Goal: Task Accomplishment & Management: Manage account settings

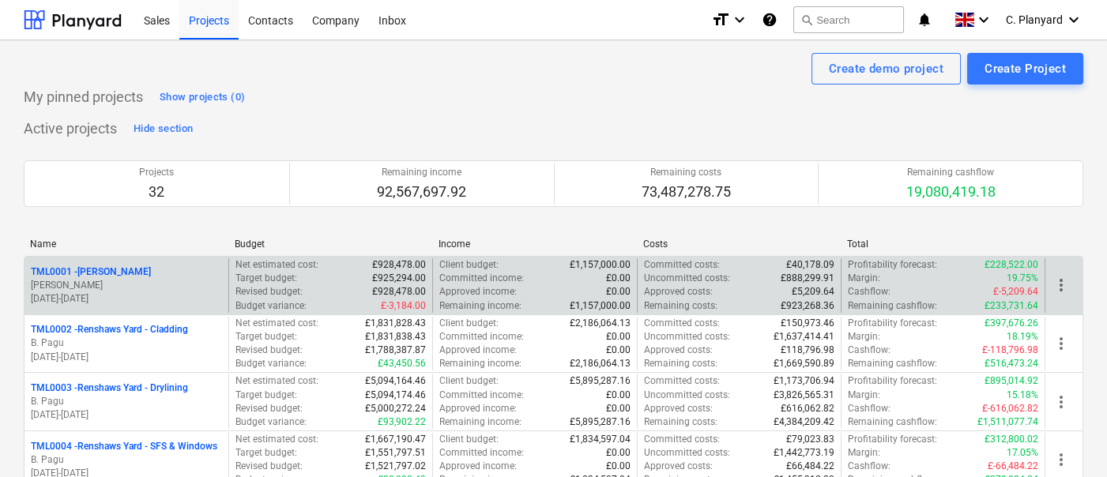
click at [142, 268] on div "TML0001 - [PERSON_NAME]" at bounding box center [126, 271] width 191 height 13
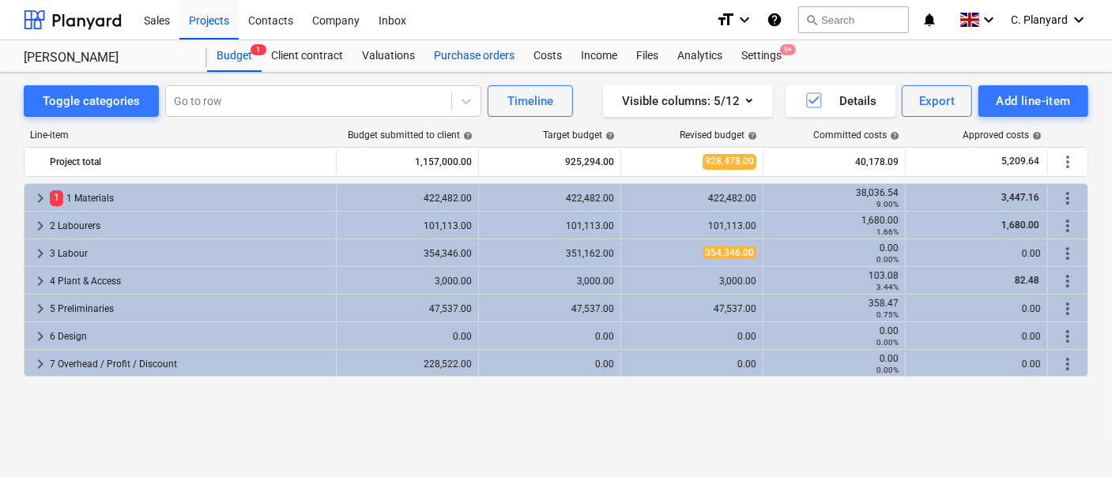
click at [448, 67] on div "Purchase orders" at bounding box center [474, 56] width 100 height 32
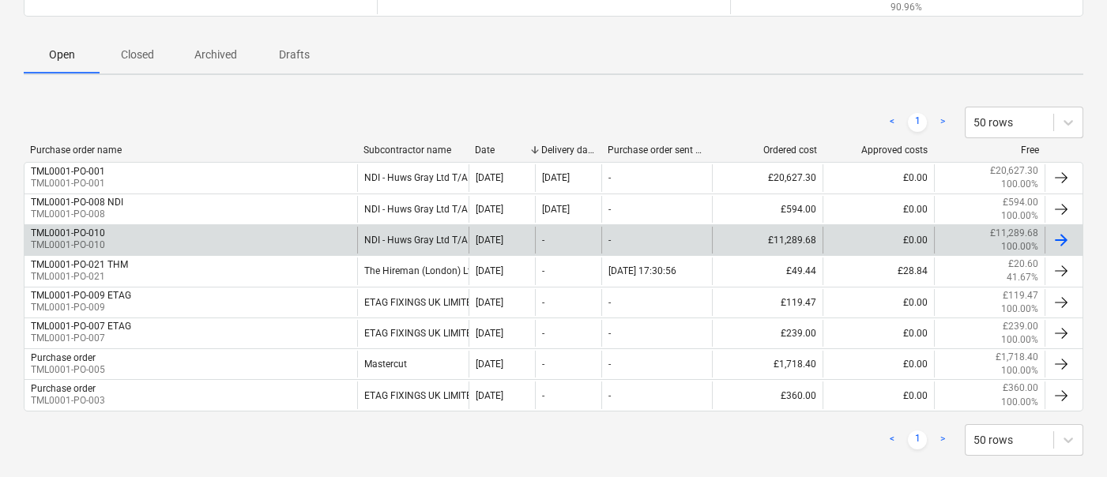
scroll to position [216, 0]
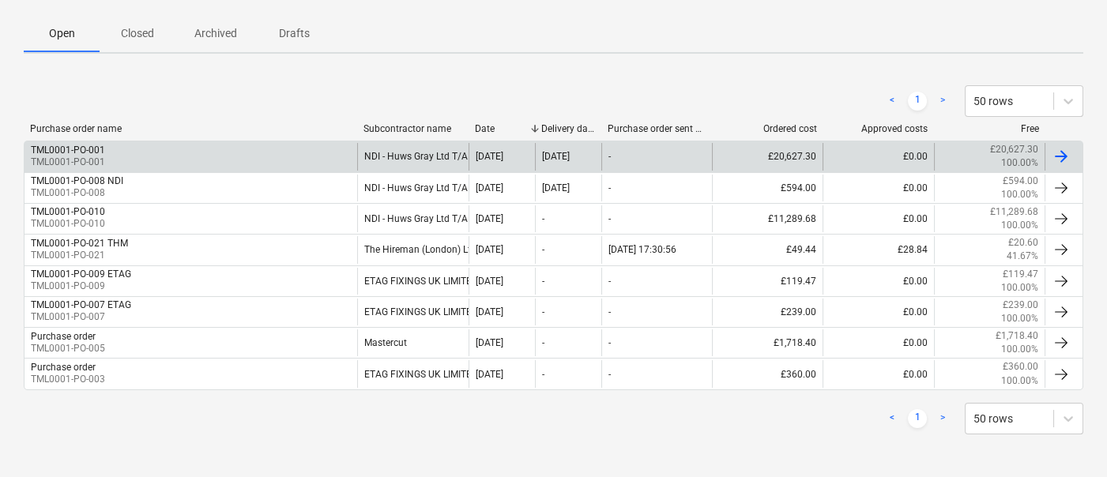
click at [158, 154] on div "TML0001-PO-001 TML0001-PO-001" at bounding box center [190, 156] width 333 height 27
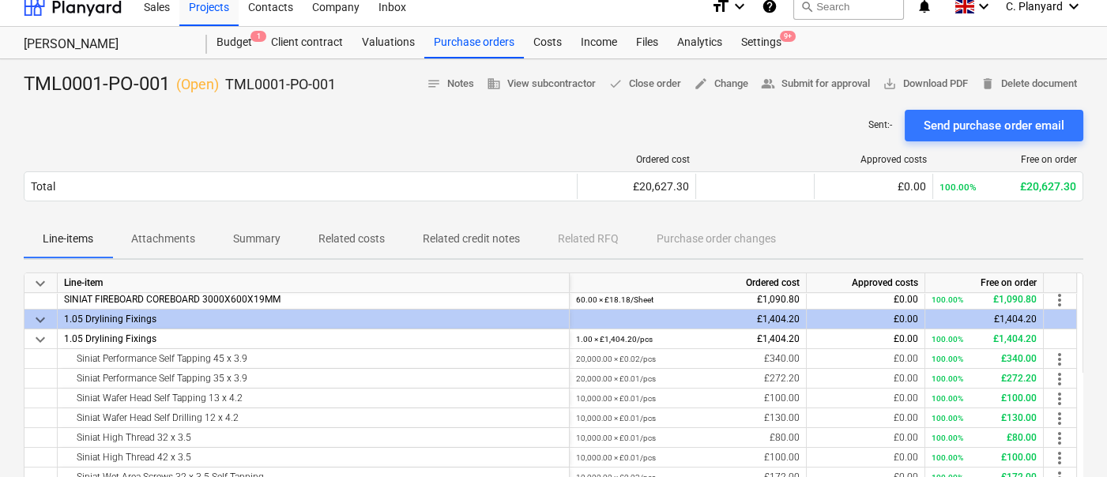
scroll to position [96, 0]
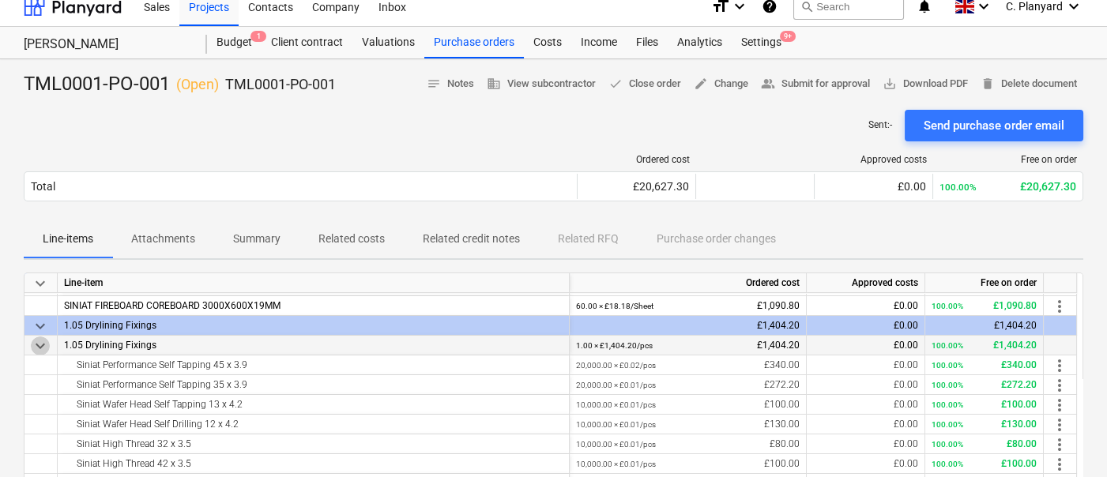
click at [42, 345] on span "keyboard_arrow_down" at bounding box center [40, 346] width 19 height 19
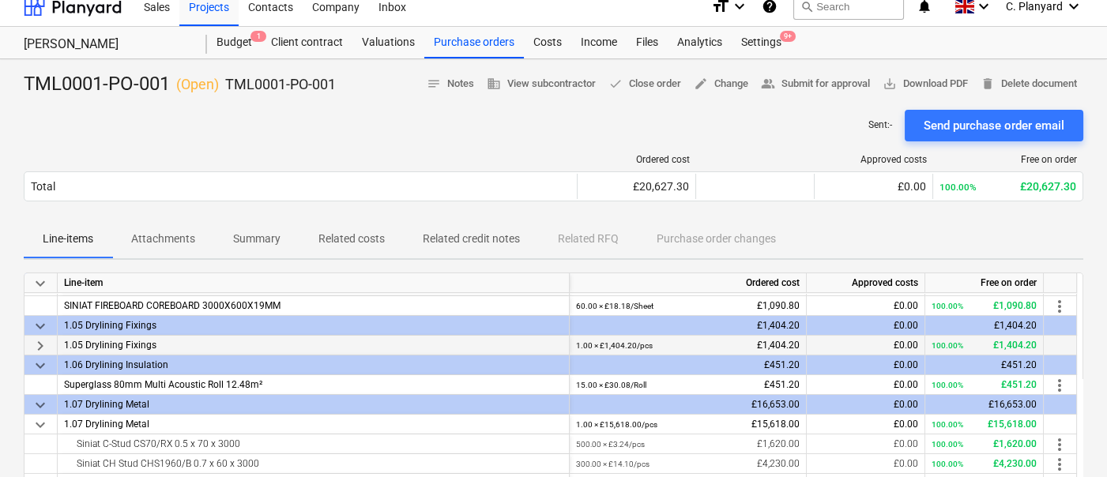
click at [42, 345] on span "keyboard_arrow_right" at bounding box center [40, 346] width 19 height 19
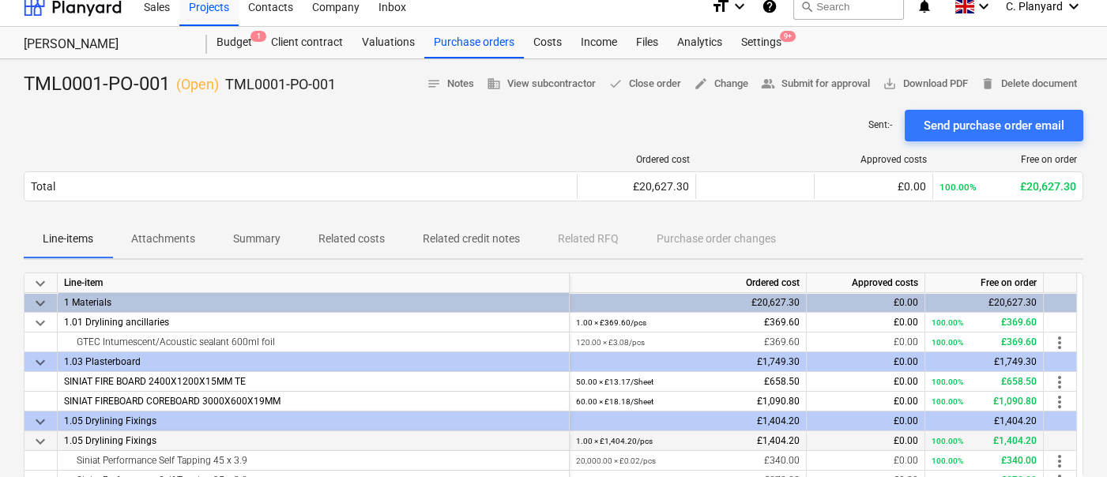
scroll to position [0, 0]
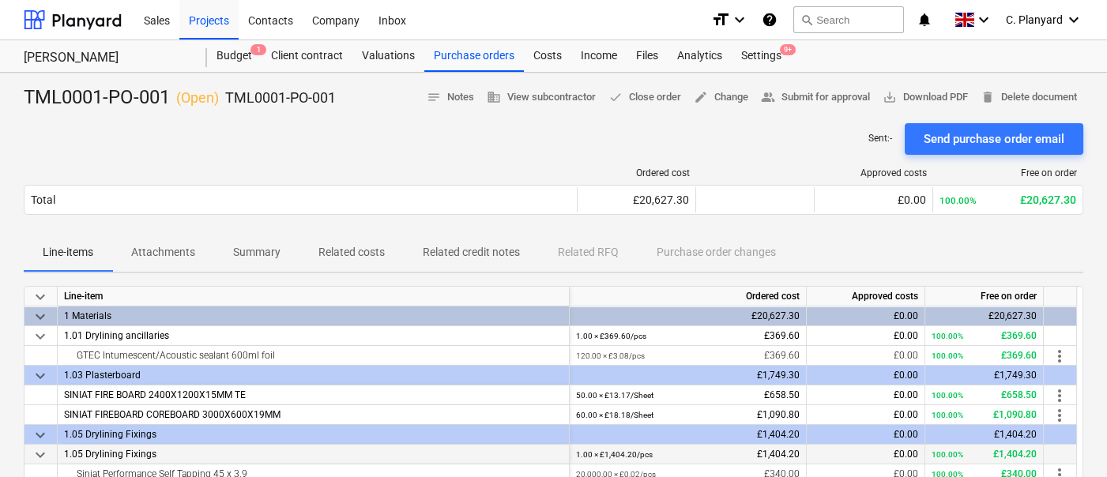
click at [277, 251] on p "Summary" at bounding box center [256, 252] width 47 height 17
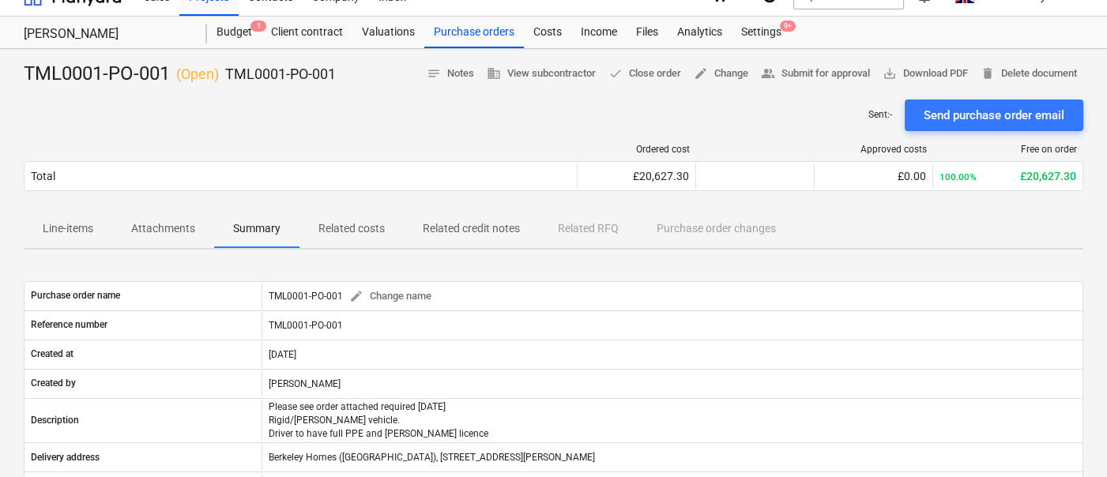
scroll to position [25, 0]
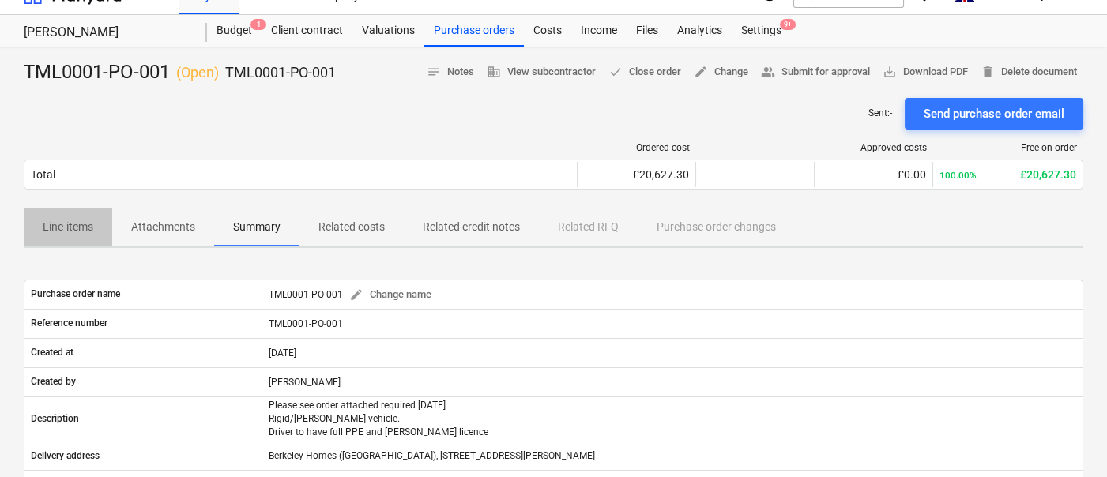
click at [82, 214] on span "Line-items" at bounding box center [68, 227] width 88 height 26
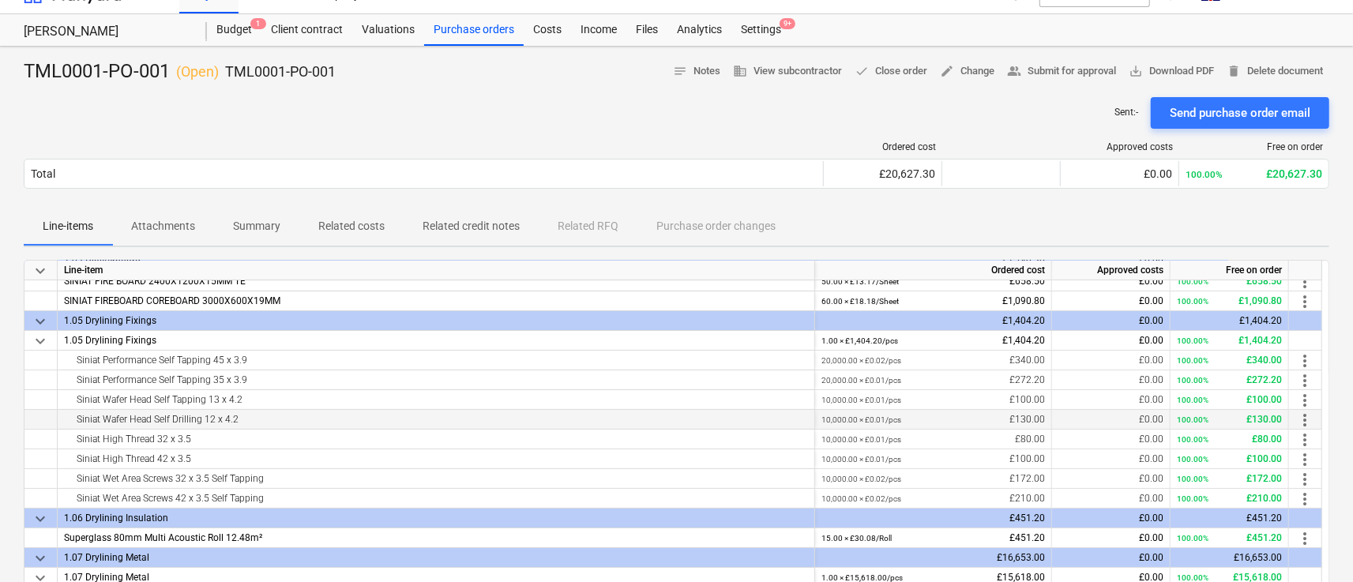
scroll to position [77, 0]
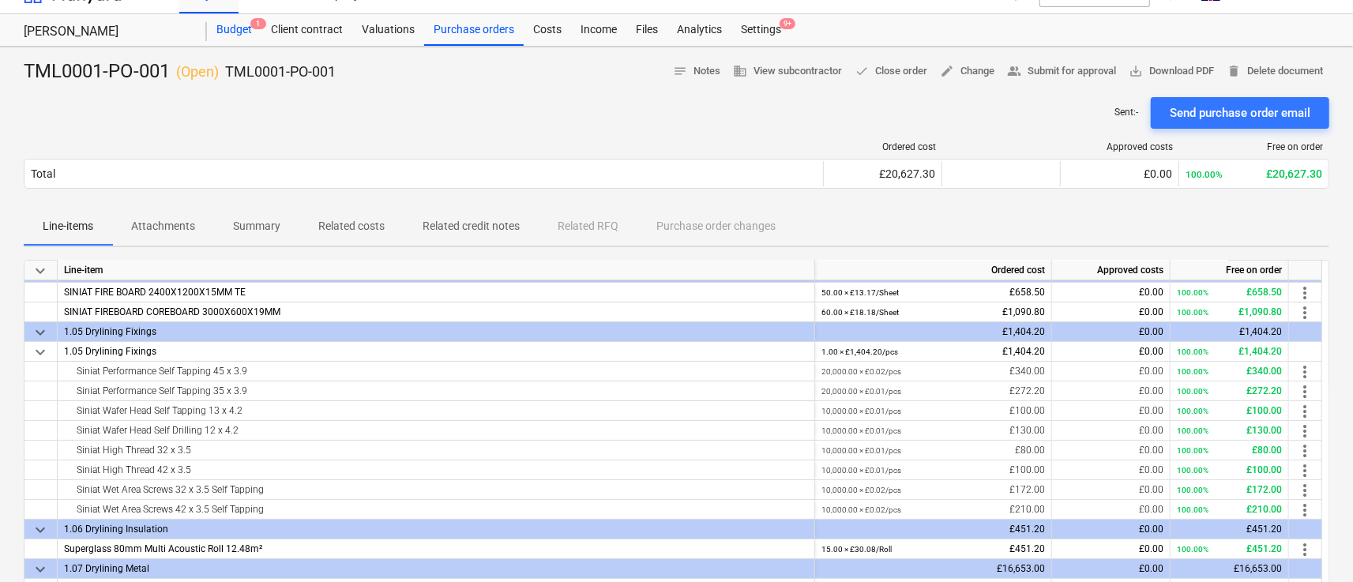
click at [231, 26] on div "Budget 1" at bounding box center [234, 30] width 55 height 32
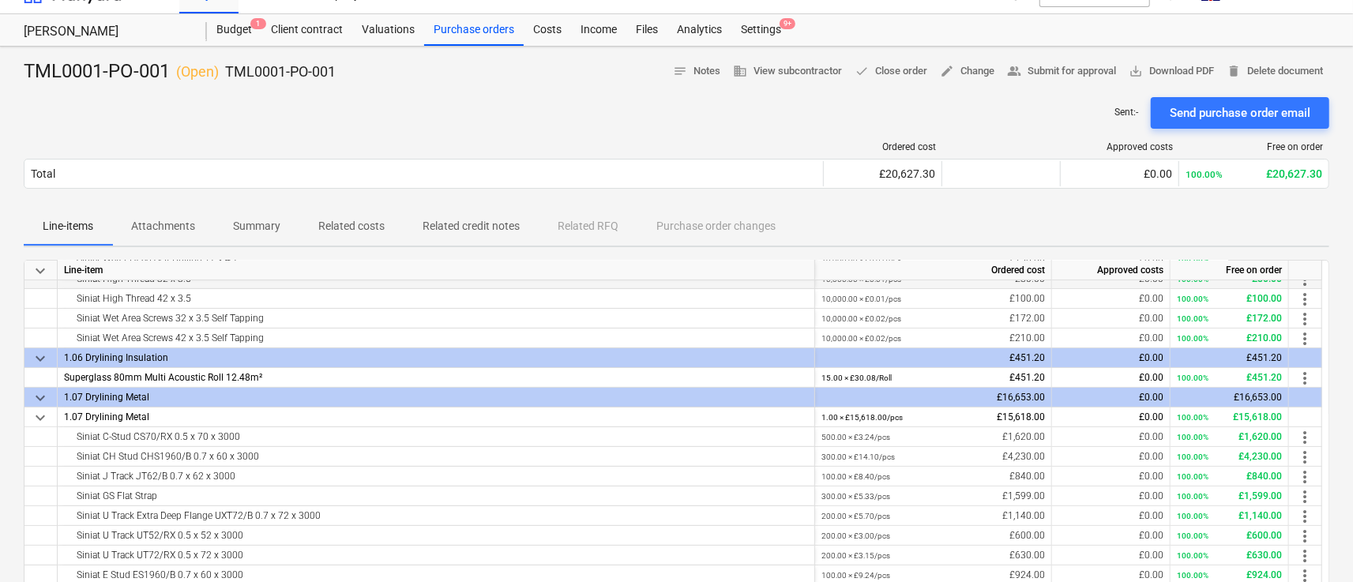
scroll to position [344, 0]
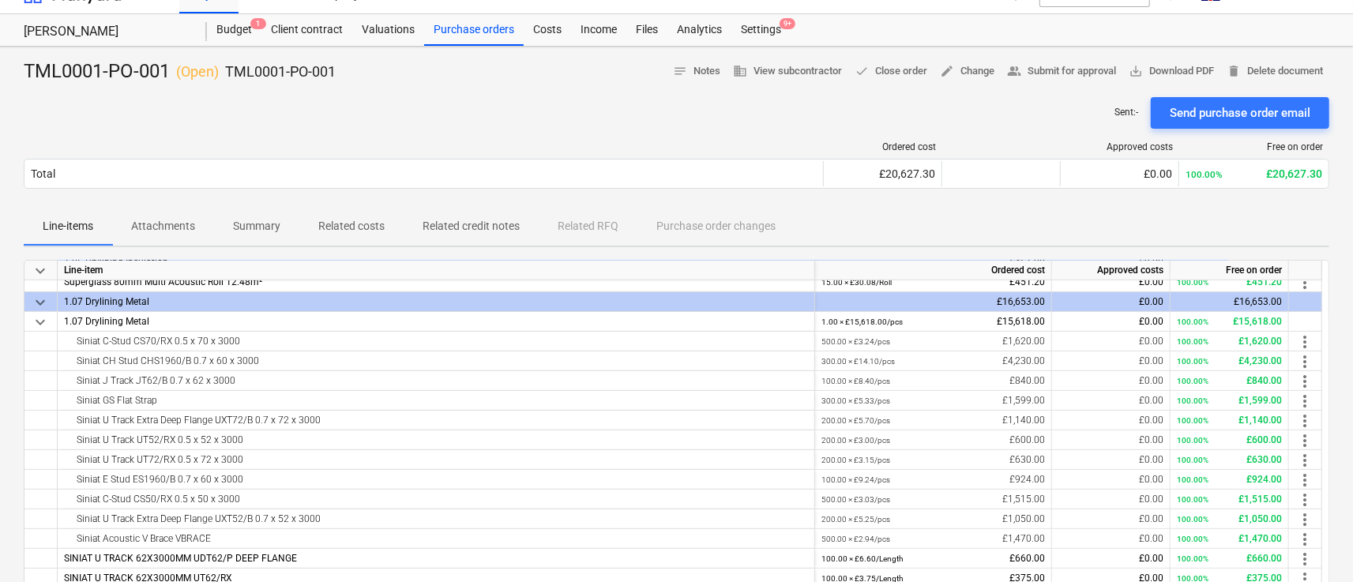
click at [37, 299] on span "keyboard_arrow_down" at bounding box center [40, 302] width 19 height 19
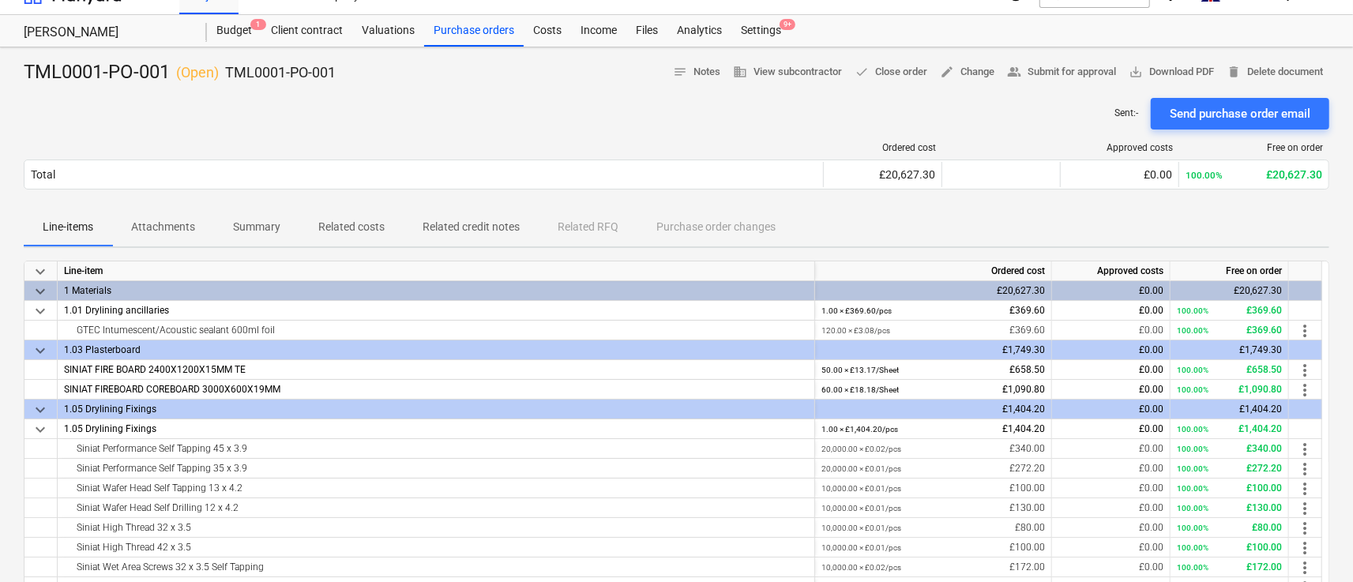
scroll to position [21, 0]
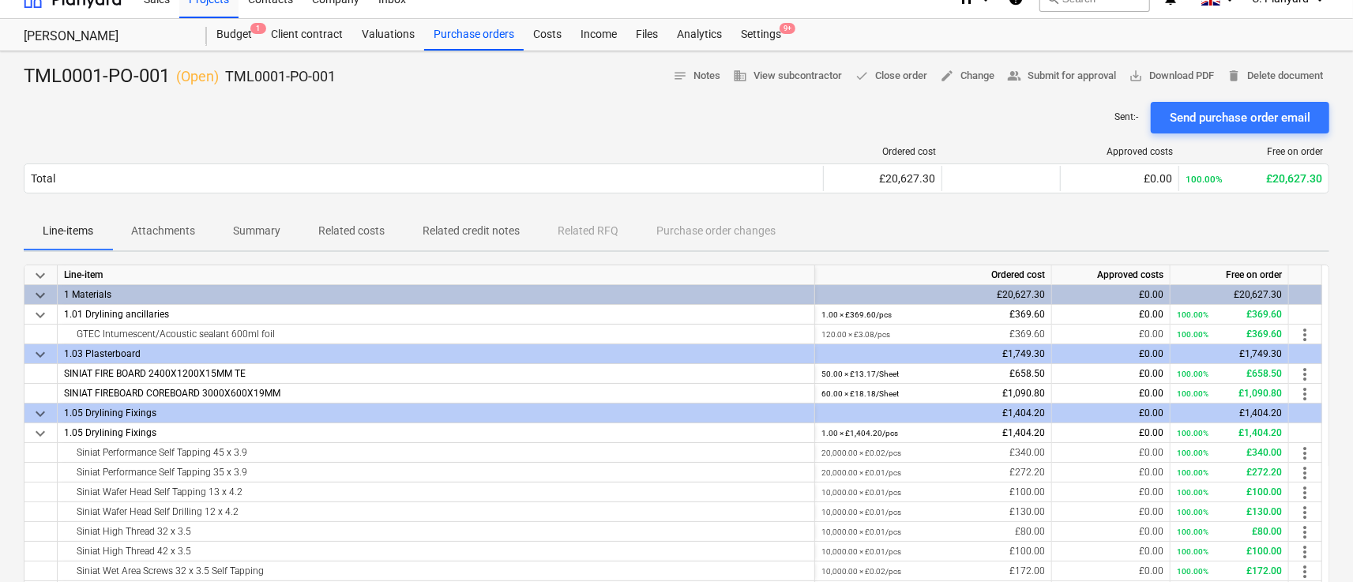
click at [126, 76] on div "TML0001-PO-001 ( Open ) TML0001-PO-001" at bounding box center [180, 76] width 312 height 25
copy div "TML0001-PO-001"
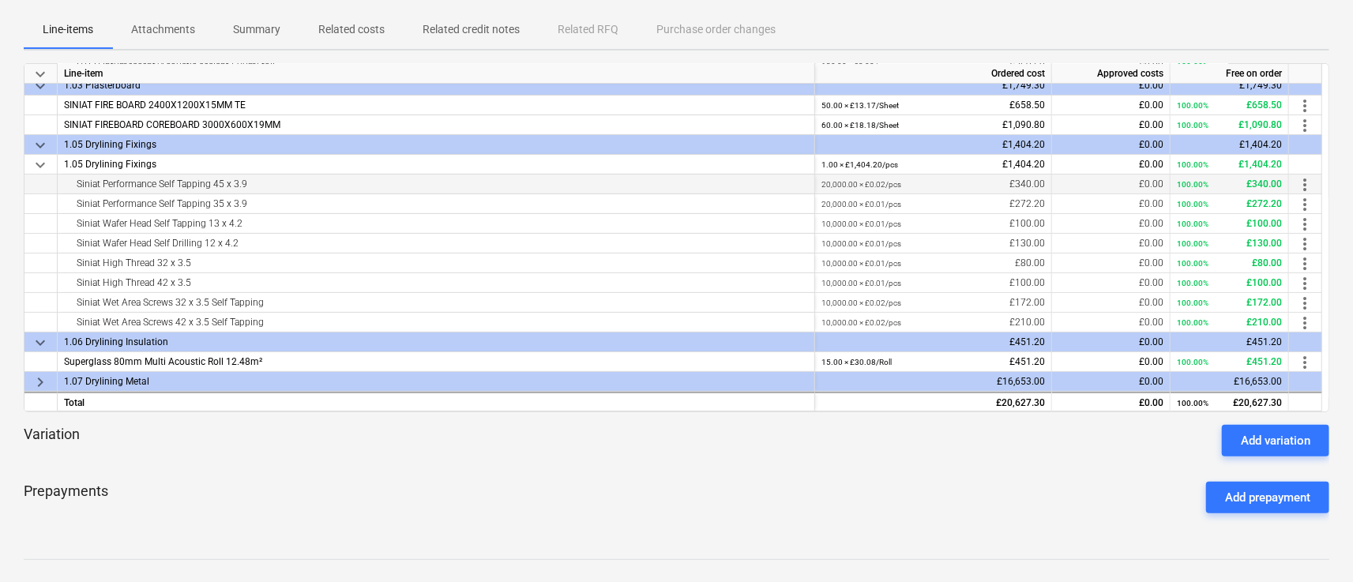
scroll to position [230, 0]
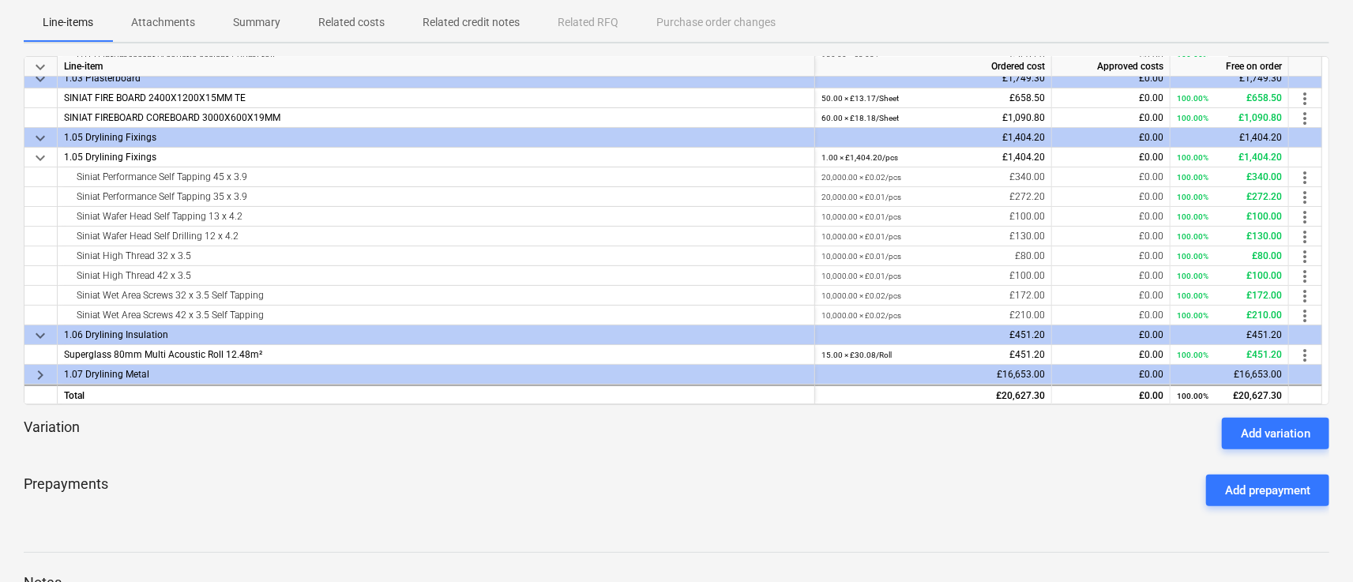
click at [39, 374] on span "keyboard_arrow_right" at bounding box center [40, 375] width 19 height 19
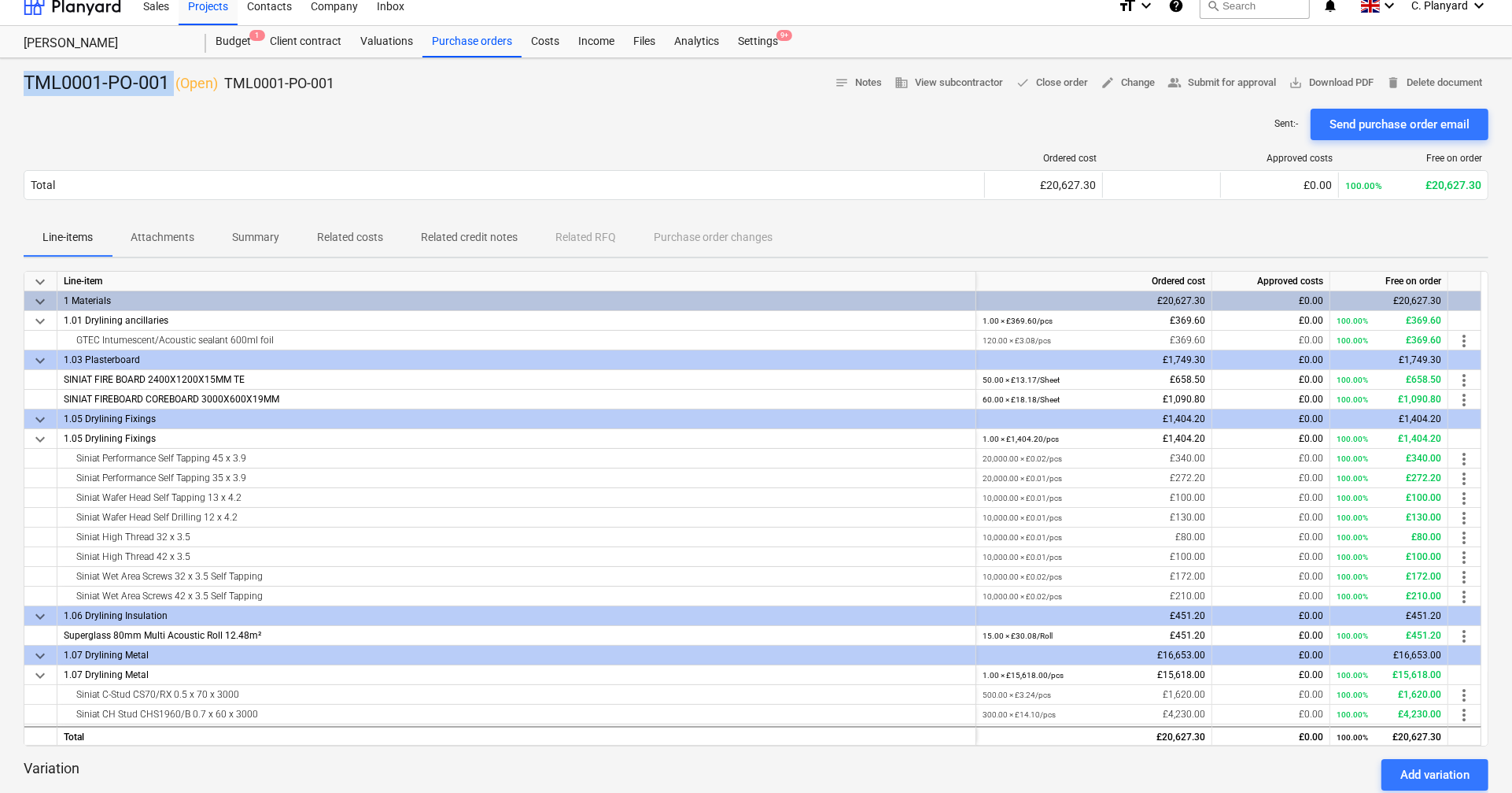
scroll to position [0, 0]
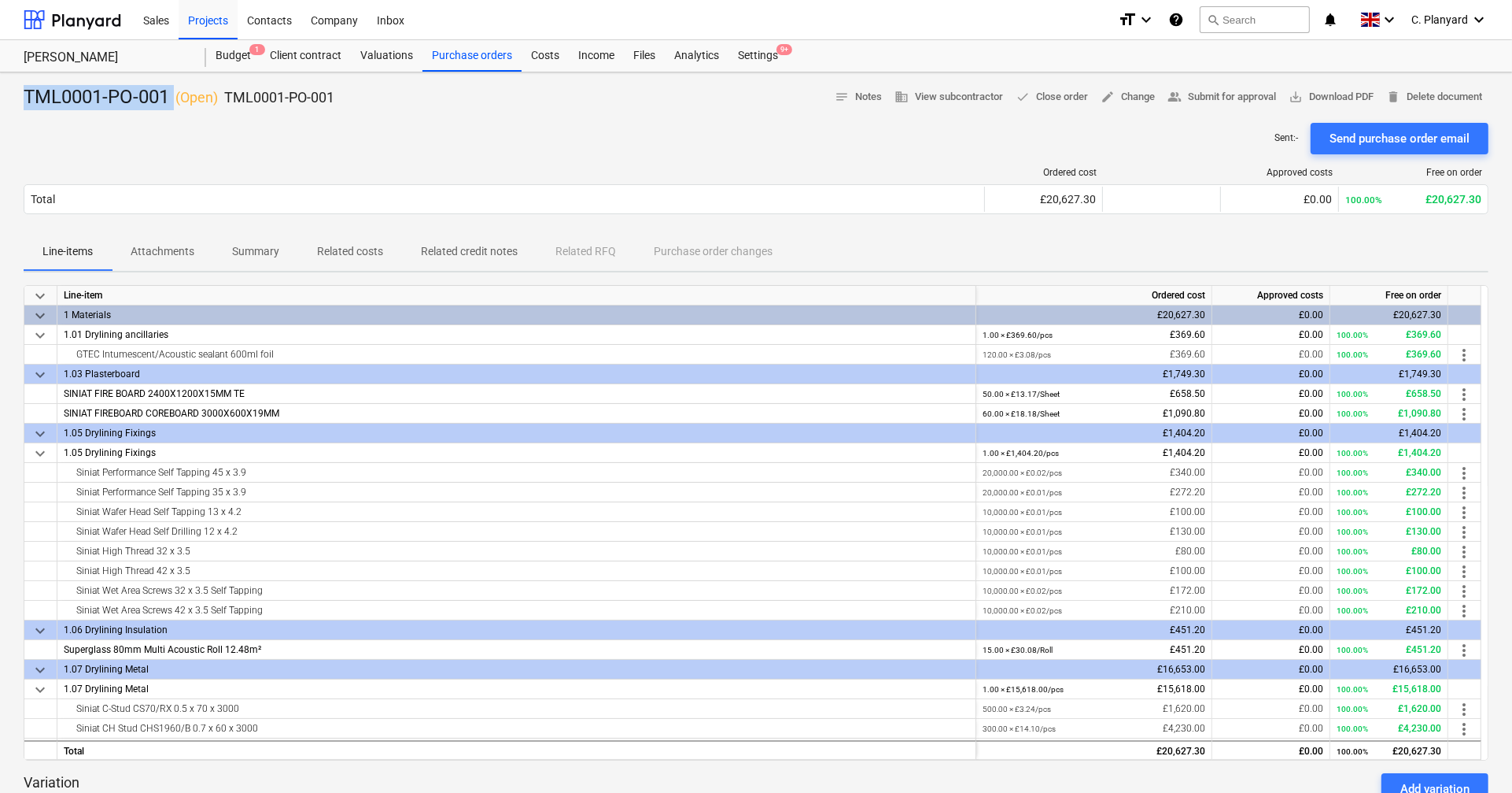
click at [335, 251] on p "Related costs" at bounding box center [350, 251] width 66 height 17
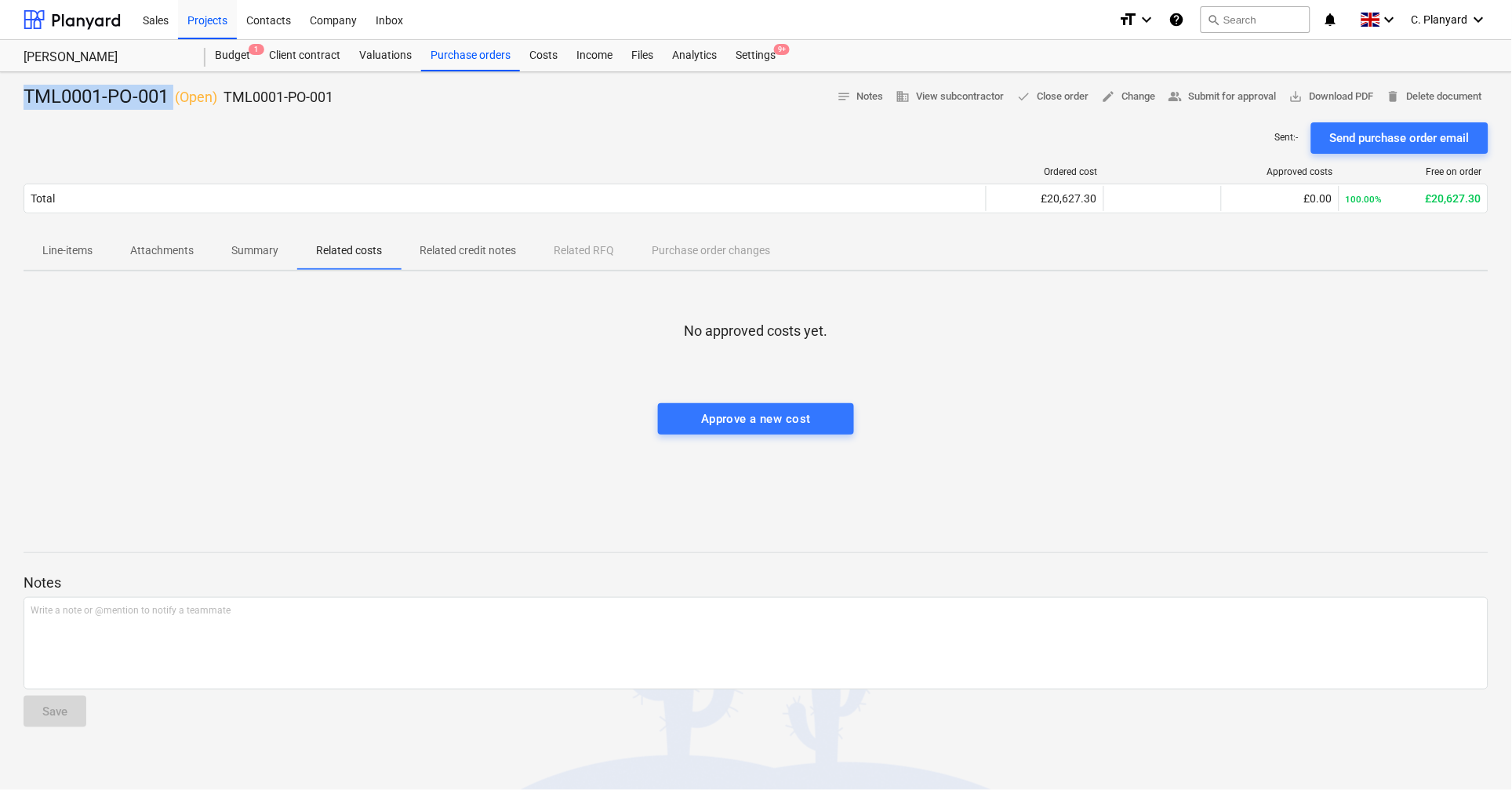
click at [80, 251] on p "Line-items" at bounding box center [68, 250] width 51 height 17
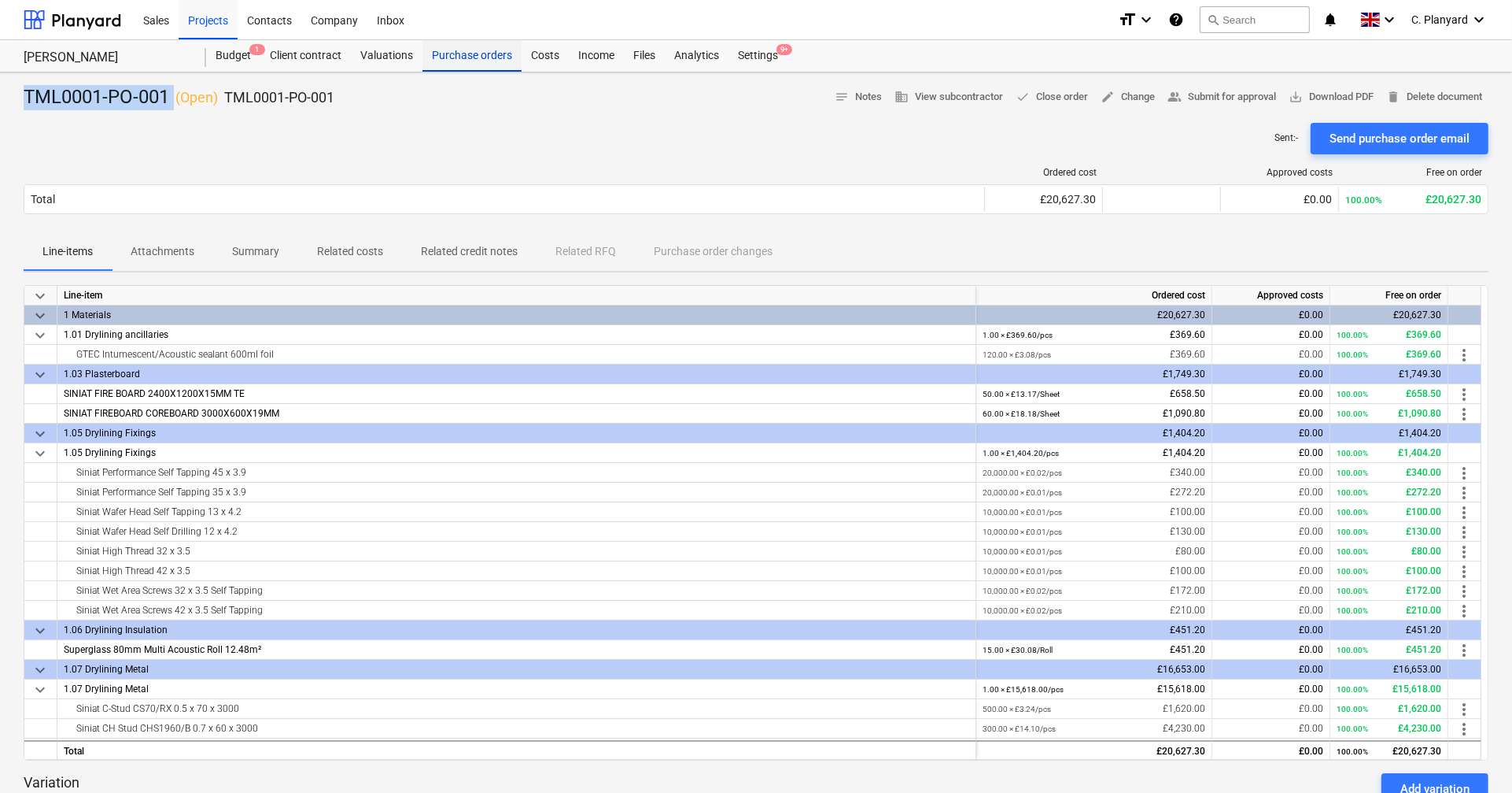
click at [444, 62] on div "Purchase orders" at bounding box center [472, 56] width 100 height 32
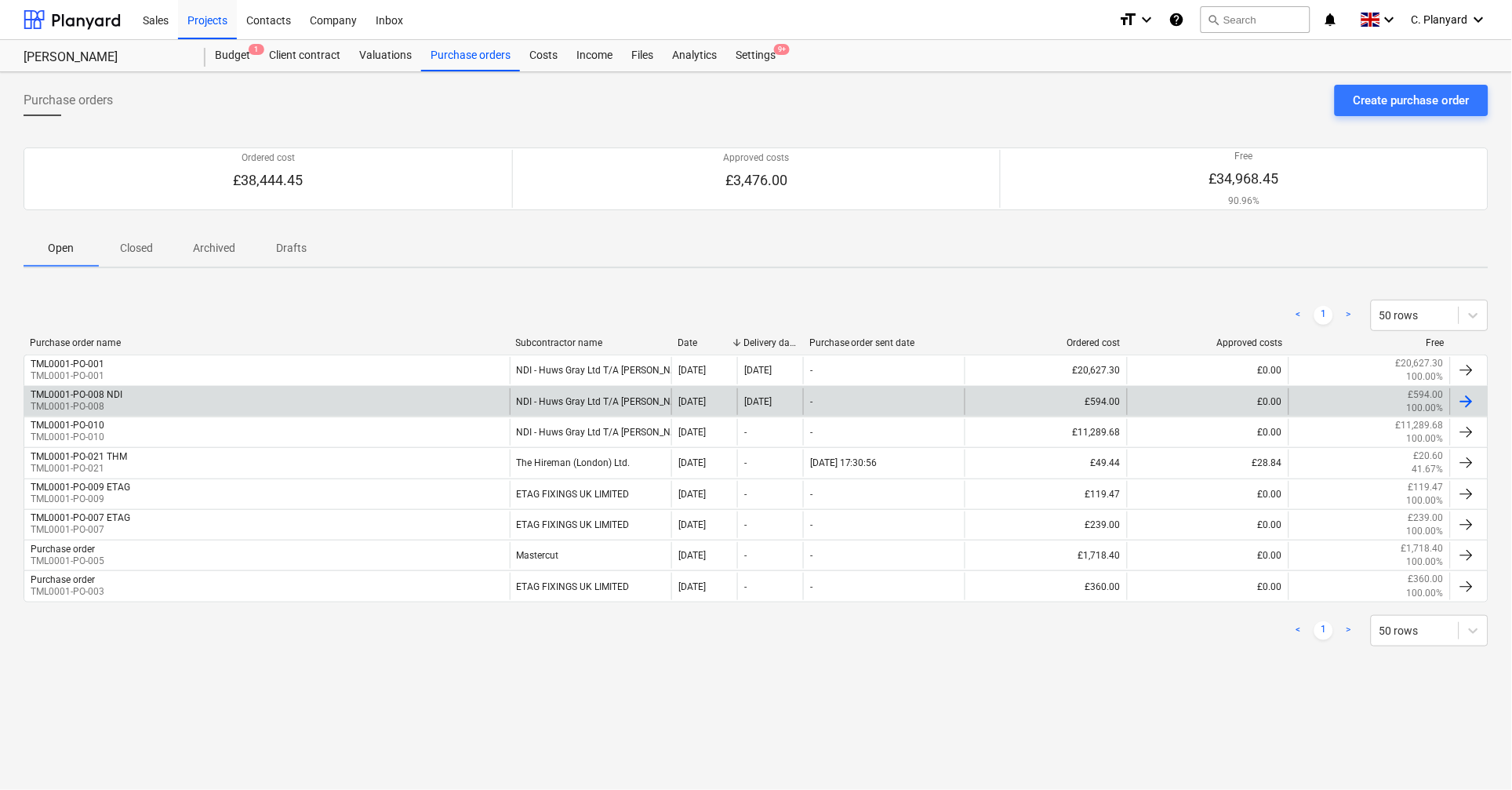
click at [375, 399] on div "TML0001-PO-008 NDI TML0001-PO-008" at bounding box center [266, 401] width 485 height 27
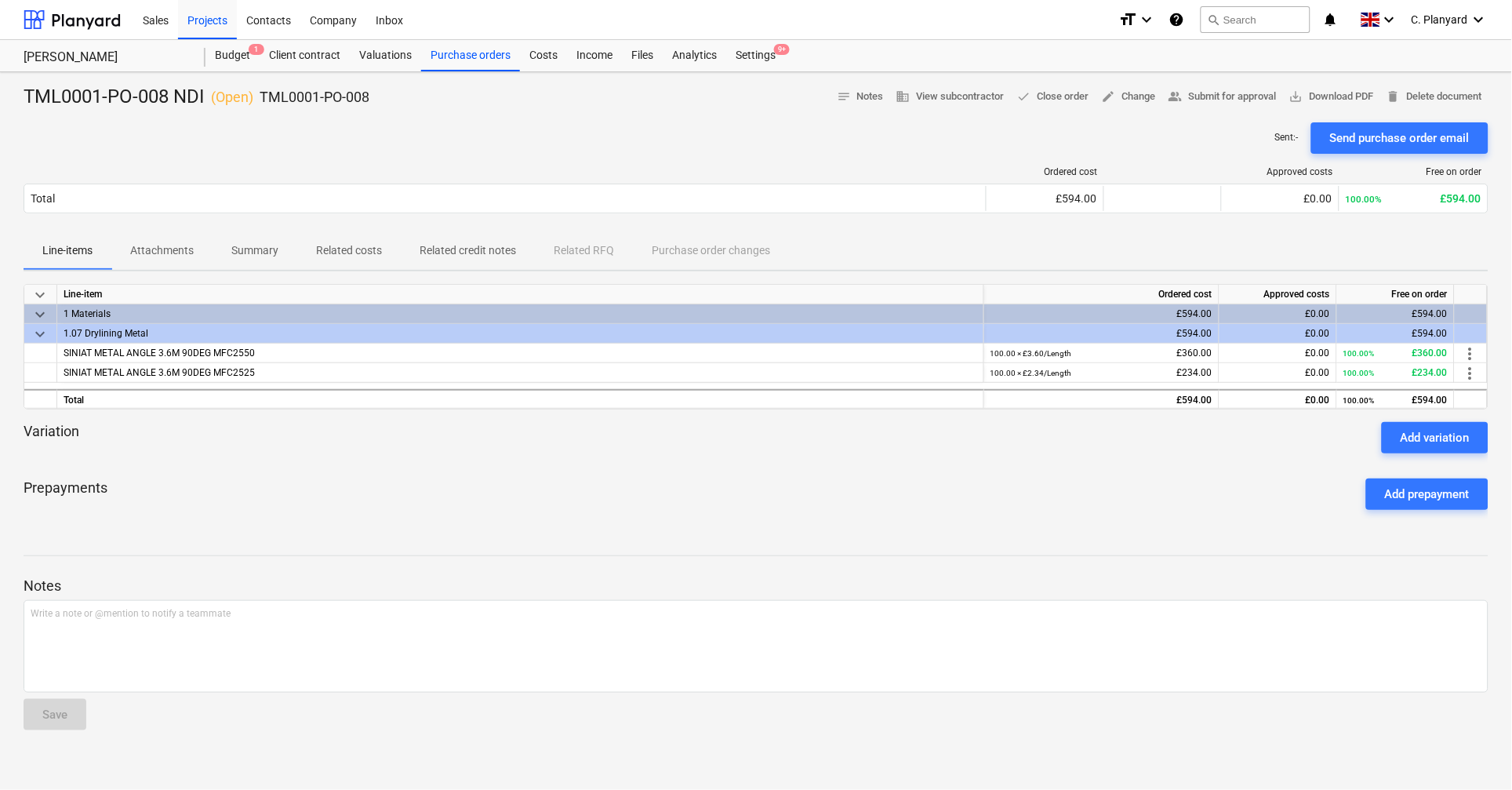
click at [43, 334] on span "keyboard_arrow_down" at bounding box center [40, 333] width 19 height 19
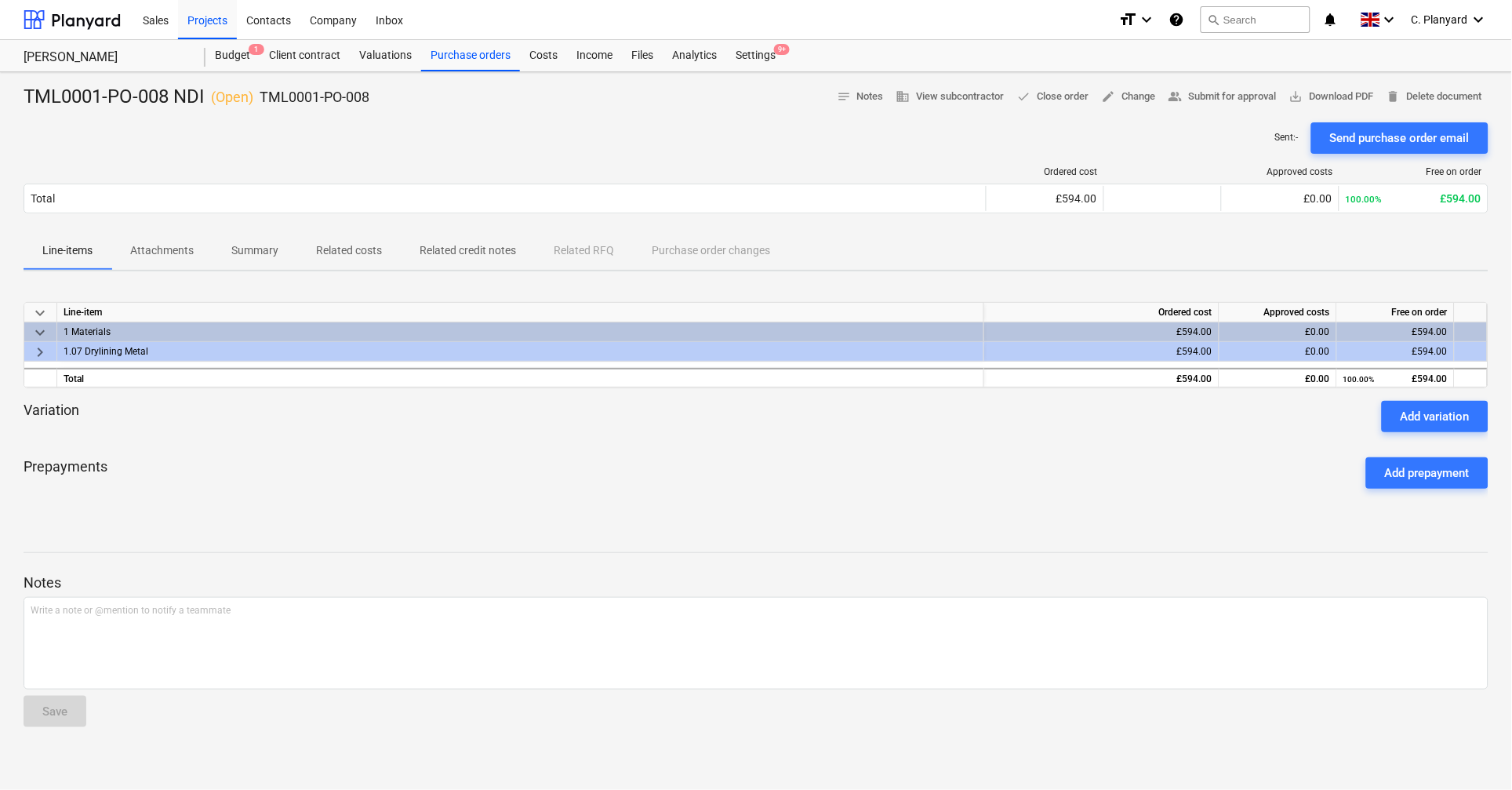
click at [42, 343] on span "keyboard_arrow_right" at bounding box center [40, 351] width 19 height 19
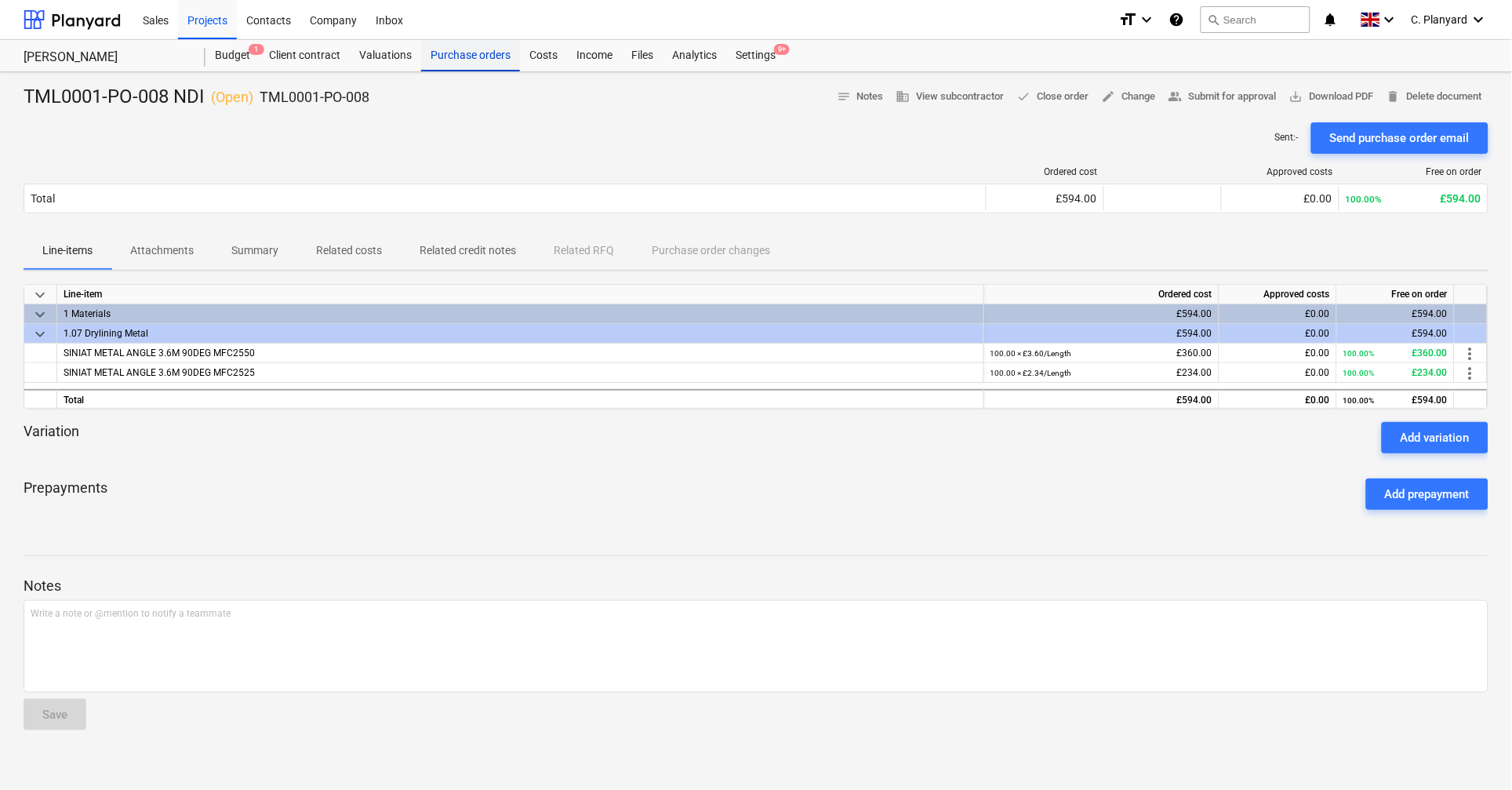
click at [459, 58] on div "Purchase orders" at bounding box center [471, 56] width 99 height 32
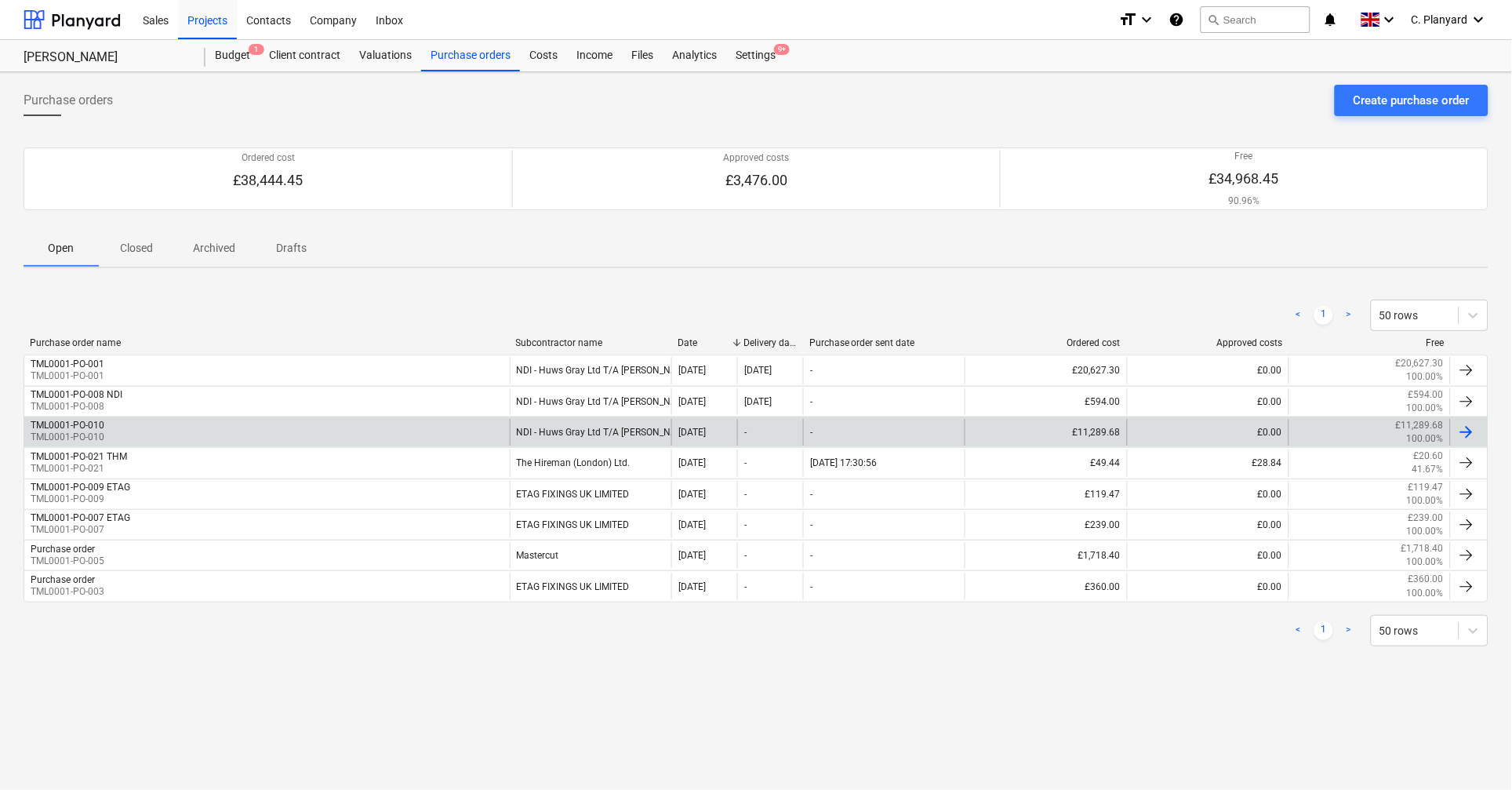
click at [158, 428] on div "TML0001-PO-010 TML0001-PO-010" at bounding box center [266, 432] width 485 height 27
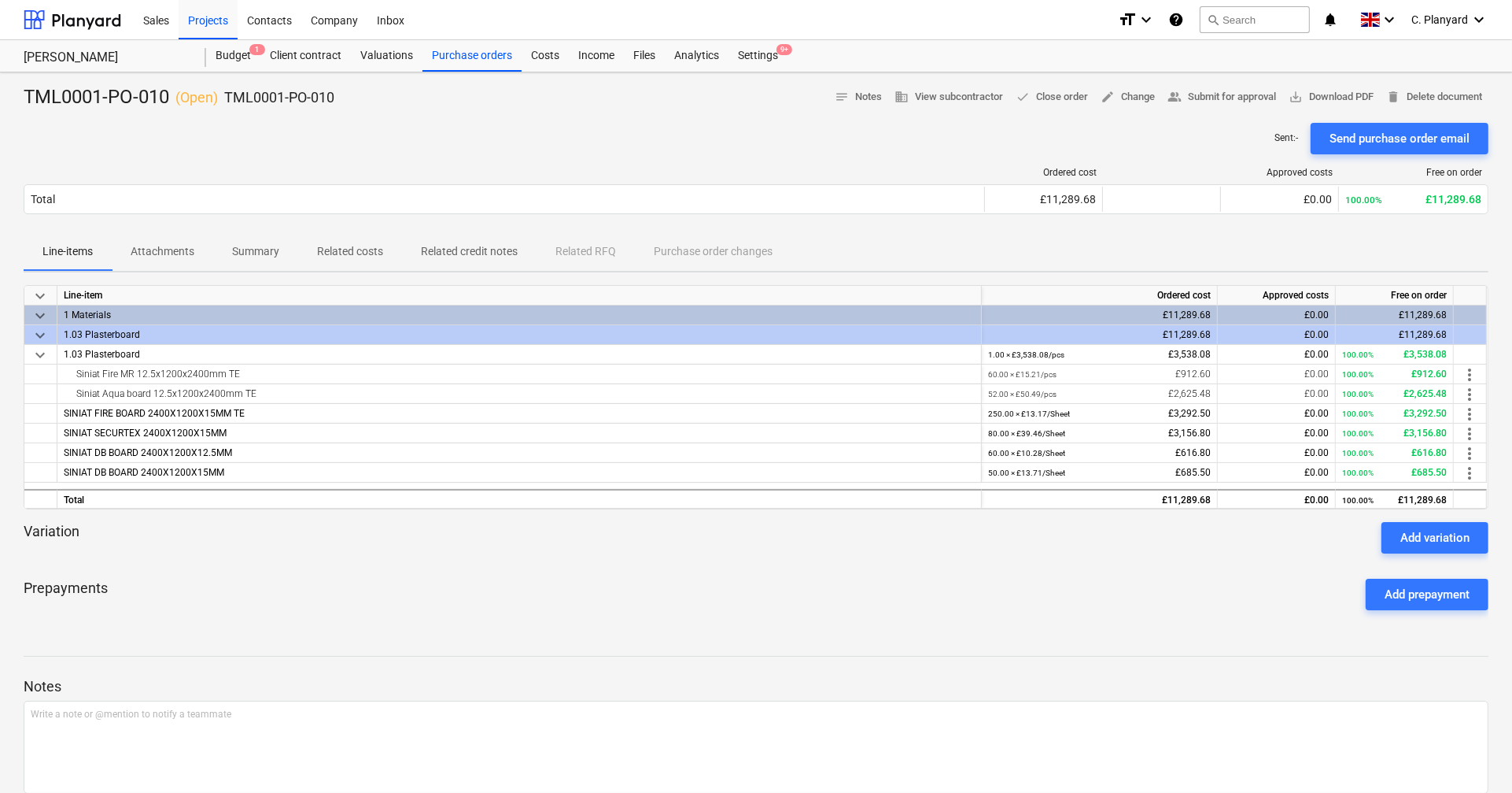
click at [134, 94] on div "TML0001-PO-010 ( Open ) TML0001-PO-010" at bounding box center [179, 97] width 311 height 25
copy div "TML0001-PO-010"
click at [126, 85] on div "TML0001-PO-010 ( Open ) TML0001-PO-010" at bounding box center [179, 97] width 311 height 25
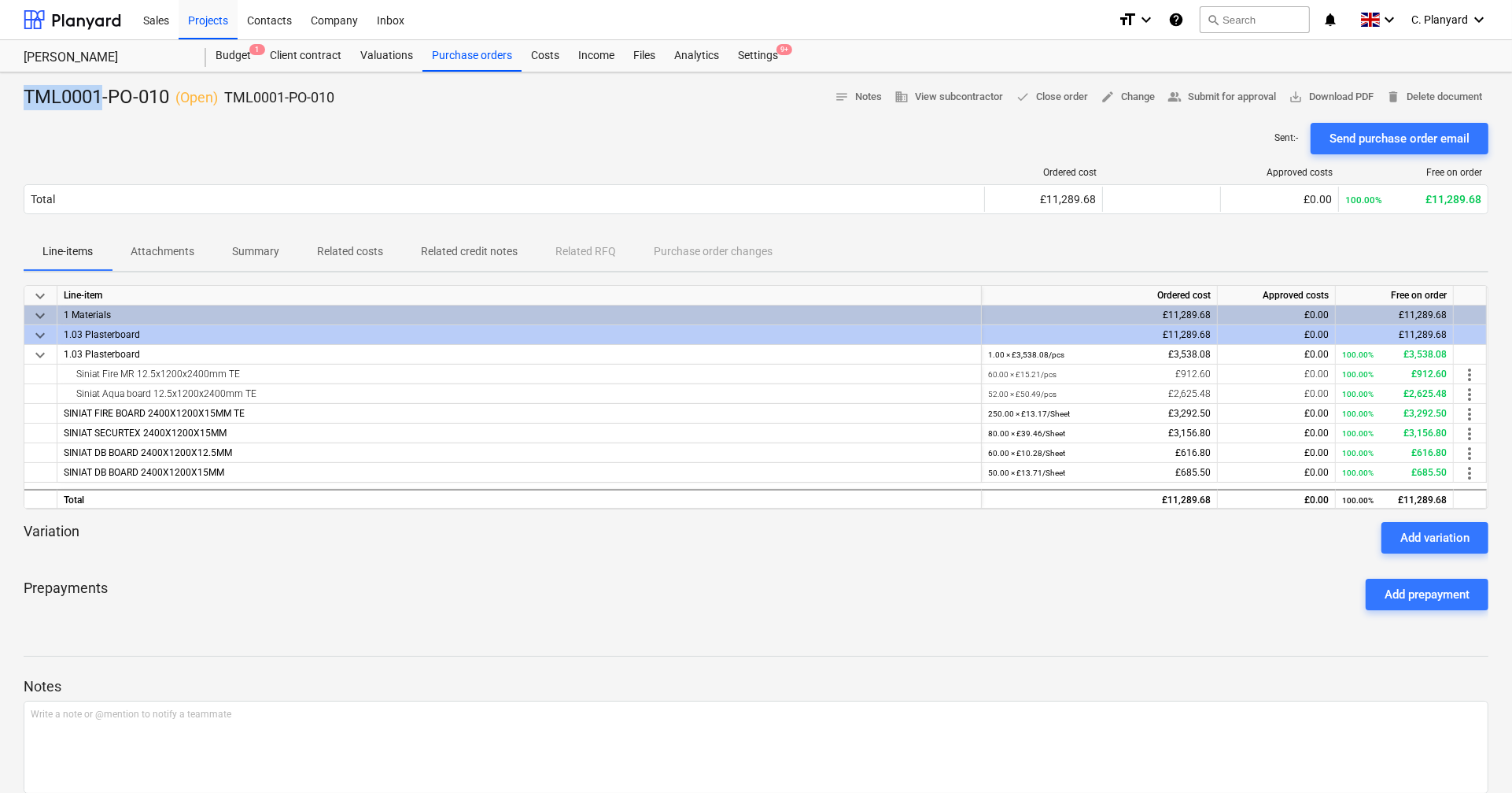
click at [126, 85] on div "TML0001-PO-010 ( Open ) TML0001-PO-010" at bounding box center [179, 97] width 311 height 25
copy div "TML0001-PO-010"
click at [482, 57] on div "Purchase orders" at bounding box center [472, 56] width 100 height 32
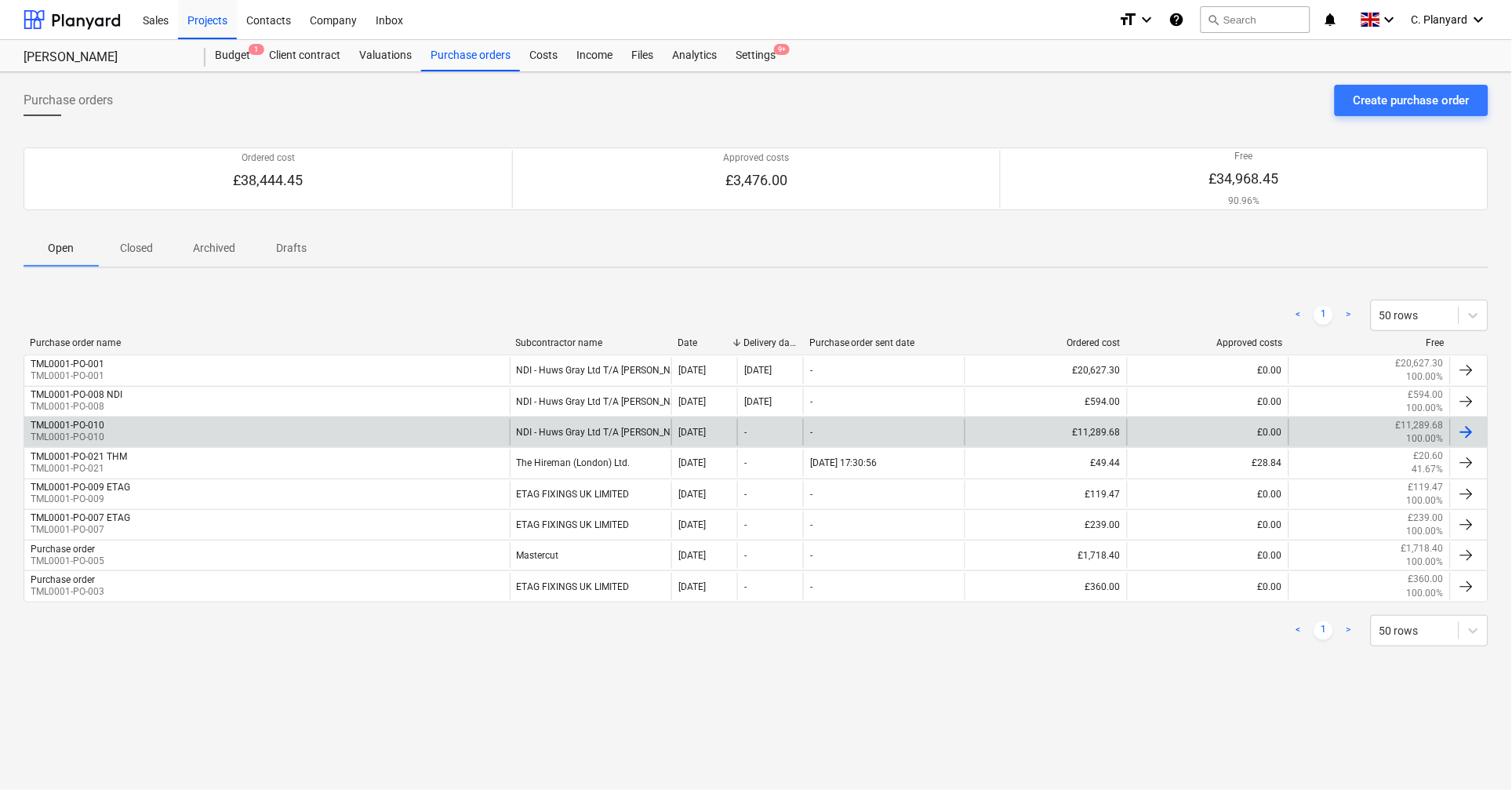
click at [282, 428] on div "TML0001-PO-010 TML0001-PO-010" at bounding box center [266, 432] width 485 height 27
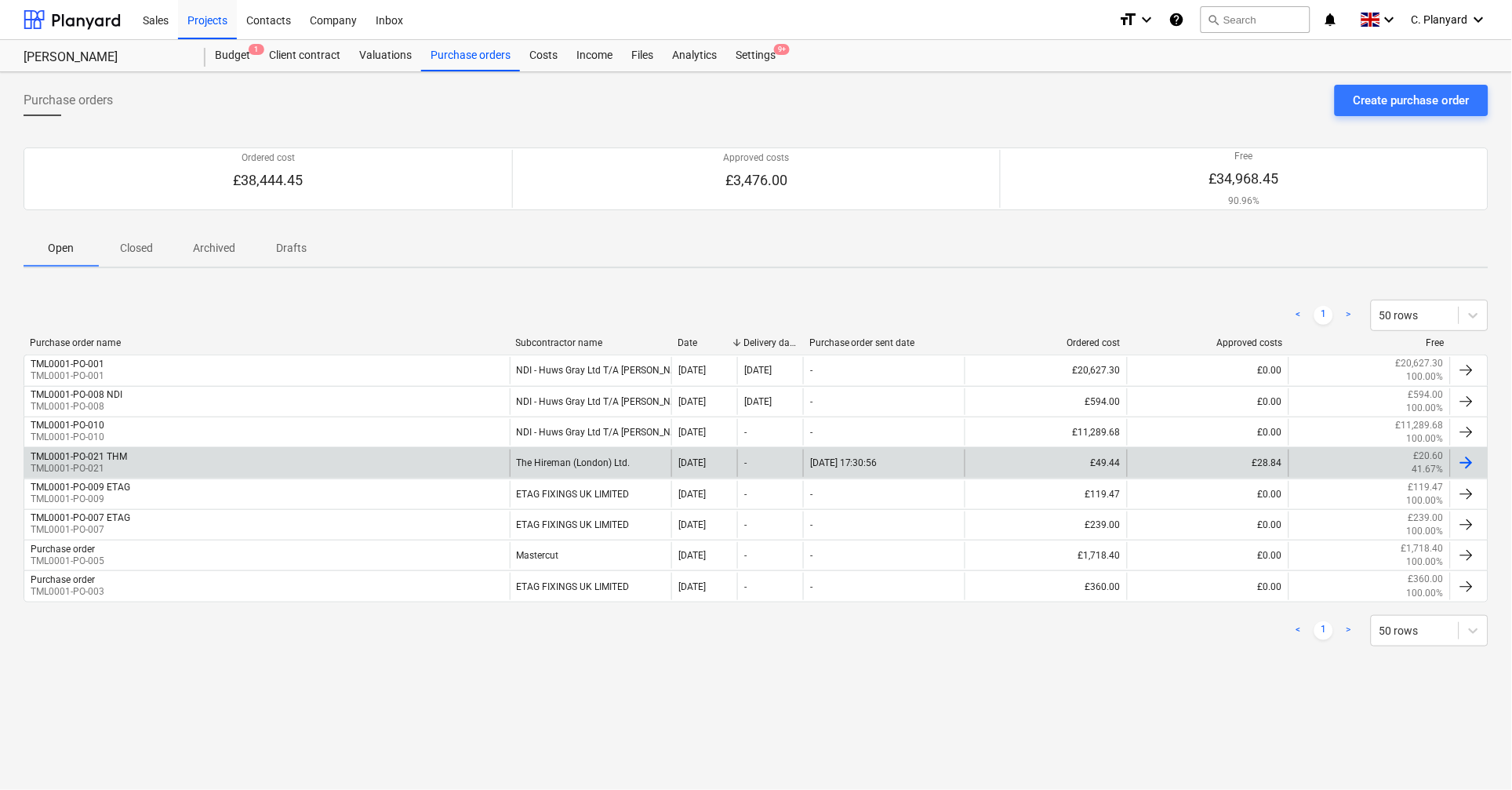
click at [201, 458] on div "TML0001-PO-021 THM TML0001-PO-021" at bounding box center [266, 462] width 485 height 27
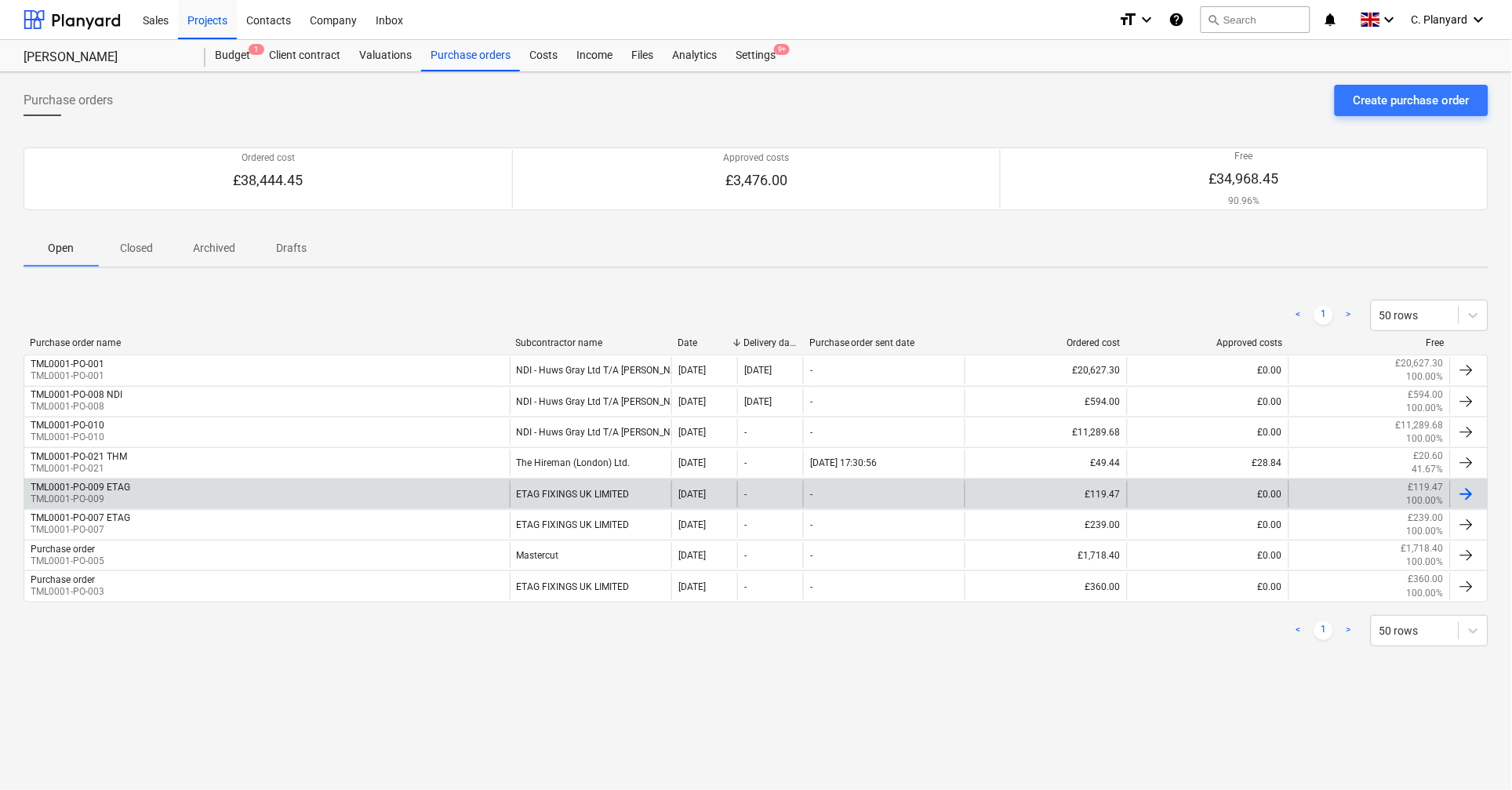
click at [151, 472] on div "TML0001-PO-009 ETAG TML0001-PO-009" at bounding box center [266, 493] width 485 height 27
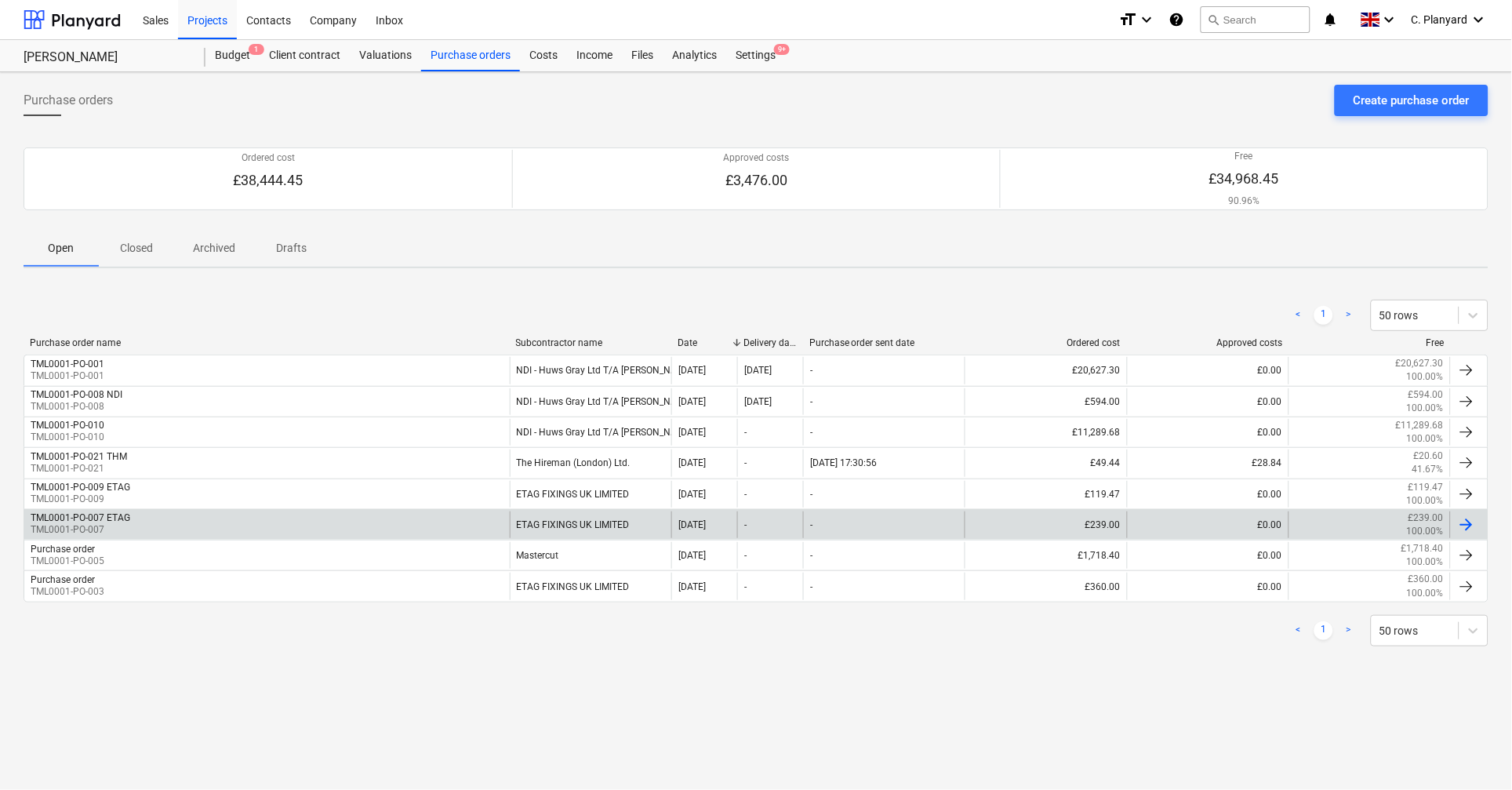
click at [142, 472] on div "TML0001-PO-007 ETAG TML0001-PO-007" at bounding box center [266, 524] width 485 height 27
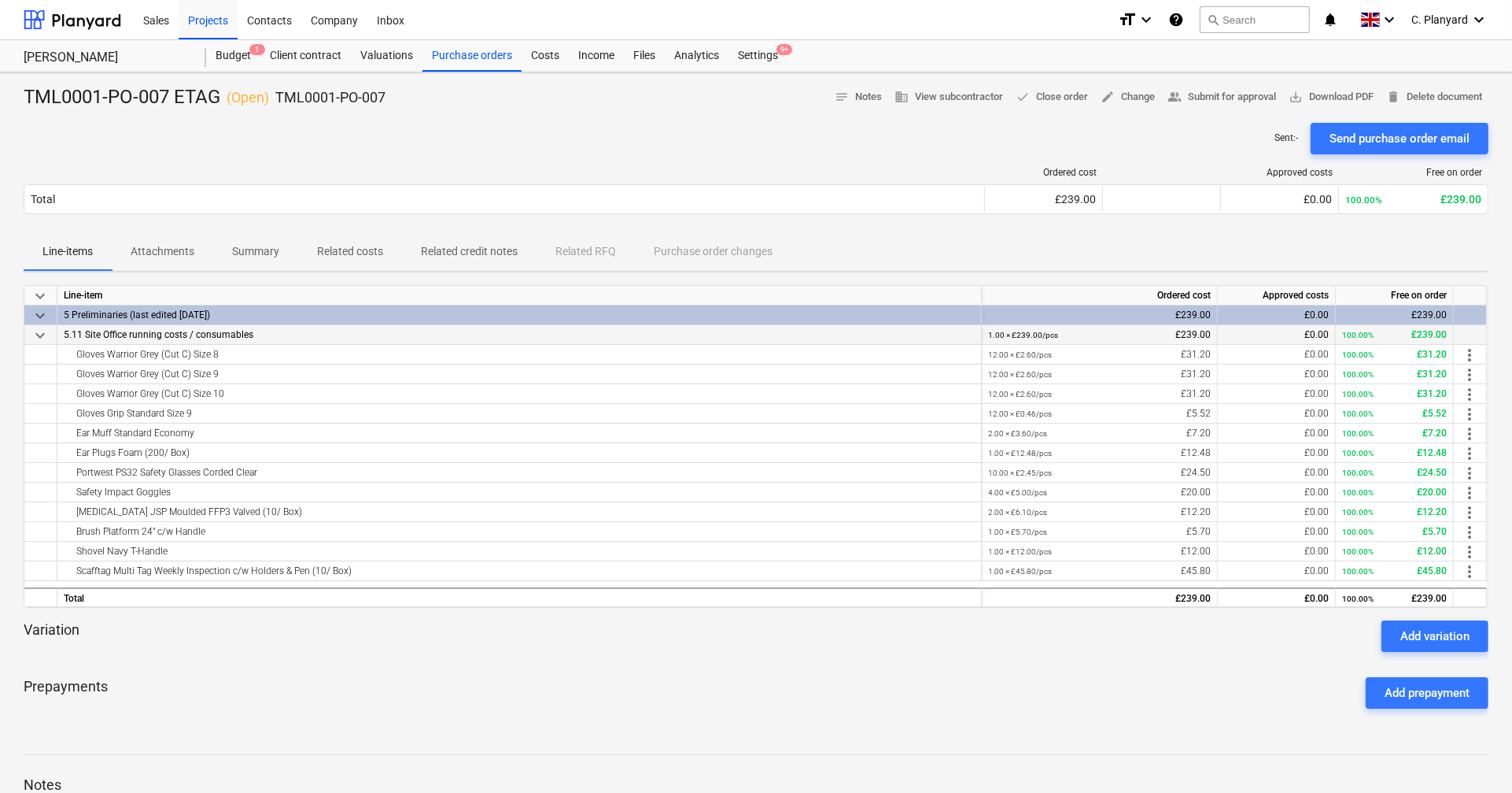
click at [38, 328] on span "keyboard_arrow_down" at bounding box center [40, 335] width 19 height 19
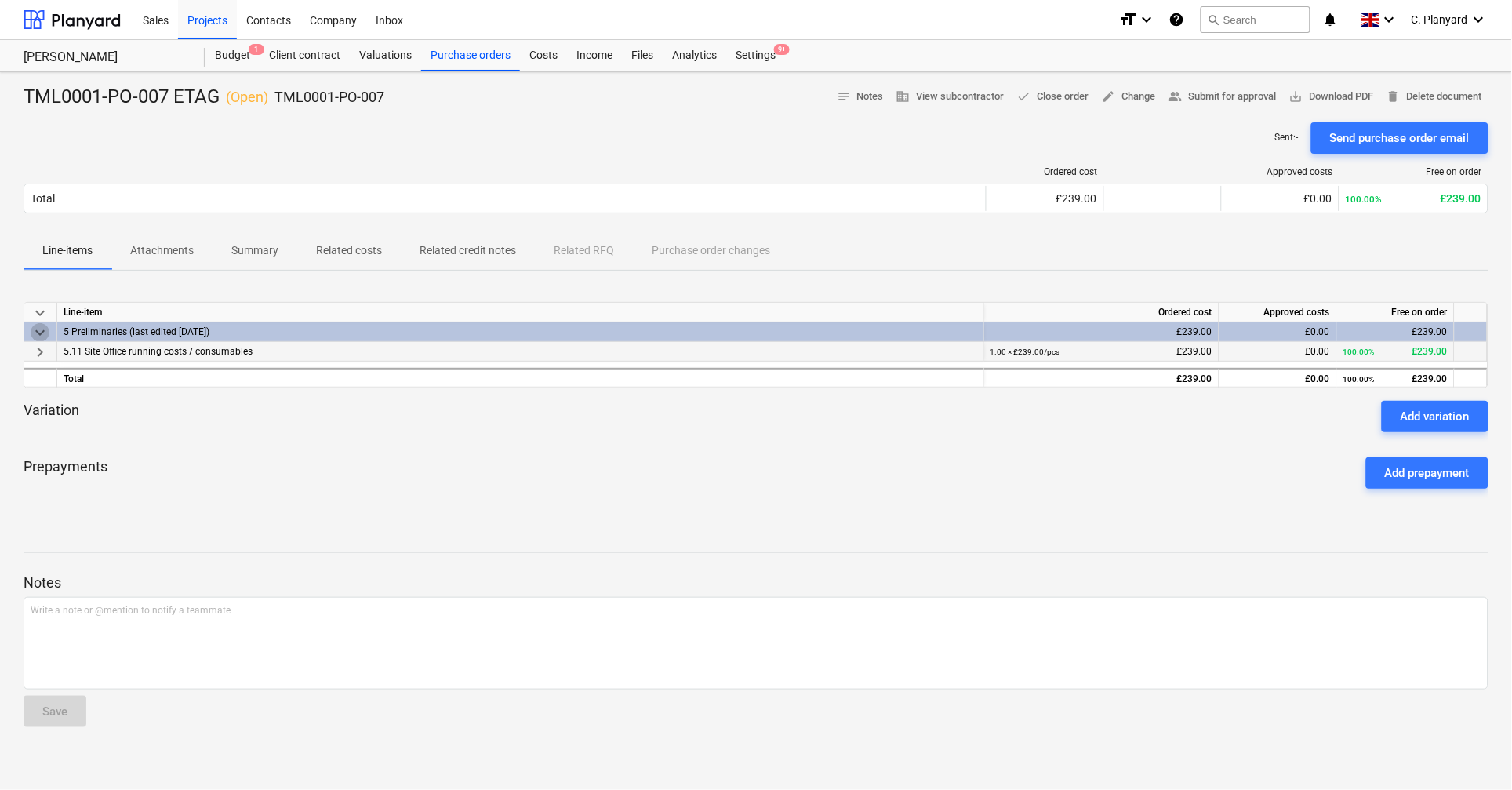
click at [38, 327] on span "keyboard_arrow_down" at bounding box center [40, 331] width 19 height 19
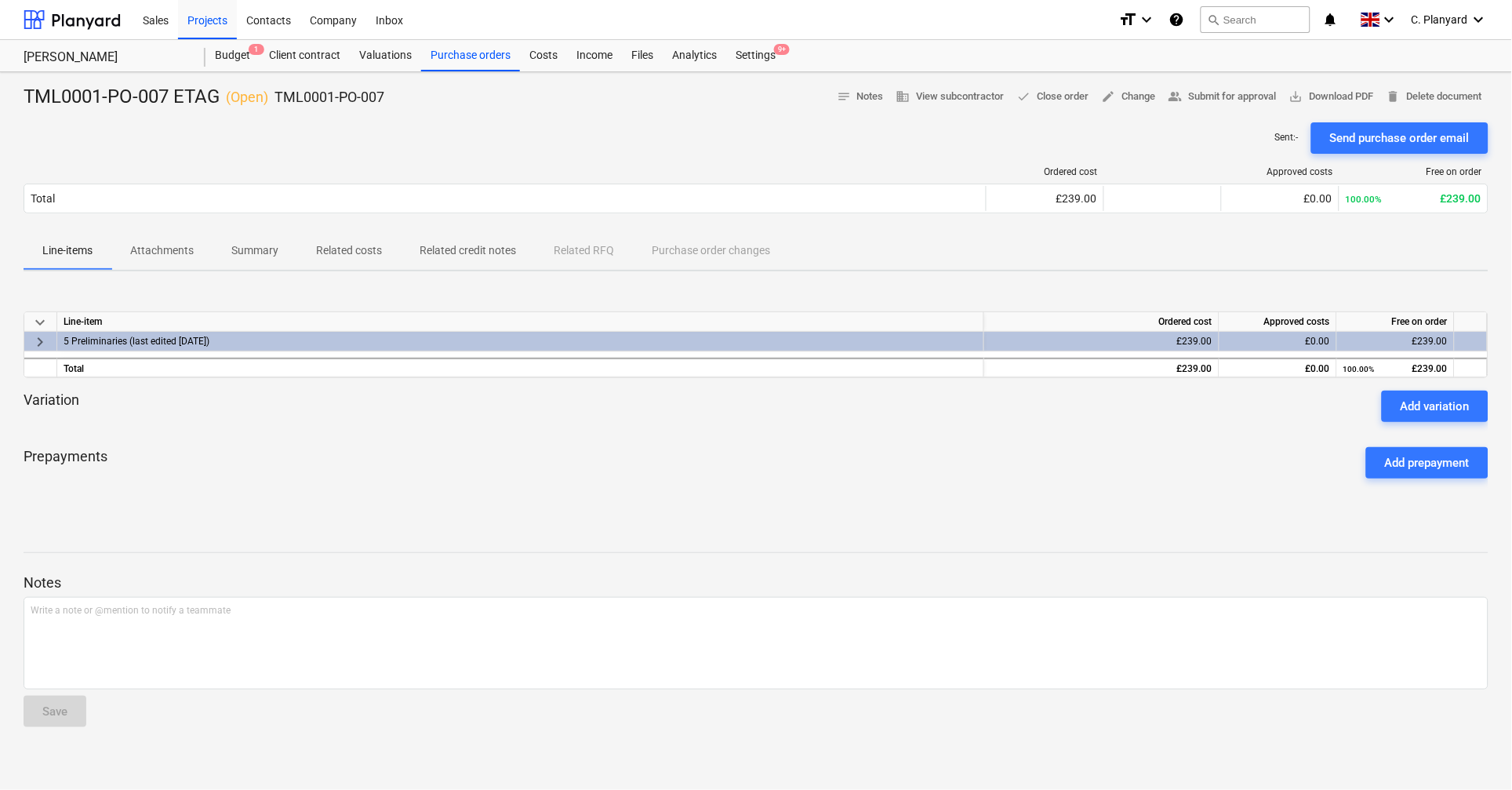
click at [39, 340] on span "keyboard_arrow_right" at bounding box center [40, 341] width 19 height 19
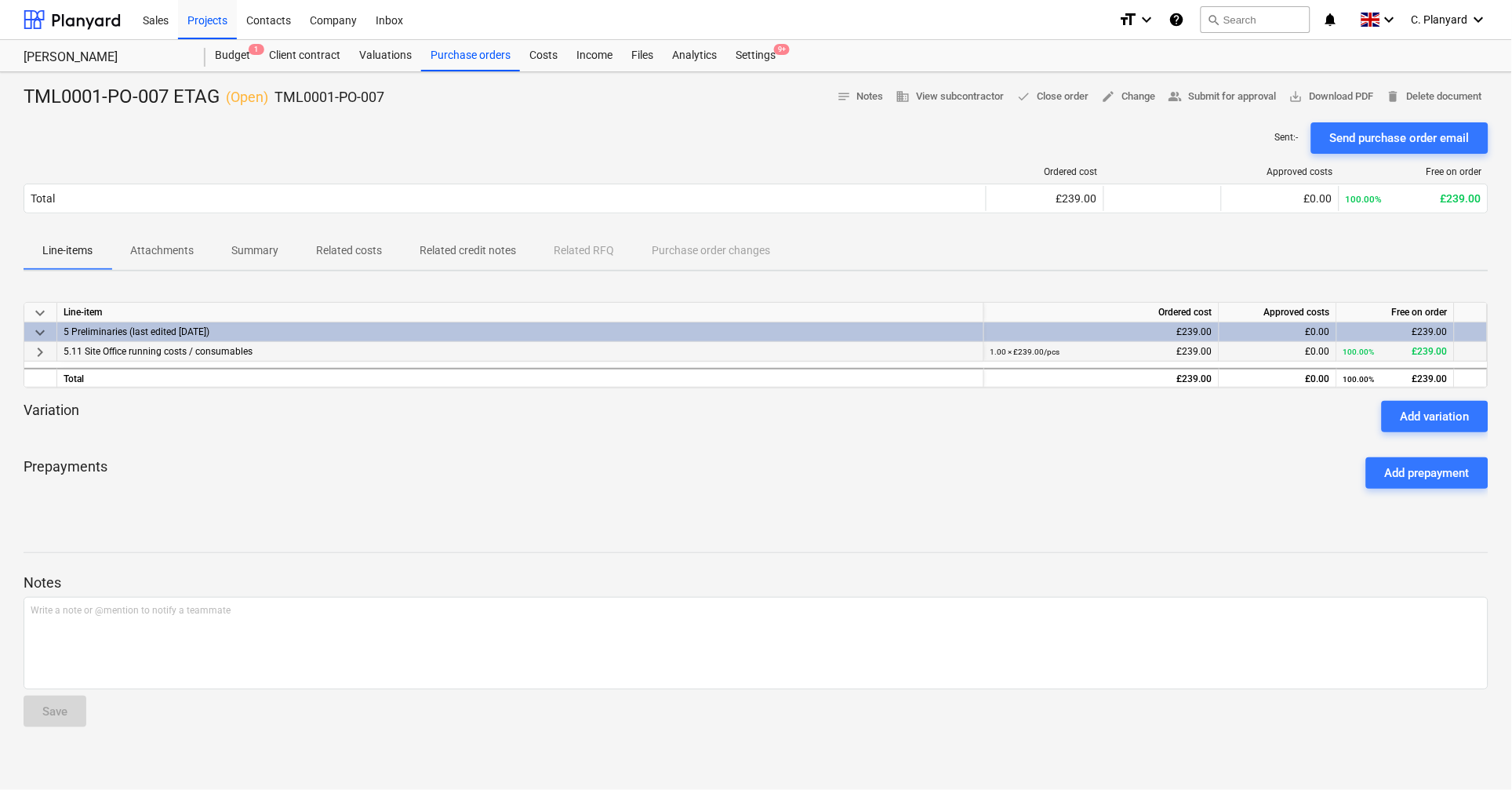
click at [39, 349] on span "keyboard_arrow_right" at bounding box center [40, 351] width 19 height 19
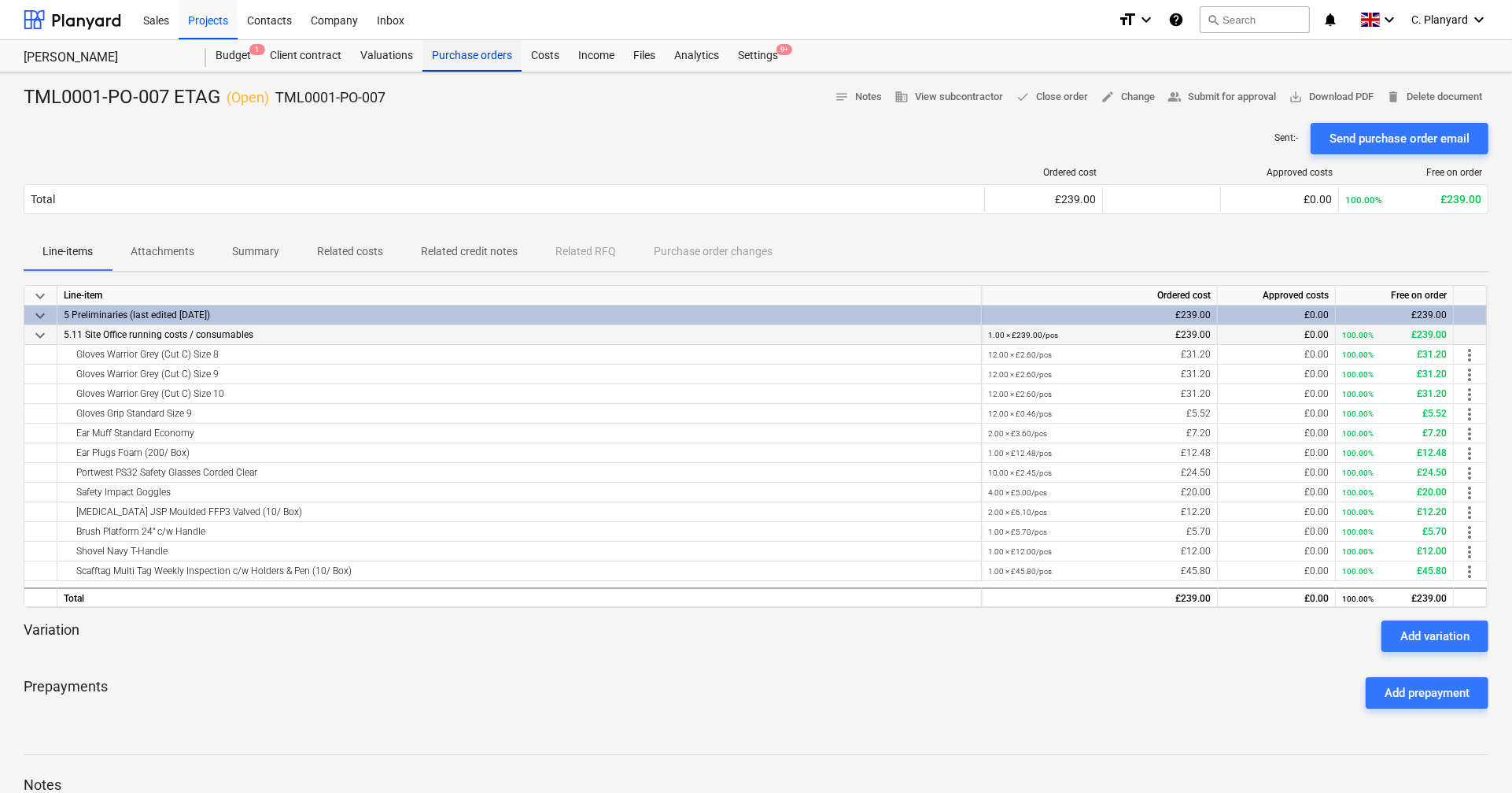
click at [470, 55] on div "Purchase orders" at bounding box center [472, 56] width 100 height 32
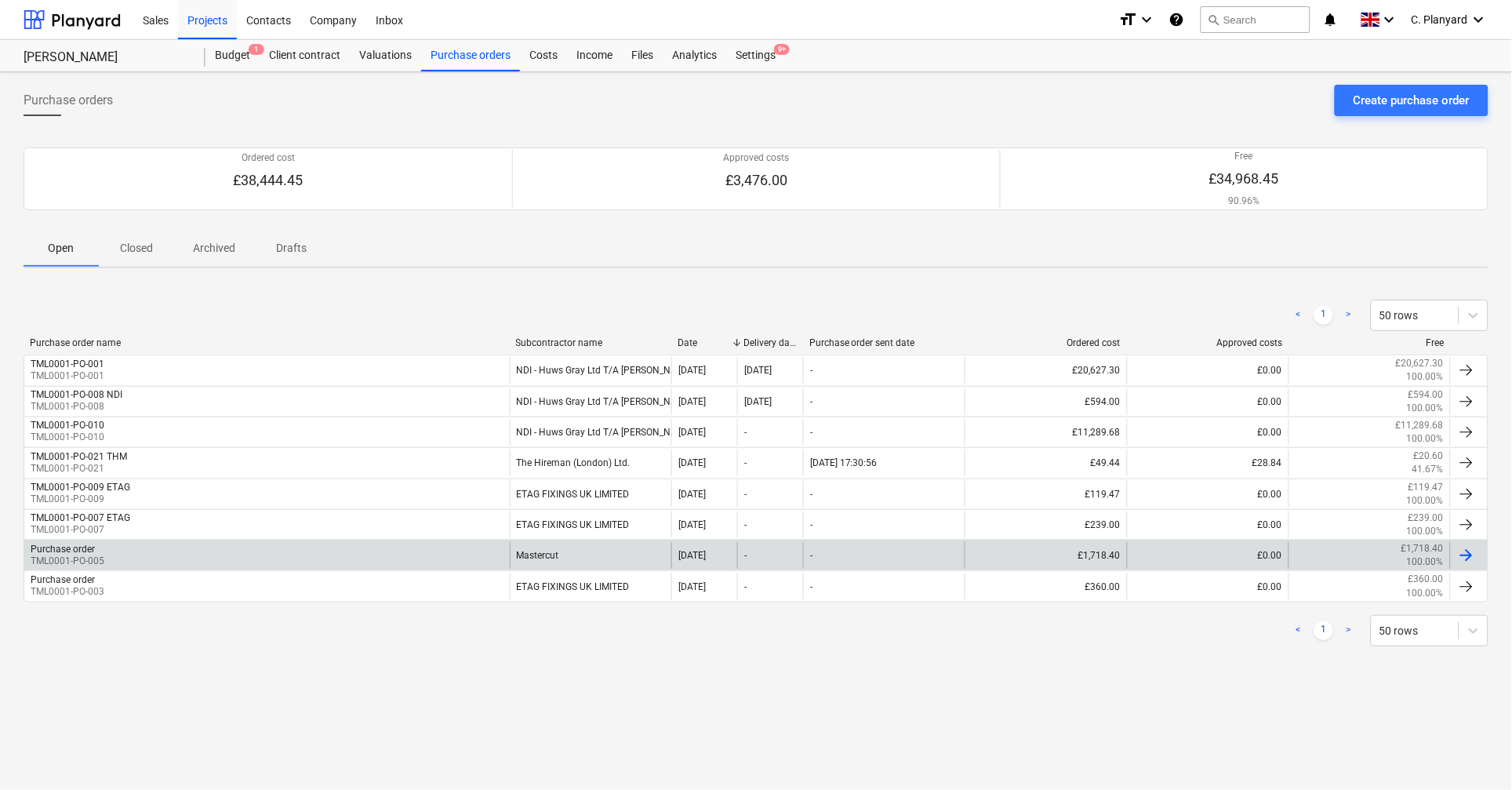
click at [274, 472] on div "Purchase order TML0001-PO-005" at bounding box center [266, 555] width 485 height 27
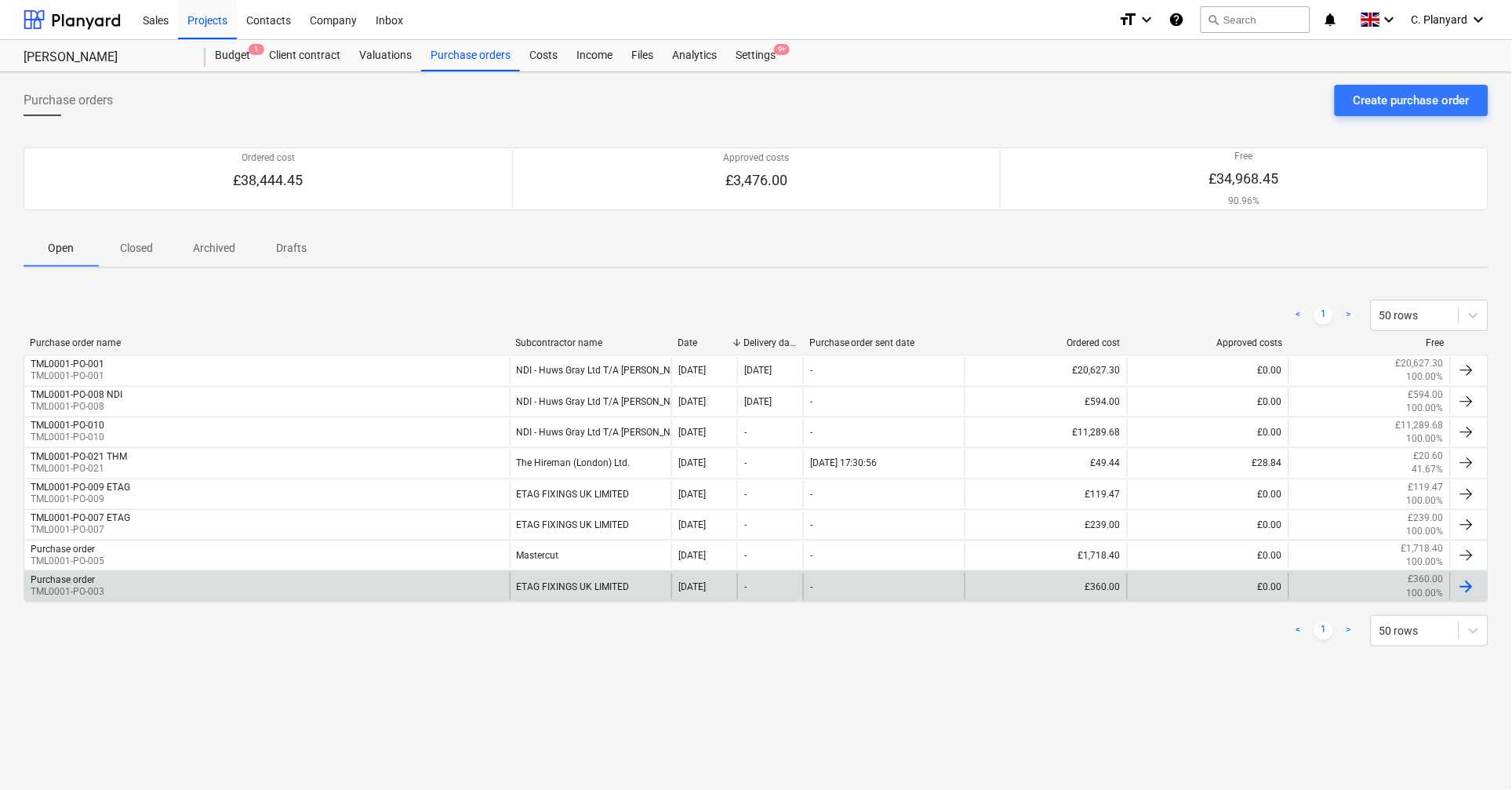
click at [172, 472] on div "Purchase order TML0001-PO-003" at bounding box center [266, 586] width 485 height 27
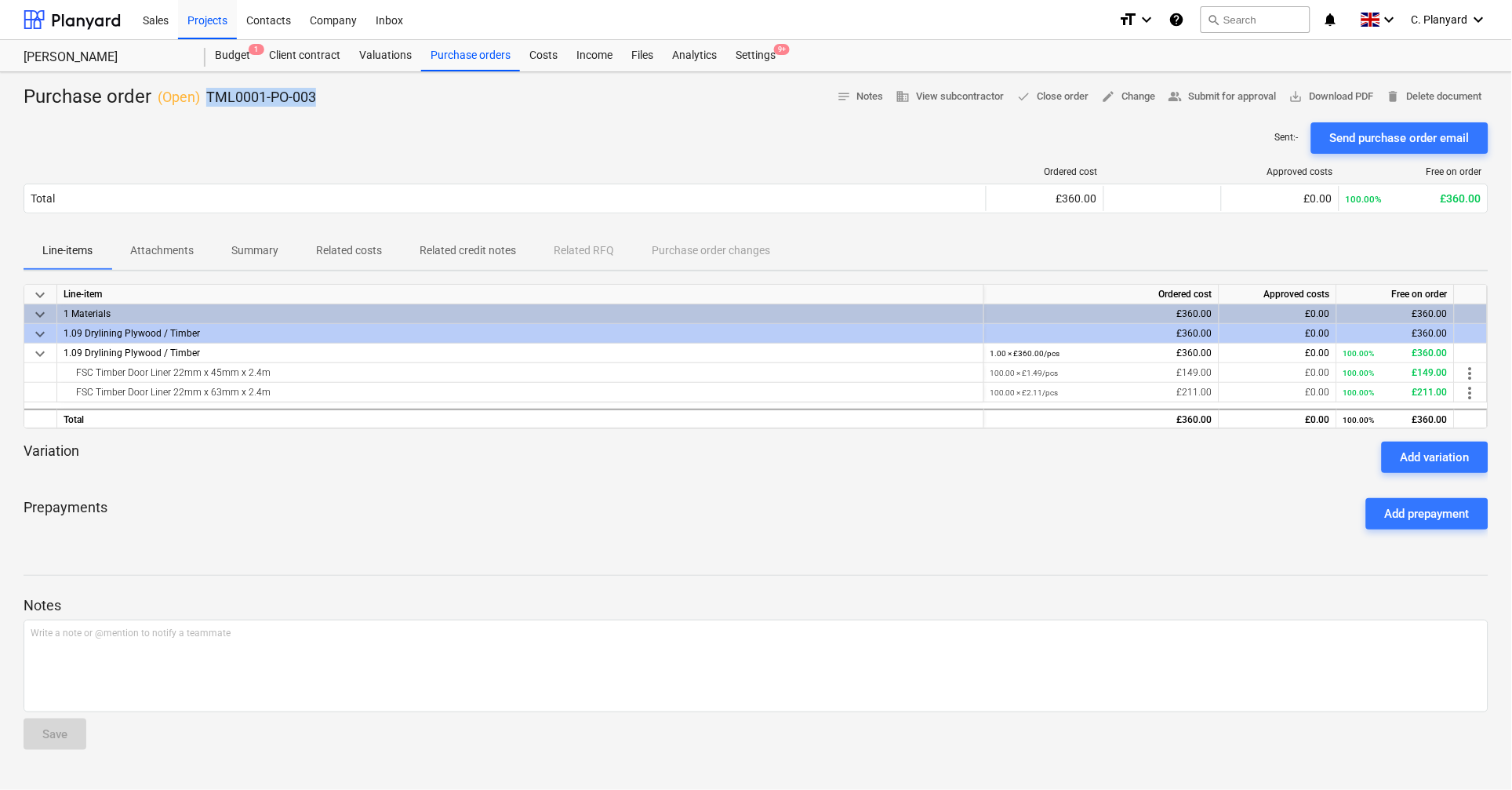
drag, startPoint x: 338, startPoint y: 93, endPoint x: 208, endPoint y: 95, distance: 130.0
click at [208, 95] on div "Purchase order ( Open ) TML0001-PO-003 notes Notes business View subcontractor …" at bounding box center [756, 96] width 1465 height 25
copy p "TML0001-PO-003"
click at [433, 58] on div "Purchase orders" at bounding box center [471, 56] width 99 height 32
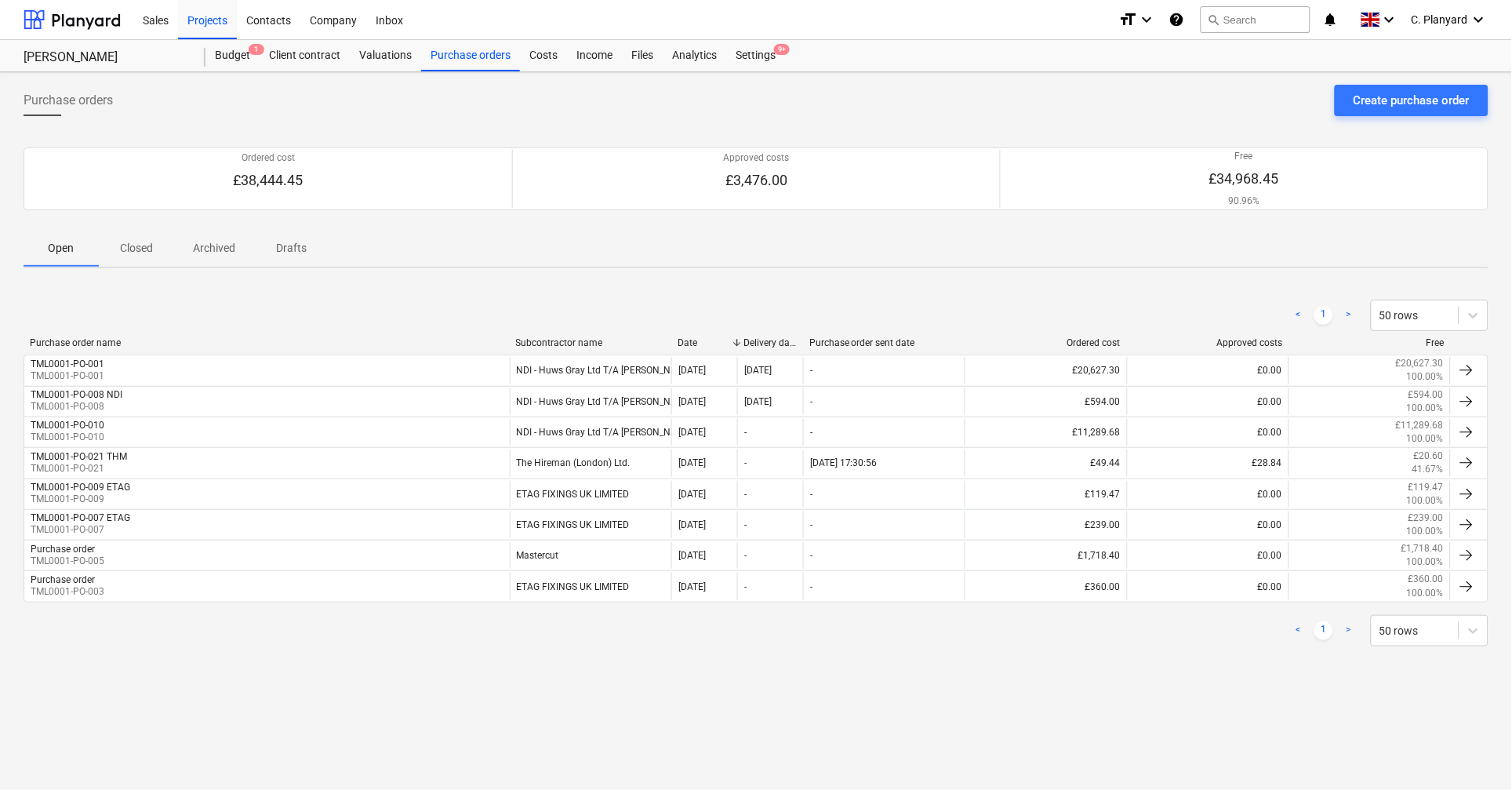
click at [128, 238] on span "Closed" at bounding box center [137, 248] width 75 height 26
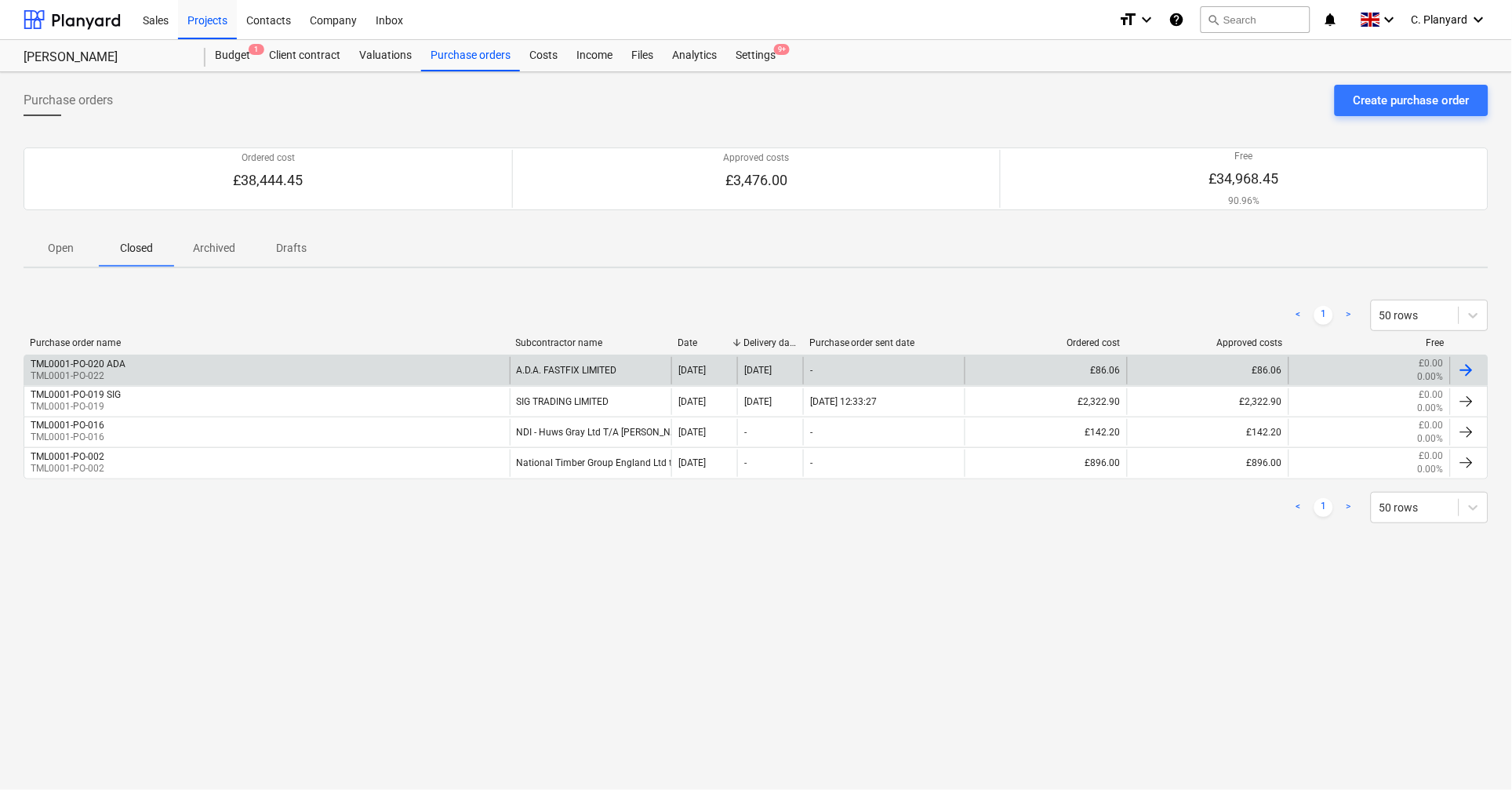
click at [228, 360] on div "TML0001-PO-020 ADA TML0001-PO-022" at bounding box center [266, 369] width 485 height 27
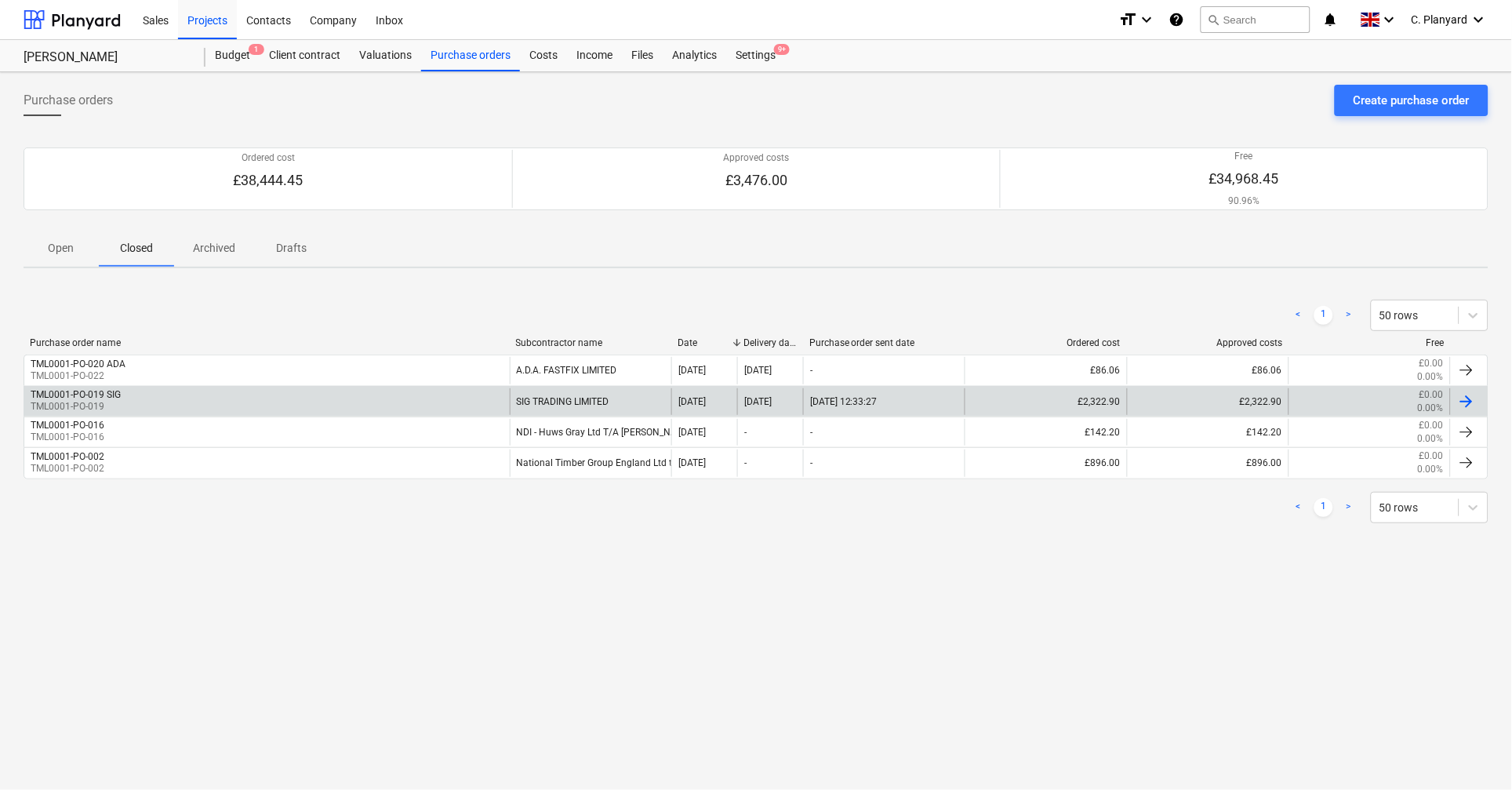
click at [170, 400] on div "TML0001-PO-019 SIG TML0001-PO-019" at bounding box center [266, 401] width 485 height 27
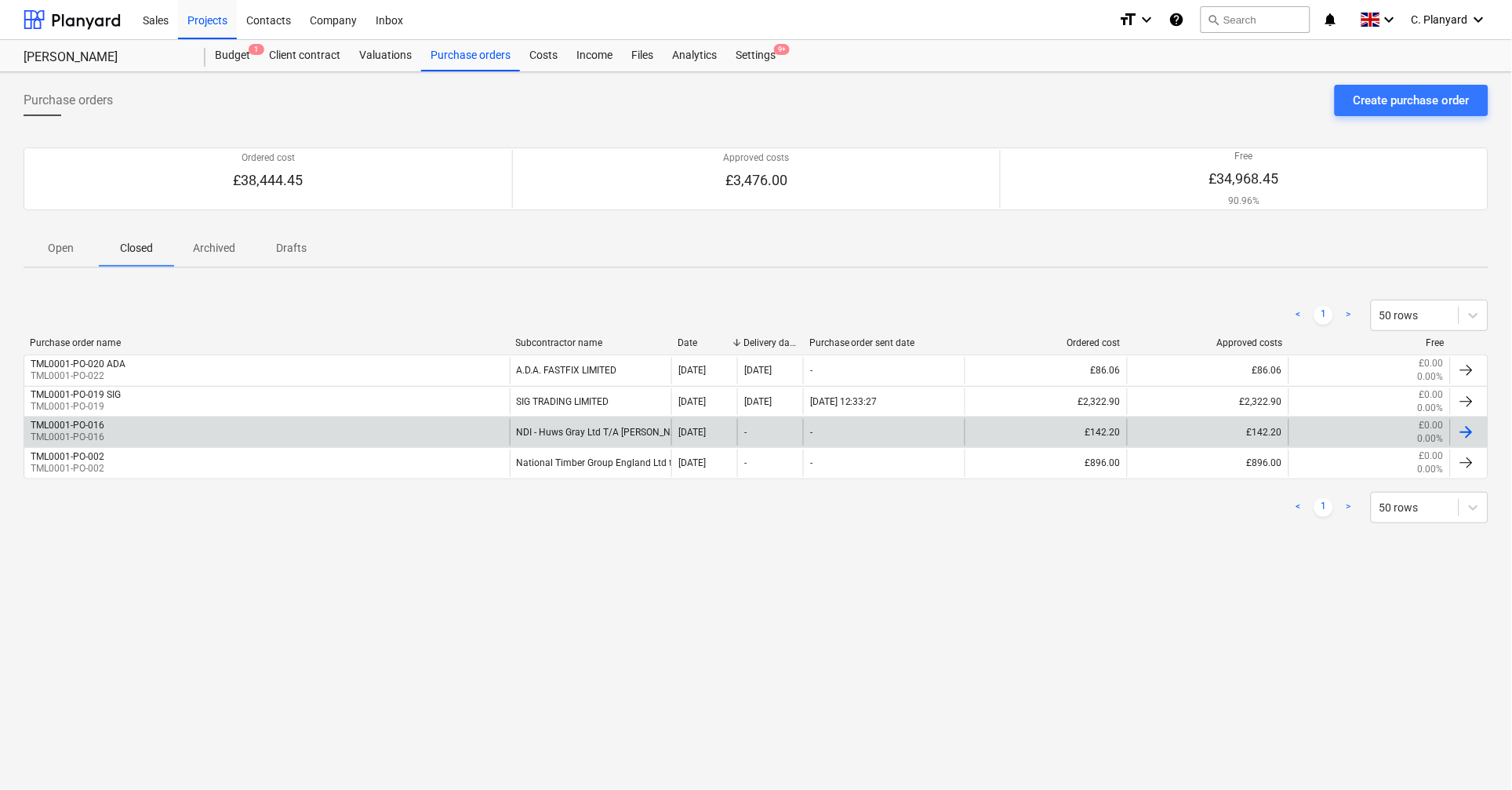
click at [148, 437] on div "TML0001-PO-016 TML0001-PO-016" at bounding box center [266, 432] width 485 height 27
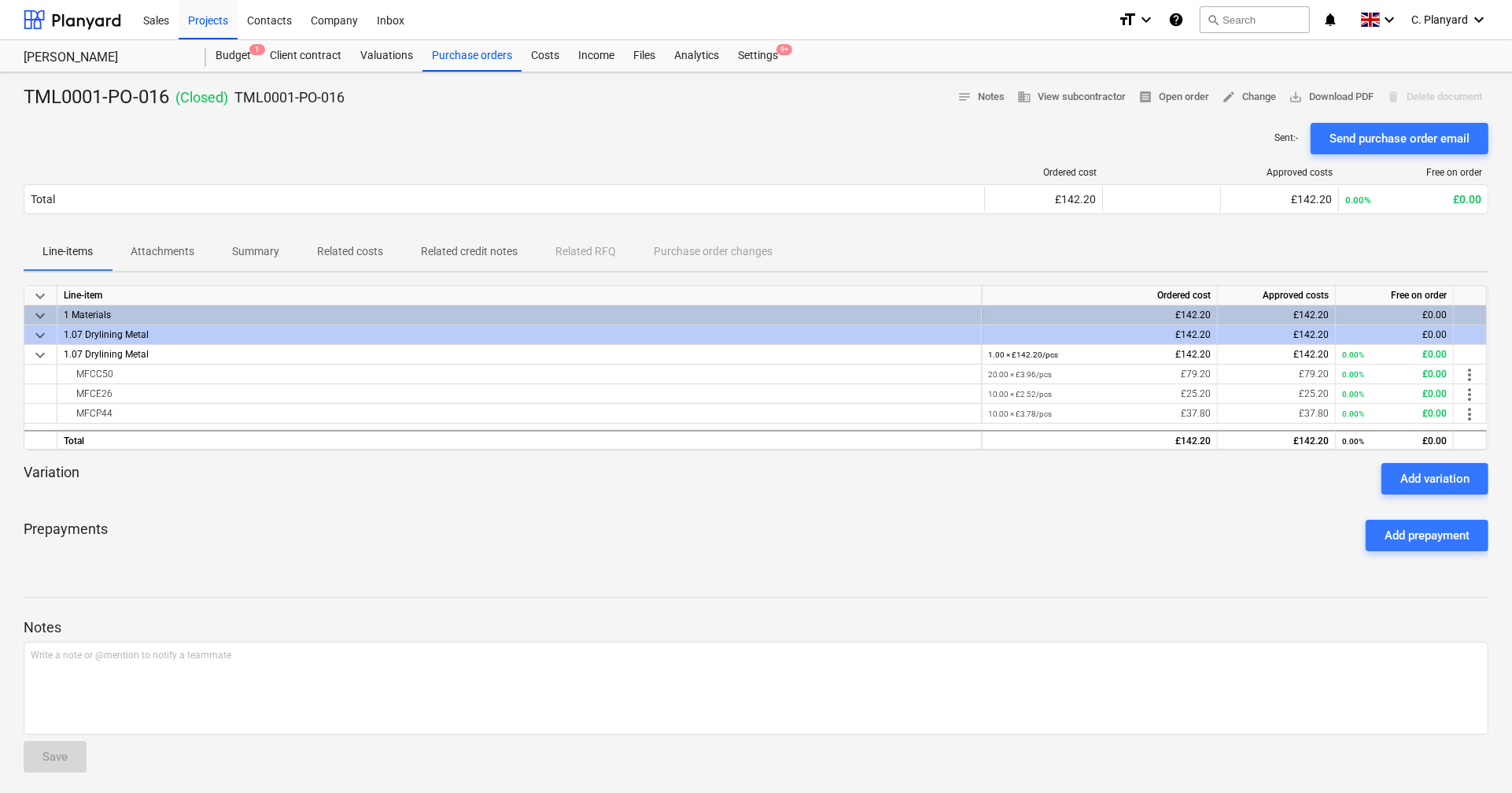
click at [40, 333] on span "keyboard_arrow_down" at bounding box center [40, 335] width 19 height 19
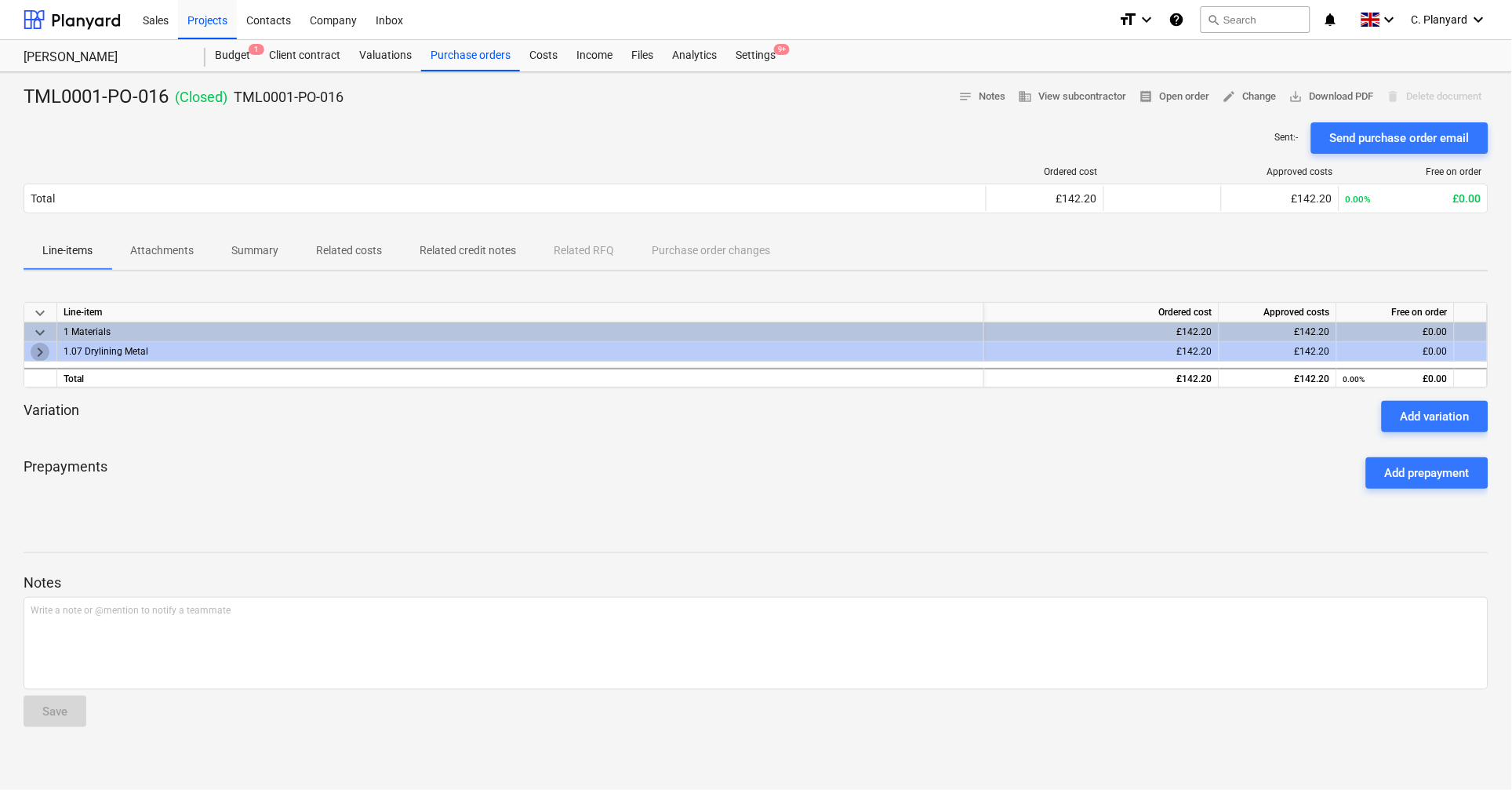
click at [40, 345] on span "keyboard_arrow_right" at bounding box center [40, 351] width 19 height 19
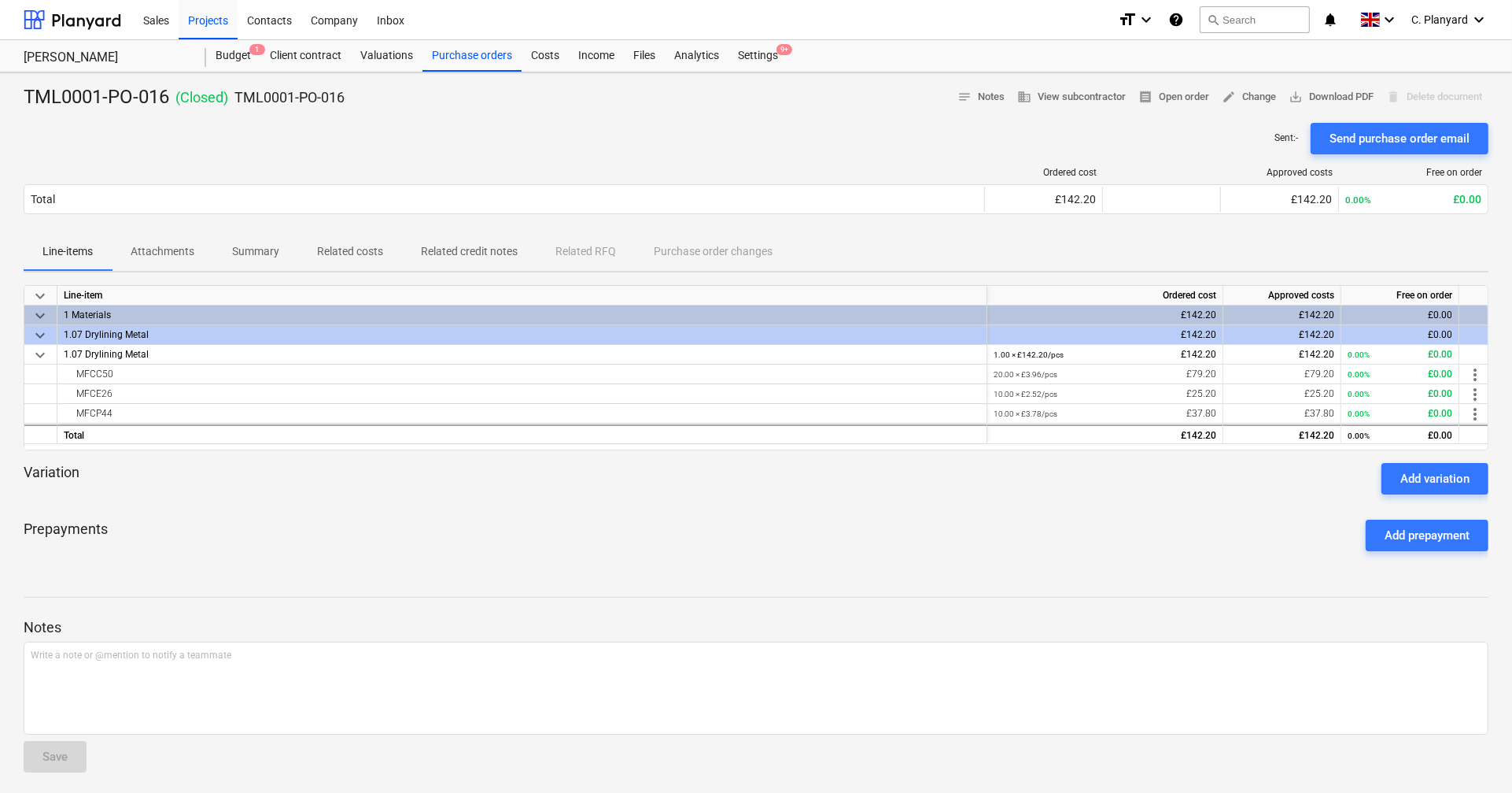
click at [368, 258] on p "Related costs" at bounding box center [350, 251] width 66 height 17
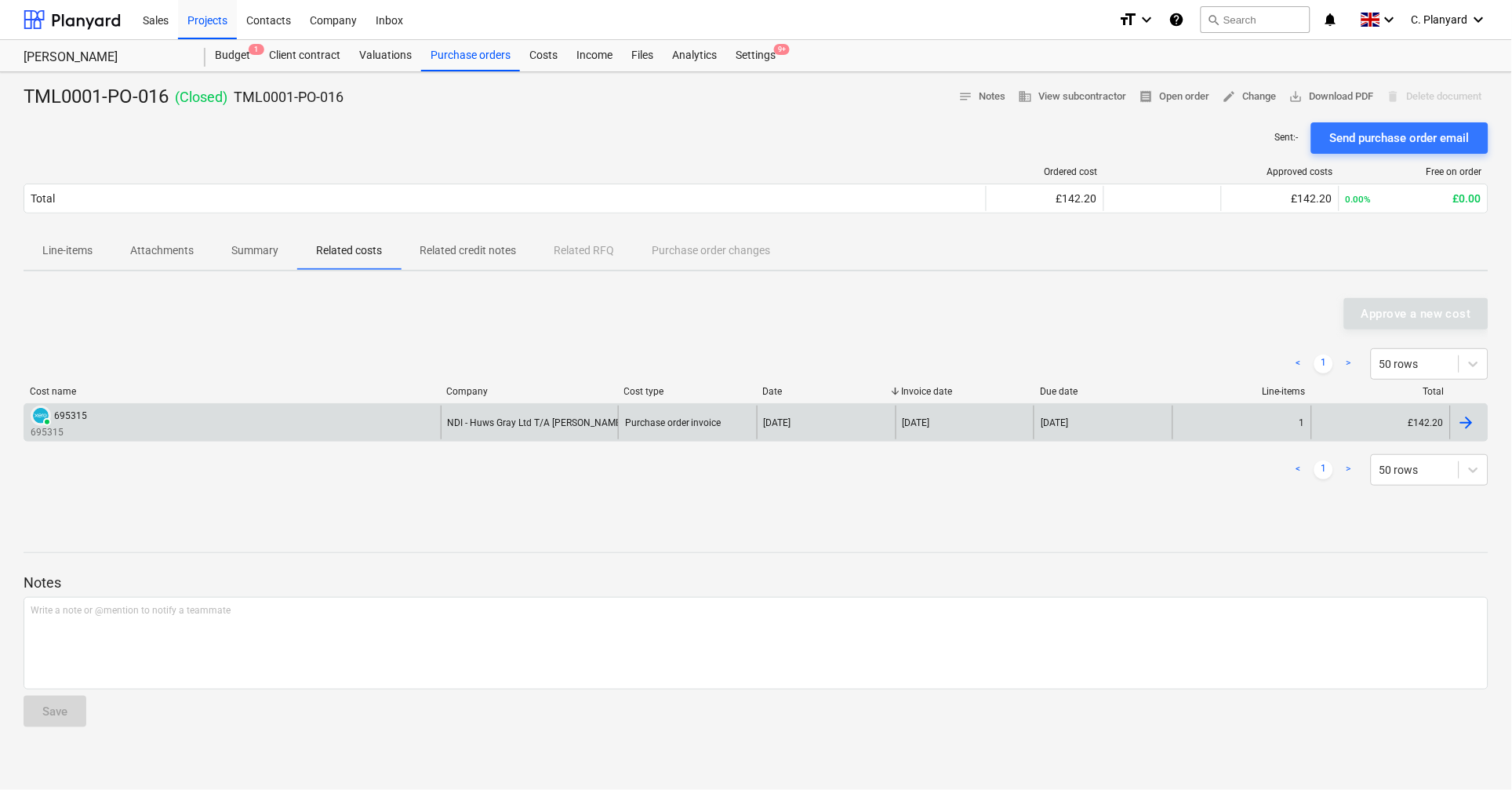
click at [401, 410] on div "PAID 695315 695315" at bounding box center [231, 422] width 416 height 34
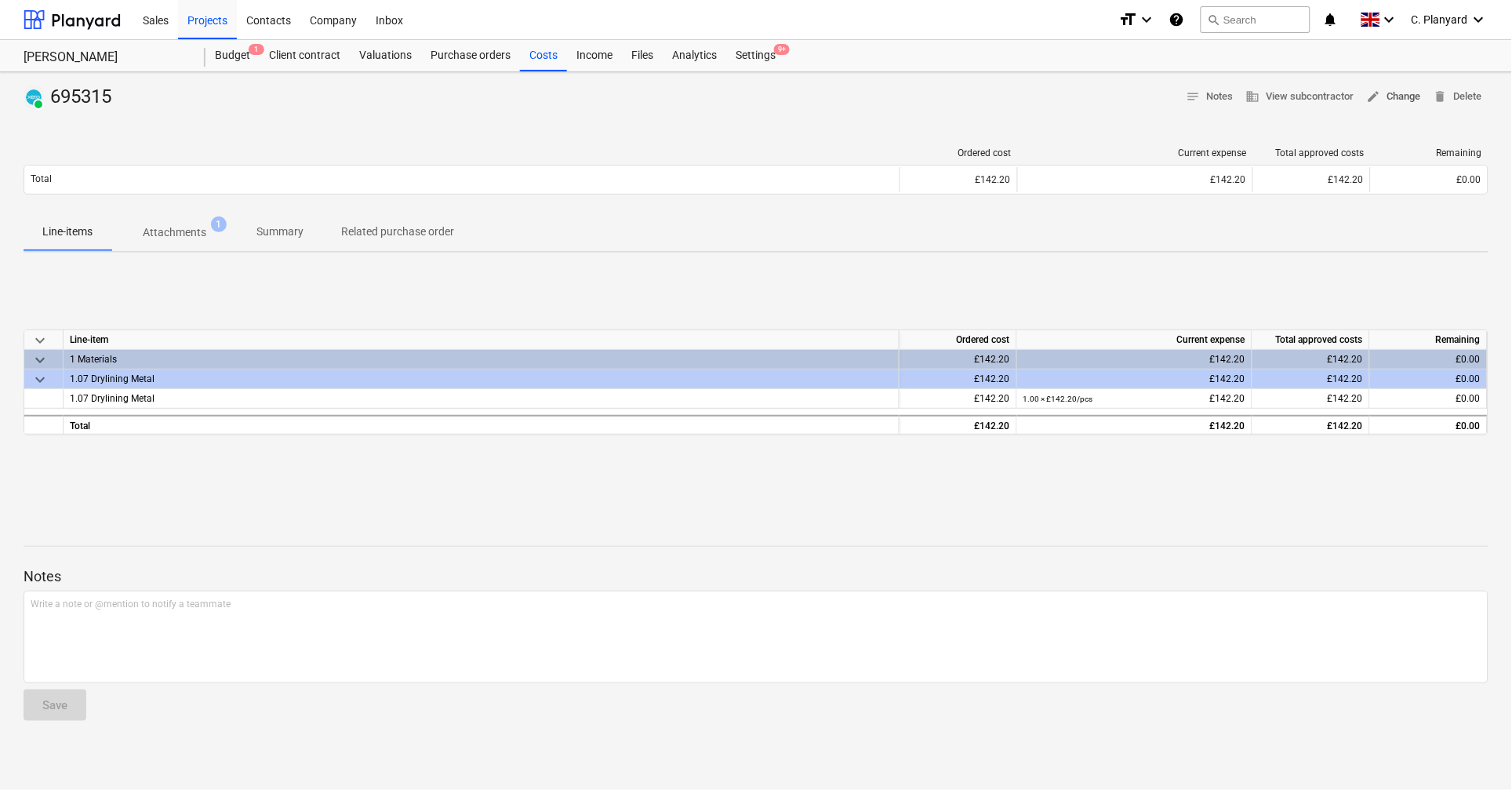
click at [1103, 91] on span "edit Change" at bounding box center [1394, 96] width 55 height 18
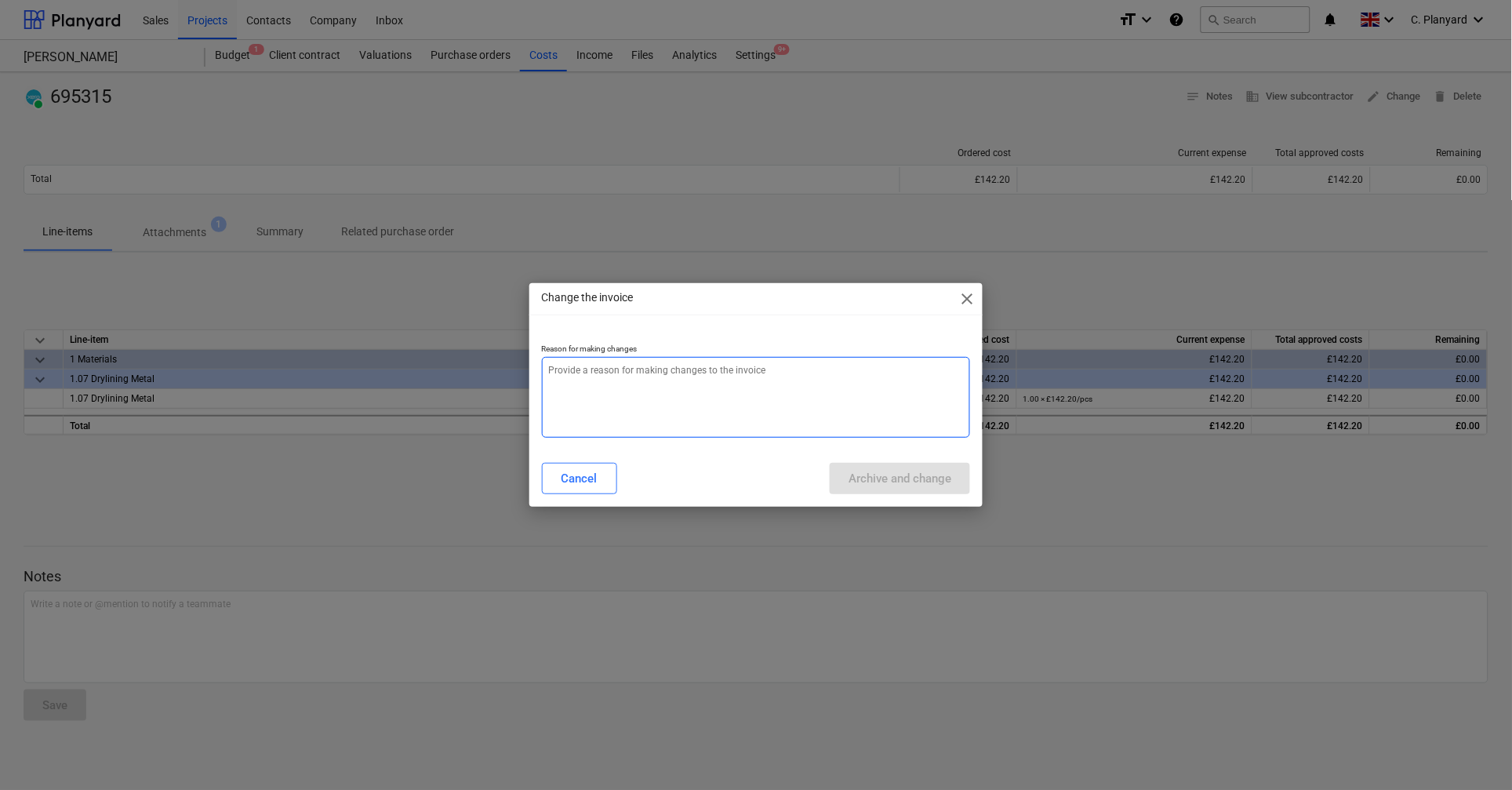
click at [699, 379] on textarea at bounding box center [756, 396] width 428 height 80
type textarea "x"
type textarea "S"
type textarea "x"
type textarea "SO"
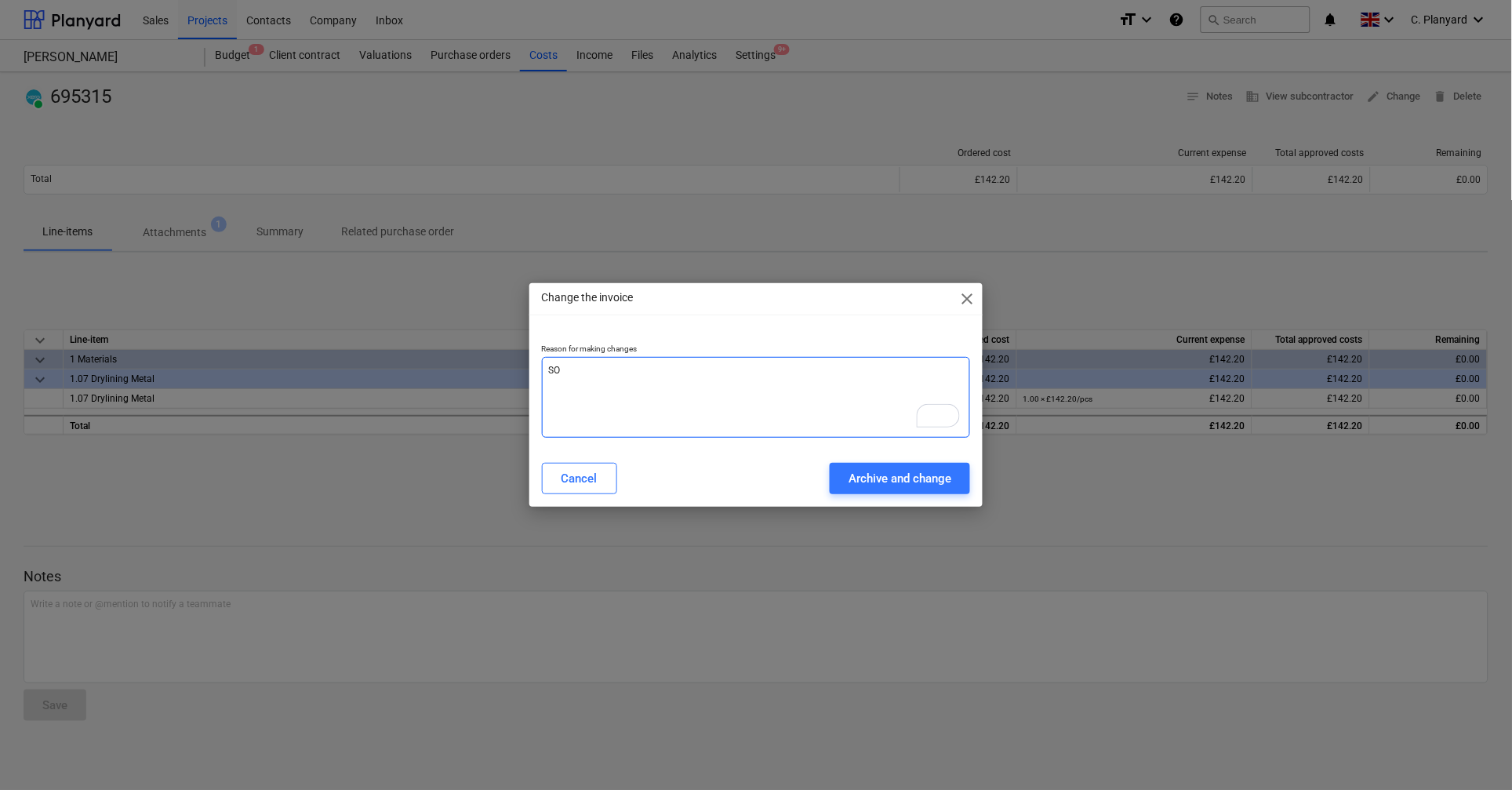
type textarea "x"
type textarea "SOr"
type textarea "x"
type textarea "SOrt"
type textarea "x"
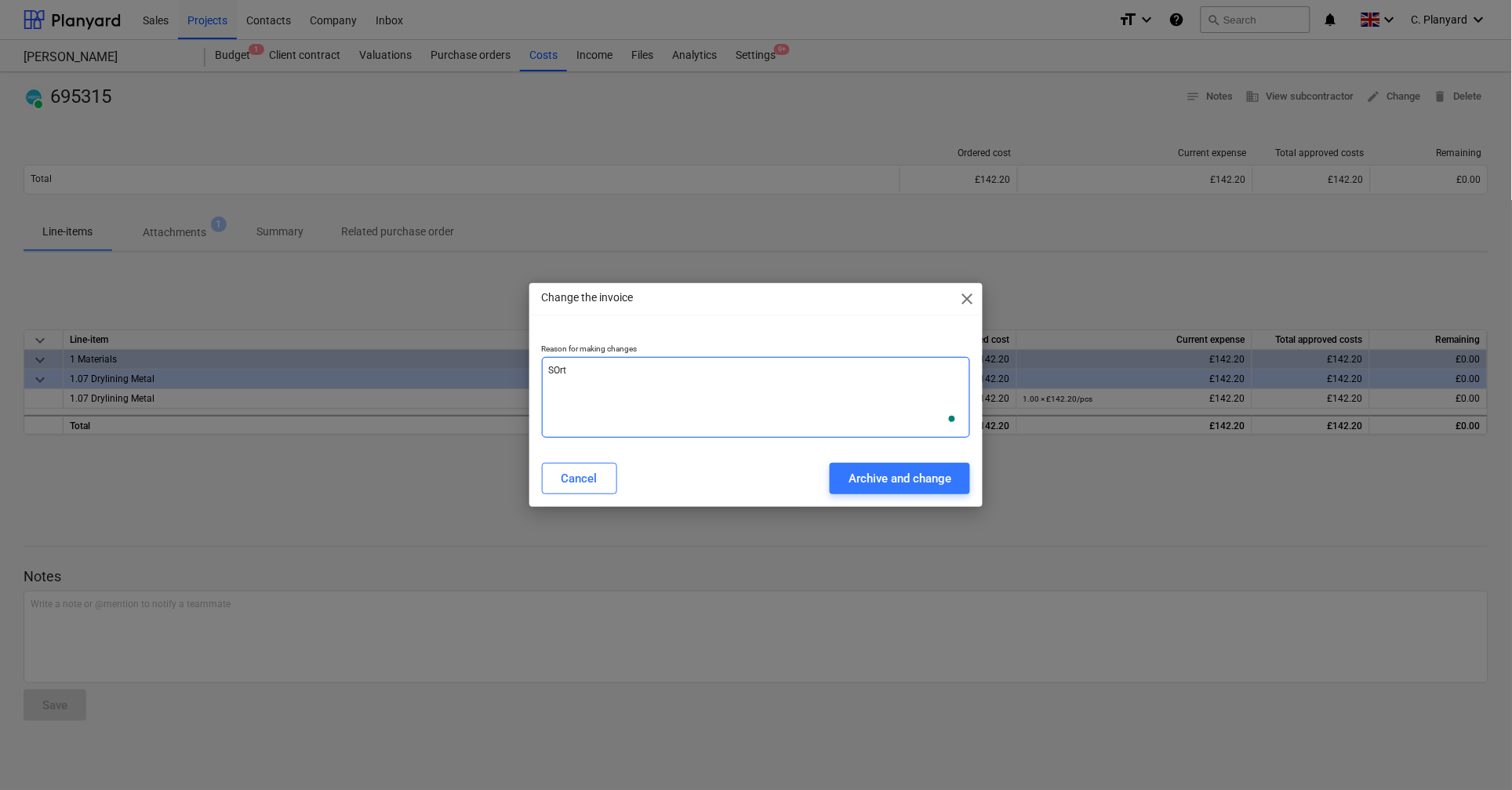
type textarea "SOrti"
type textarea "x"
type textarea "SOrtin"
type textarea "x"
type textarea "SOrti"
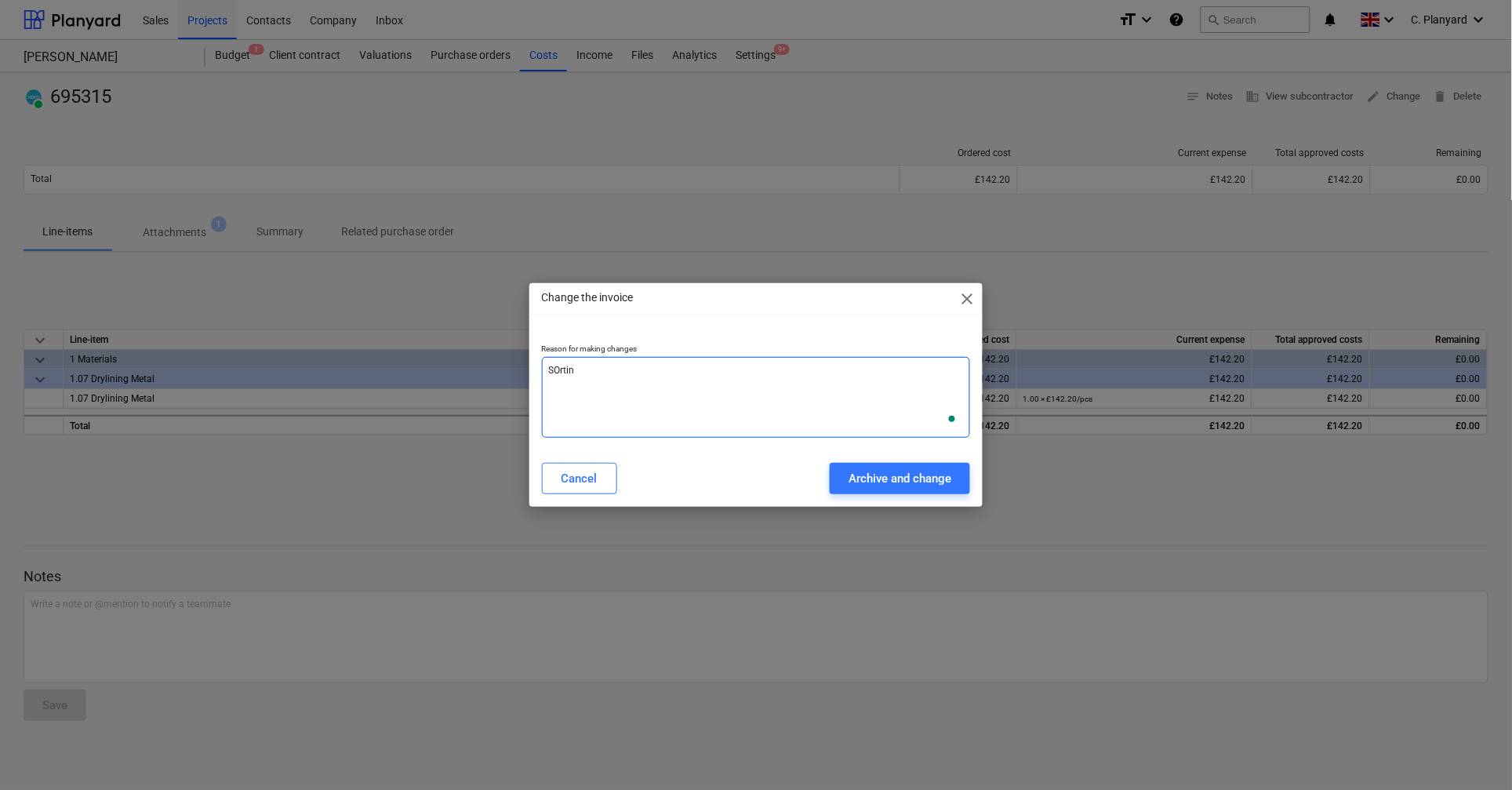
type textarea "x"
type textarea "SOrt"
type textarea "x"
type textarea "SOr"
type textarea "x"
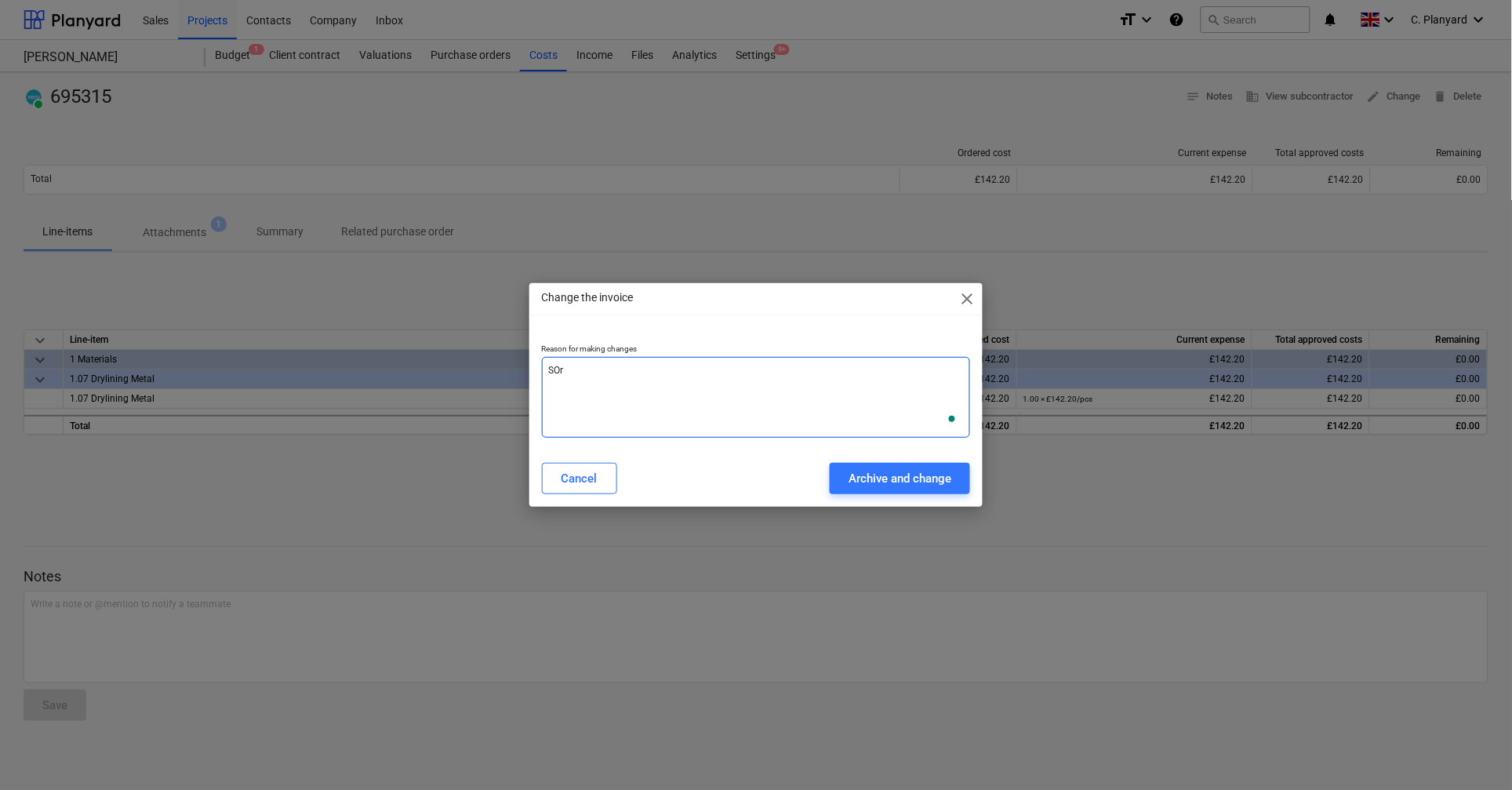
type textarea "SO"
type textarea "x"
type textarea "S"
type textarea "x"
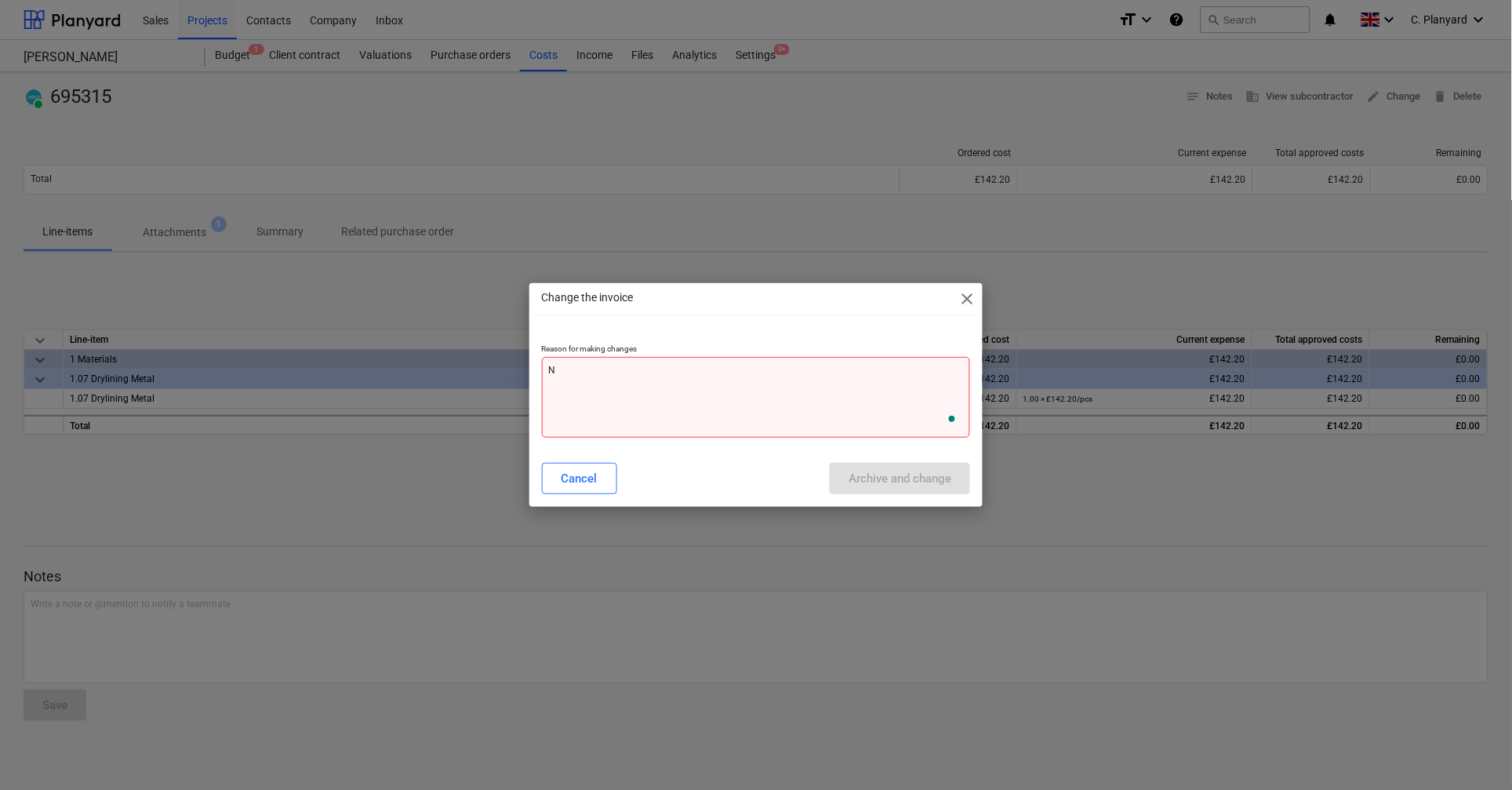
type textarea "NM"
type textarea "x"
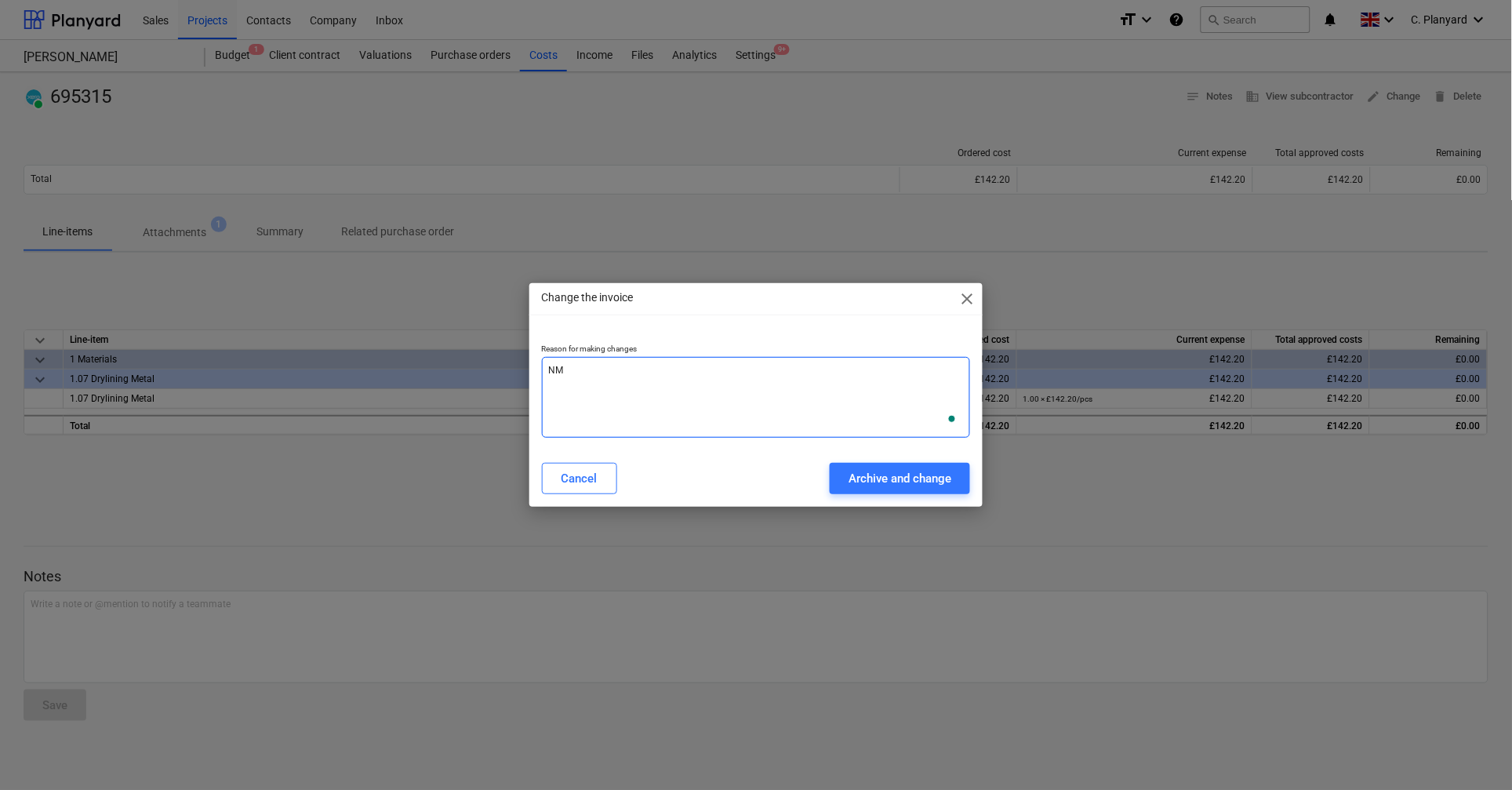
type textarea "N"
type textarea "x"
type textarea "M"
type textarea "x"
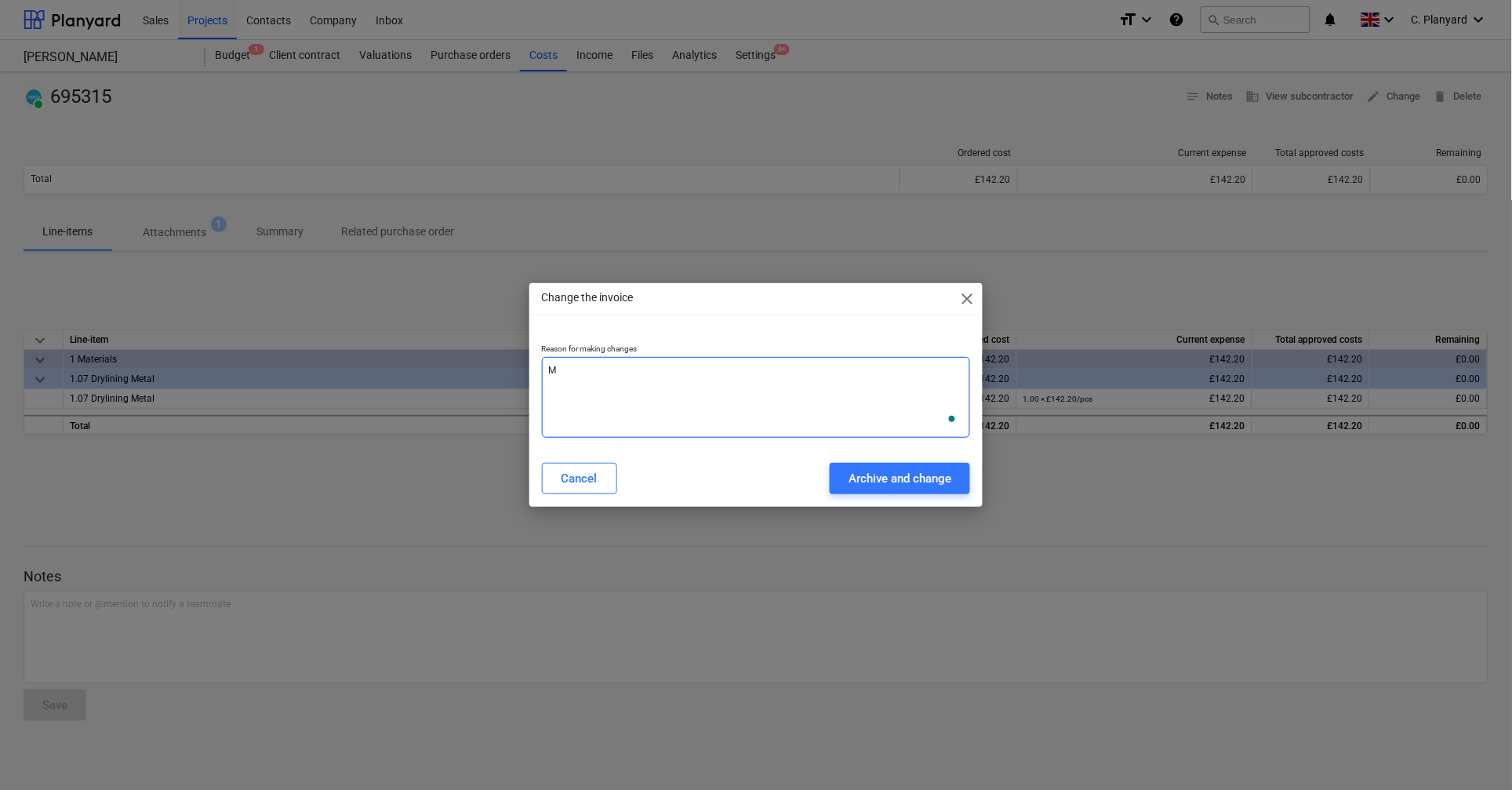
type textarea "Ma"
type textarea "x"
type textarea "Map"
type textarea "x"
type textarea "Mapi"
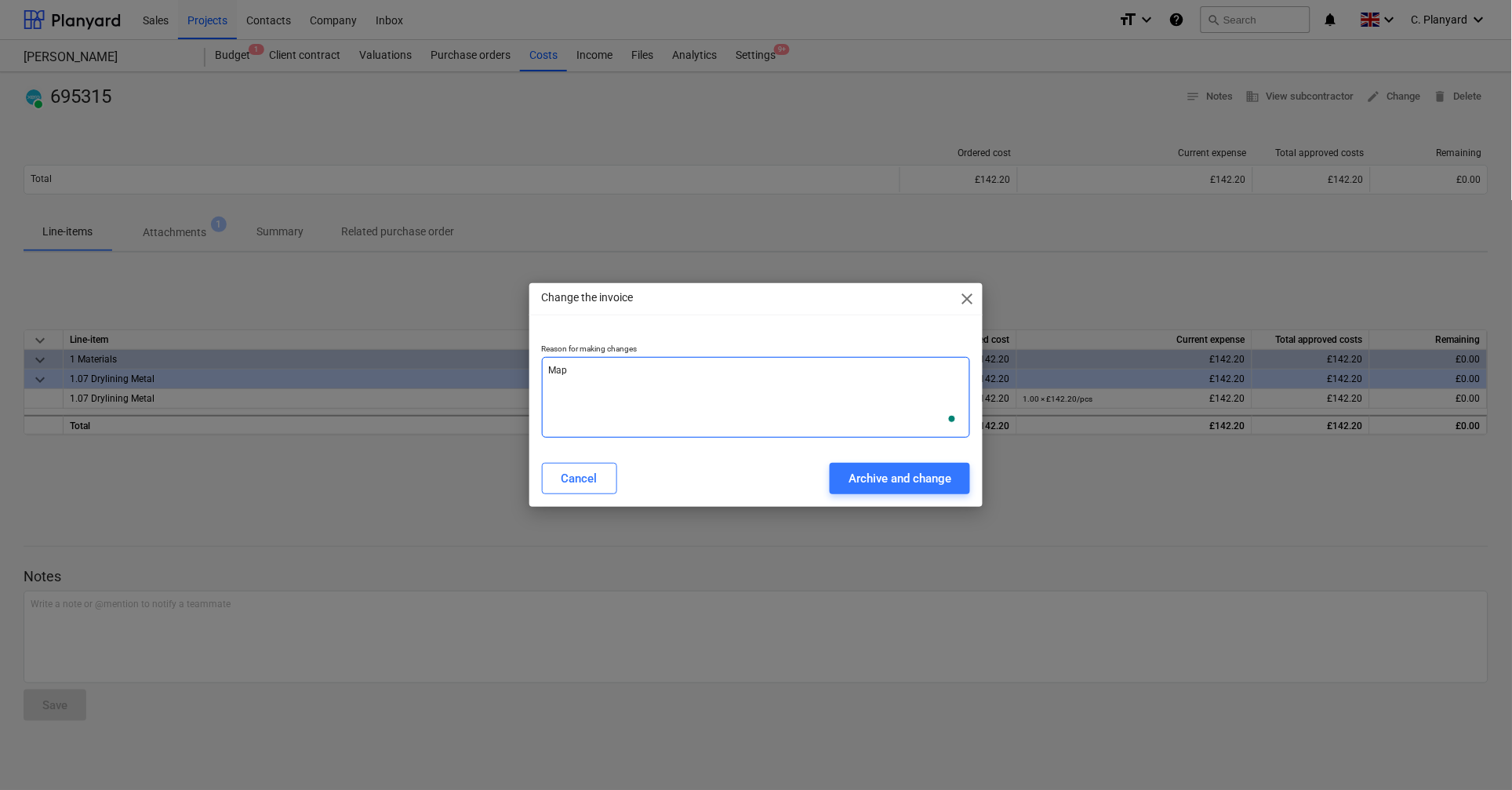
type textarea "x"
type textarea "Mapin"
type textarea "x"
type textarea "Maping"
type textarea "x"
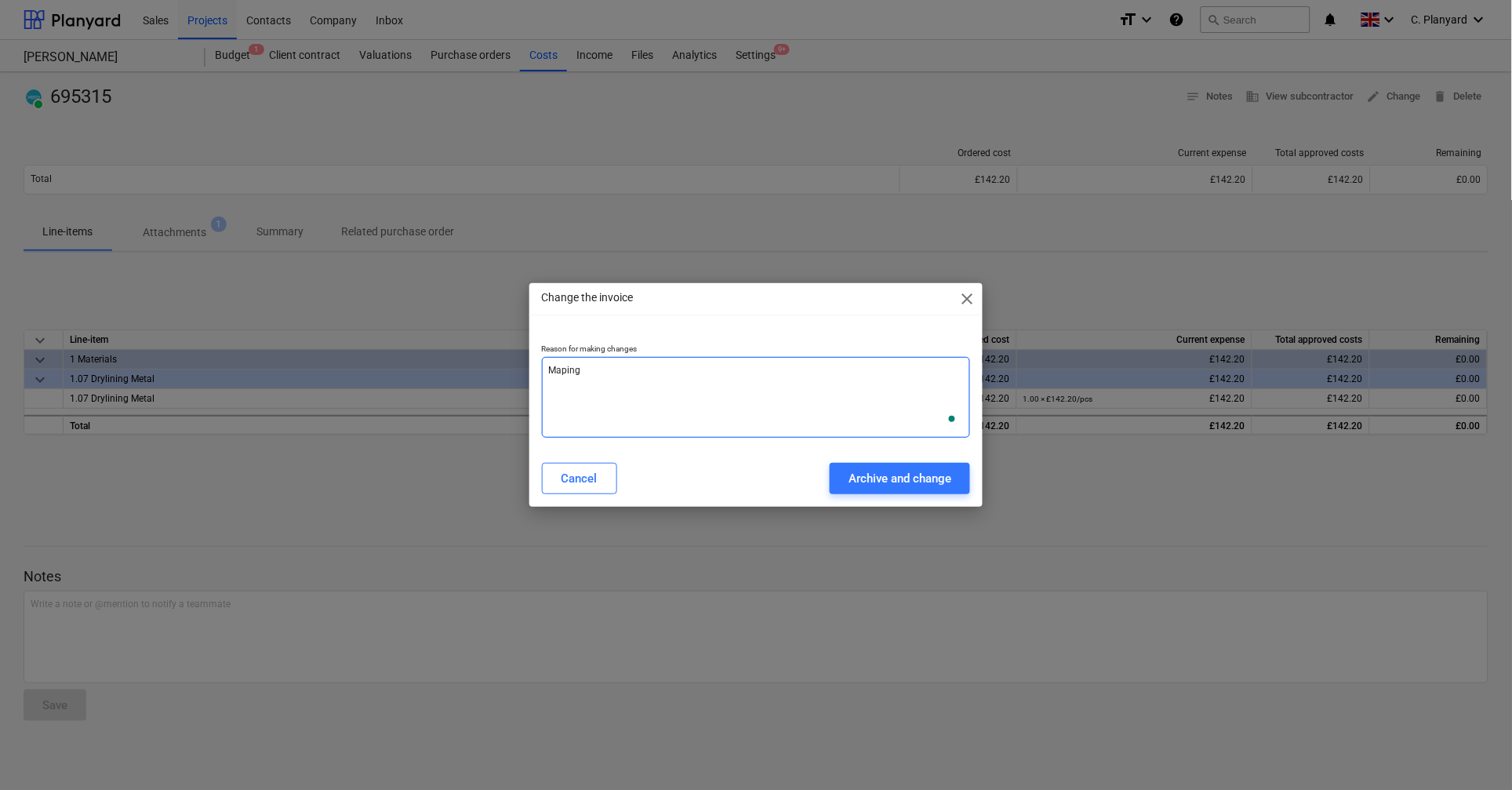
type textarea "Maping"
type textarea "x"
type textarea "Maping P"
type textarea "x"
type textarea "Maping PO"
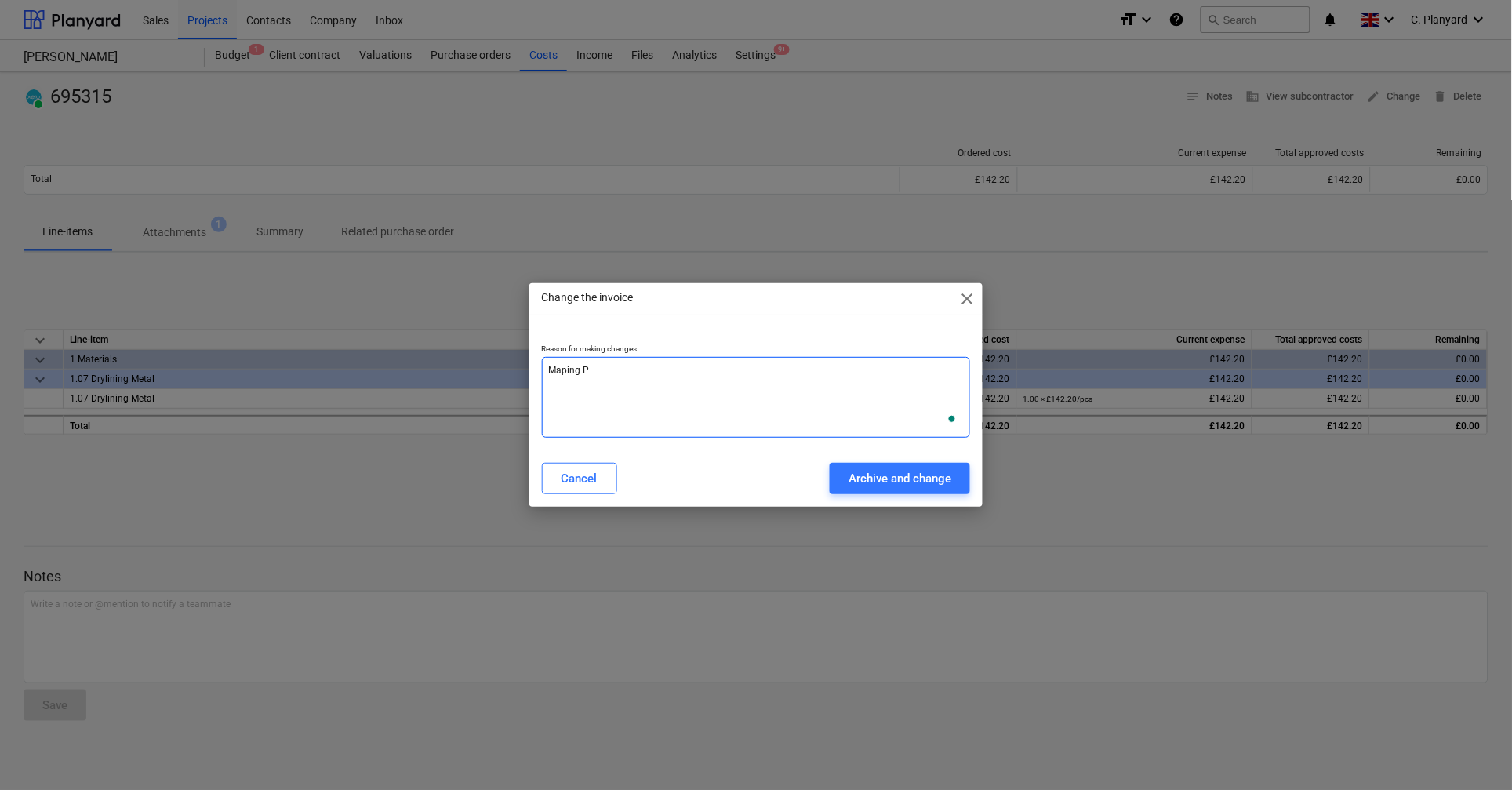
type textarea "x"
type textarea "Maping PO"
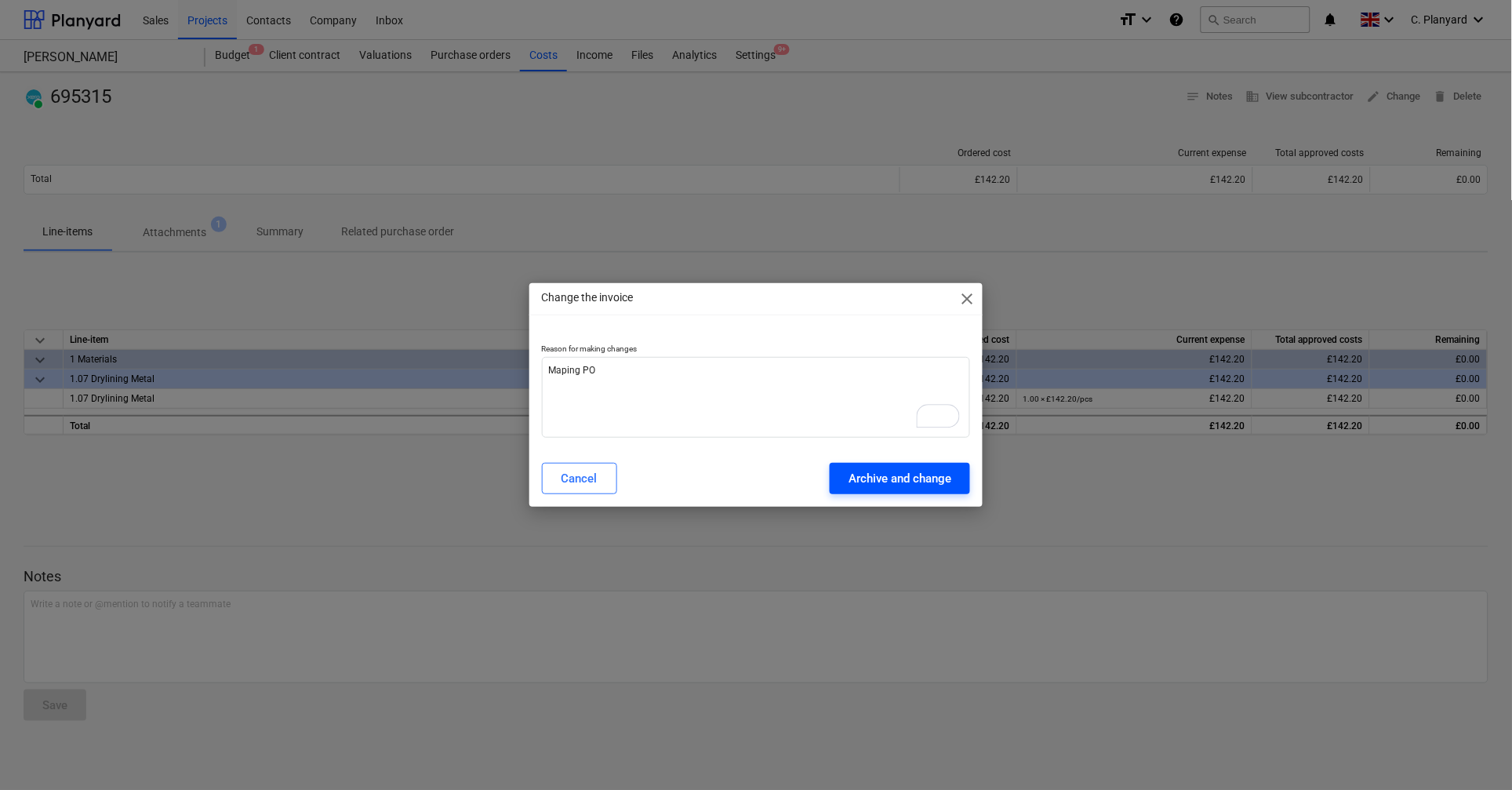
click at [901, 472] on div "Archive and change" at bounding box center [899, 478] width 102 height 21
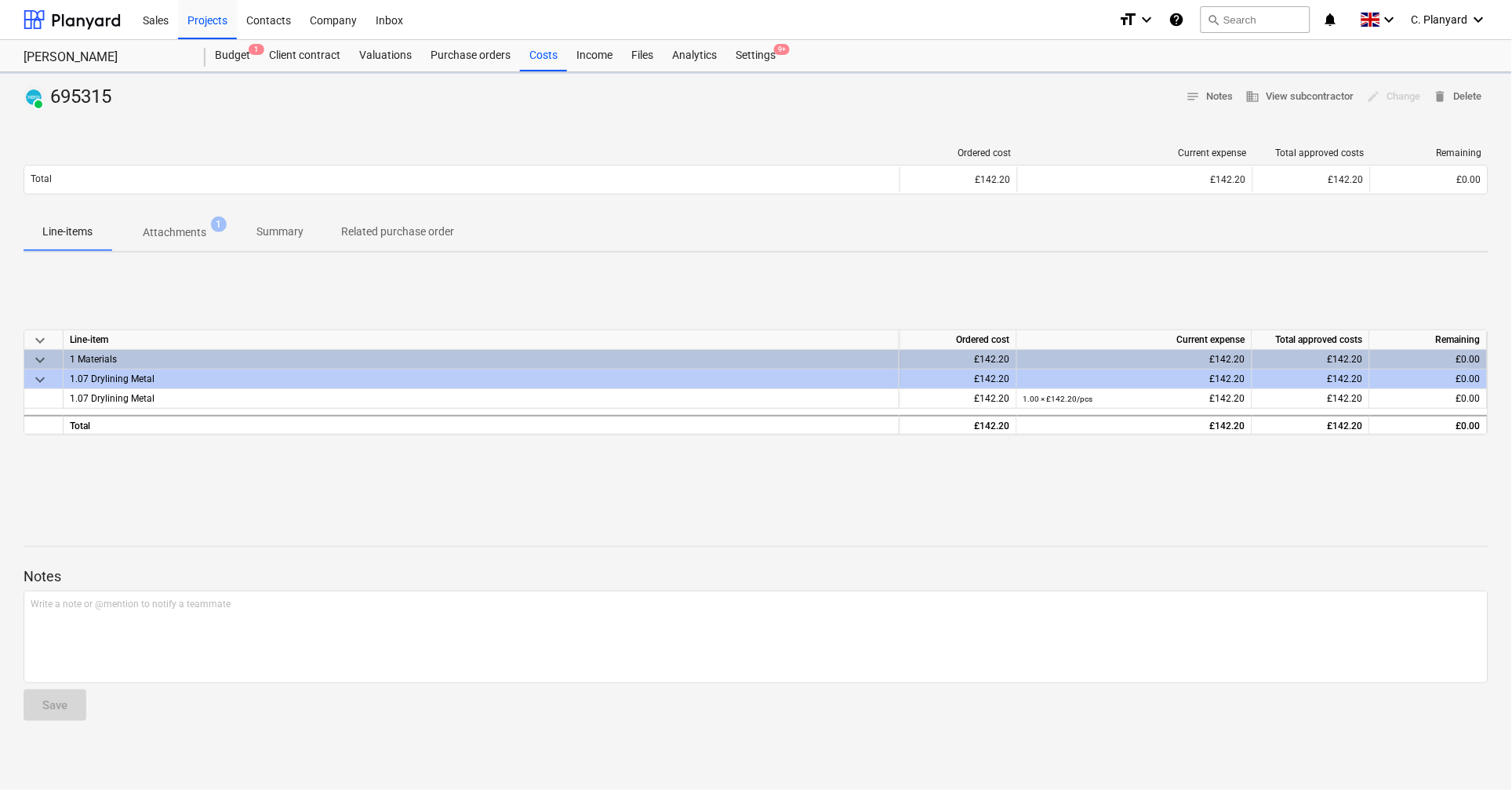
type textarea "x"
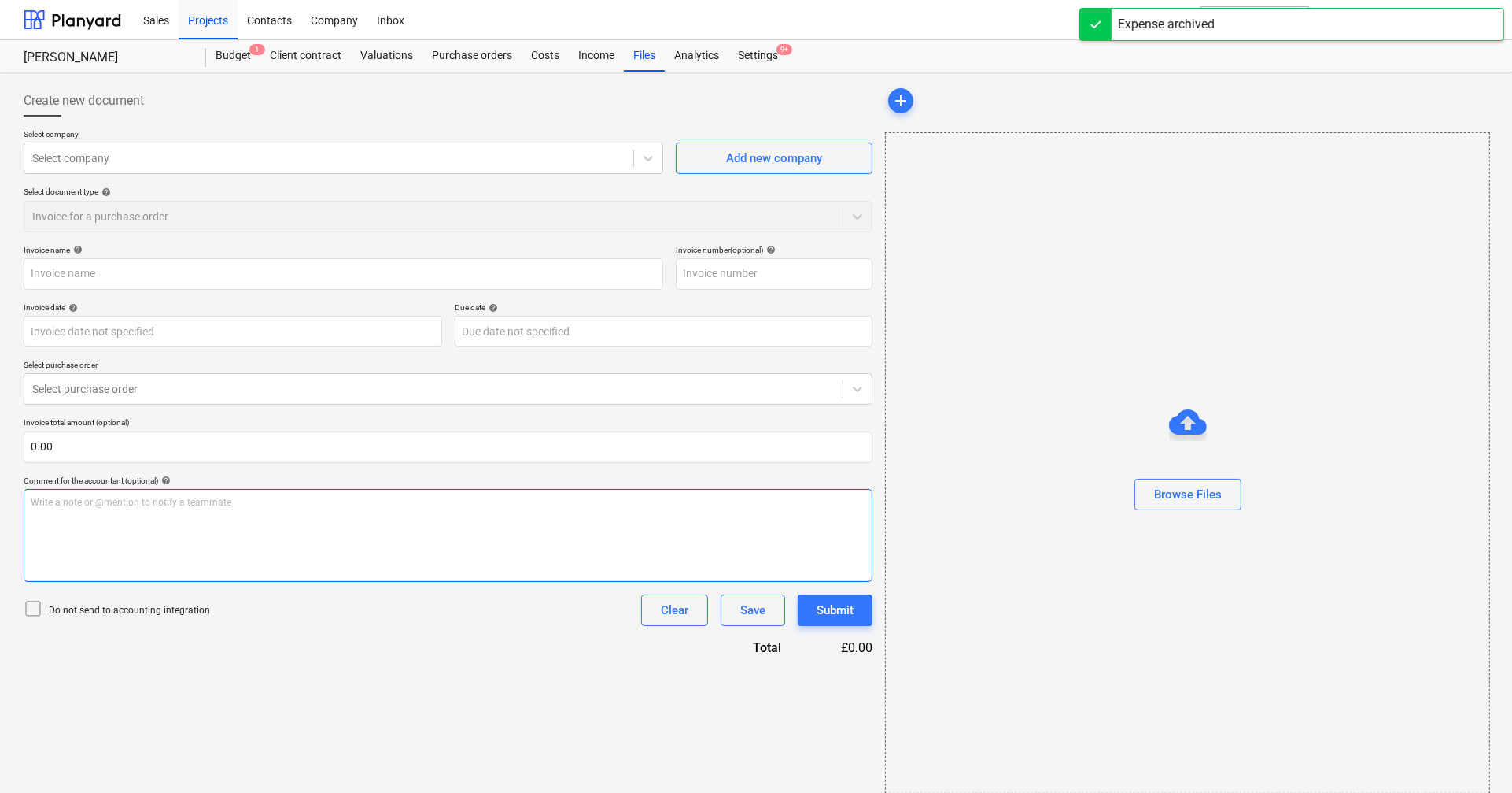
type input "695315"
type input "[DATE]"
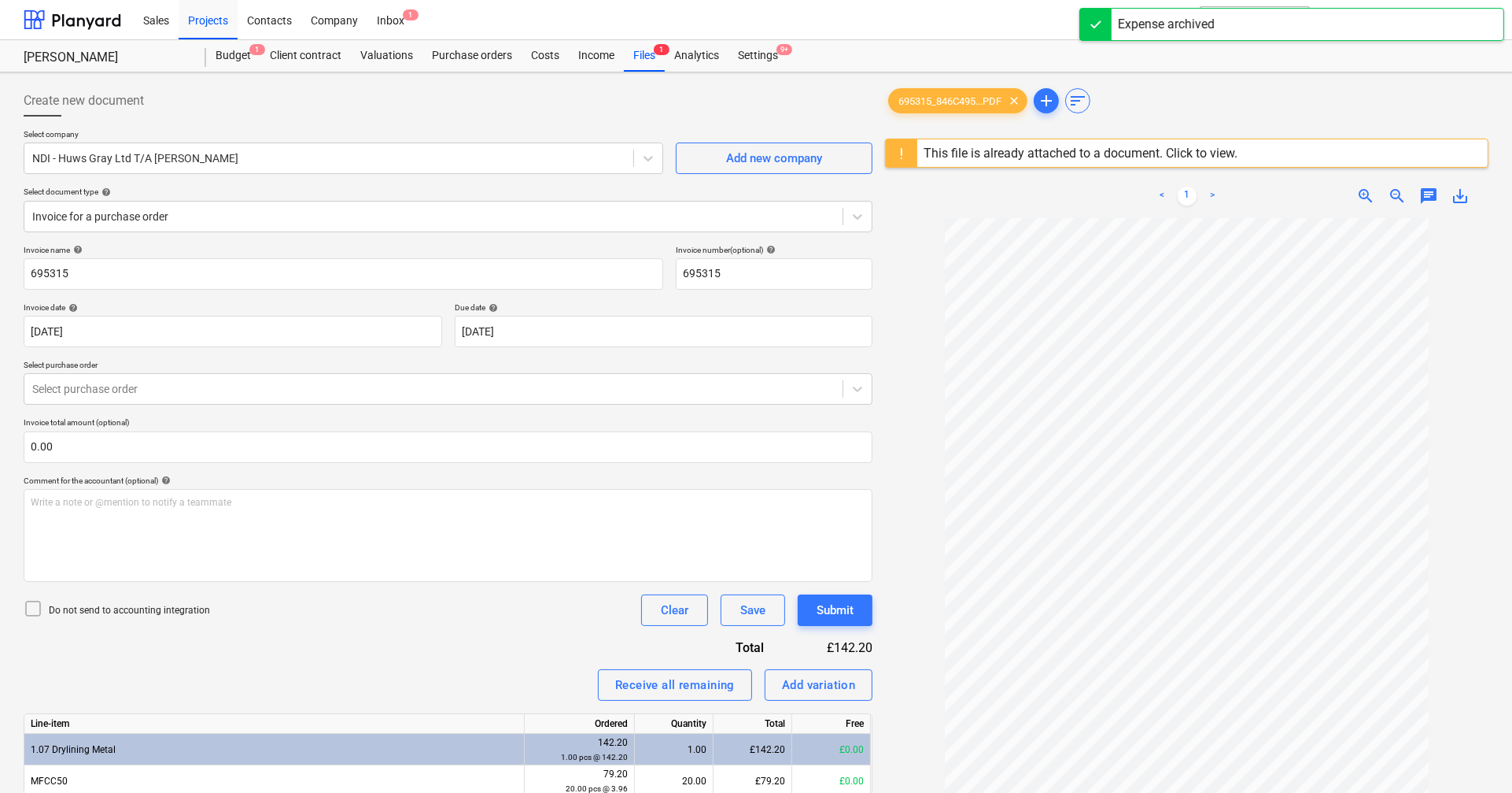
click at [41, 474] on div at bounding box center [33, 610] width 19 height 22
click at [253, 215] on div at bounding box center [433, 216] width 803 height 16
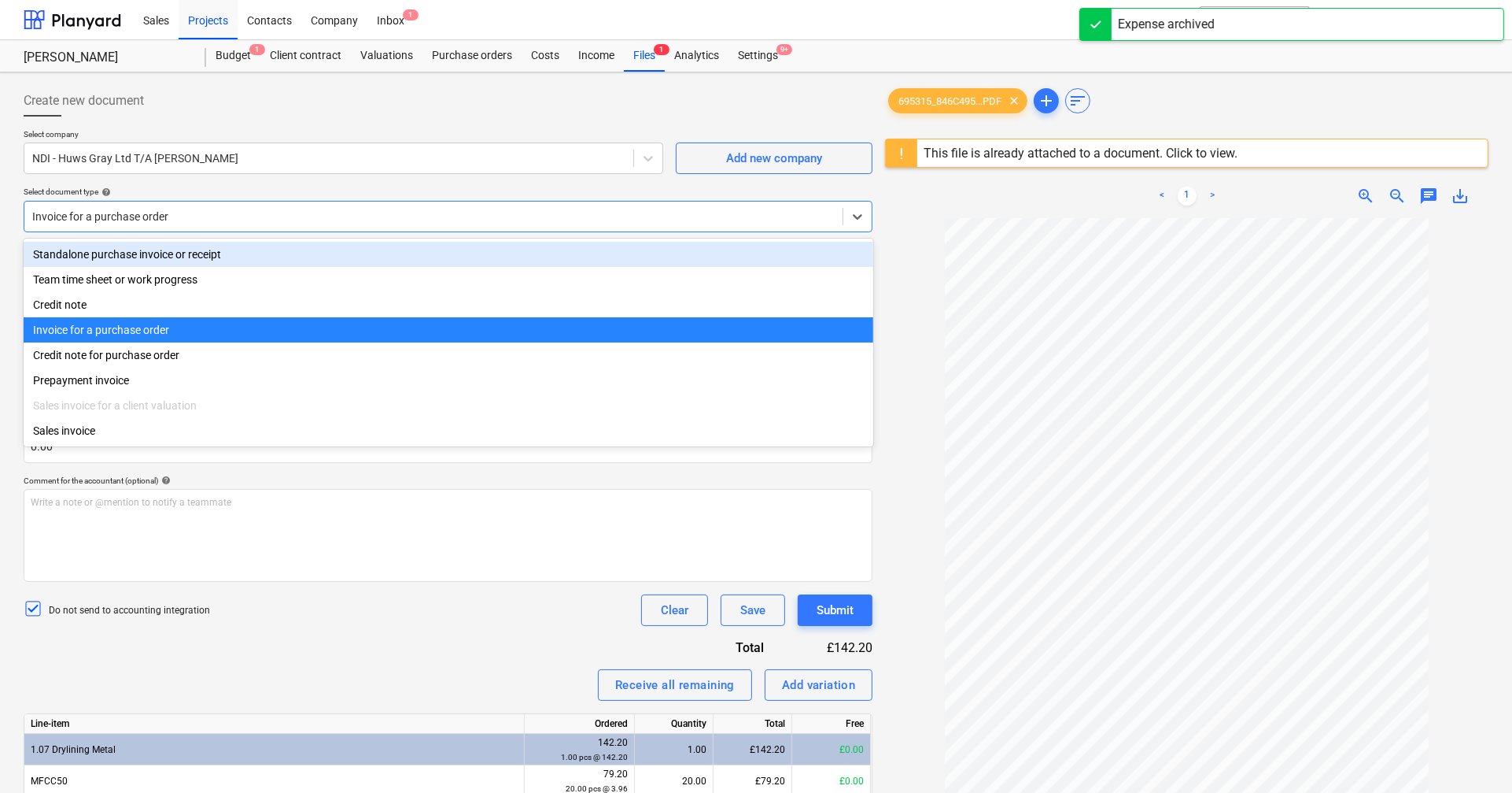
click at [203, 251] on div "Standalone purchase invoice or receipt" at bounding box center [448, 254] width 850 height 25
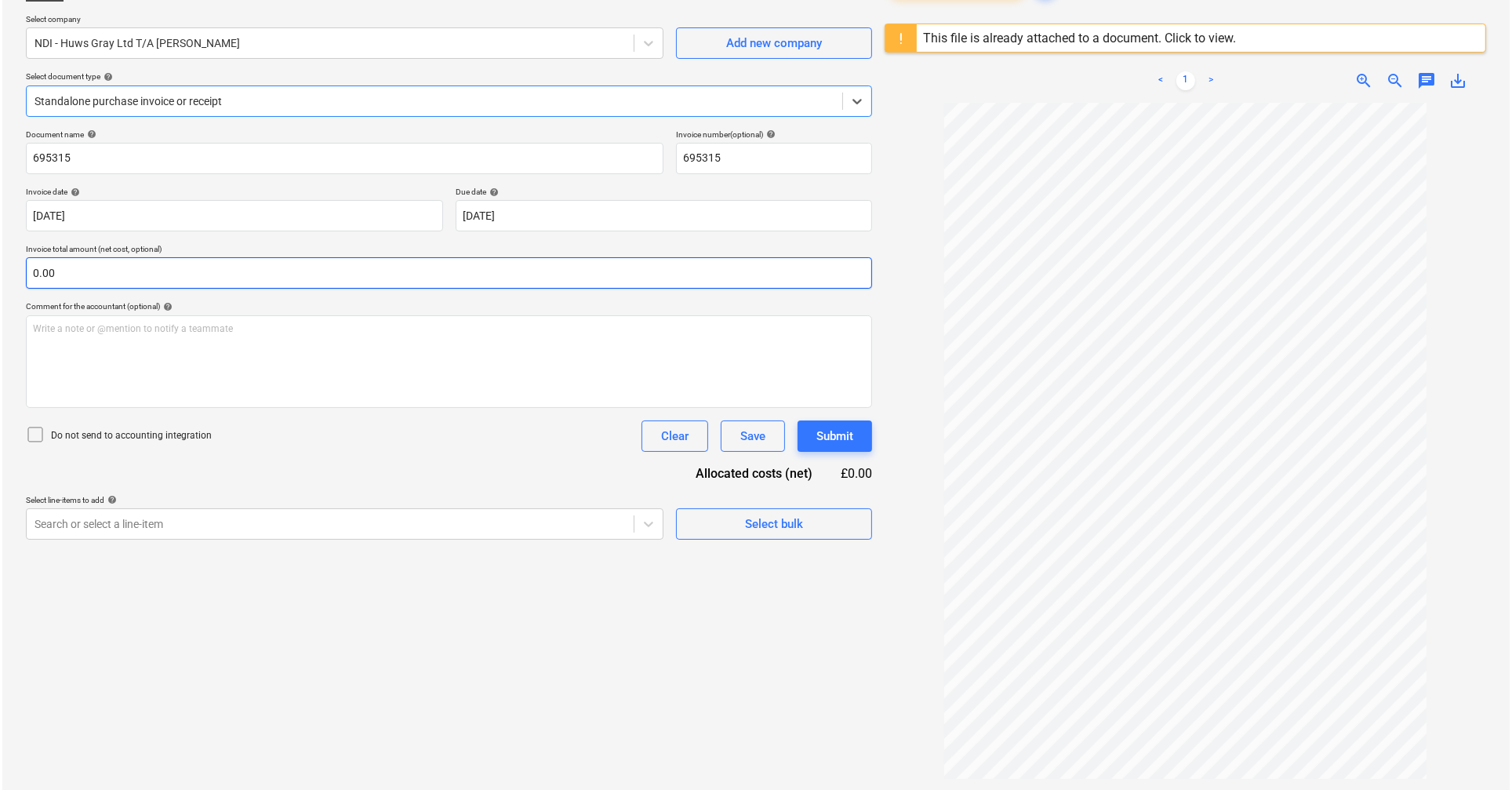
scroll to position [134, 0]
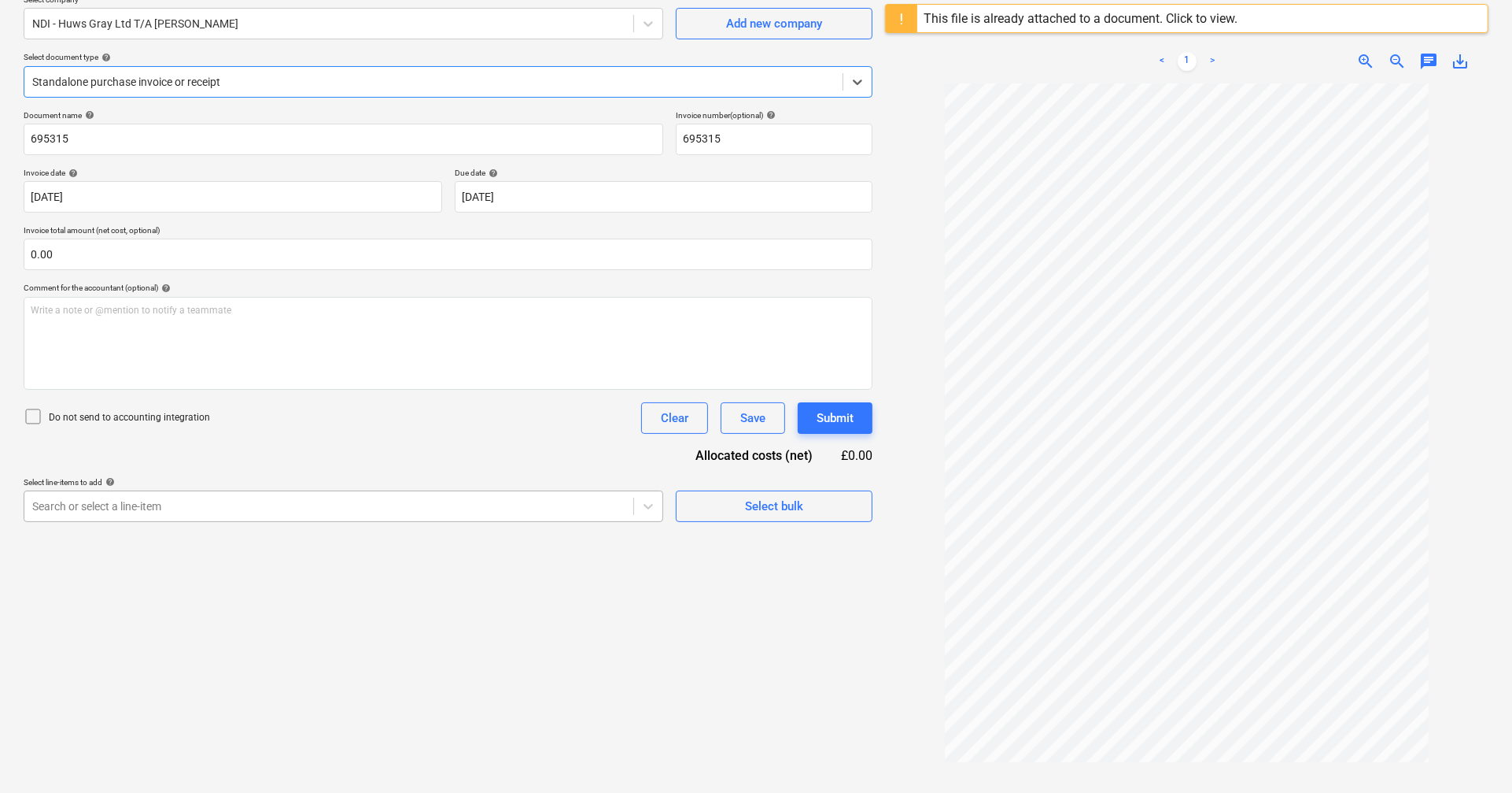
click at [414, 474] on div at bounding box center [329, 506] width 594 height 16
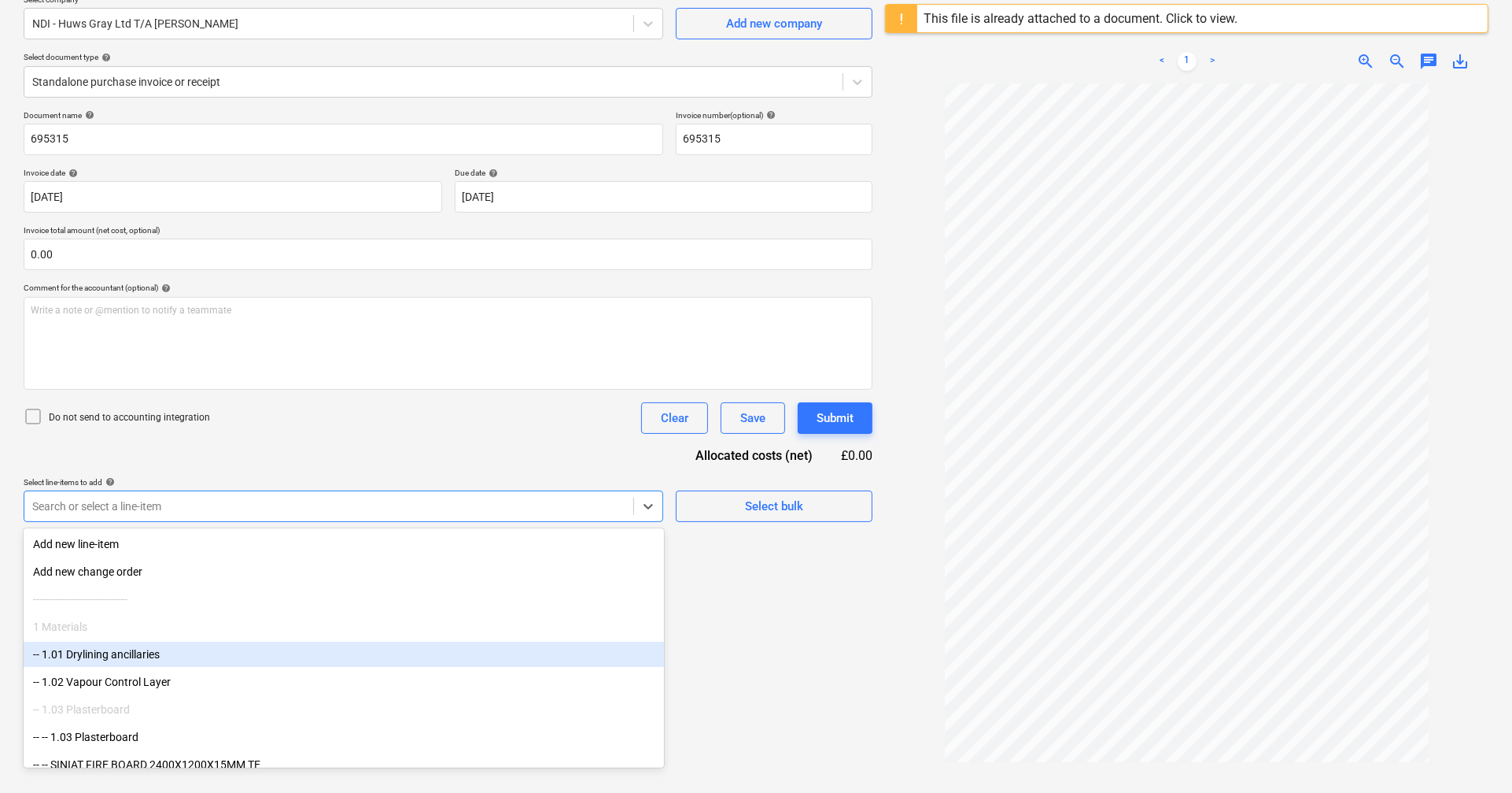
click at [301, 474] on div "-- 1.01 Drylining ancillaries" at bounding box center [344, 654] width 640 height 25
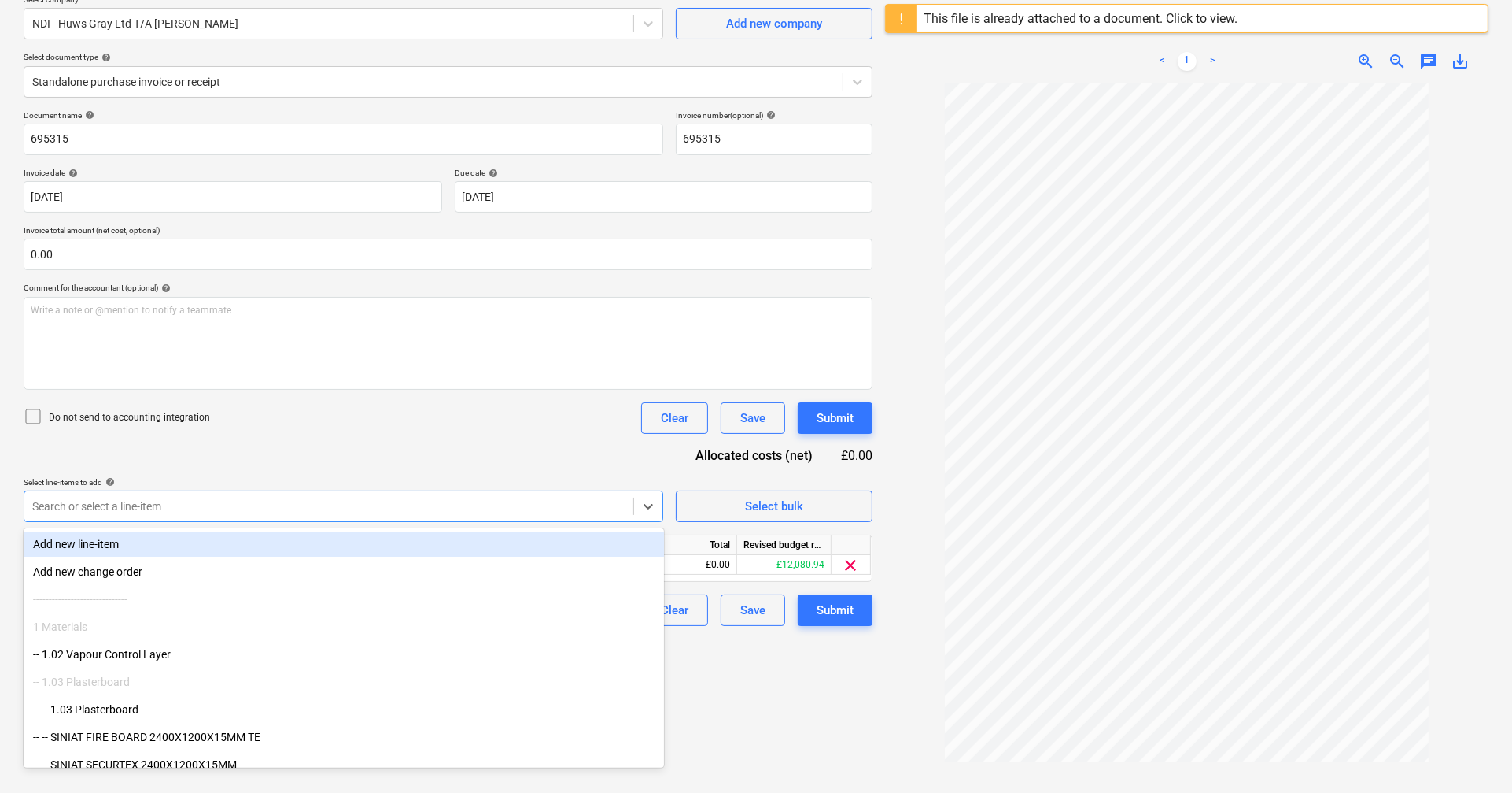
click at [43, 417] on div at bounding box center [36, 417] width 25 height 22
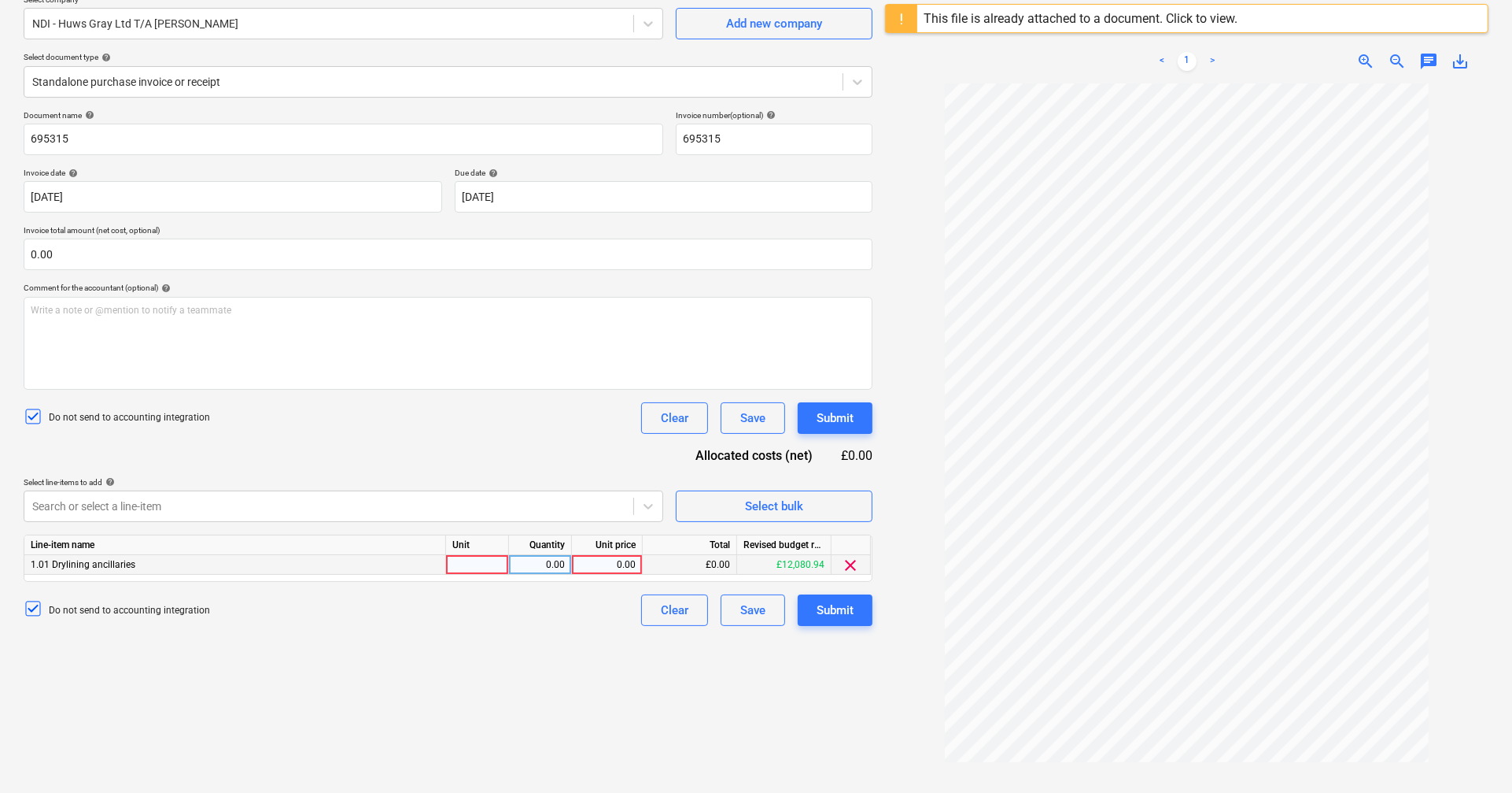
click at [609, 474] on div "0.00" at bounding box center [608, 565] width 58 height 20
type input "142.2"
click at [523, 447] on div "Document name help 695315 Invoice number (optional) help 695315 Invoice date he…" at bounding box center [448, 368] width 849 height 515
click at [819, 474] on div "Submit" at bounding box center [835, 610] width 37 height 21
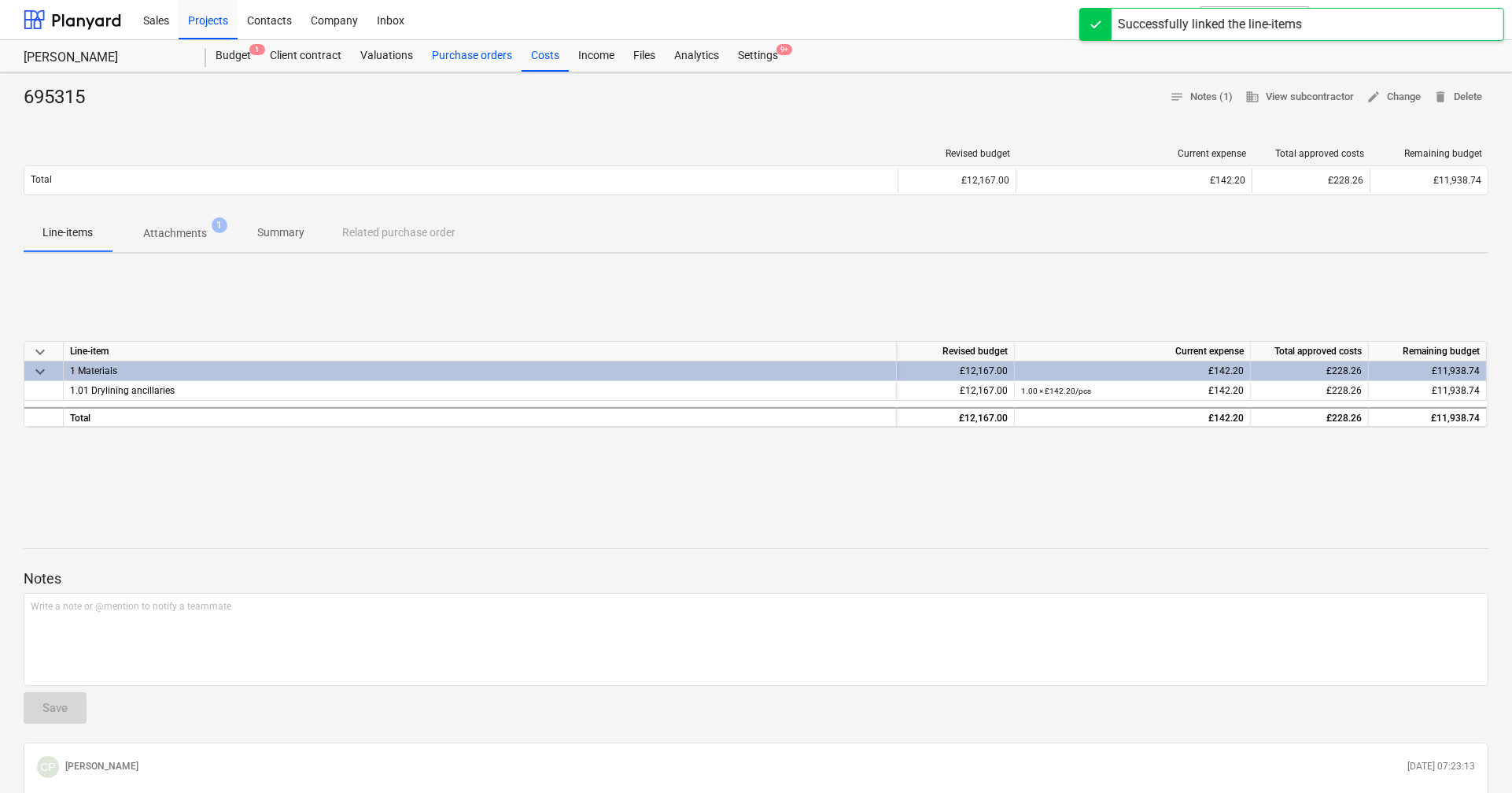
click at [489, 68] on div "Purchase orders" at bounding box center [472, 56] width 100 height 32
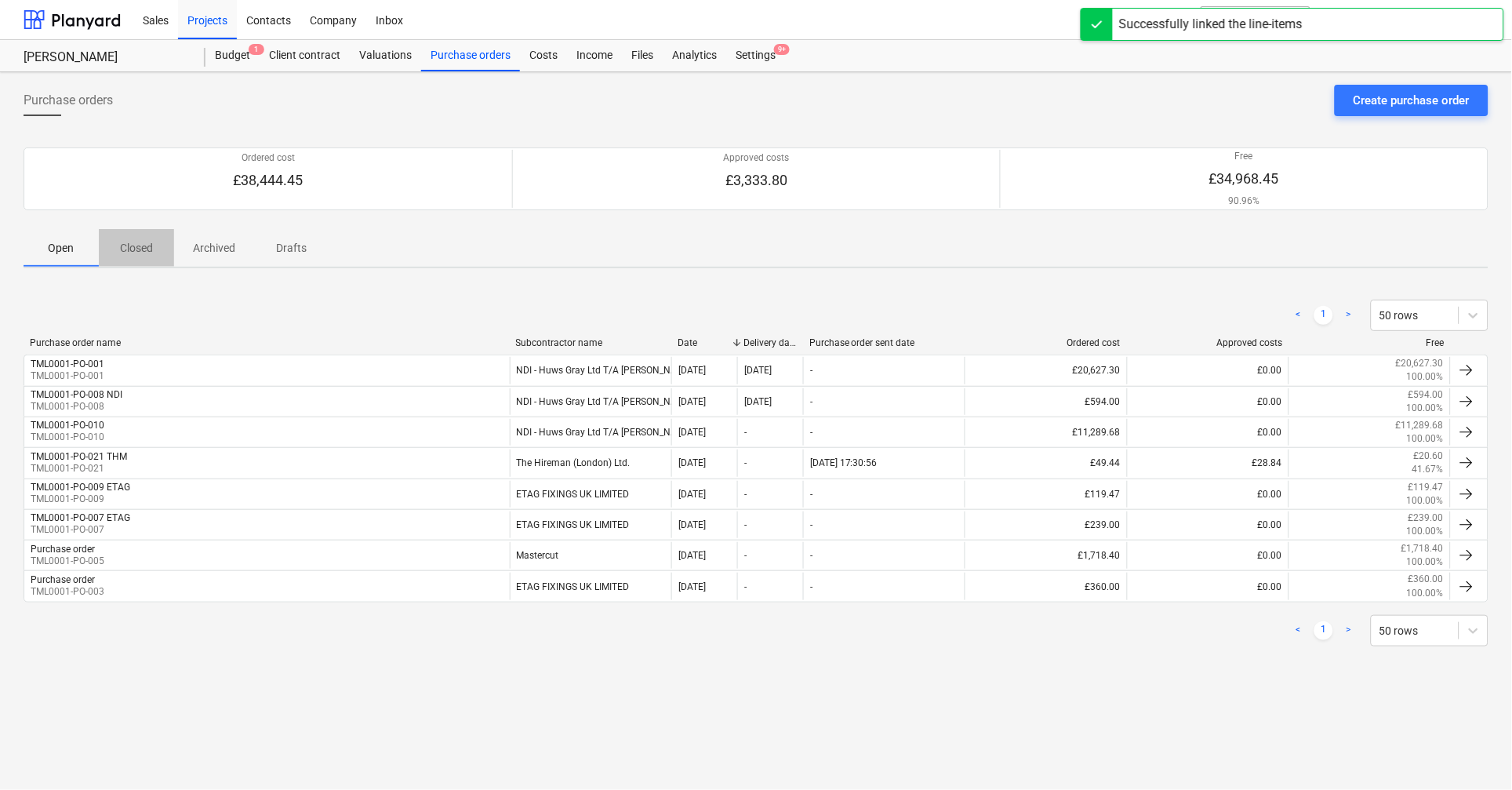
click at [146, 249] on p "Closed" at bounding box center [136, 248] width 38 height 17
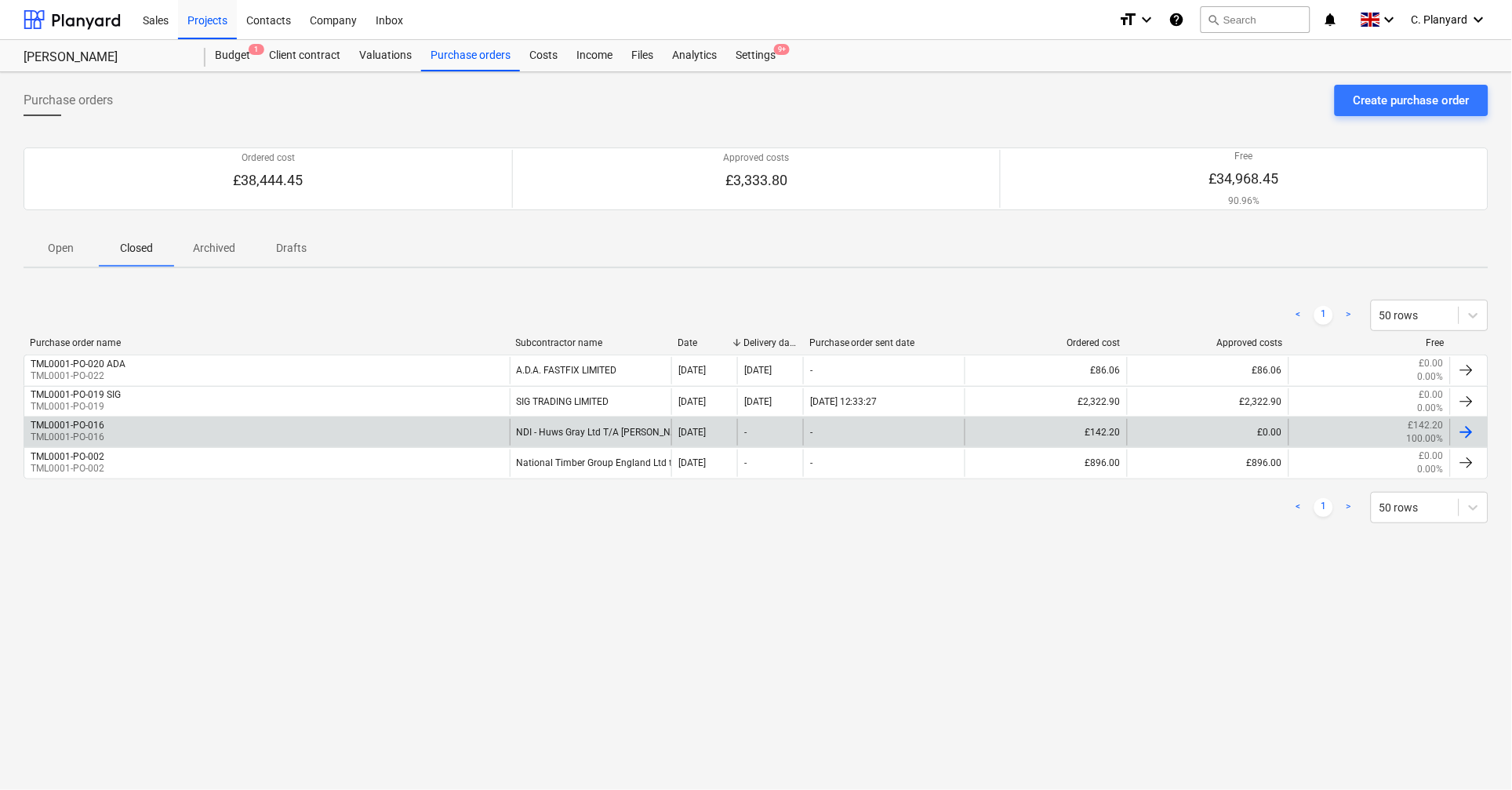
click at [206, 438] on div "TML0001-PO-016 TML0001-PO-016" at bounding box center [266, 432] width 485 height 27
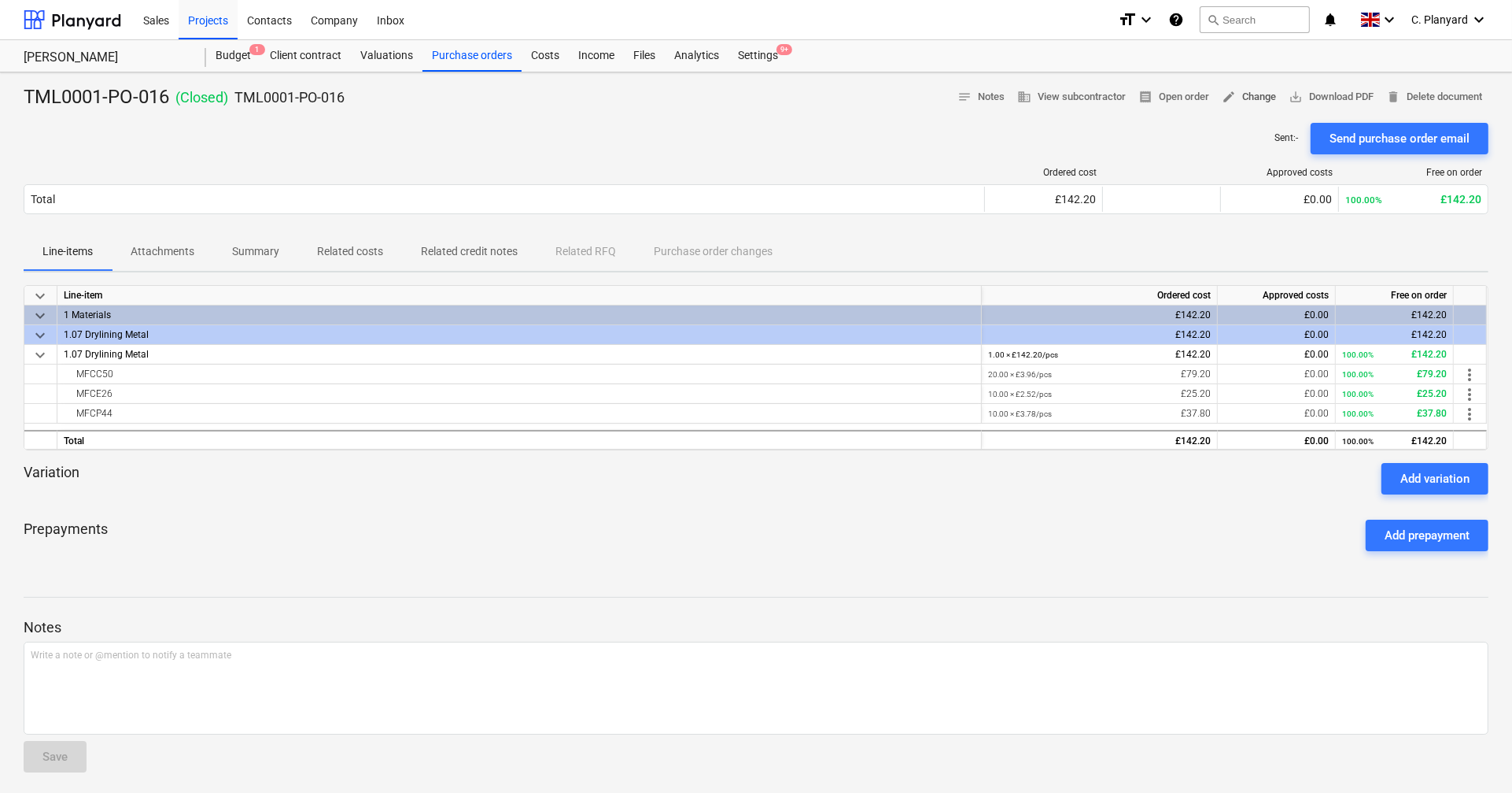
click at [1107, 95] on span "edit Change" at bounding box center [1249, 97] width 55 height 18
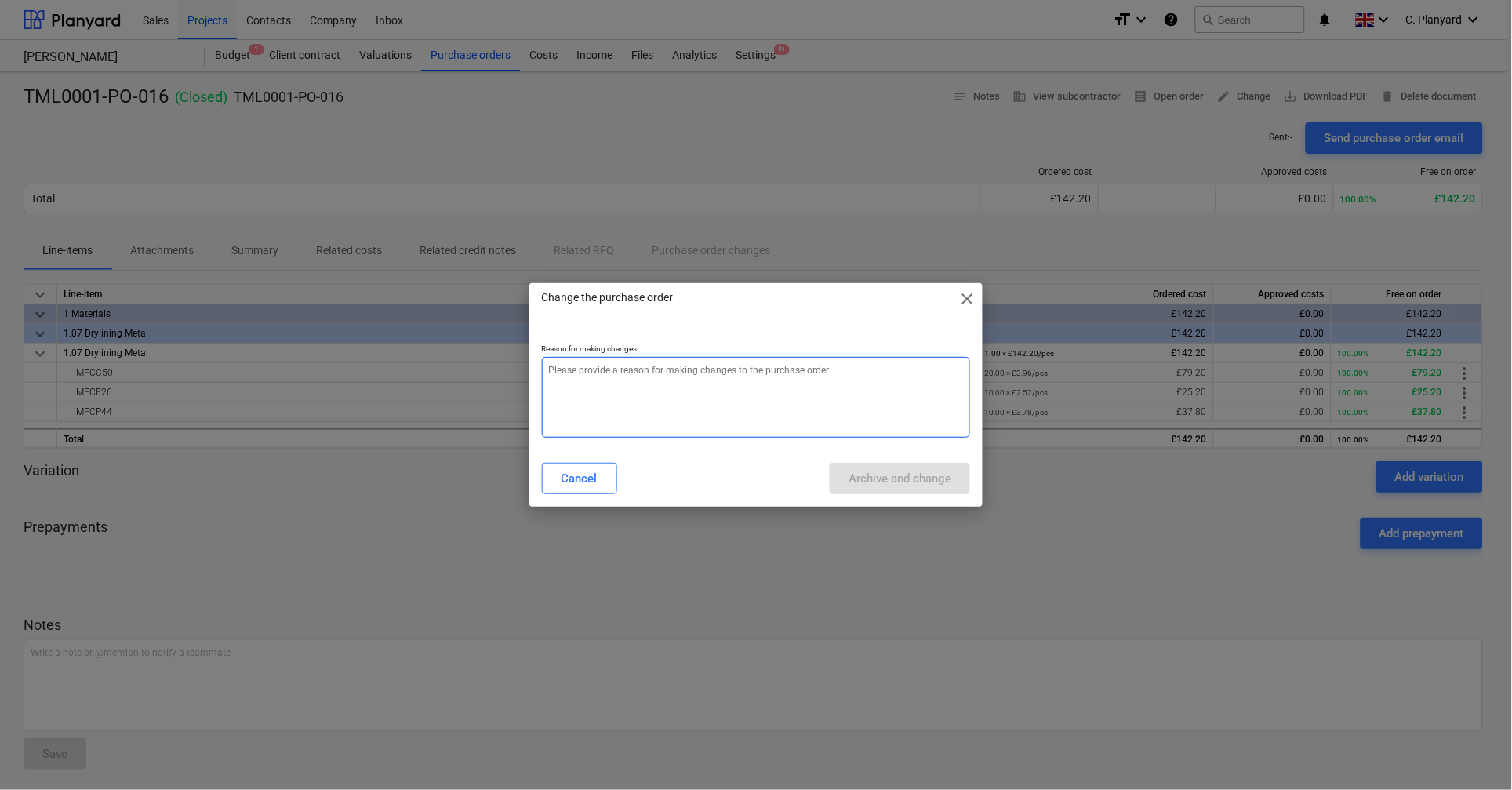
click at [655, 384] on textarea at bounding box center [756, 396] width 428 height 80
type textarea "x"
type textarea "T"
type textarea "x"
type textarea "Ti"
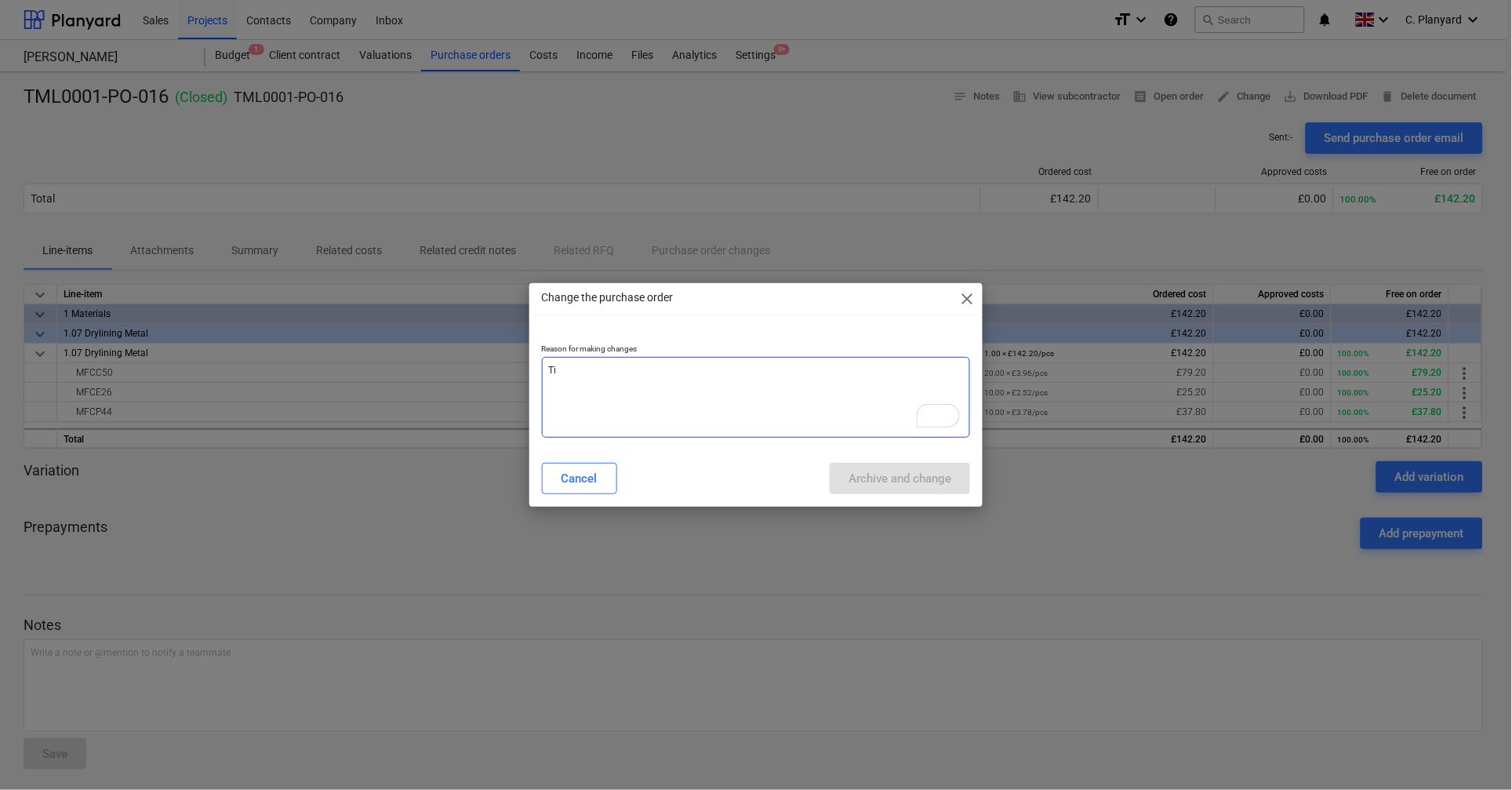
type textarea "x"
type textarea "Tie"
type textarea "x"
type textarea "Tie"
type textarea "x"
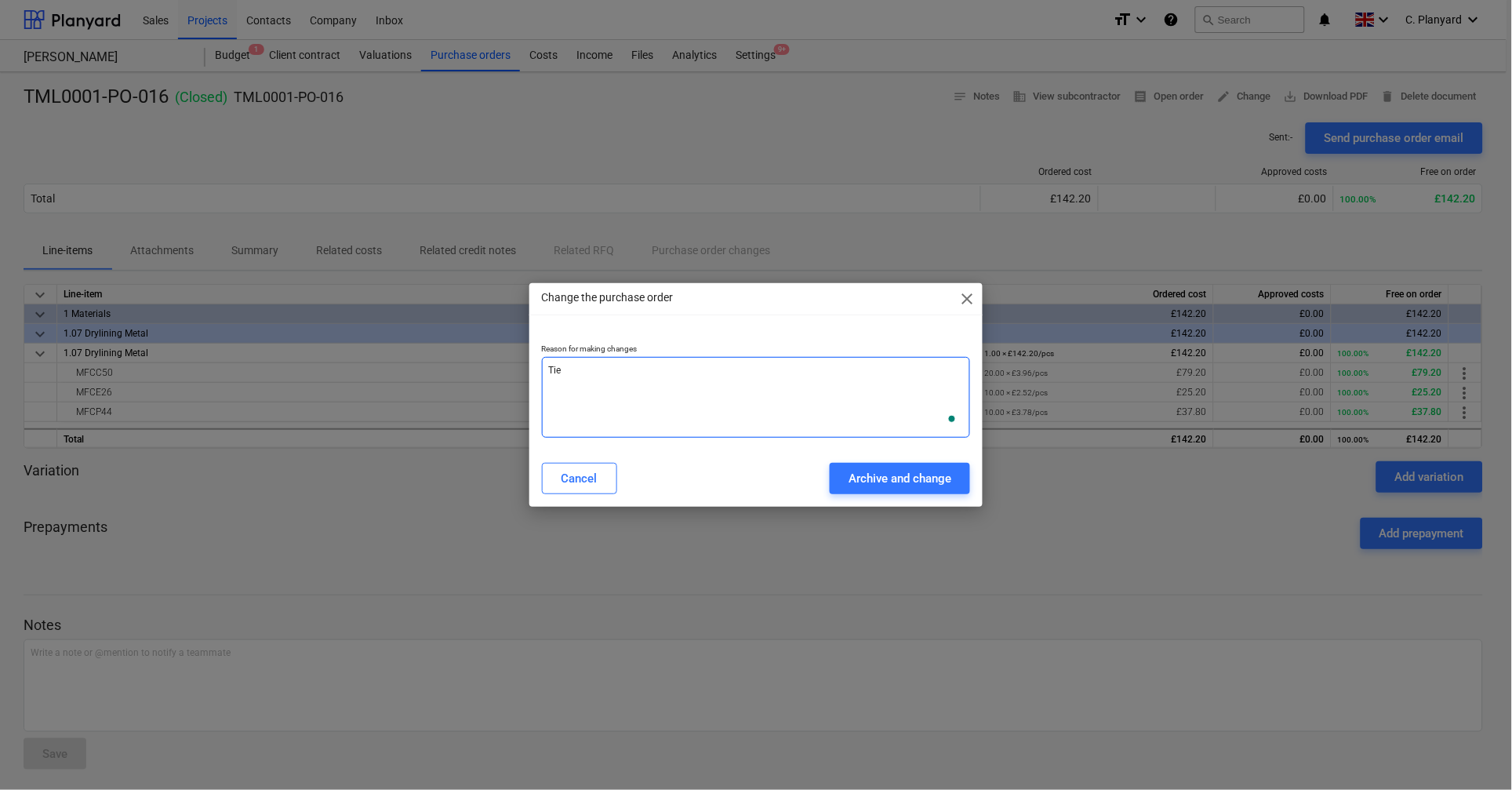
type textarea "Tie t"
type textarea "x"
type textarea "Tie to"
type textarea "x"
type textarea "Tie to"
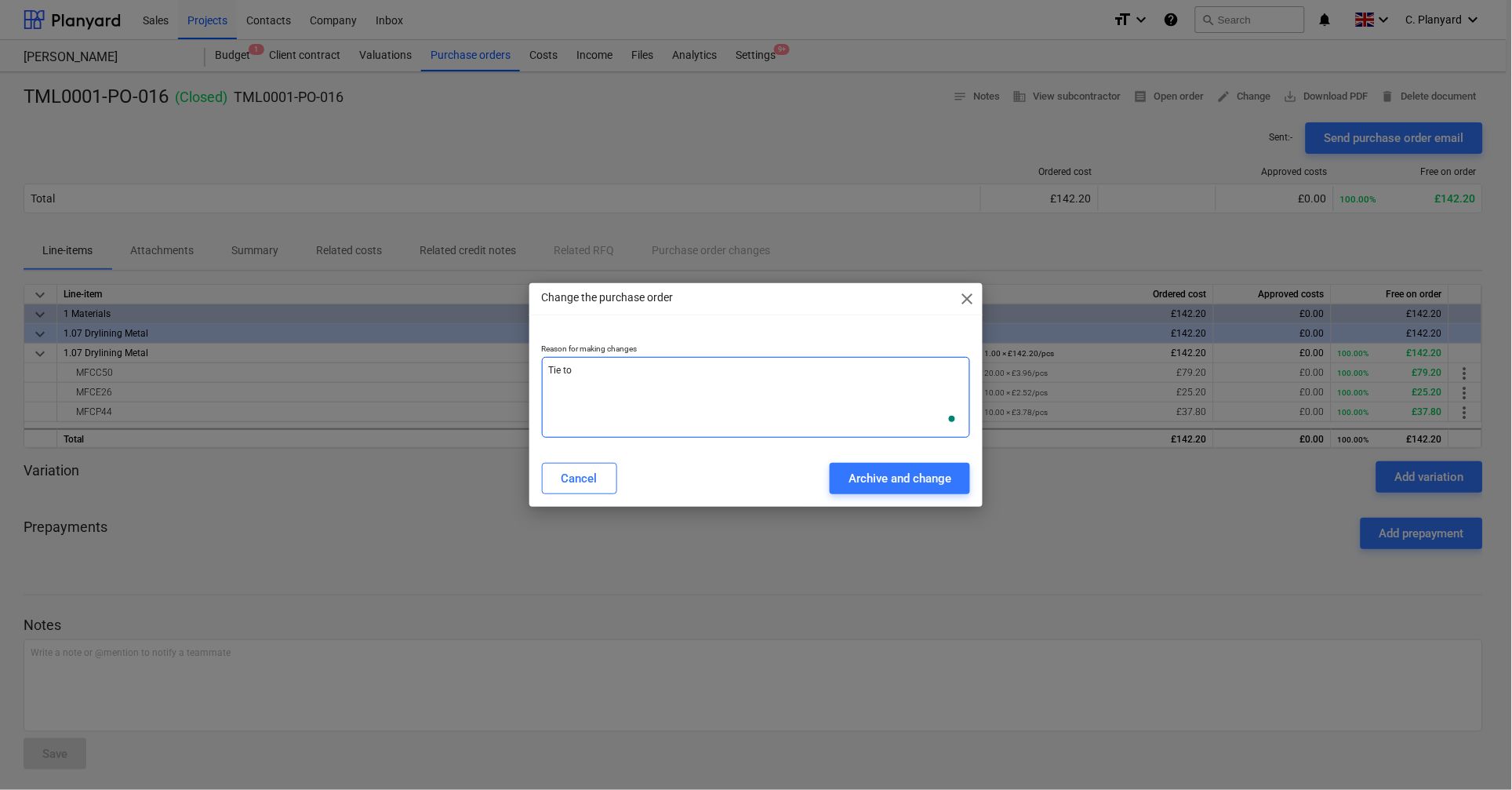
type textarea "x"
type textarea "Tie to r"
type textarea "x"
type textarea "Tie to"
type textarea "x"
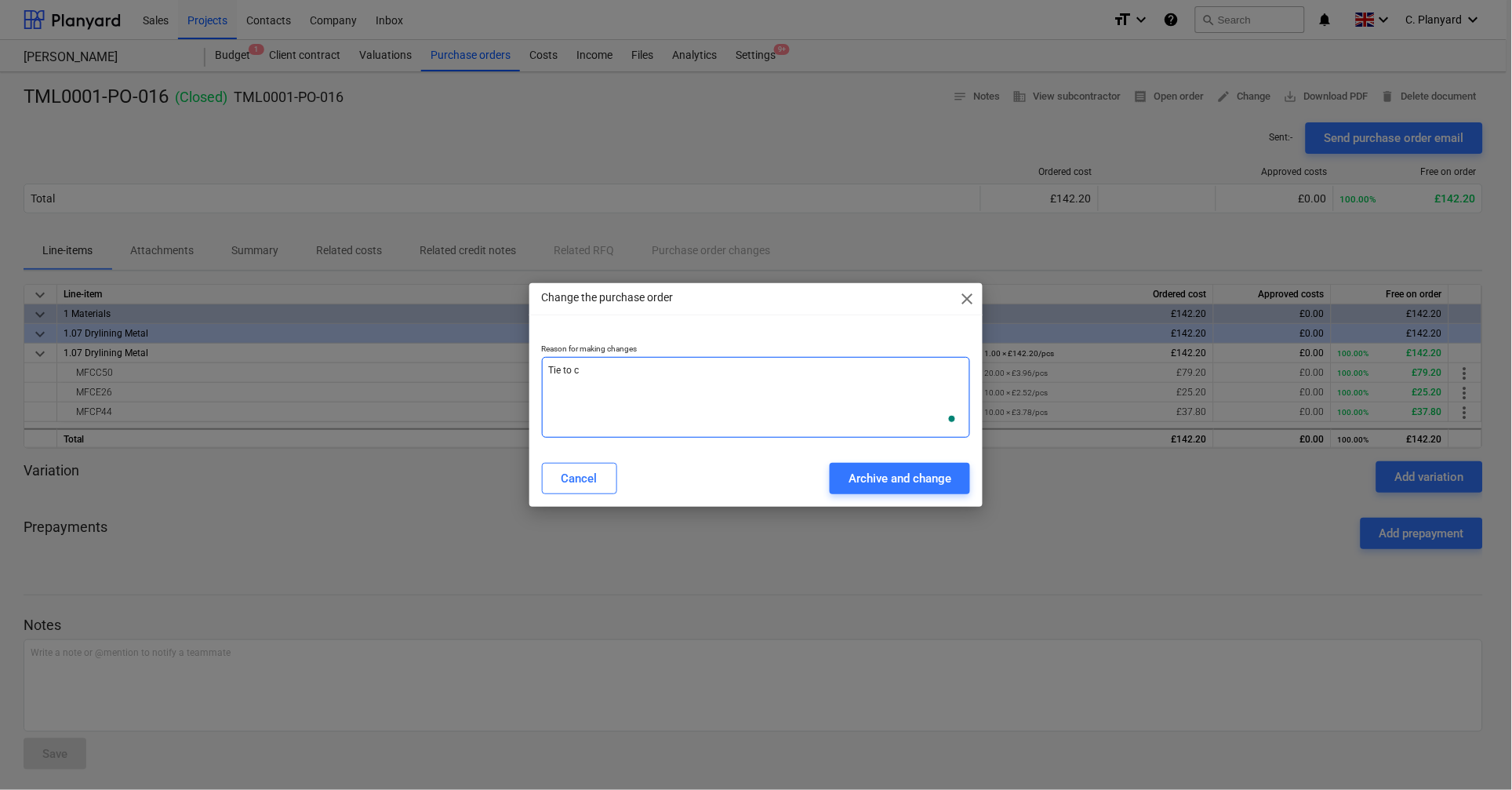
type textarea "Tie to co"
type textarea "x"
type textarea "Tie to cor"
type textarea "x"
type textarea "Tie to corr"
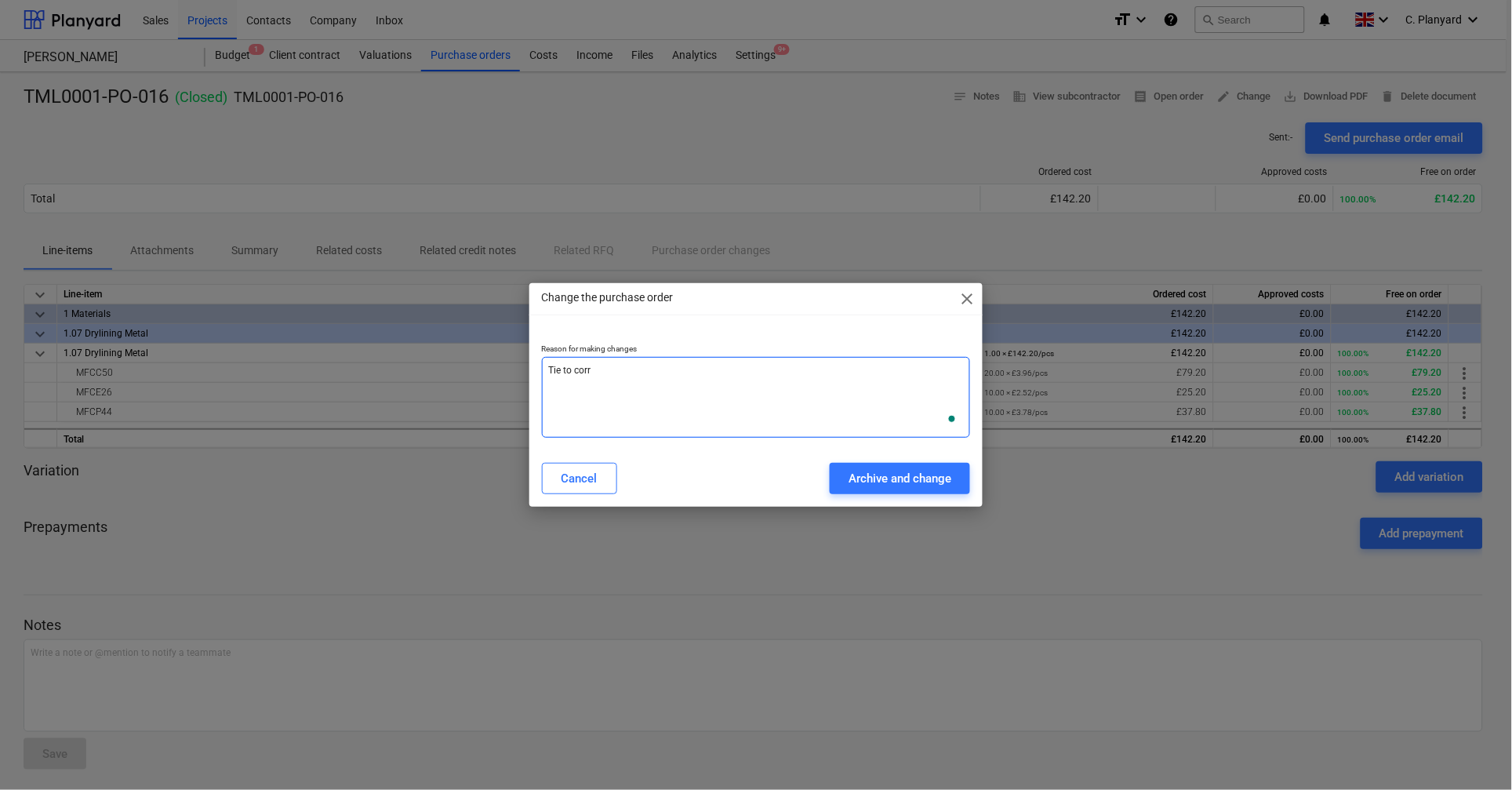
type textarea "x"
type textarea "Tie to corre"
type textarea "x"
type textarea "Tie to correc"
type textarea "x"
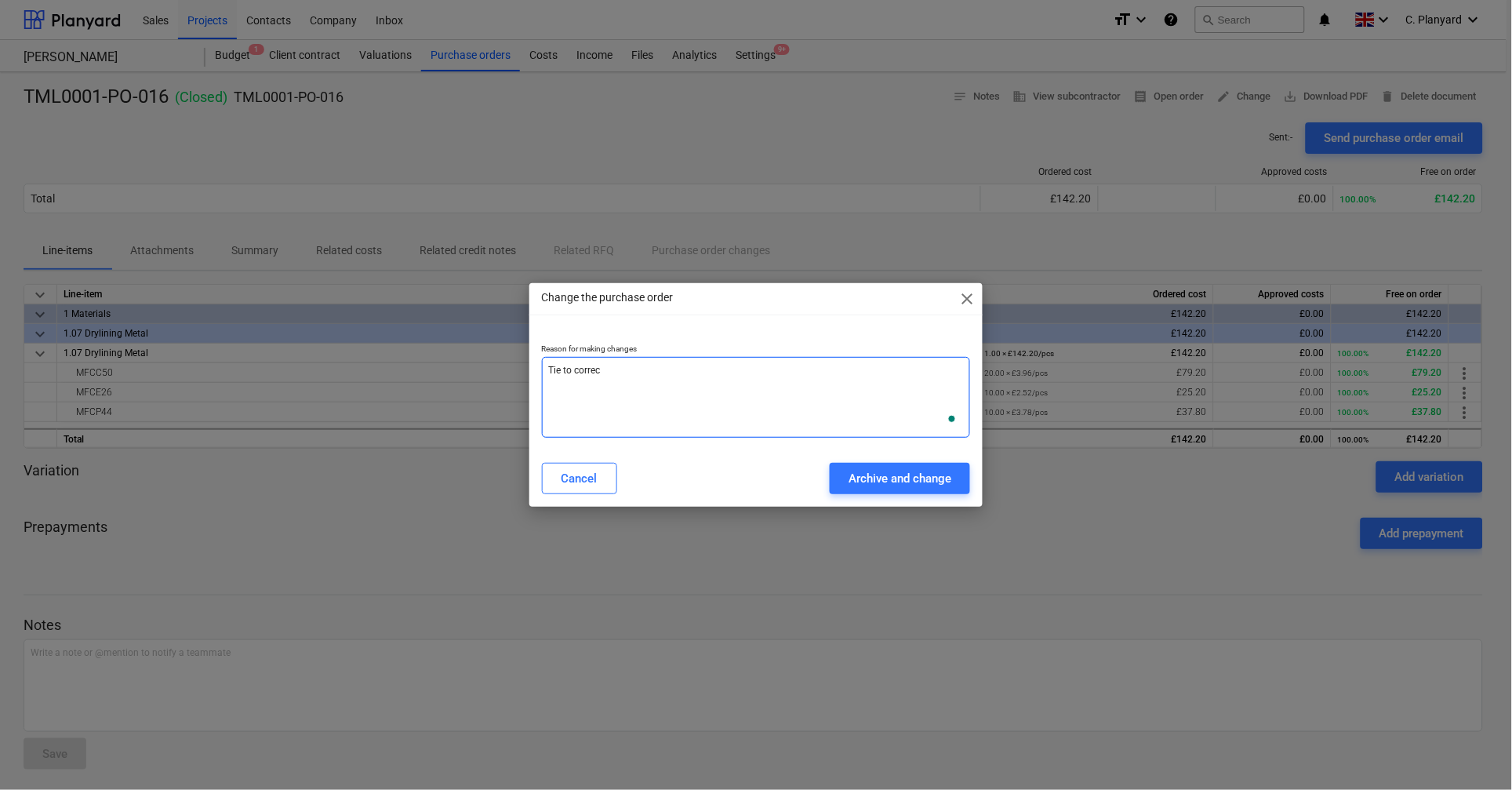
type textarea "Tie to correct"
type textarea "x"
type textarea "Tie to correct"
type textarea "x"
type textarea "Tie to correct i"
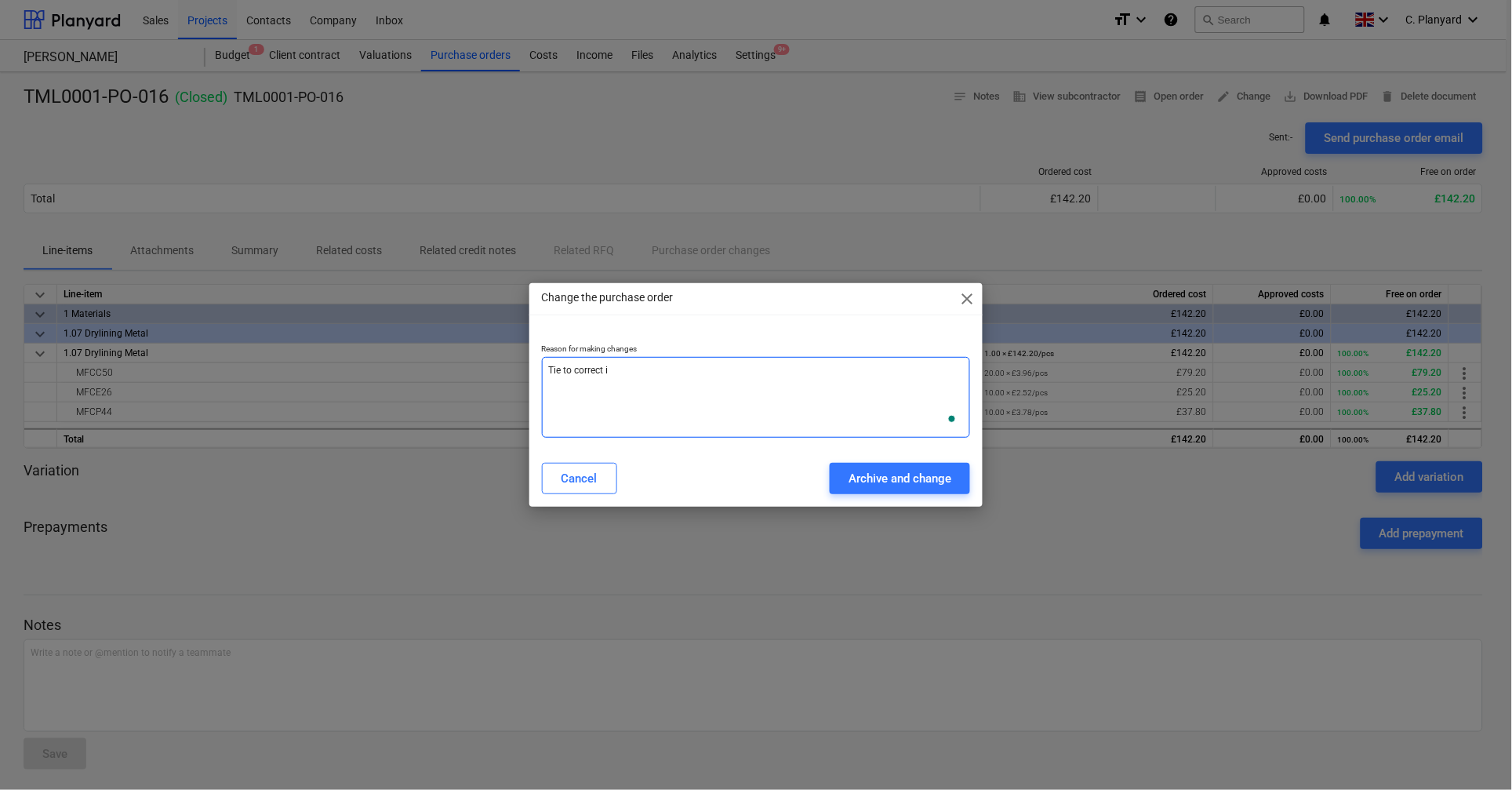
type textarea "x"
type textarea "Tie to correct it"
type textarea "x"
type textarea "Tie to correct item"
type textarea "x"
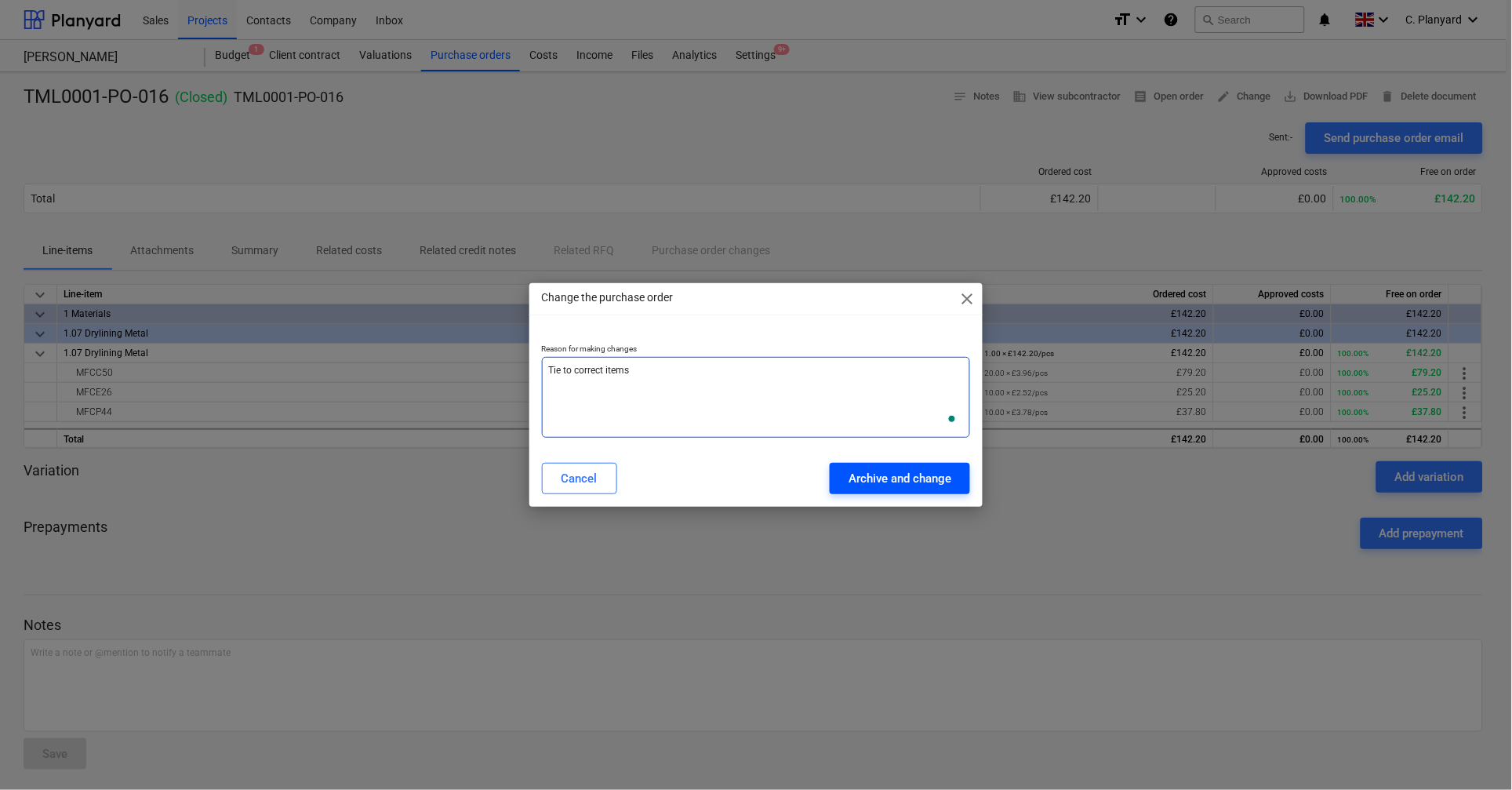
type textarea "Tie to correct items"
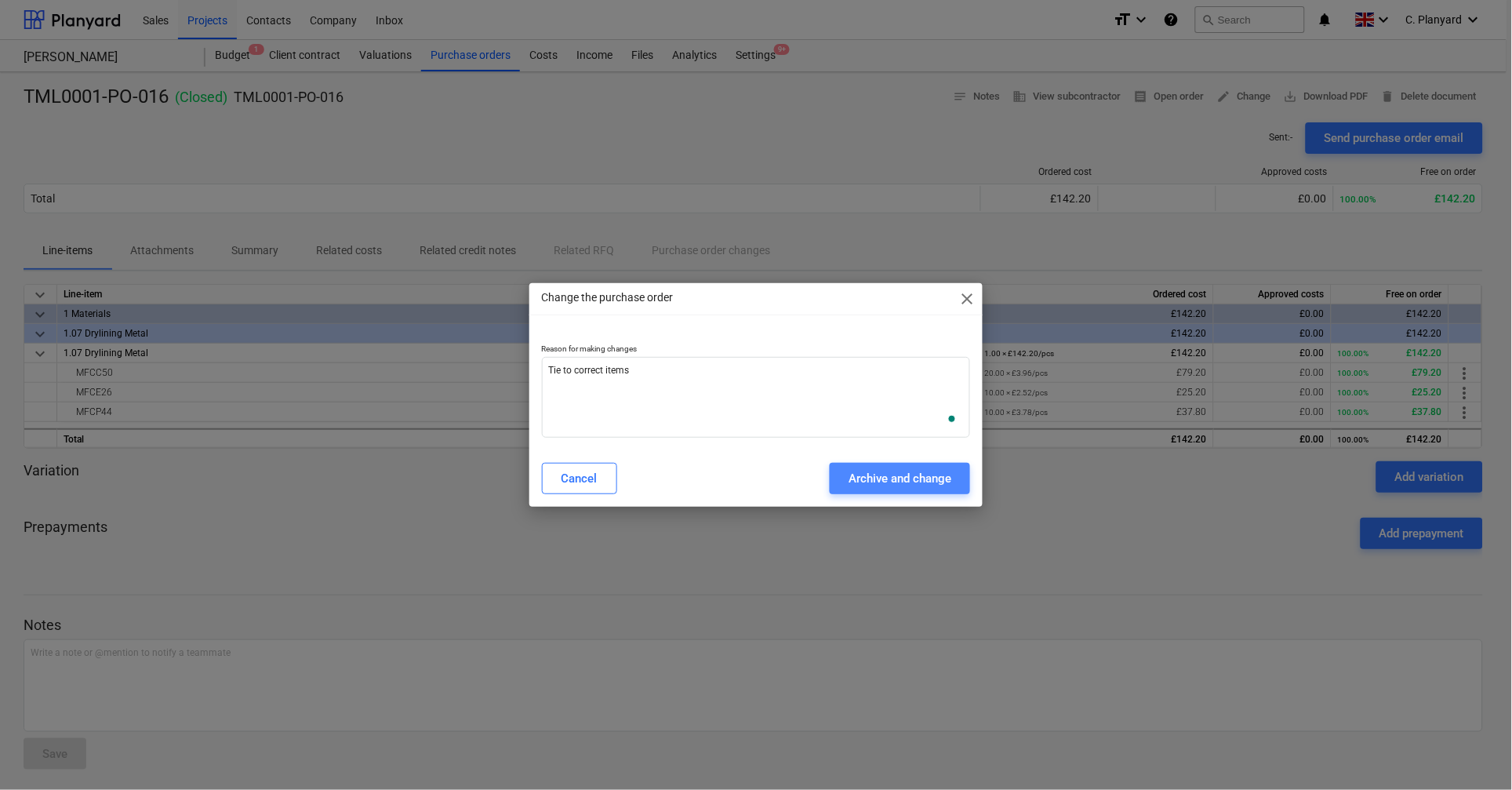
click at [863, 472] on div "Archive and change" at bounding box center [899, 478] width 102 height 21
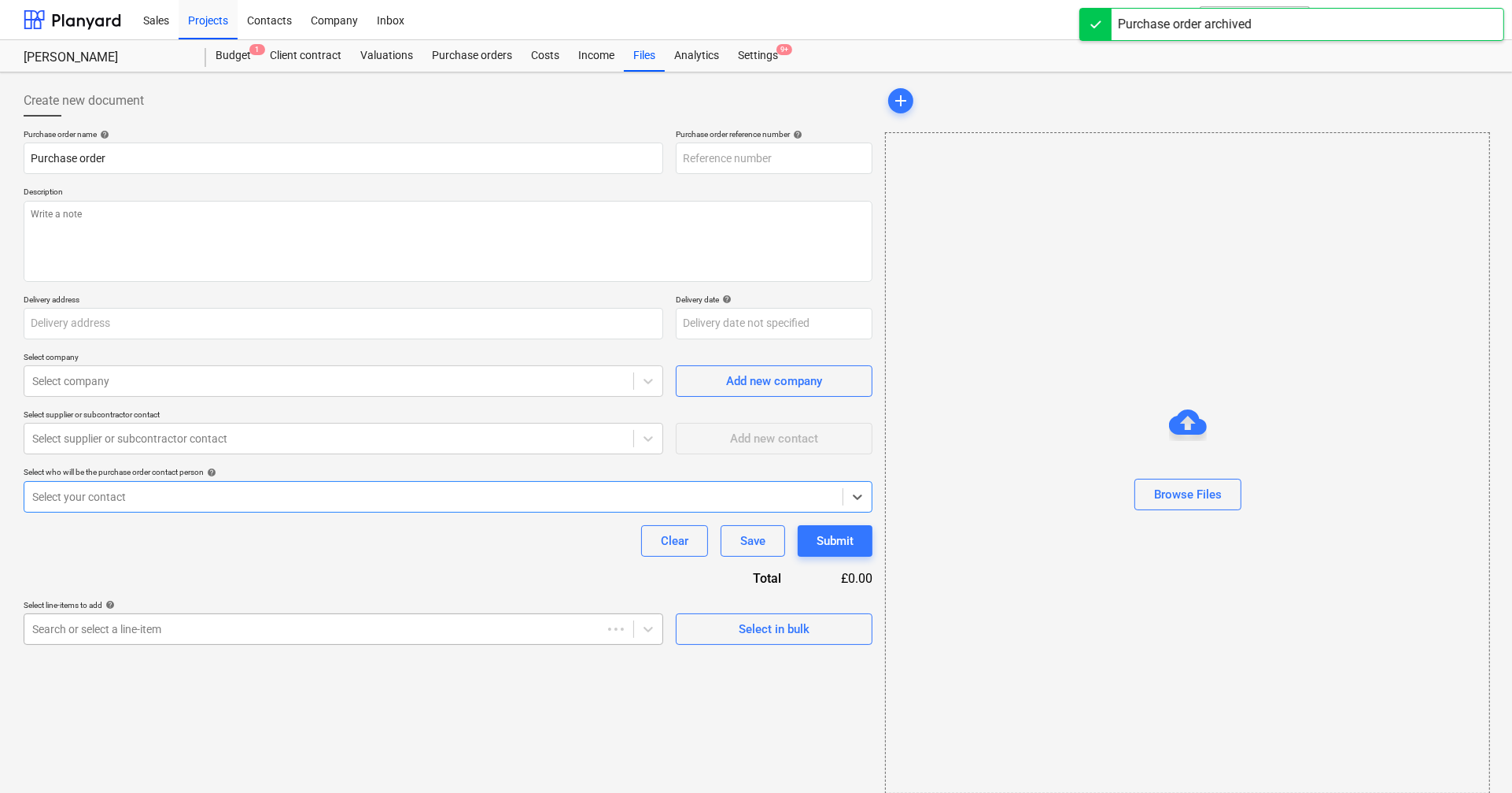
type textarea "x"
type input "TML0001-PO-016"
type textarea "Site contact [PERSON_NAME] [PHONE_NUMBER]"
type input "Berkeley Homes (NE London) Ltd, [STREET_ADDRESS][PERSON_NAME]"
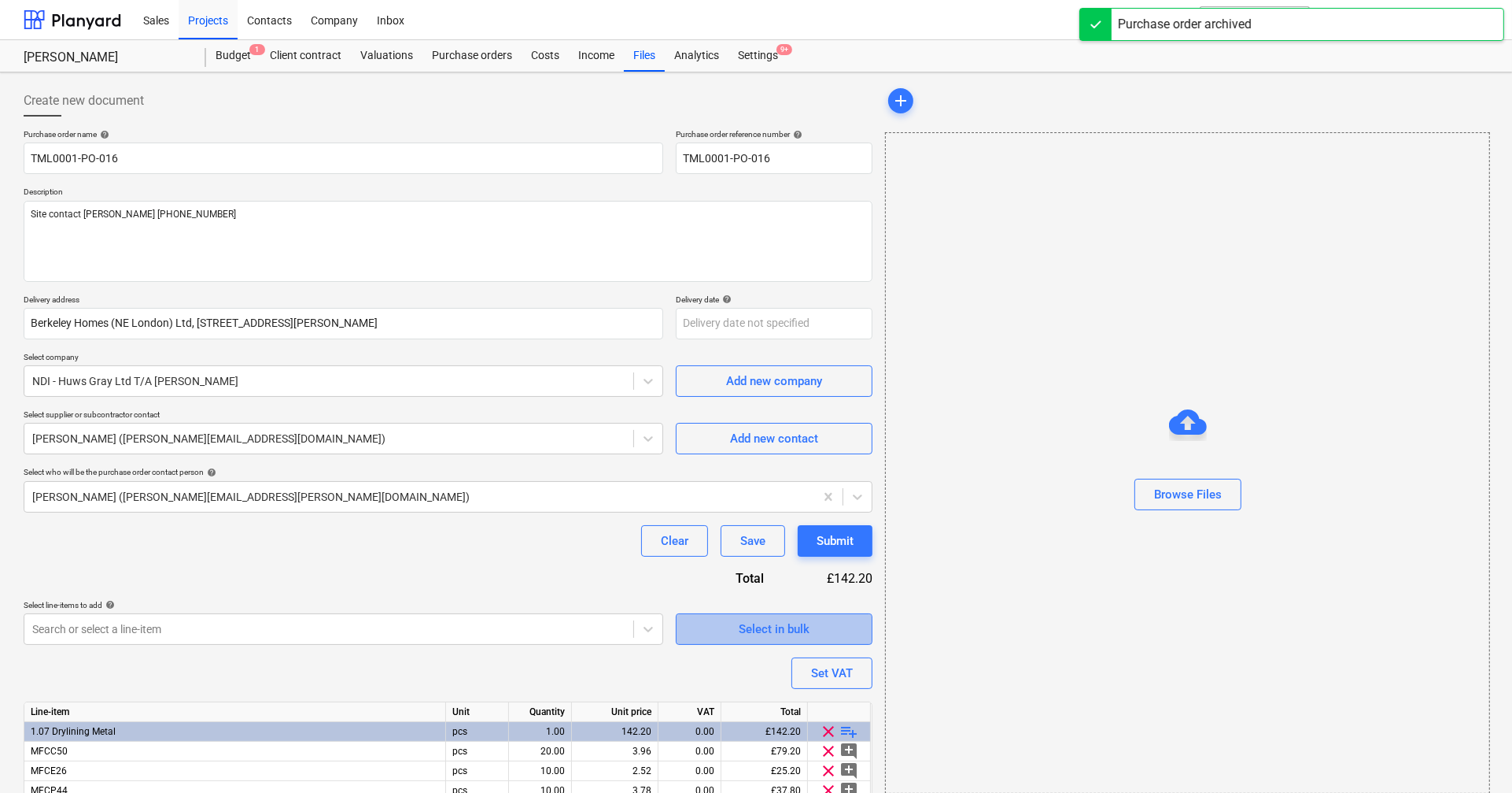
click at [715, 474] on button "Select in bulk" at bounding box center [774, 629] width 196 height 32
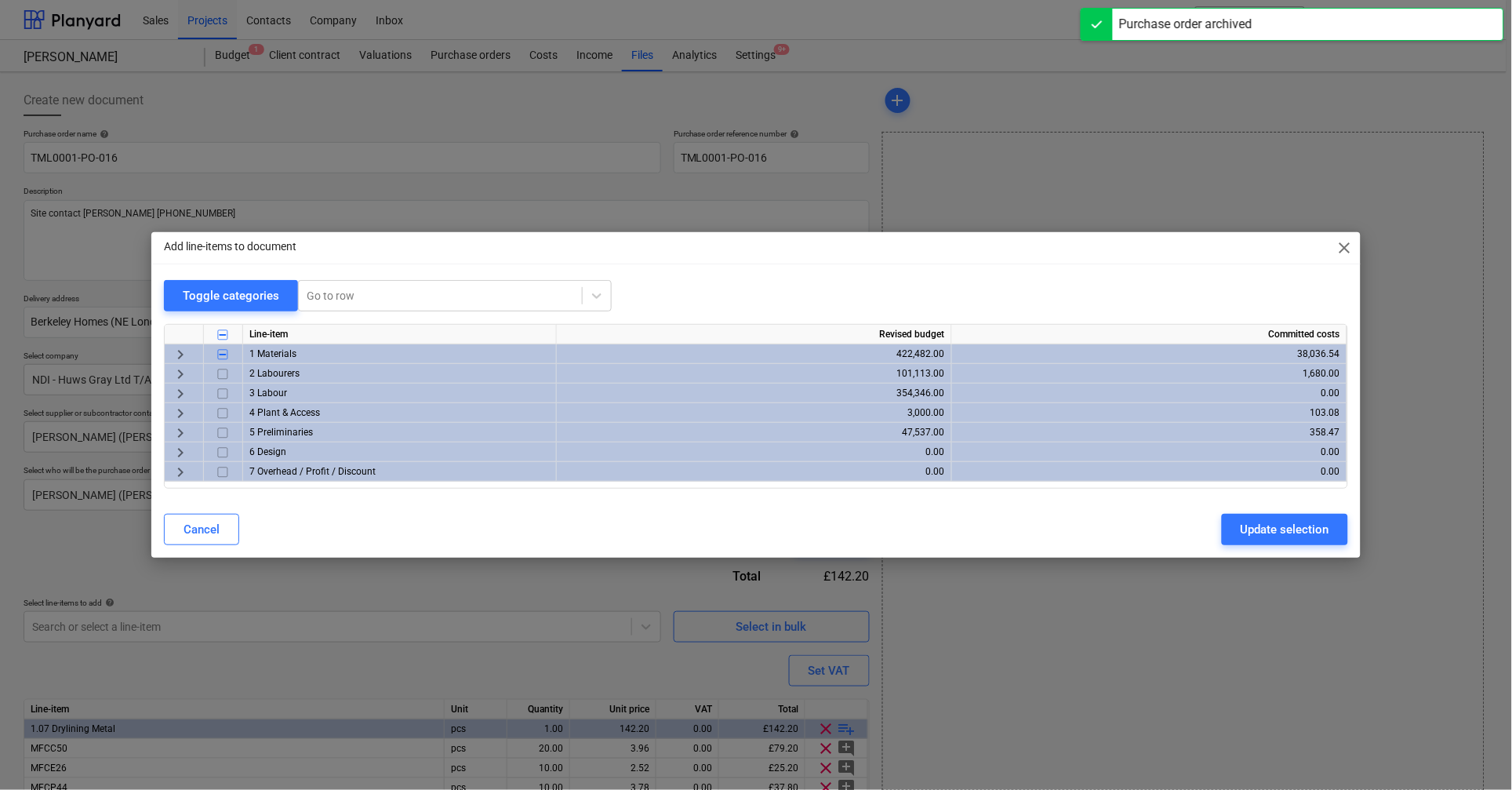
click at [181, 349] on span "keyboard_arrow_right" at bounding box center [180, 354] width 19 height 19
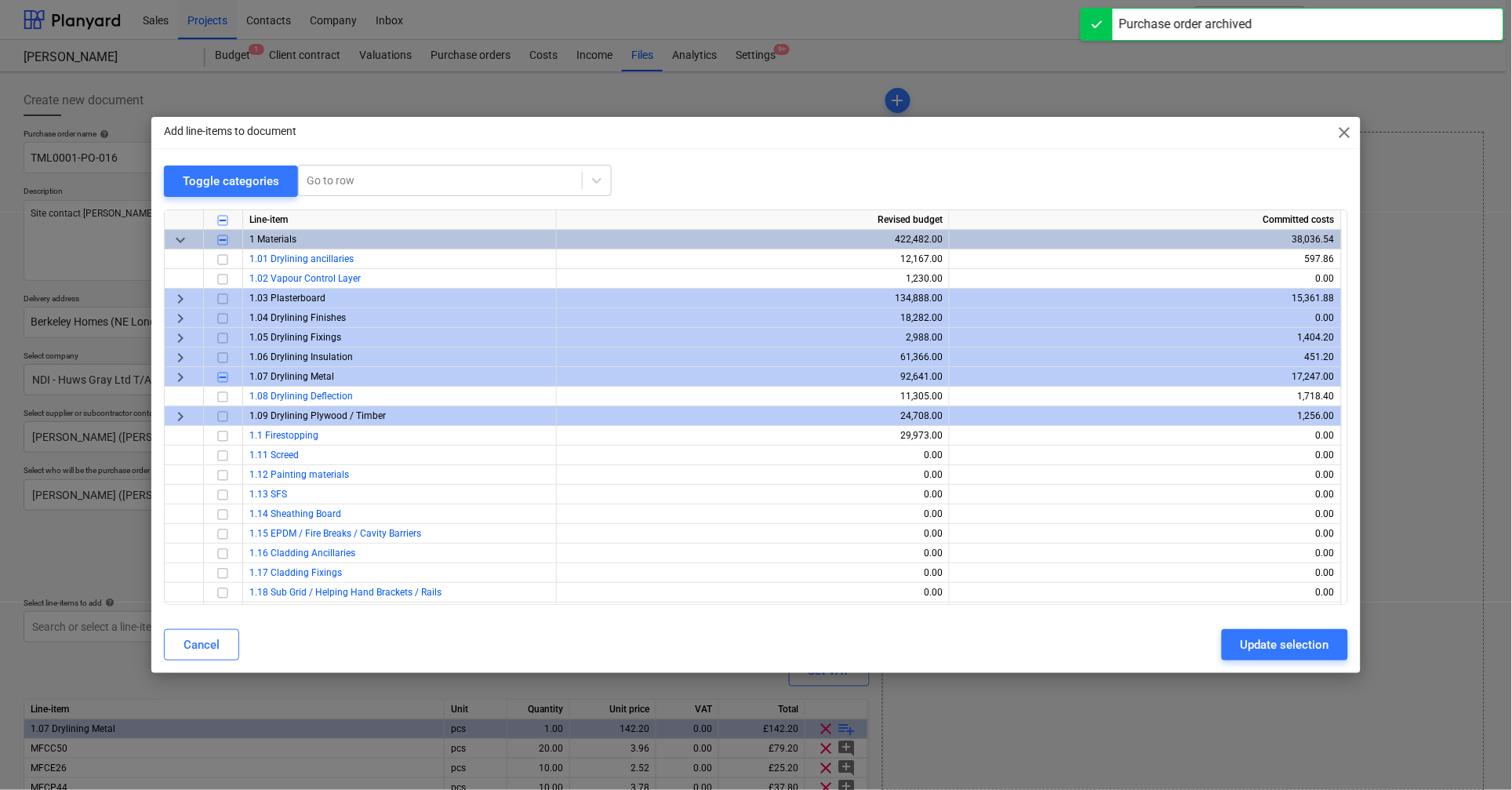
click at [183, 373] on span "keyboard_arrow_right" at bounding box center [180, 376] width 19 height 19
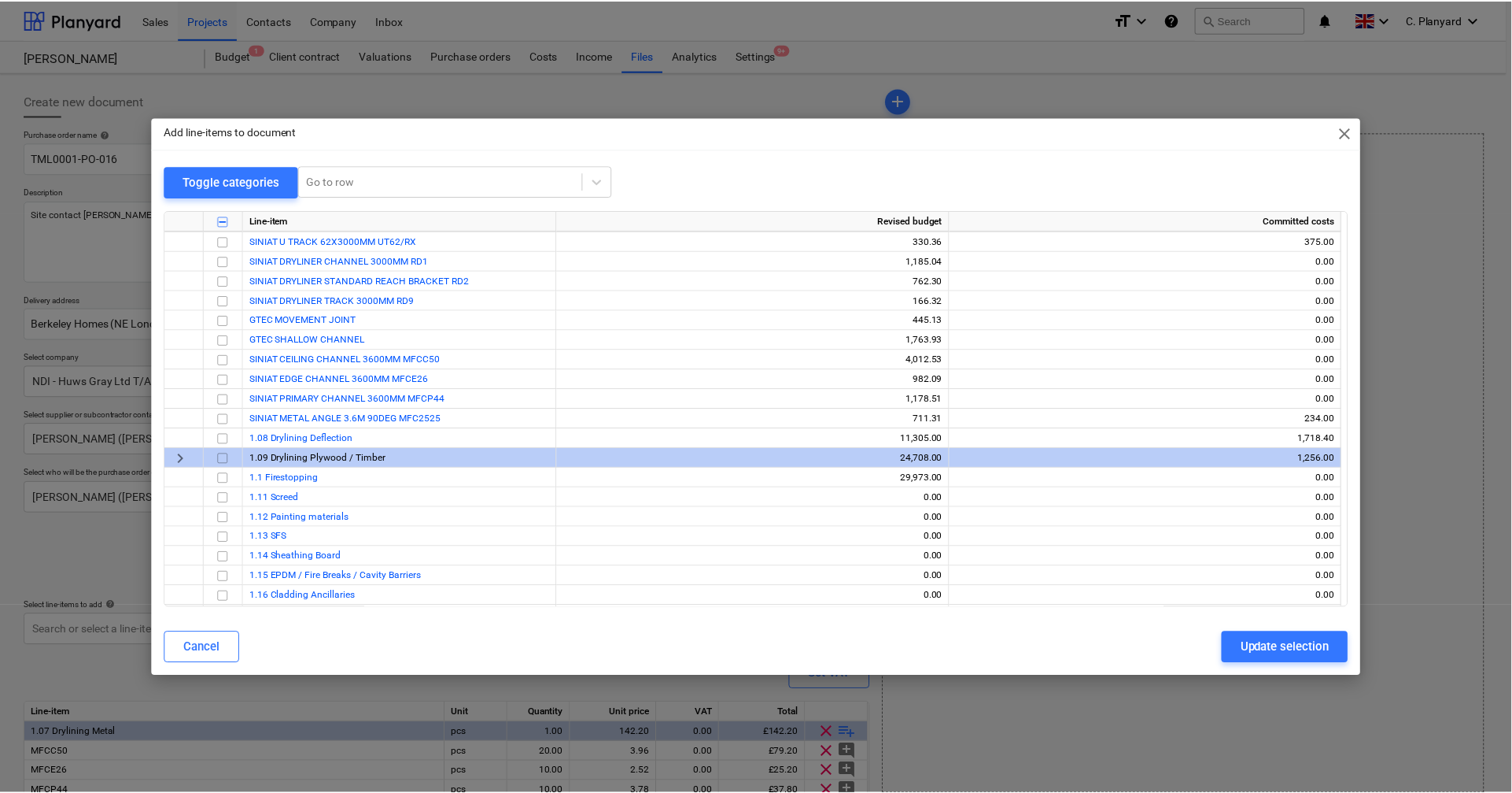
scroll to position [451, 0]
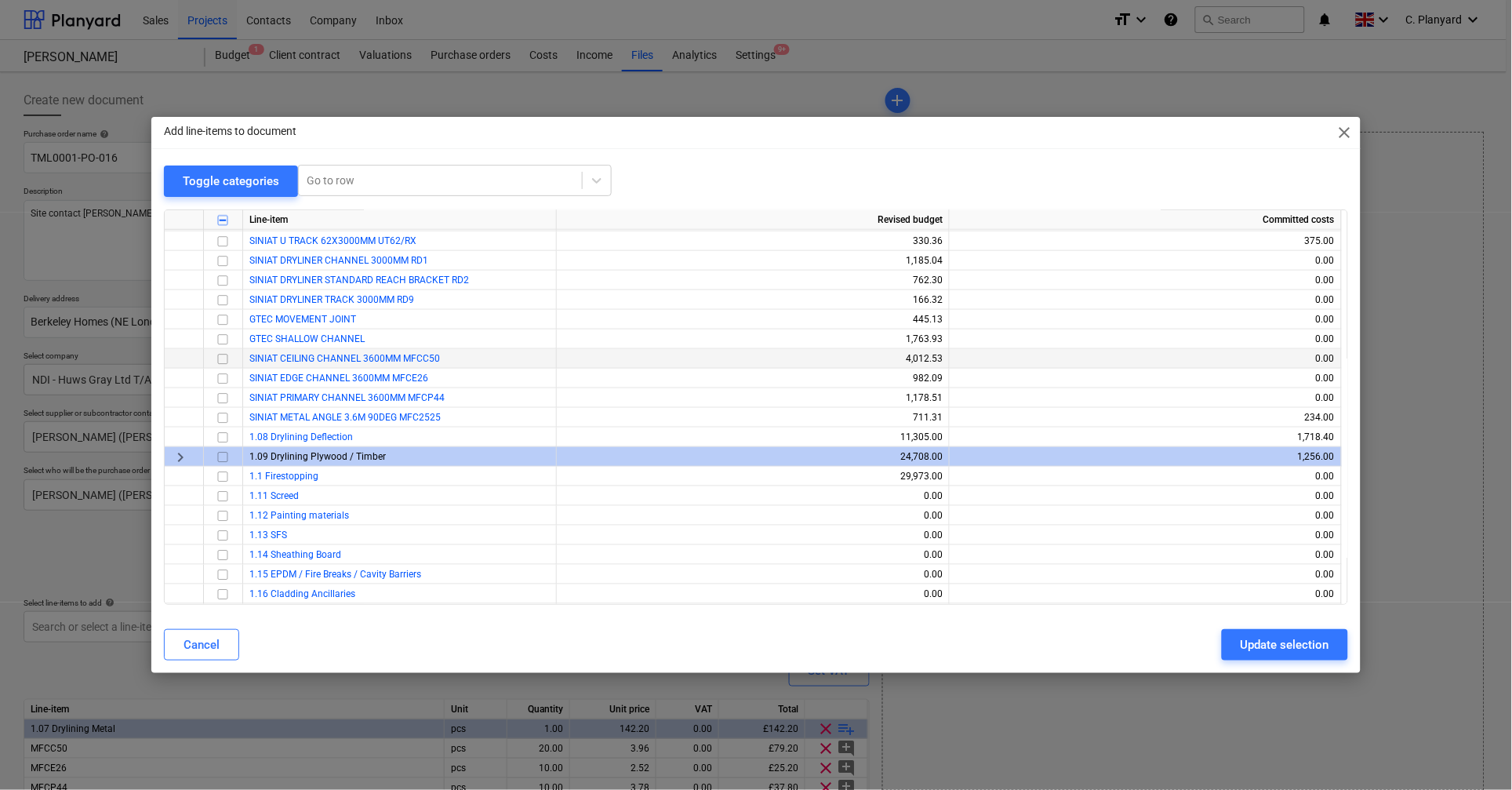
click at [220, 356] on input "checkbox" at bounding box center [222, 358] width 19 height 19
click at [220, 373] on input "checkbox" at bounding box center [222, 377] width 19 height 19
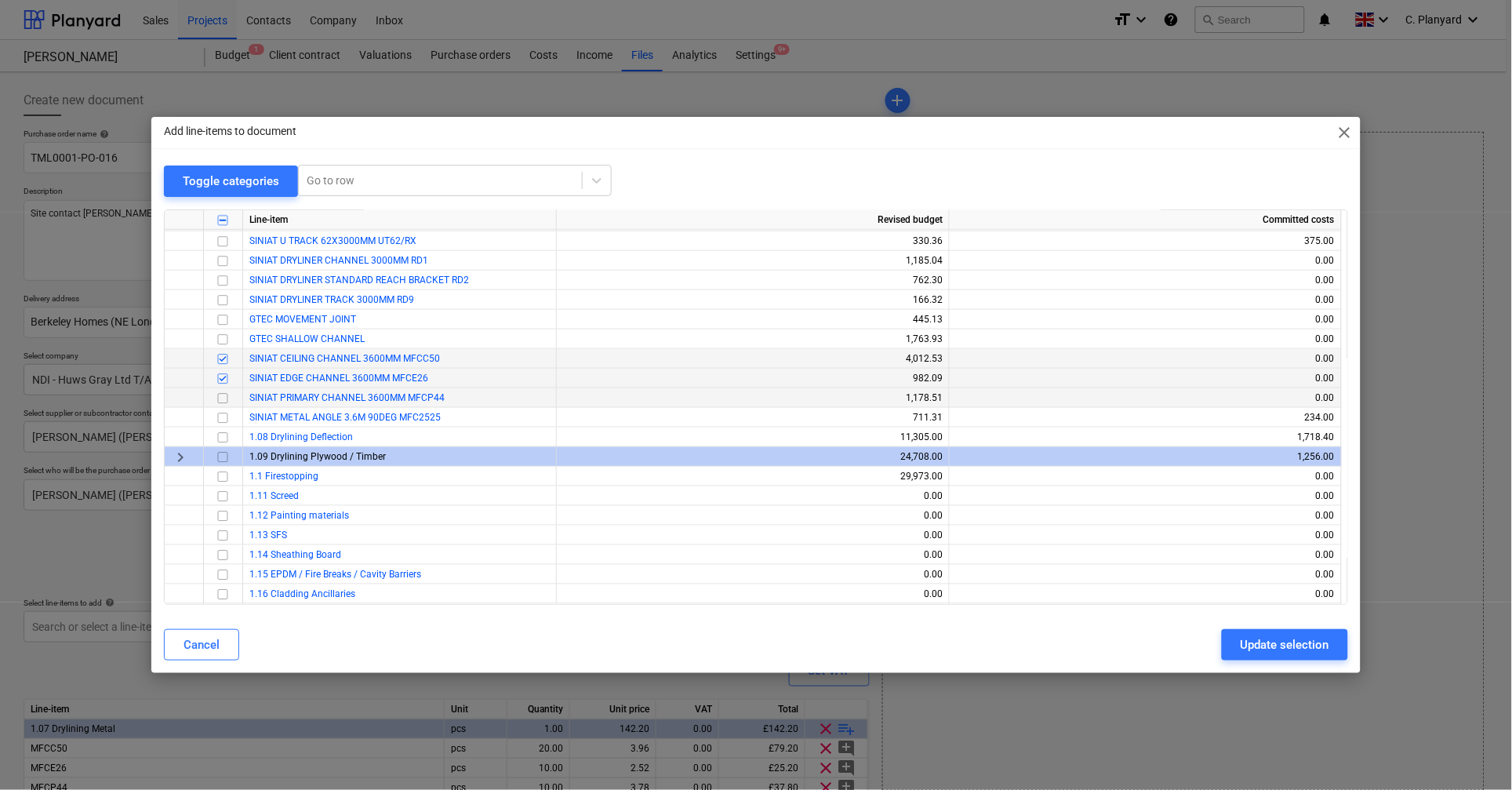
click at [220, 400] on input "checkbox" at bounding box center [222, 397] width 19 height 19
click at [1103, 472] on div "Update selection" at bounding box center [1285, 644] width 88 height 21
type textarea "x"
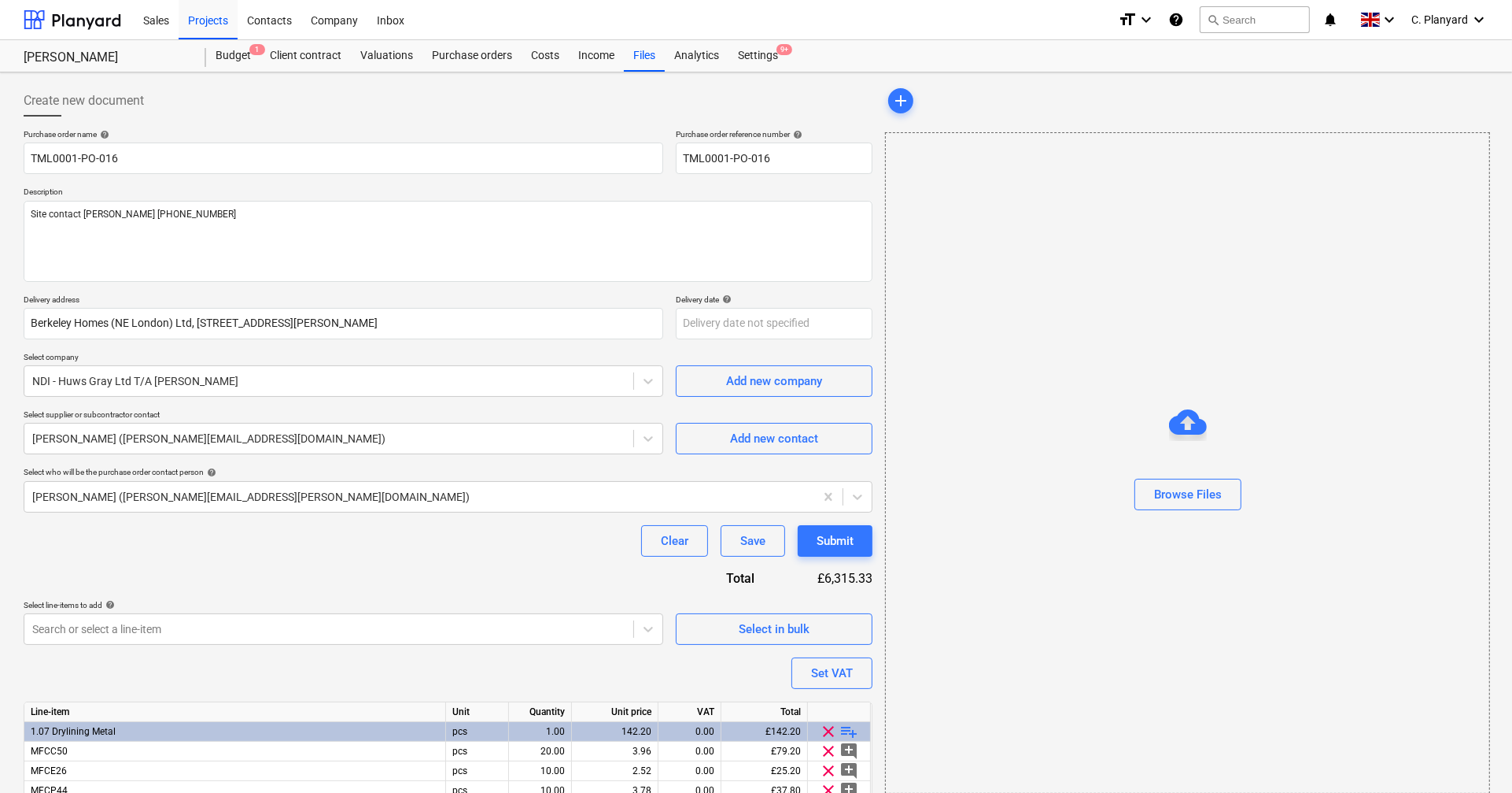
scroll to position [130, 0]
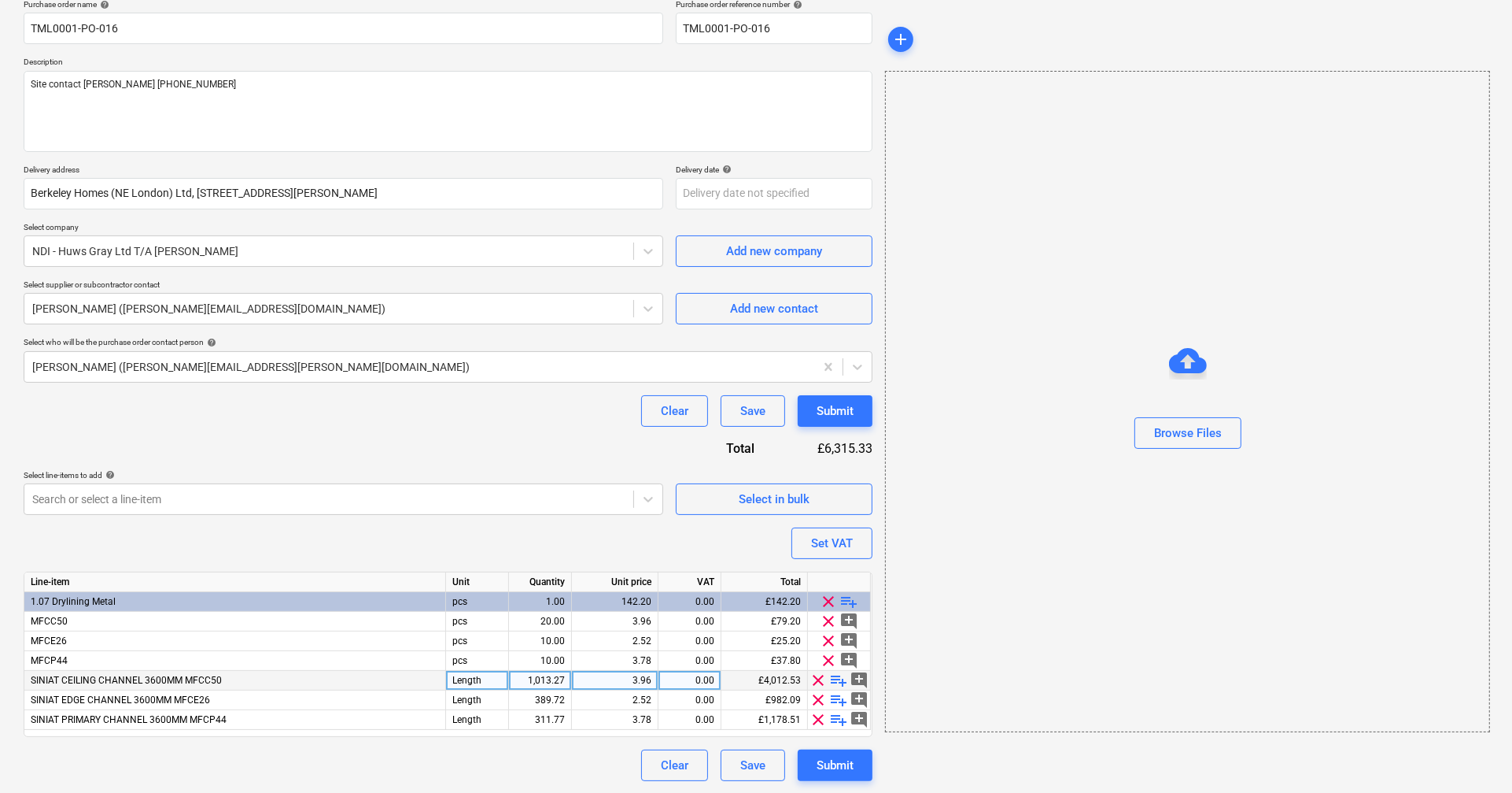
click at [550, 474] on div "1,013.27" at bounding box center [540, 680] width 50 height 20
type input "20"
type textarea "x"
type input "10"
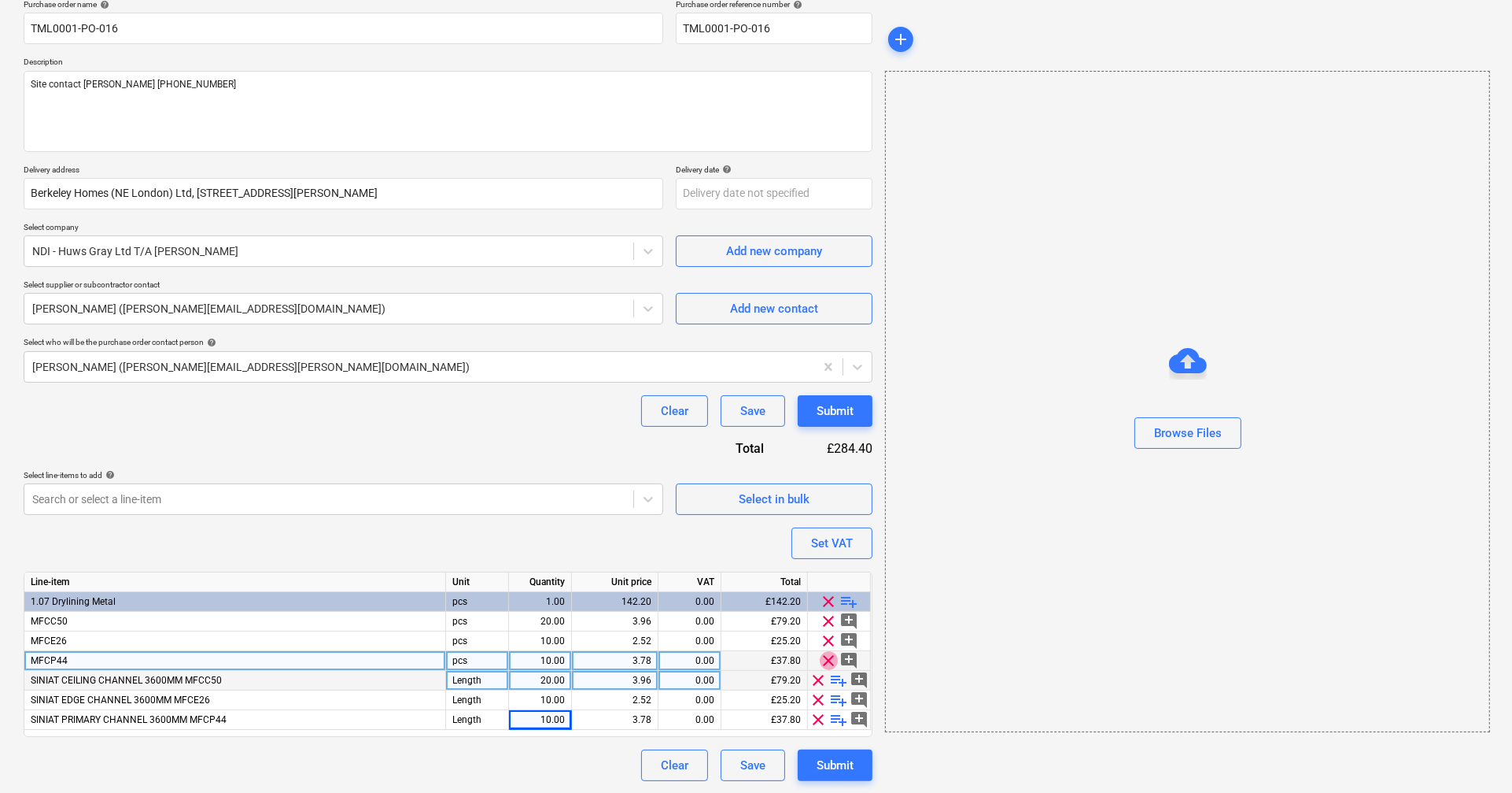
click at [829, 474] on span "clear" at bounding box center [829, 660] width 19 height 19
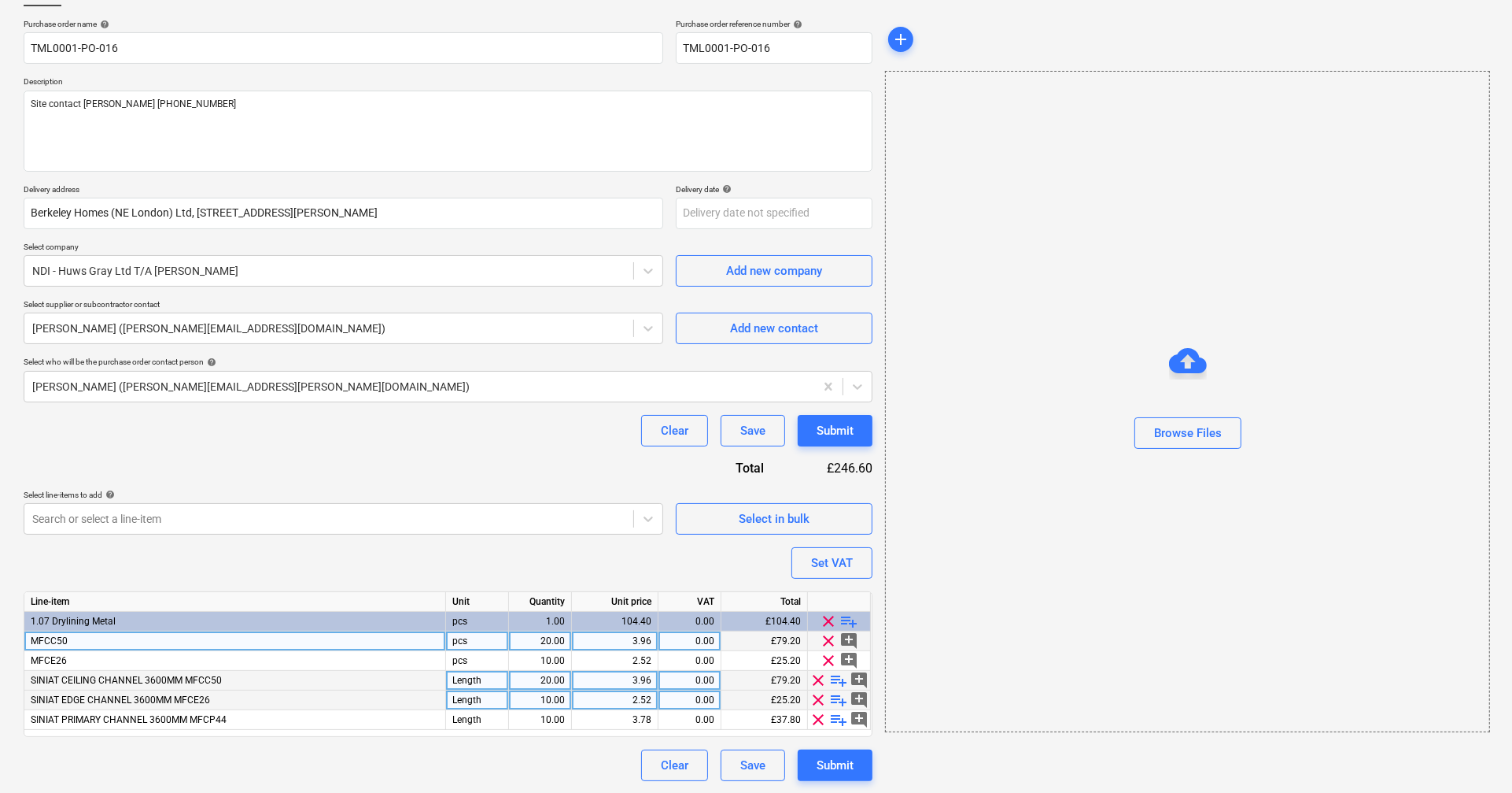
click at [829, 474] on span "clear" at bounding box center [829, 641] width 19 height 19
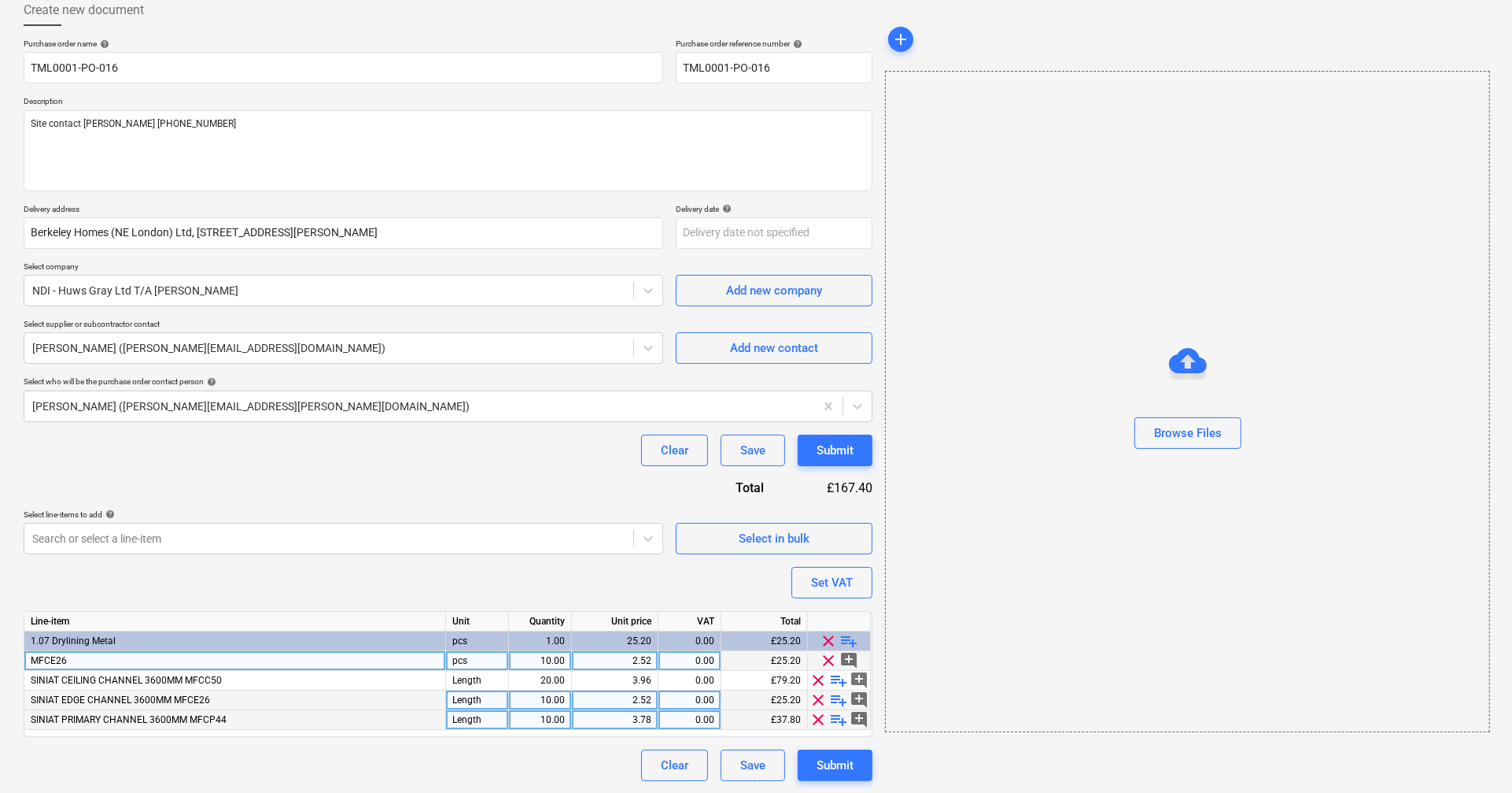
click at [825, 474] on span "clear" at bounding box center [829, 660] width 19 height 19
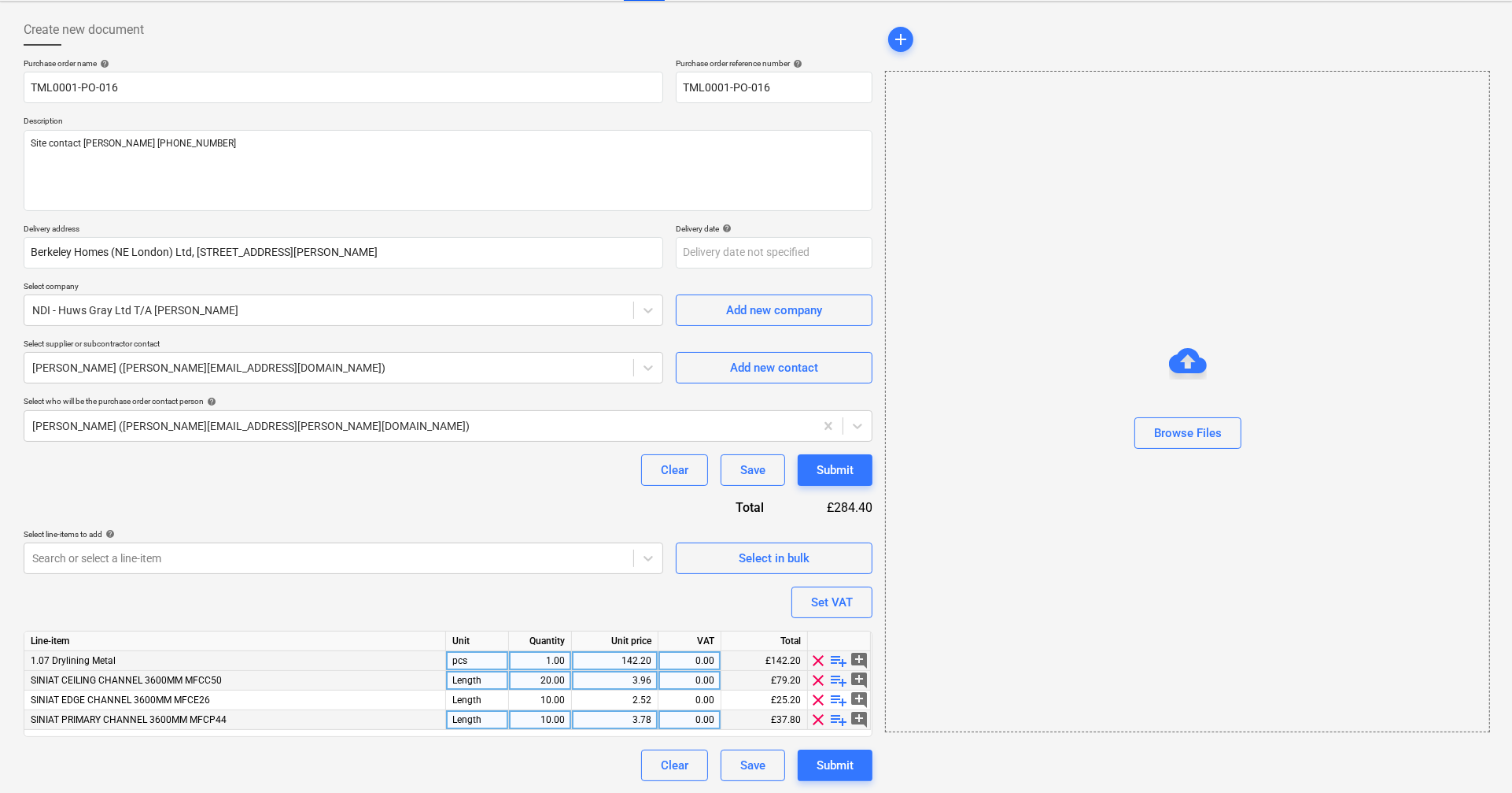
click at [815, 474] on span "clear" at bounding box center [819, 660] width 19 height 19
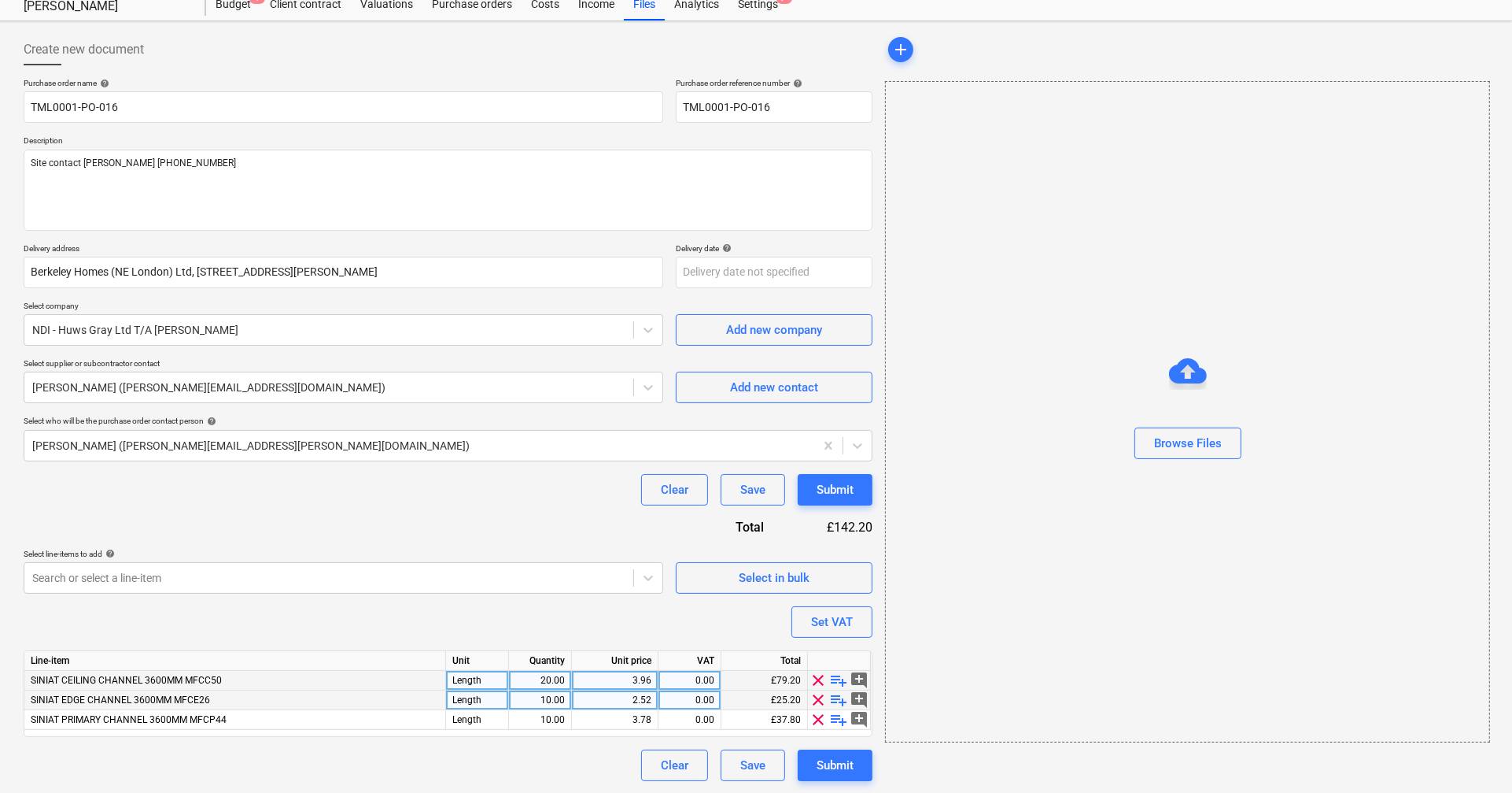
click at [679, 474] on div "Purchase order name help TML0001-PO-016 Purchase order reference number help TM…" at bounding box center [448, 428] width 849 height 702
click at [834, 474] on div "Submit" at bounding box center [835, 765] width 37 height 21
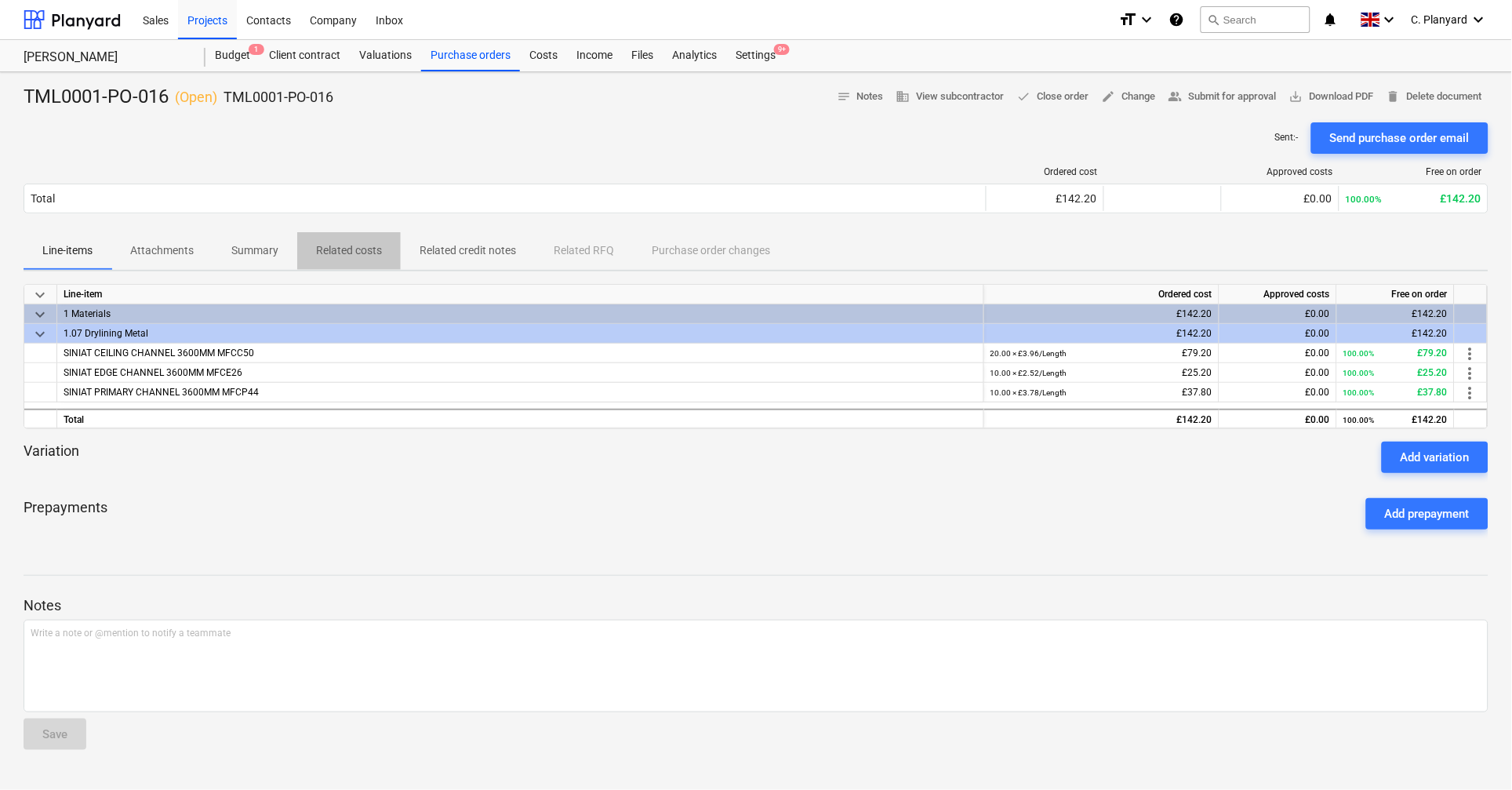
click at [350, 245] on p "Related costs" at bounding box center [348, 250] width 66 height 17
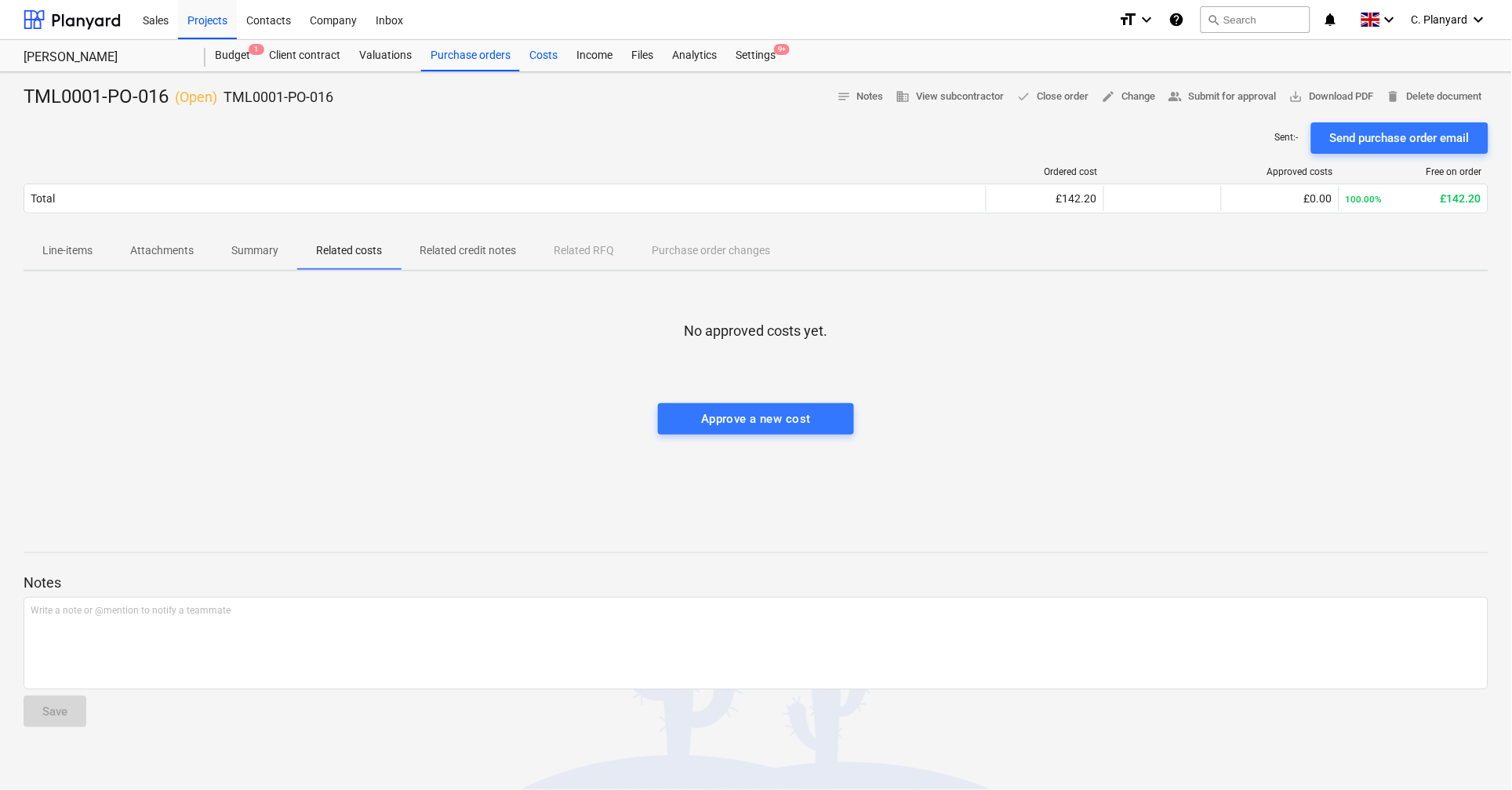
click at [536, 49] on div "Costs" at bounding box center [543, 56] width 47 height 32
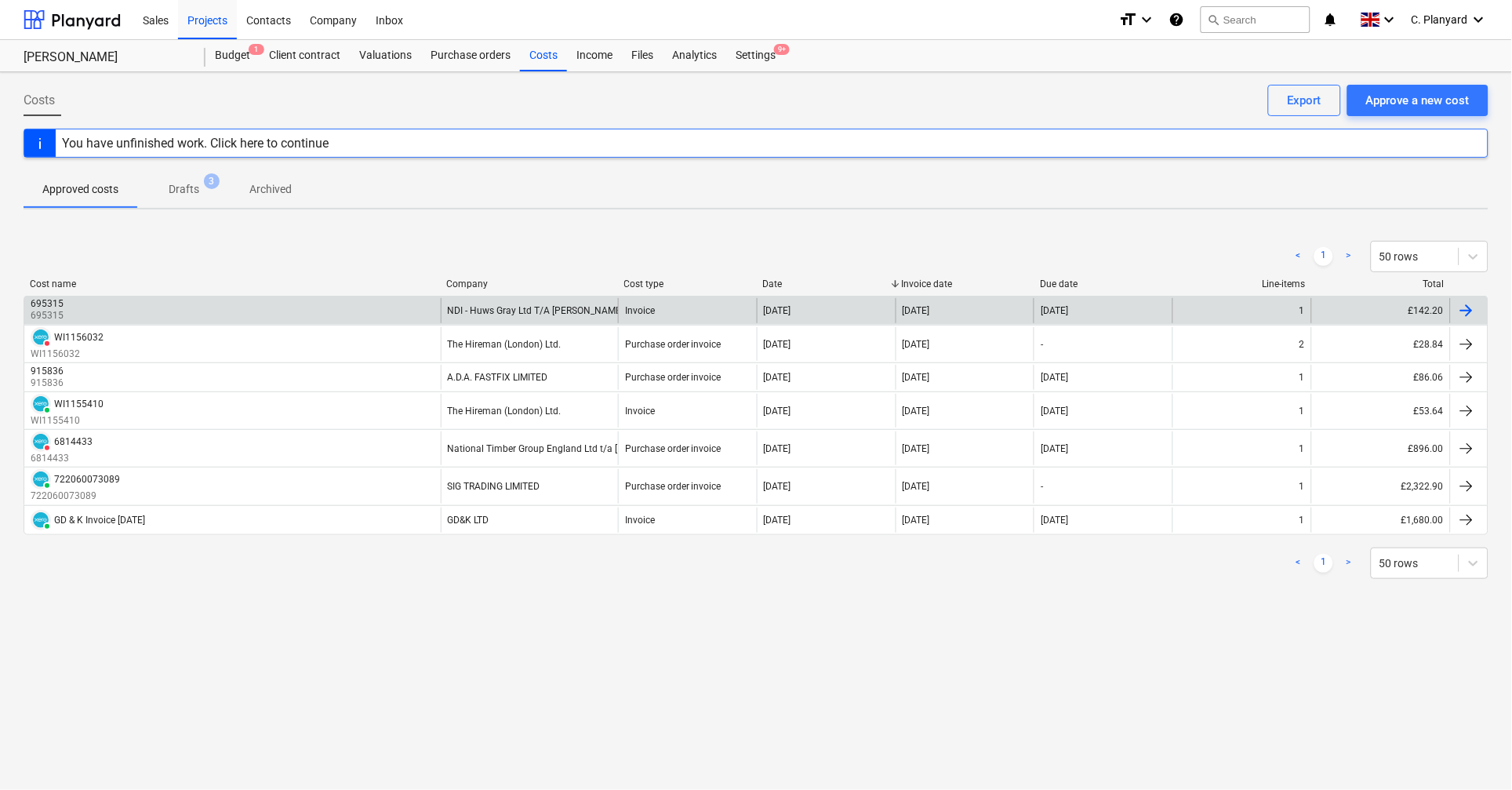
click at [294, 310] on div "695315 695315" at bounding box center [231, 310] width 416 height 25
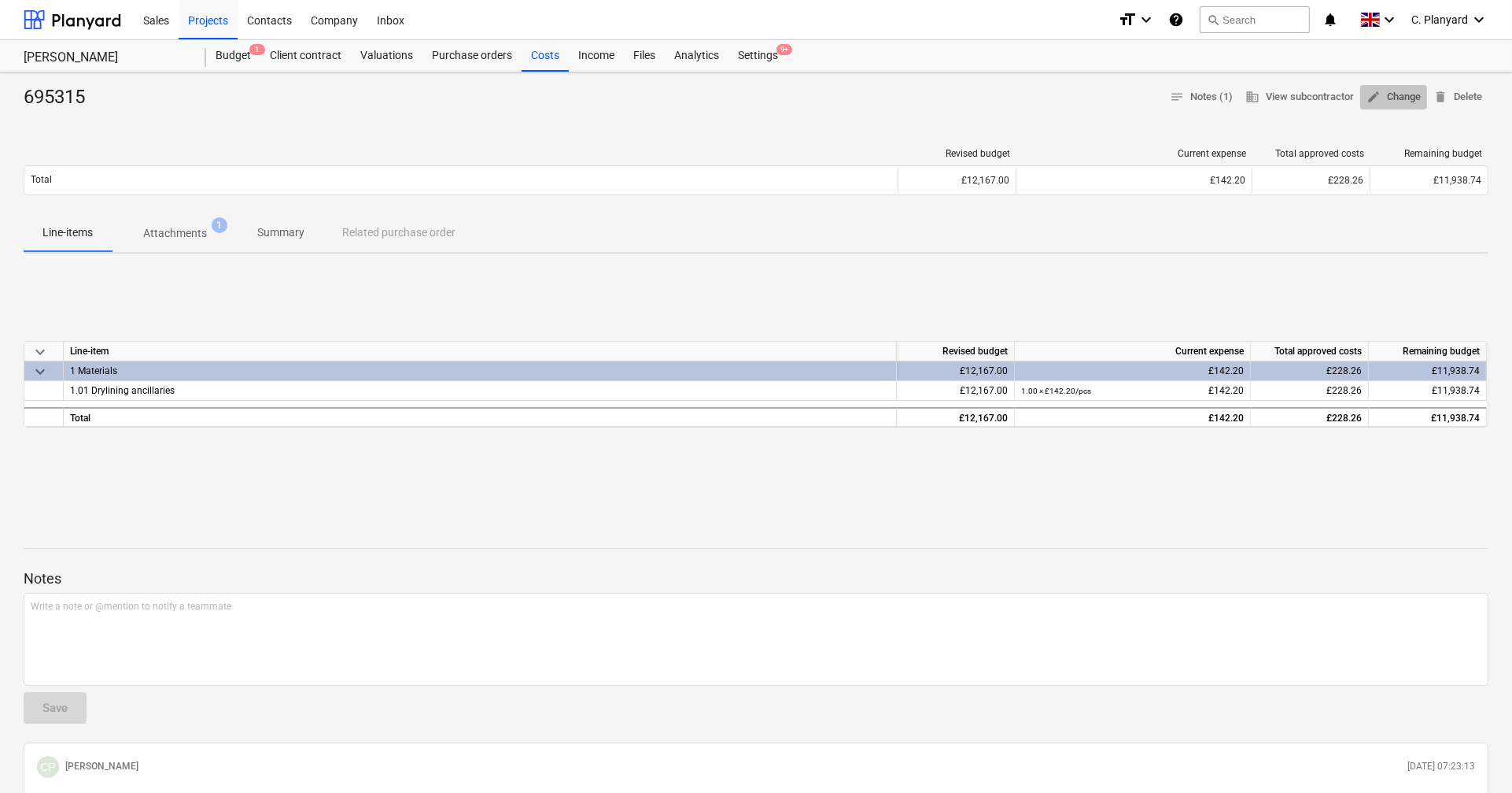
click at [1107, 102] on span "edit Change" at bounding box center [1393, 97] width 55 height 18
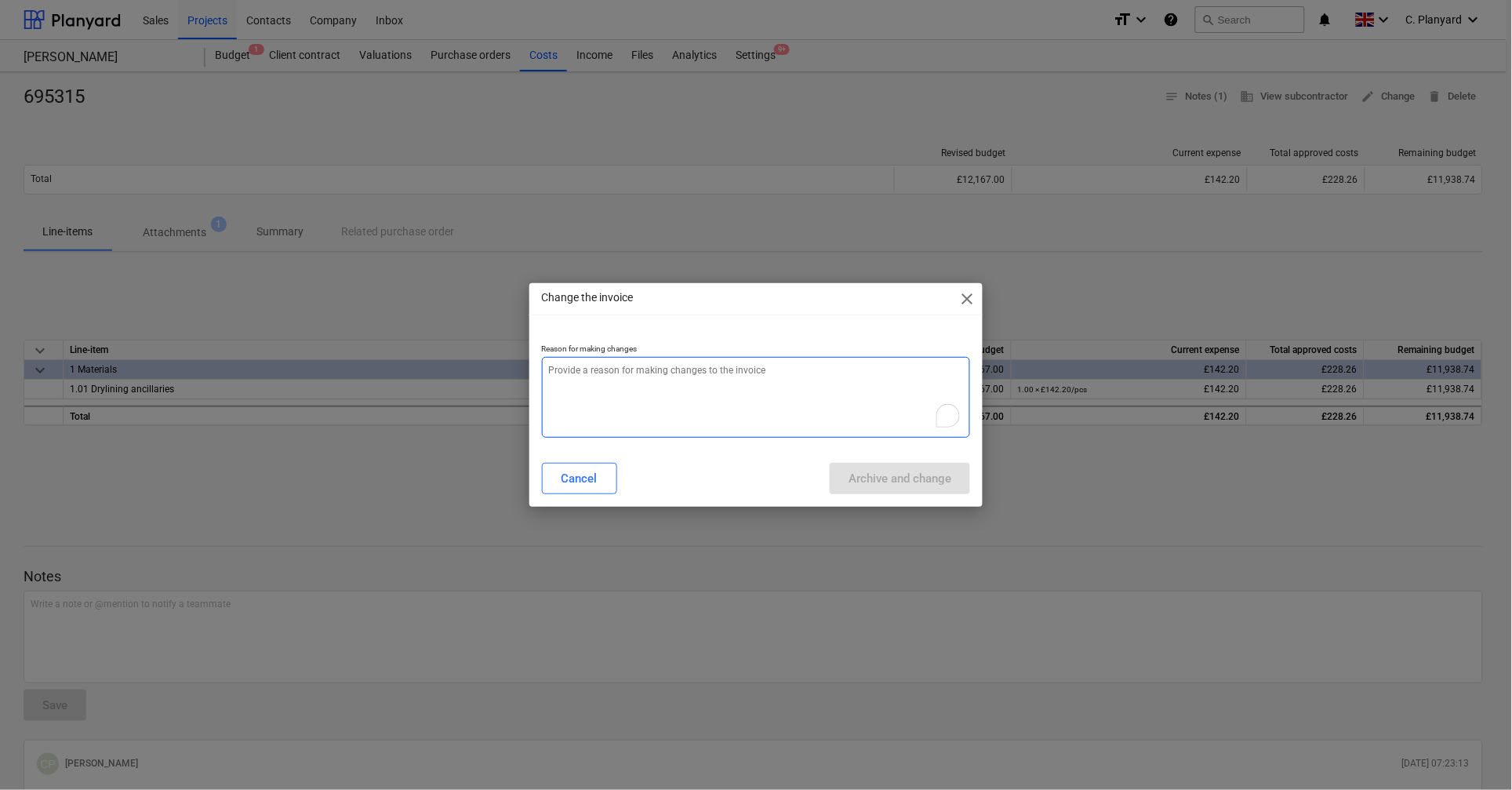
click at [627, 394] on textarea "To enrich screen reader interactions, please activate Accessibility in Grammarl…" at bounding box center [756, 396] width 428 height 80
type textarea "x"
type textarea "T"
type textarea "x"
type textarea "Ti"
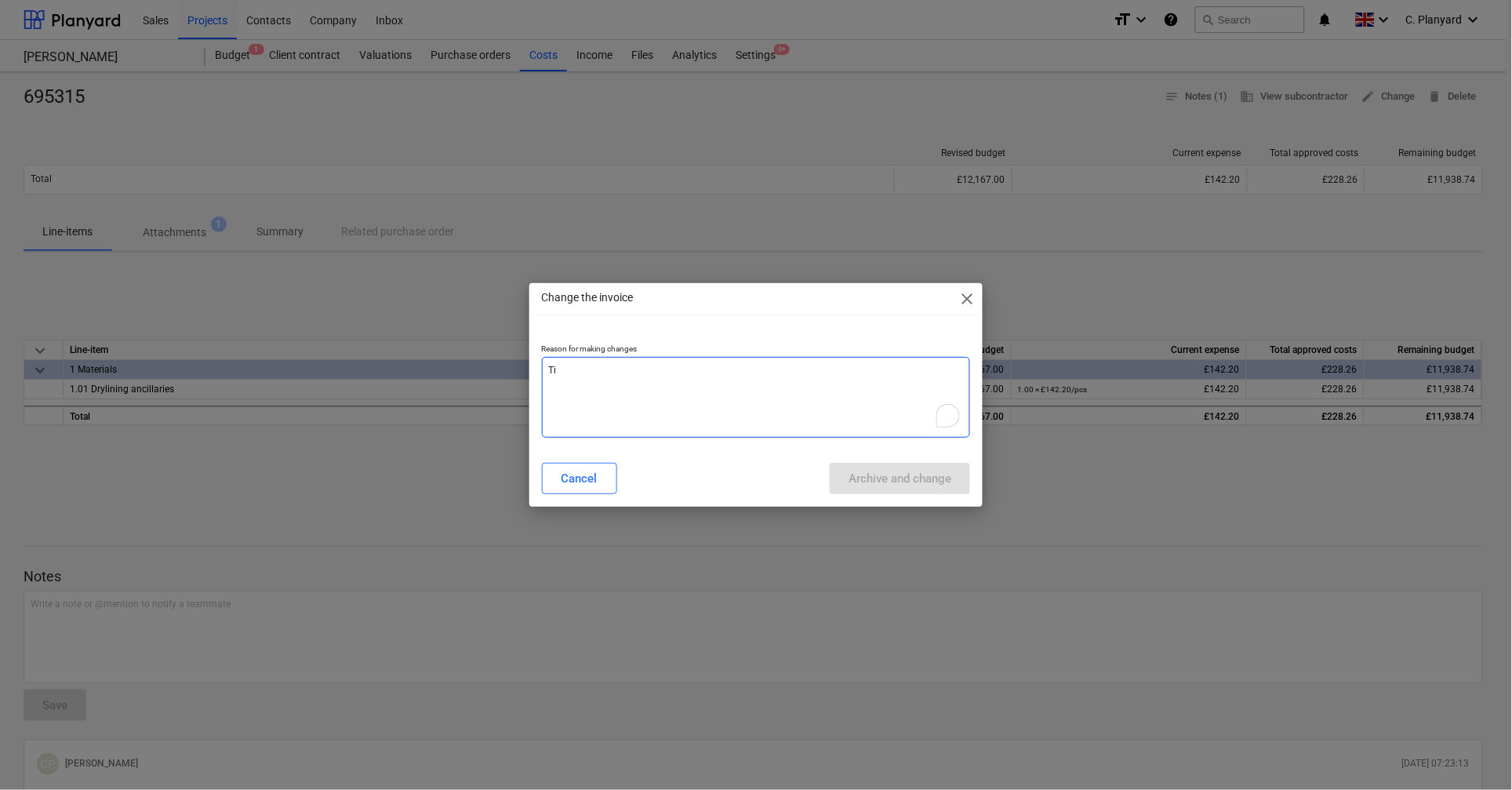
type textarea "x"
type textarea "Tie"
type textarea "x"
type textarea "Tie"
type textarea "x"
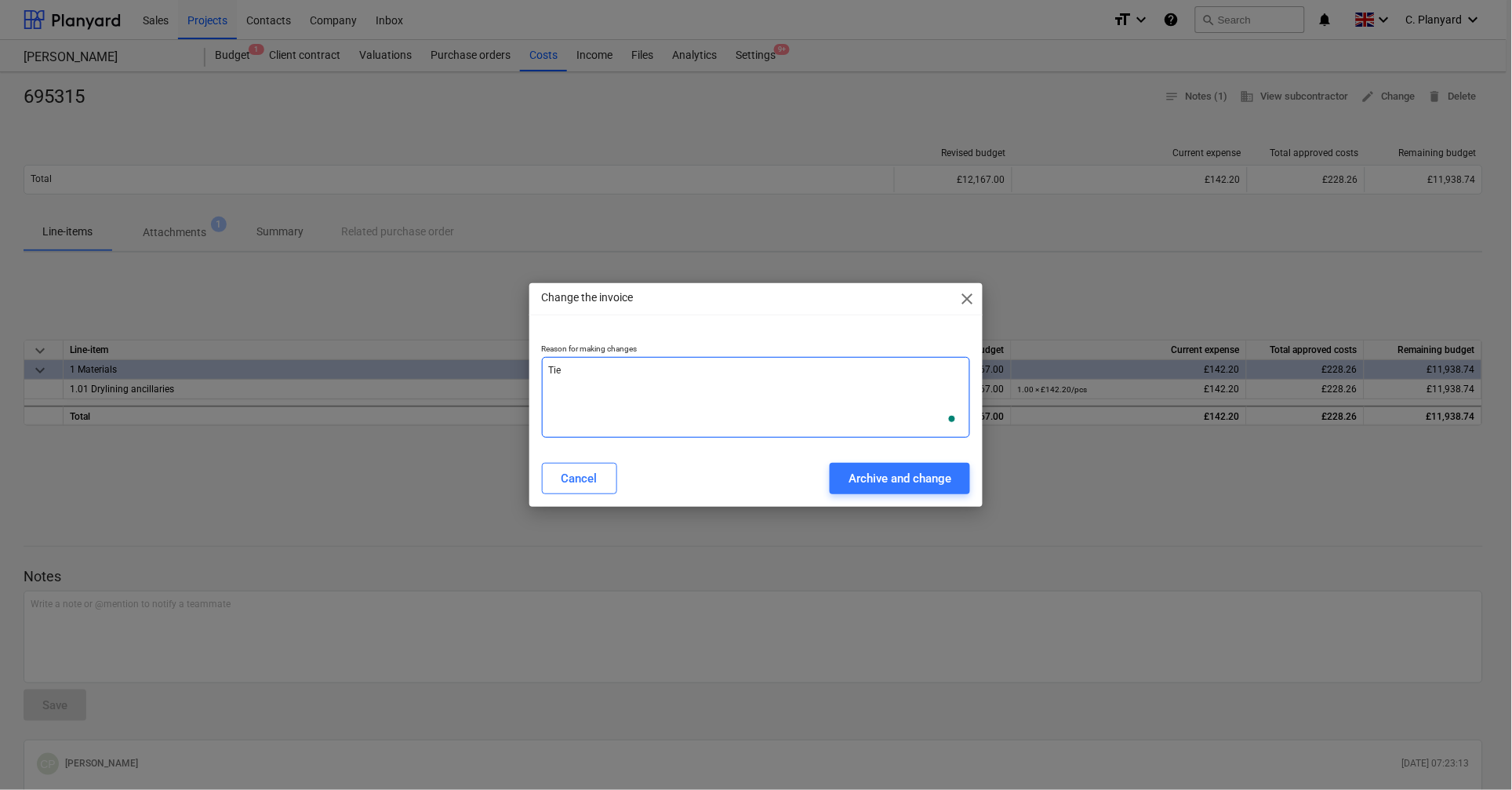
type textarea "Tie t"
type textarea "x"
type textarea "Tie to"
type textarea "x"
type textarea "Tie to"
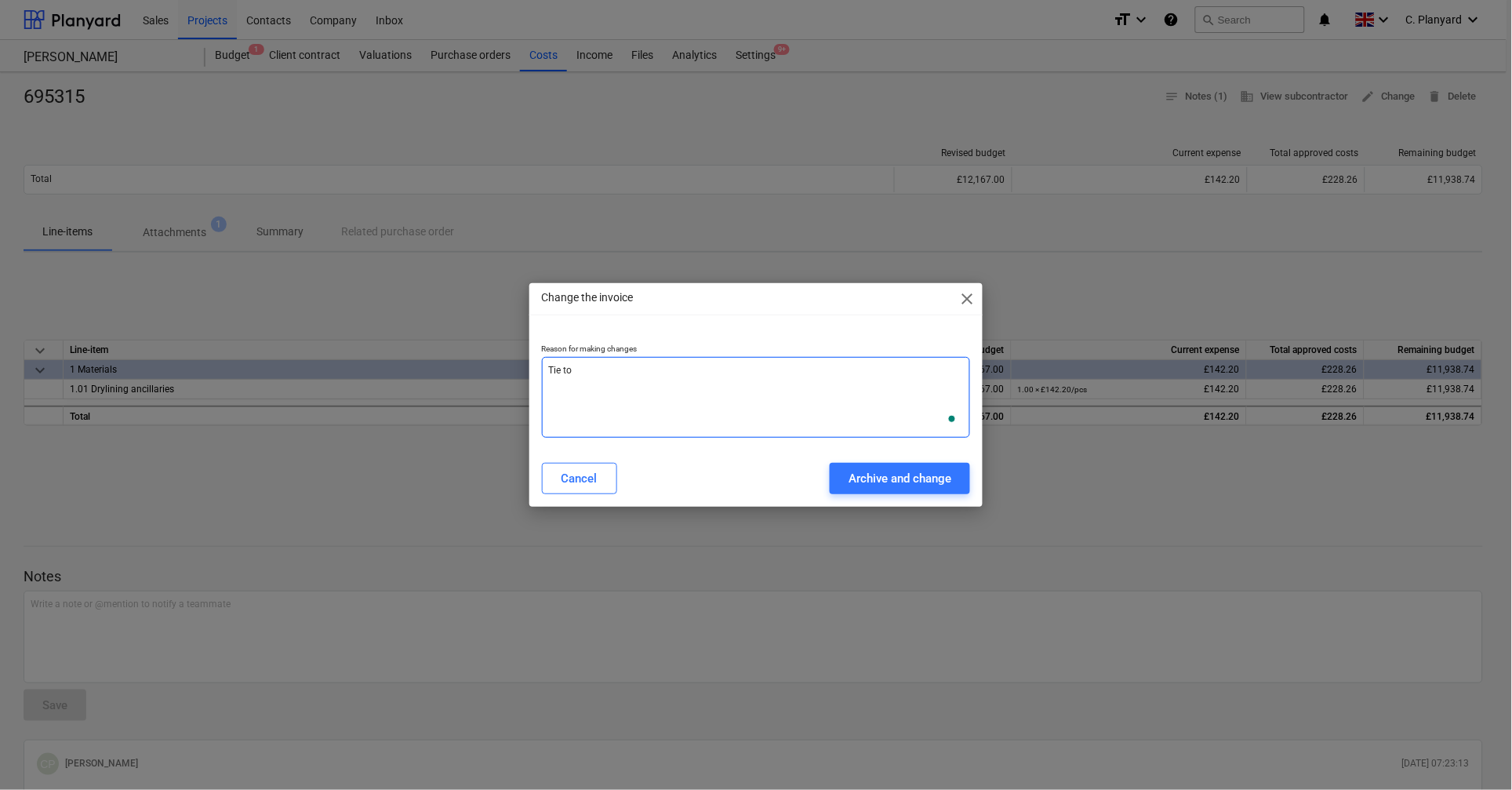
type textarea "x"
type textarea "Tie to P"
type textarea "x"
type textarea "Tie to PO"
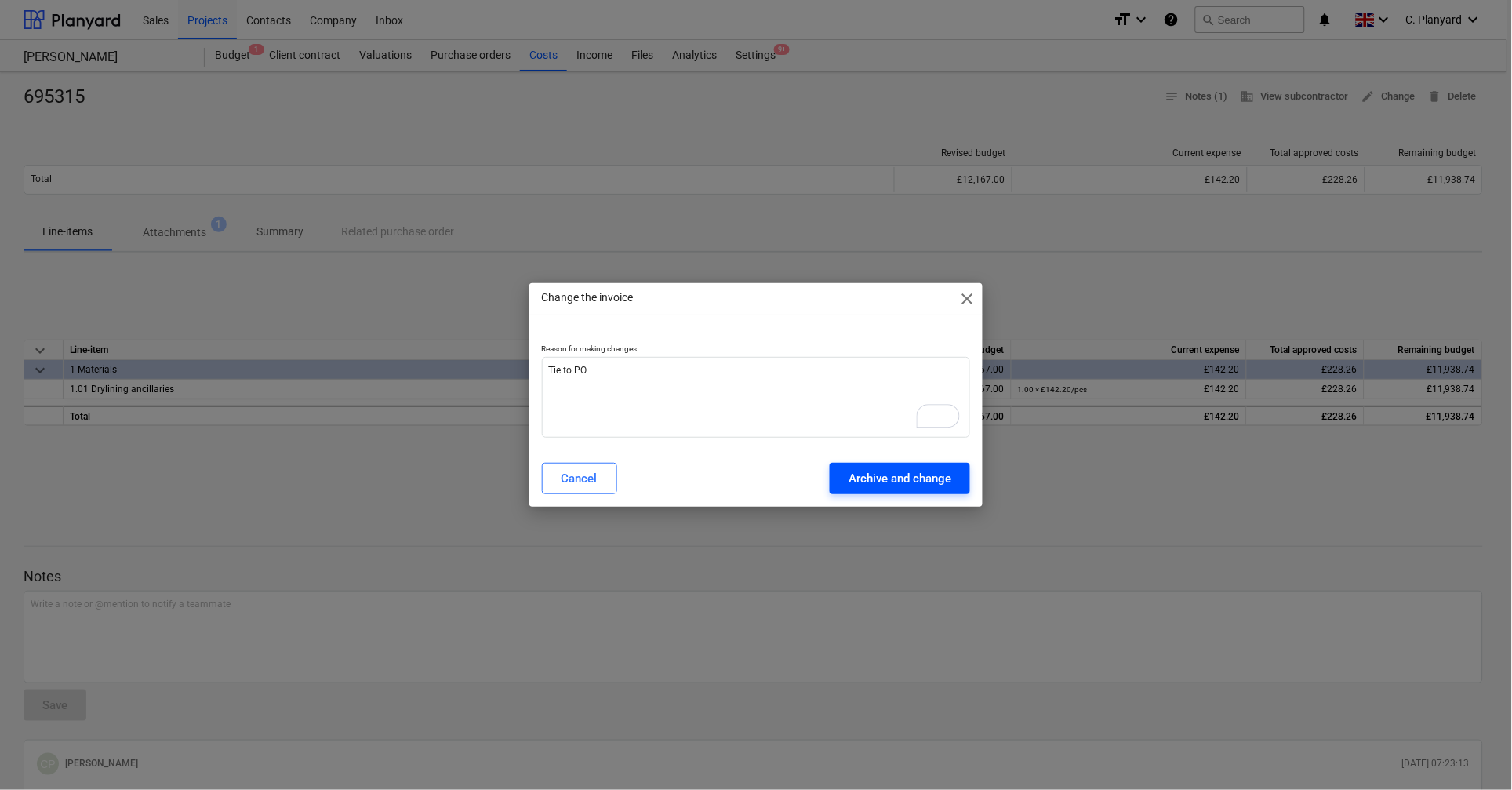
click at [901, 472] on div "Archive and change" at bounding box center [899, 478] width 102 height 21
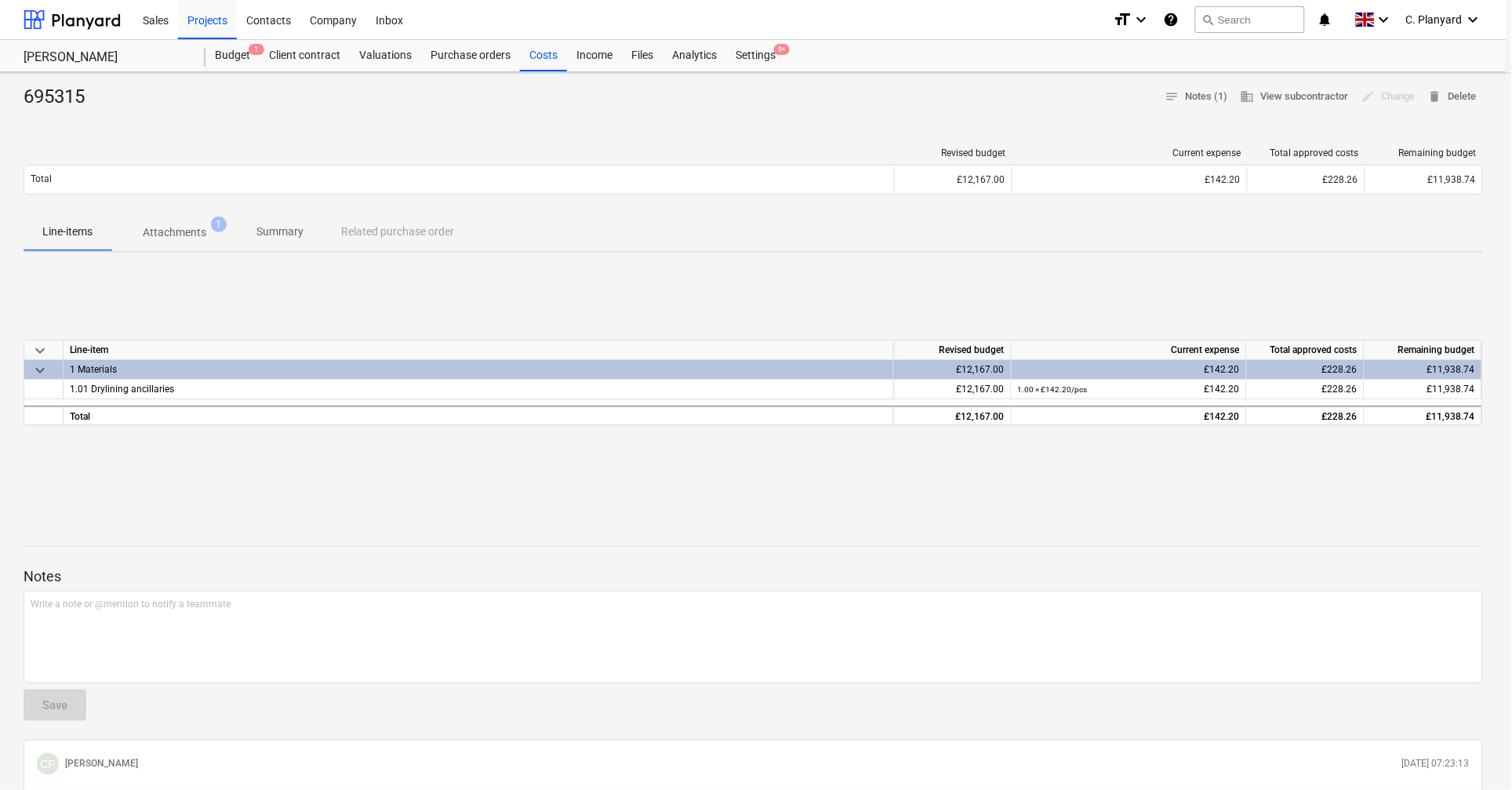
type textarea "x"
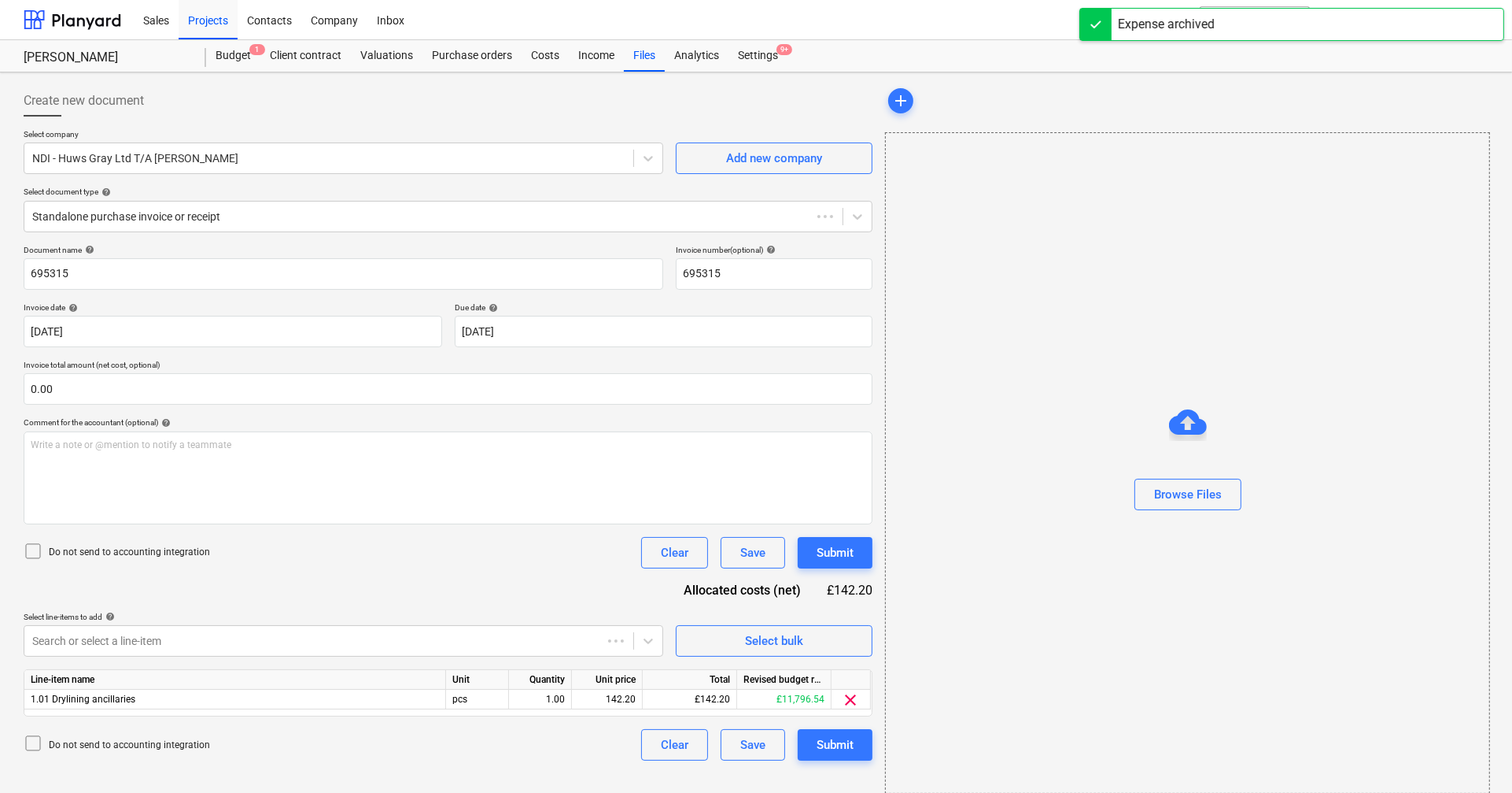
type input "695315"
type input "[DATE]"
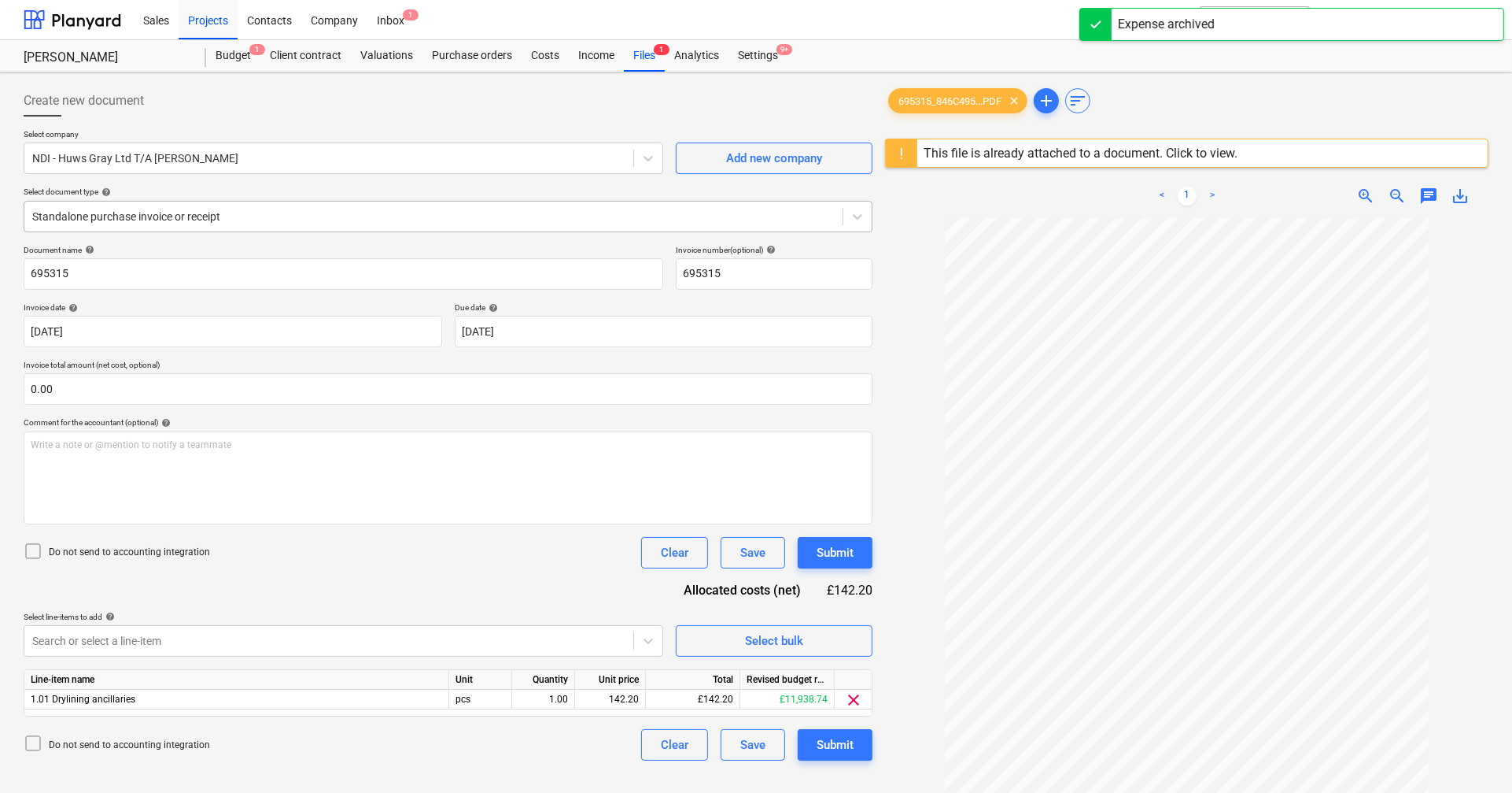
click at [219, 200] on div "Standalone purchase invoice or receipt" at bounding box center [448, 216] width 849 height 32
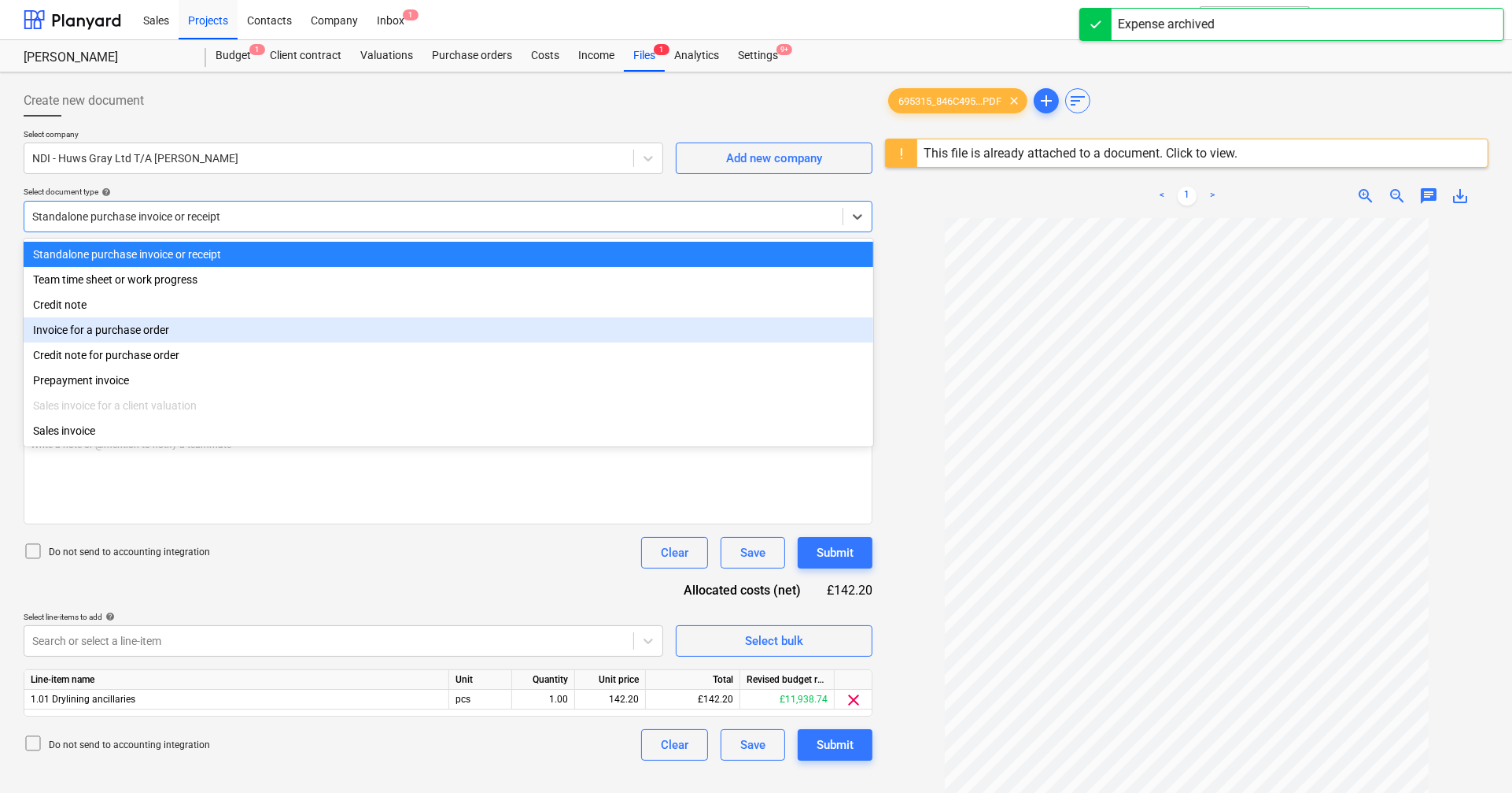
click at [170, 338] on div "Invoice for a purchase order" at bounding box center [448, 329] width 850 height 25
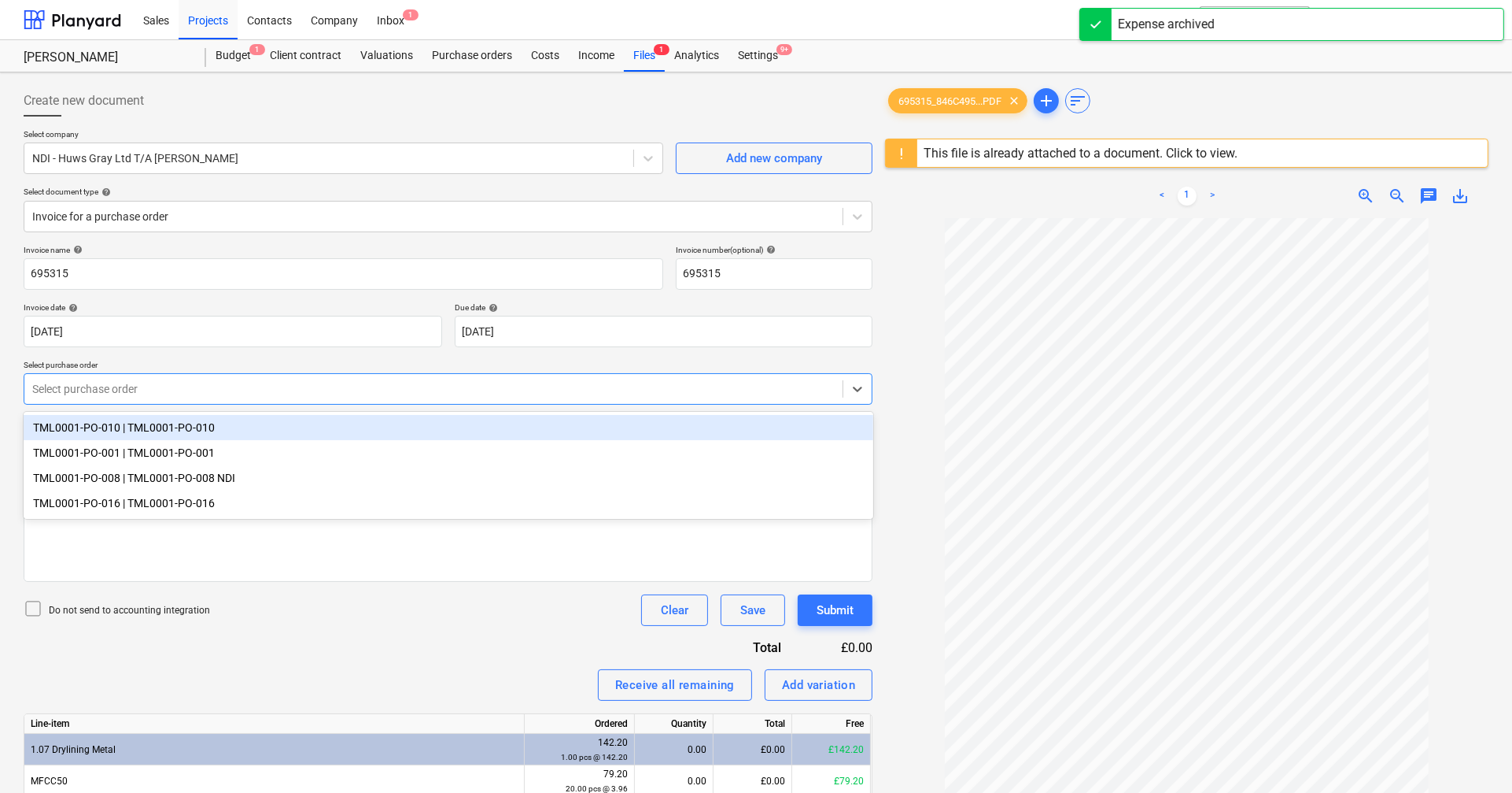
click at [176, 388] on div at bounding box center [433, 389] width 803 height 16
click at [209, 432] on div "TML0001-PO-010 | TML0001-PO-010" at bounding box center [448, 426] width 850 height 25
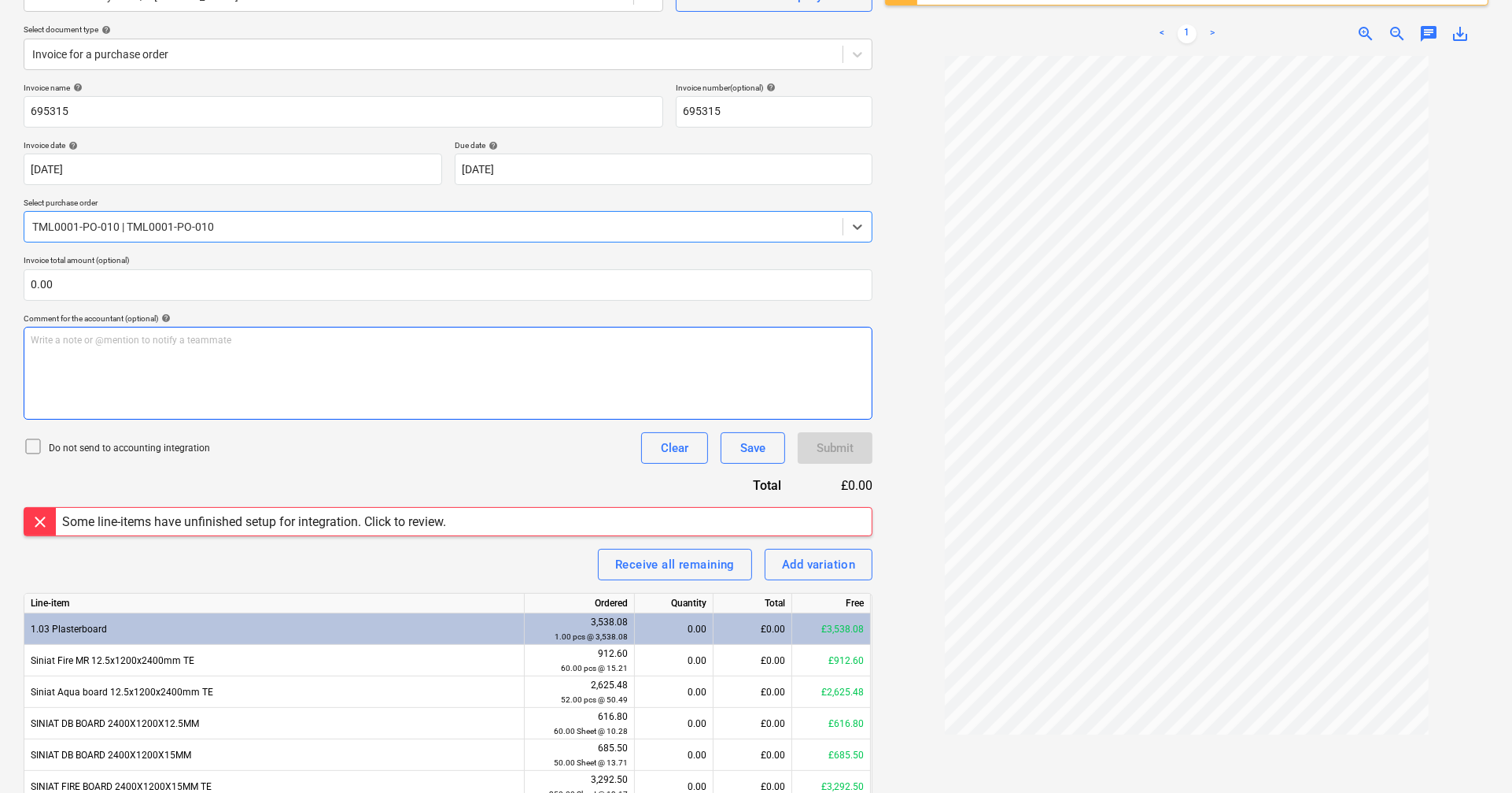
scroll to position [163, 0]
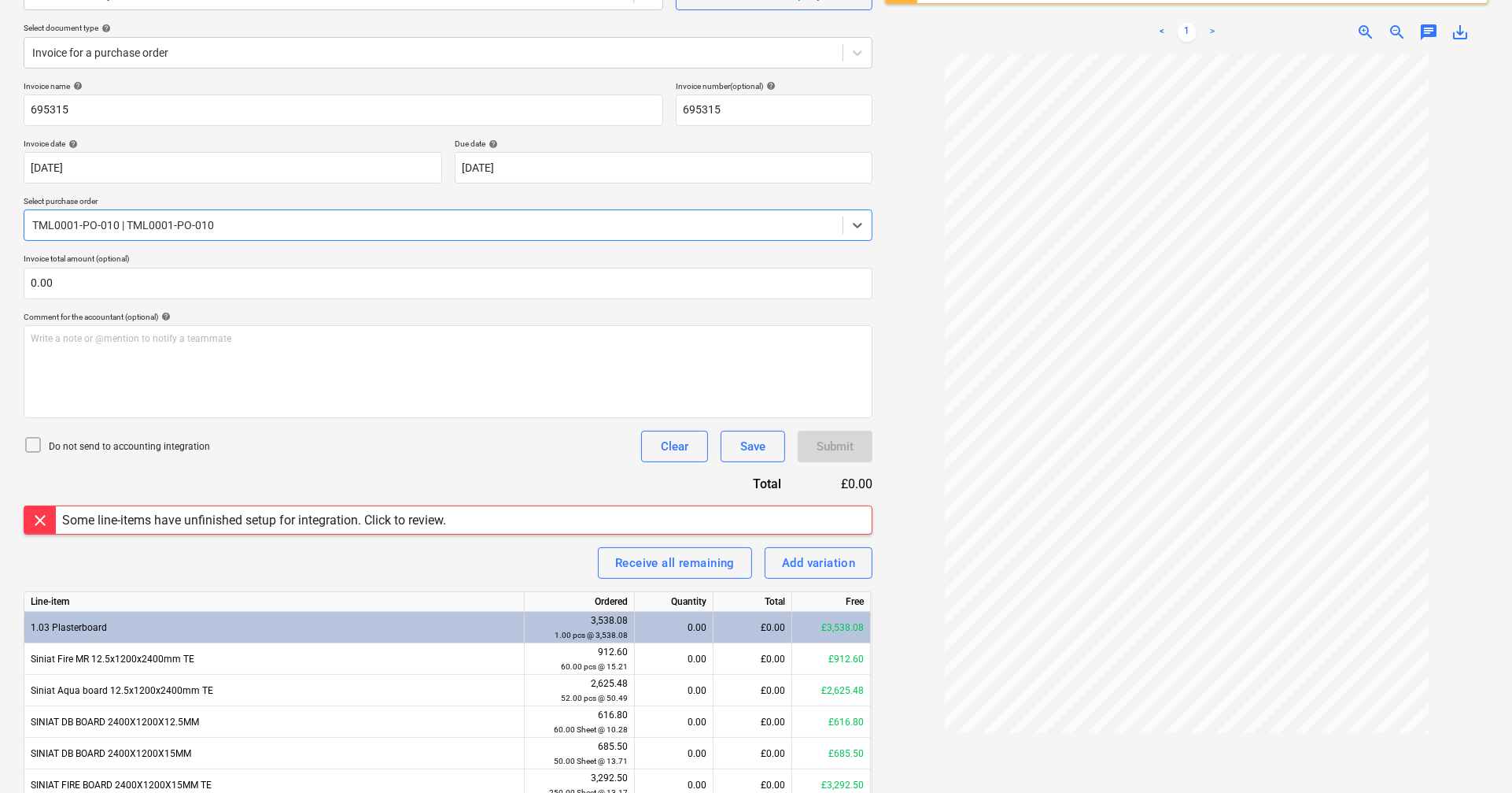
click at [257, 239] on div "TML0001-PO-010 | TML0001-PO-010" at bounding box center [448, 225] width 849 height 32
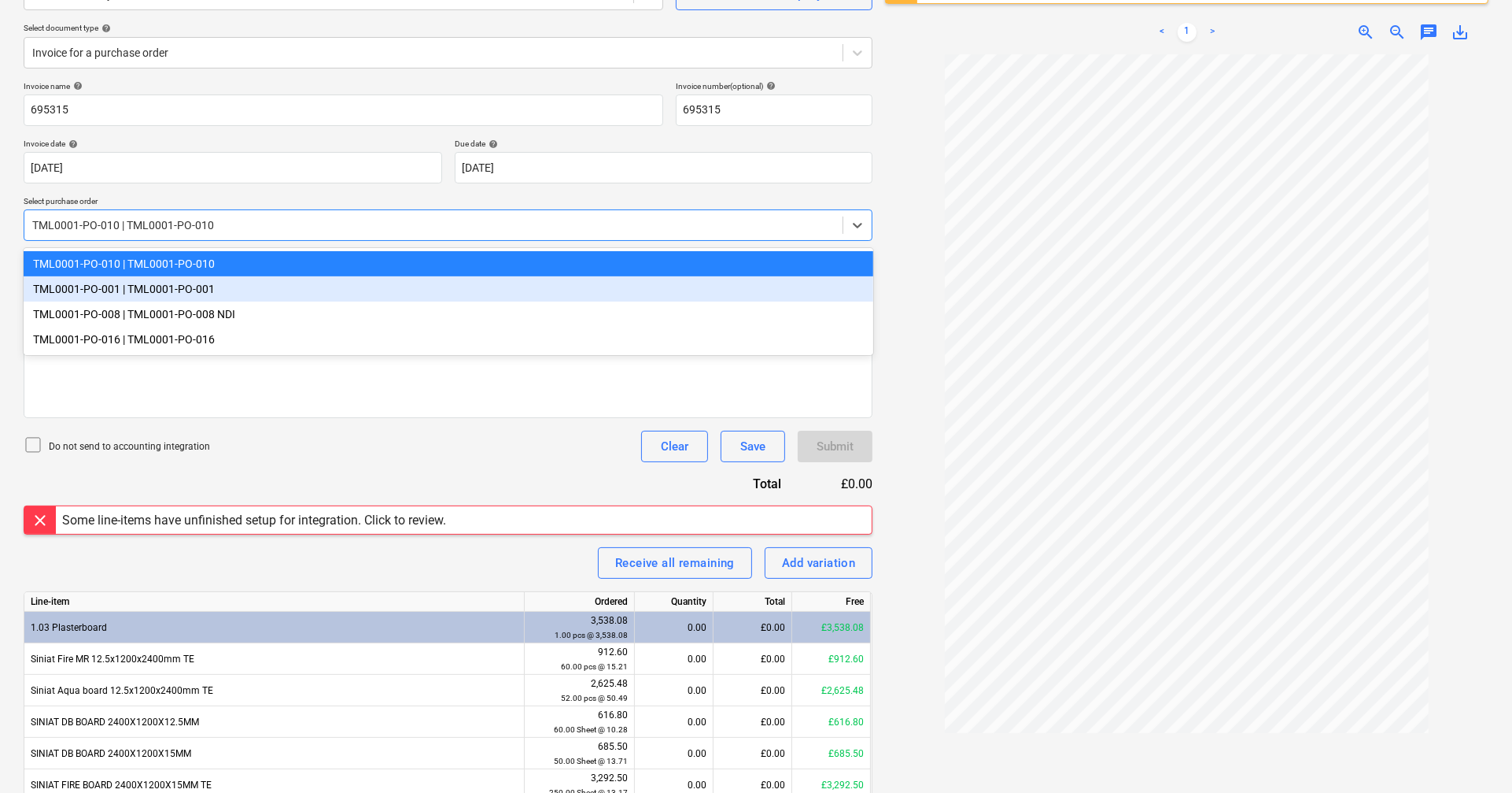
click at [238, 285] on div "TML0001-PO-001 | TML0001-PO-001" at bounding box center [448, 288] width 850 height 25
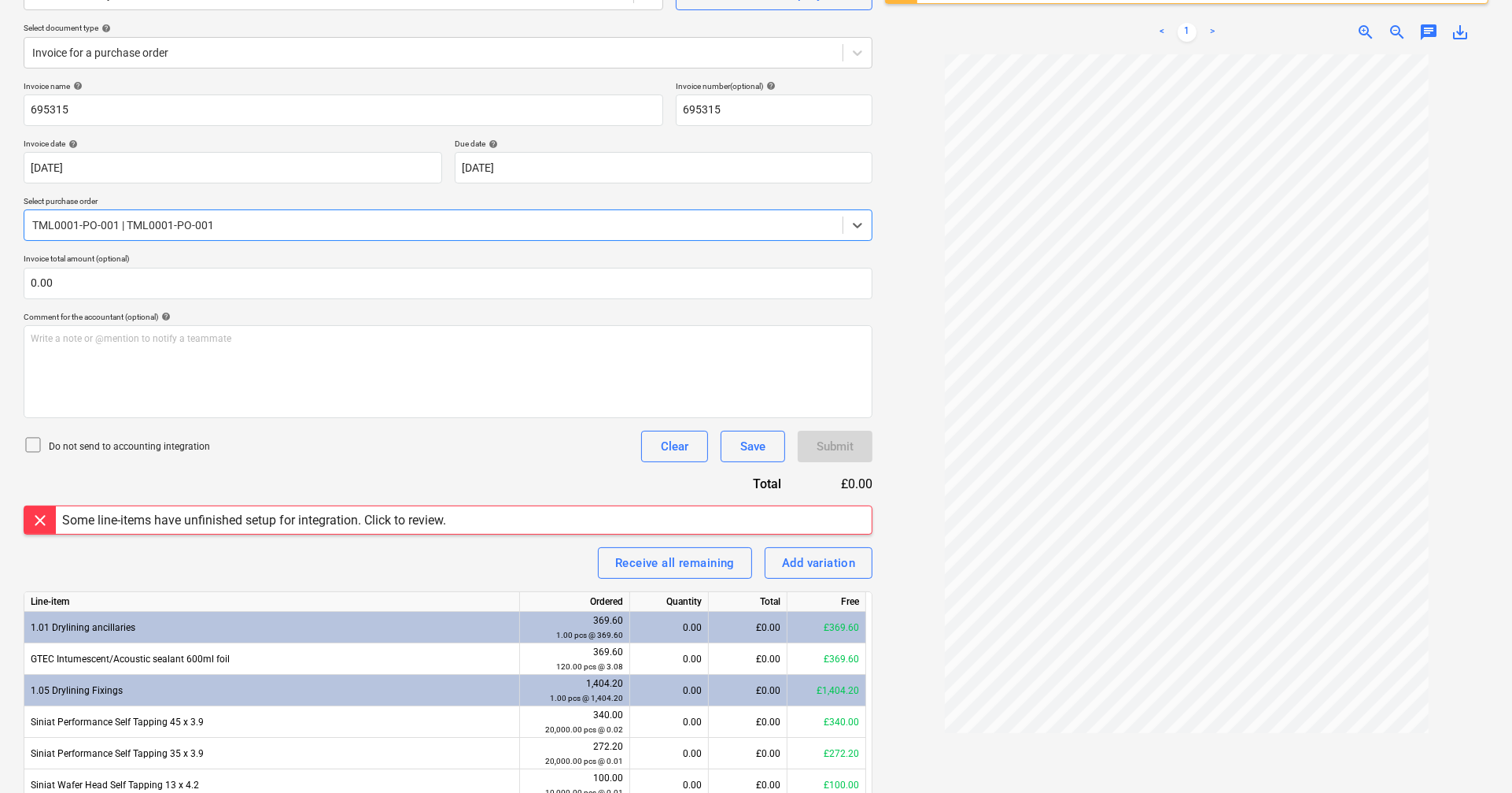
click at [247, 225] on div at bounding box center [433, 225] width 803 height 16
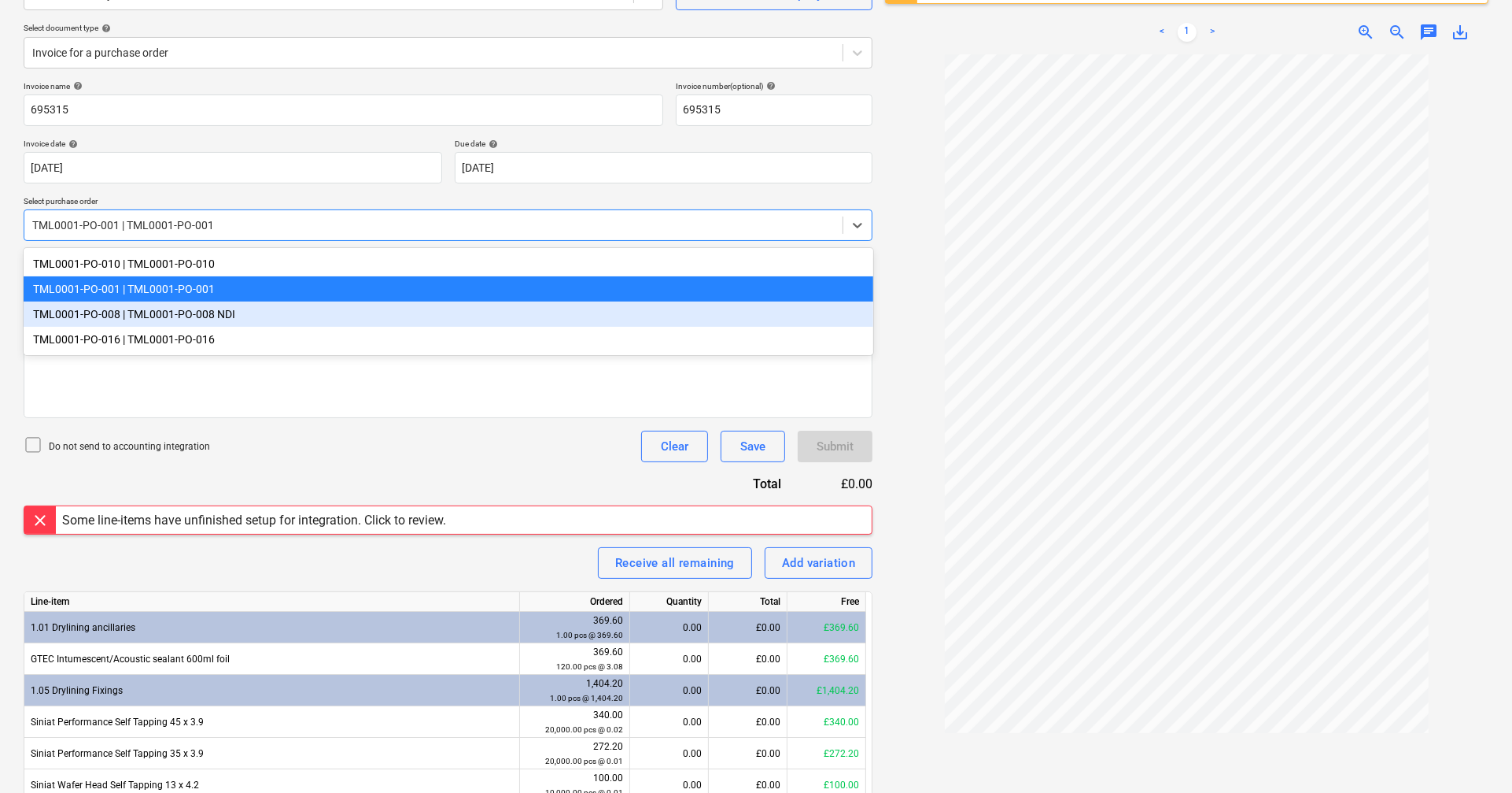
click at [230, 310] on div "TML0001-PO-008 | TML0001-PO-008 NDI" at bounding box center [448, 314] width 850 height 25
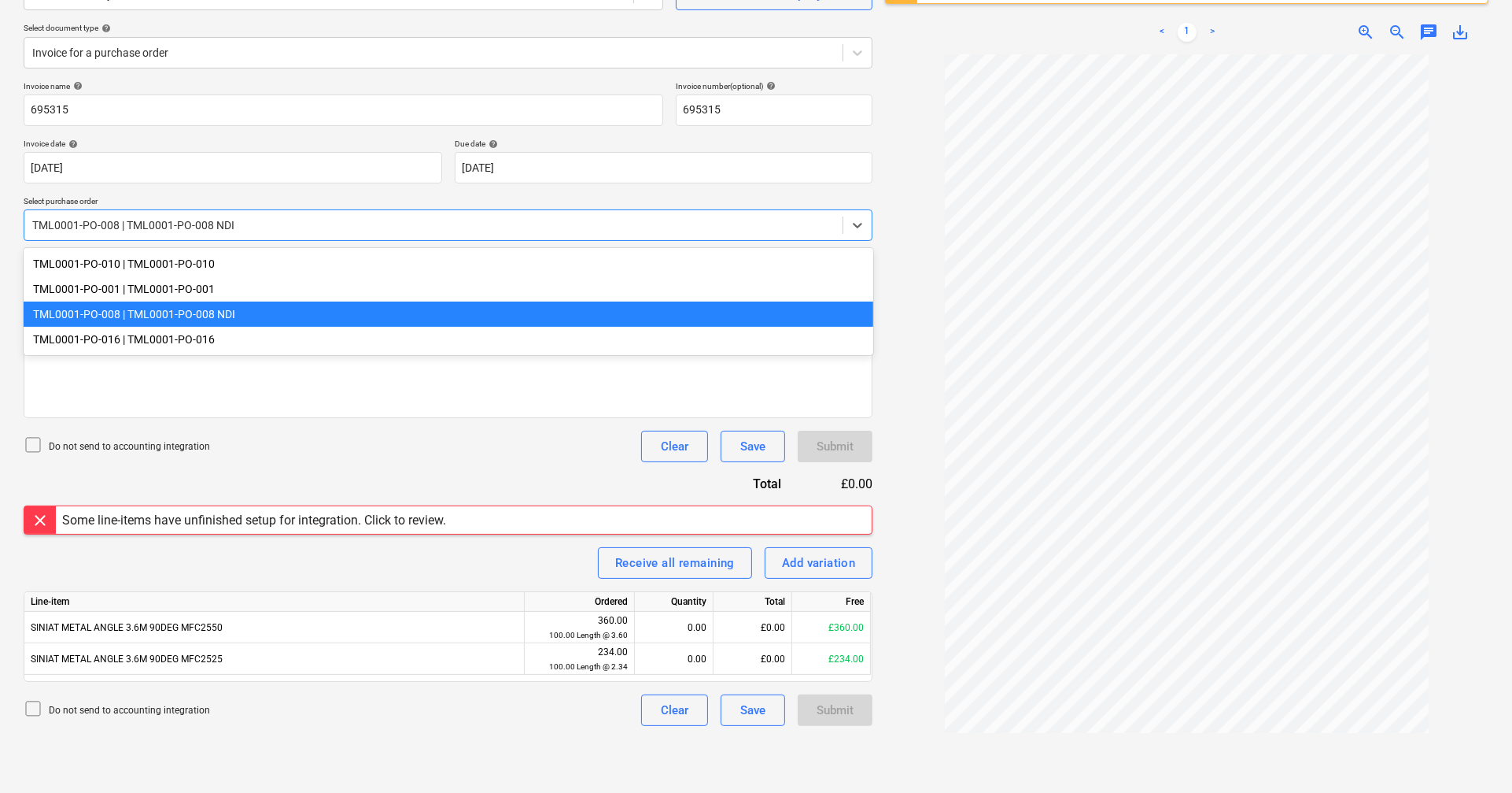
click at [242, 223] on div at bounding box center [433, 225] width 803 height 16
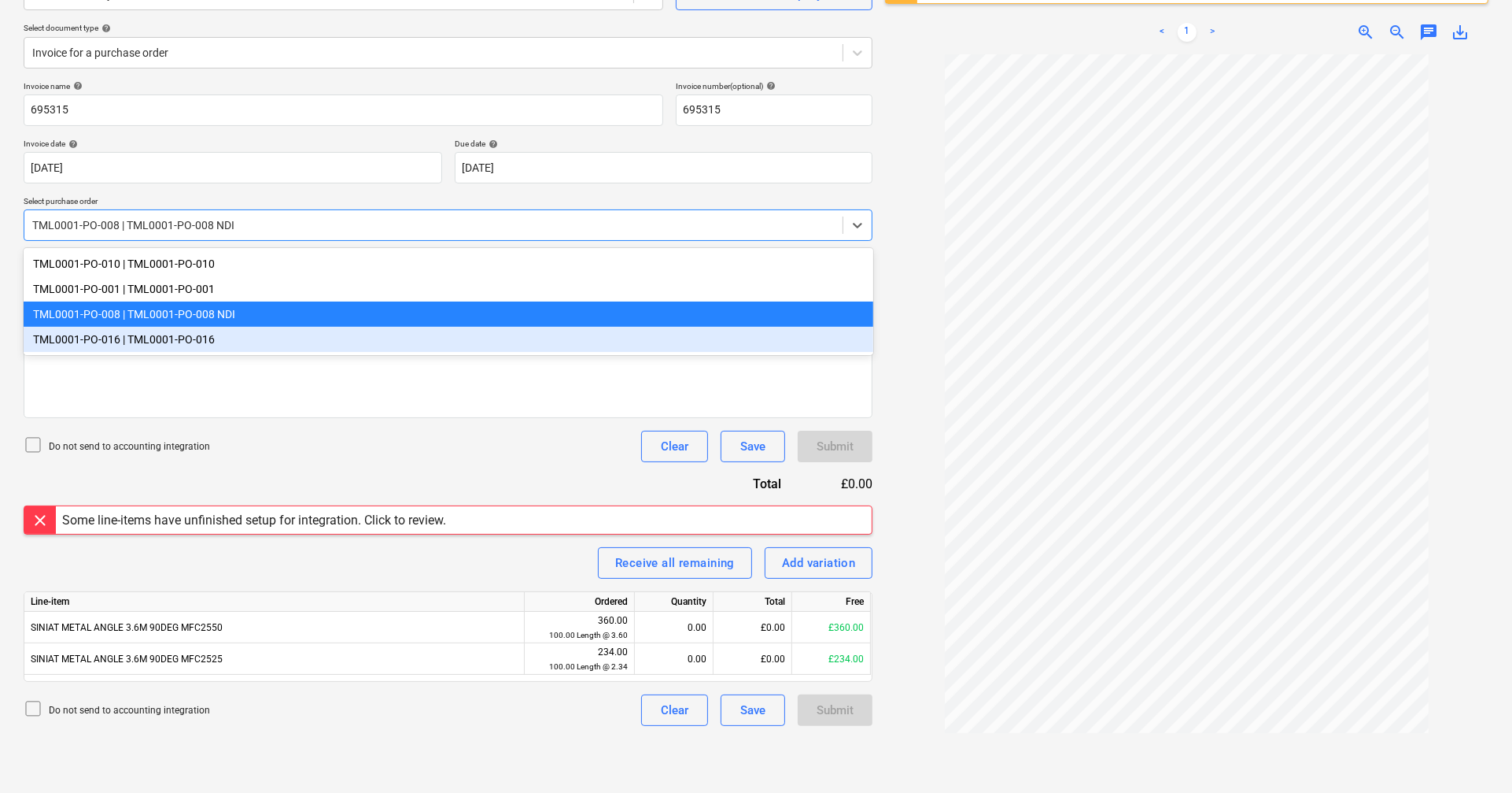
click at [208, 346] on div "TML0001-PO-016 | TML0001-PO-016" at bounding box center [448, 339] width 850 height 25
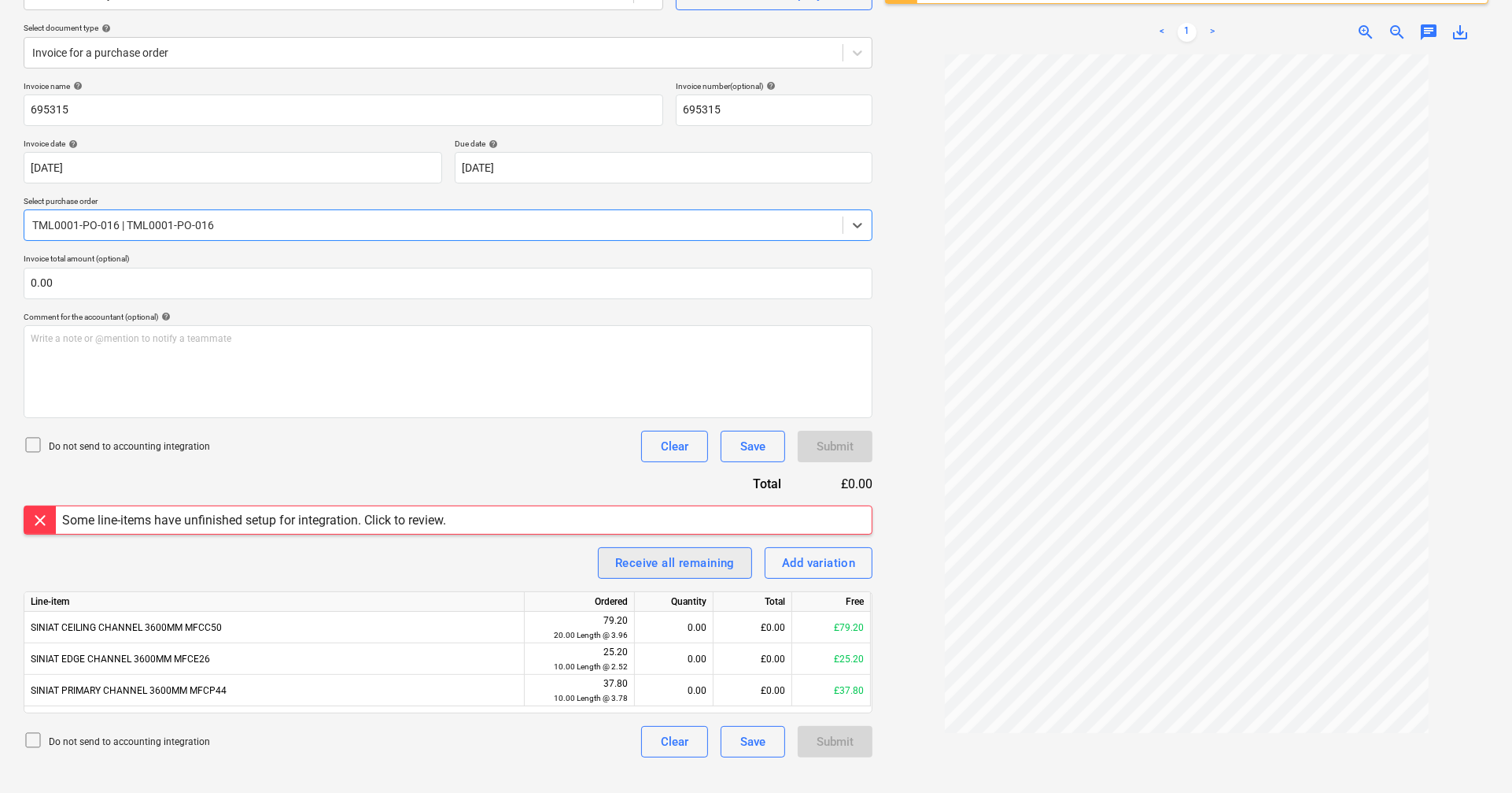
click at [653, 474] on div "Receive all remaining" at bounding box center [675, 563] width 120 height 21
click at [497, 467] on div "Invoice name help 695315 Invoice number (optional) help 695315 Invoice date hel…" at bounding box center [448, 418] width 849 height 676
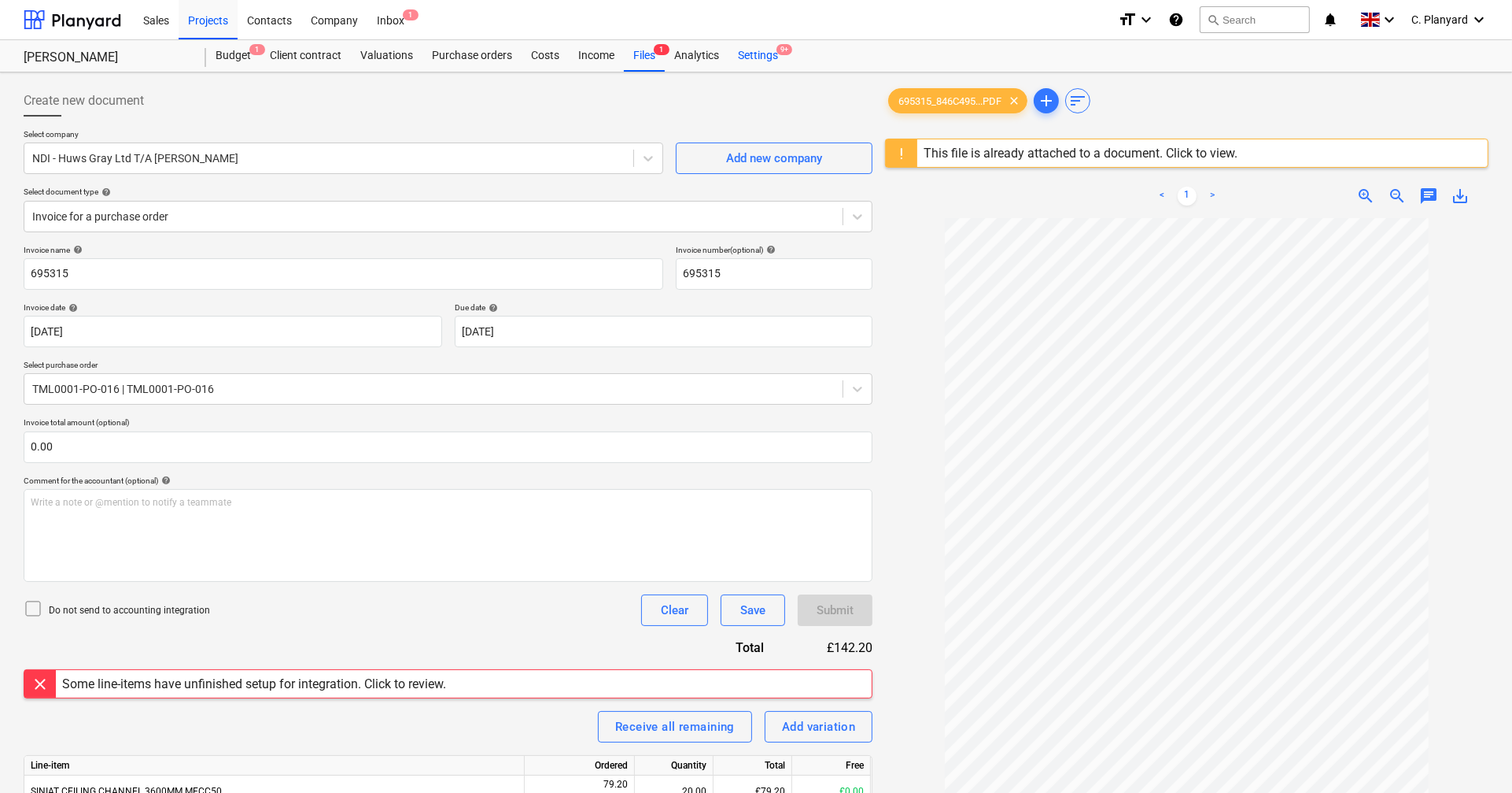
click at [761, 54] on div "Settings 9+" at bounding box center [758, 56] width 59 height 32
click at [467, 37] on div "Sales Projects Contacts Company Inbox" at bounding box center [620, 19] width 972 height 39
click at [465, 43] on div "Purchase orders" at bounding box center [472, 56] width 100 height 32
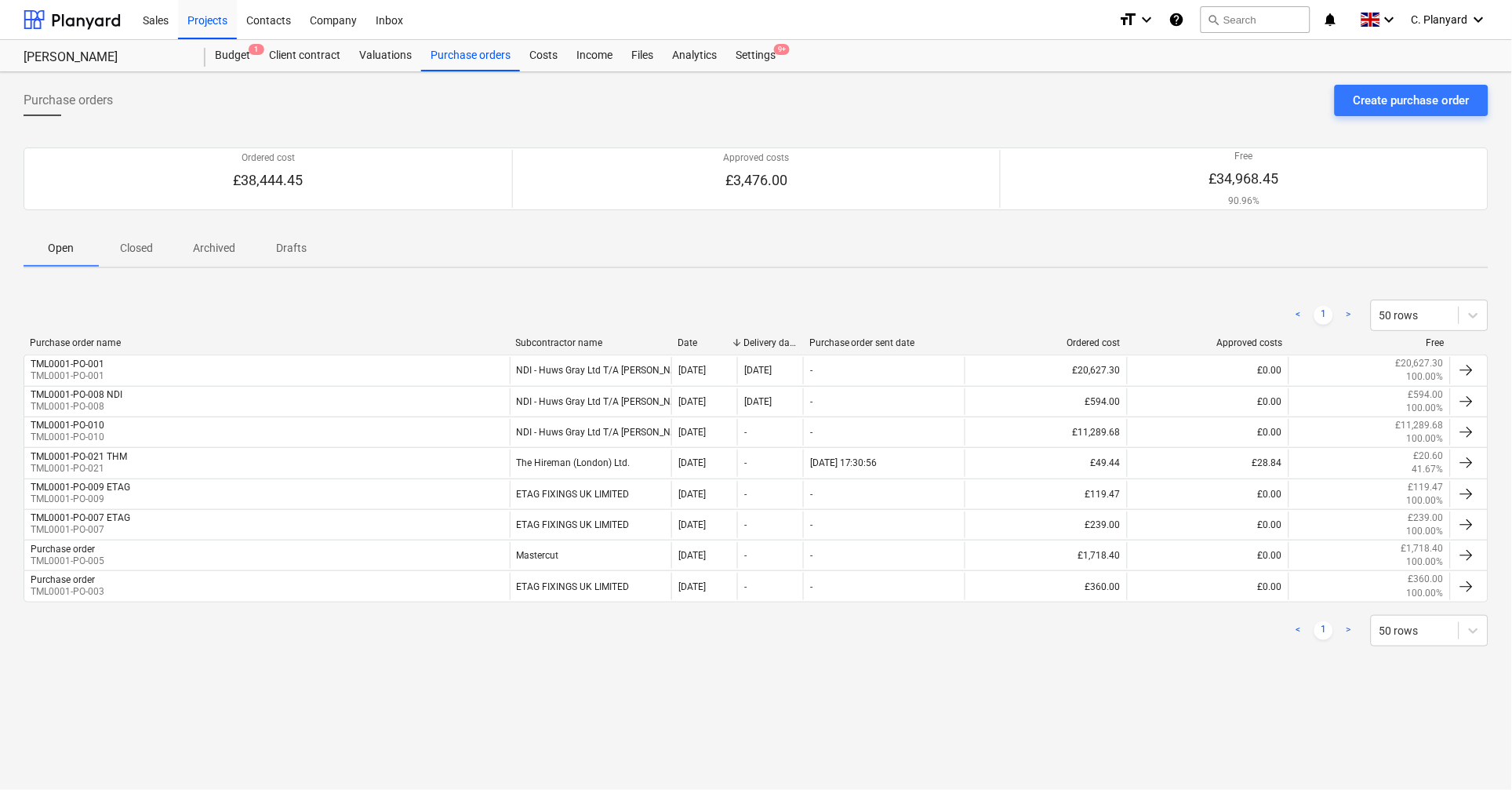
click at [153, 242] on p "Closed" at bounding box center [136, 248] width 38 height 17
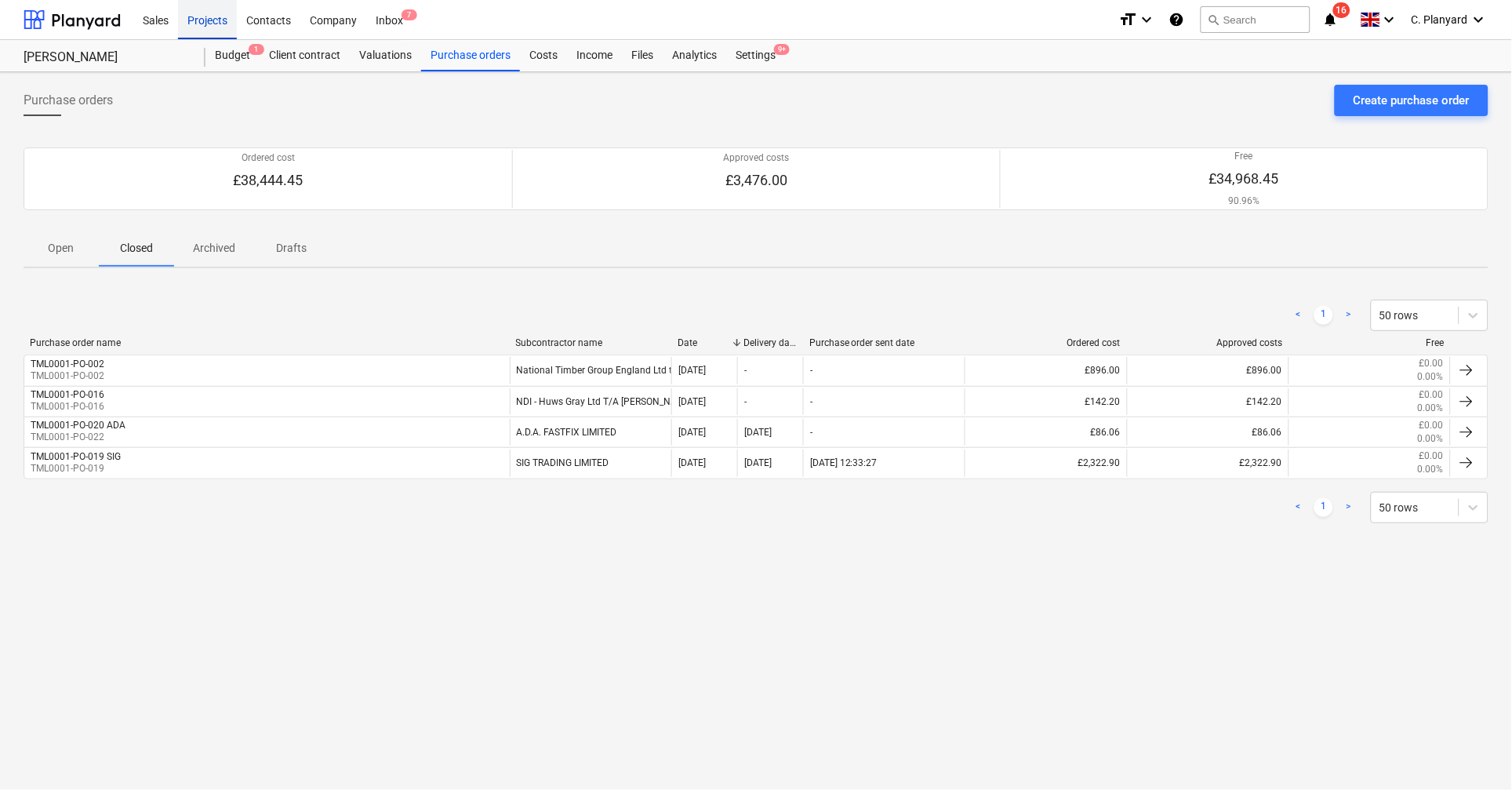
click at [230, 26] on div "Projects" at bounding box center [206, 19] width 59 height 40
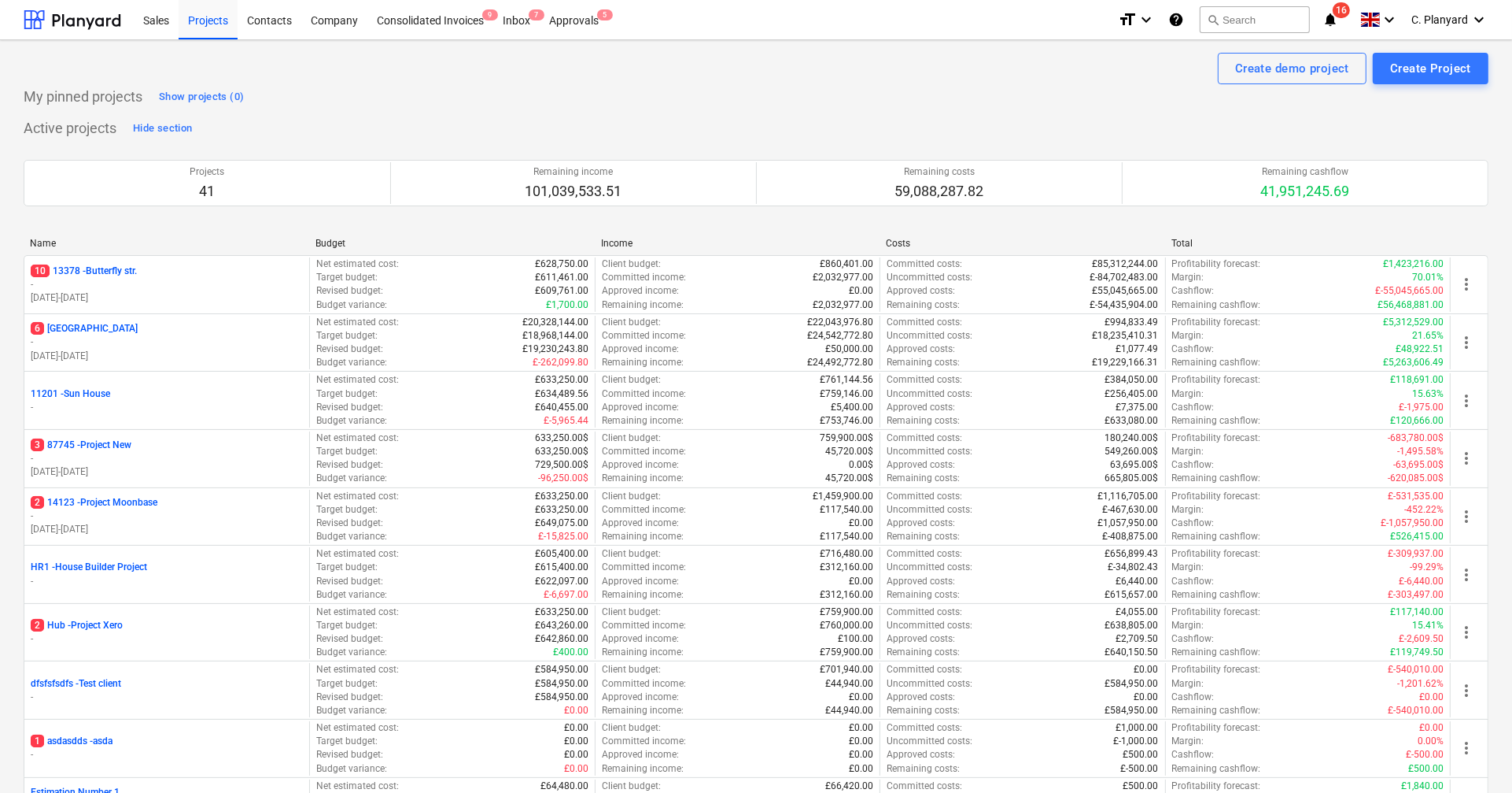
click at [1107, 28] on div "Sales Projects Contacts Company Consolidated Invoices 9 Inbox 7 Approvals 5 for…" at bounding box center [756, 20] width 1512 height 40
click at [1107, 21] on icon "keyboard_arrow_down" at bounding box center [1479, 19] width 19 height 19
click at [987, 116] on div at bounding box center [756, 396] width 1512 height 793
click at [1107, 20] on icon "keyboard_arrow_down" at bounding box center [1479, 19] width 19 height 19
click at [944, 42] on div at bounding box center [756, 396] width 1512 height 793
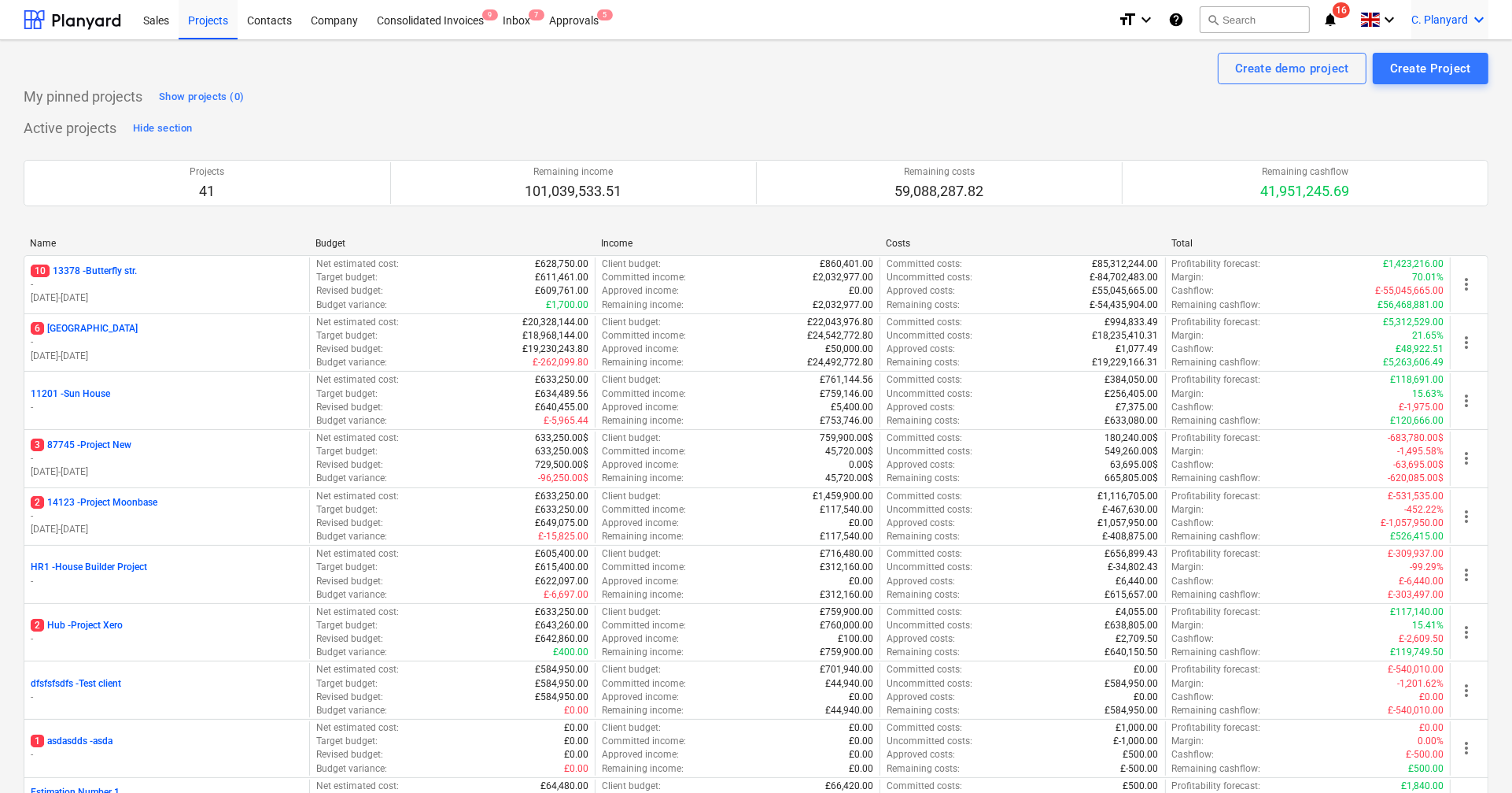
click at [1107, 25] on span "C. Planyard" at bounding box center [1439, 19] width 57 height 13
click at [1107, 85] on div "Log out" at bounding box center [1441, 86] width 95 height 25
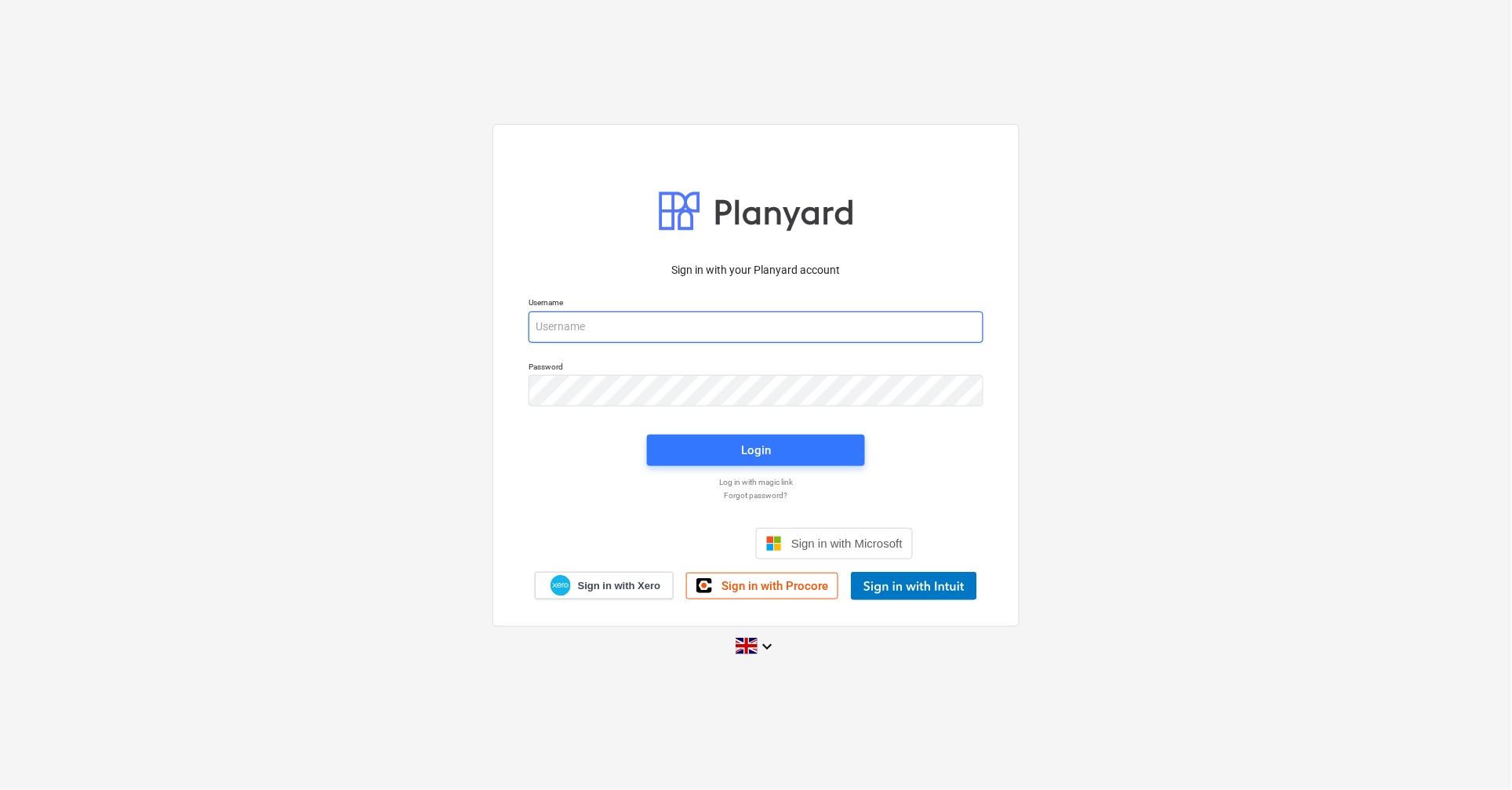
click at [639, 321] on input "email" at bounding box center [756, 328] width 455 height 32
type input "[PERSON_NAME][EMAIL_ADDRESS][DOMAIN_NAME]"
click at [690, 467] on div "Login" at bounding box center [756, 450] width 237 height 51
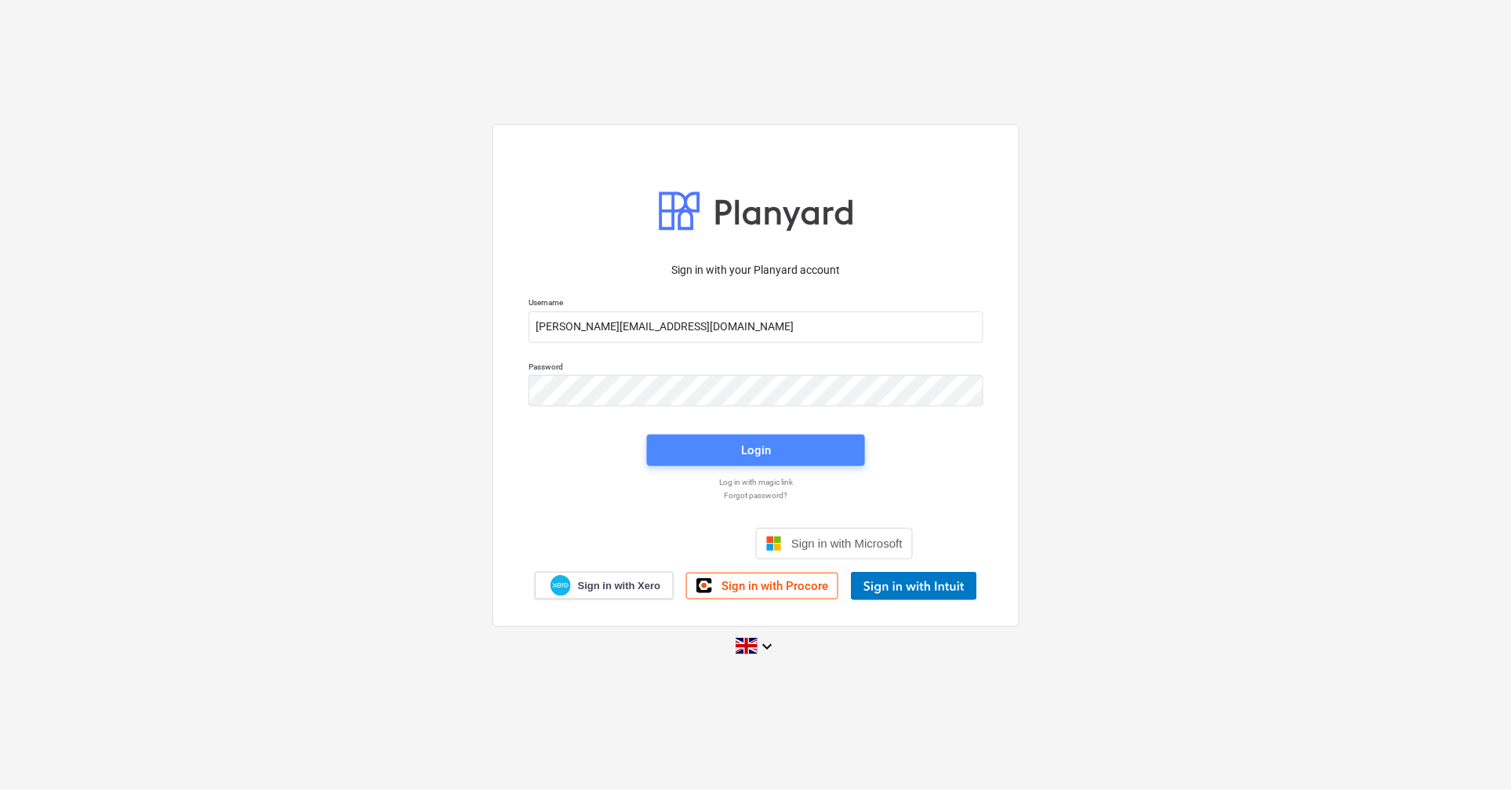
click at [691, 455] on span "Login" at bounding box center [756, 450] width 181 height 21
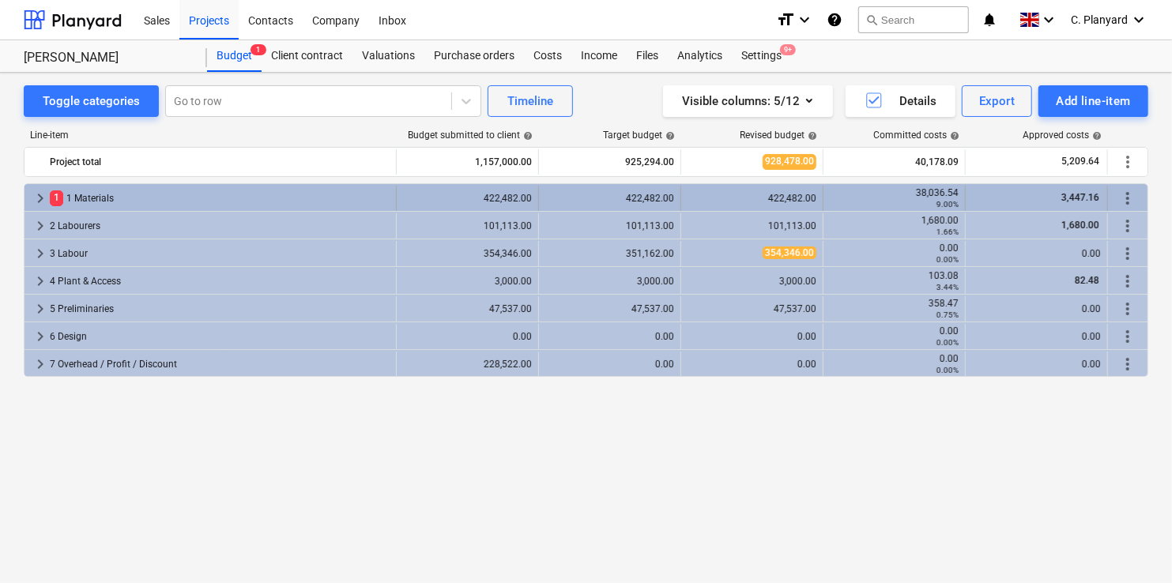
click at [45, 189] on span "keyboard_arrow_right" at bounding box center [40, 198] width 19 height 19
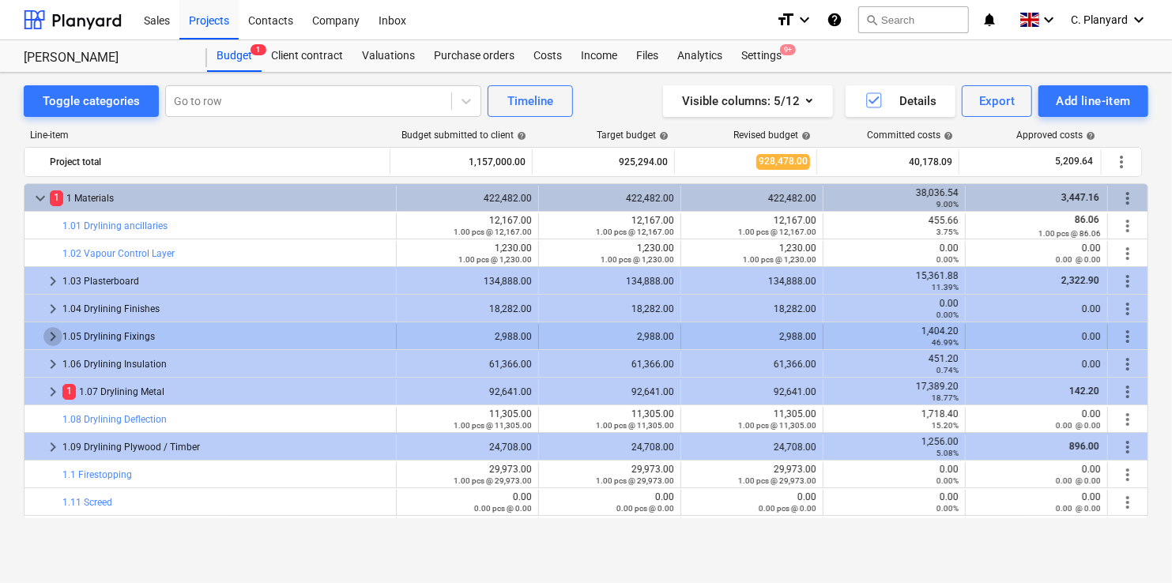
click at [44, 332] on span "keyboard_arrow_right" at bounding box center [52, 336] width 19 height 19
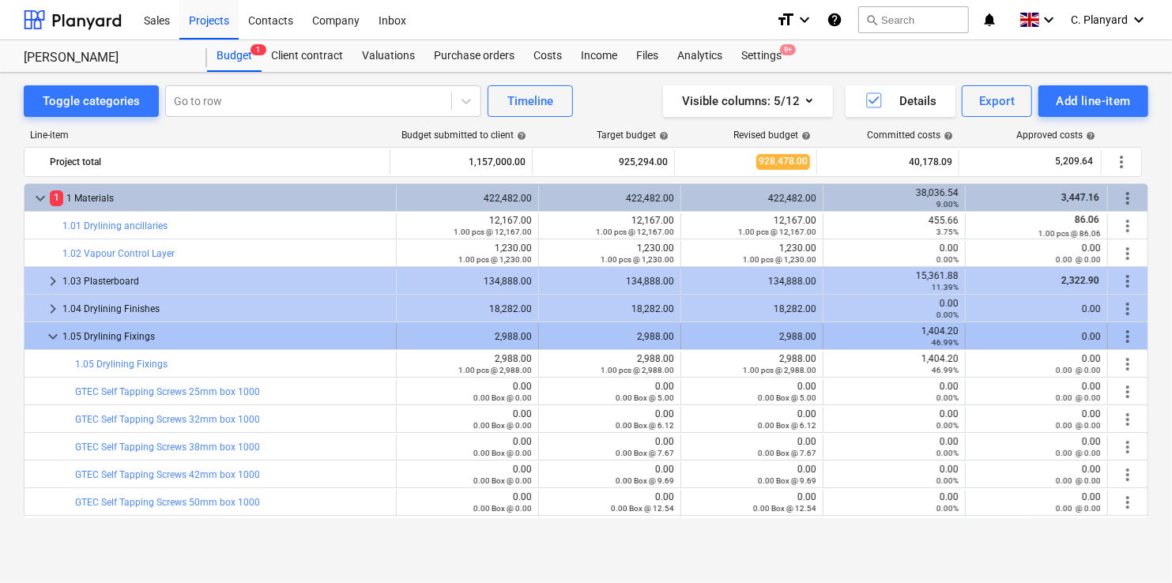
click at [55, 335] on span "keyboard_arrow_down" at bounding box center [52, 336] width 19 height 19
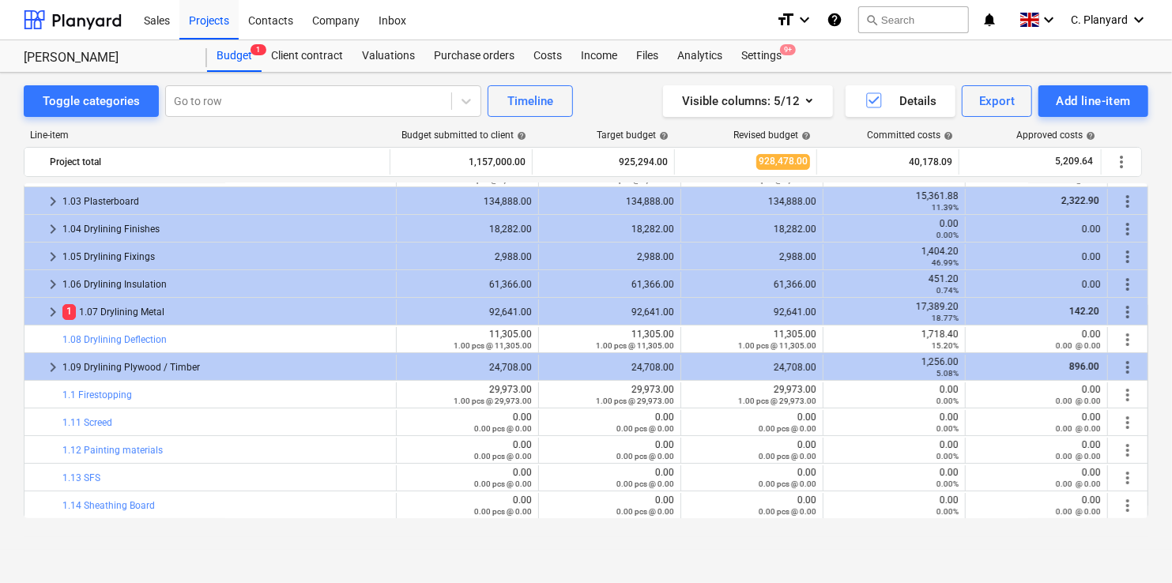
scroll to position [92, 0]
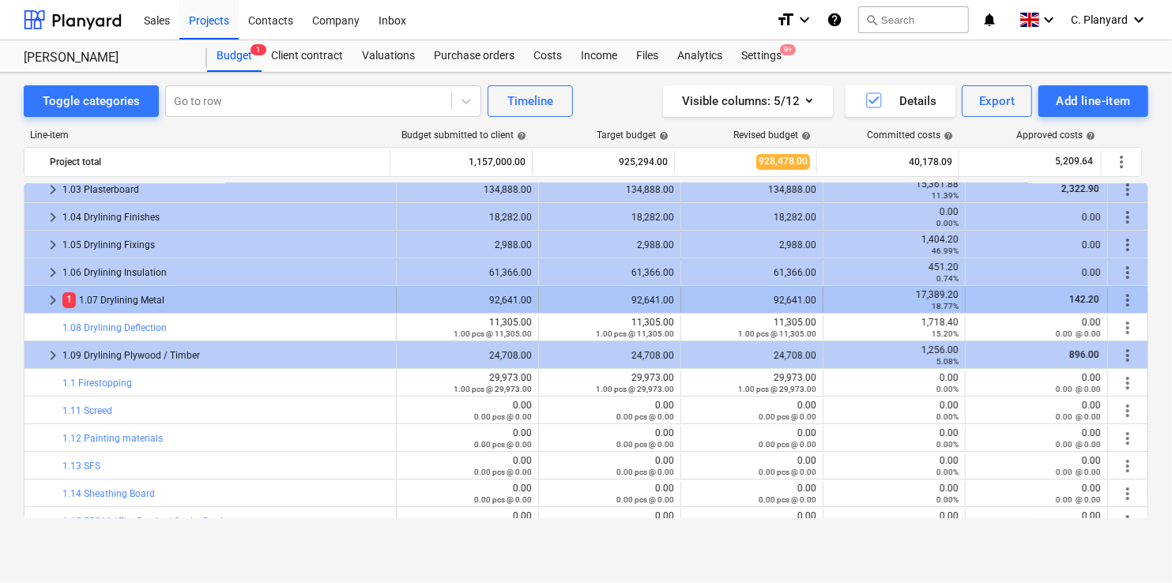
click at [51, 303] on span "keyboard_arrow_right" at bounding box center [52, 300] width 19 height 19
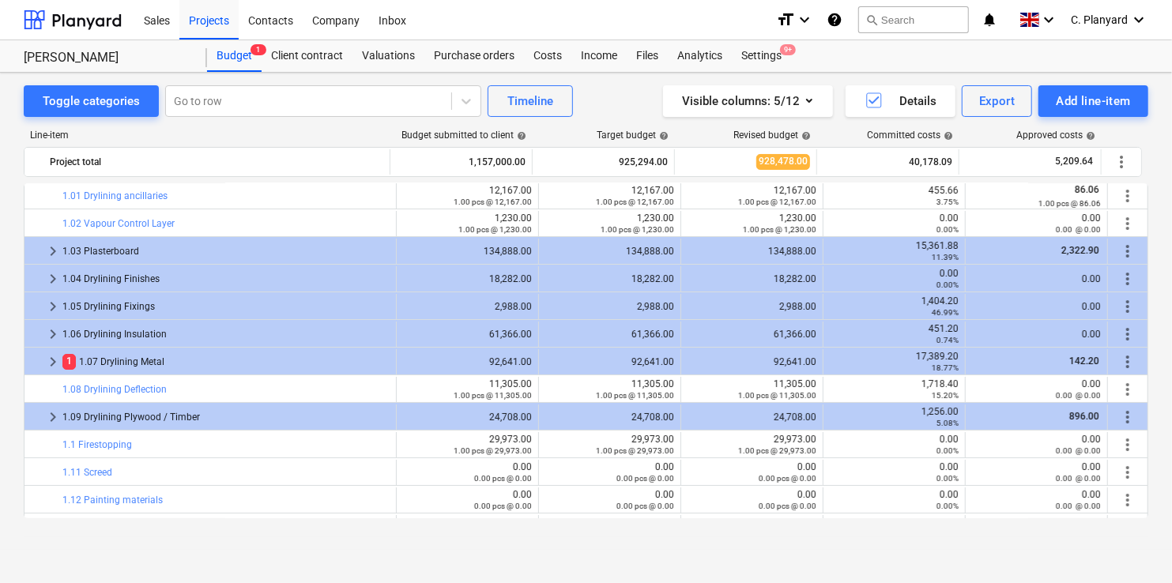
scroll to position [28, 0]
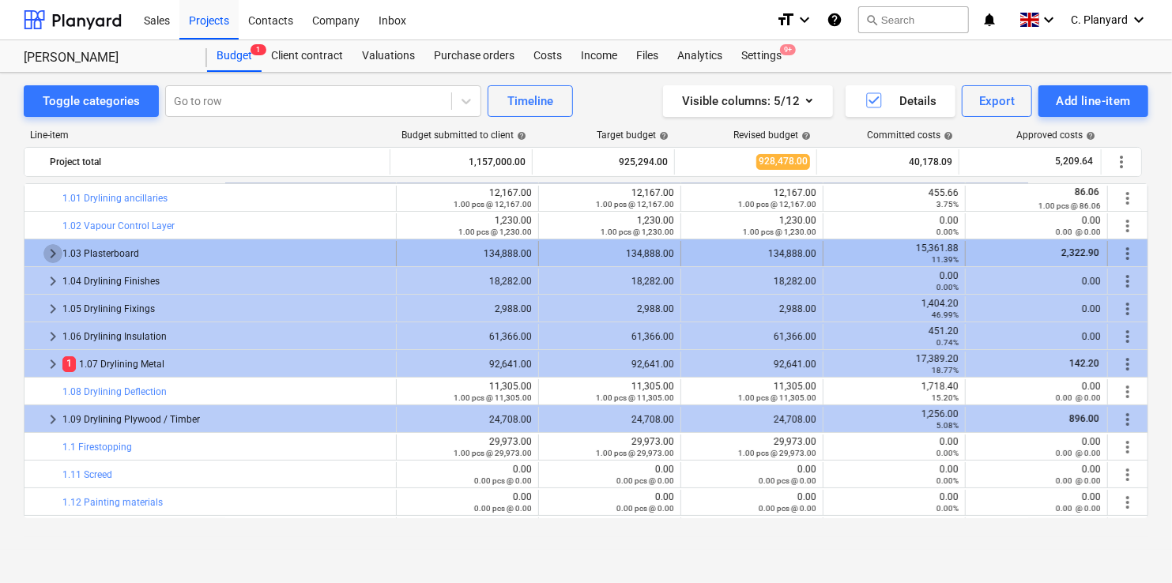
click at [54, 250] on span "keyboard_arrow_right" at bounding box center [52, 253] width 19 height 19
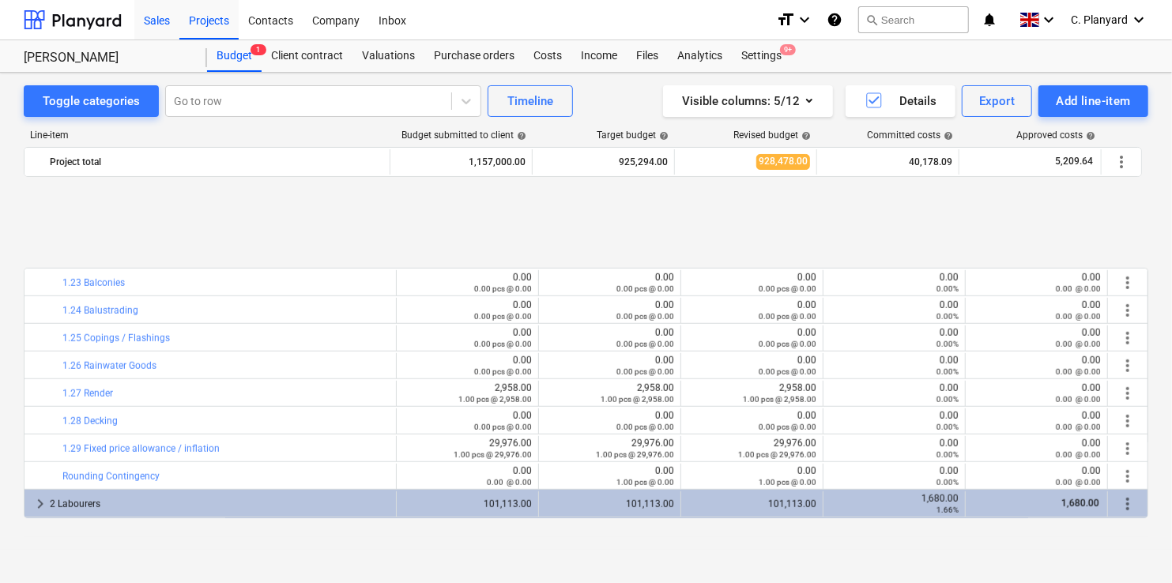
scroll to position [882, 0]
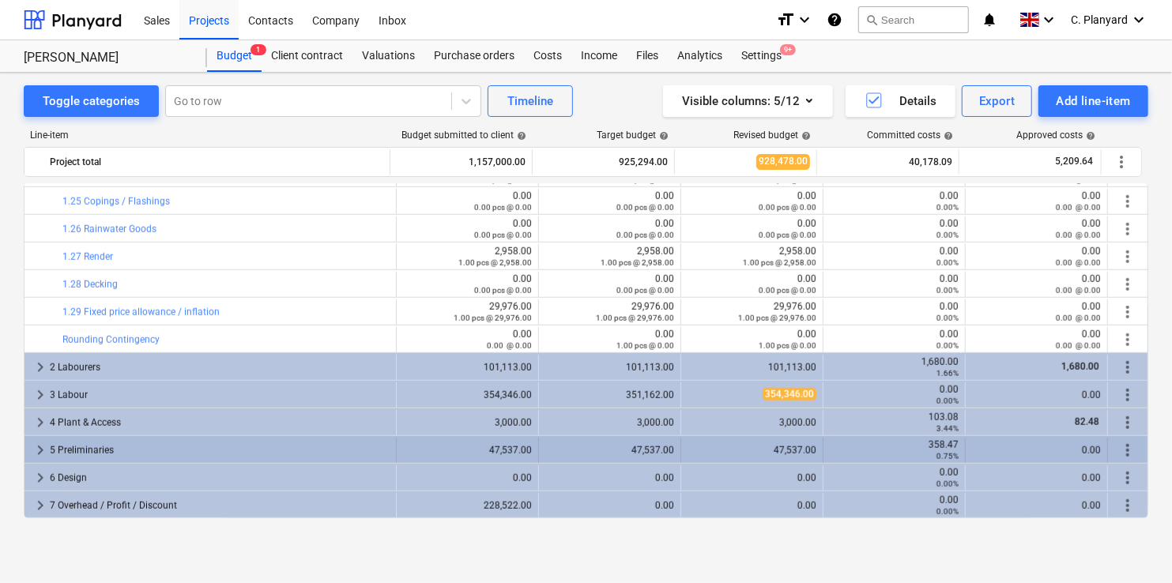
click at [39, 452] on span "keyboard_arrow_right" at bounding box center [40, 450] width 19 height 19
click at [40, 449] on span "keyboard_arrow_right" at bounding box center [40, 450] width 19 height 19
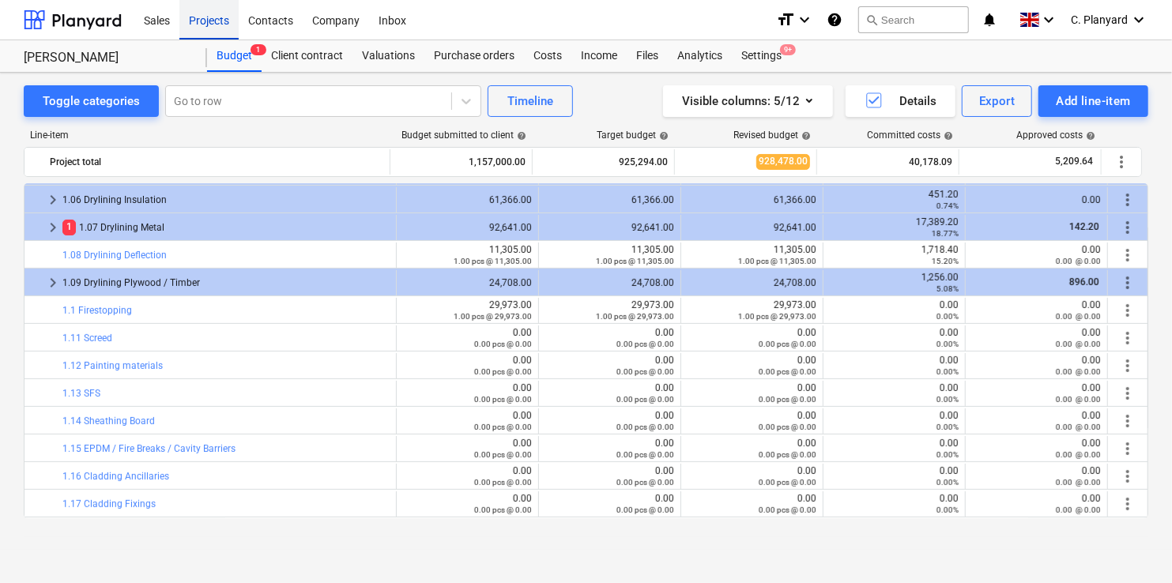
scroll to position [257, 0]
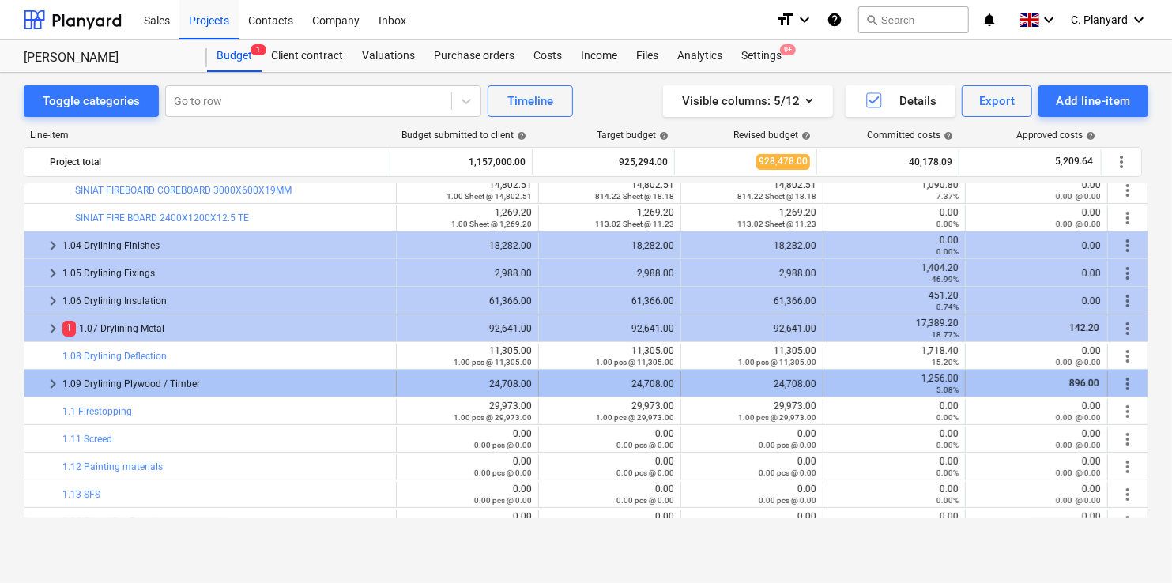
click at [50, 379] on span "keyboard_arrow_right" at bounding box center [52, 383] width 19 height 19
click at [53, 378] on span "keyboard_arrow_right" at bounding box center [52, 383] width 19 height 19
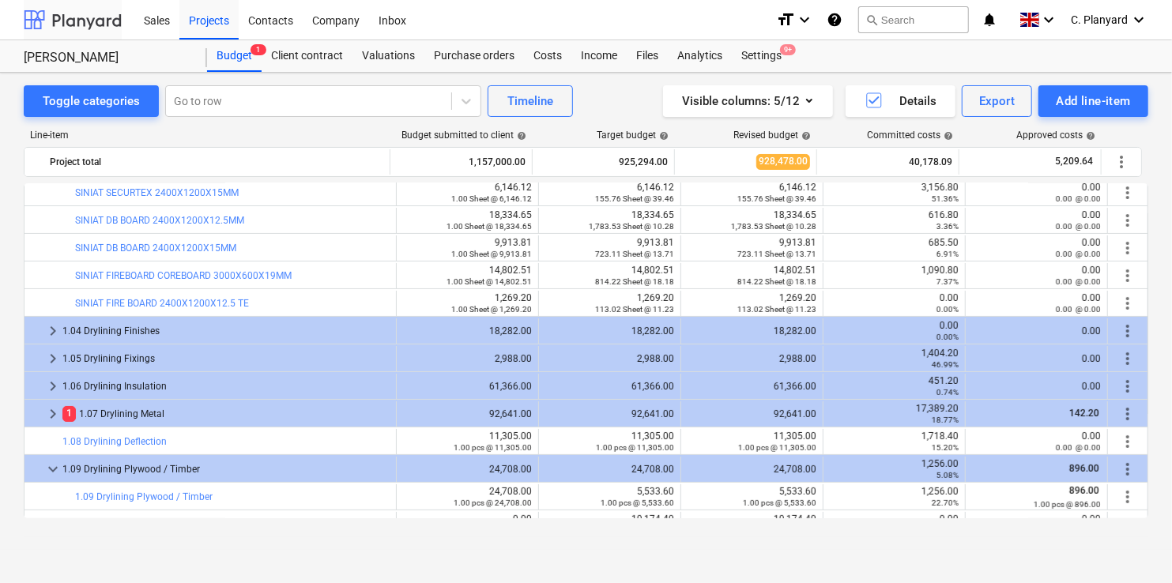
scroll to position [247, 0]
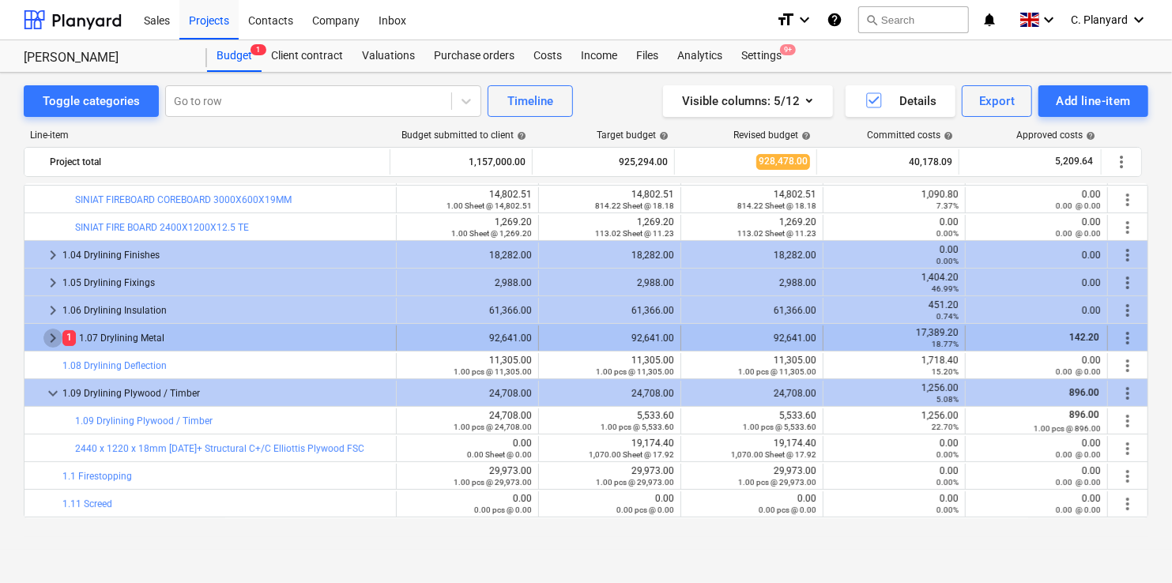
click at [49, 336] on span "keyboard_arrow_right" at bounding box center [52, 338] width 19 height 19
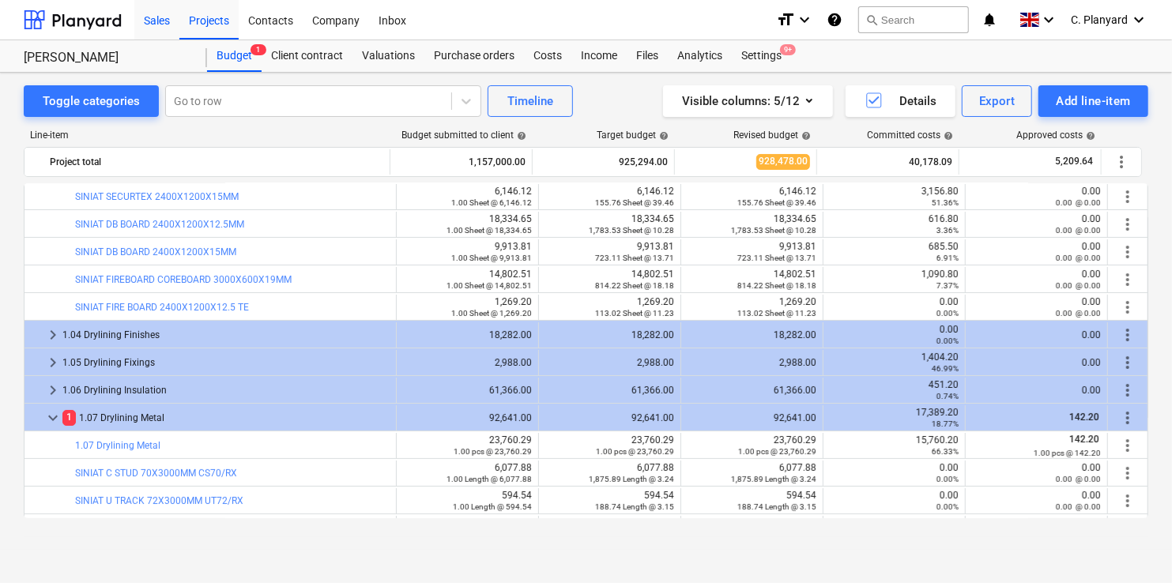
scroll to position [201, 0]
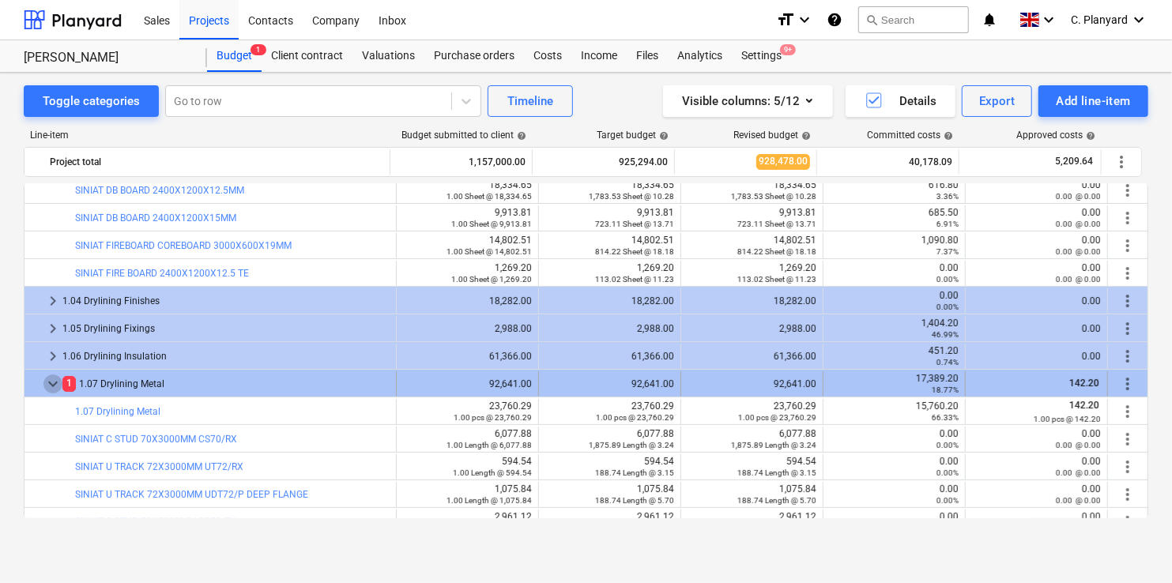
click at [58, 381] on span "keyboard_arrow_down" at bounding box center [52, 383] width 19 height 19
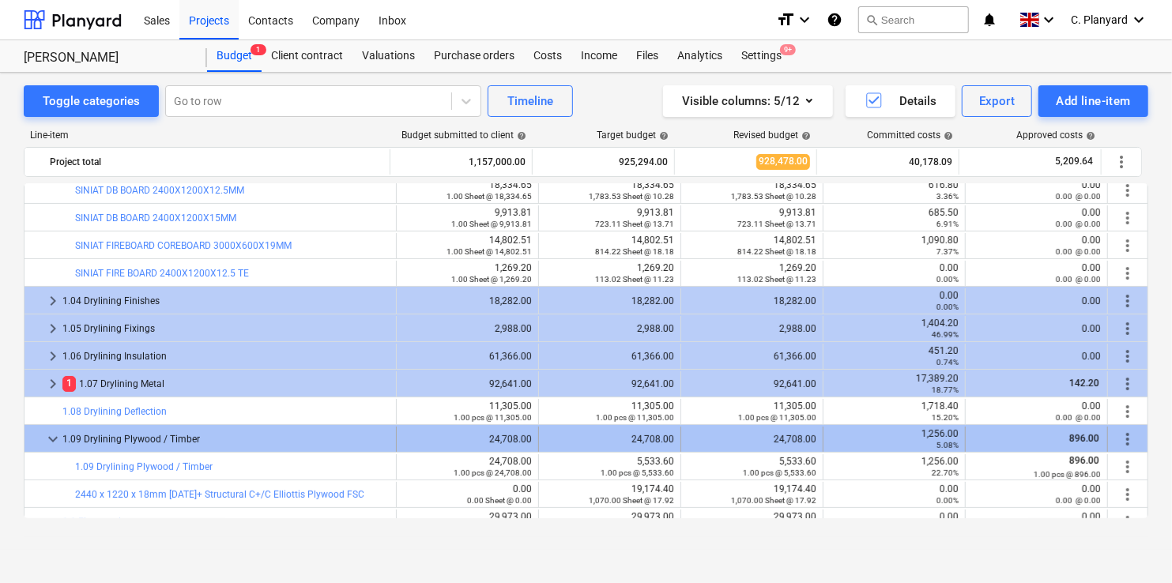
click at [55, 433] on span "keyboard_arrow_down" at bounding box center [52, 439] width 19 height 19
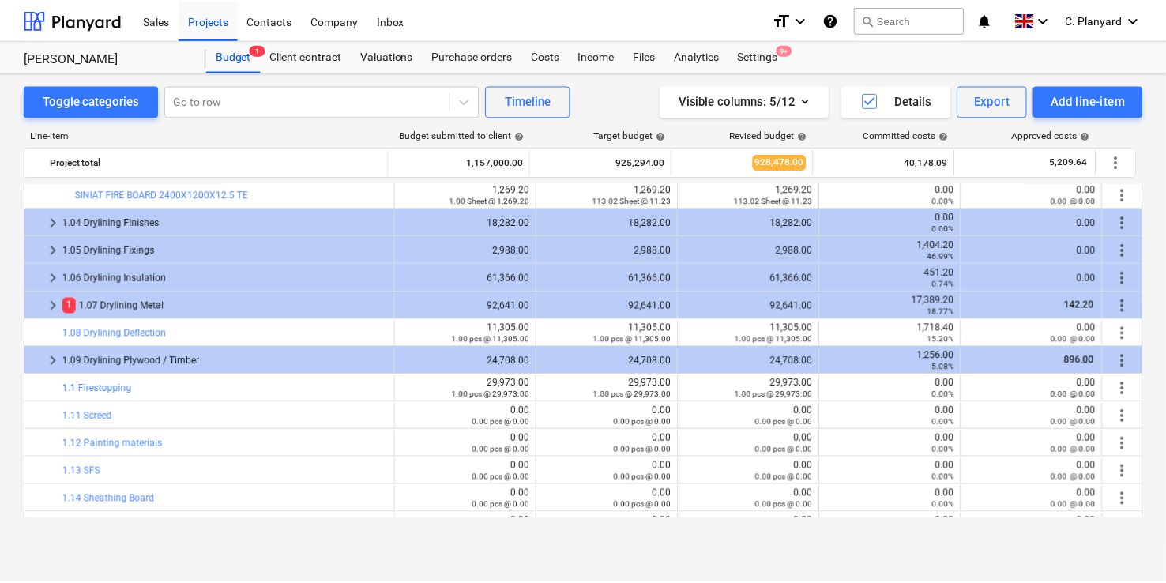
scroll to position [284, 0]
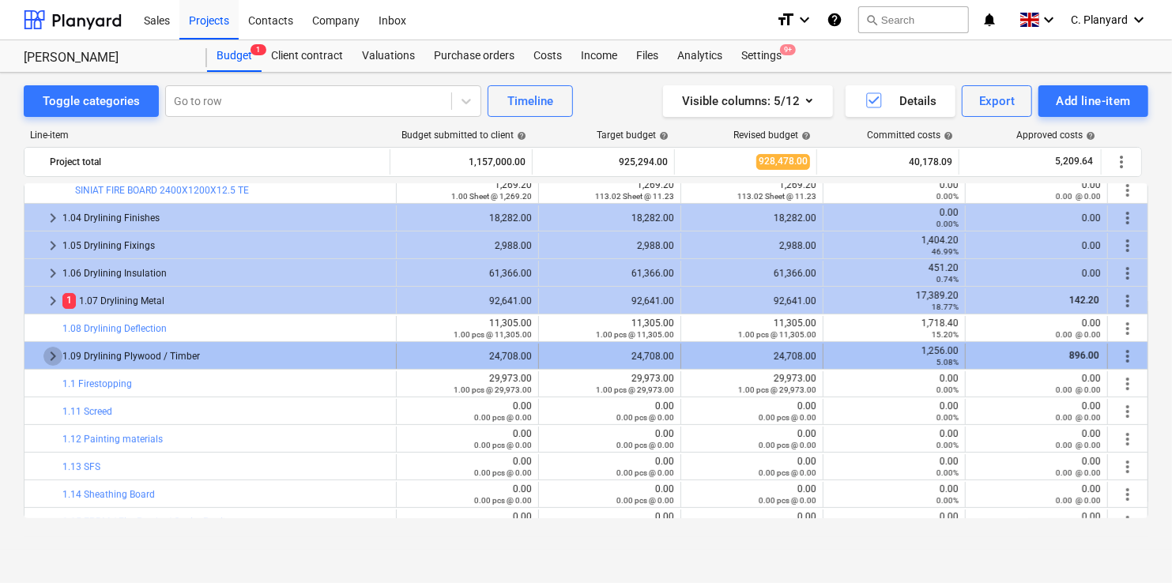
click at [49, 348] on span "keyboard_arrow_right" at bounding box center [52, 356] width 19 height 19
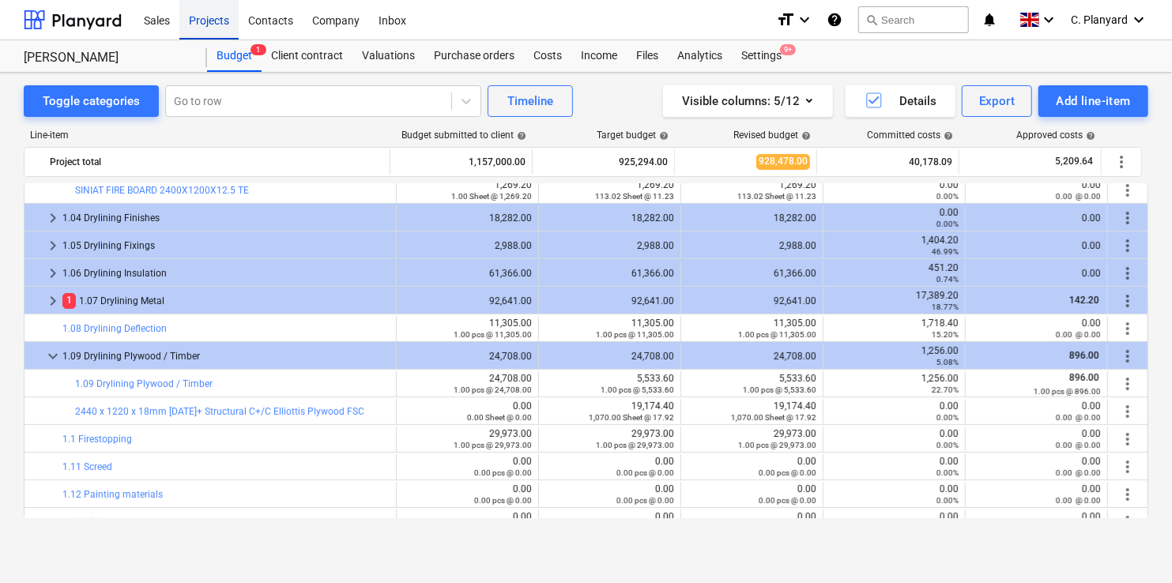
click at [213, 28] on div "Projects" at bounding box center [208, 19] width 59 height 40
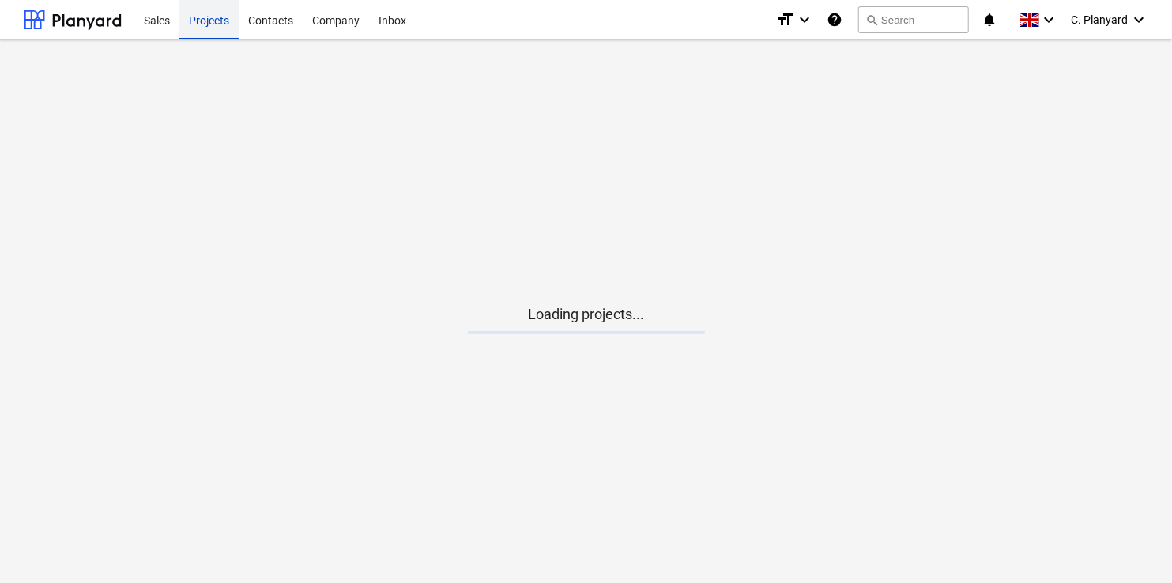
click at [213, 28] on div "Projects" at bounding box center [208, 19] width 59 height 40
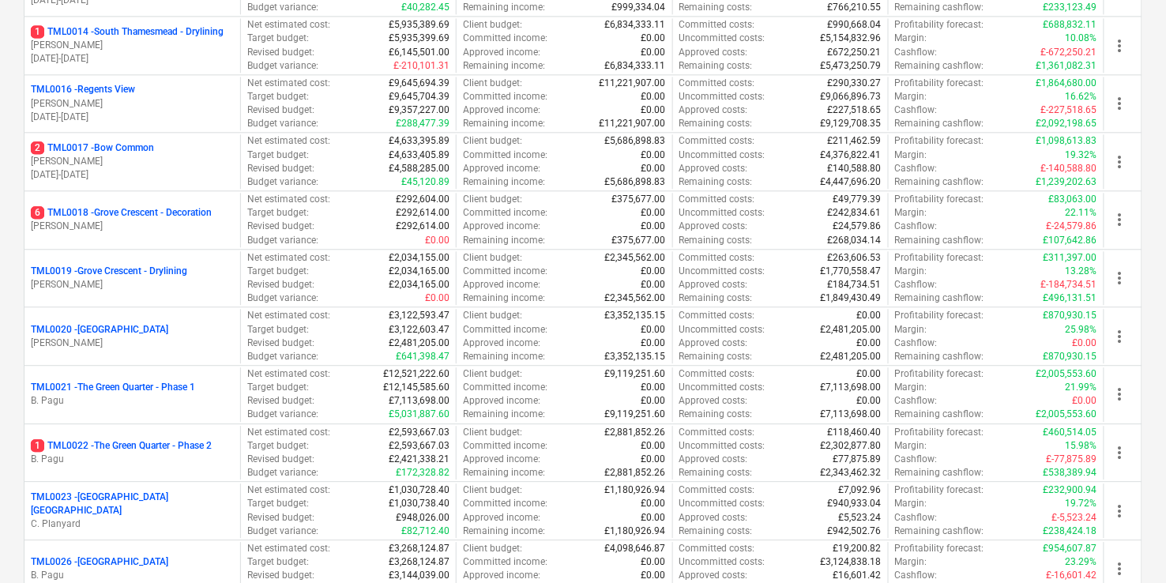
scroll to position [1002, 0]
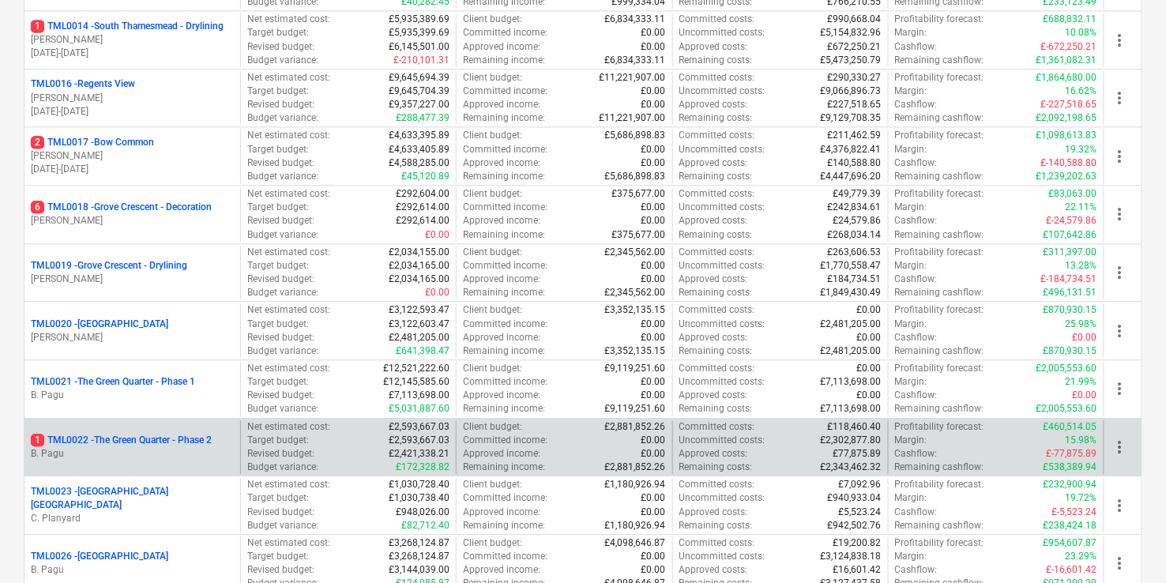
click at [171, 434] on p "1 TML0022 - The Green Quarter - Phase 2" at bounding box center [121, 440] width 181 height 13
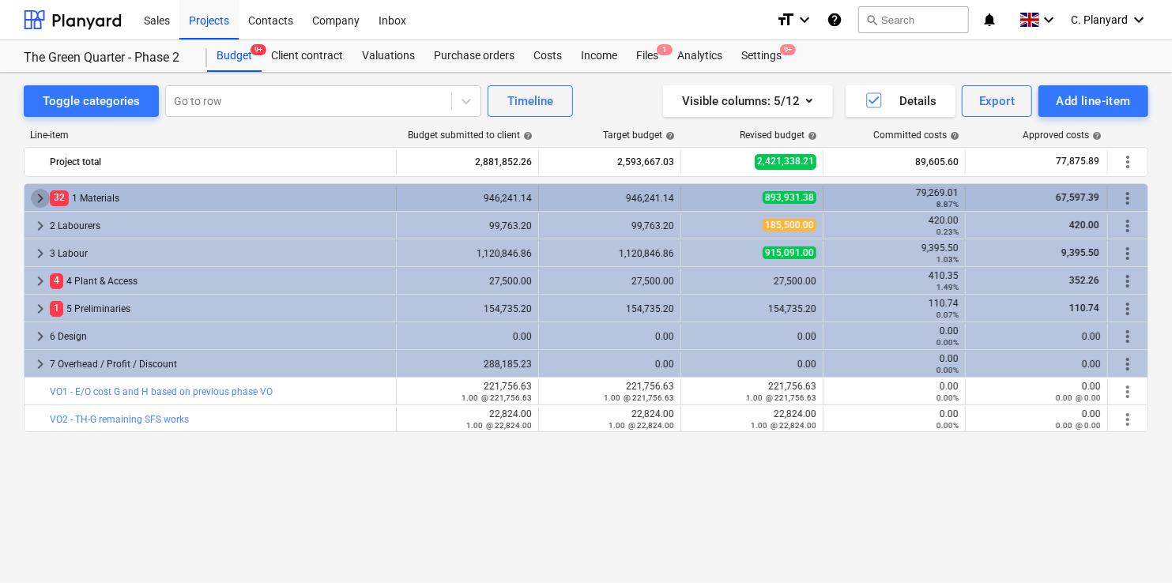
click at [37, 194] on span "keyboard_arrow_right" at bounding box center [40, 198] width 19 height 19
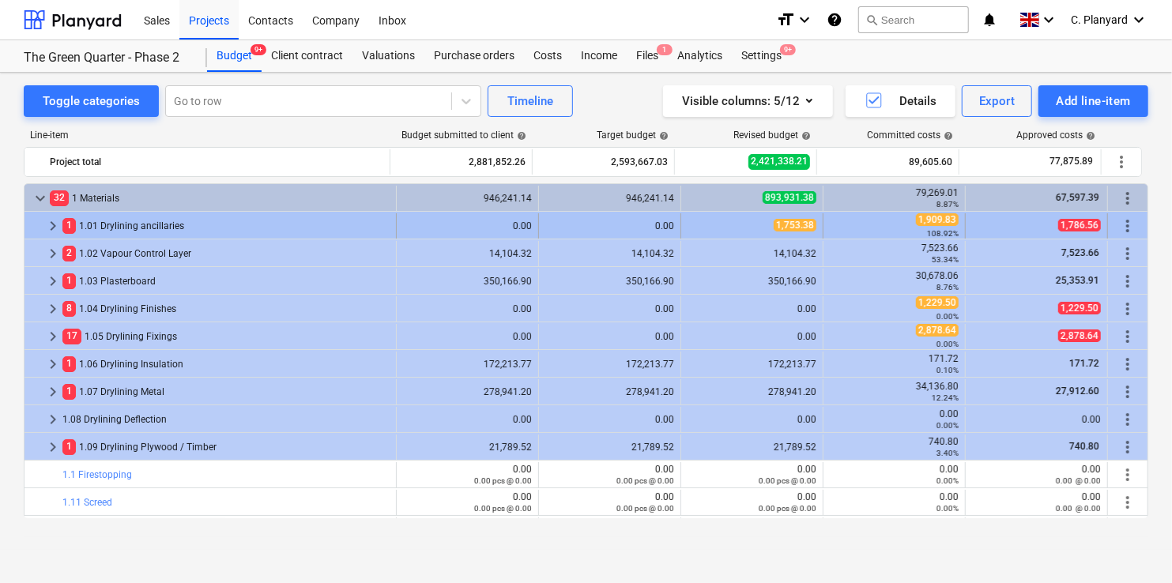
click at [56, 222] on span "keyboard_arrow_right" at bounding box center [52, 225] width 19 height 19
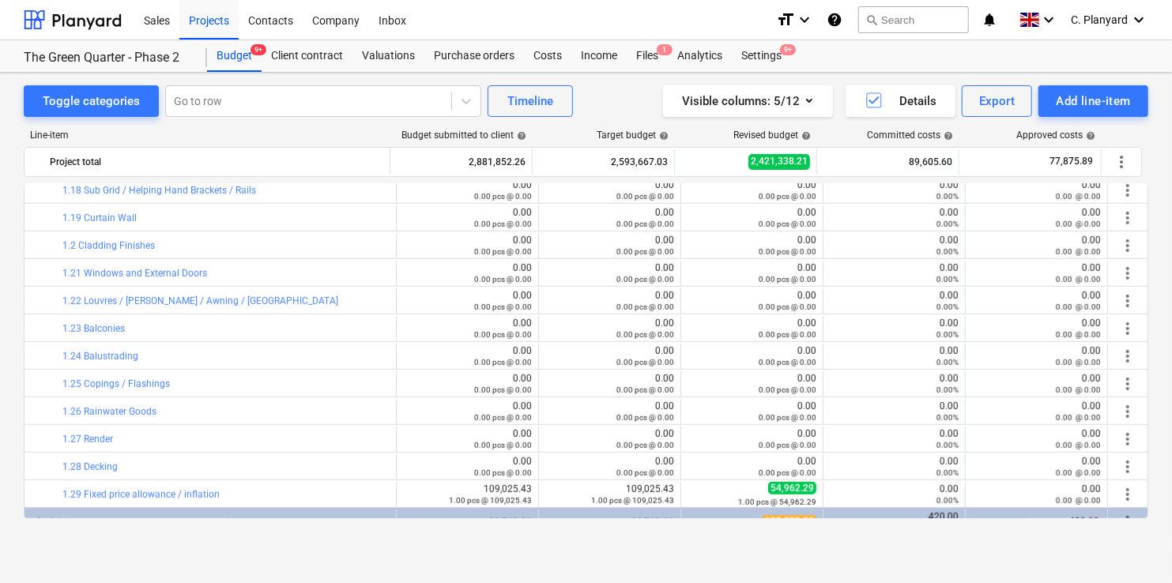
scroll to position [854, 0]
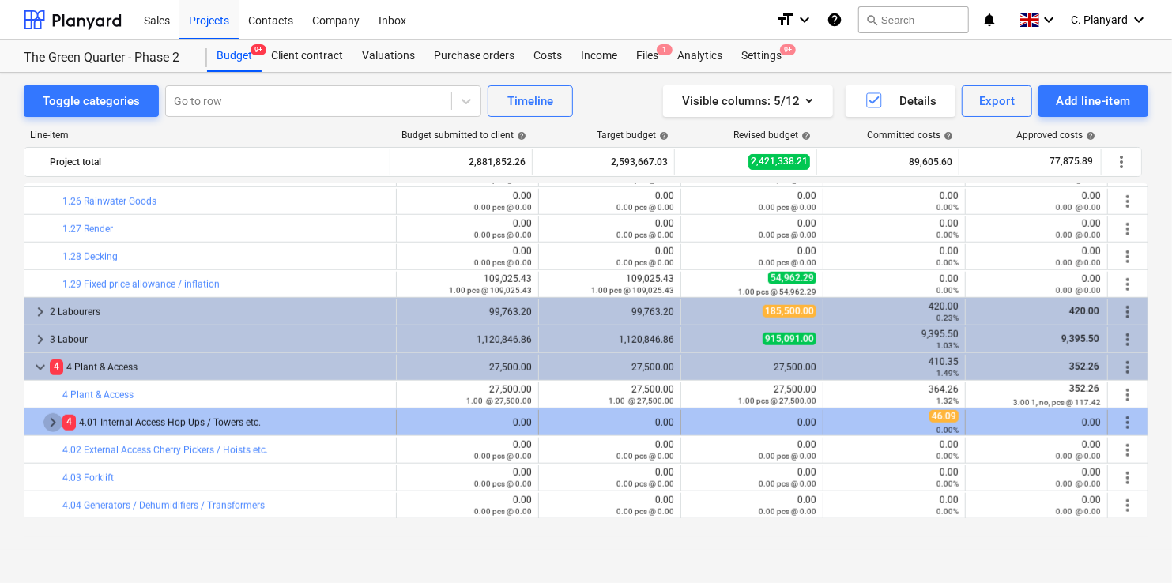
click at [49, 418] on span "keyboard_arrow_right" at bounding box center [52, 422] width 19 height 19
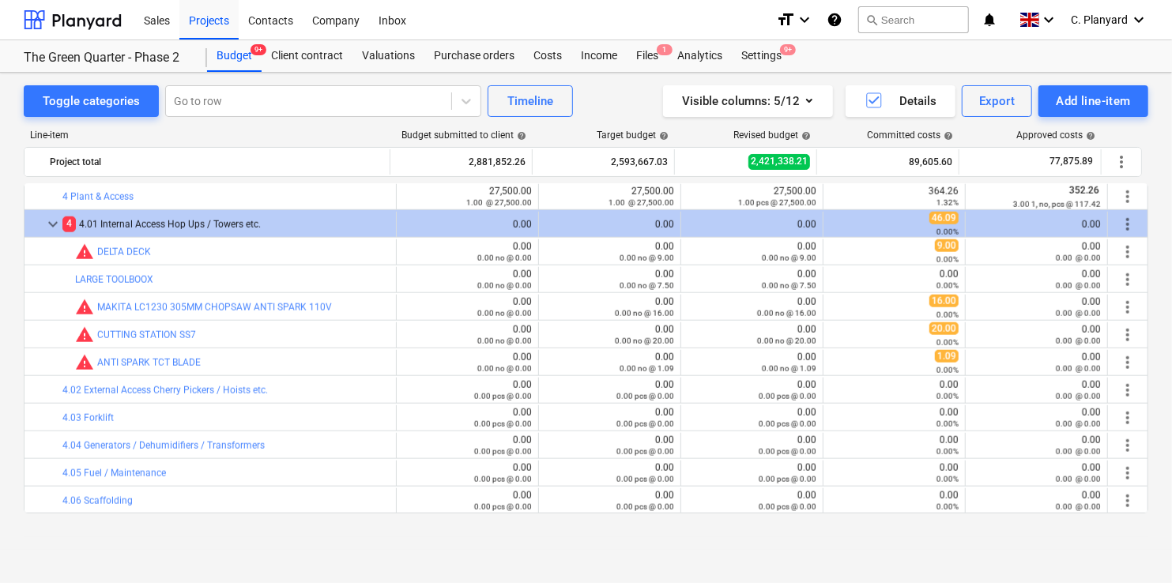
scroll to position [1006, 0]
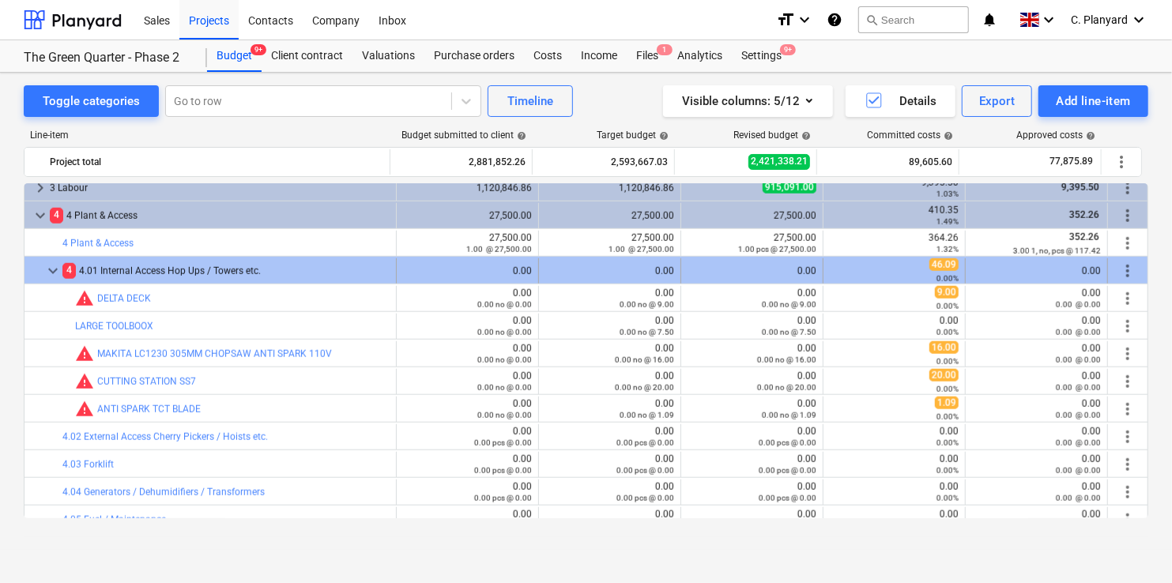
click at [47, 265] on span "keyboard_arrow_down" at bounding box center [52, 270] width 19 height 19
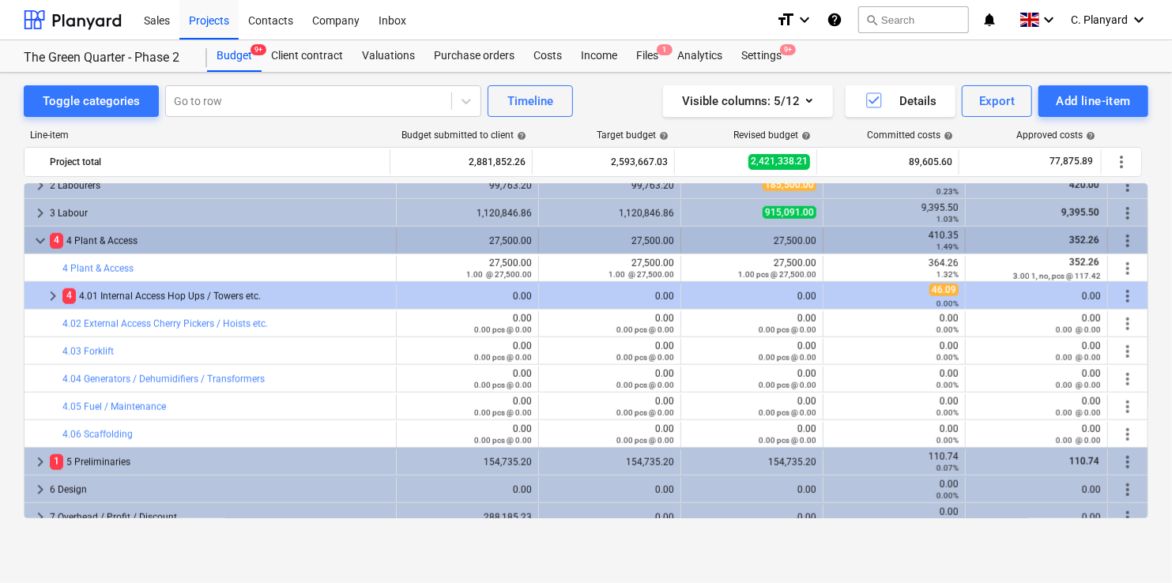
click at [39, 234] on span "keyboard_arrow_down" at bounding box center [40, 240] width 19 height 19
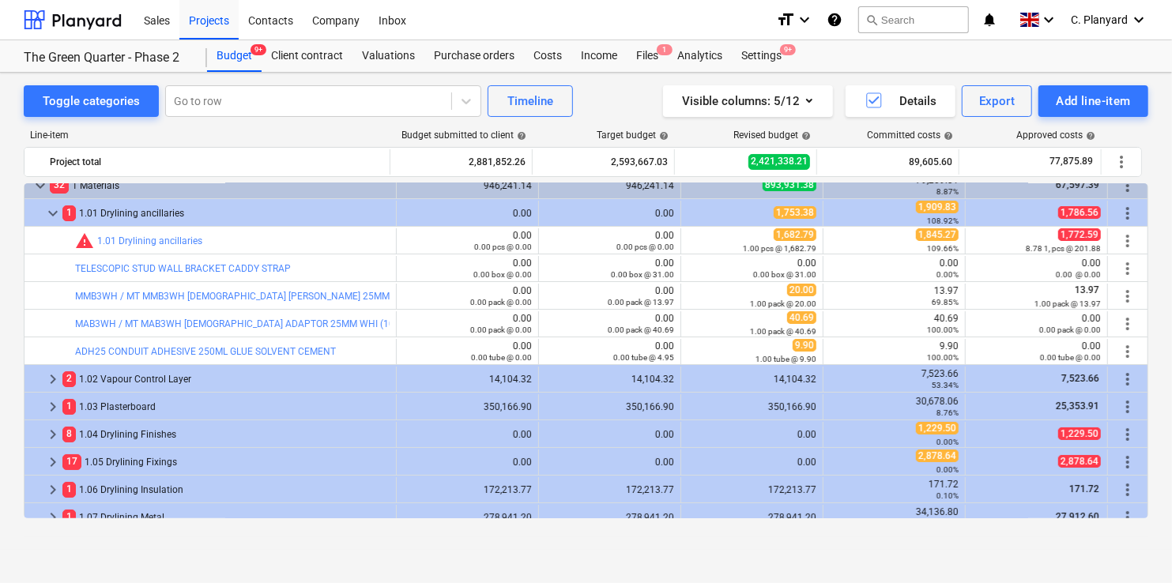
scroll to position [0, 0]
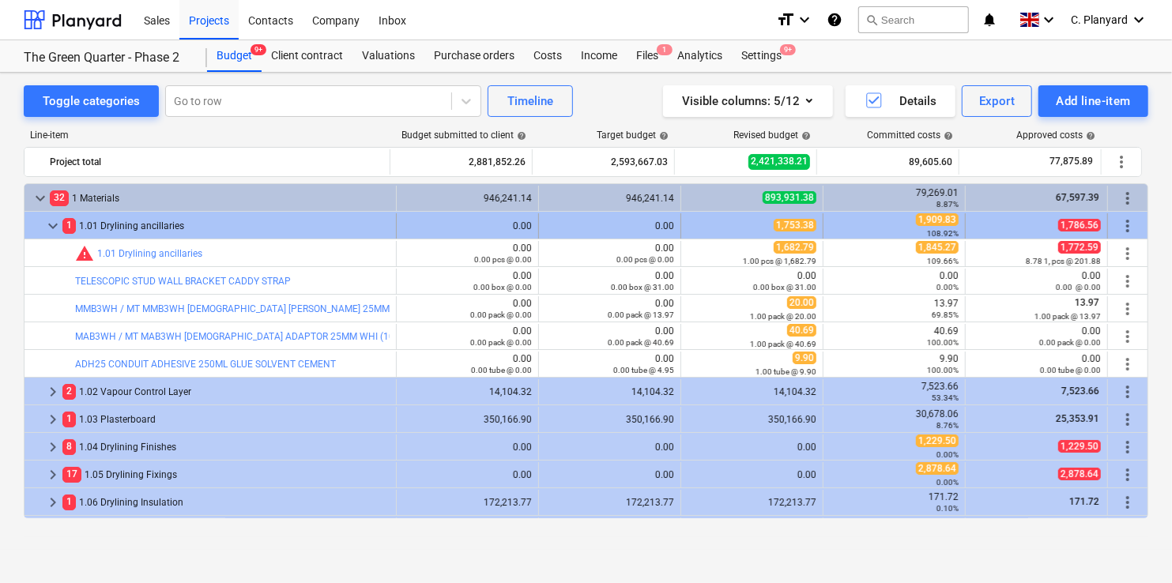
click at [53, 223] on span "keyboard_arrow_down" at bounding box center [52, 225] width 19 height 19
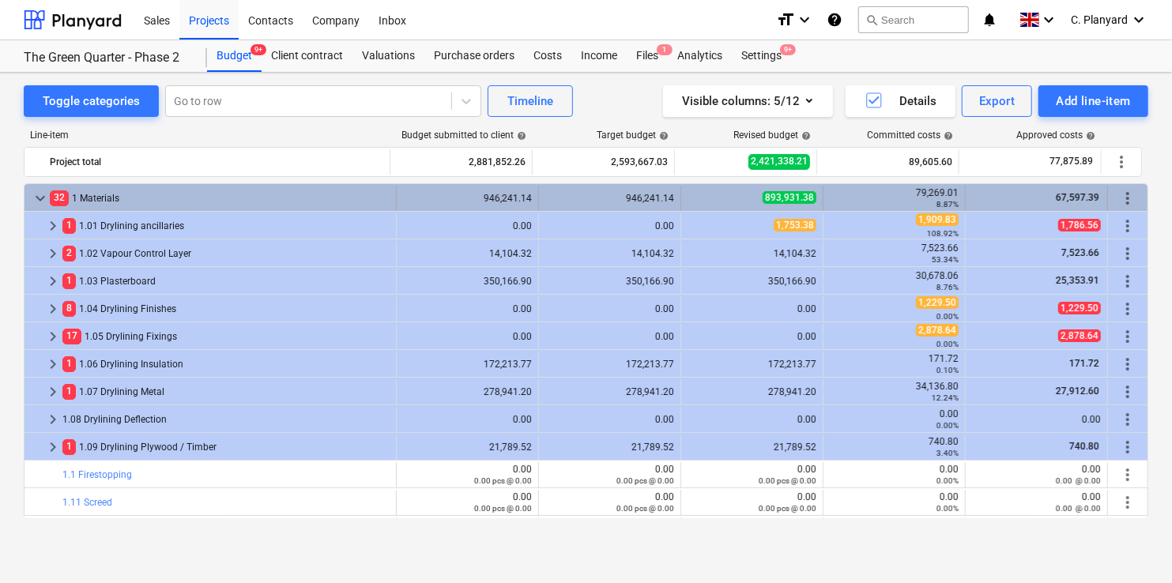
click at [38, 197] on span "keyboard_arrow_down" at bounding box center [40, 198] width 19 height 19
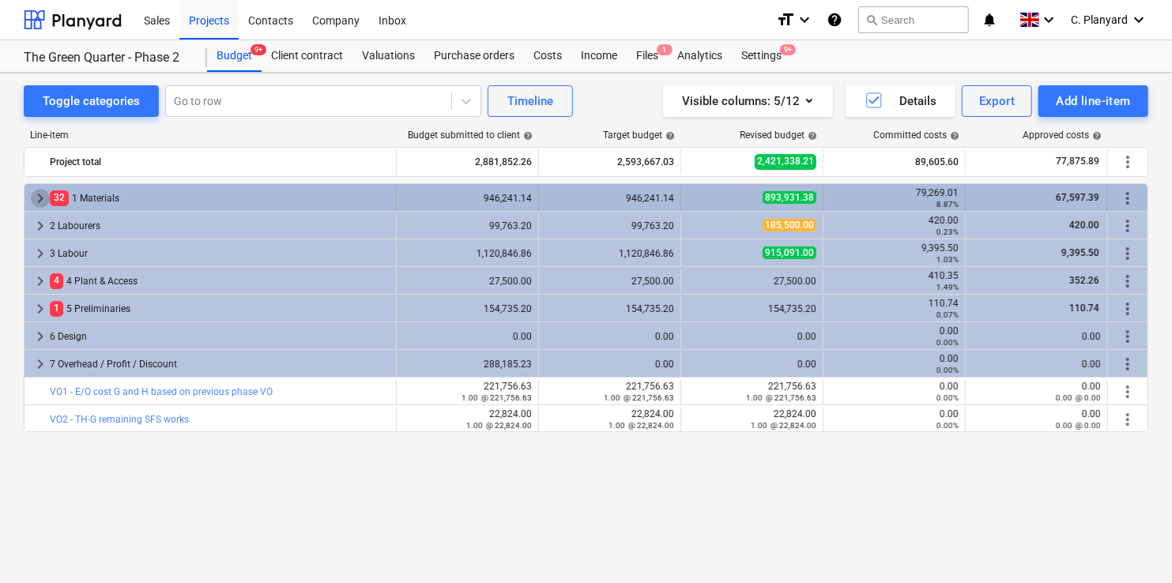
click at [39, 190] on span "keyboard_arrow_right" at bounding box center [40, 198] width 19 height 19
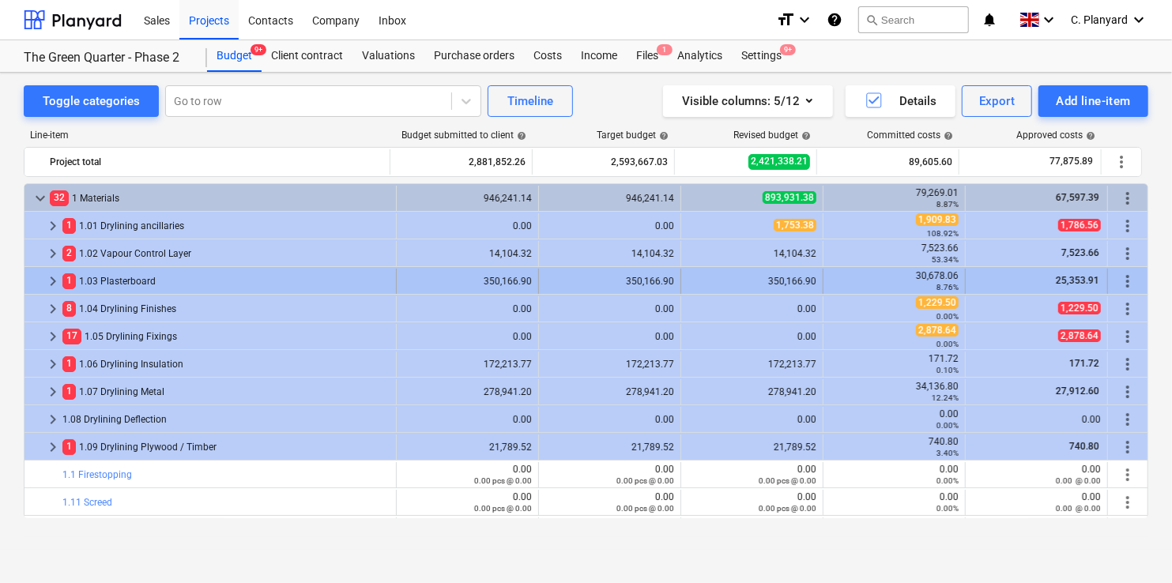
click at [53, 272] on span "keyboard_arrow_right" at bounding box center [52, 281] width 19 height 19
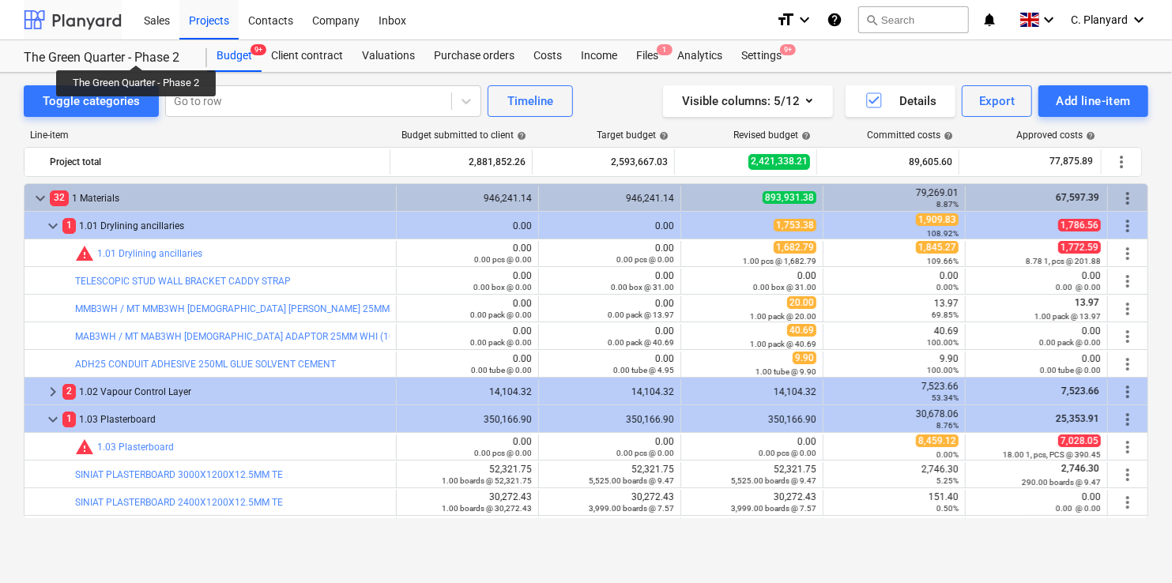
scroll to position [183, 0]
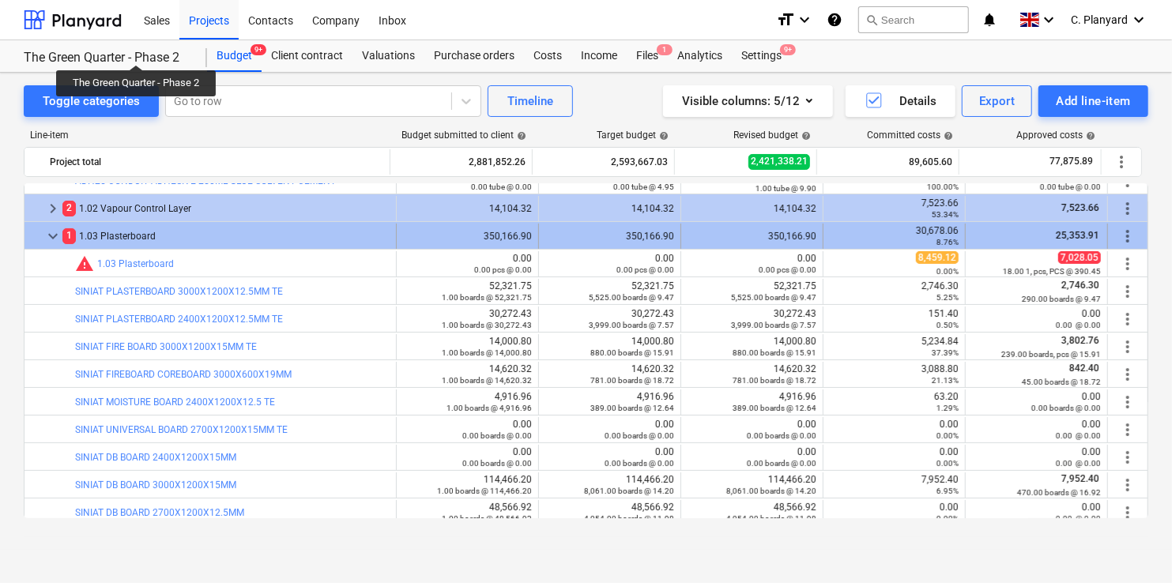
click at [52, 232] on span "keyboard_arrow_down" at bounding box center [52, 236] width 19 height 19
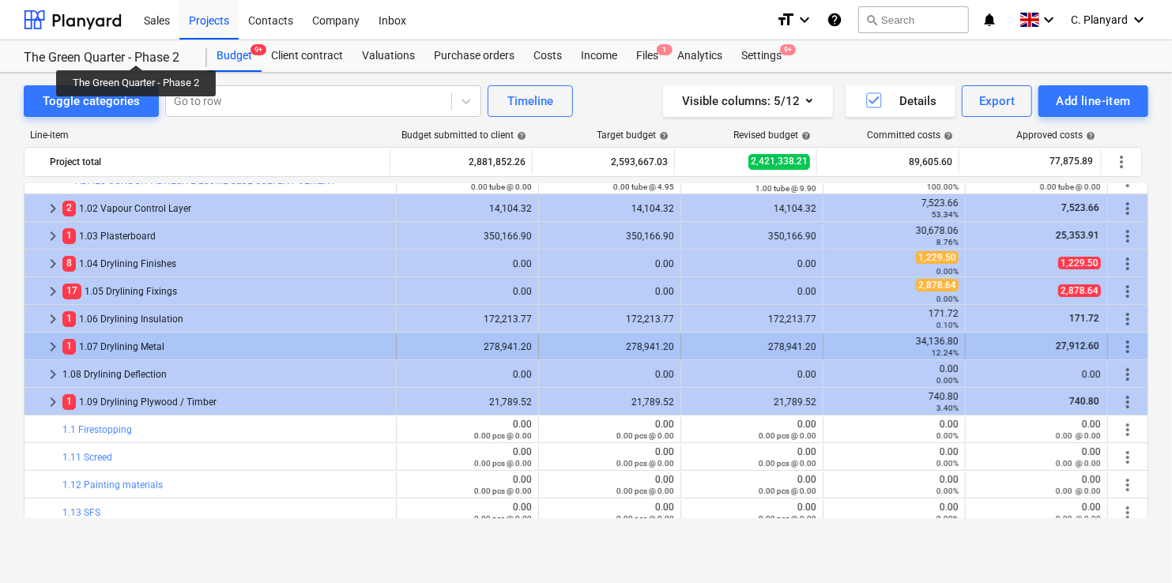
click at [50, 338] on span "keyboard_arrow_right" at bounding box center [52, 346] width 19 height 19
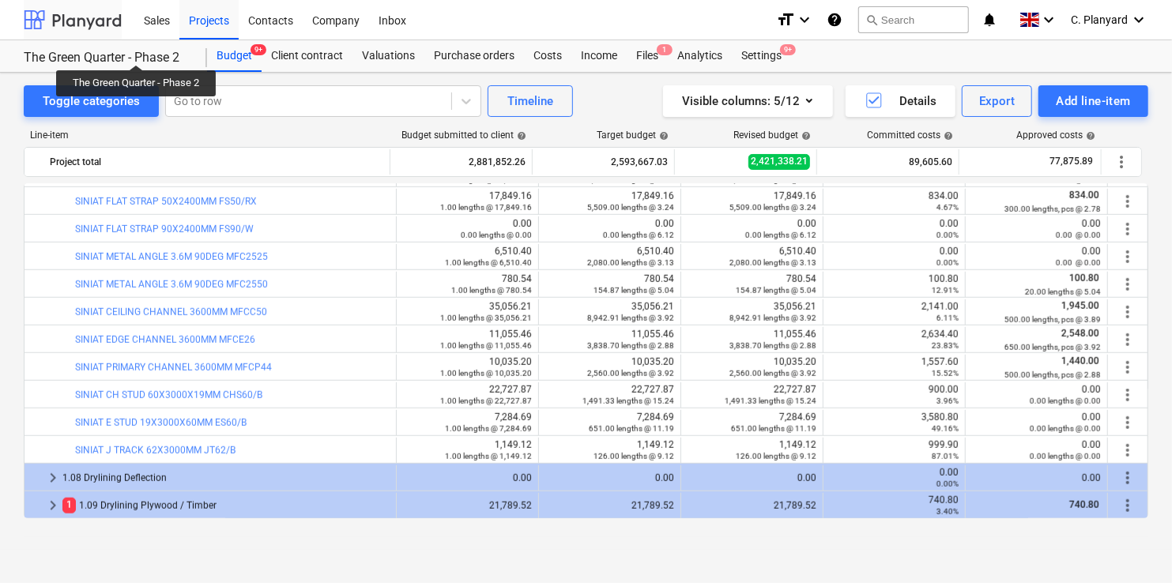
scroll to position [263, 0]
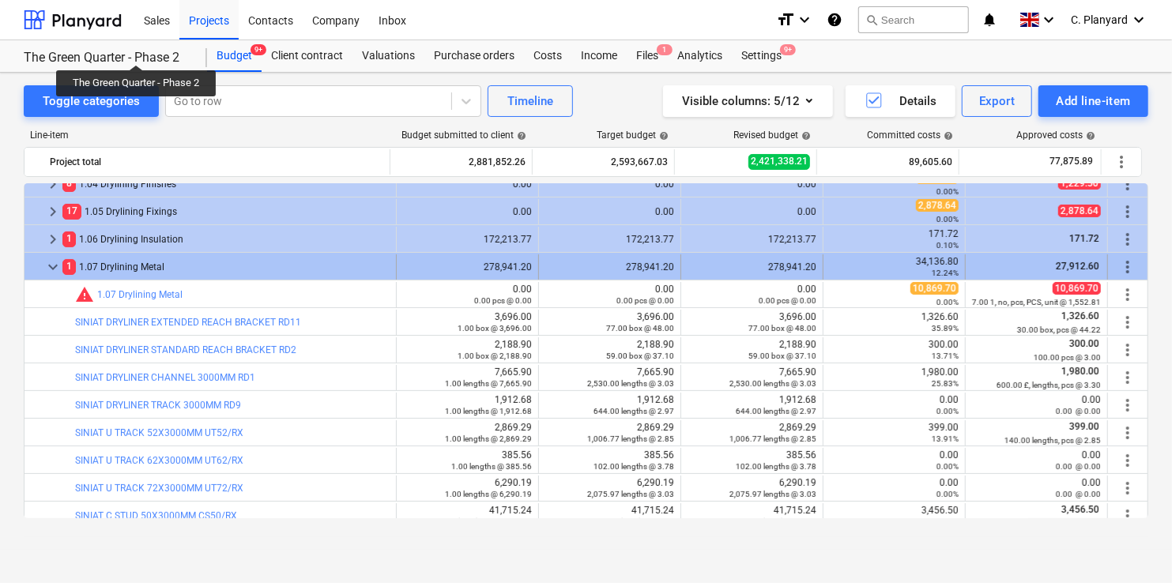
click at [51, 263] on span "keyboard_arrow_down" at bounding box center [52, 267] width 19 height 19
click at [44, 269] on span "keyboard_arrow_down" at bounding box center [52, 267] width 19 height 19
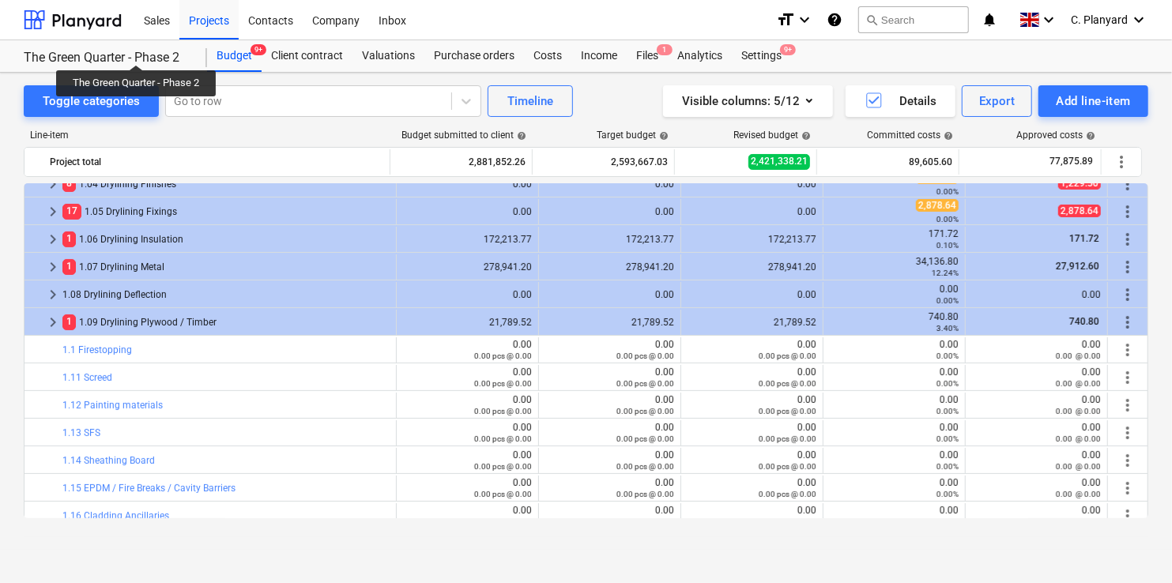
scroll to position [199, 0]
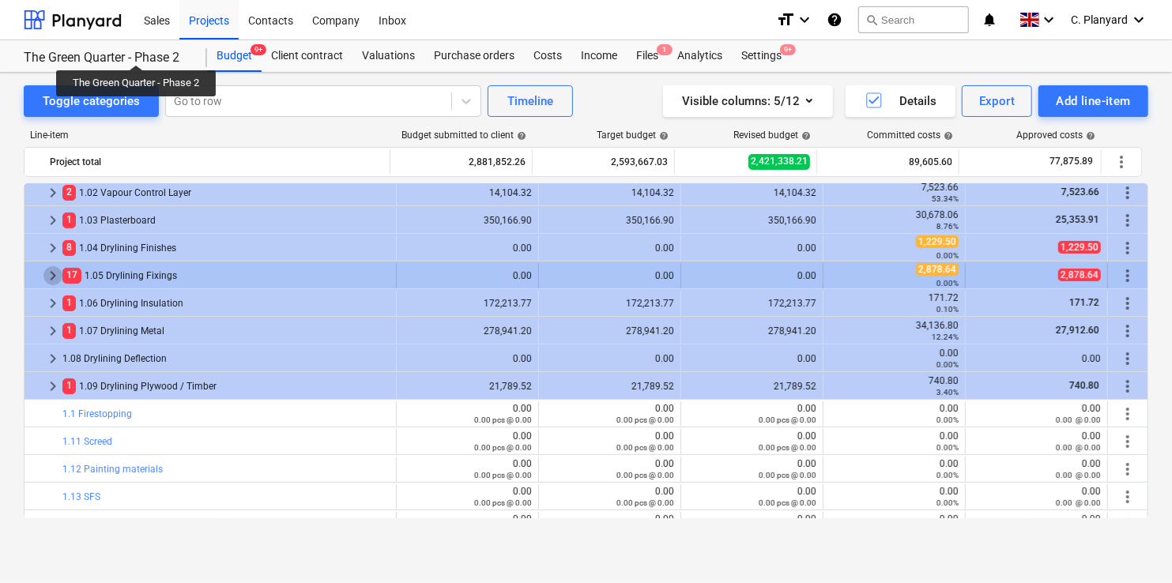
click at [47, 271] on span "keyboard_arrow_right" at bounding box center [52, 275] width 19 height 19
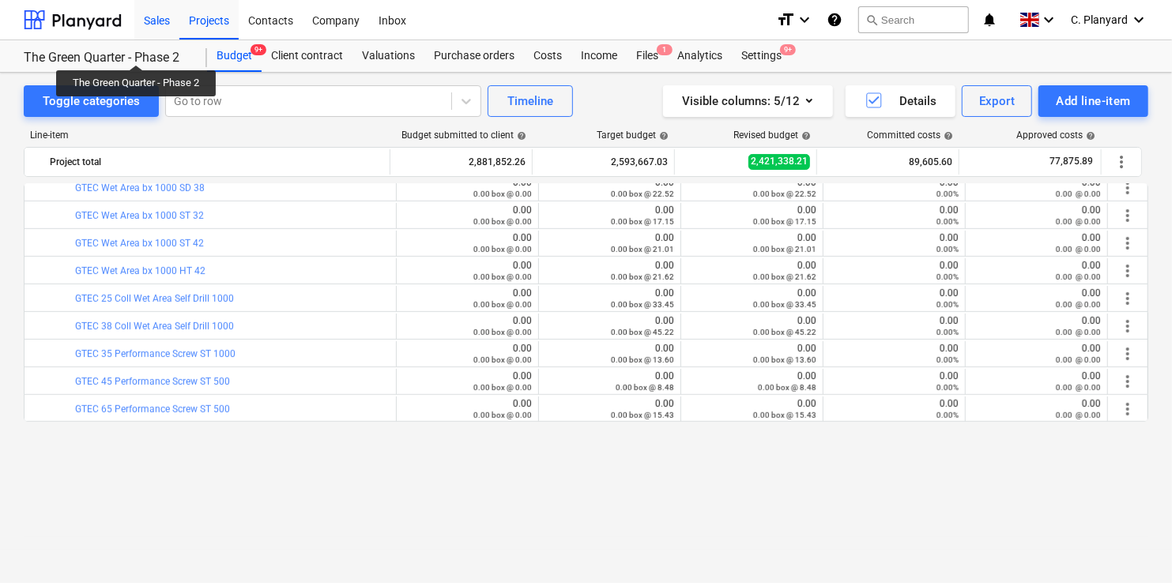
scroll to position [0, 0]
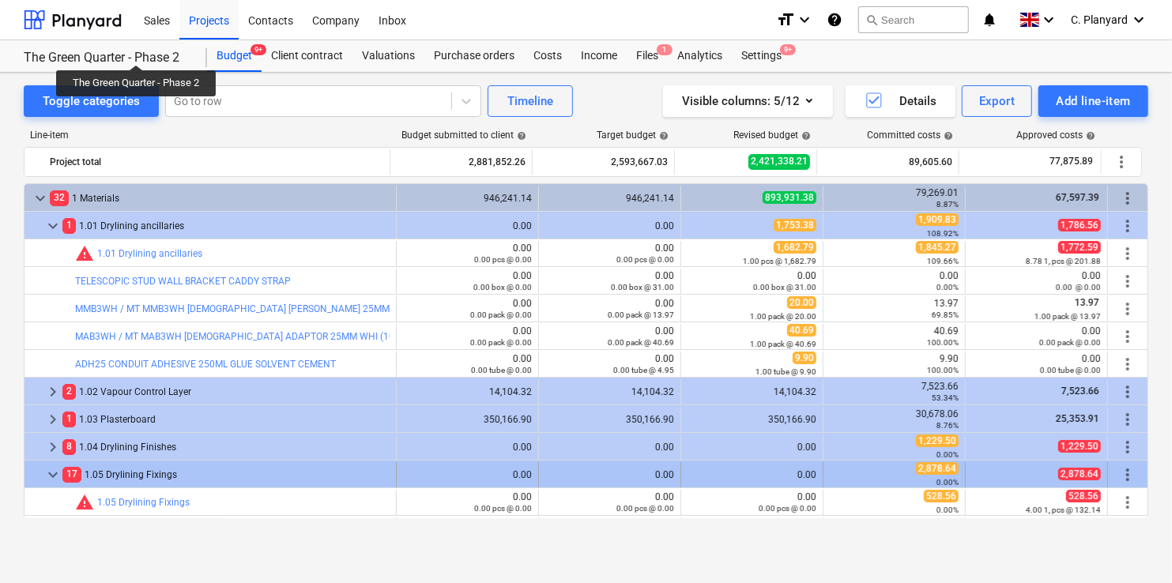
click at [52, 465] on span "keyboard_arrow_down" at bounding box center [52, 474] width 19 height 19
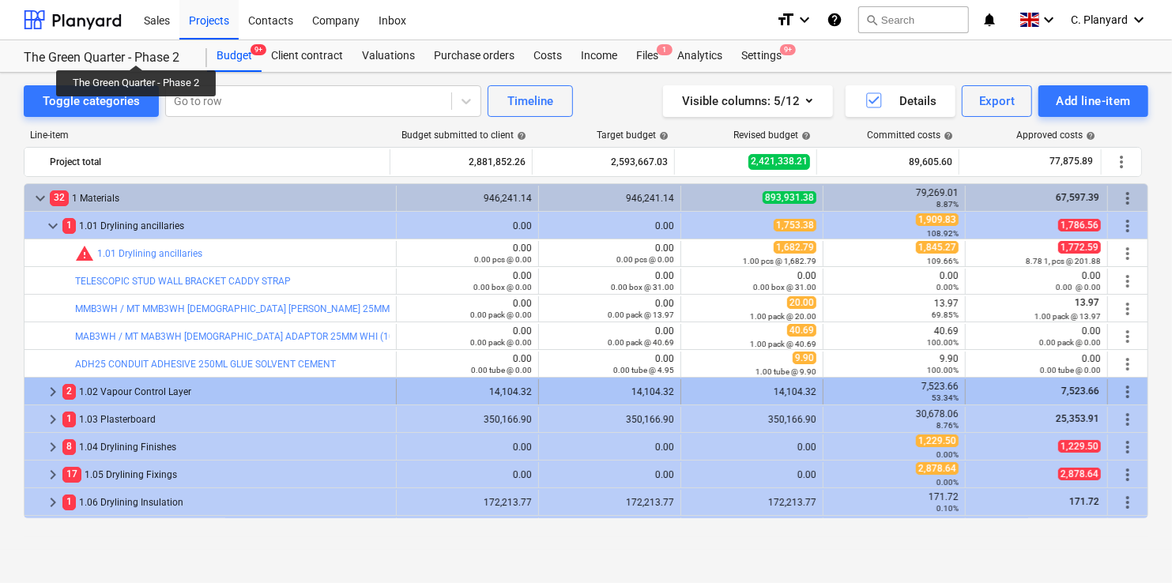
click at [56, 392] on span "keyboard_arrow_right" at bounding box center [52, 391] width 19 height 19
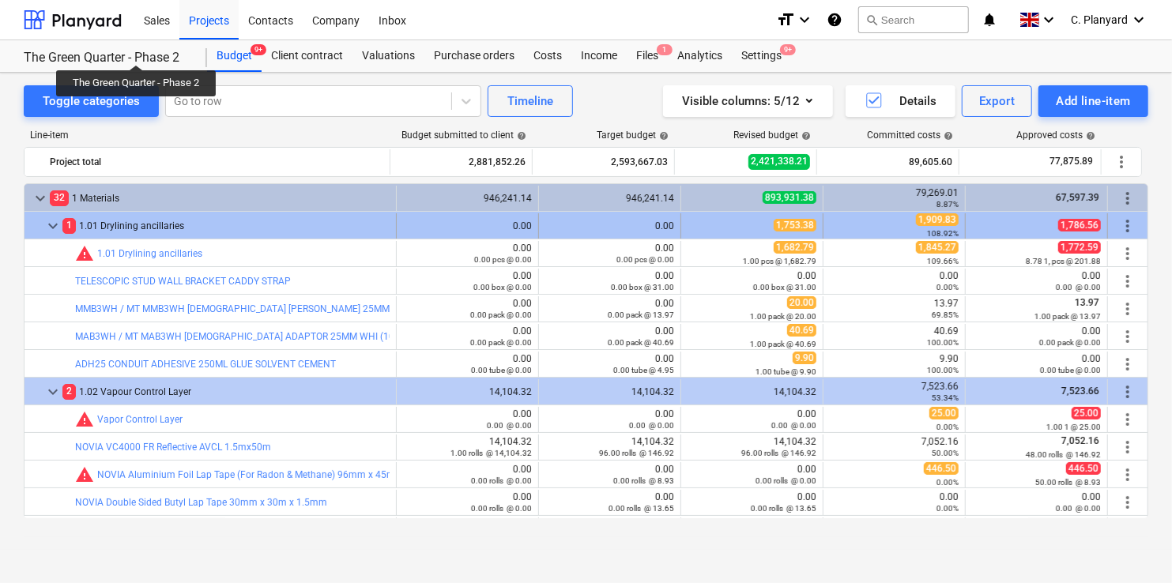
click at [52, 224] on span "keyboard_arrow_down" at bounding box center [52, 225] width 19 height 19
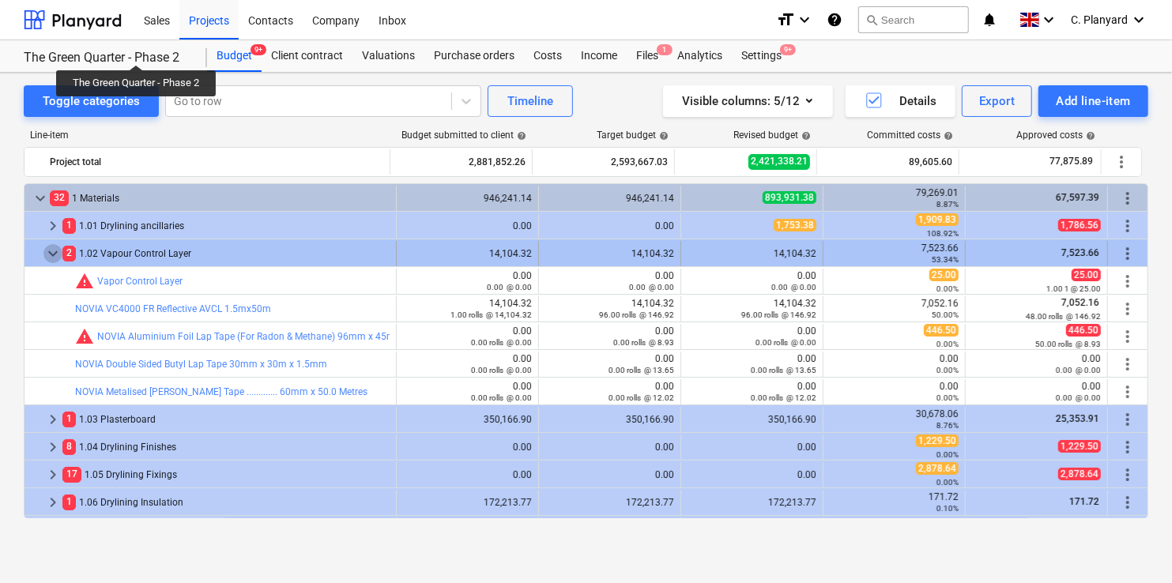
click at [51, 254] on span "keyboard_arrow_down" at bounding box center [52, 253] width 19 height 19
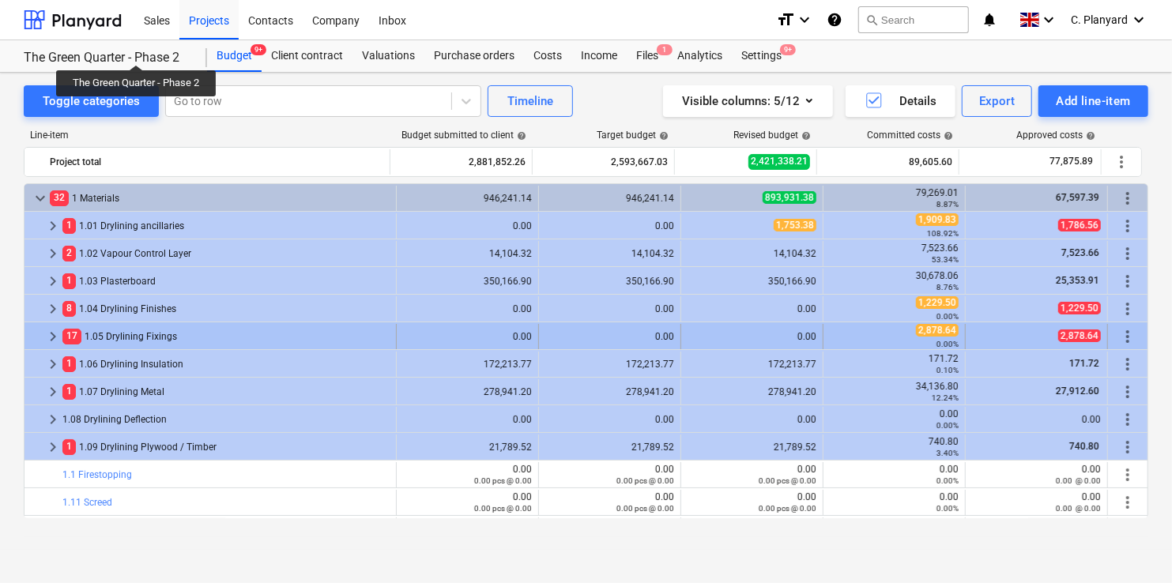
click at [53, 331] on span "keyboard_arrow_right" at bounding box center [52, 336] width 19 height 19
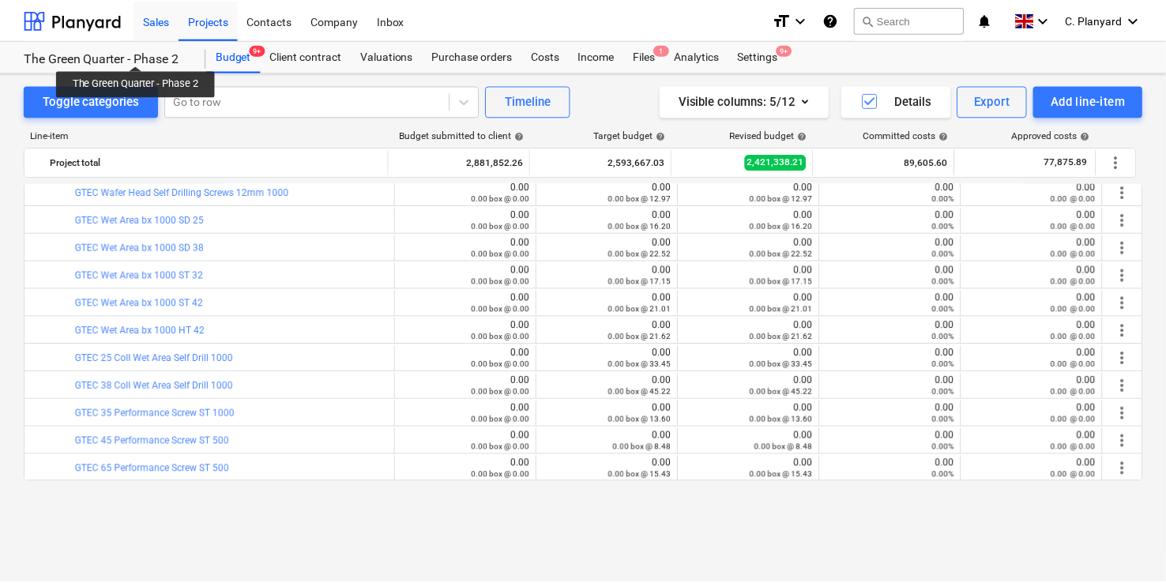
scroll to position [387, 0]
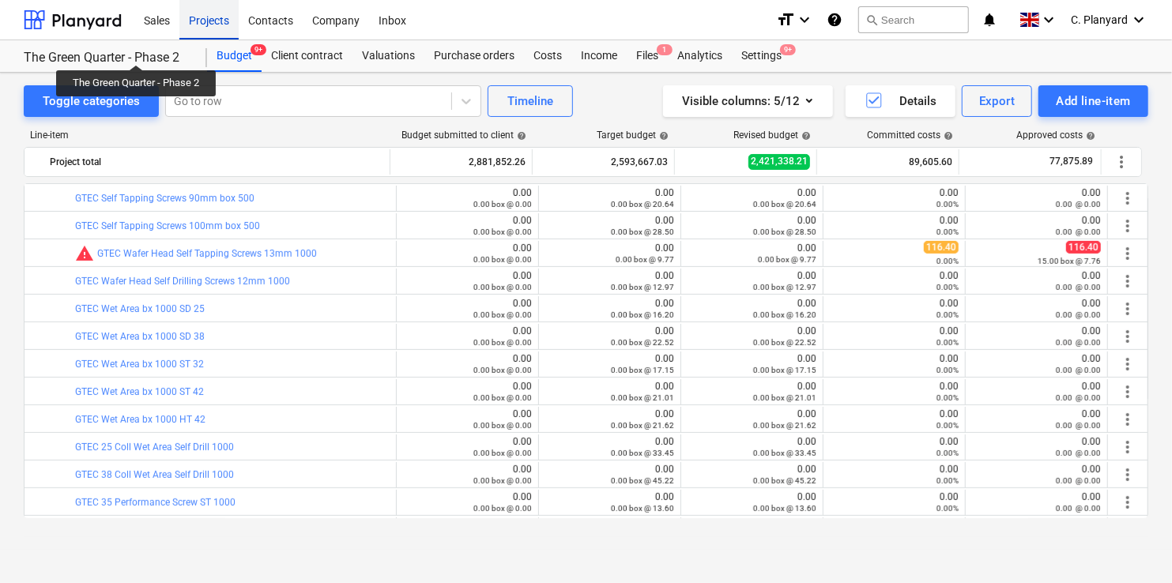
click at [213, 24] on div "Projects" at bounding box center [208, 19] width 59 height 40
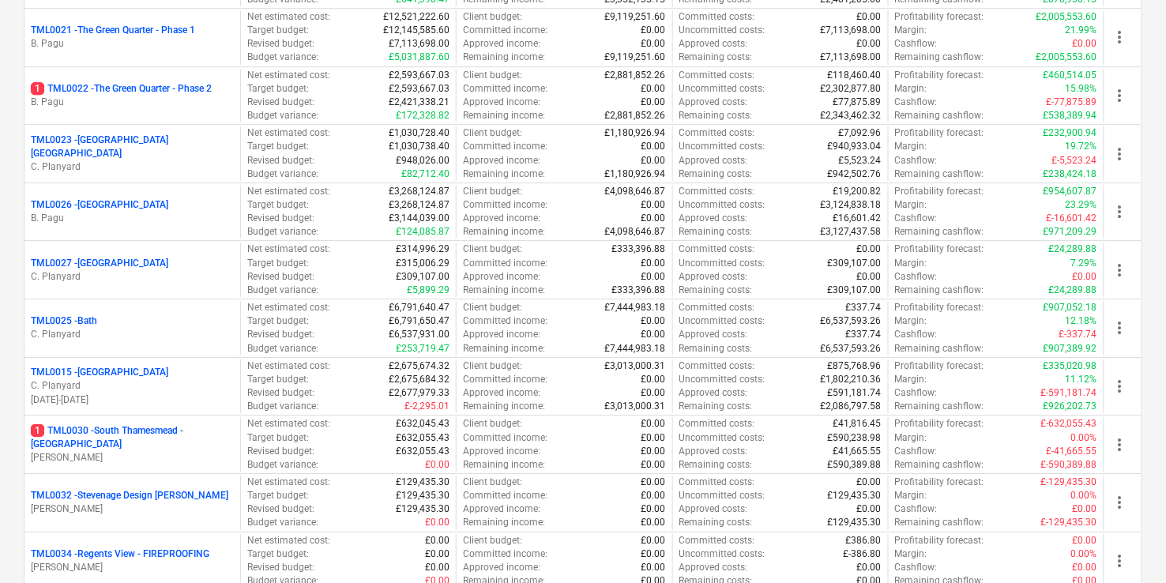
scroll to position [1352, 0]
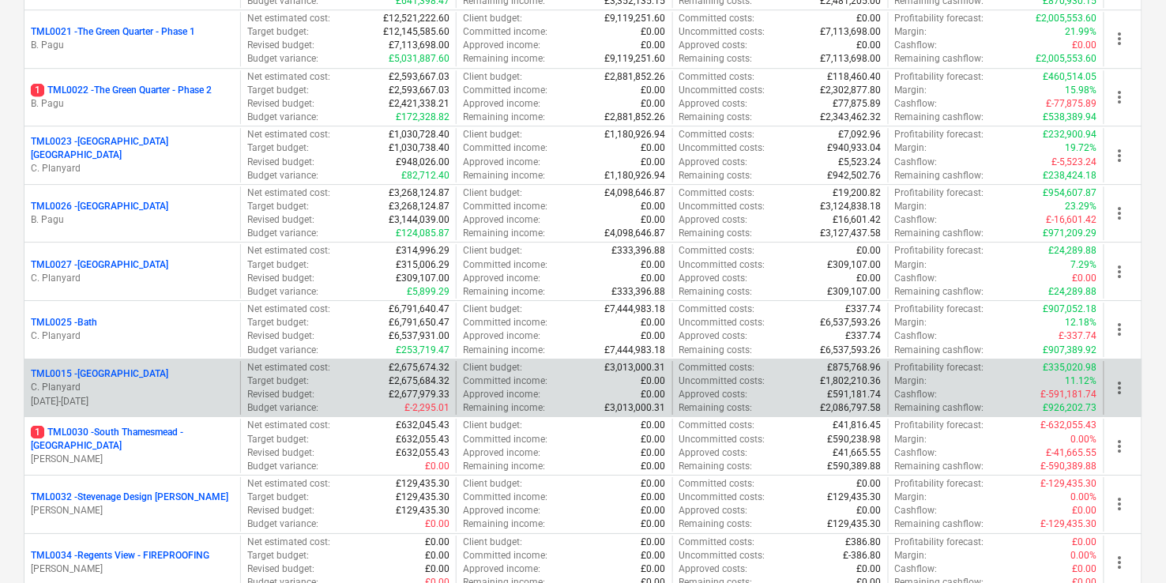
click at [140, 367] on p "TML0015 - Camden Goods Yard" at bounding box center [99, 373] width 137 height 13
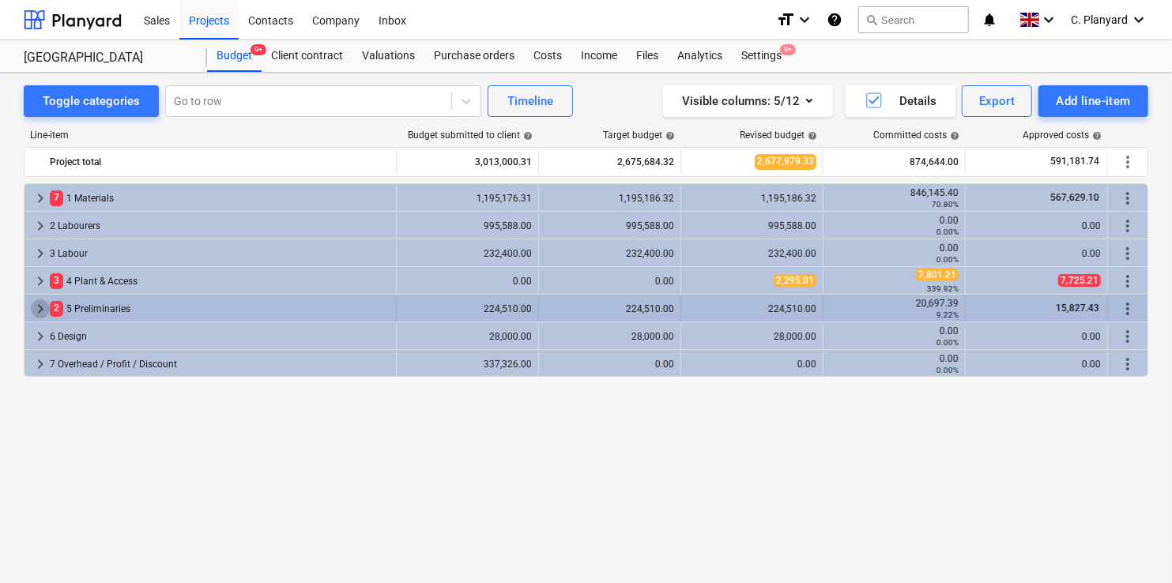
click at [39, 301] on span "keyboard_arrow_right" at bounding box center [40, 308] width 19 height 19
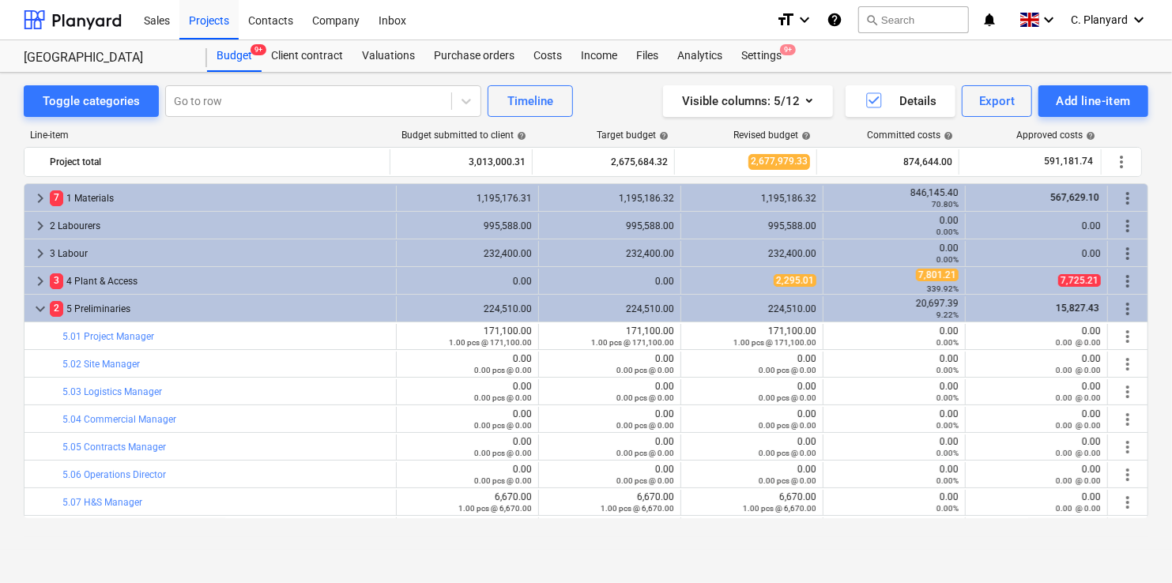
click at [40, 192] on span "keyboard_arrow_right" at bounding box center [40, 198] width 19 height 19
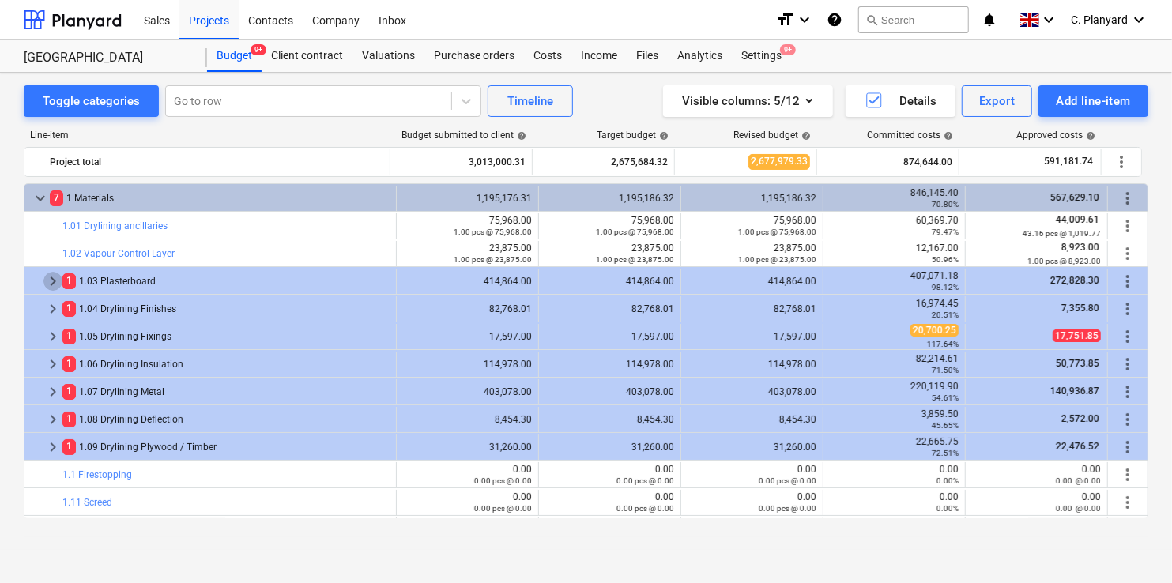
click at [51, 282] on span "keyboard_arrow_right" at bounding box center [52, 281] width 19 height 19
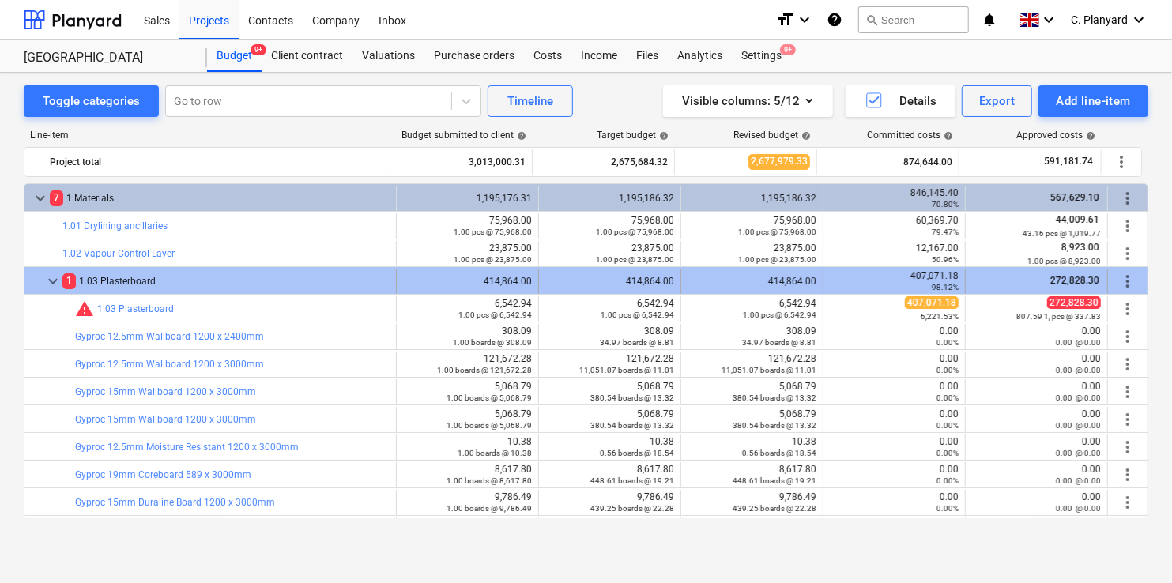
click at [51, 276] on span "keyboard_arrow_down" at bounding box center [52, 281] width 19 height 19
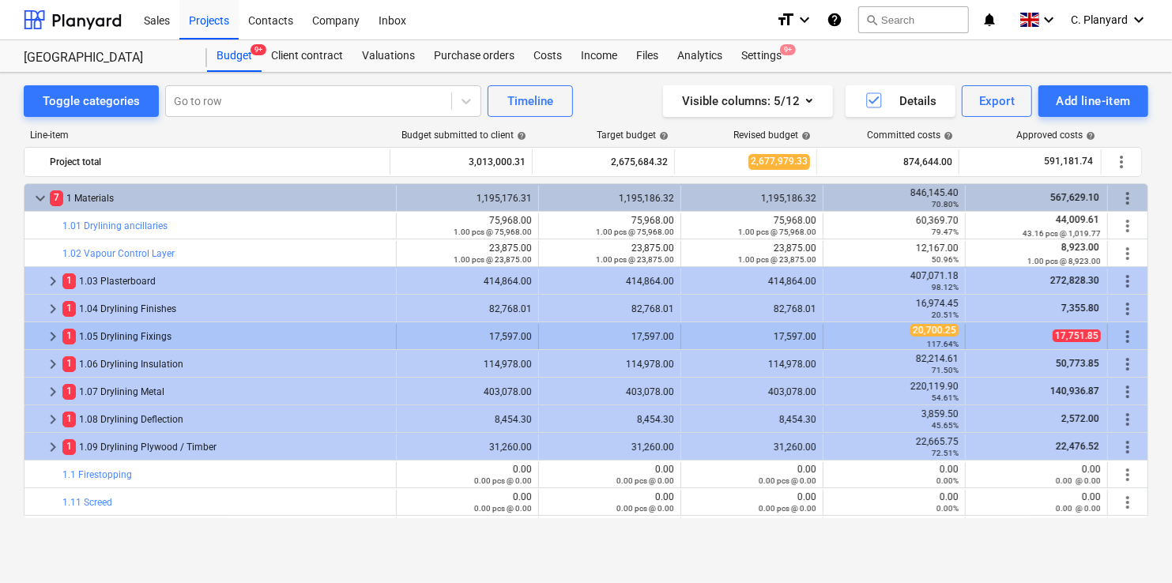
click at [54, 335] on span "keyboard_arrow_right" at bounding box center [52, 336] width 19 height 19
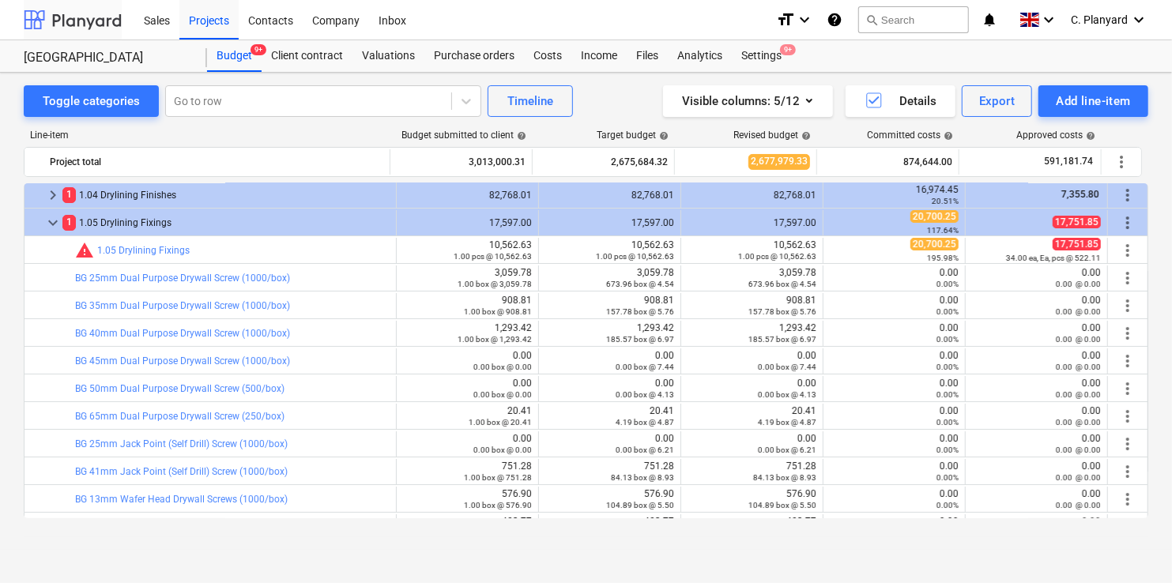
scroll to position [59, 0]
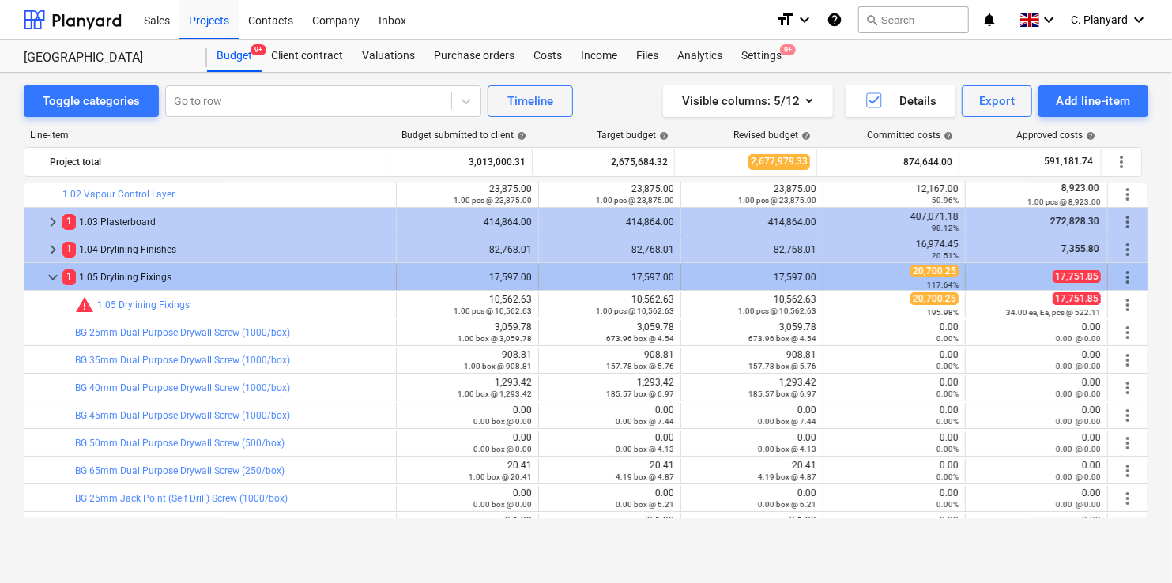
click at [52, 271] on span "keyboard_arrow_down" at bounding box center [52, 277] width 19 height 19
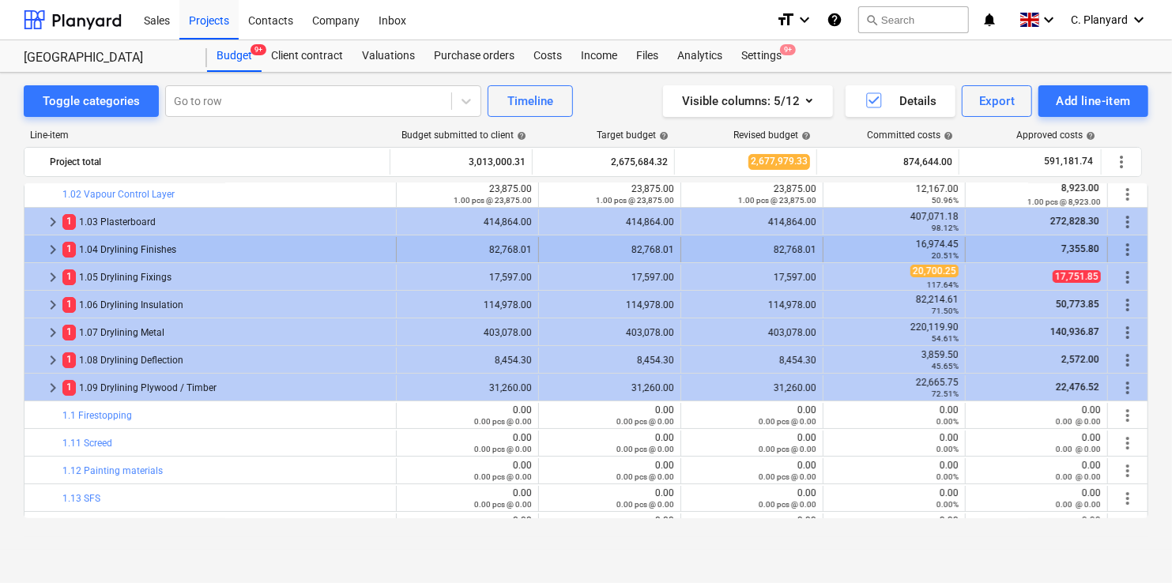
click at [52, 247] on span "keyboard_arrow_right" at bounding box center [52, 249] width 19 height 19
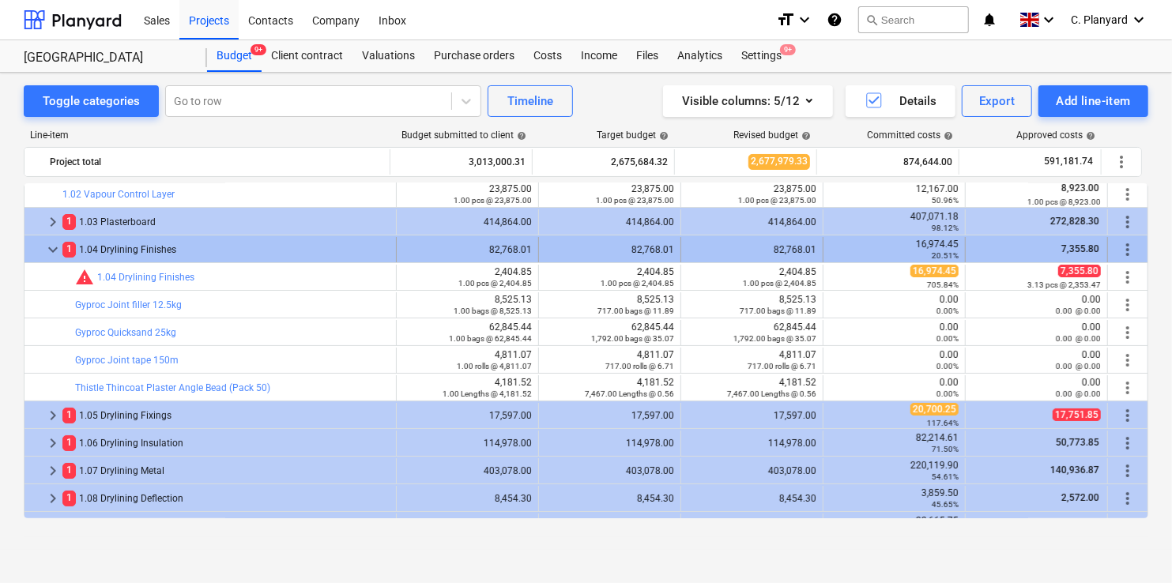
click at [58, 240] on span "keyboard_arrow_down" at bounding box center [52, 249] width 19 height 19
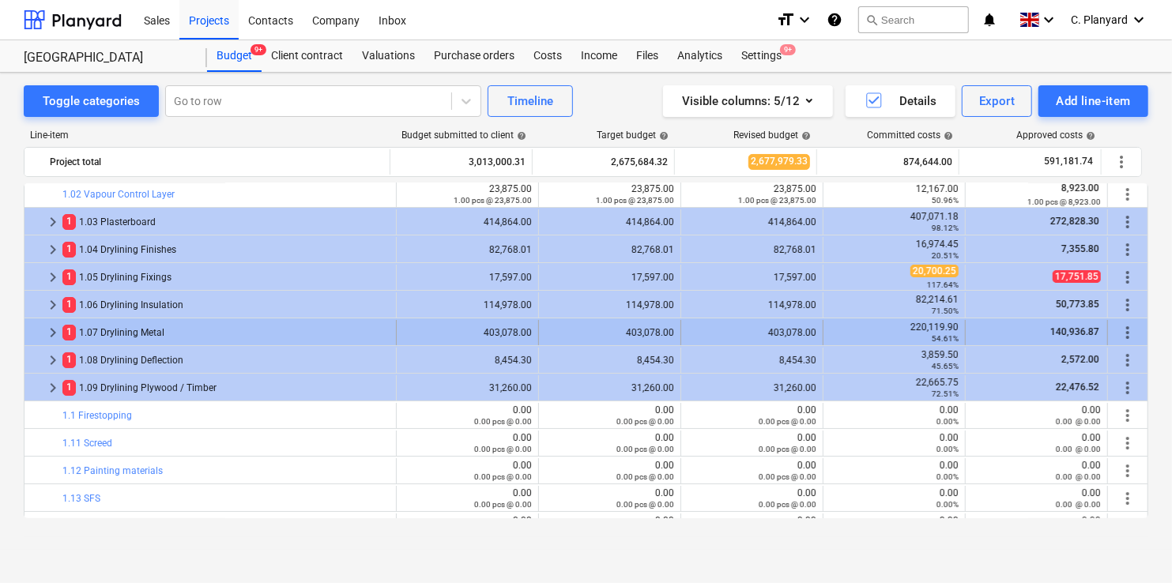
click at [51, 325] on span "keyboard_arrow_right" at bounding box center [52, 332] width 19 height 19
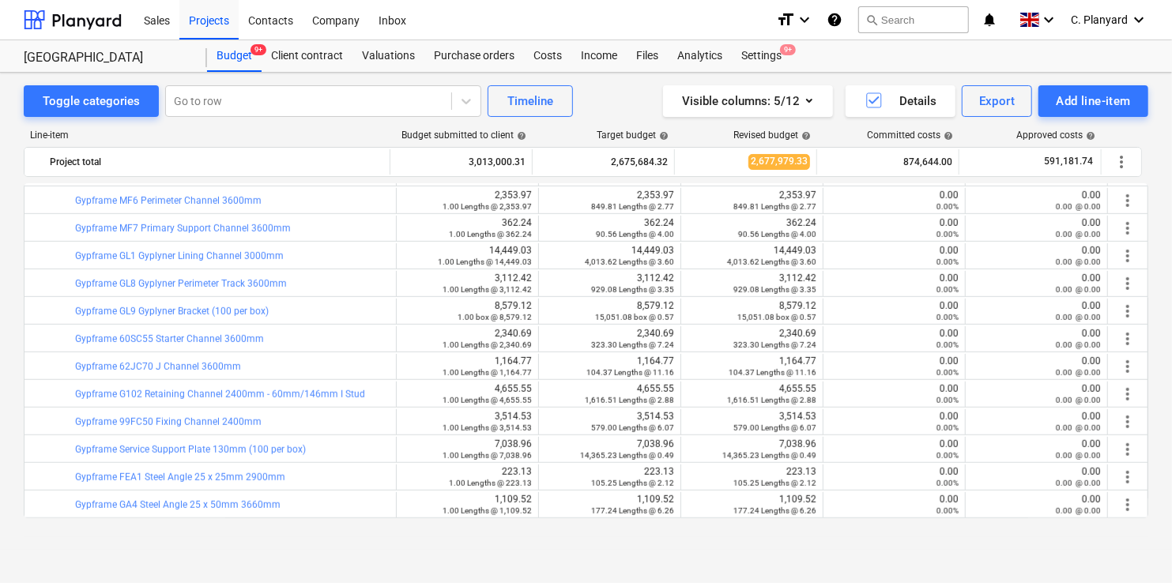
scroll to position [706, 0]
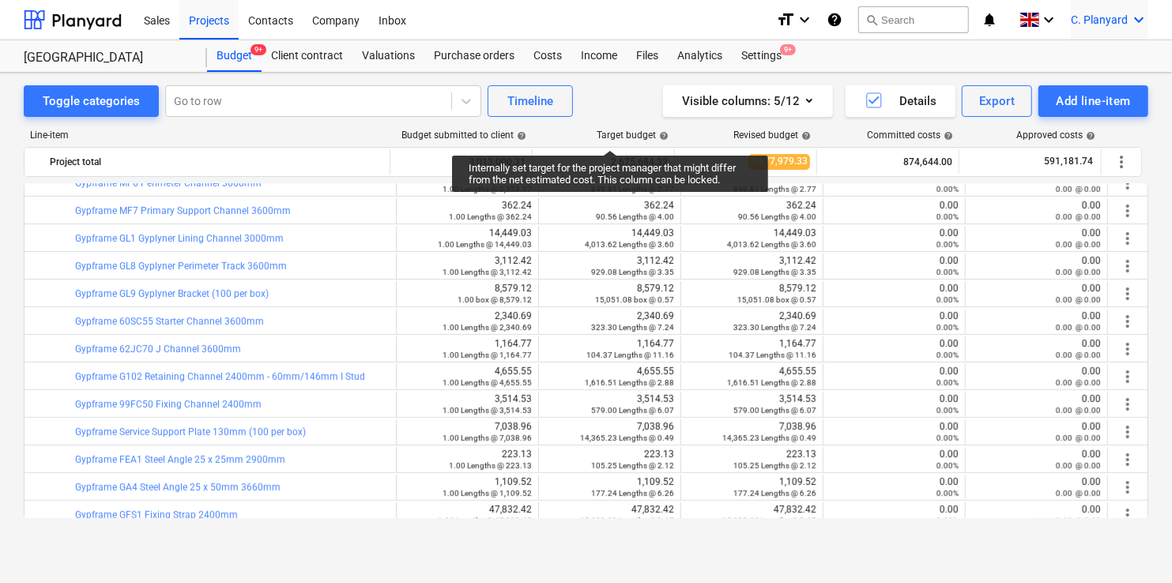
click at [1085, 10] on div "C. Planyard keyboard_arrow_down" at bounding box center [1108, 19] width 77 height 39
click at [1083, 80] on div "Log out" at bounding box center [1100, 86] width 95 height 25
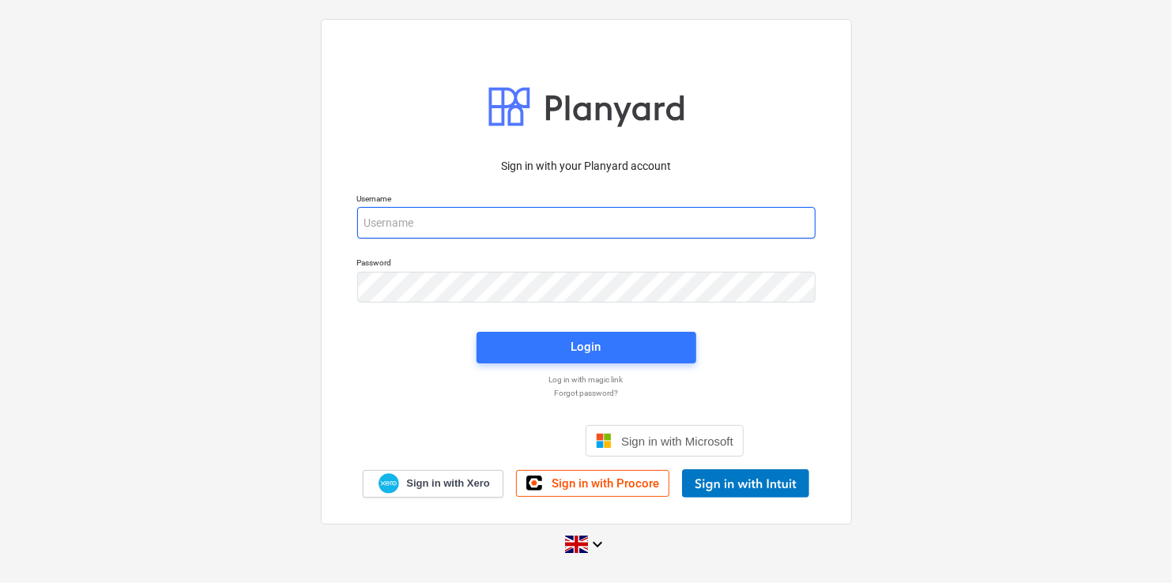
click at [592, 221] on input "email" at bounding box center [586, 223] width 458 height 32
type input "s"
type input "[PERSON_NAME][EMAIL_ADDRESS][DOMAIN_NAME]"
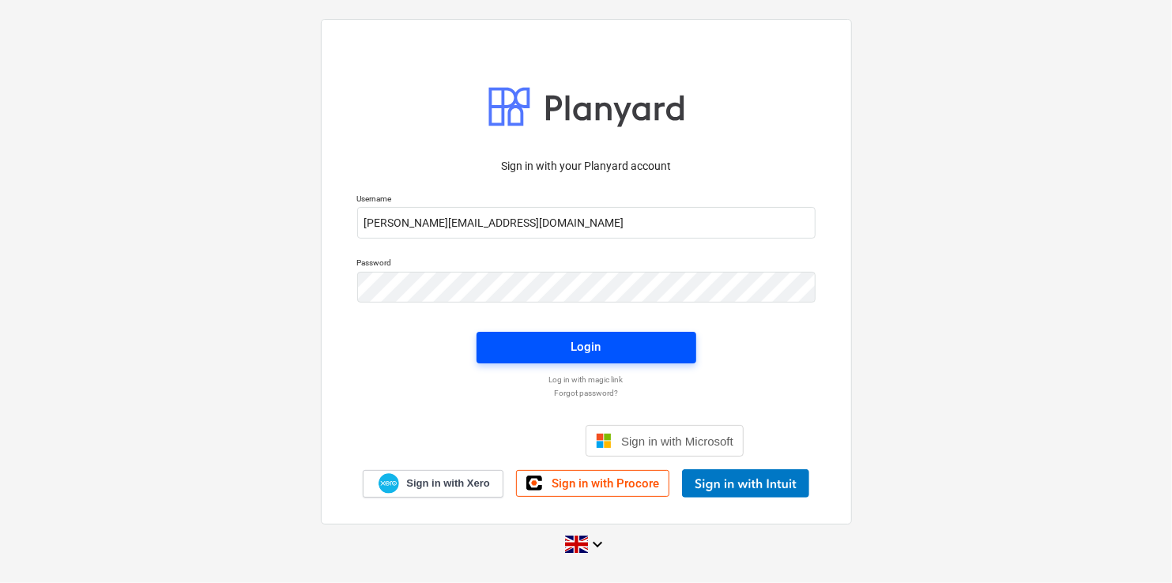
click at [558, 344] on span "Login" at bounding box center [586, 347] width 182 height 21
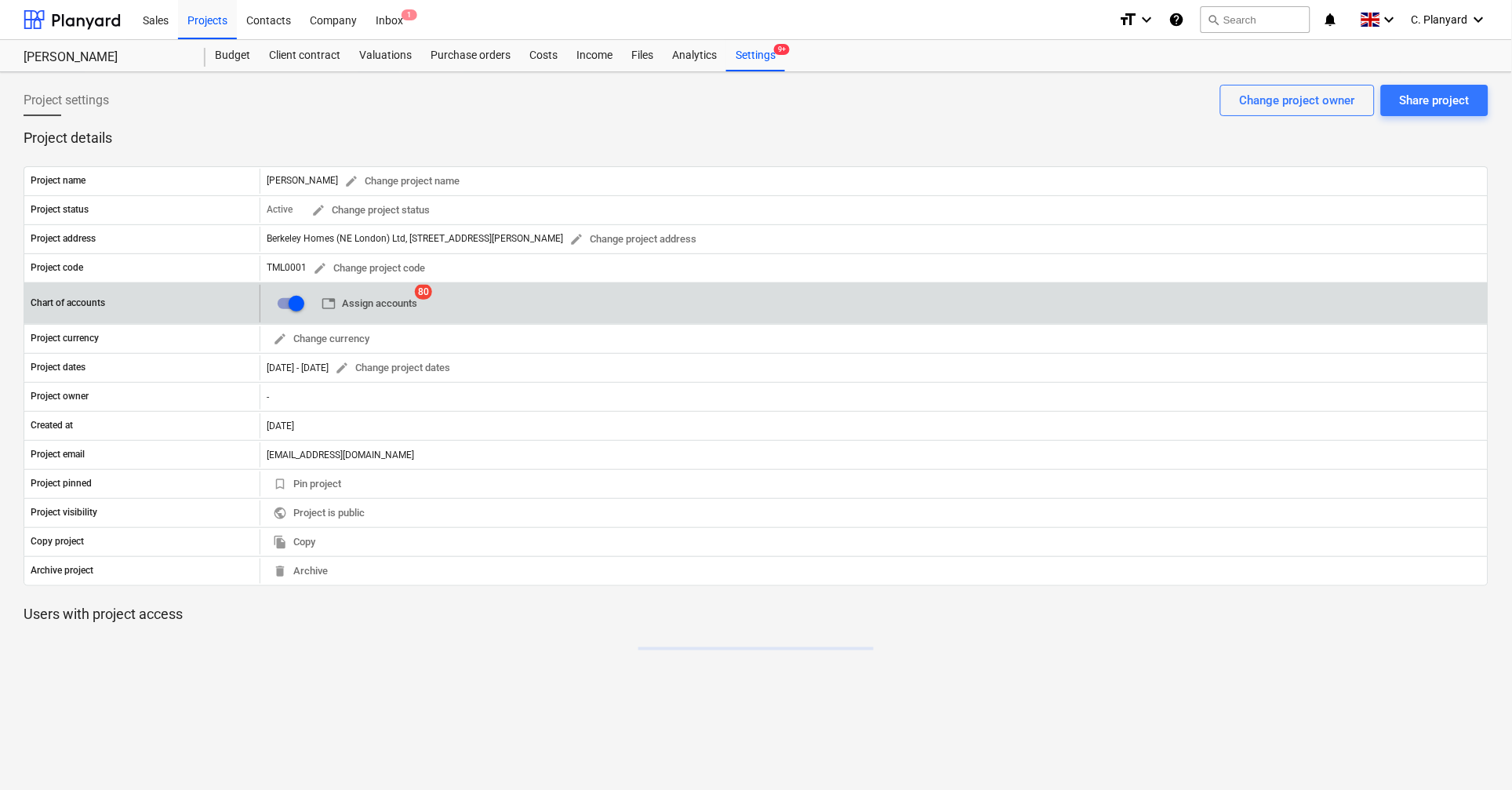
click at [391, 299] on span "table Assign accounts" at bounding box center [369, 304] width 95 height 18
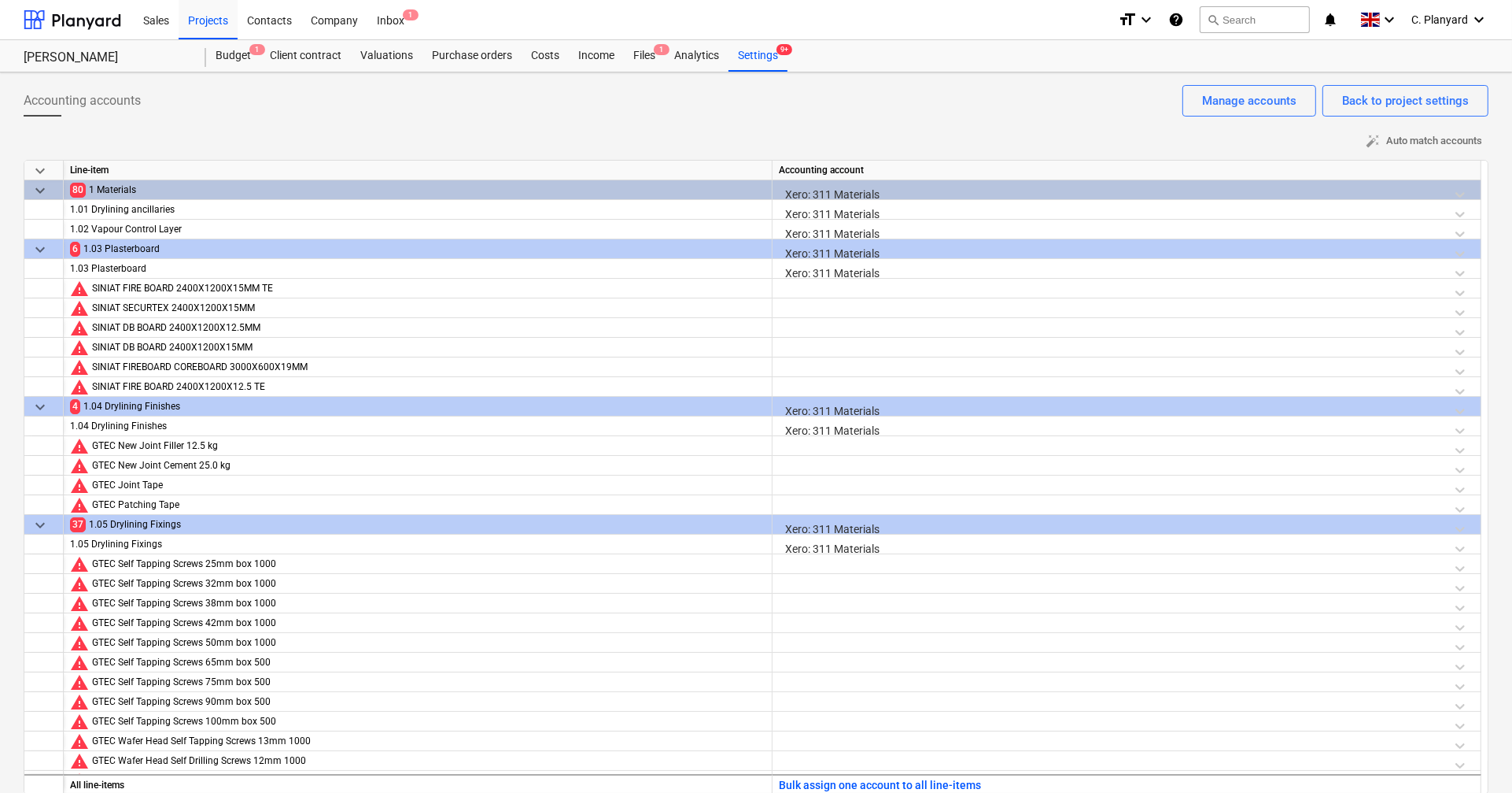
click at [793, 189] on div "Xero: 311 Materials" at bounding box center [1127, 194] width 695 height 28
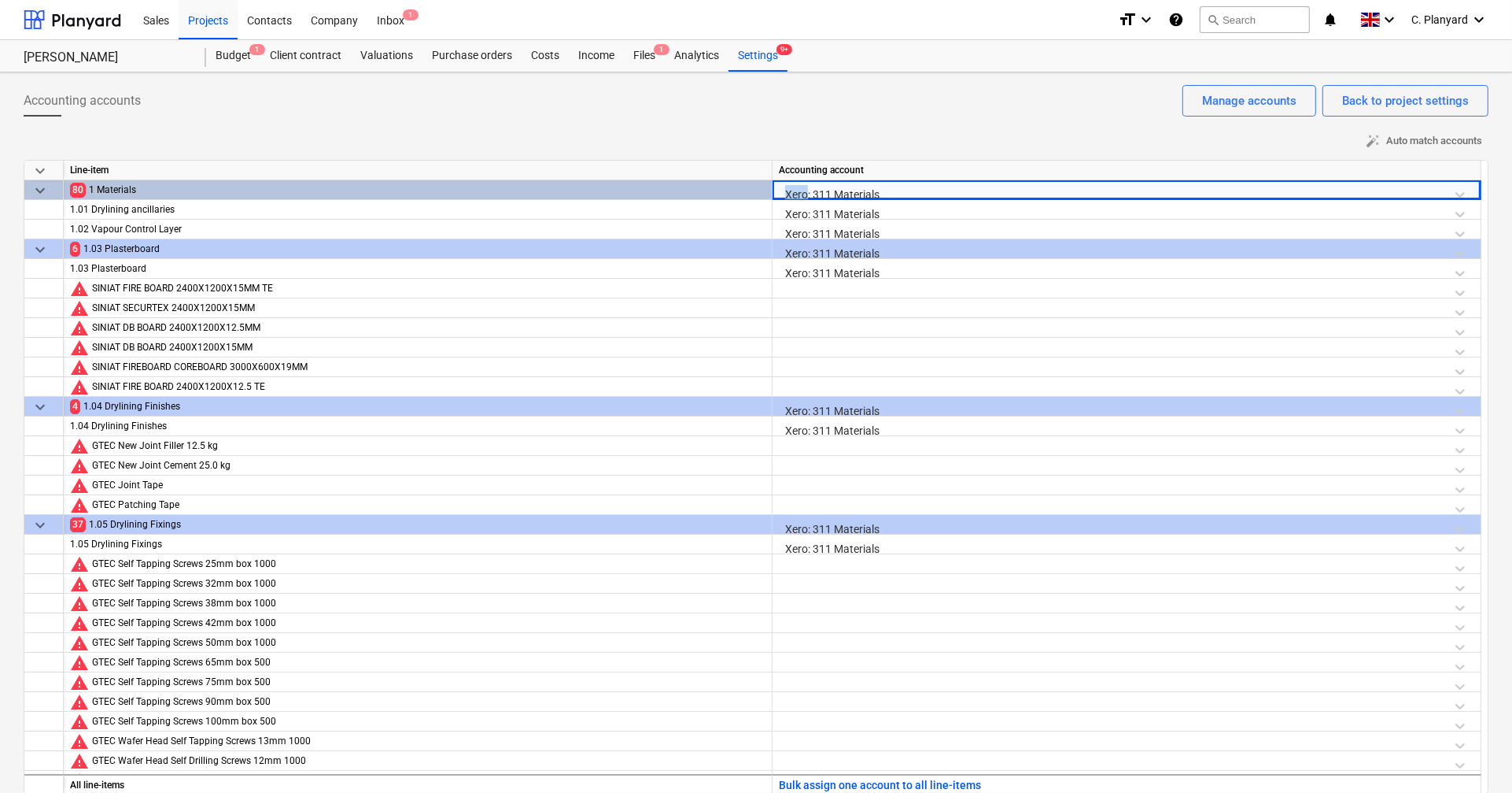
click at [793, 189] on div "Xero: 311 Materials" at bounding box center [1127, 194] width 695 height 28
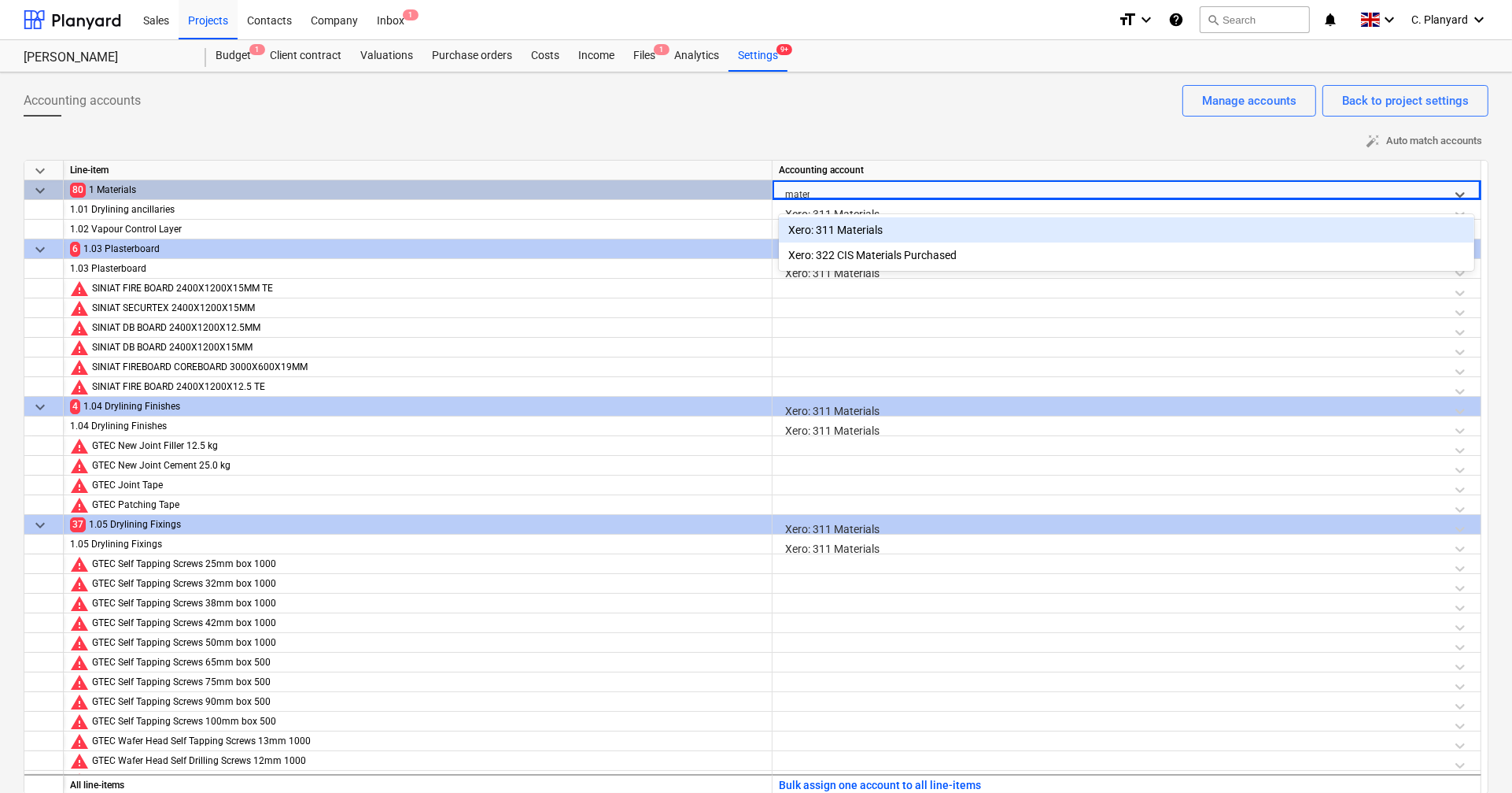
type input "materi"
click at [821, 227] on div "Xero: 311 Materials" at bounding box center [1127, 229] width 695 height 25
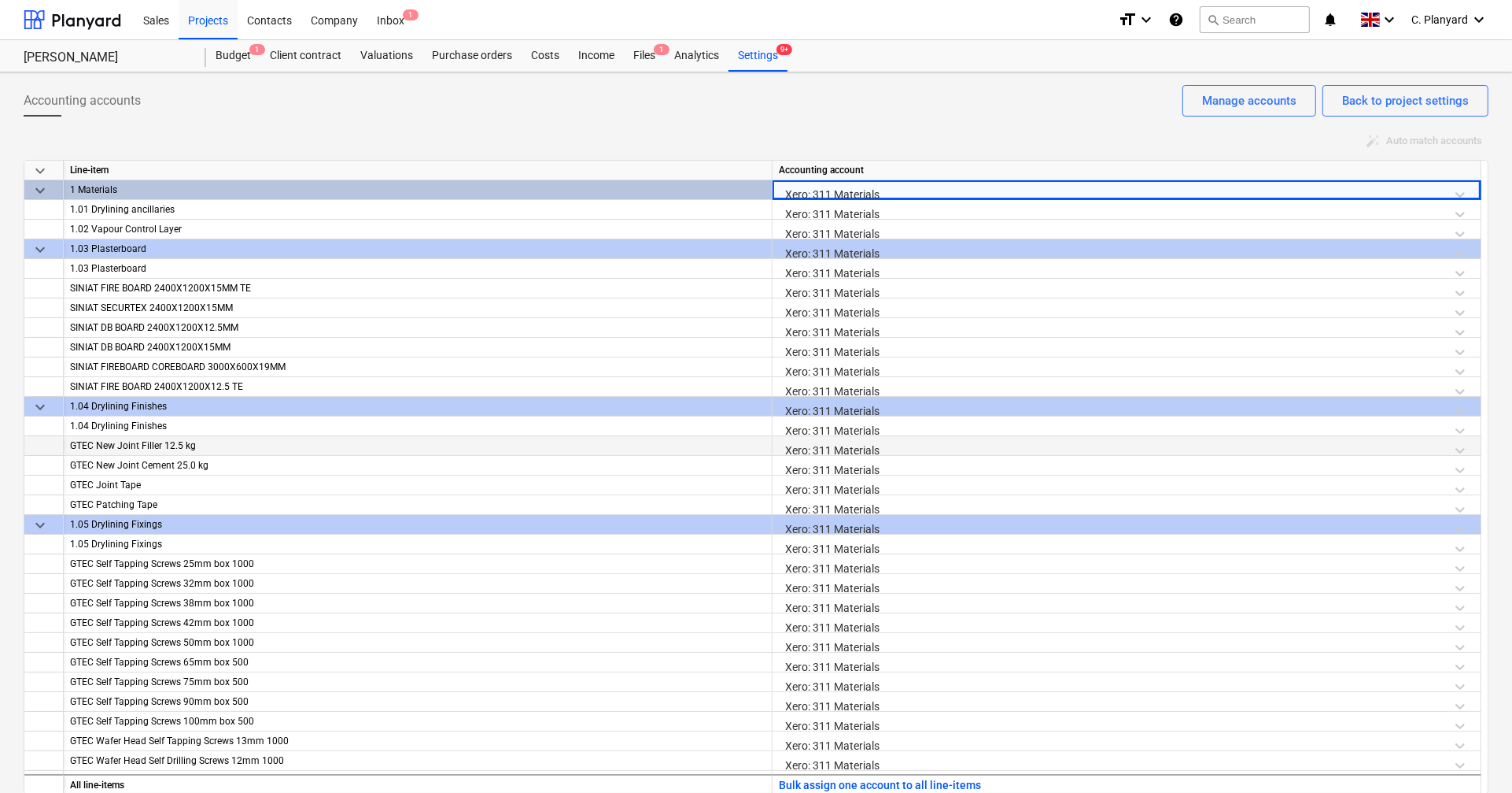
click at [861, 449] on div "Xero: 311 Materials" at bounding box center [1127, 450] width 695 height 28
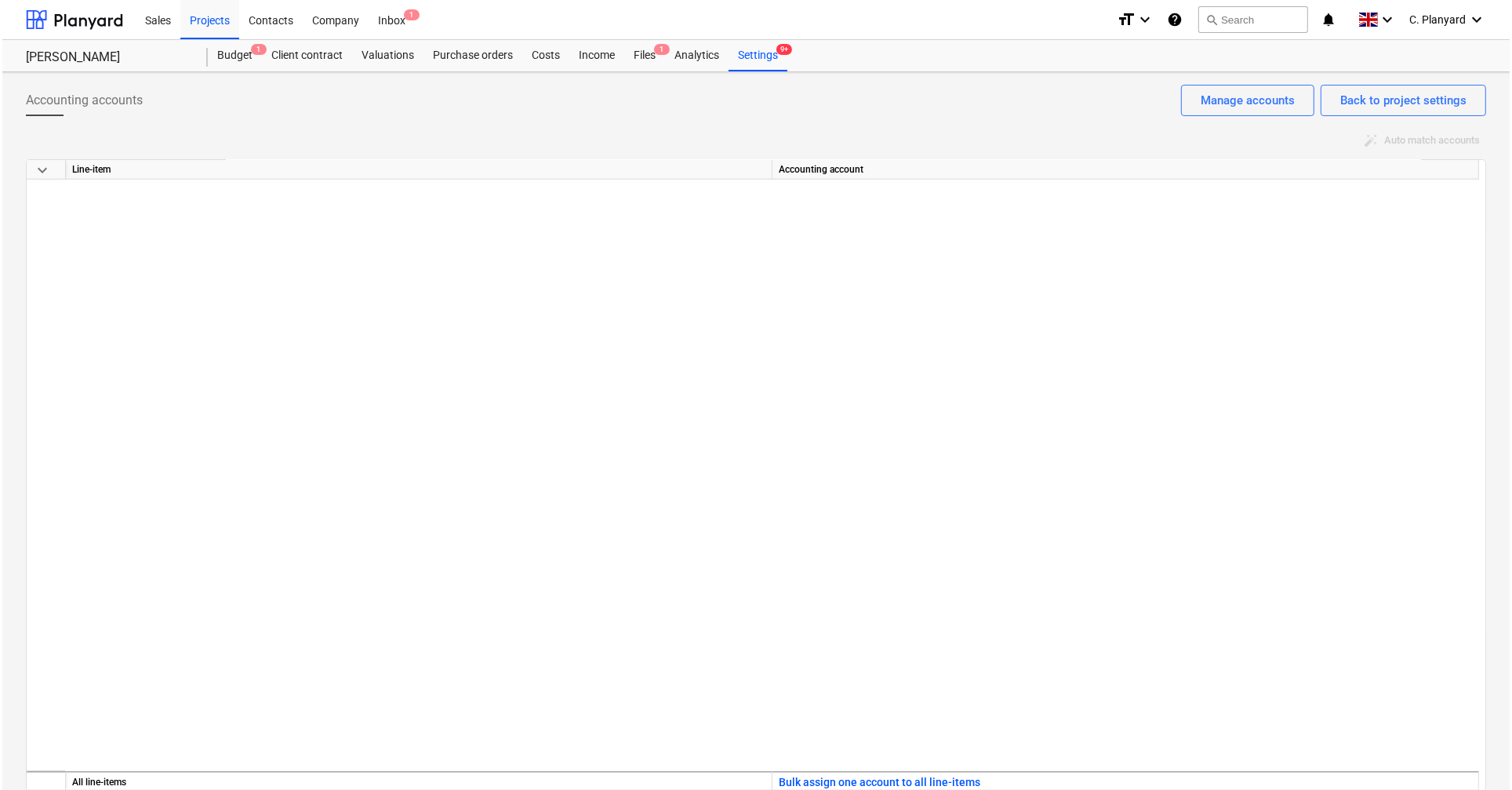
scroll to position [1181, 0]
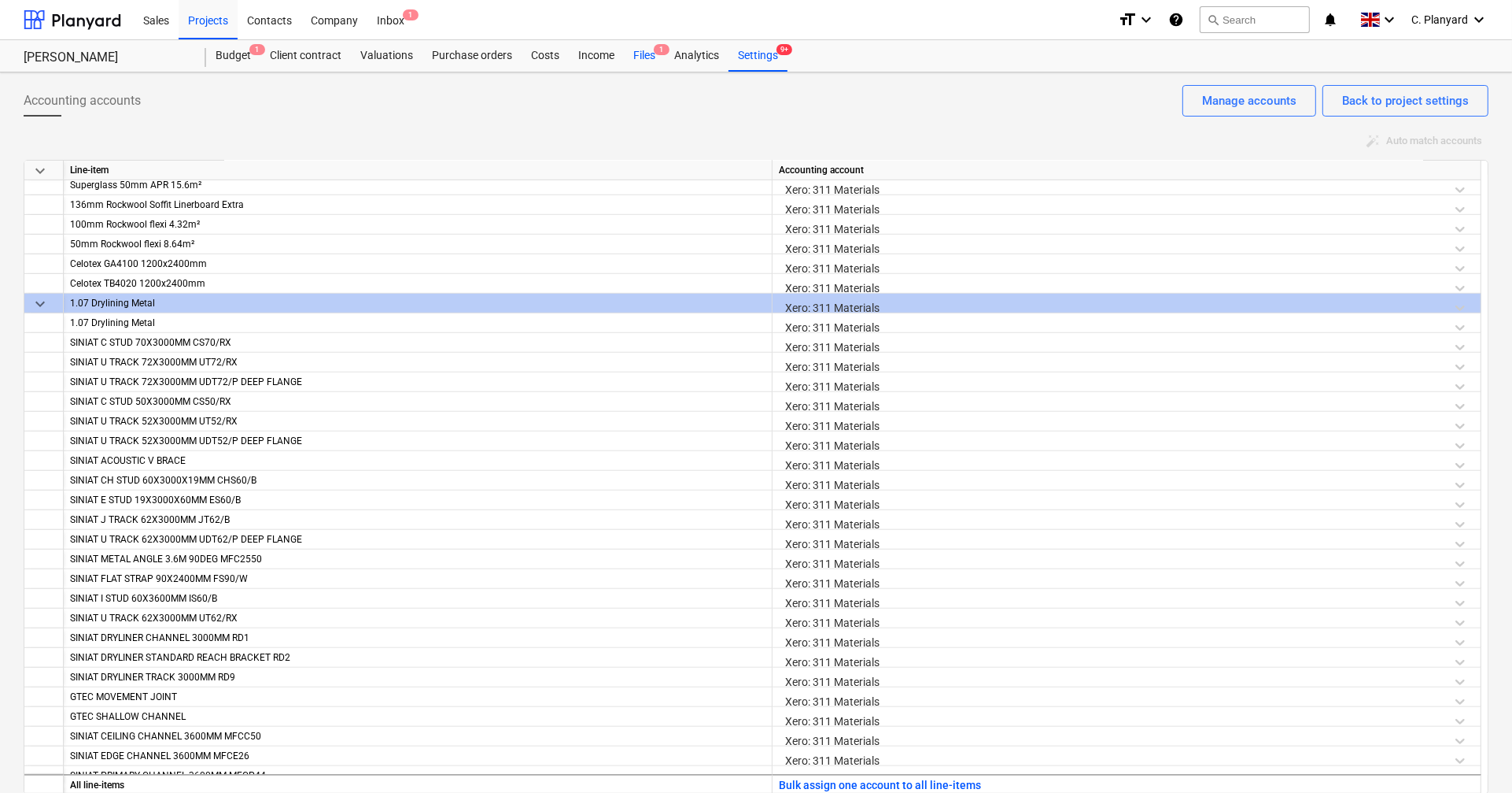
click at [637, 50] on div "Files 1" at bounding box center [643, 56] width 41 height 32
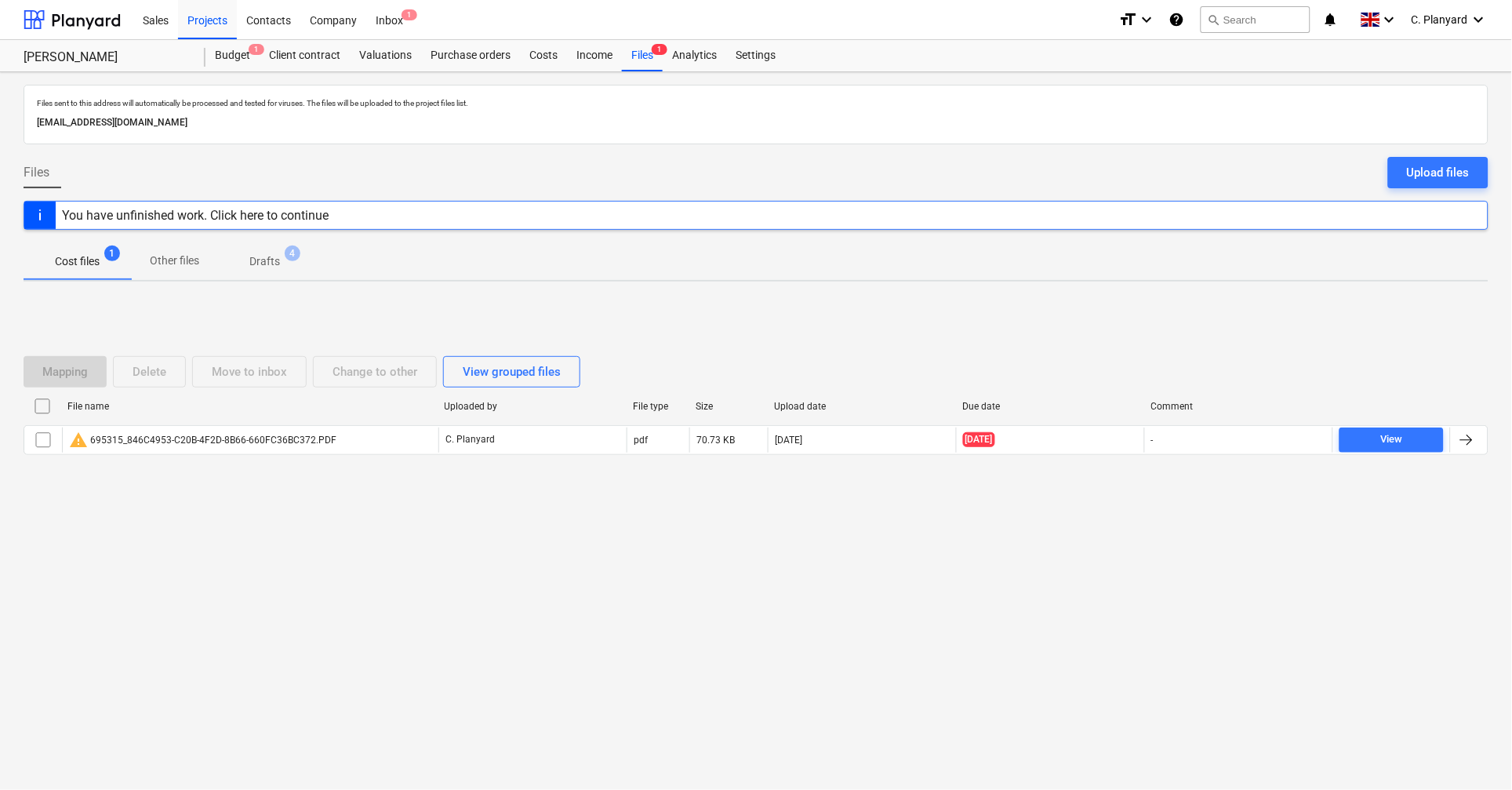
click at [266, 257] on p "Drafts" at bounding box center [264, 261] width 31 height 17
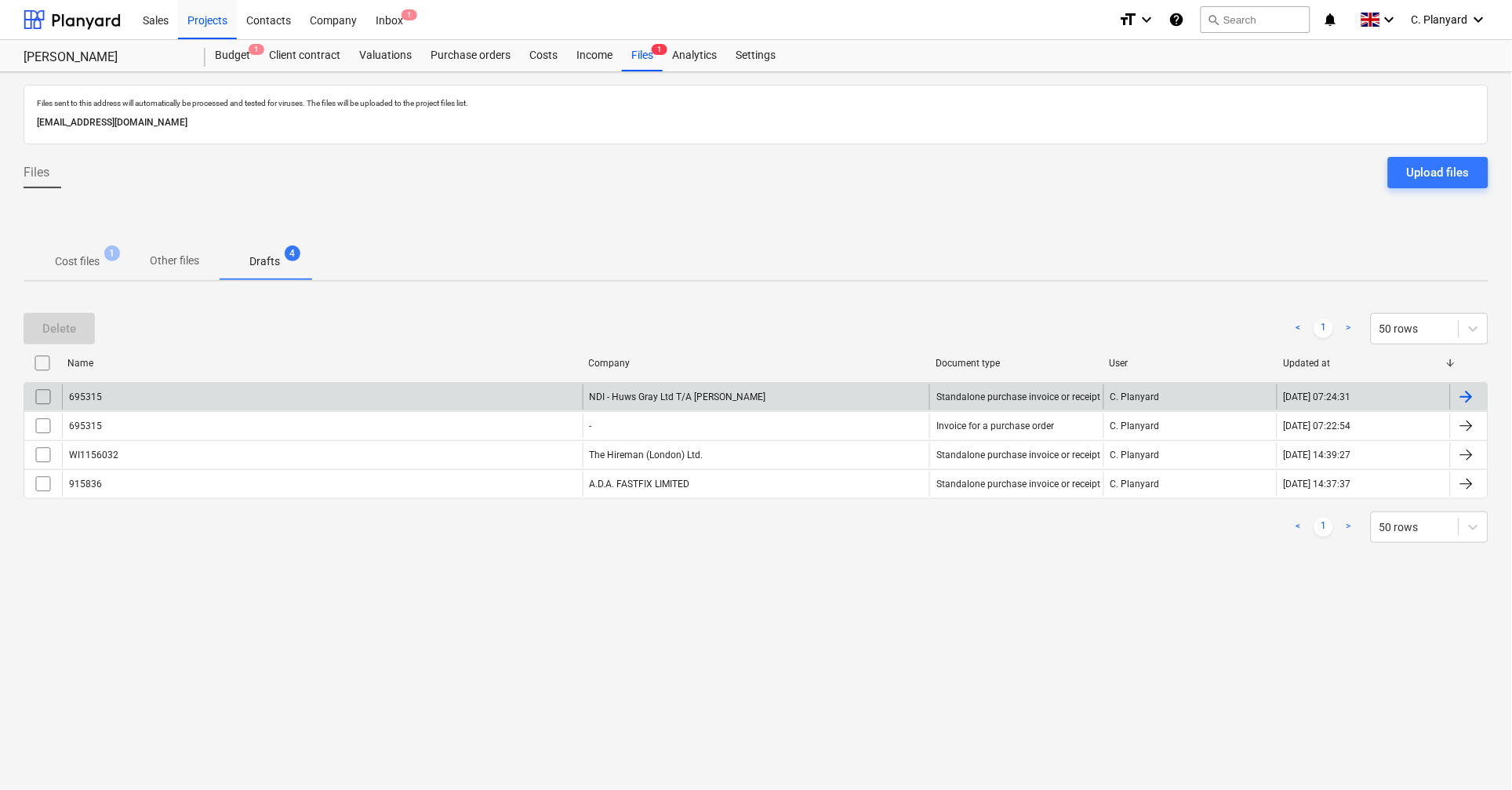
click at [188, 396] on div "695315" at bounding box center [322, 396] width 521 height 25
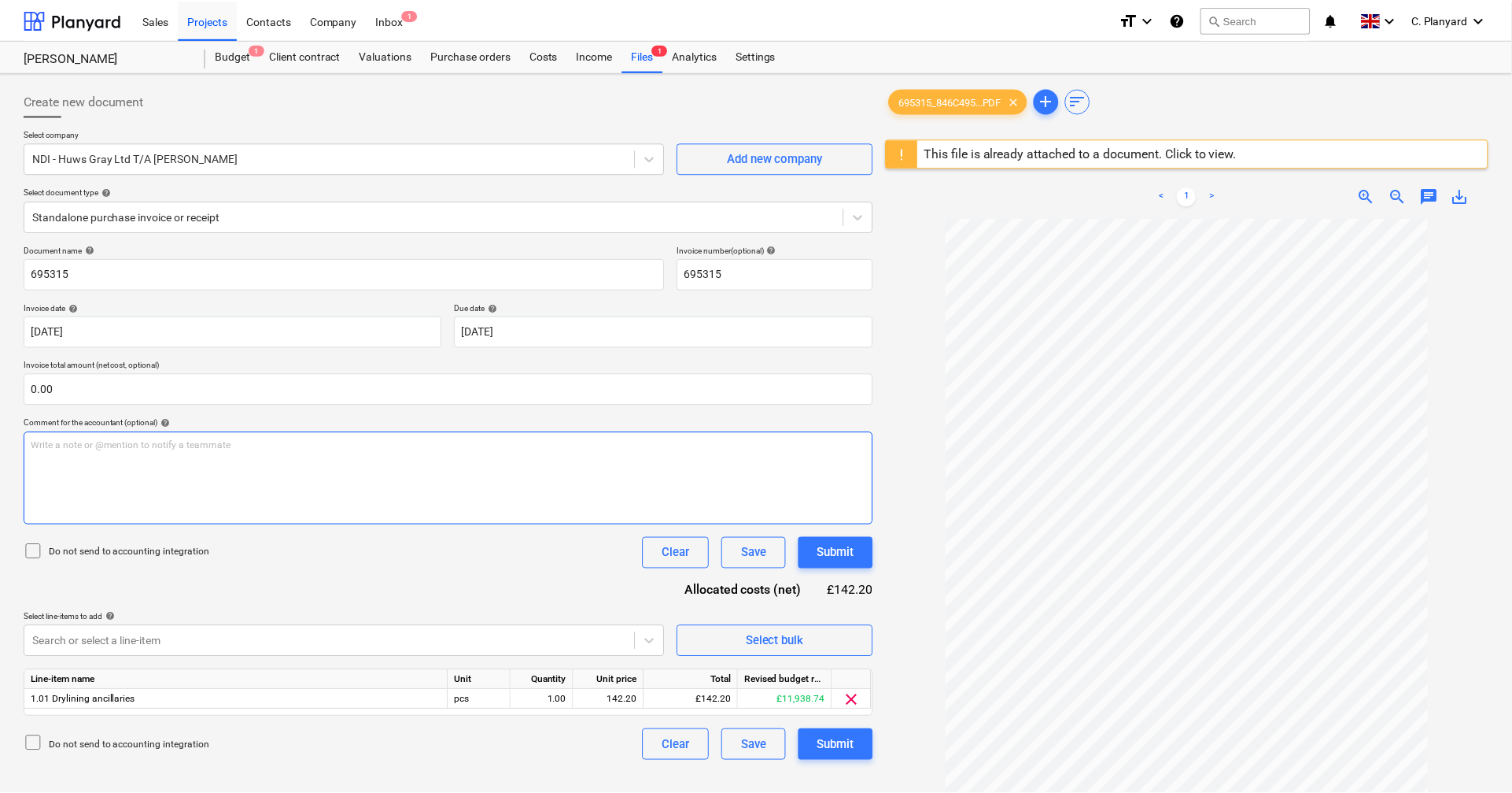
scroll to position [2, 0]
click at [260, 233] on div "Select company NDI - Huws Gray Ltd T/A Lloyd Worrall Add new company Select doc…" at bounding box center [448, 185] width 849 height 116
click at [260, 221] on div at bounding box center [433, 215] width 803 height 16
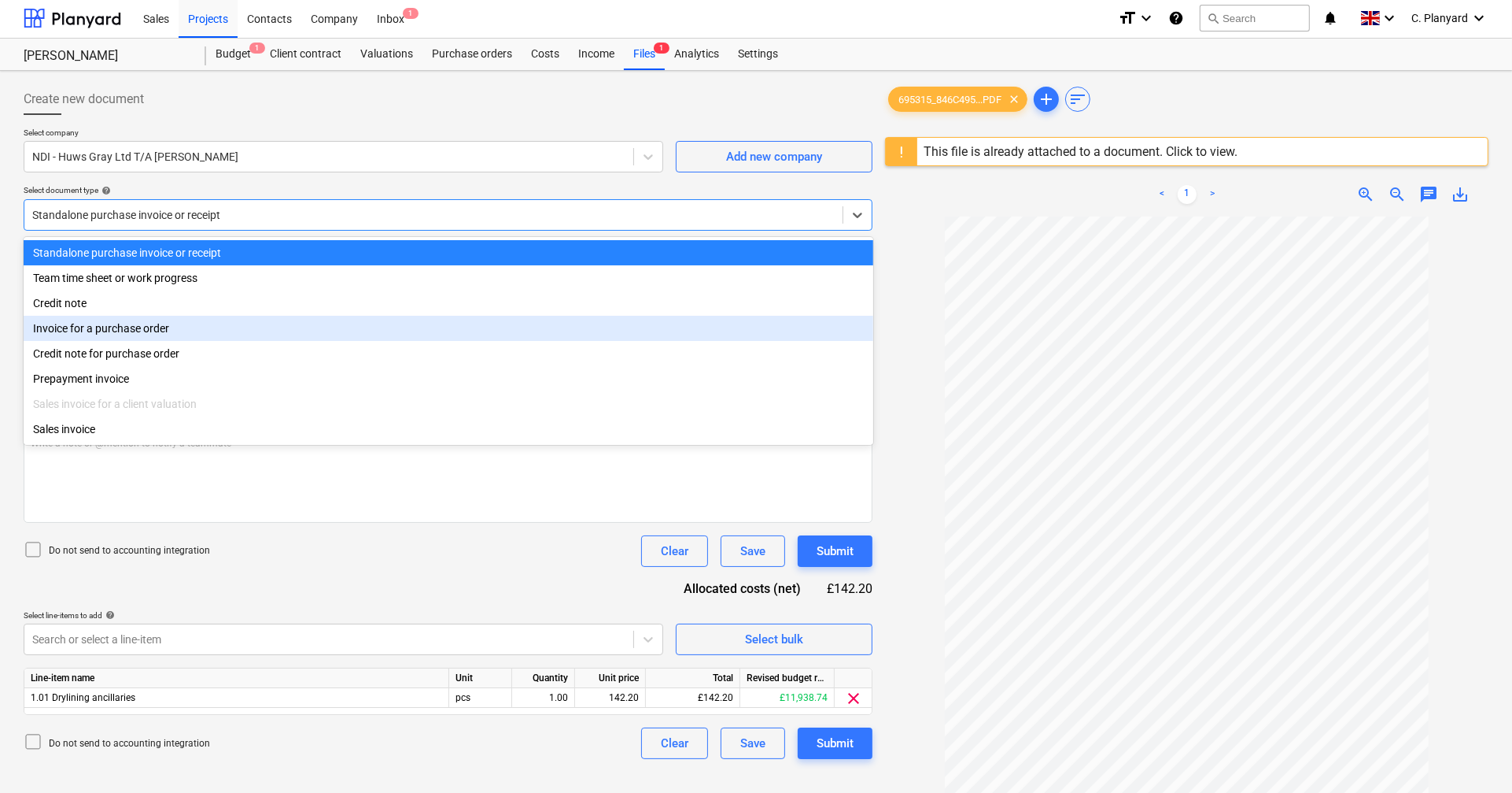
click at [189, 336] on div "Invoice for a purchase order" at bounding box center [448, 328] width 850 height 25
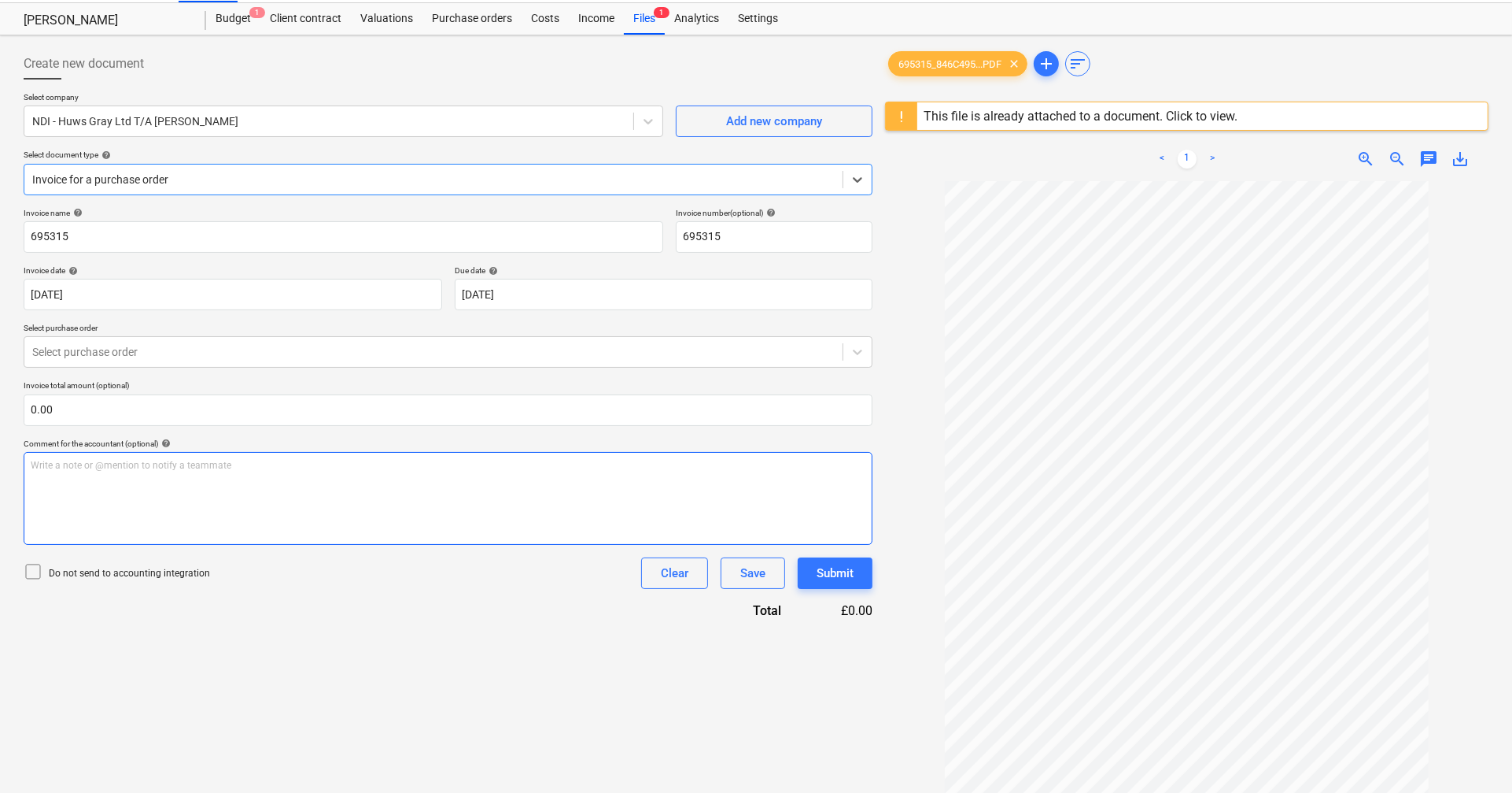
scroll to position [40, 0]
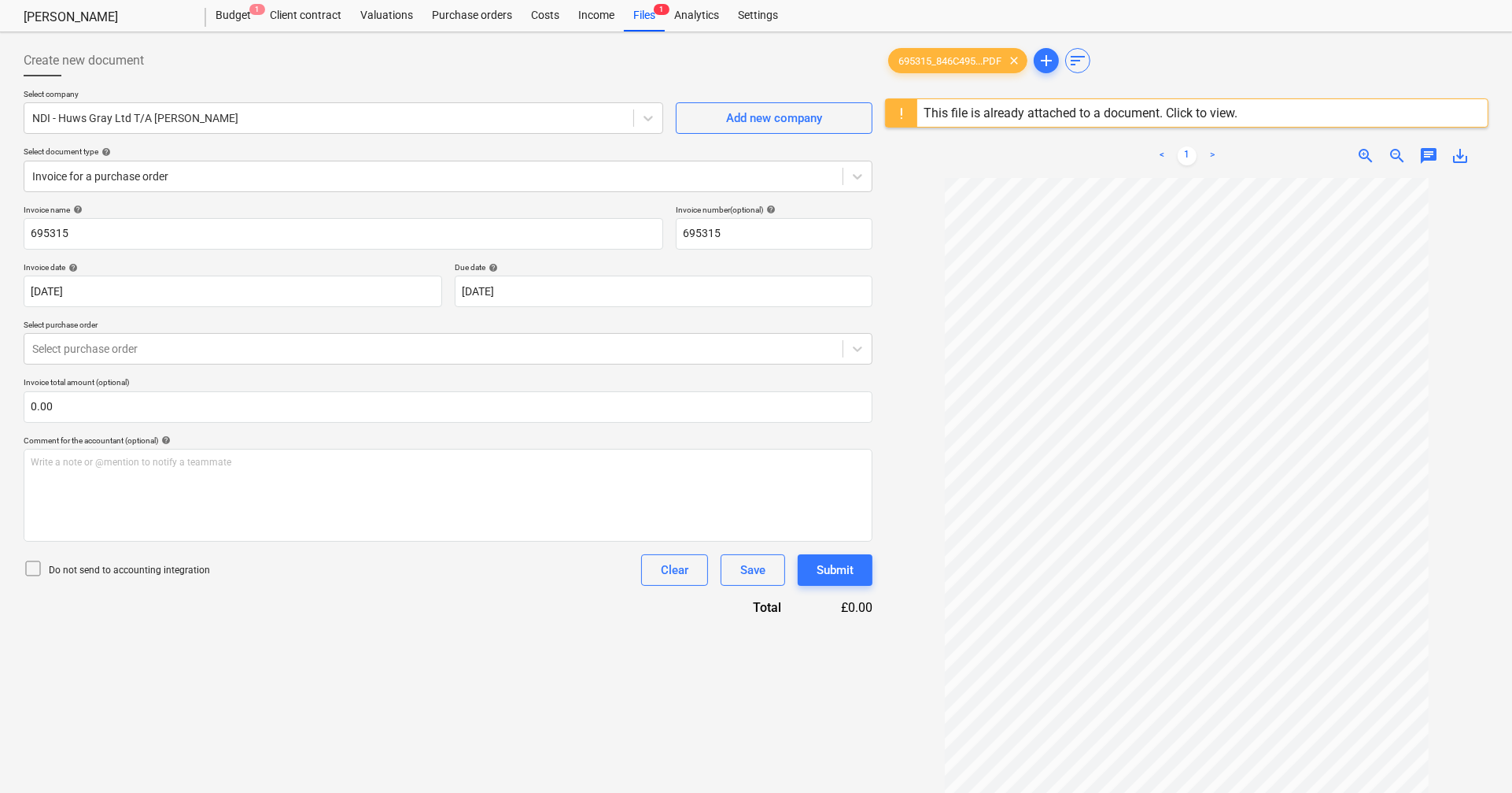
click at [43, 573] on div at bounding box center [36, 570] width 25 height 22
click at [279, 355] on div at bounding box center [433, 349] width 803 height 16
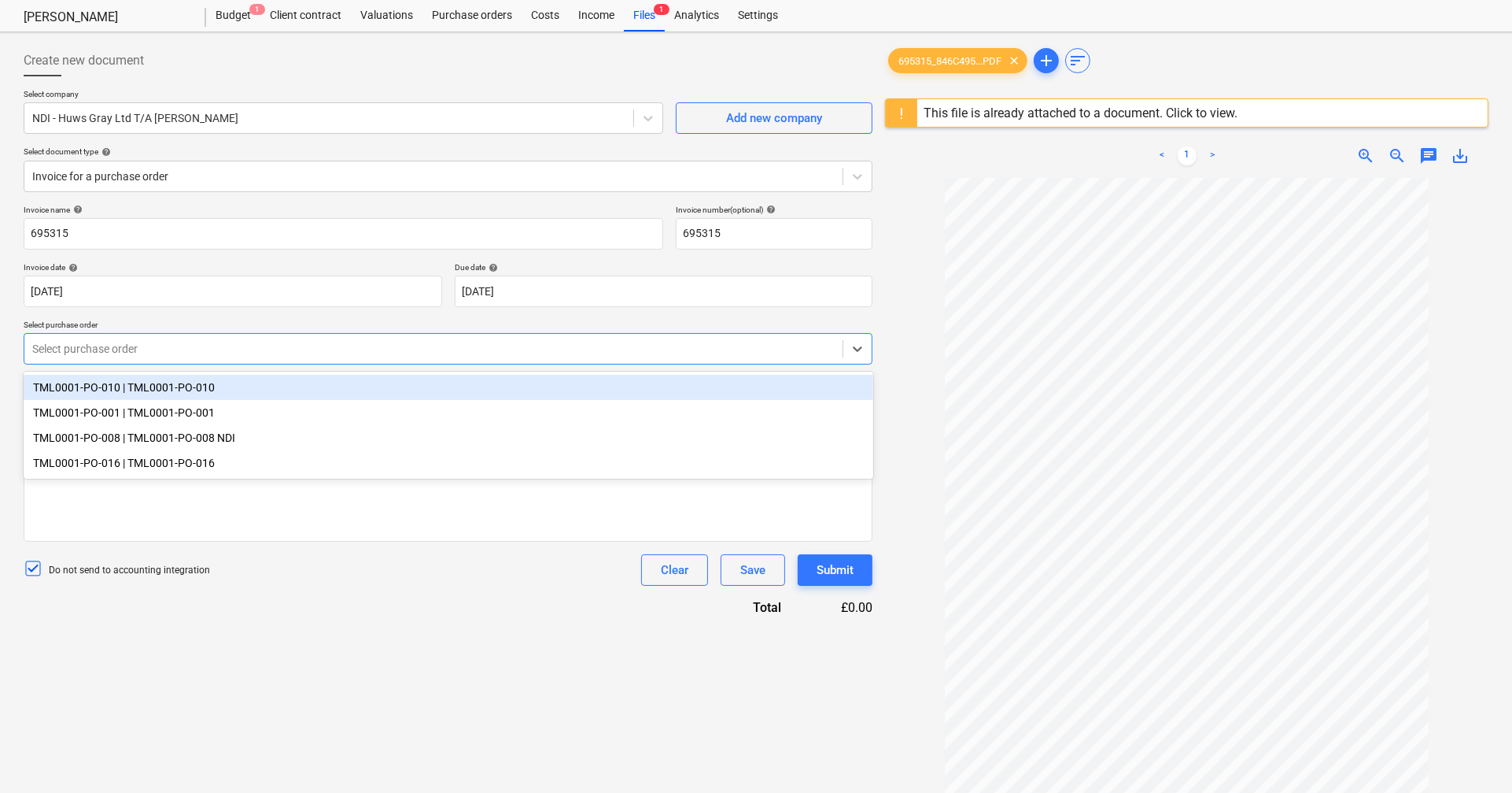
click at [245, 392] on div "TML0001-PO-010 | TML0001-PO-010" at bounding box center [448, 387] width 850 height 25
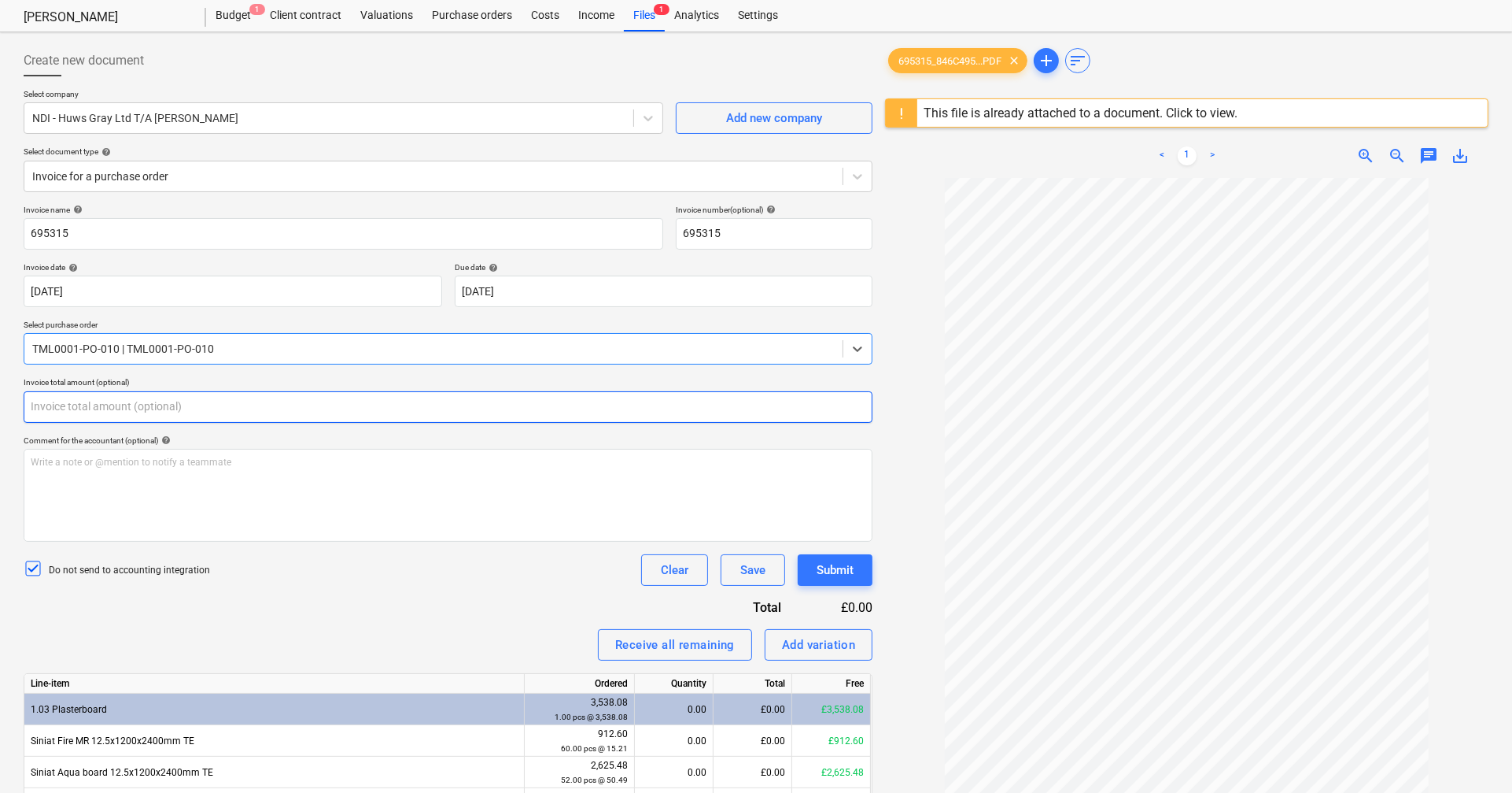
click at [247, 410] on input "text" at bounding box center [448, 407] width 849 height 32
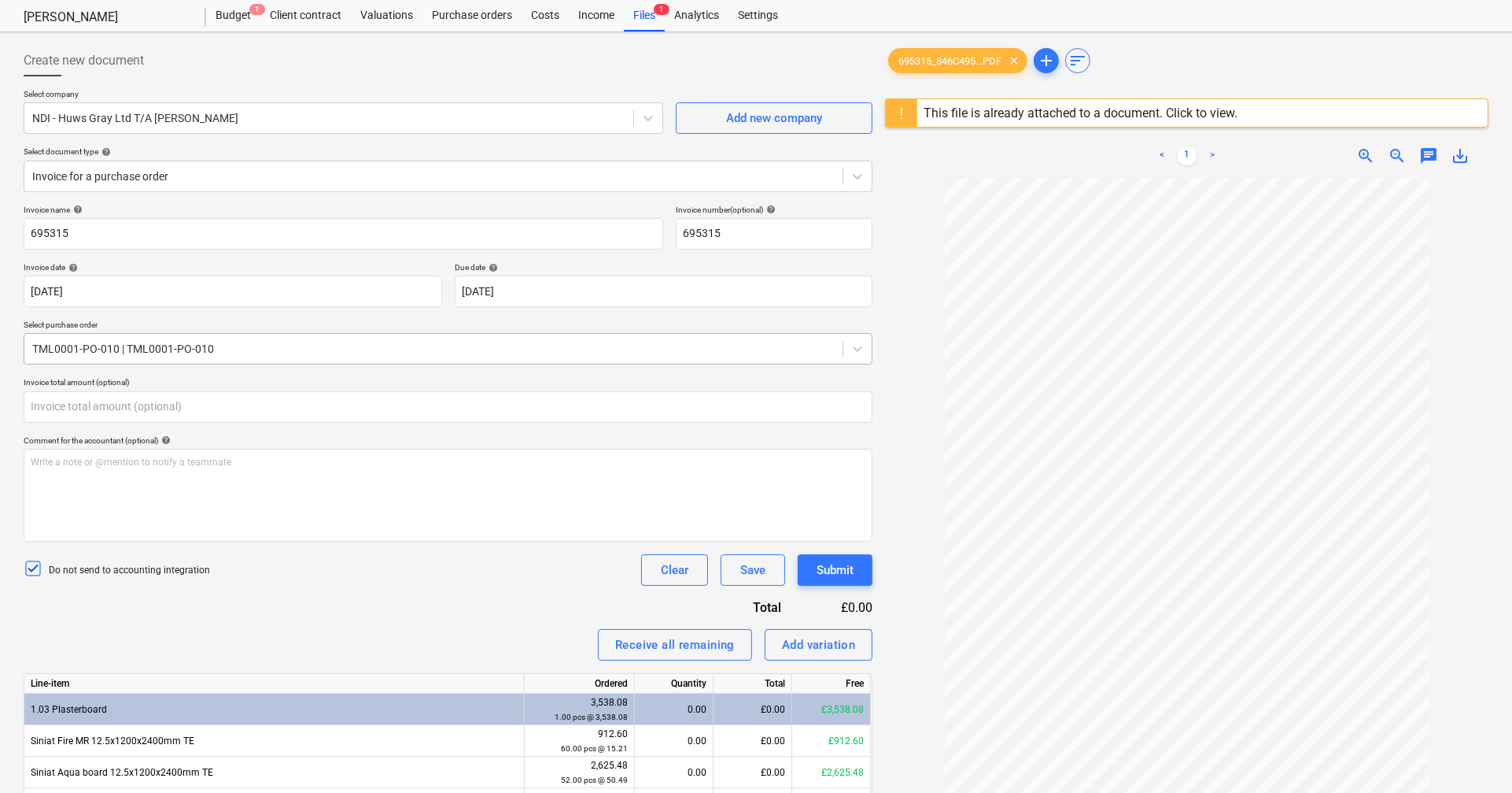
type input "0.00"
click at [262, 363] on div "TML0001-PO-010 | TML0001-PO-010" at bounding box center [448, 349] width 849 height 32
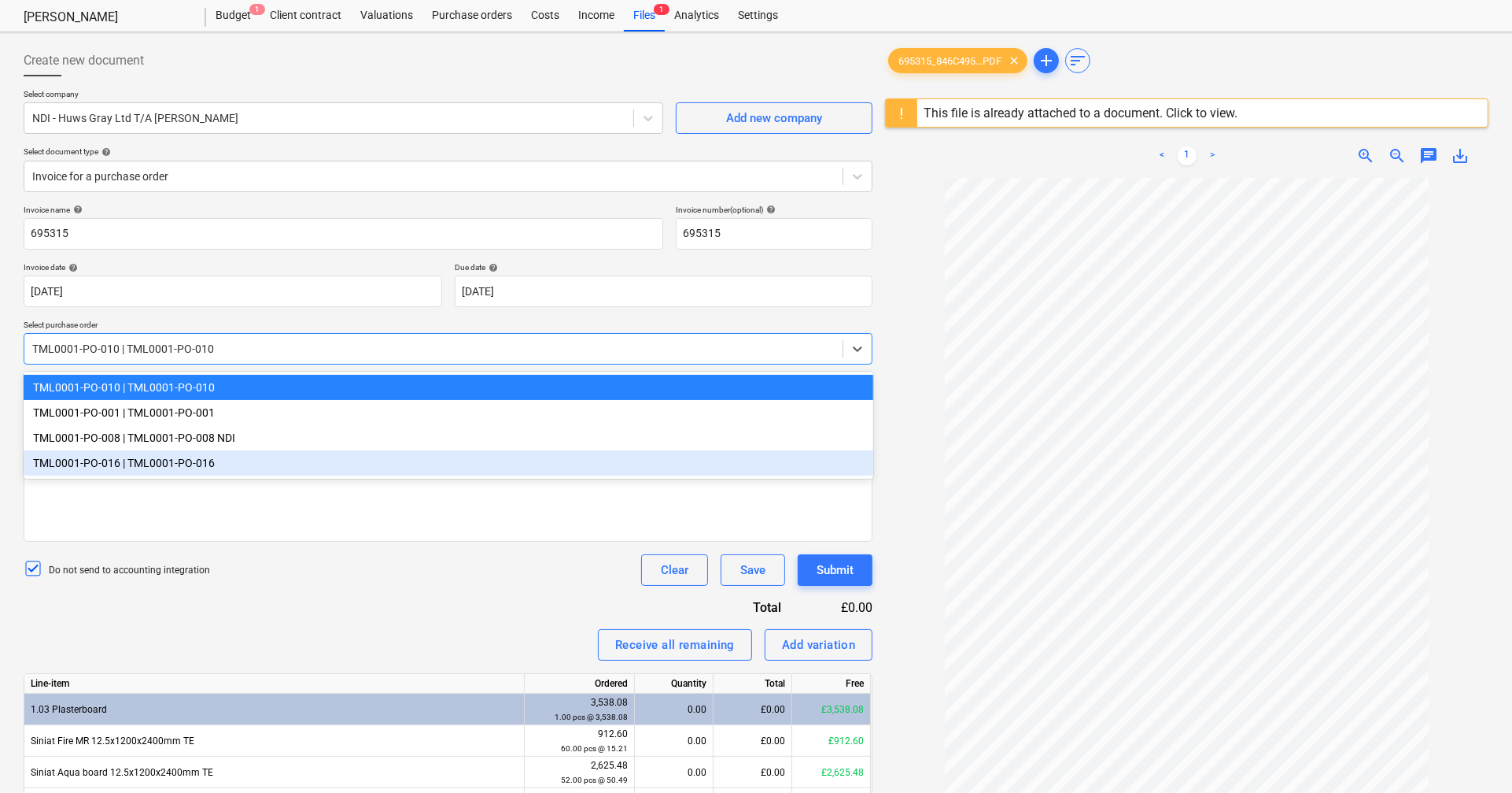
click at [230, 468] on div "TML0001-PO-016 | TML0001-PO-016" at bounding box center [448, 462] width 850 height 25
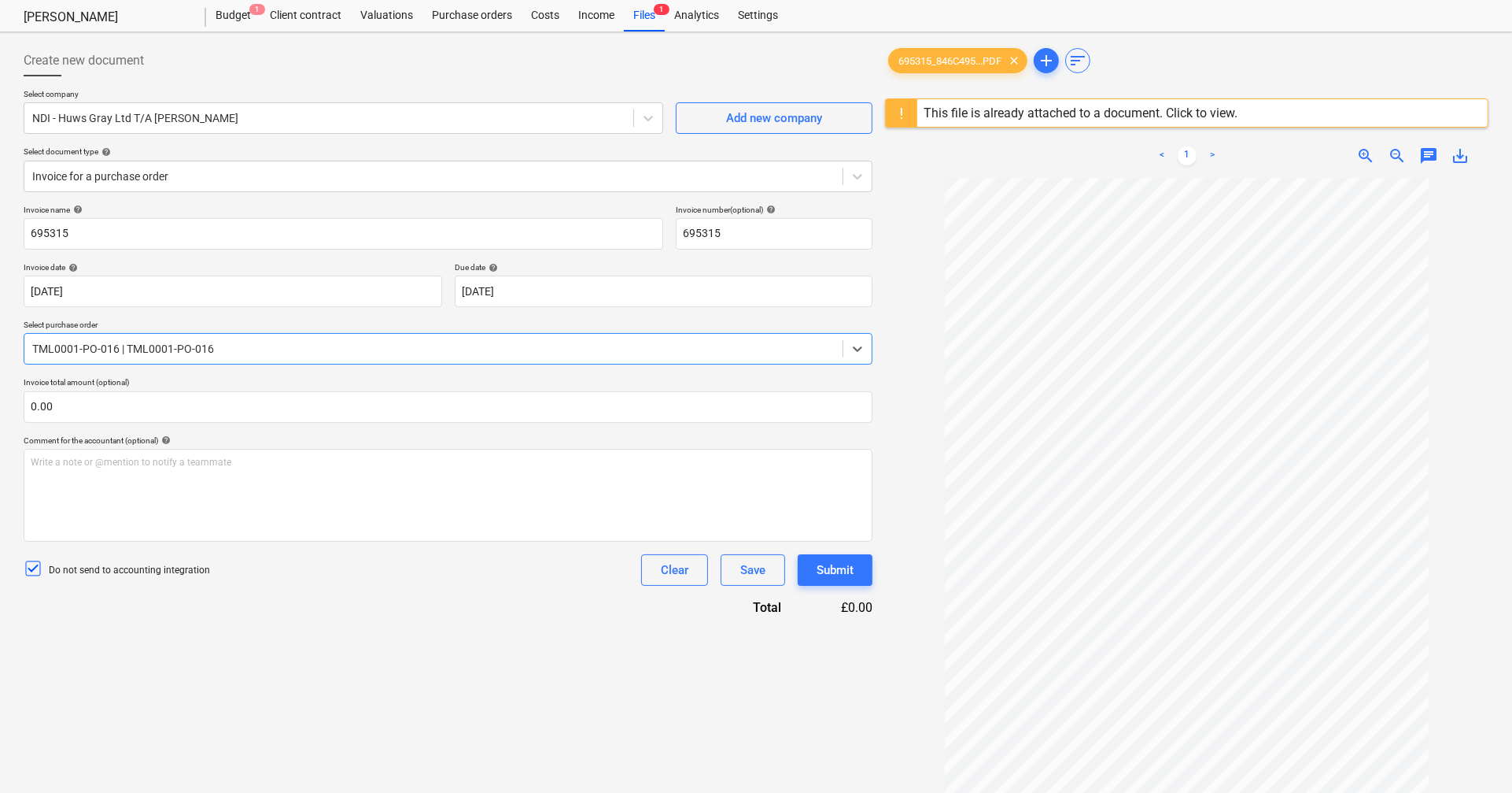
scroll to position [185, 0]
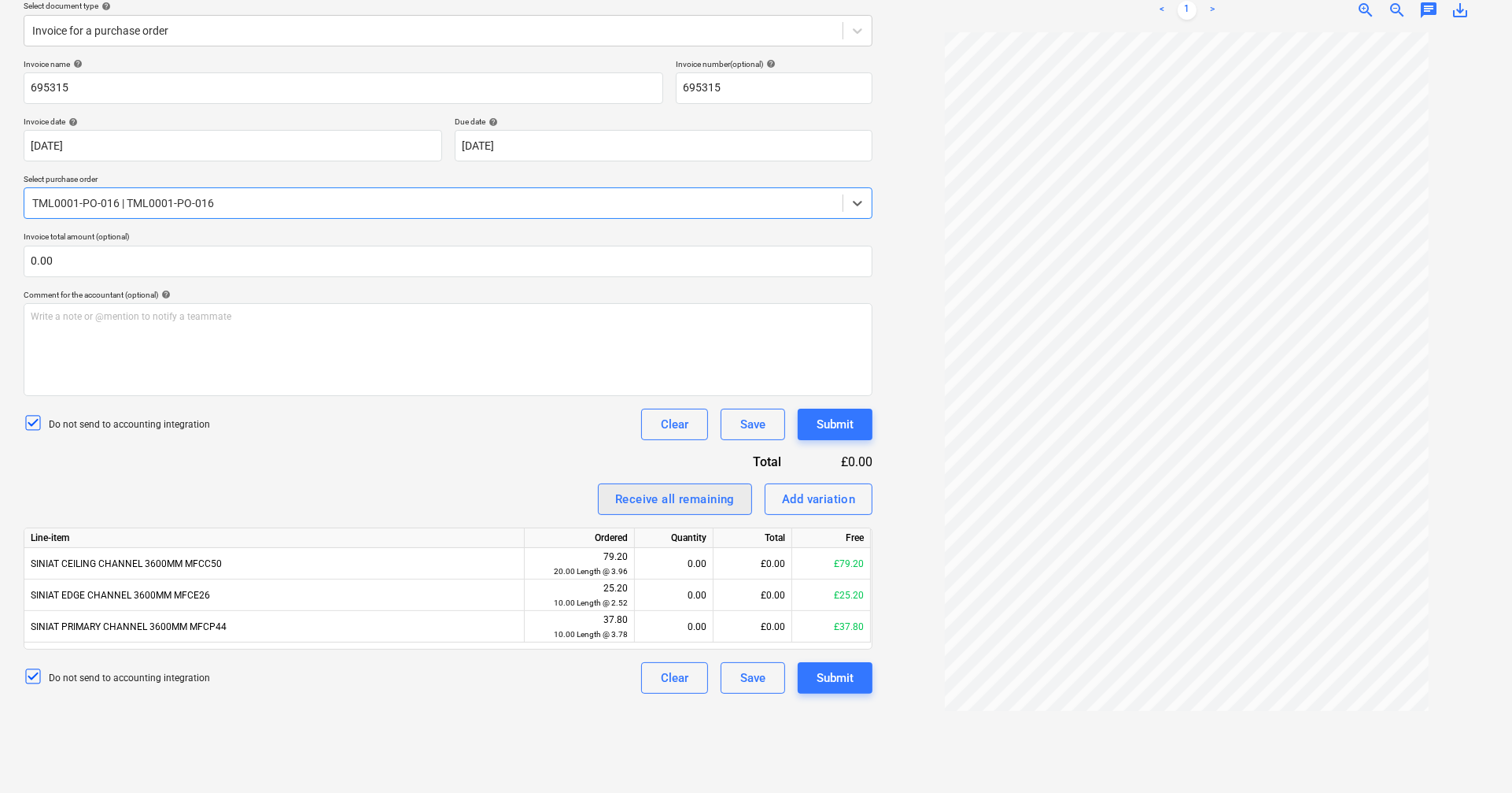
click at [679, 502] on div "Receive all remaining" at bounding box center [675, 499] width 120 height 21
click at [823, 682] on div "Submit" at bounding box center [835, 677] width 37 height 21
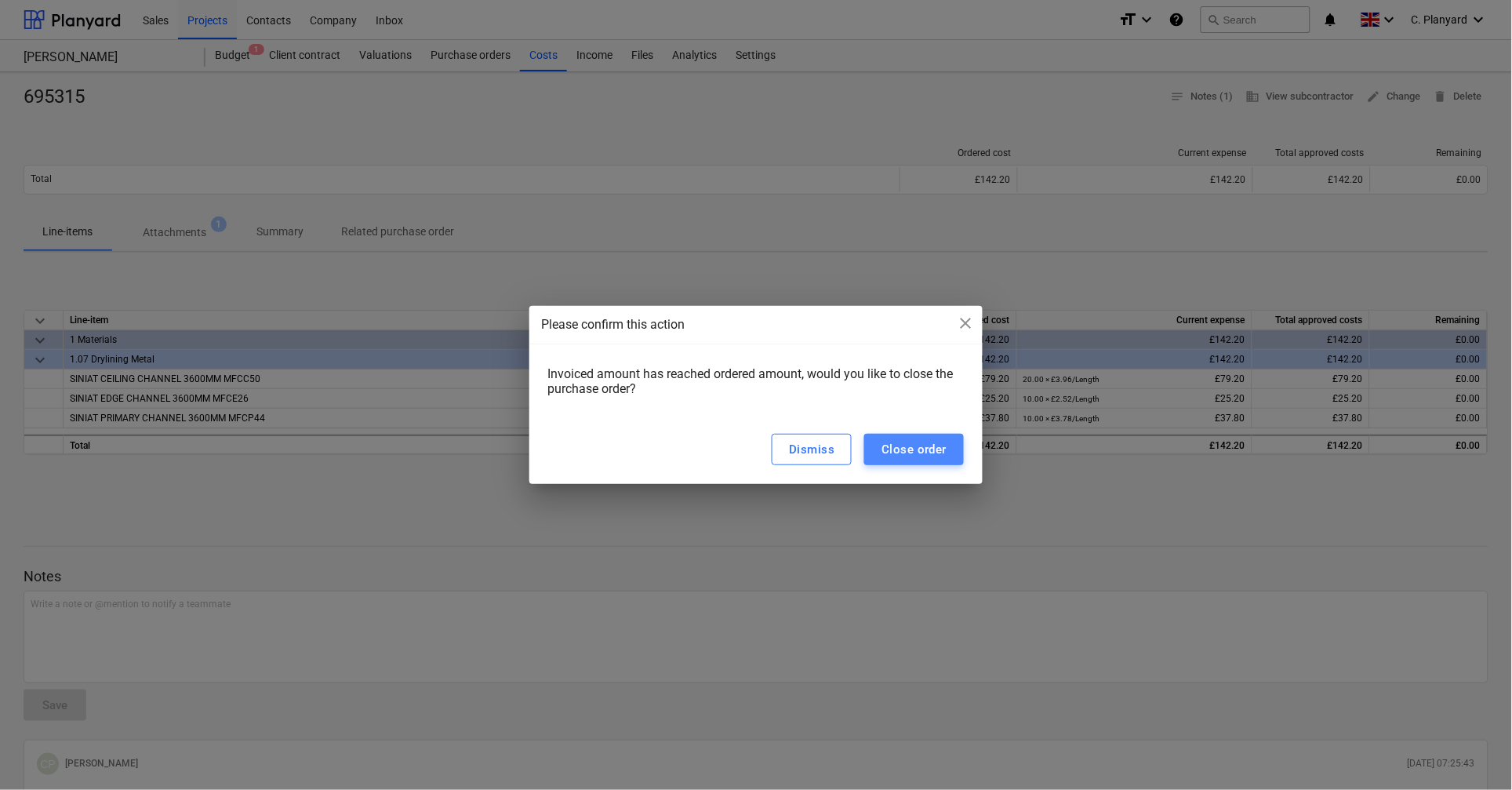
click at [902, 452] on div "Close order" at bounding box center [914, 449] width 66 height 21
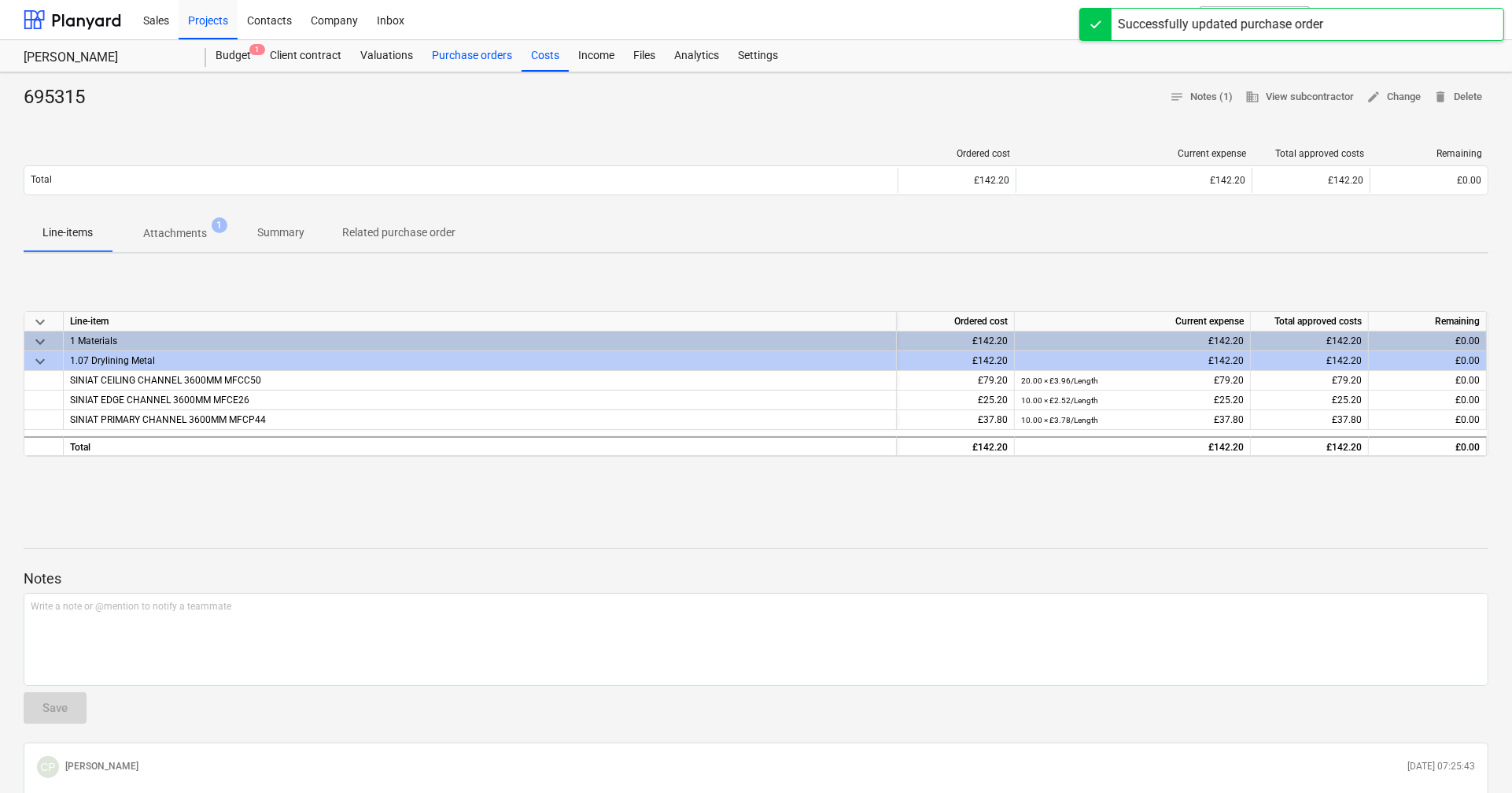
click at [466, 52] on div "Purchase orders" at bounding box center [472, 56] width 100 height 32
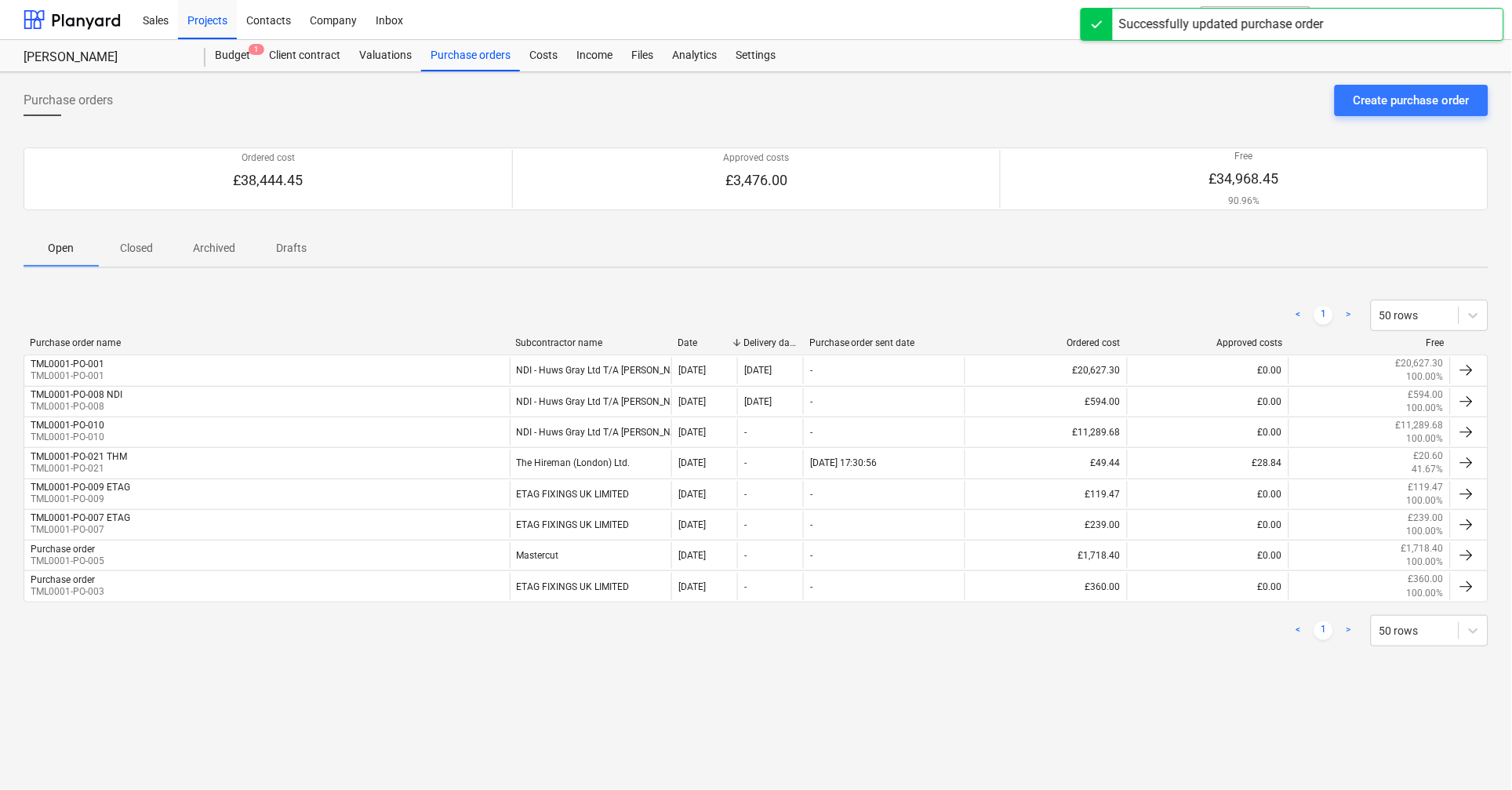
click at [136, 256] on p "Closed" at bounding box center [136, 248] width 38 height 17
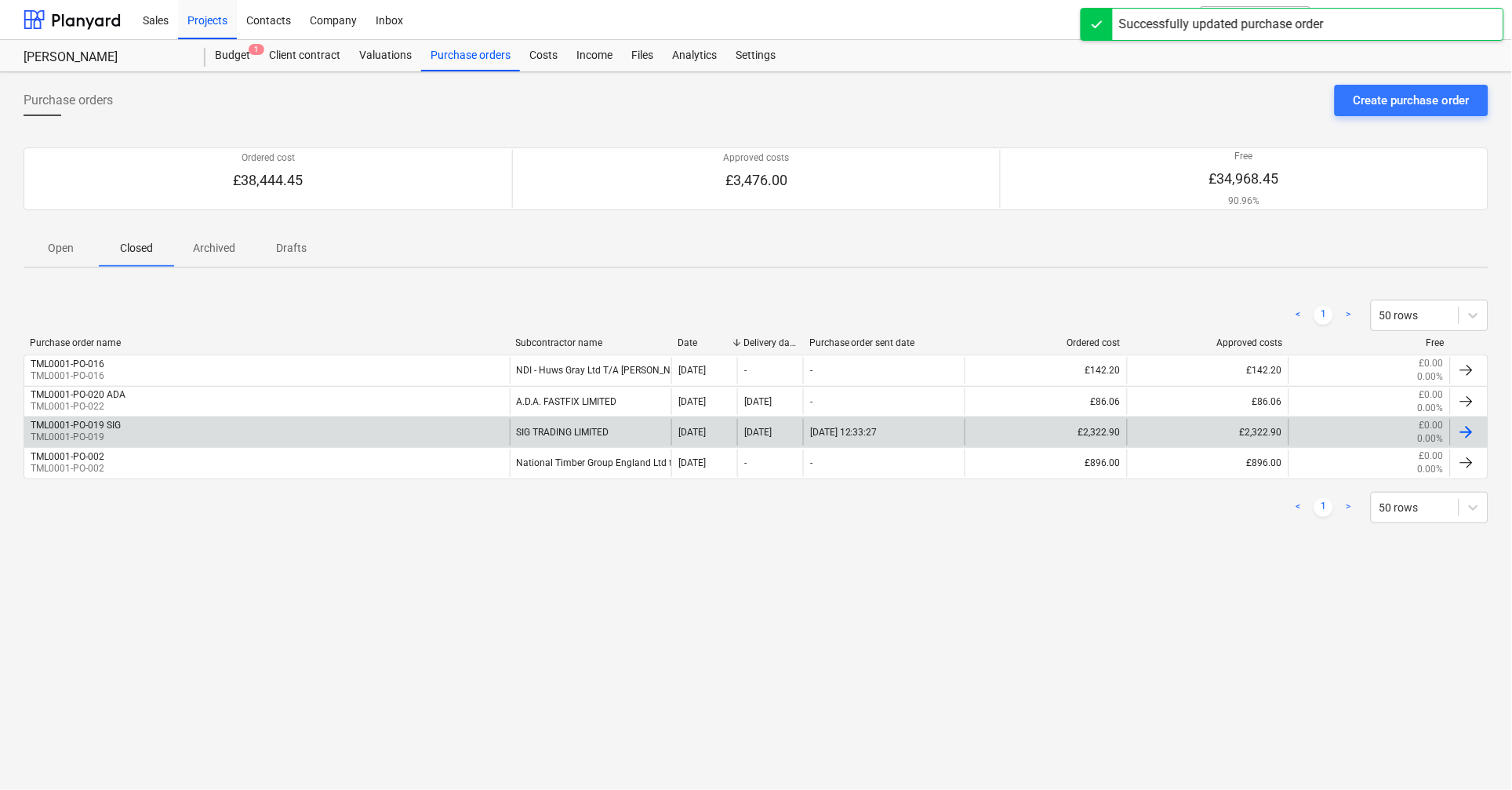
click at [200, 427] on div "TML0001-PO-019 SIG TML0001-PO-019" at bounding box center [266, 432] width 485 height 27
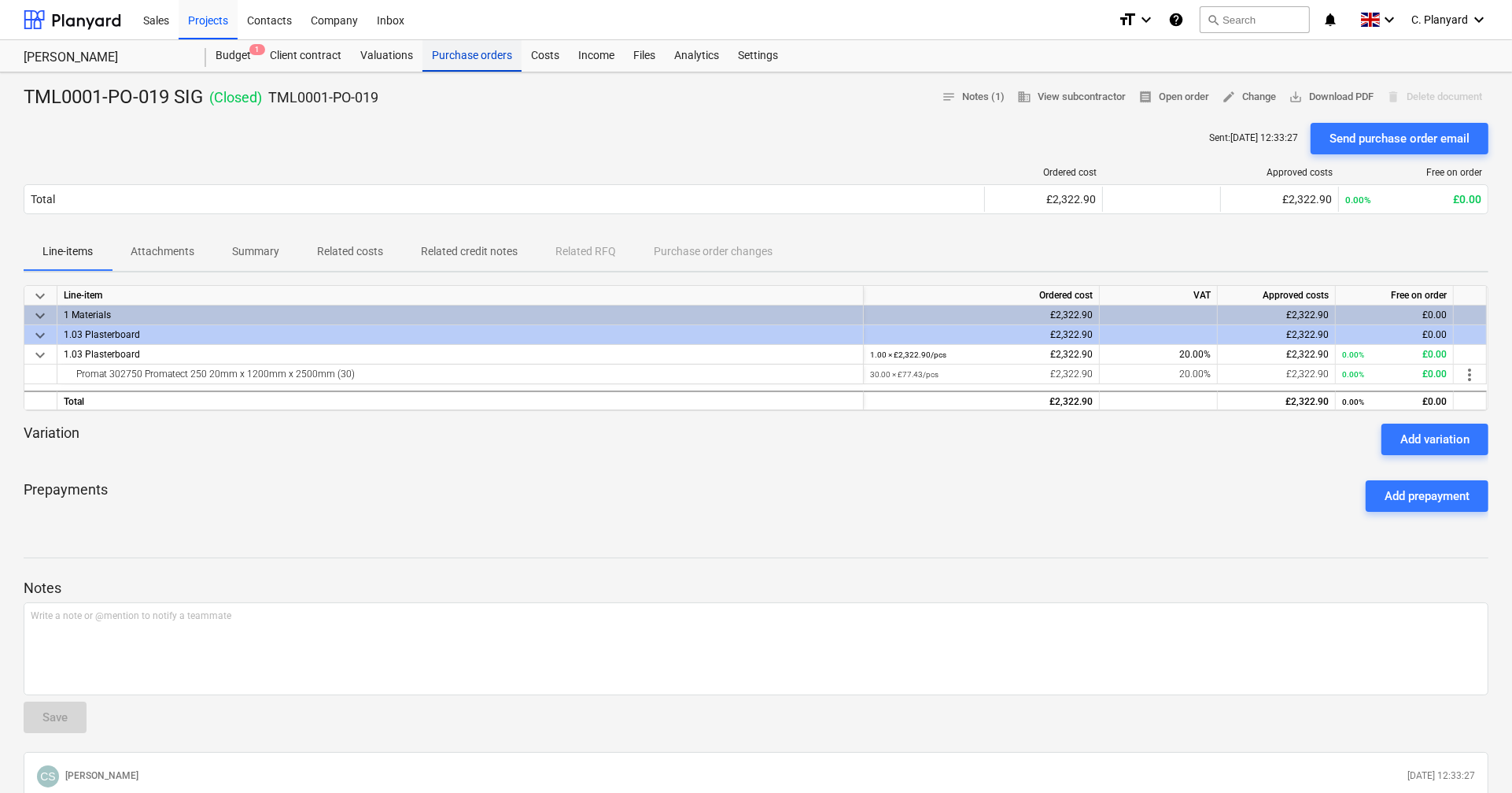
click at [453, 63] on div "Purchase orders" at bounding box center [472, 56] width 100 height 32
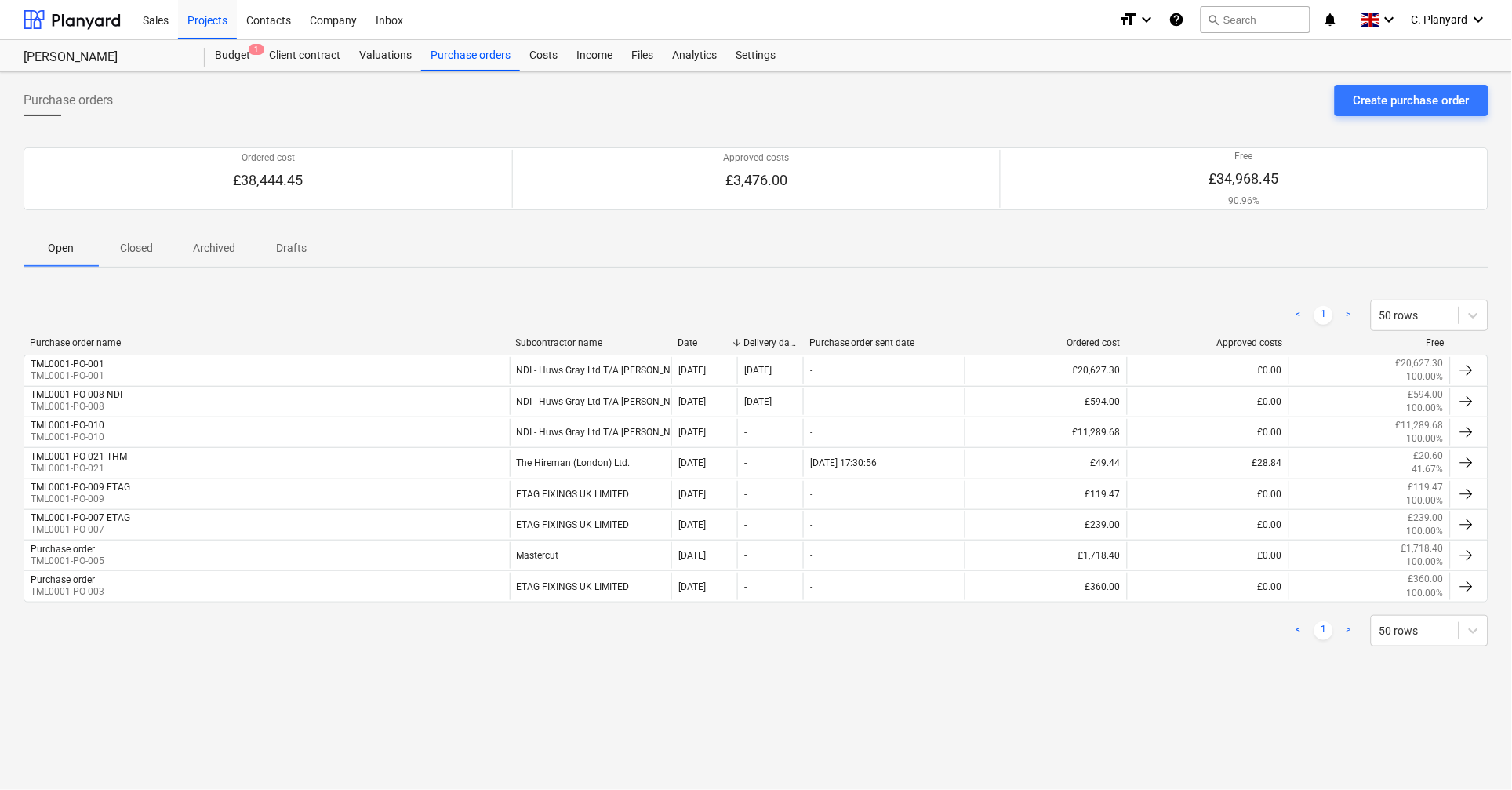
click at [111, 259] on span "Closed" at bounding box center [137, 248] width 75 height 26
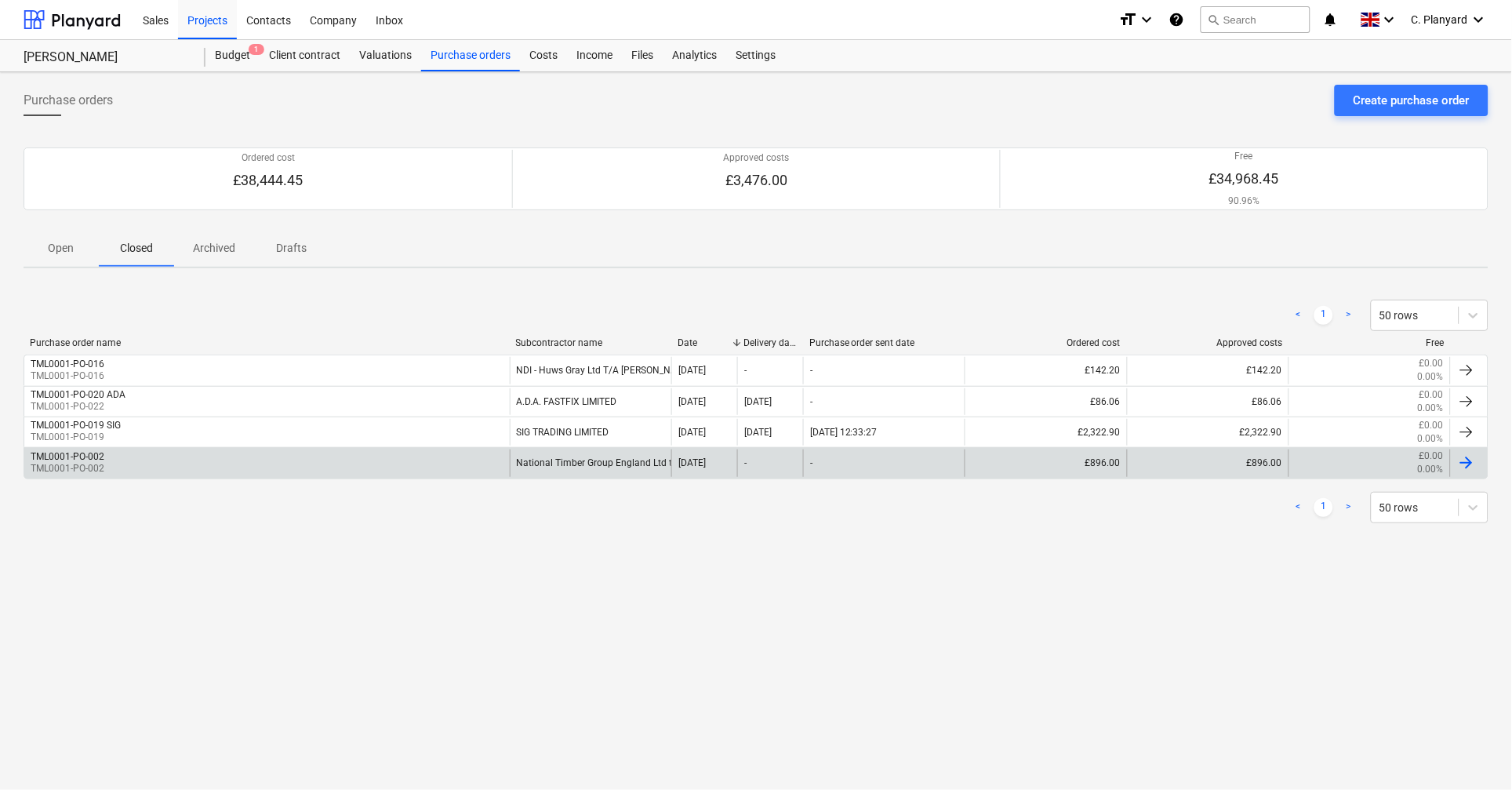
click at [200, 466] on div "TML0001-PO-002 TML0001-PO-002" at bounding box center [266, 462] width 485 height 27
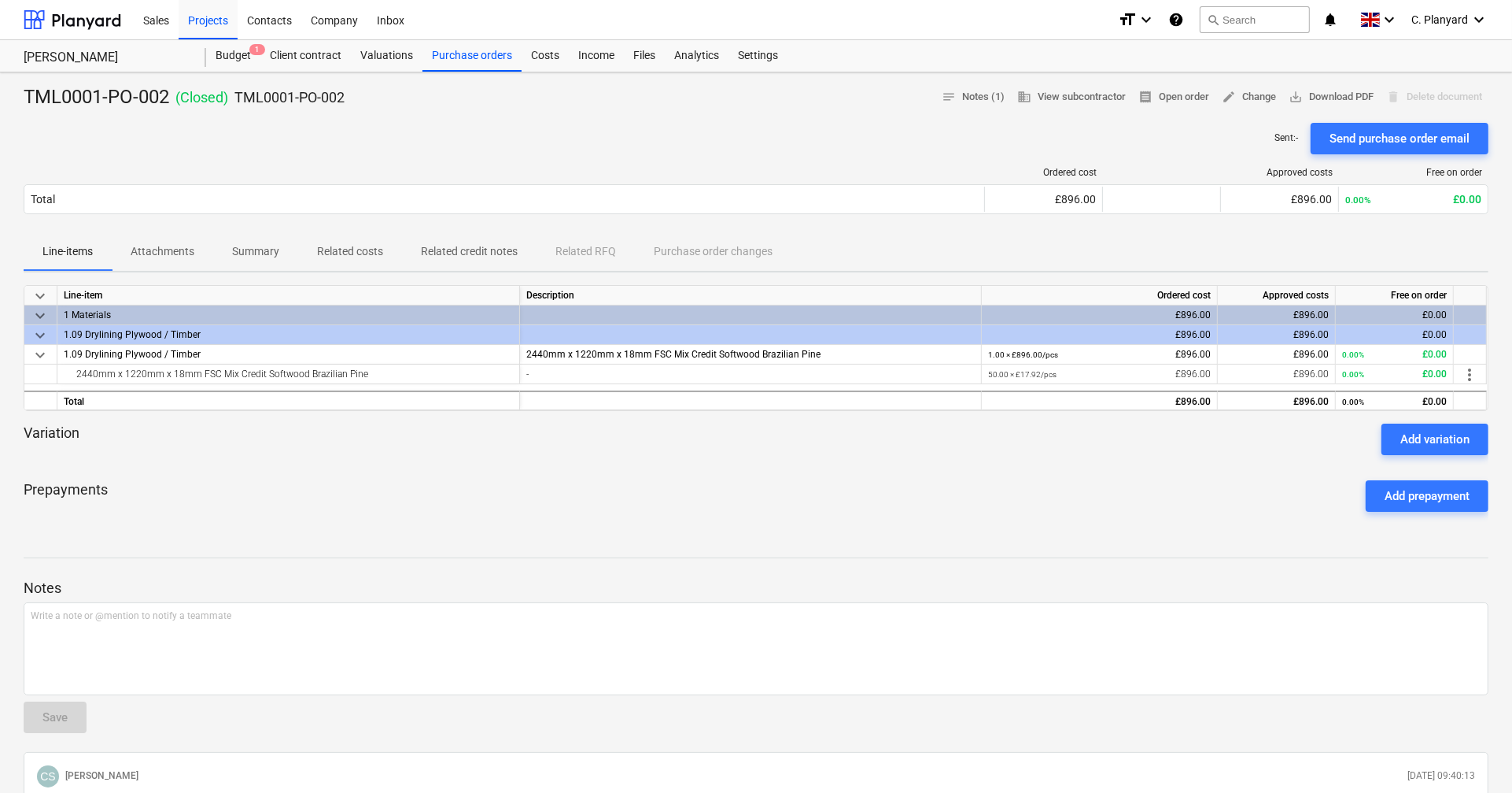
click at [356, 252] on p "Related costs" at bounding box center [350, 251] width 66 height 17
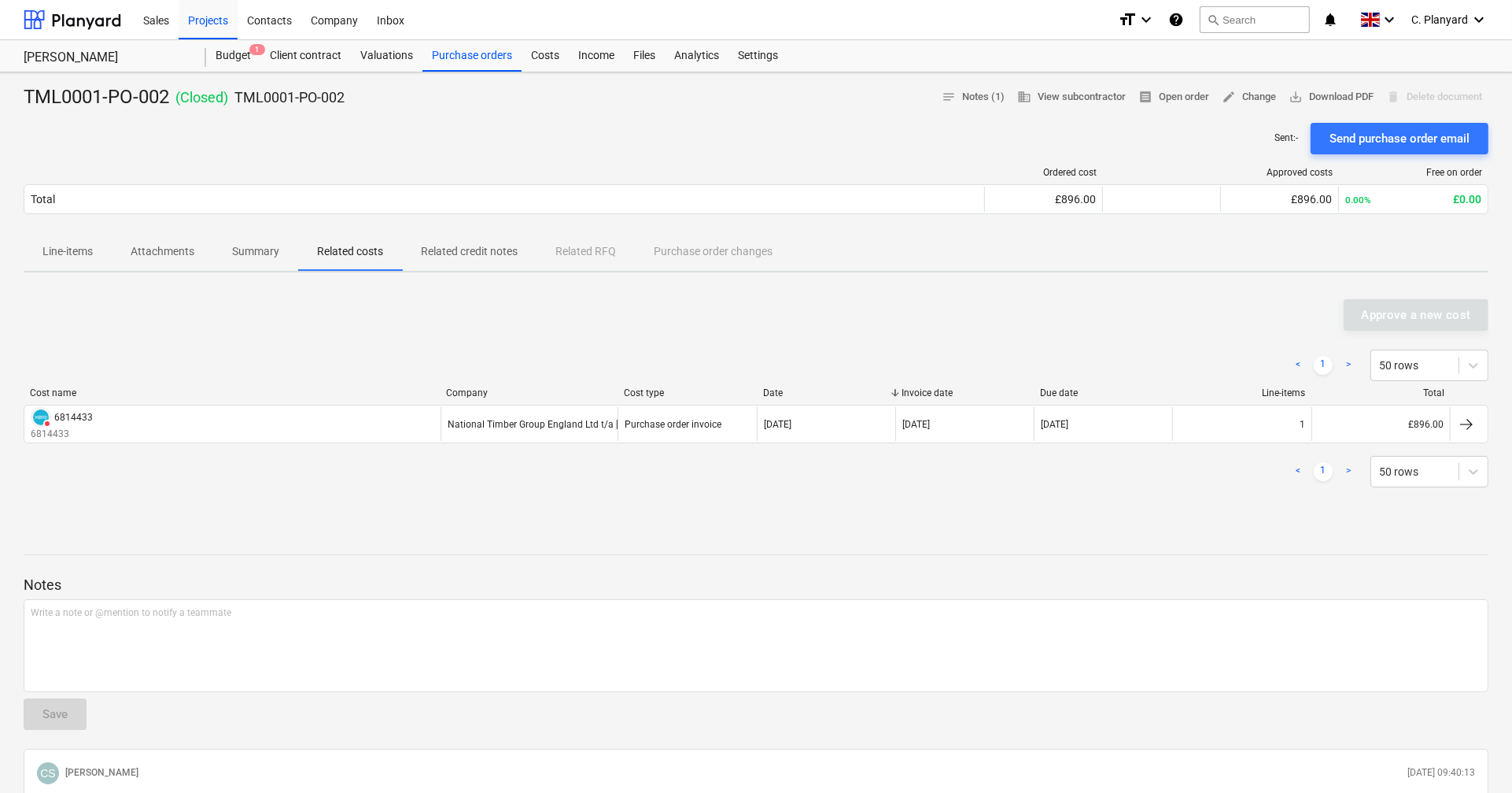
click at [92, 248] on p "Line-items" at bounding box center [68, 251] width 51 height 17
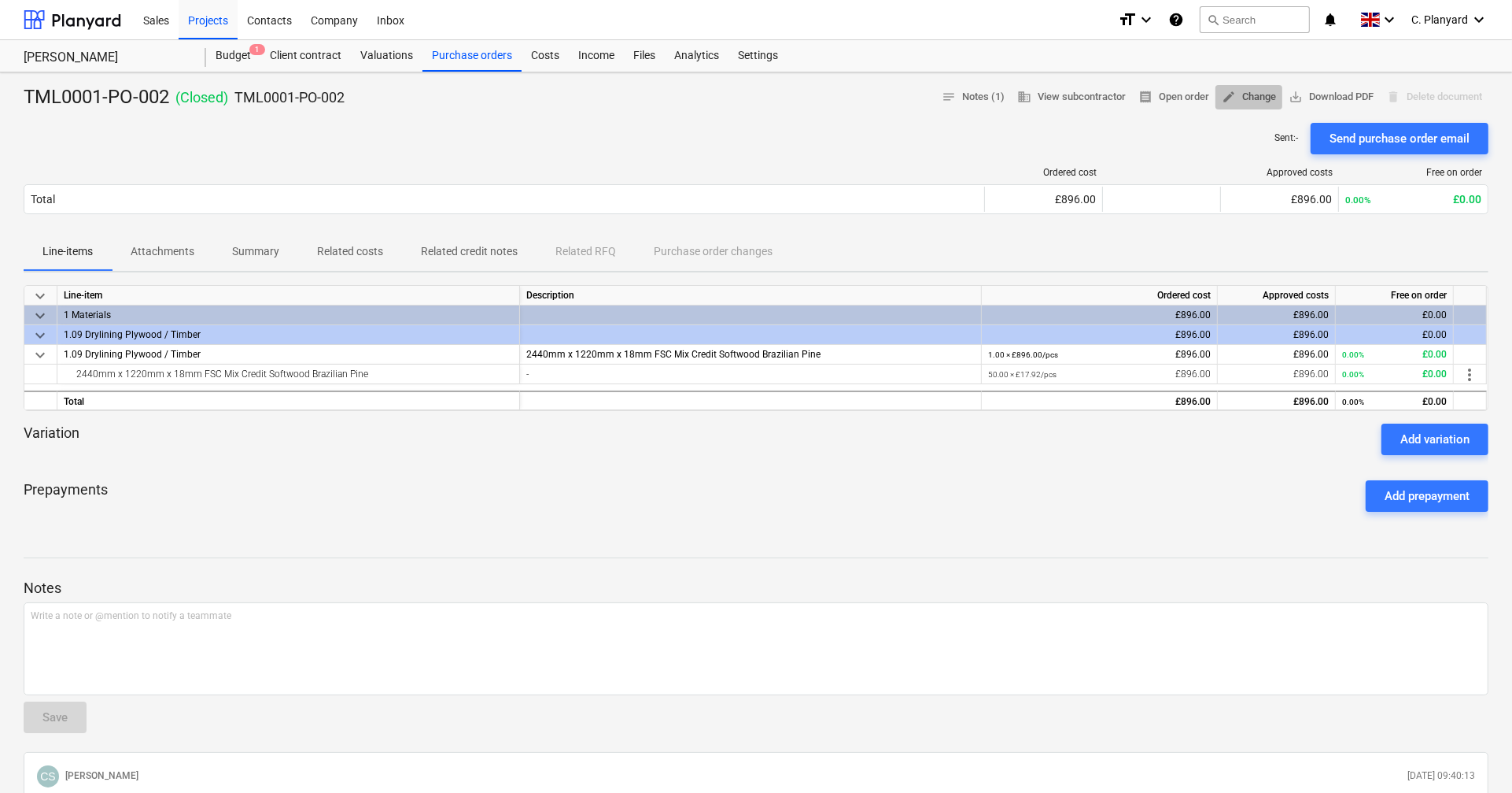
click at [1248, 93] on span "edit Change" at bounding box center [1249, 97] width 55 height 18
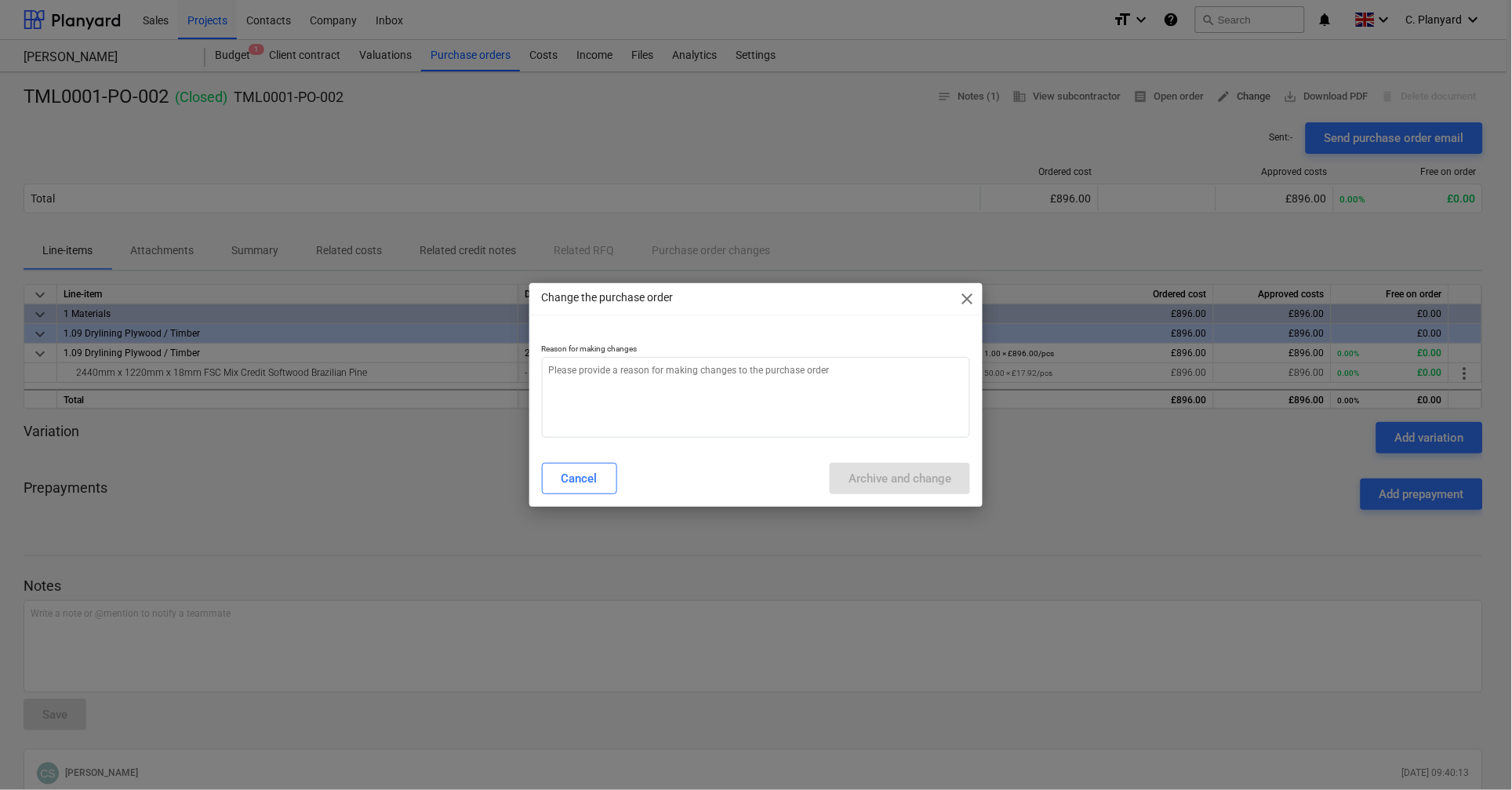
type textarea "x"
click at [853, 353] on p "Reason for making changes" at bounding box center [756, 349] width 428 height 13
click at [829, 401] on textarea at bounding box center [756, 396] width 428 height 80
type textarea "a"
type textarea "x"
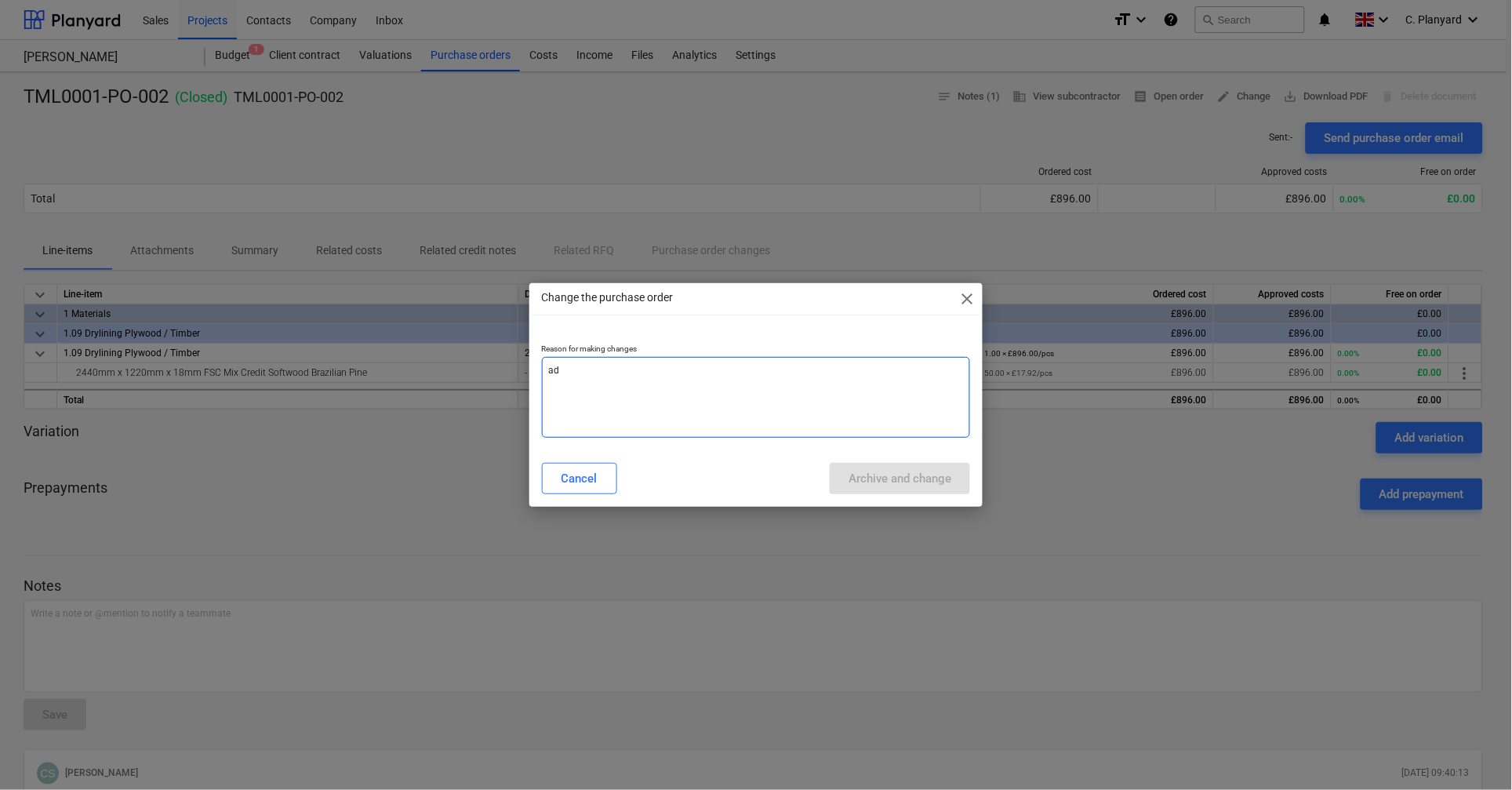
type textarea "ads"
type textarea "x"
type textarea "ads"
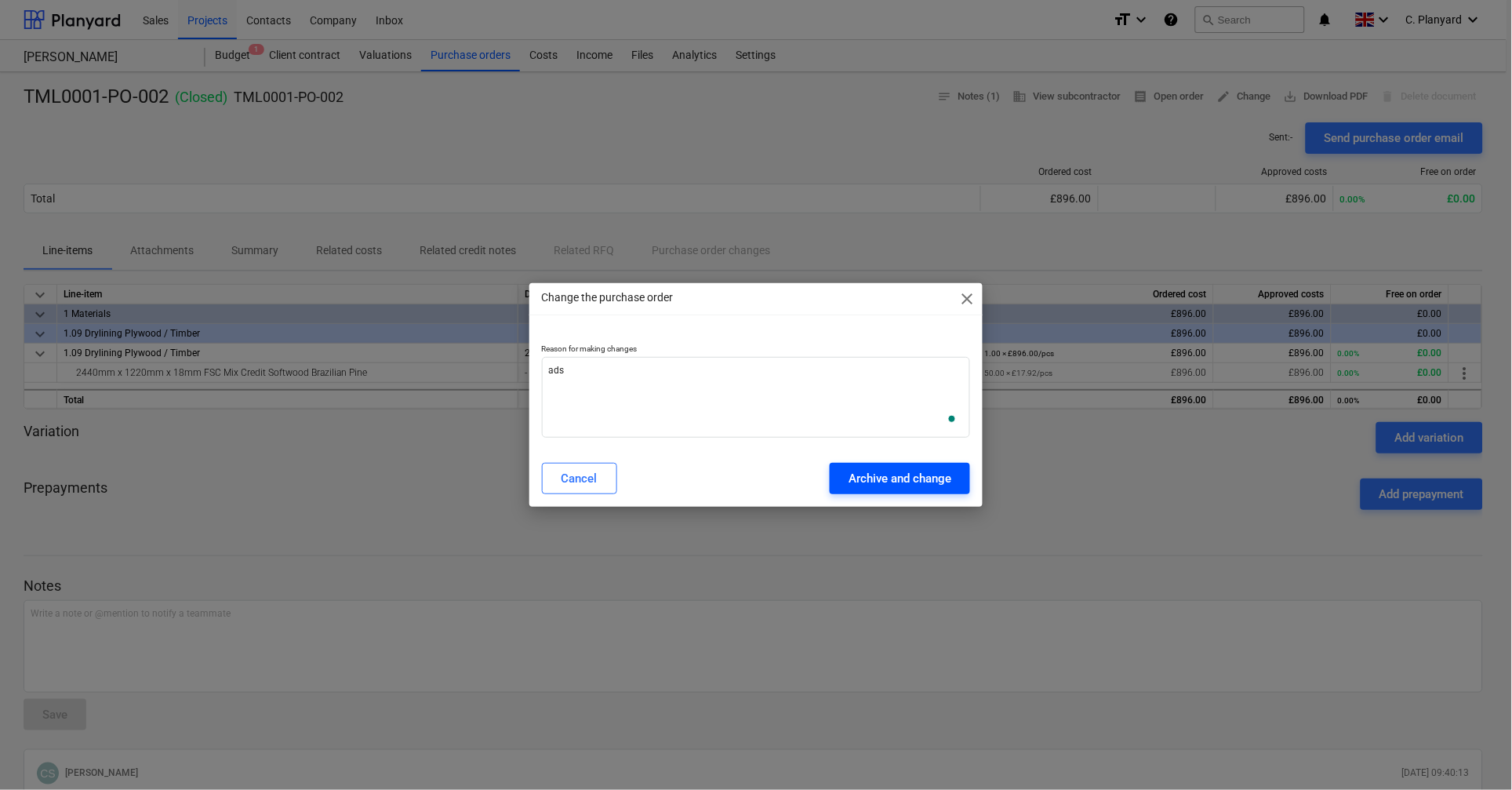
click at [869, 479] on div "Archive and change" at bounding box center [899, 478] width 102 height 21
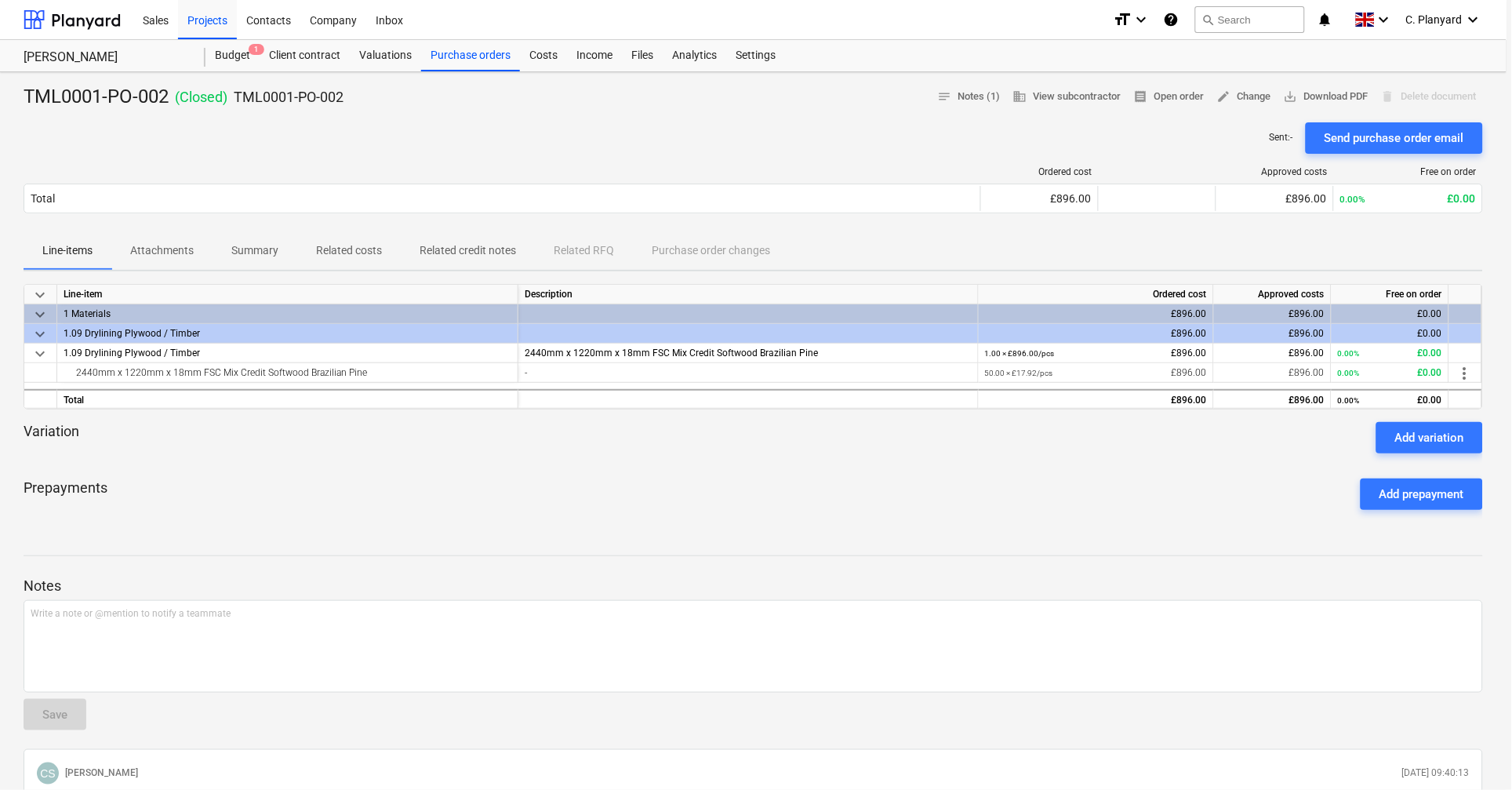
type textarea "x"
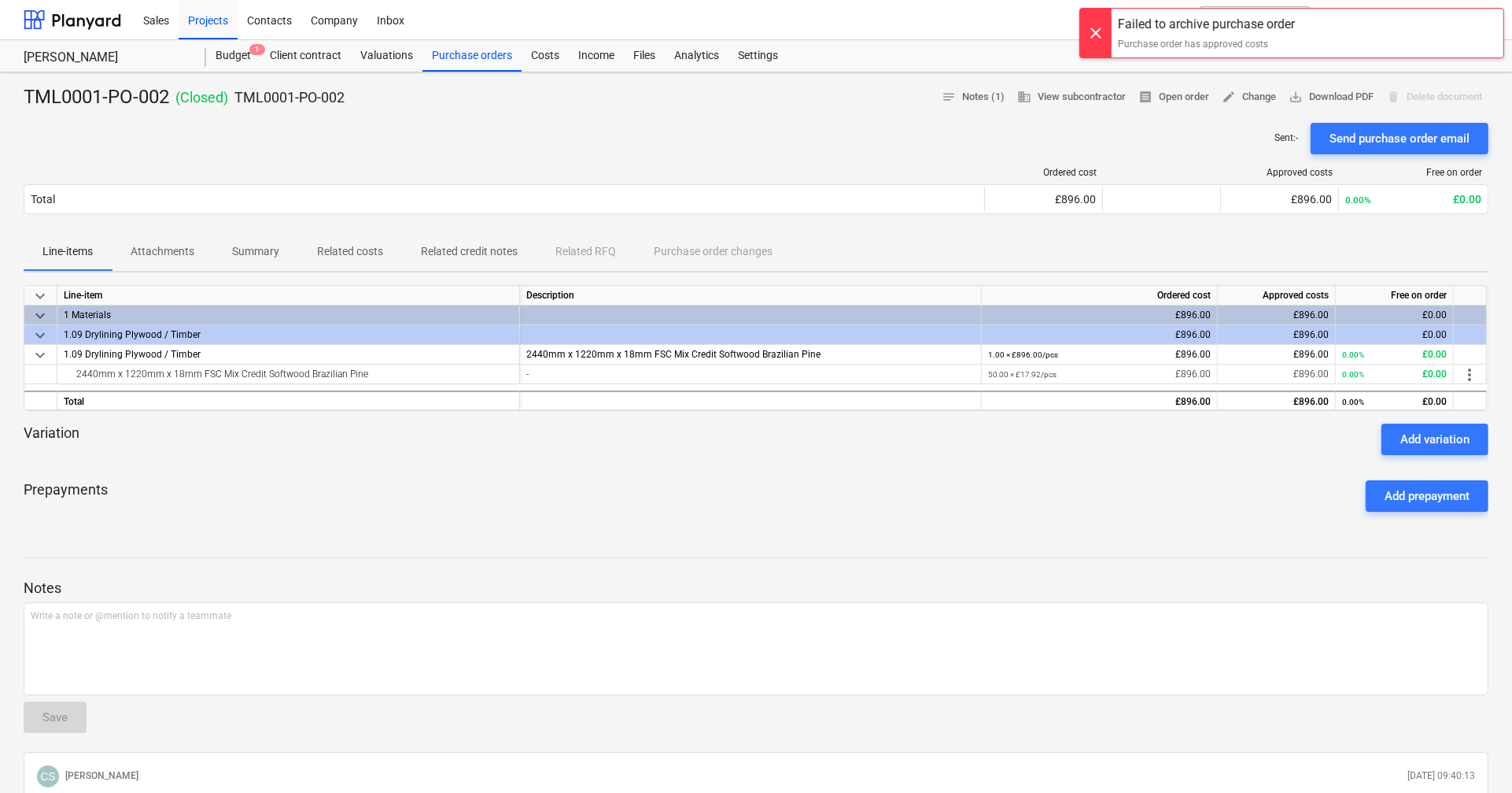
click at [349, 255] on p "Related costs" at bounding box center [350, 251] width 66 height 17
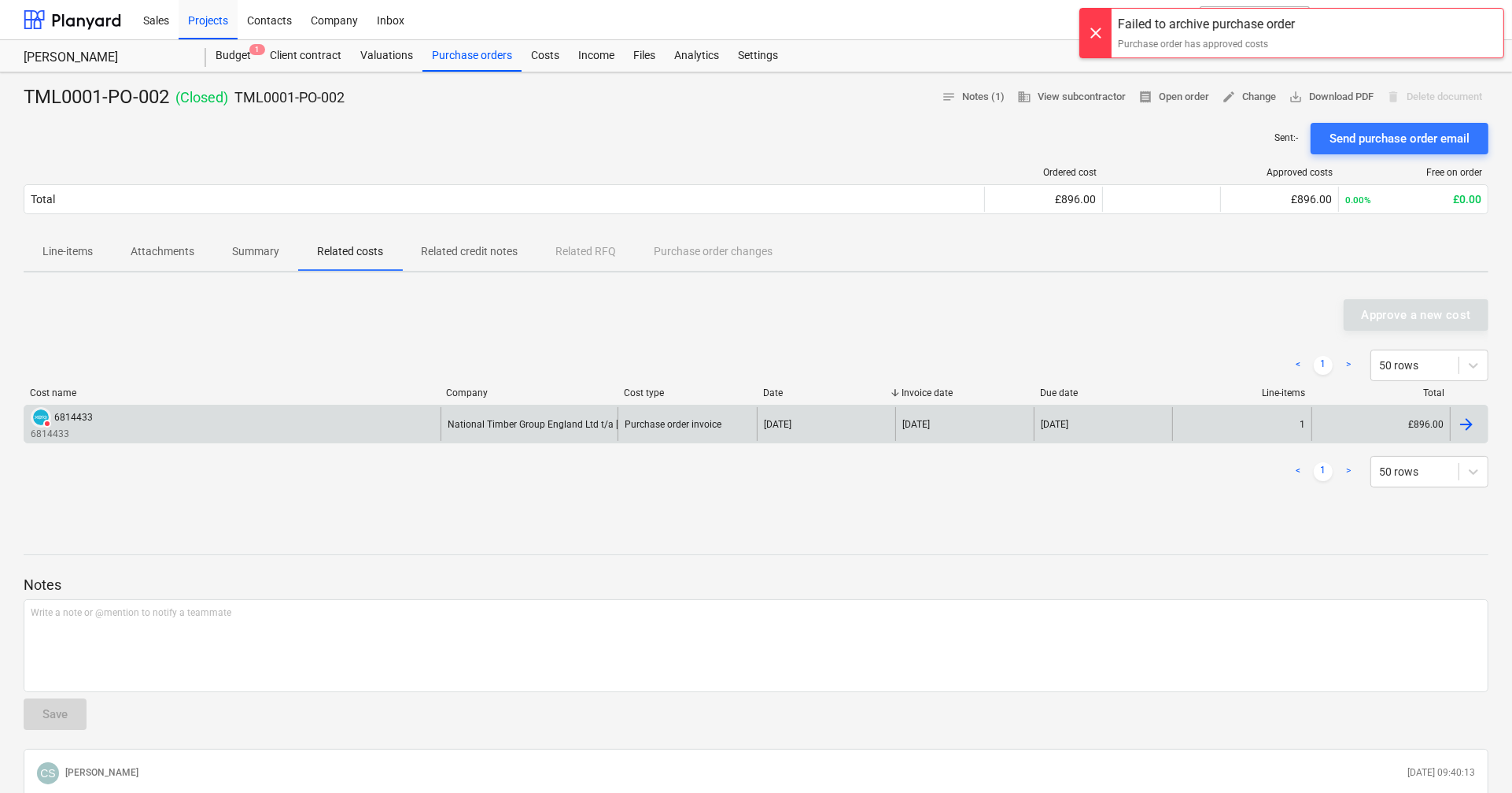
click at [283, 406] on div "DELETED 6814433 6814433" at bounding box center [232, 423] width 416 height 34
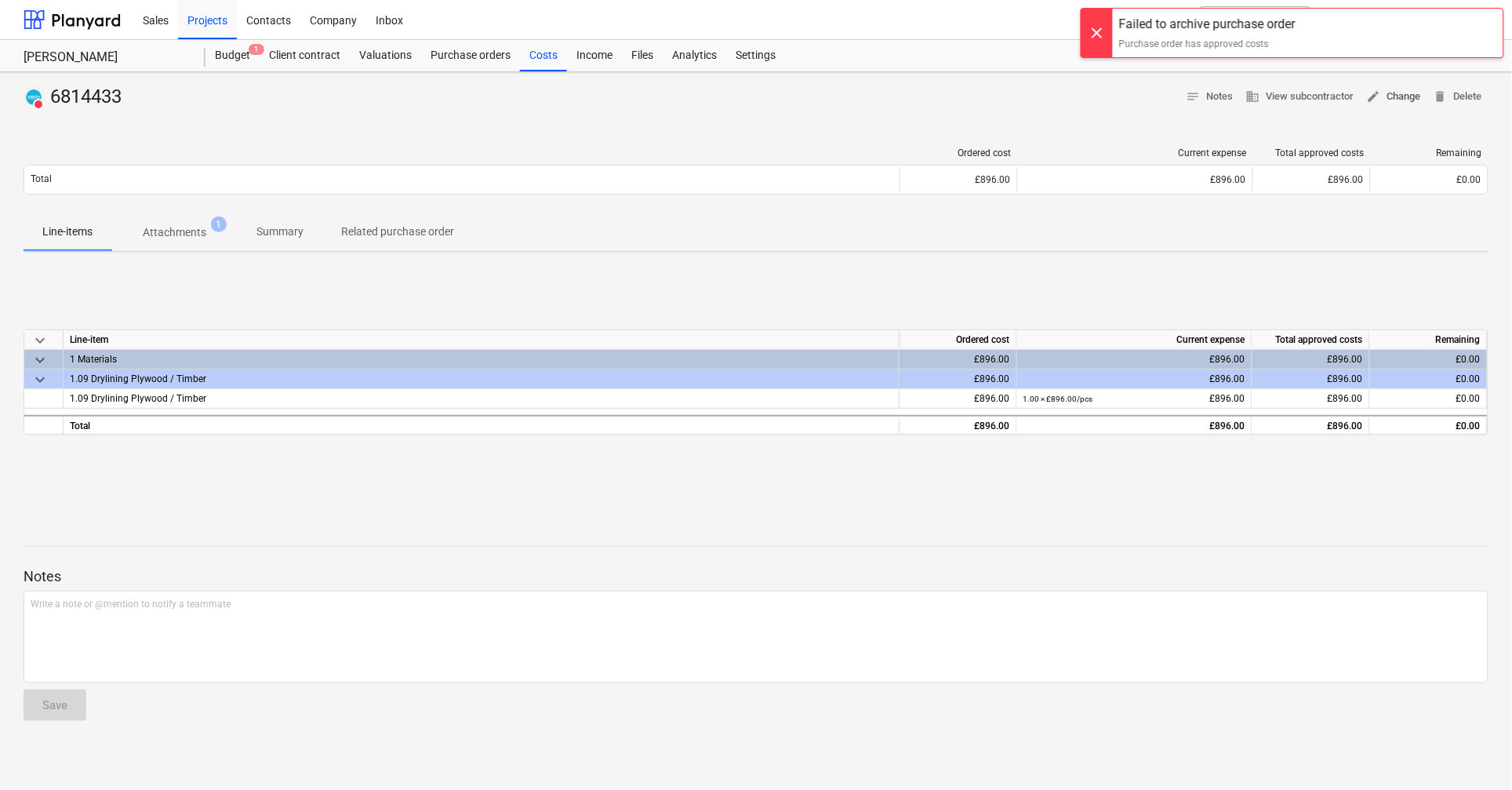
click at [1393, 104] on span "edit Change" at bounding box center [1394, 96] width 55 height 18
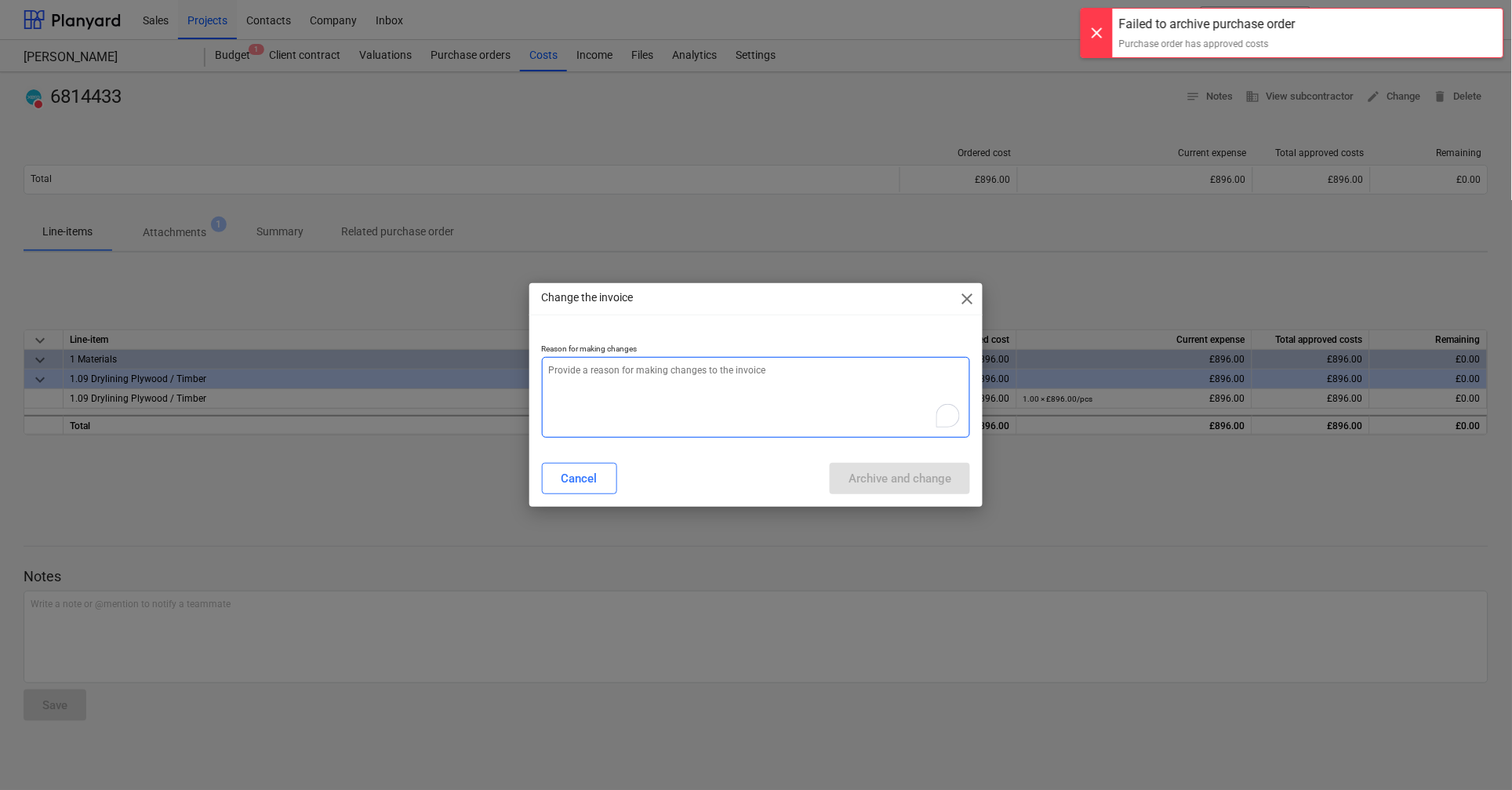
click at [715, 386] on textarea "To enrich screen reader interactions, please activate Accessibility in Grammarl…" at bounding box center [756, 396] width 428 height 80
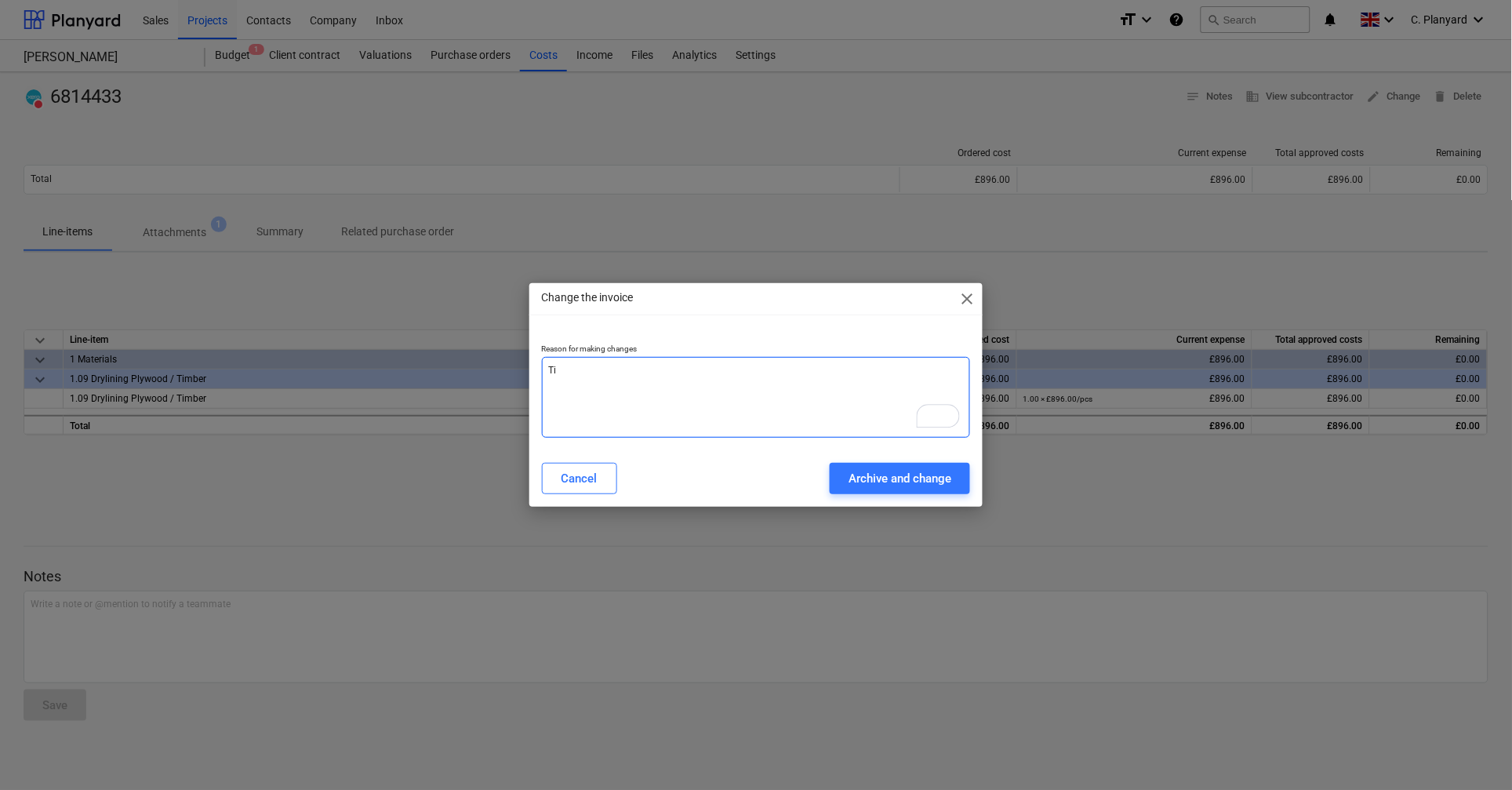
type textarea "T"
type textarea "Correct PO"
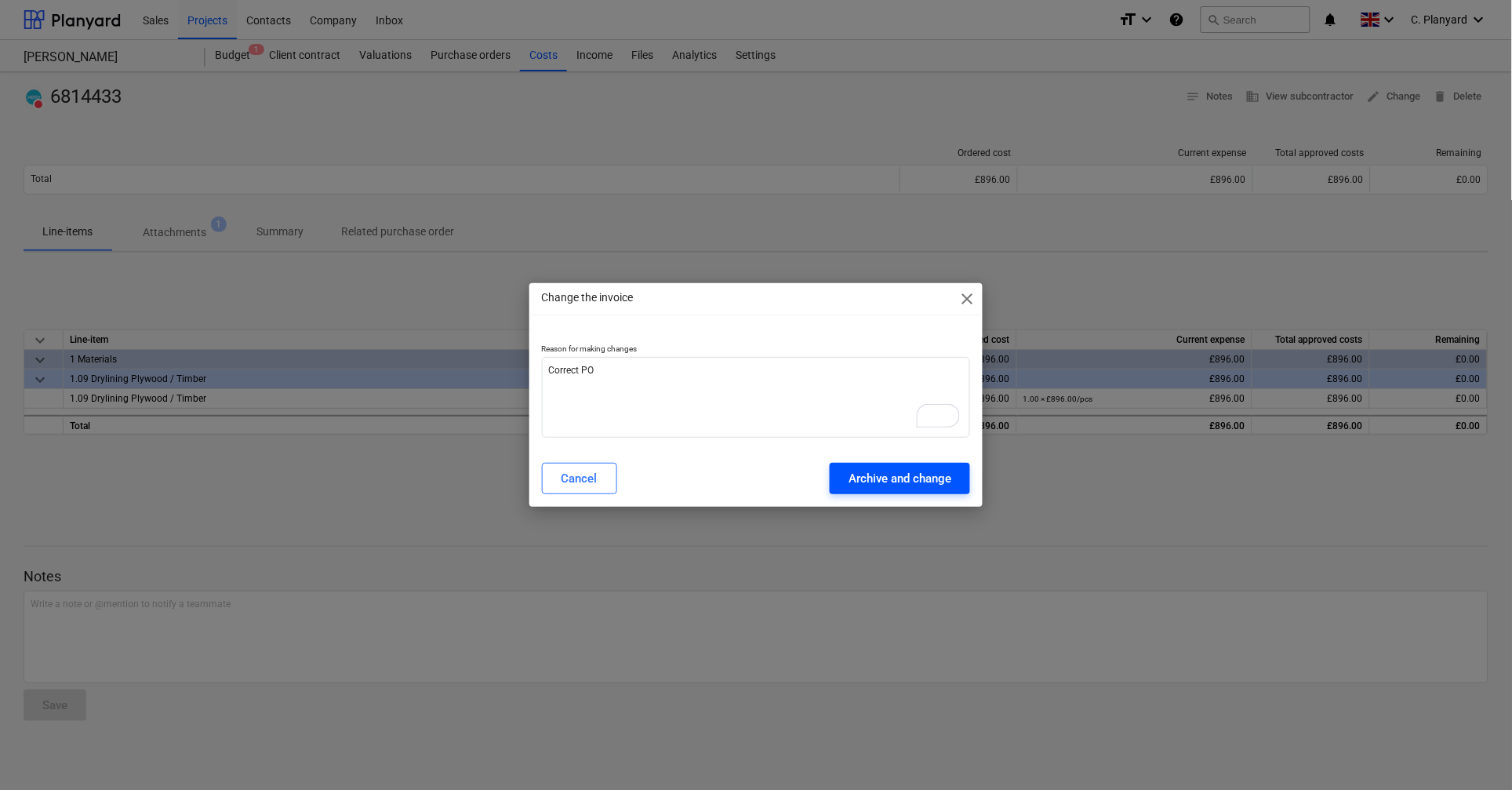
click at [870, 476] on div "Archive and change" at bounding box center [899, 478] width 102 height 21
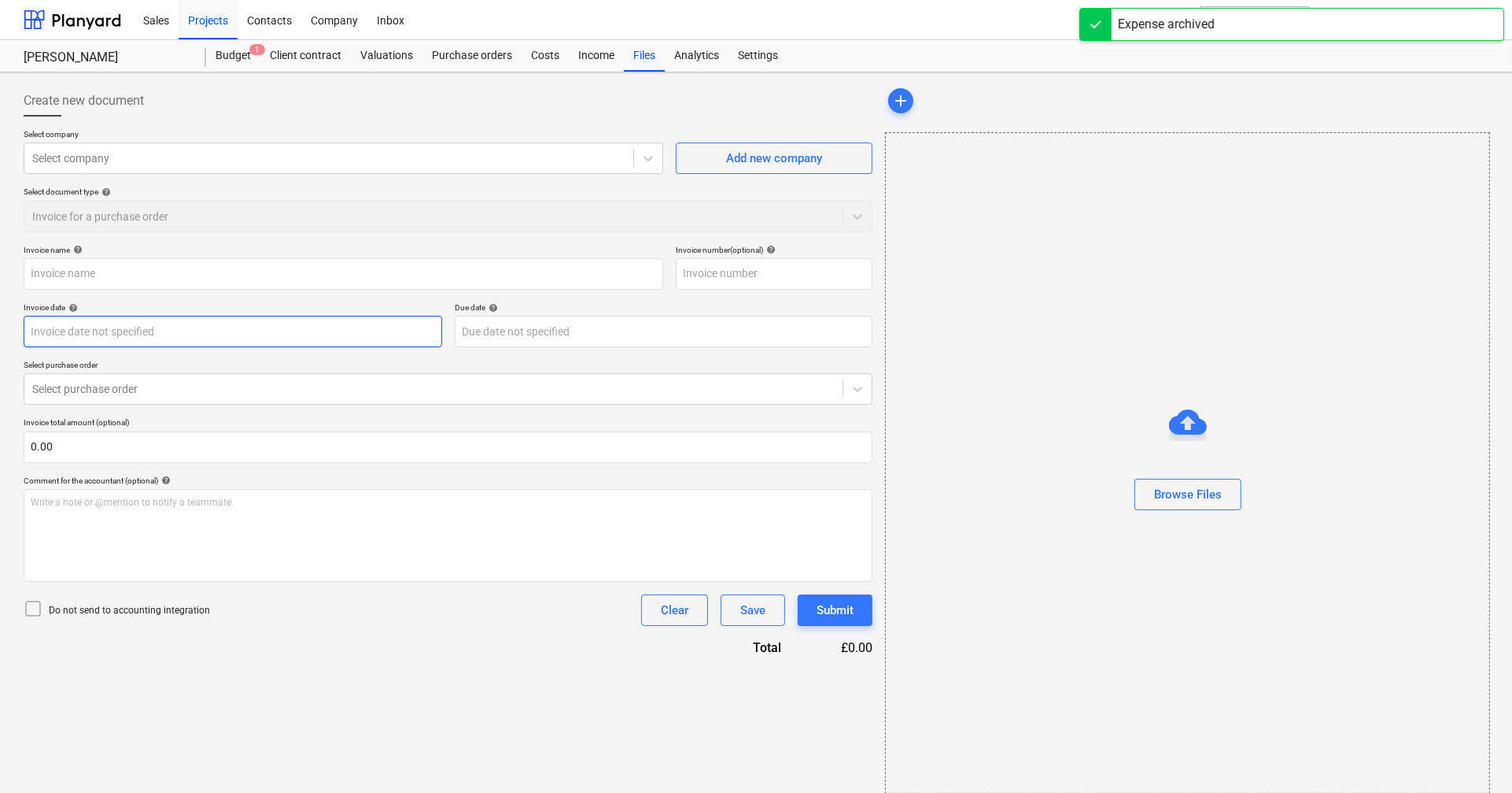
type input "6814433"
type input "[DATE]"
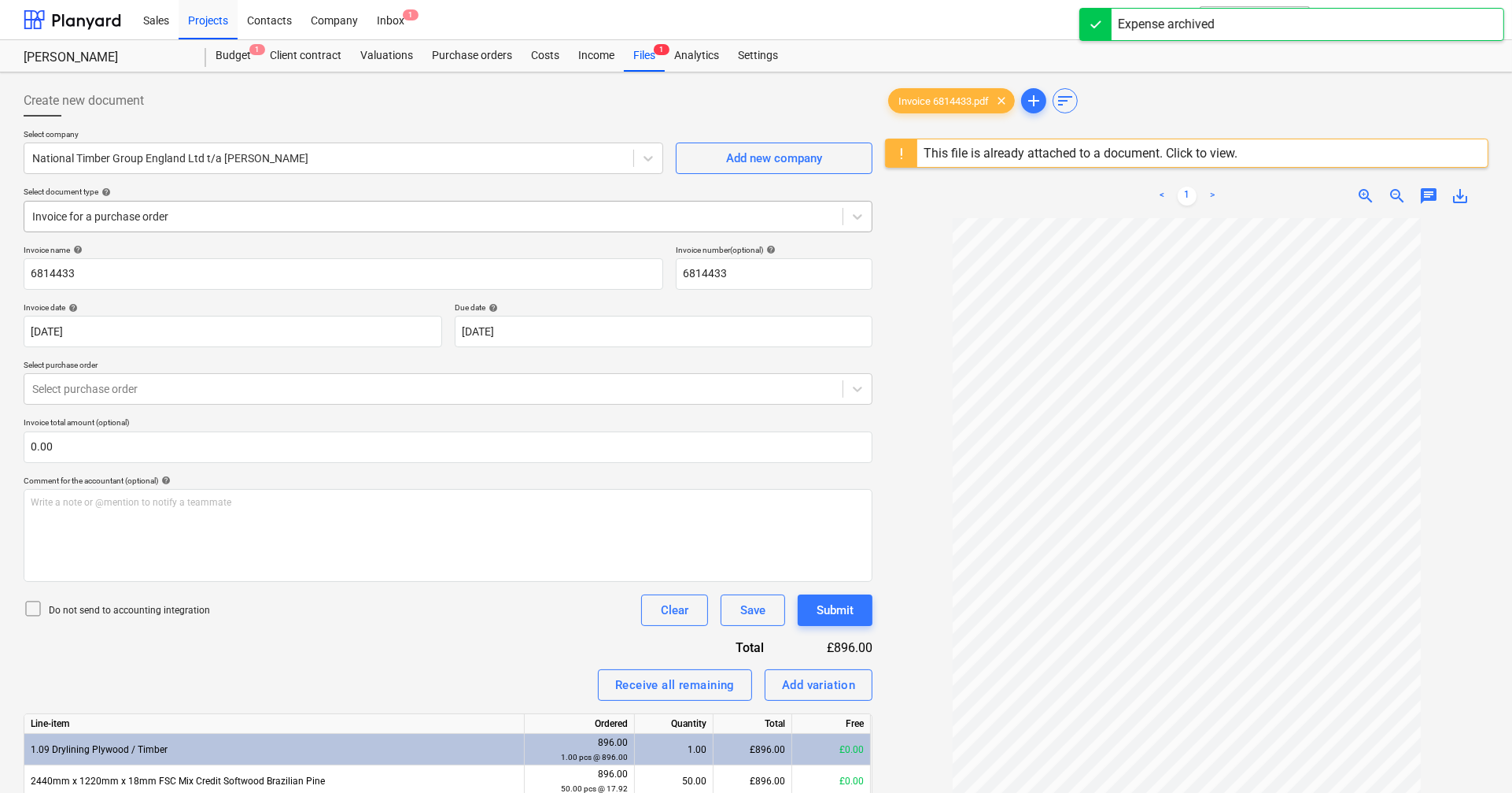
click at [133, 211] on div at bounding box center [433, 216] width 803 height 16
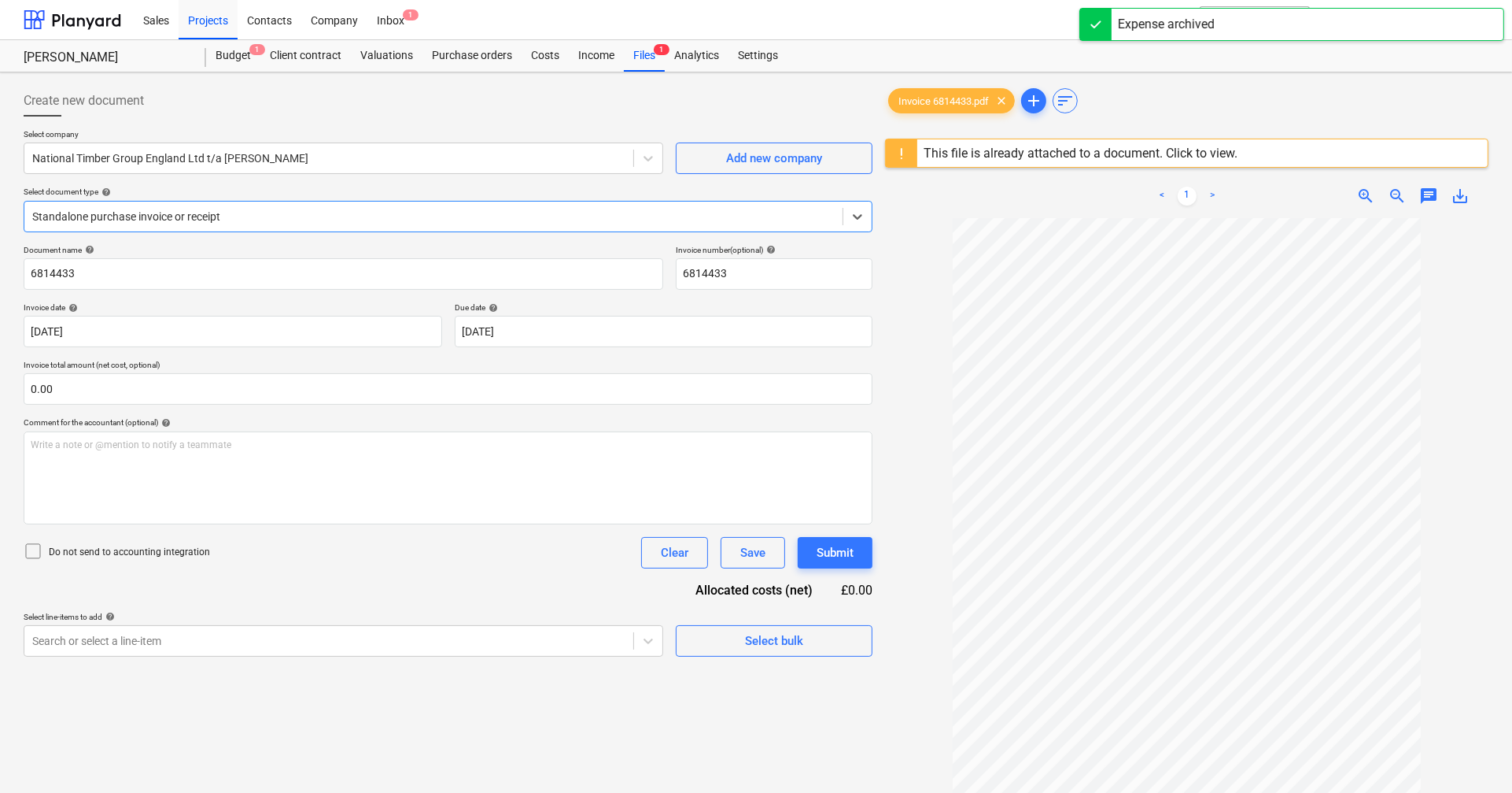
click at [34, 552] on icon at bounding box center [33, 551] width 19 height 19
click at [400, 651] on body "Sales Projects Contacts Company Inbox 1 format_size keyboard_arrow_down help se…" at bounding box center [756, 396] width 1512 height 793
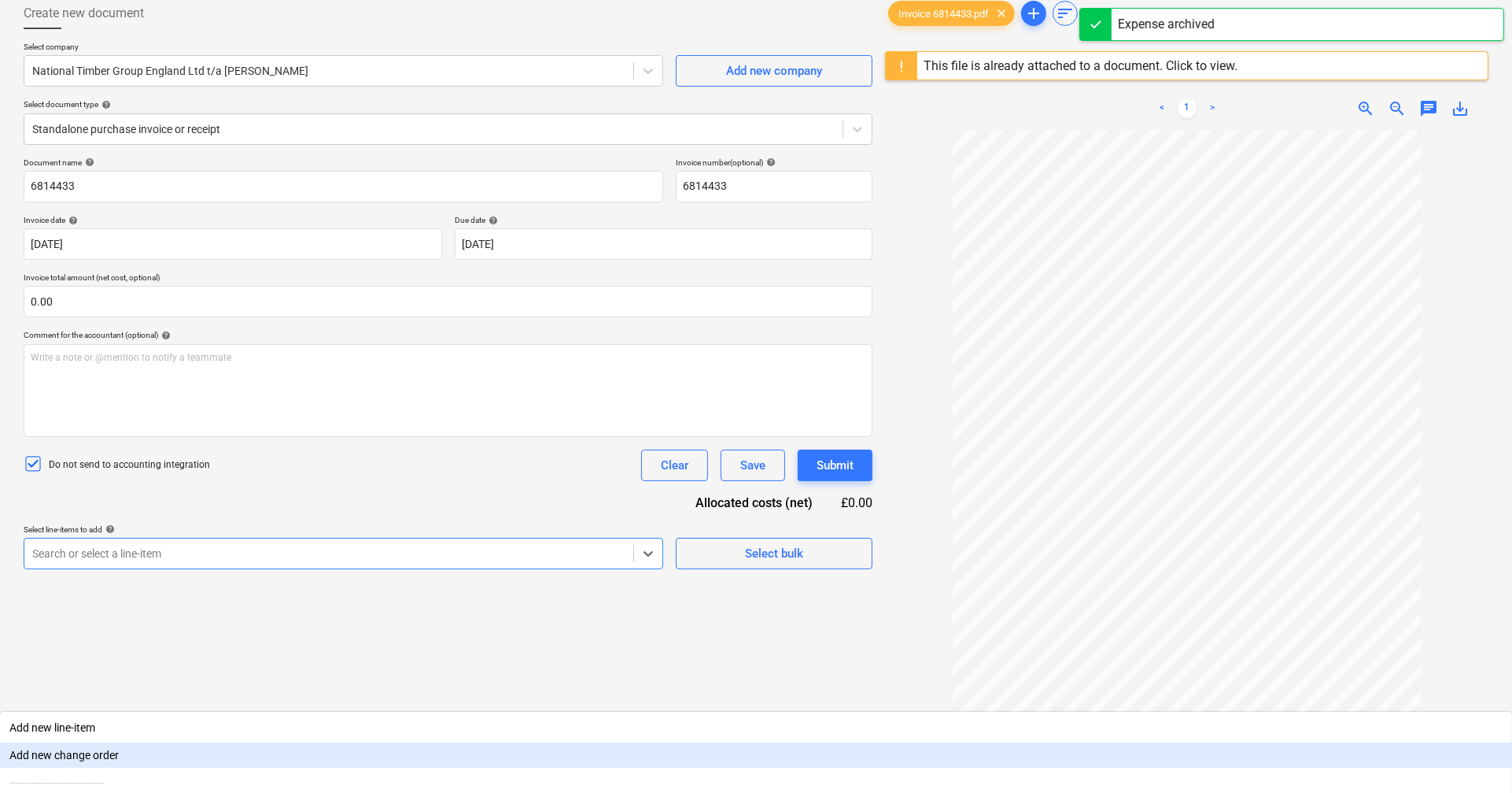
scroll to position [115, 0]
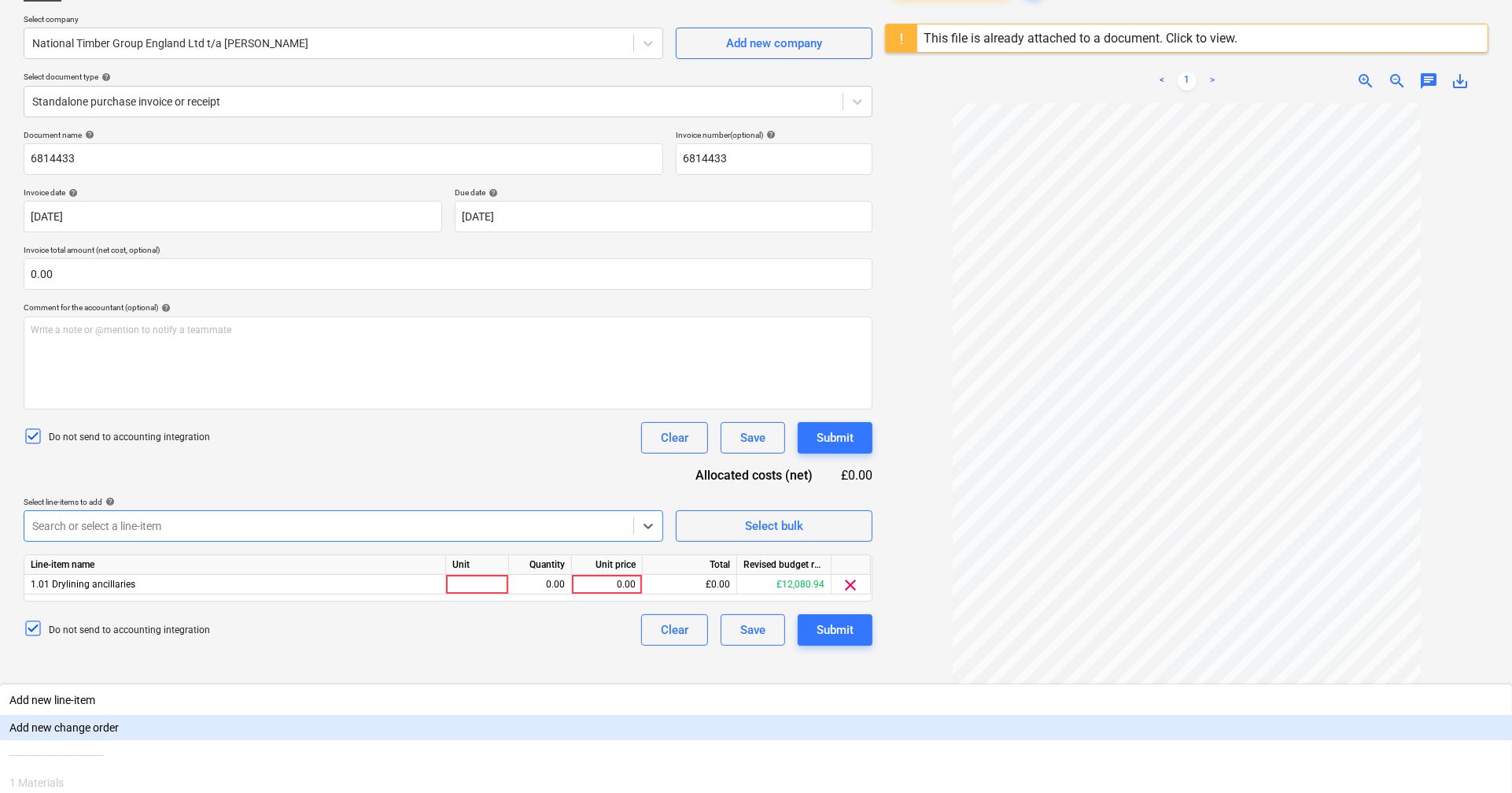
click at [328, 466] on div "Document name help 6814433 Invoice number (optional) help 6814433 Invoice date …" at bounding box center [448, 387] width 849 height 515
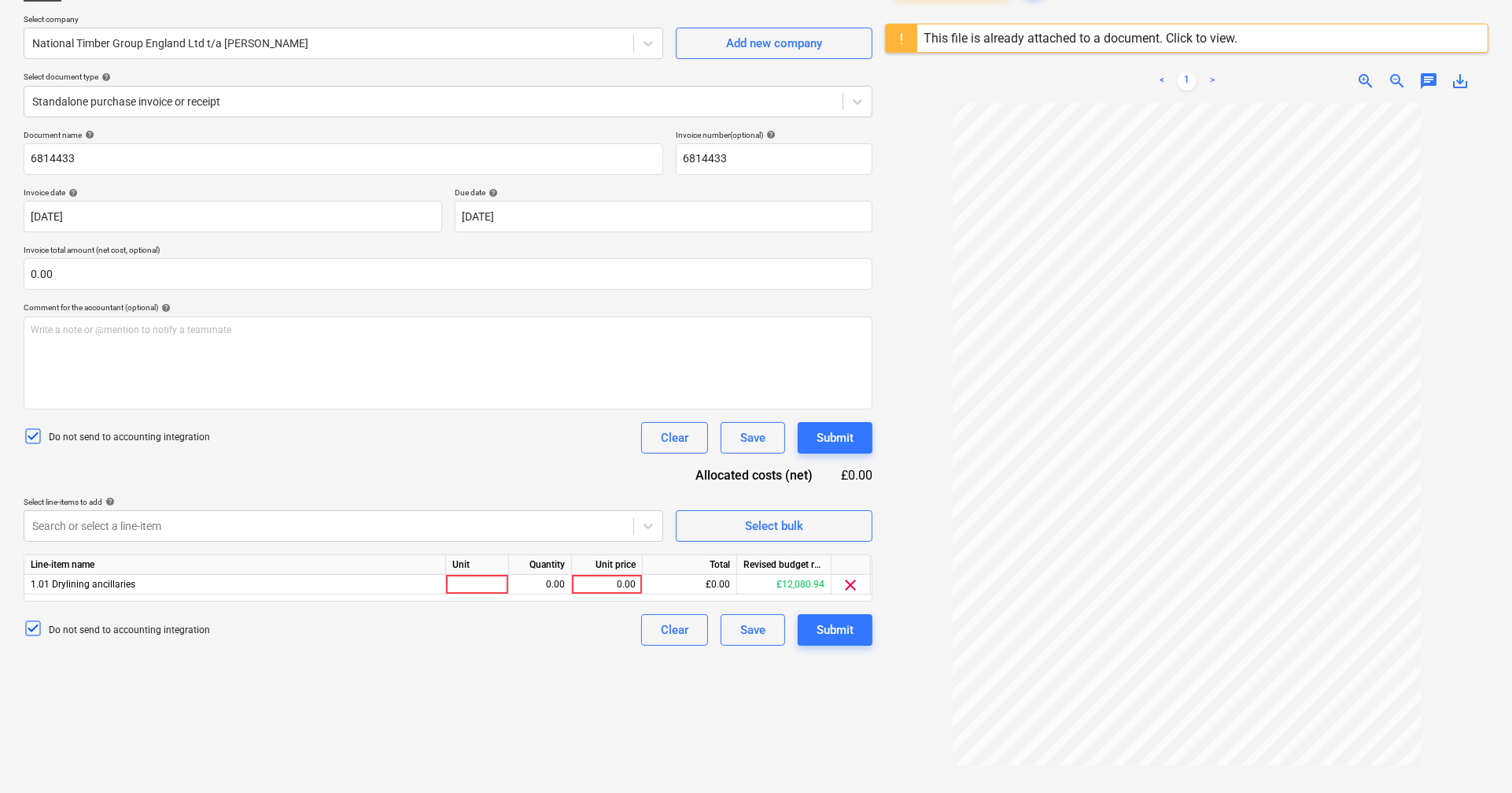
click at [619, 597] on div "Line-item name Unit Quantity Unit price Total Revised budget remaining 1.01 Dry…" at bounding box center [448, 577] width 849 height 47
click at [616, 580] on div "0.00" at bounding box center [608, 585] width 58 height 20
type input "1"
click at [560, 490] on div "Document name help 6814433 Invoice number (optional) help 6814433 Invoice date …" at bounding box center [448, 387] width 849 height 515
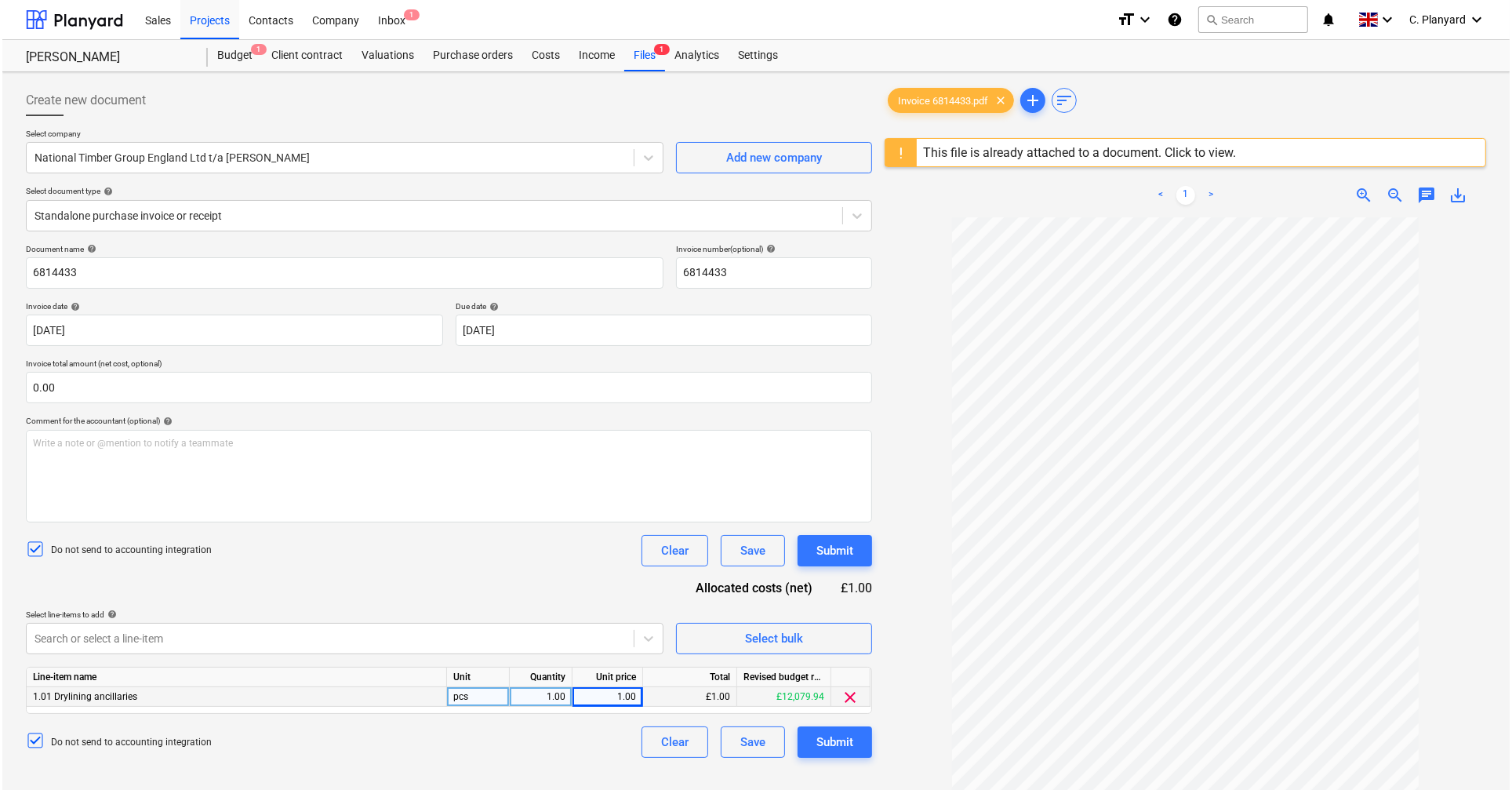
scroll to position [178, 0]
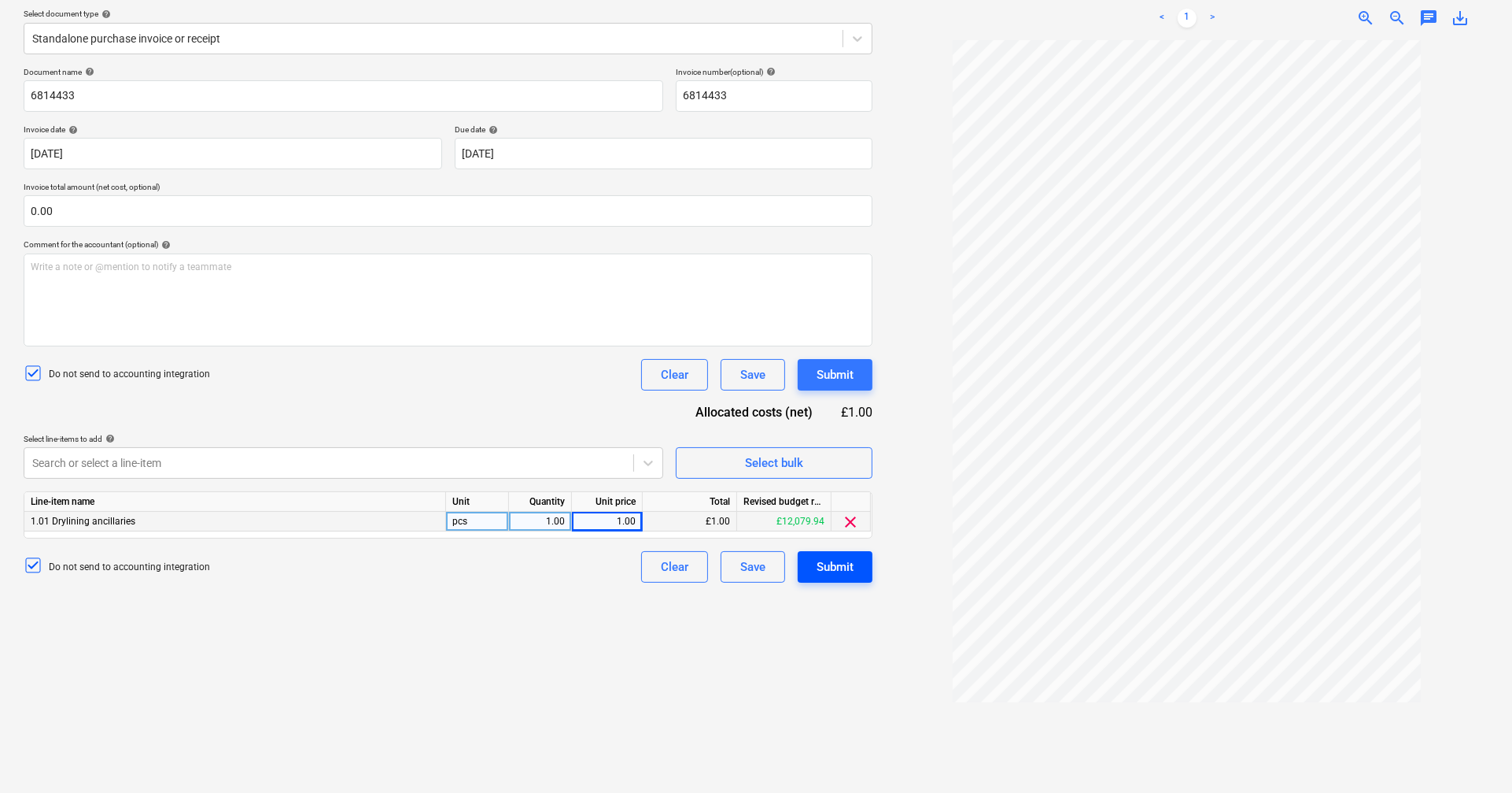
click at [826, 572] on div "Submit" at bounding box center [835, 567] width 37 height 21
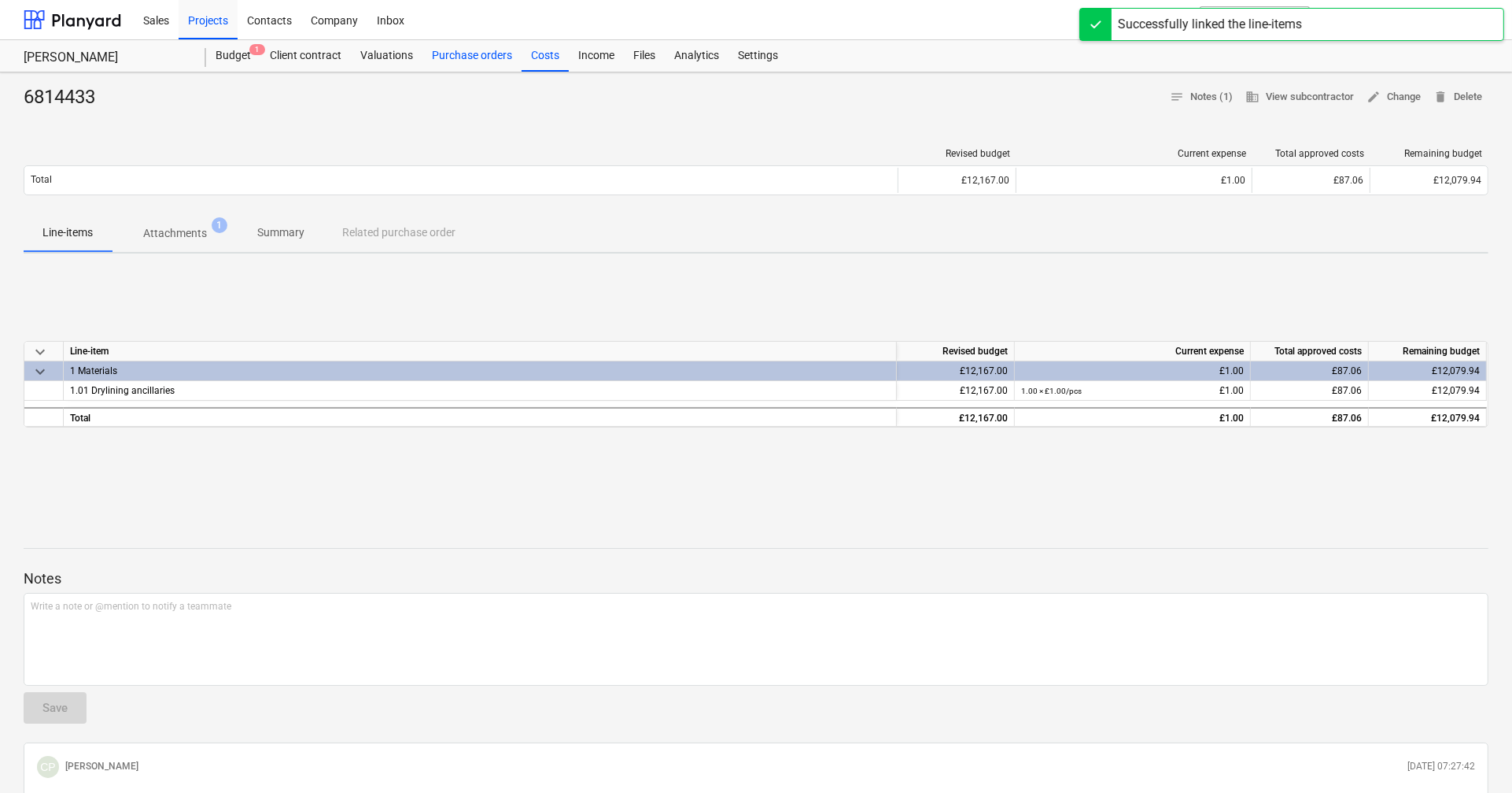
click at [482, 45] on div "Purchase orders" at bounding box center [472, 56] width 100 height 32
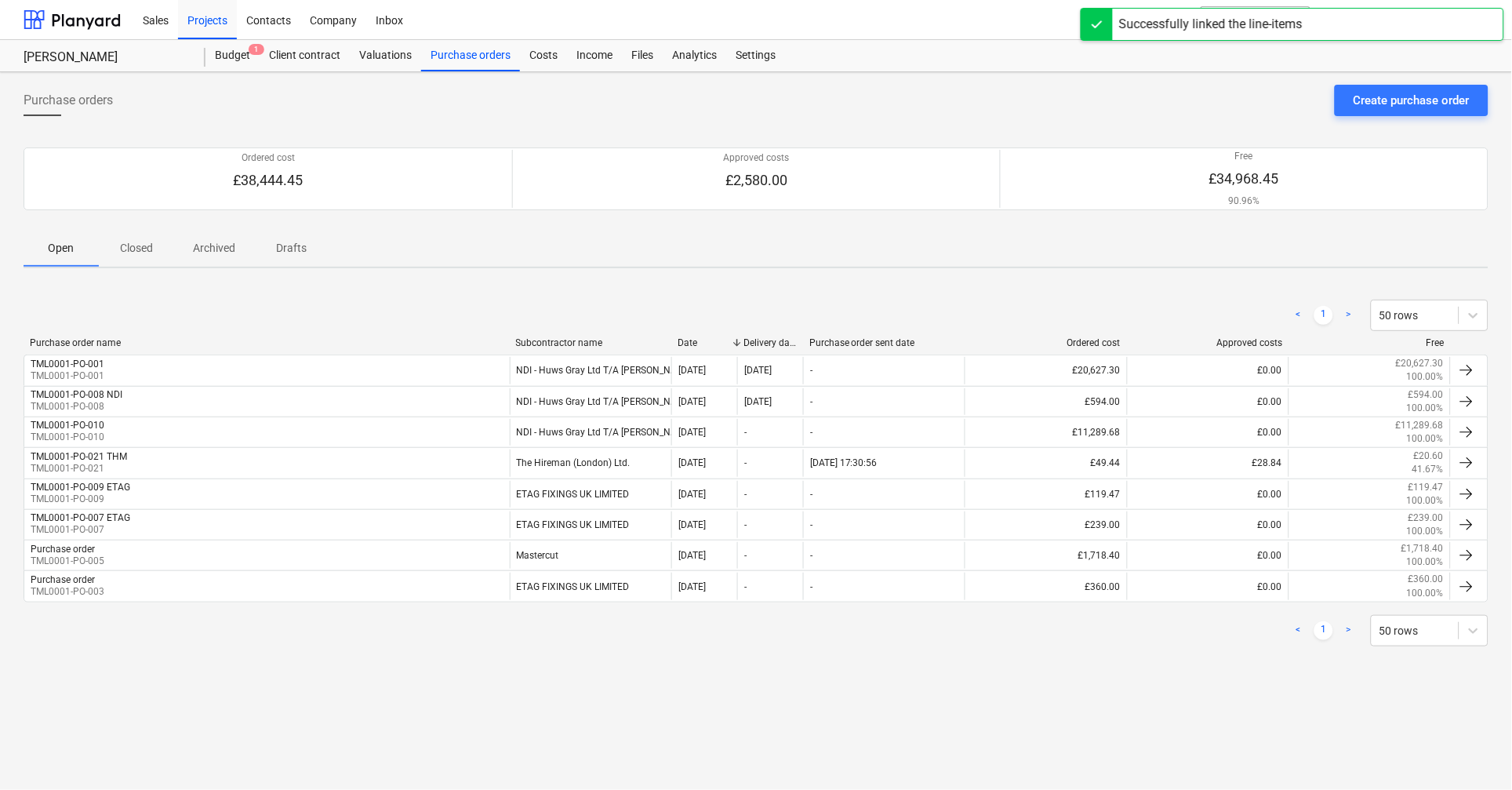
click at [139, 257] on span "Closed" at bounding box center [137, 248] width 75 height 26
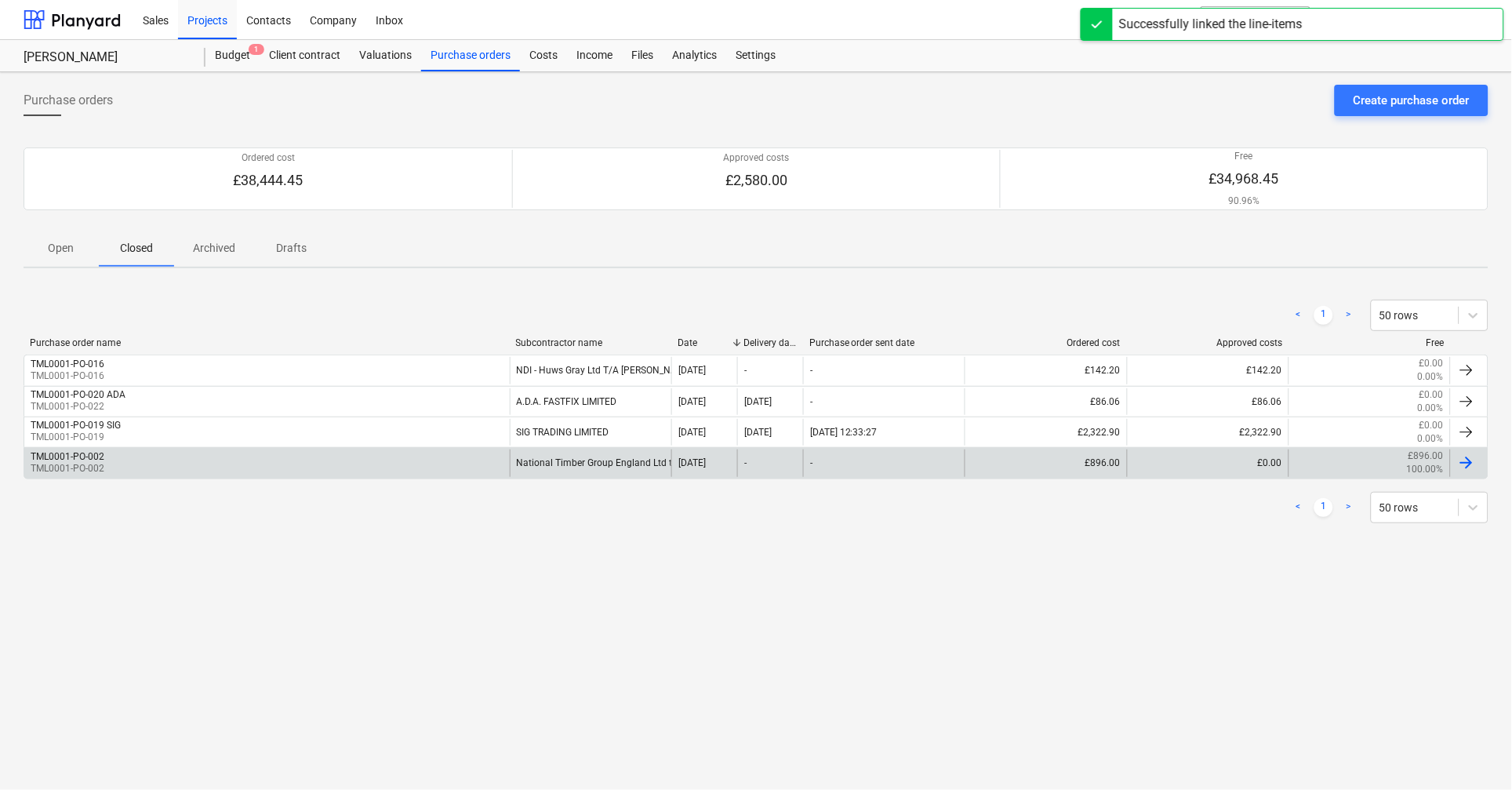
click at [226, 456] on div "TML0001-PO-002 TML0001-PO-002" at bounding box center [266, 462] width 485 height 27
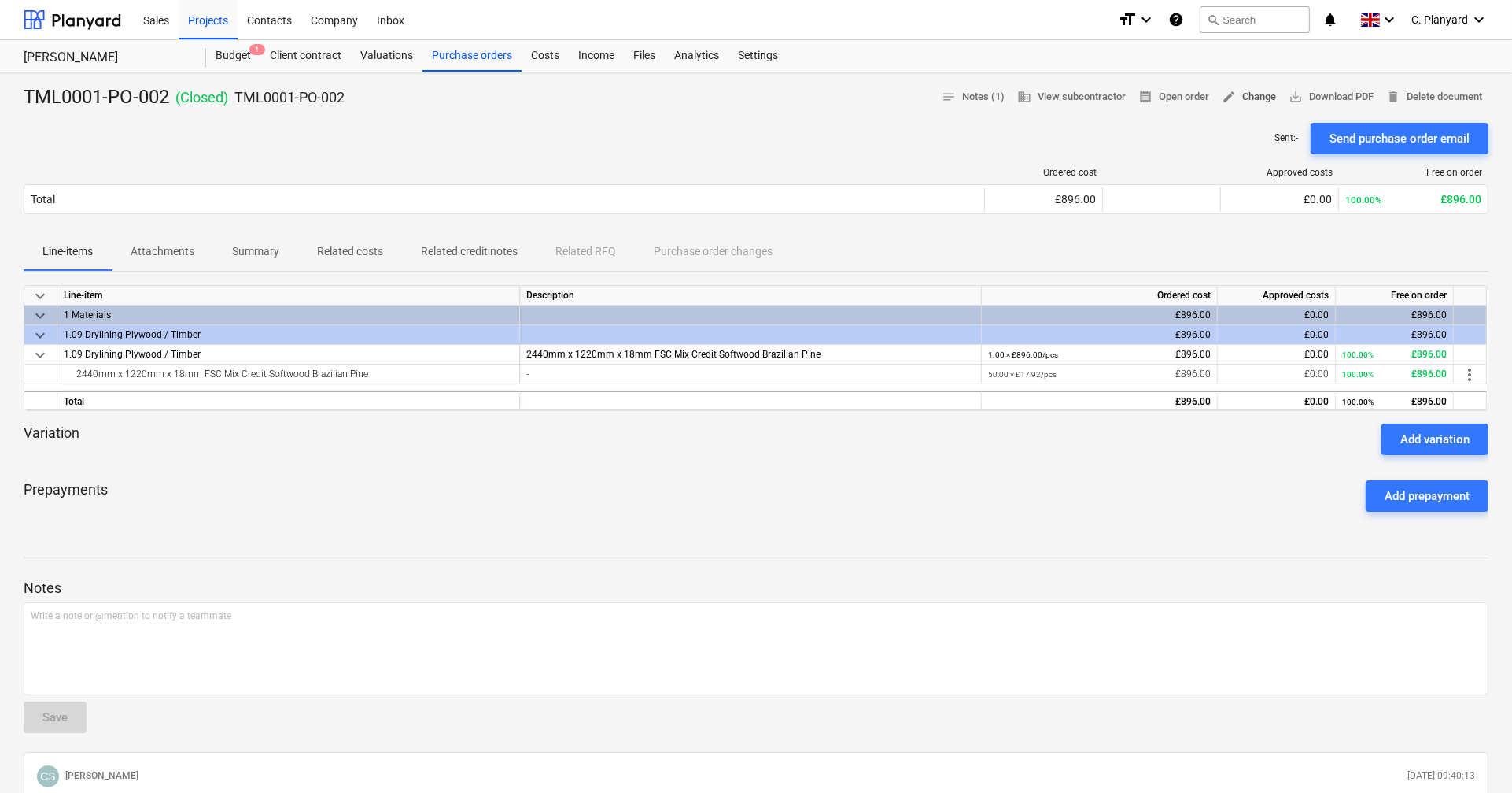
click at [1237, 100] on span "edit Change" at bounding box center [1249, 97] width 55 height 18
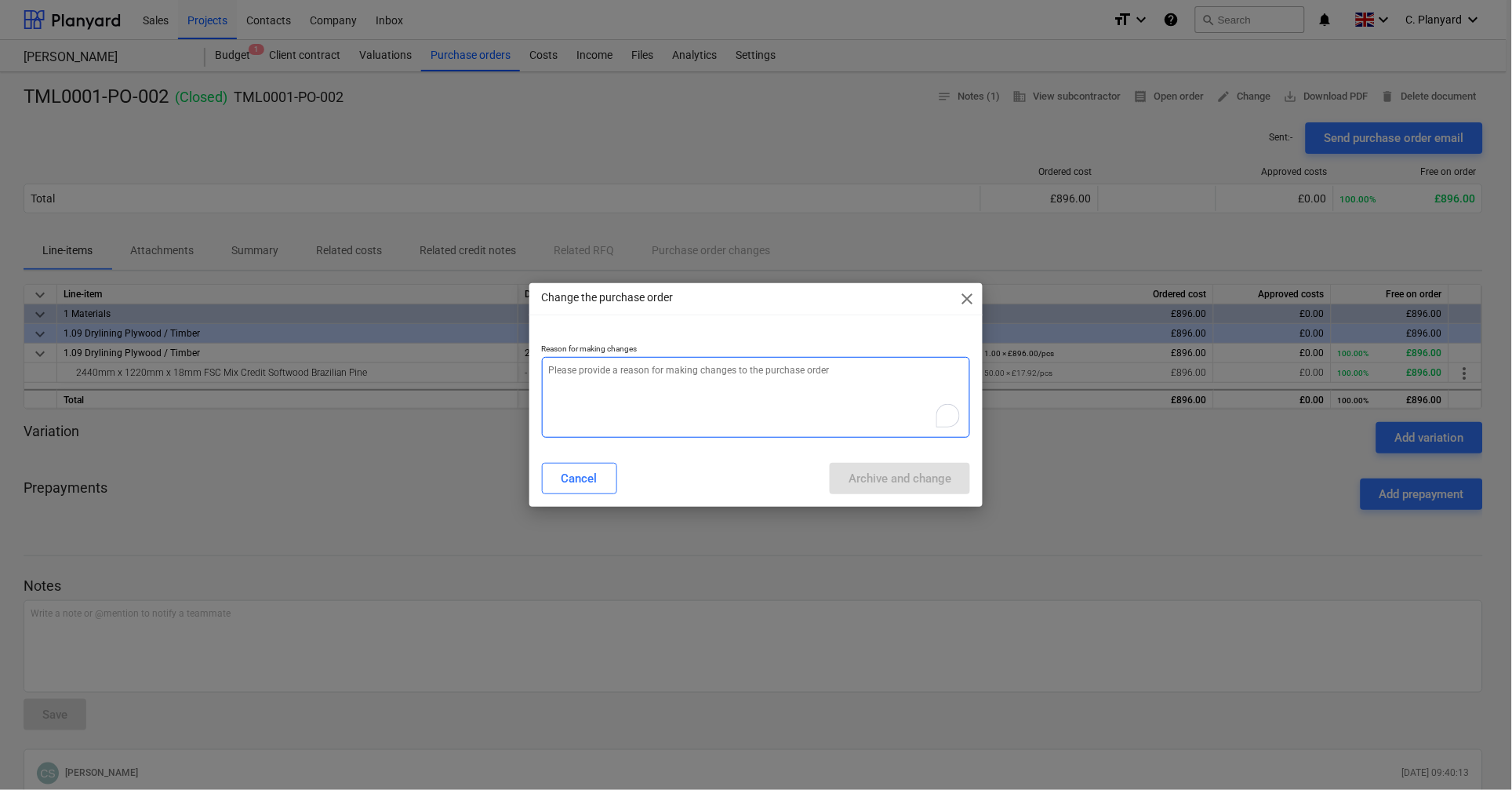
click at [615, 392] on textarea "To enrich screen reader interactions, please activate Accessibility in Grammarl…" at bounding box center [756, 396] width 428 height 80
type textarea "Map against correct budget item"
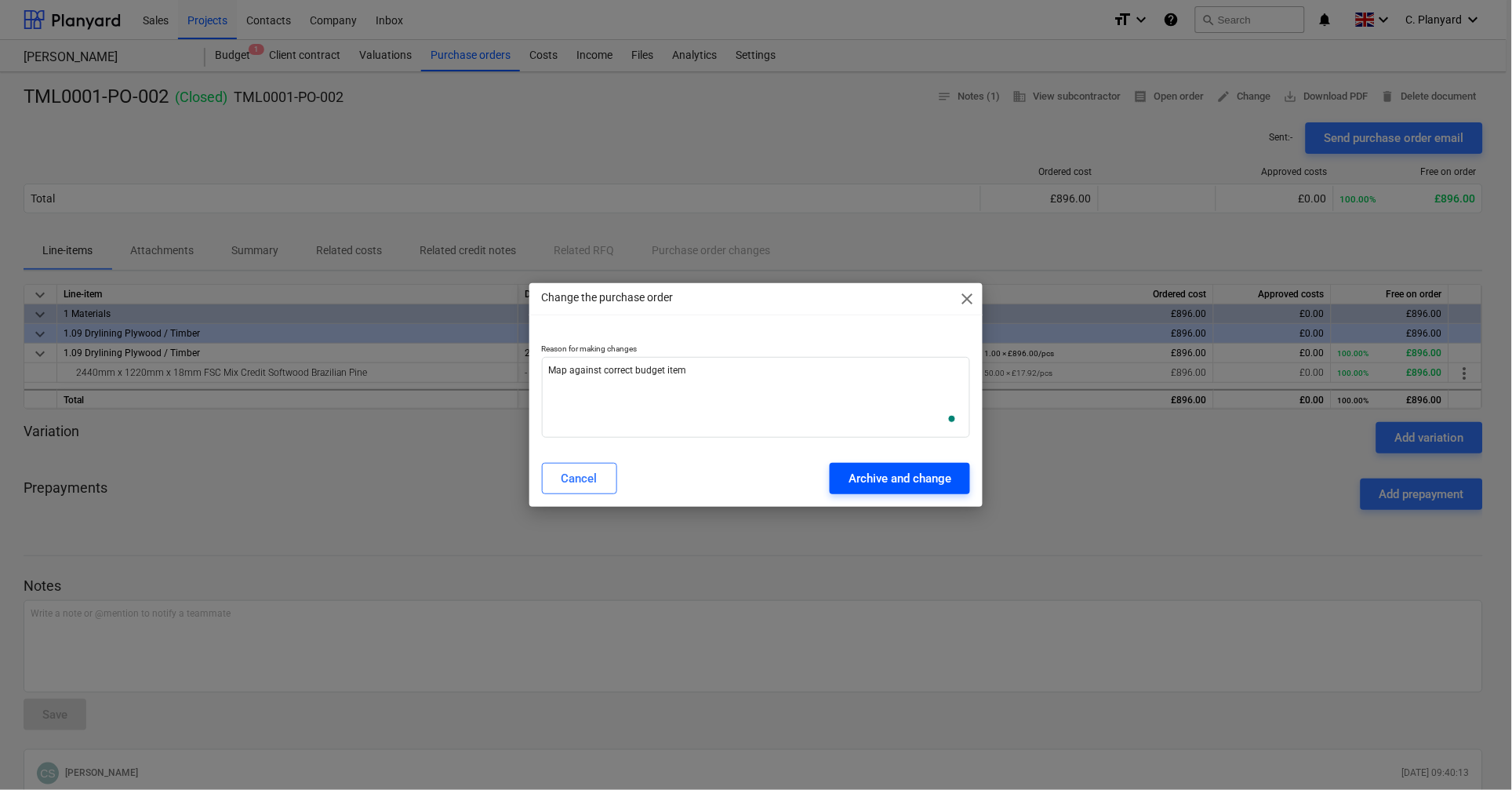
click at [871, 483] on div "Archive and change" at bounding box center [899, 478] width 102 height 21
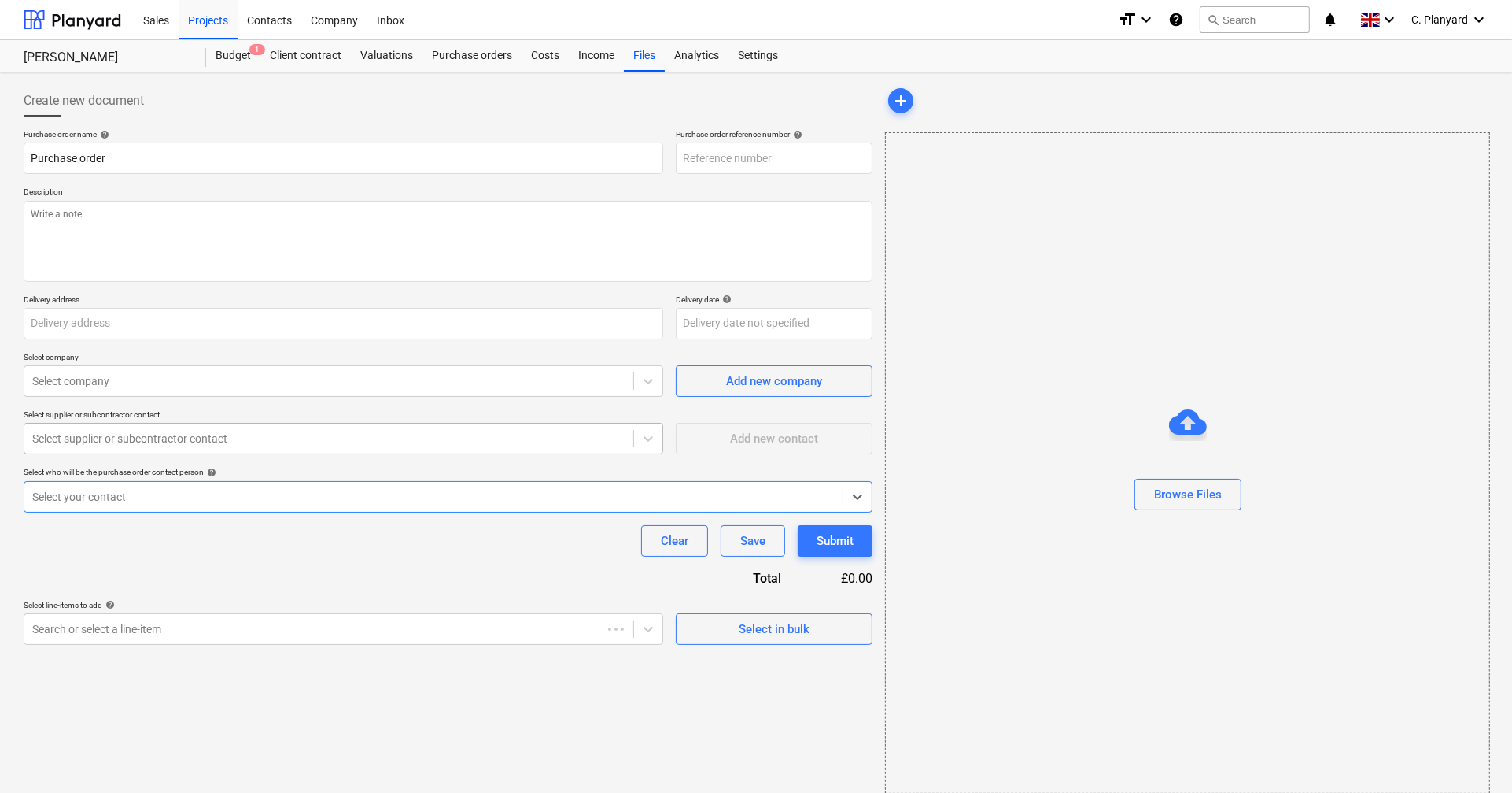
type input "TML0001-PO-029"
type input "TML0001-PO-002"
type input "Berkeley Homes (NE London) Ltd, [STREET_ADDRESS][PERSON_NAME]"
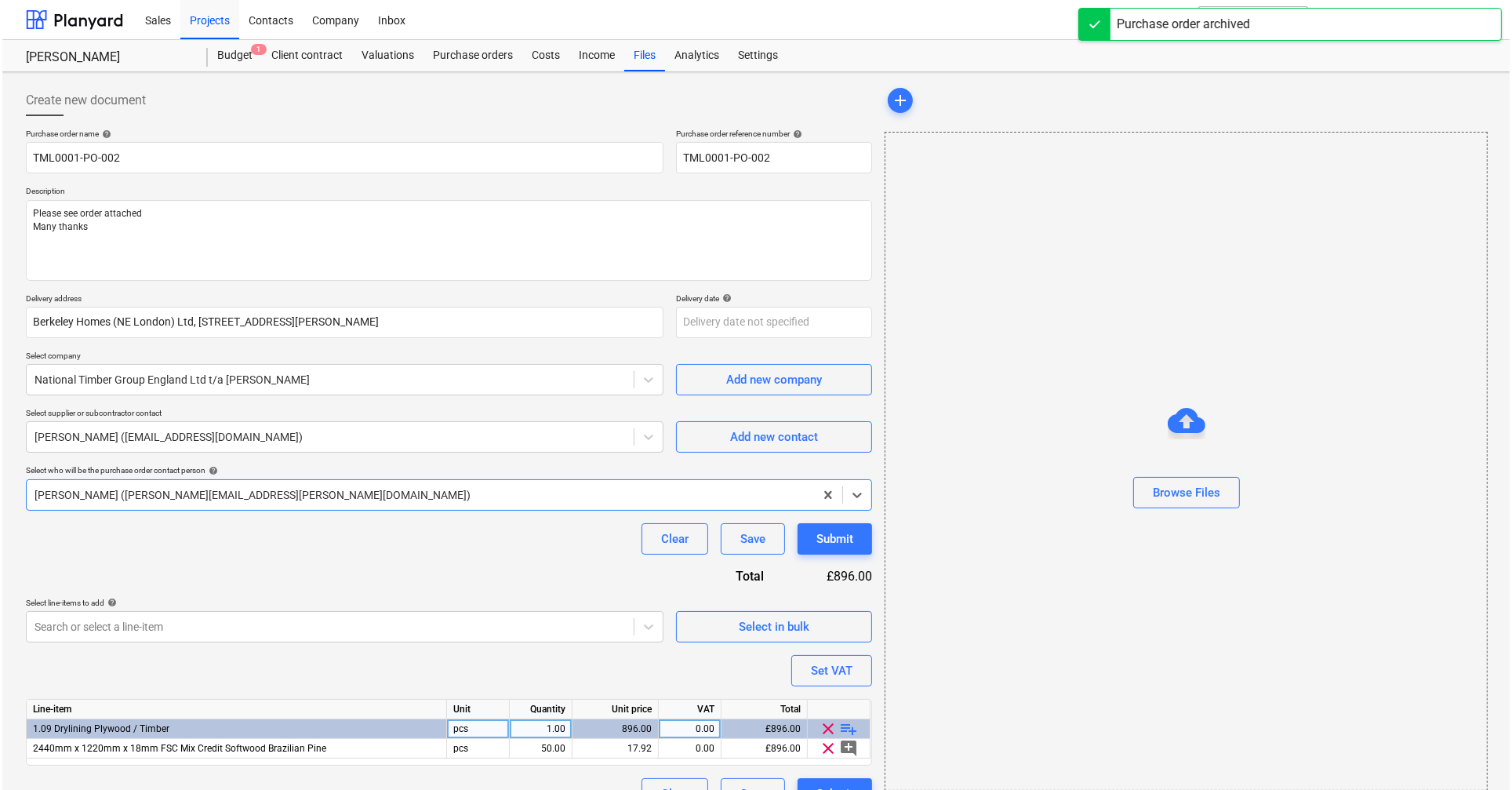
scroll to position [32, 0]
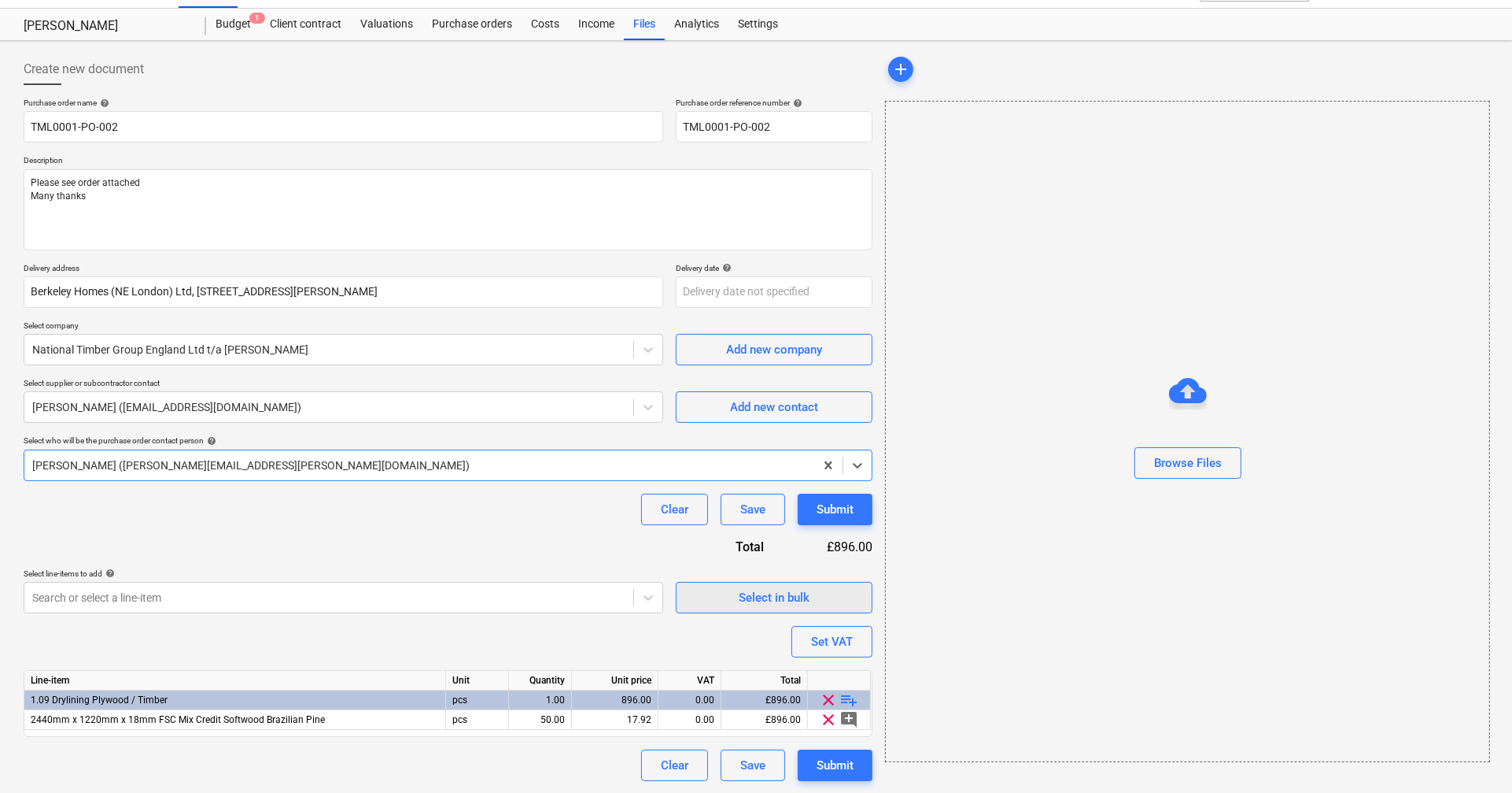
click at [702, 598] on span "Select in bulk" at bounding box center [774, 597] width 157 height 21
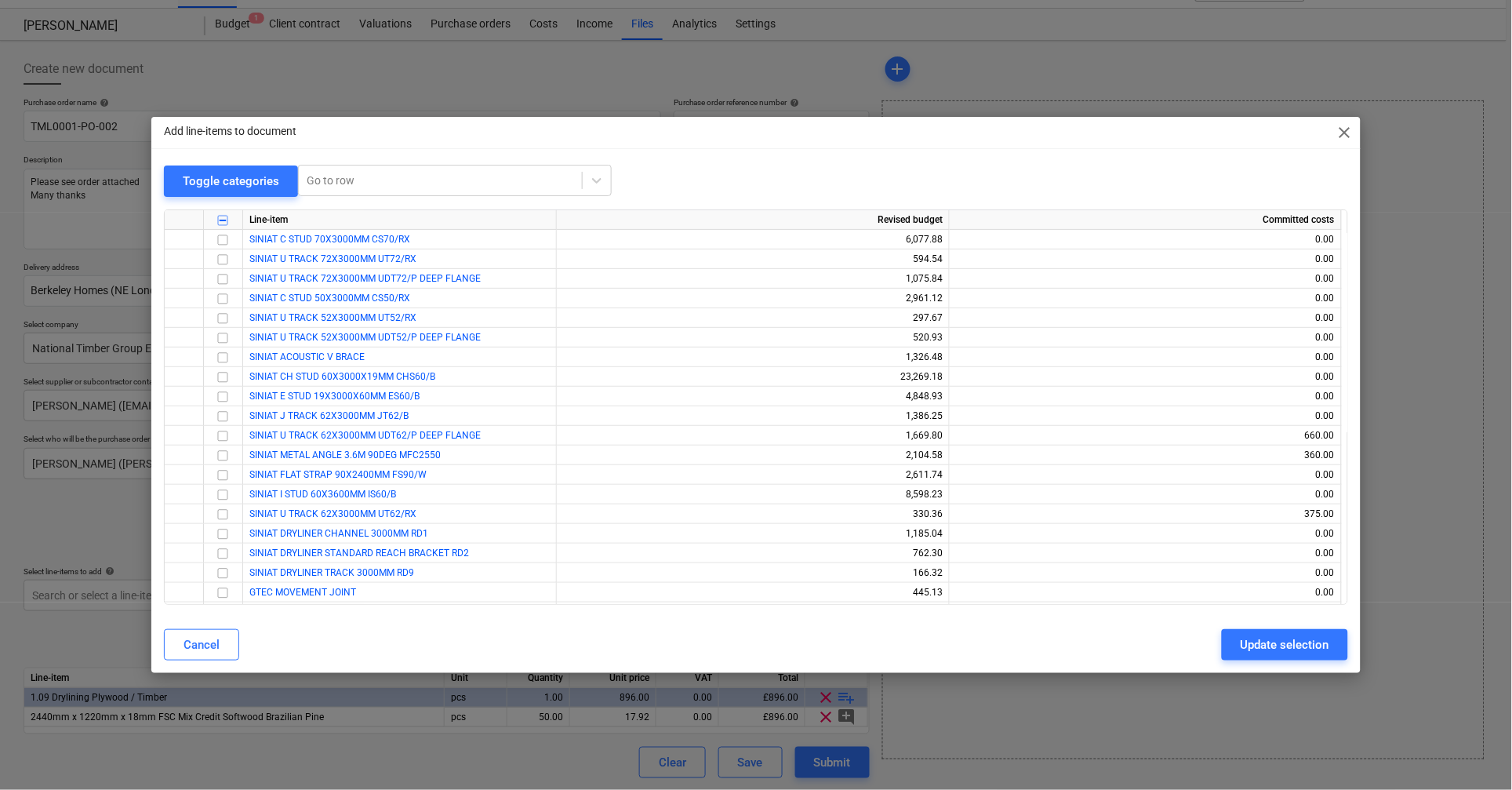
scroll to position [89, 0]
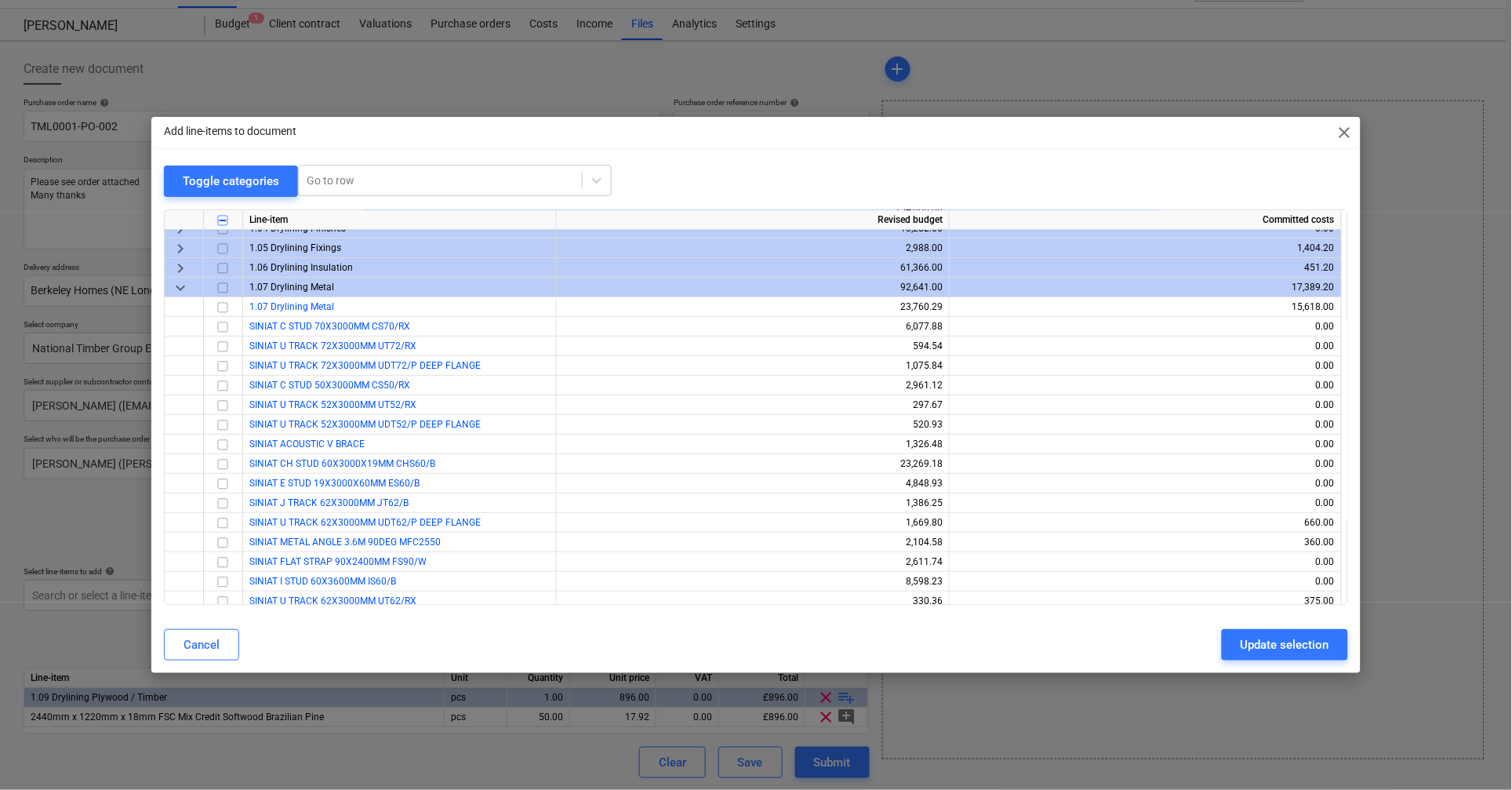
click at [181, 284] on span "keyboard_arrow_down" at bounding box center [180, 287] width 19 height 19
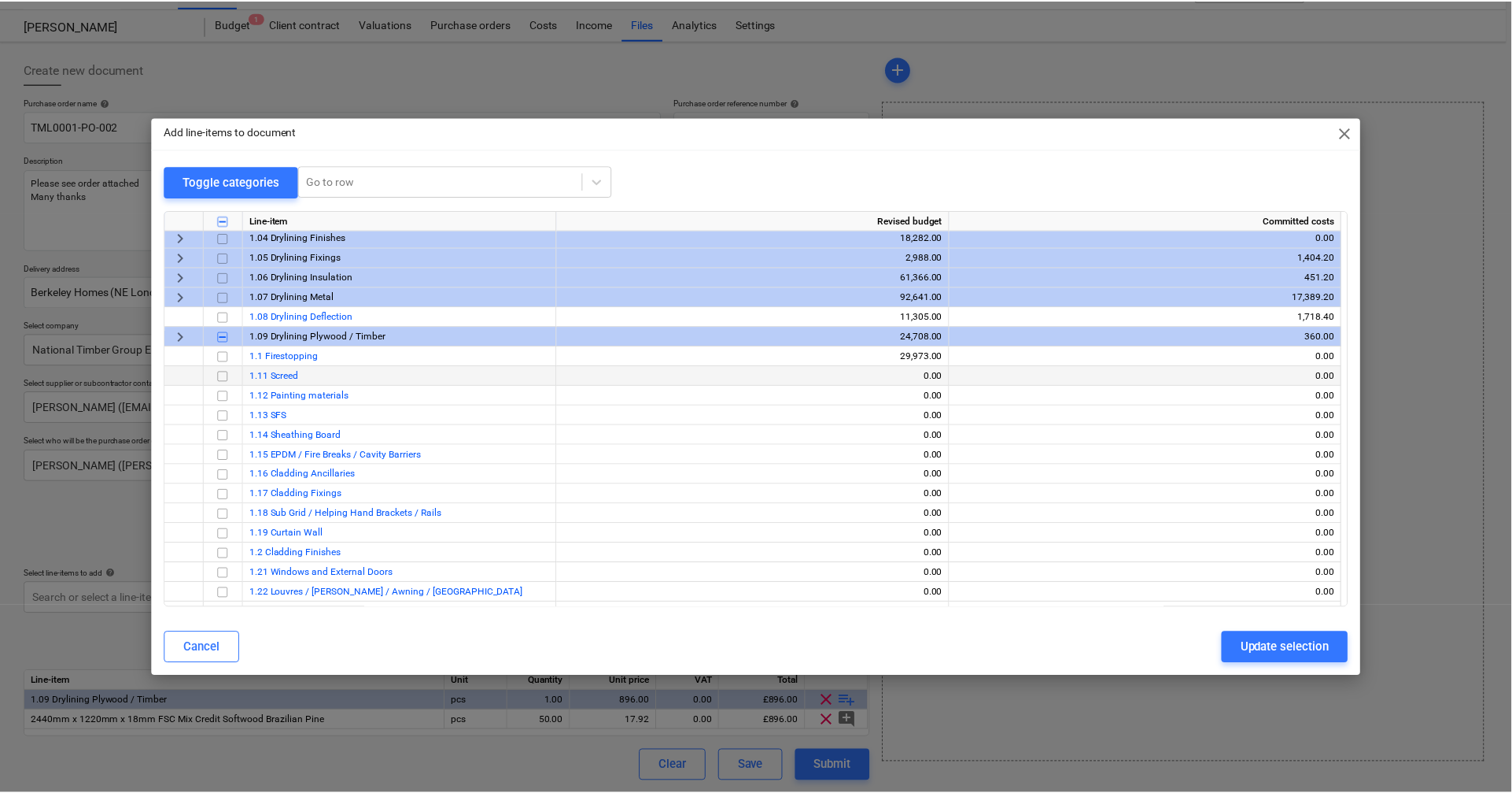
scroll to position [63, 0]
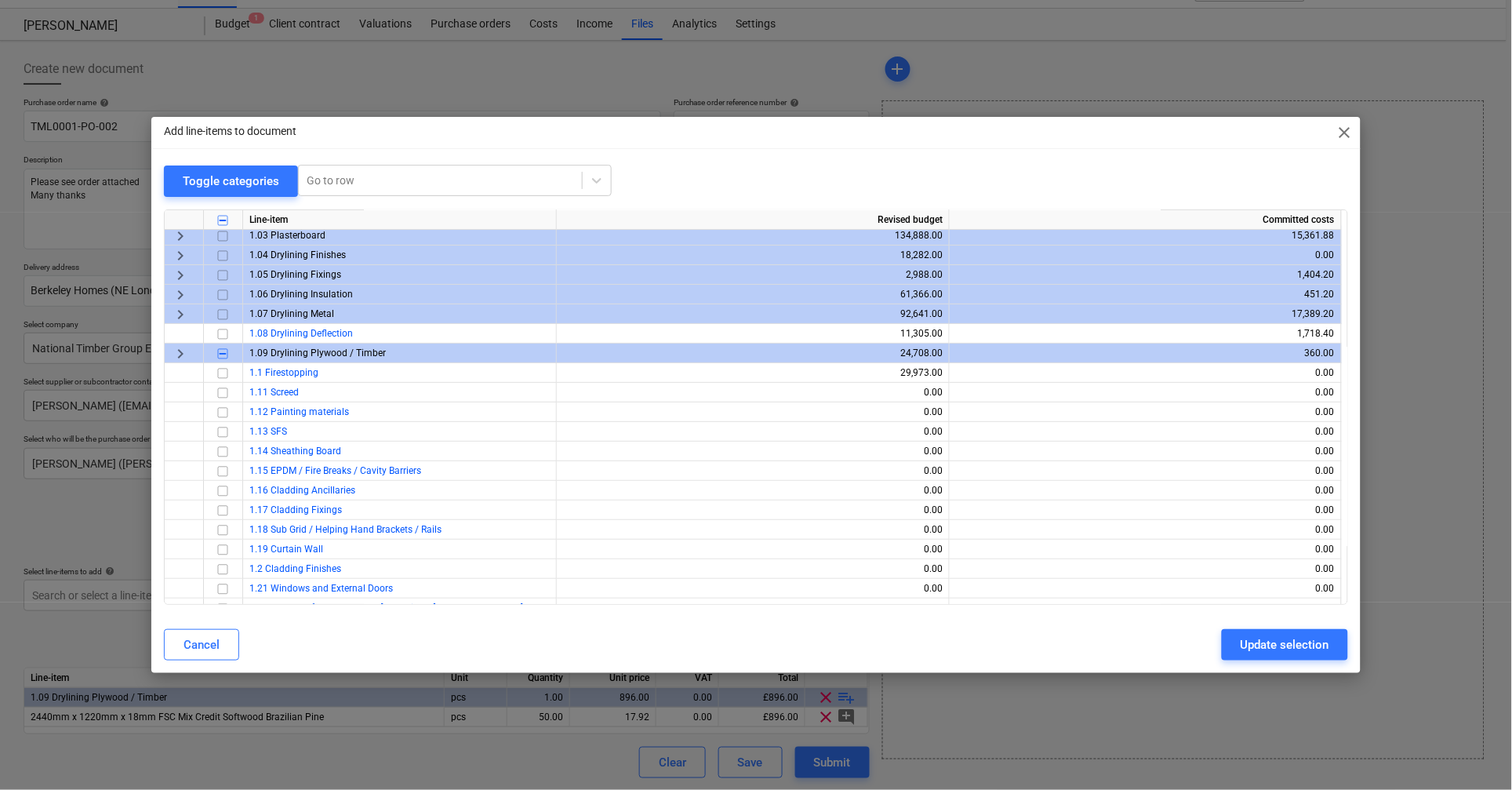
click at [175, 350] on span "keyboard_arrow_right" at bounding box center [180, 352] width 19 height 19
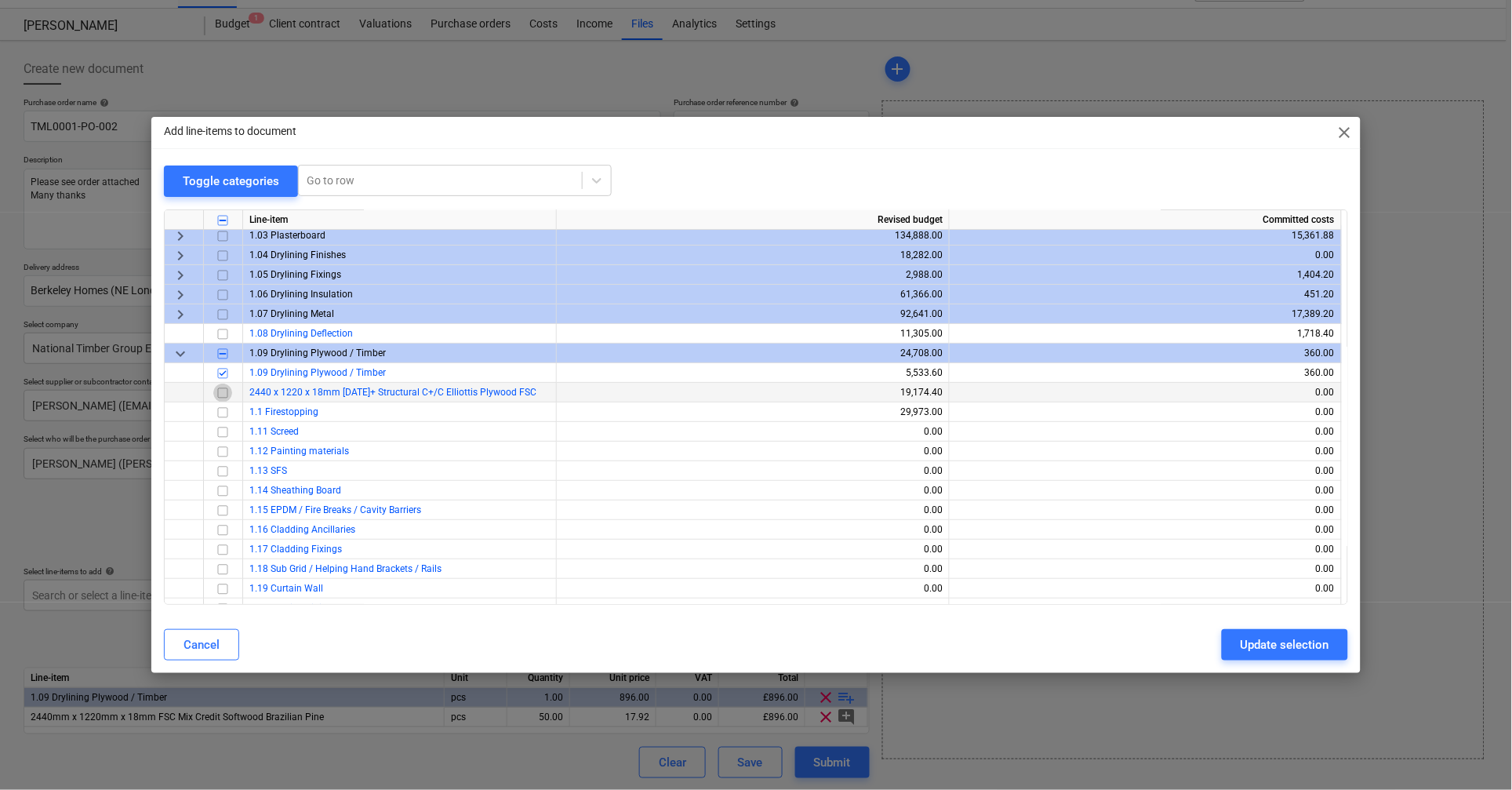
click at [229, 394] on input "checkbox" at bounding box center [222, 392] width 19 height 19
click at [1255, 643] on div "Update selection" at bounding box center [1285, 644] width 88 height 21
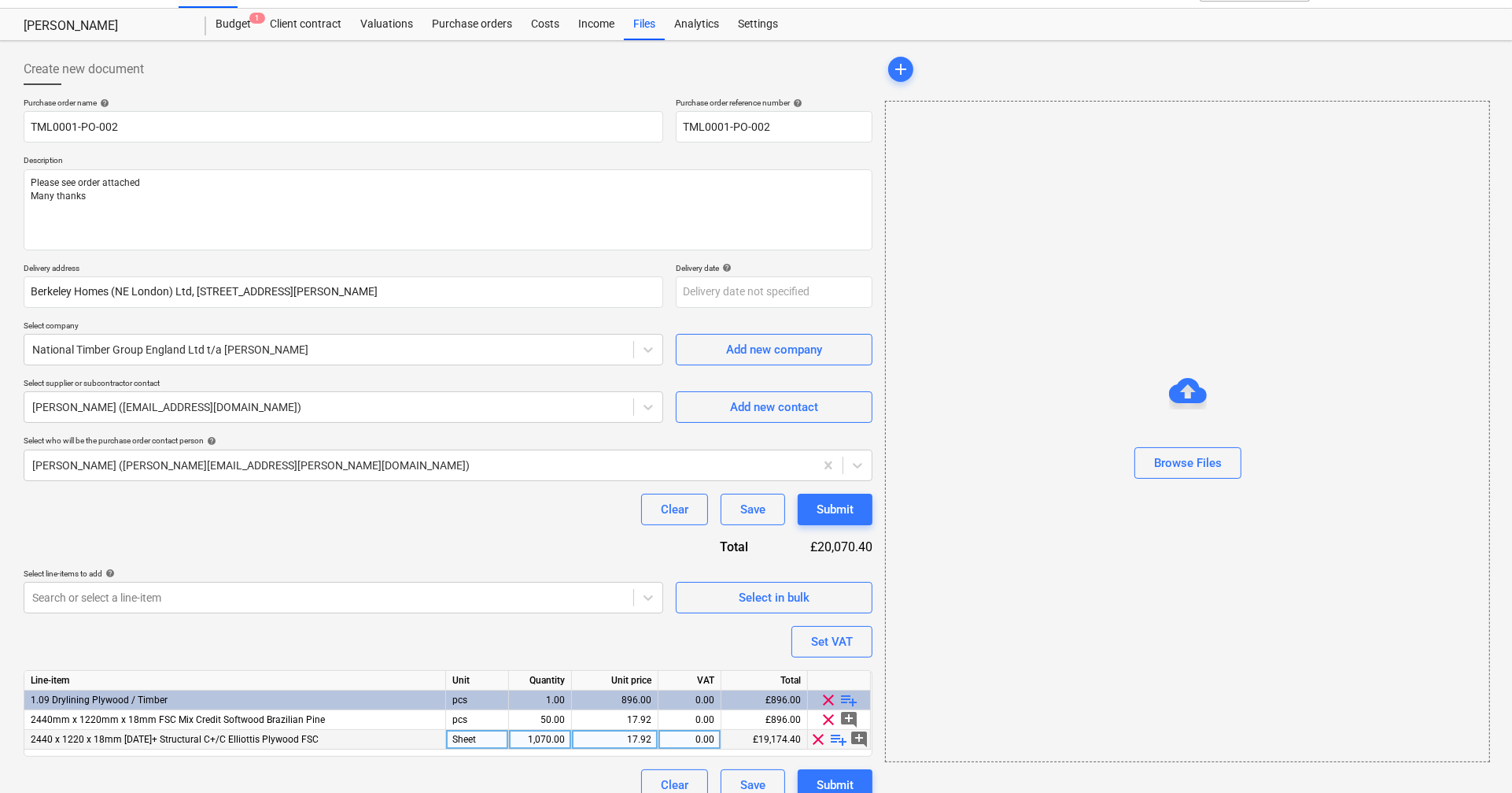
click at [557, 733] on div "1,070.00" at bounding box center [540, 739] width 50 height 20
type input "50"
click at [496, 537] on div "Purchase order name help TML0001-PO-002 Purchase order reference number help TM…" at bounding box center [448, 448] width 849 height 702
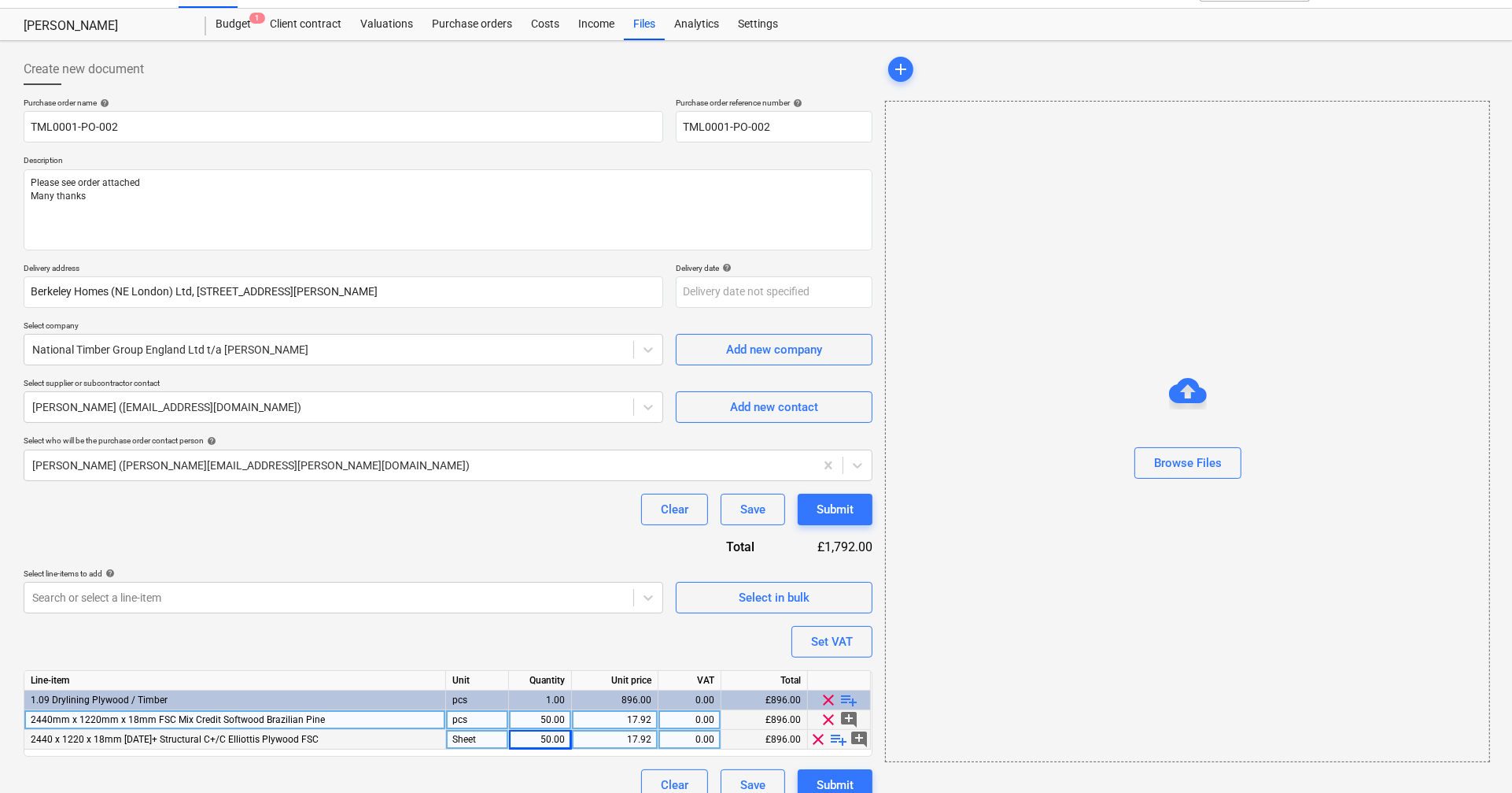
click at [827, 715] on span "clear" at bounding box center [829, 719] width 19 height 19
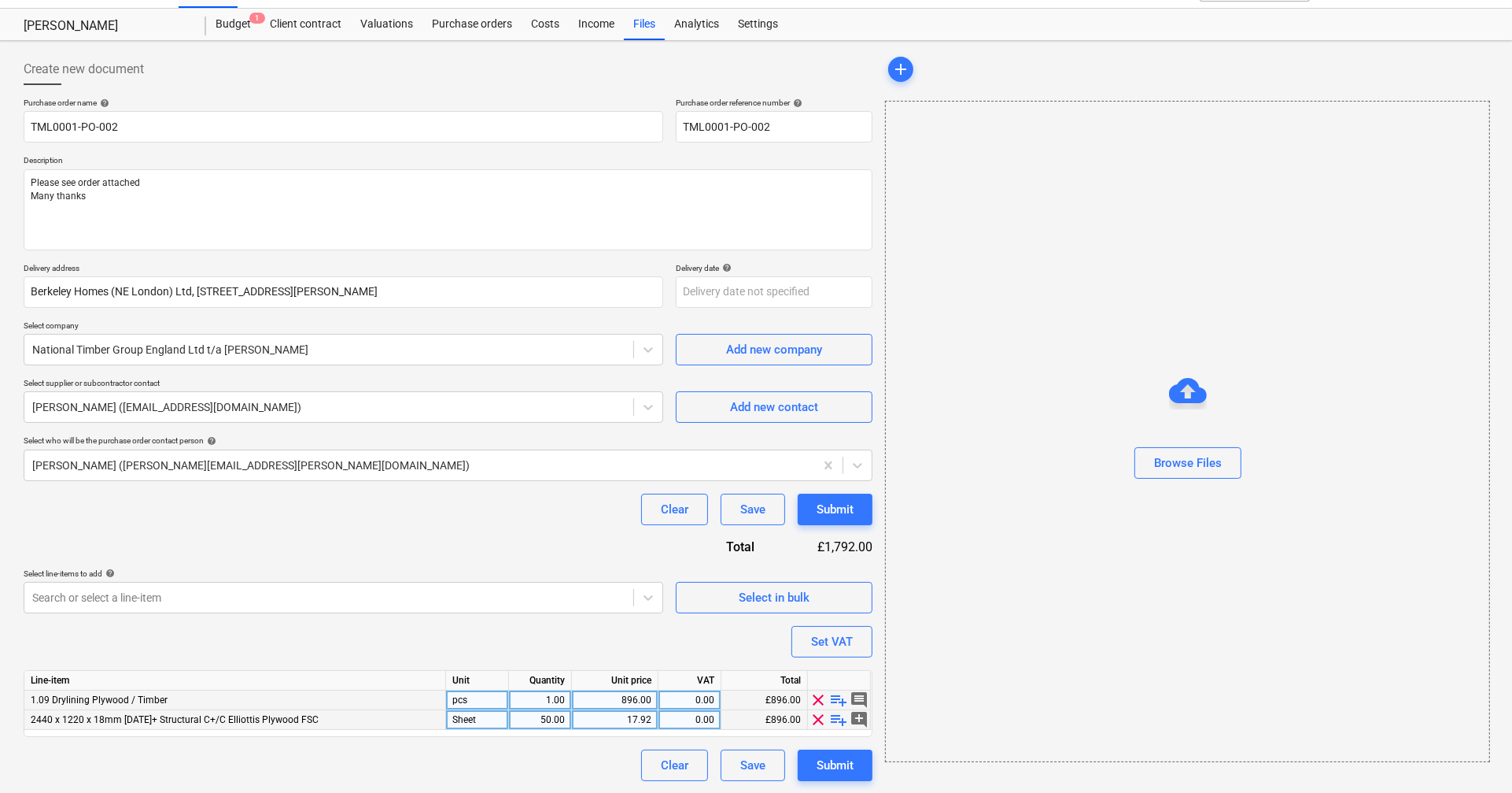
click at [819, 698] on span "clear" at bounding box center [819, 699] width 19 height 19
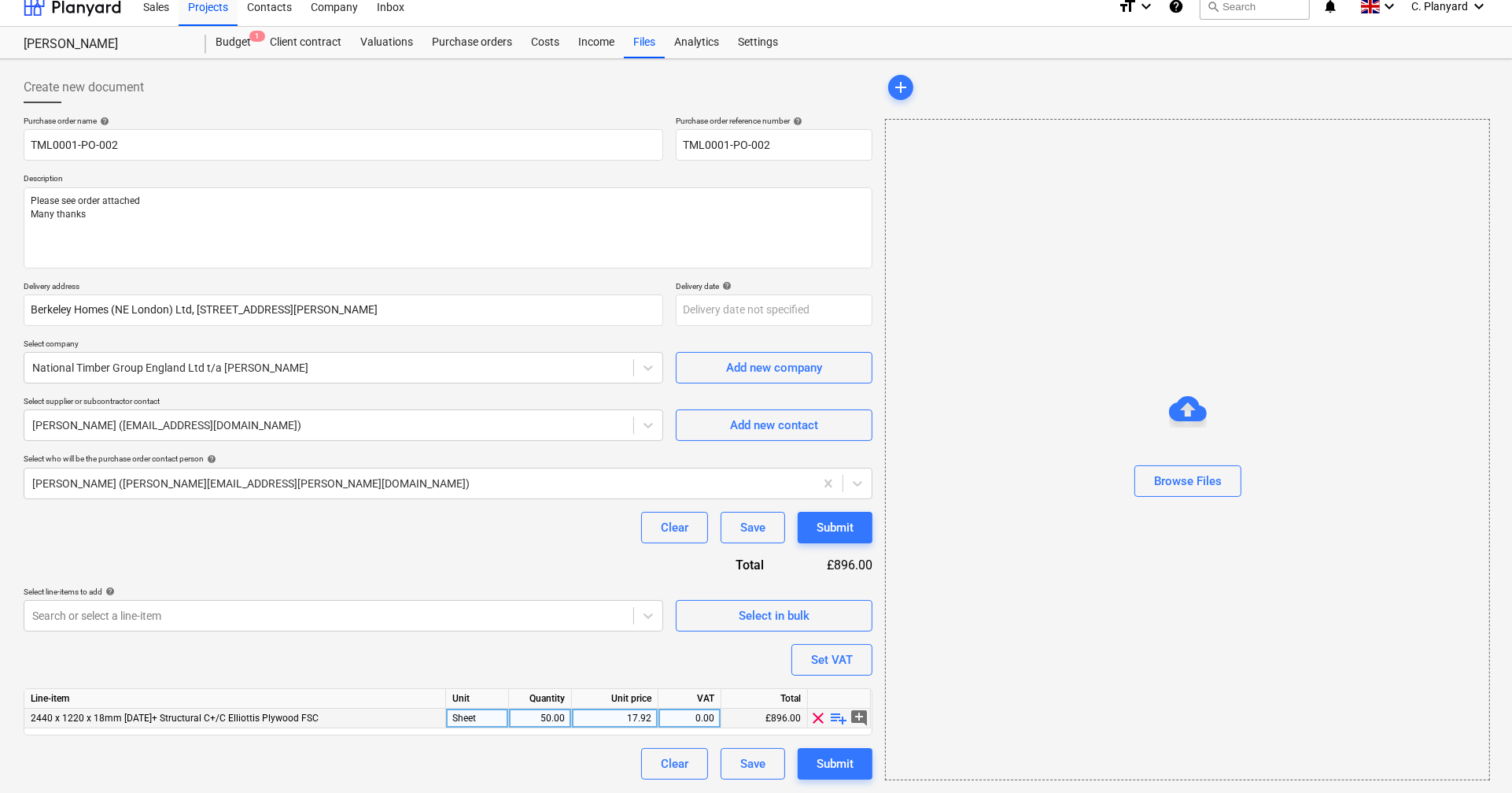
scroll to position [13, 0]
click at [521, 560] on div "Purchase order name help TML0001-PO-002 Purchase order reference number help TM…" at bounding box center [448, 448] width 849 height 663
click at [812, 522] on button "Submit" at bounding box center [835, 528] width 75 height 32
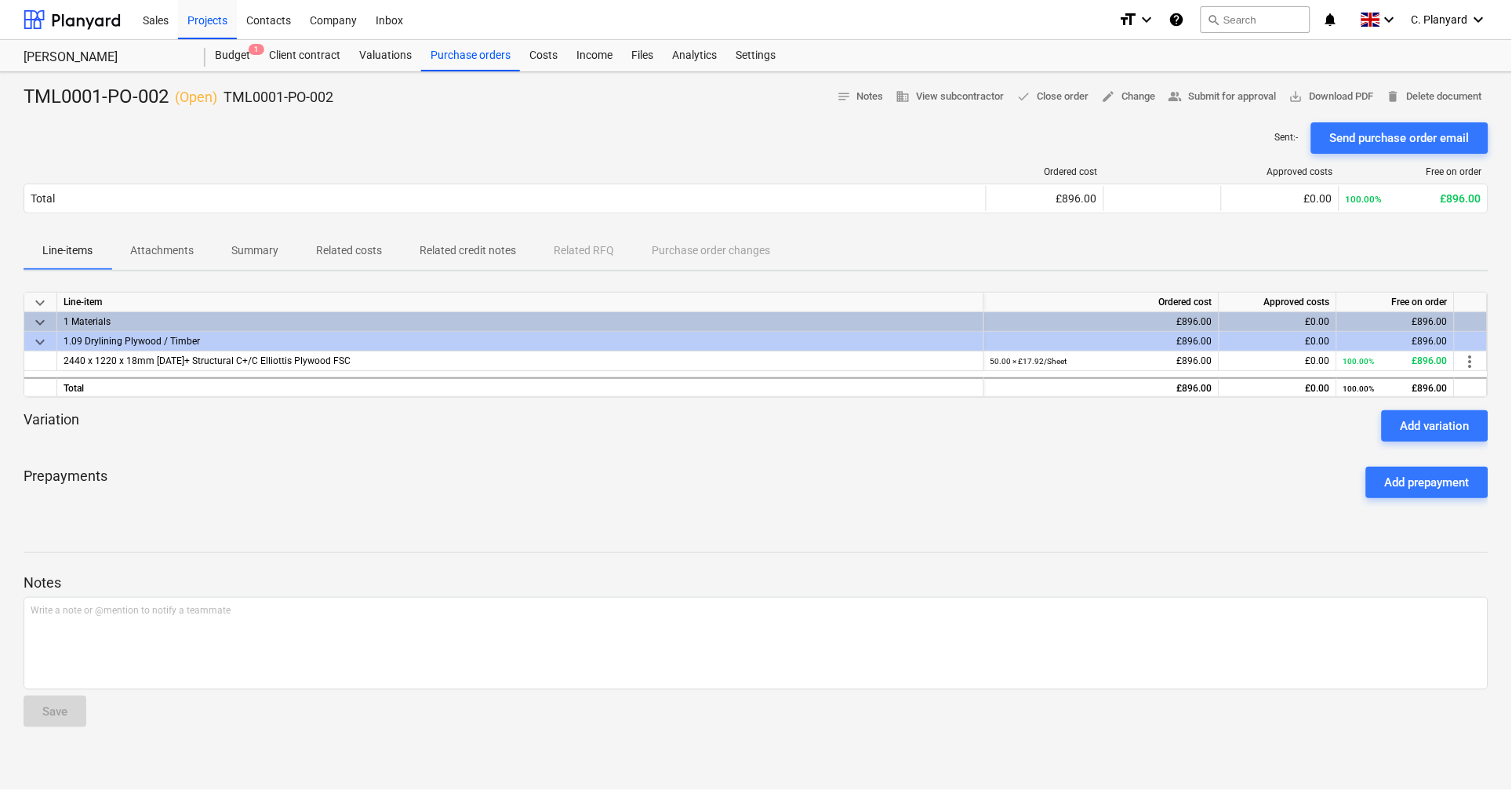
click at [544, 72] on div "TML0001-PO-002 ( Open ) TML0001-PO-002 notes Notes business View subcontractor …" at bounding box center [756, 431] width 1512 height 718
click at [543, 60] on div "Costs" at bounding box center [543, 56] width 47 height 32
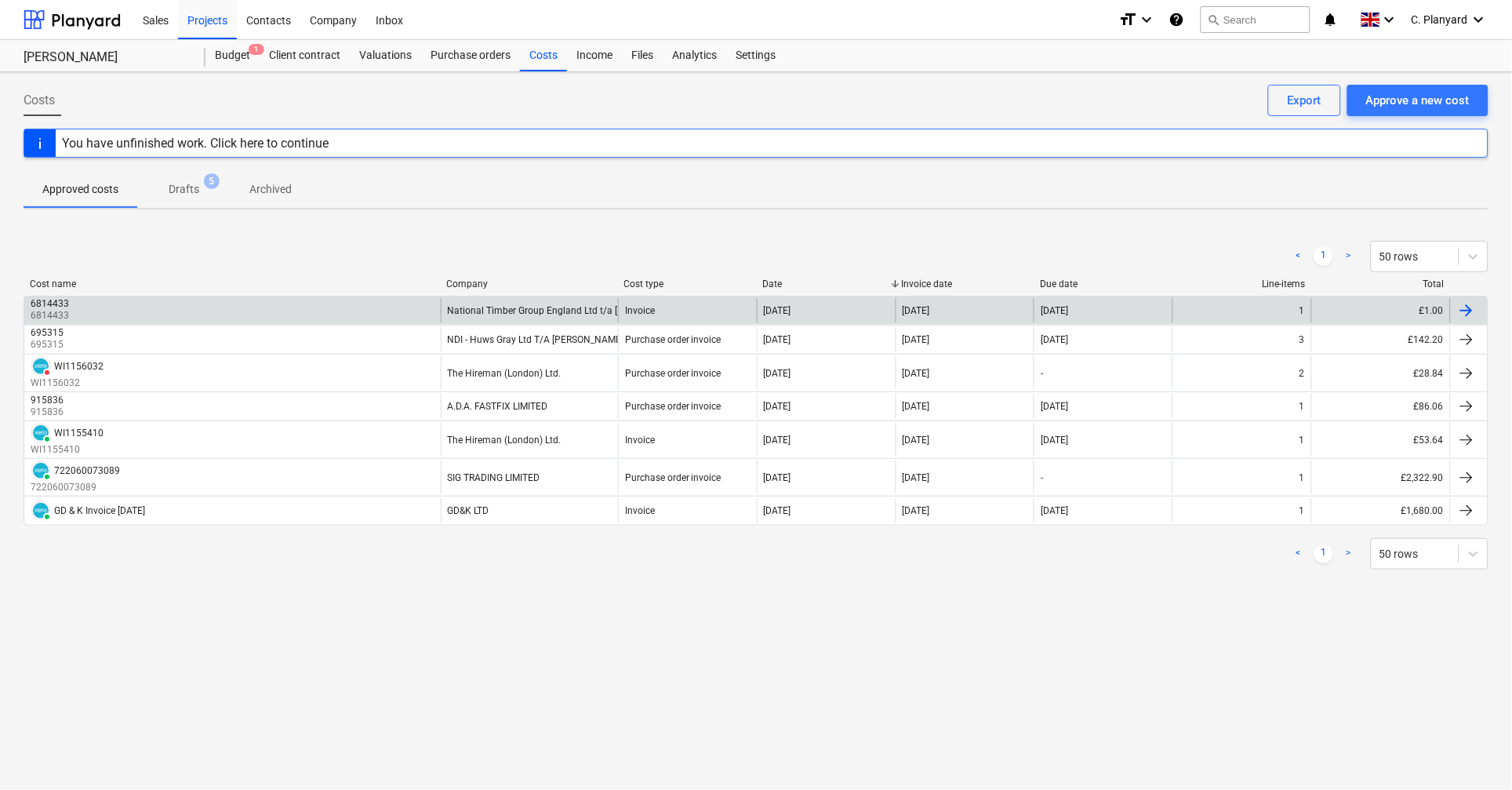
click at [219, 315] on div "6814433 6814433" at bounding box center [231, 310] width 416 height 25
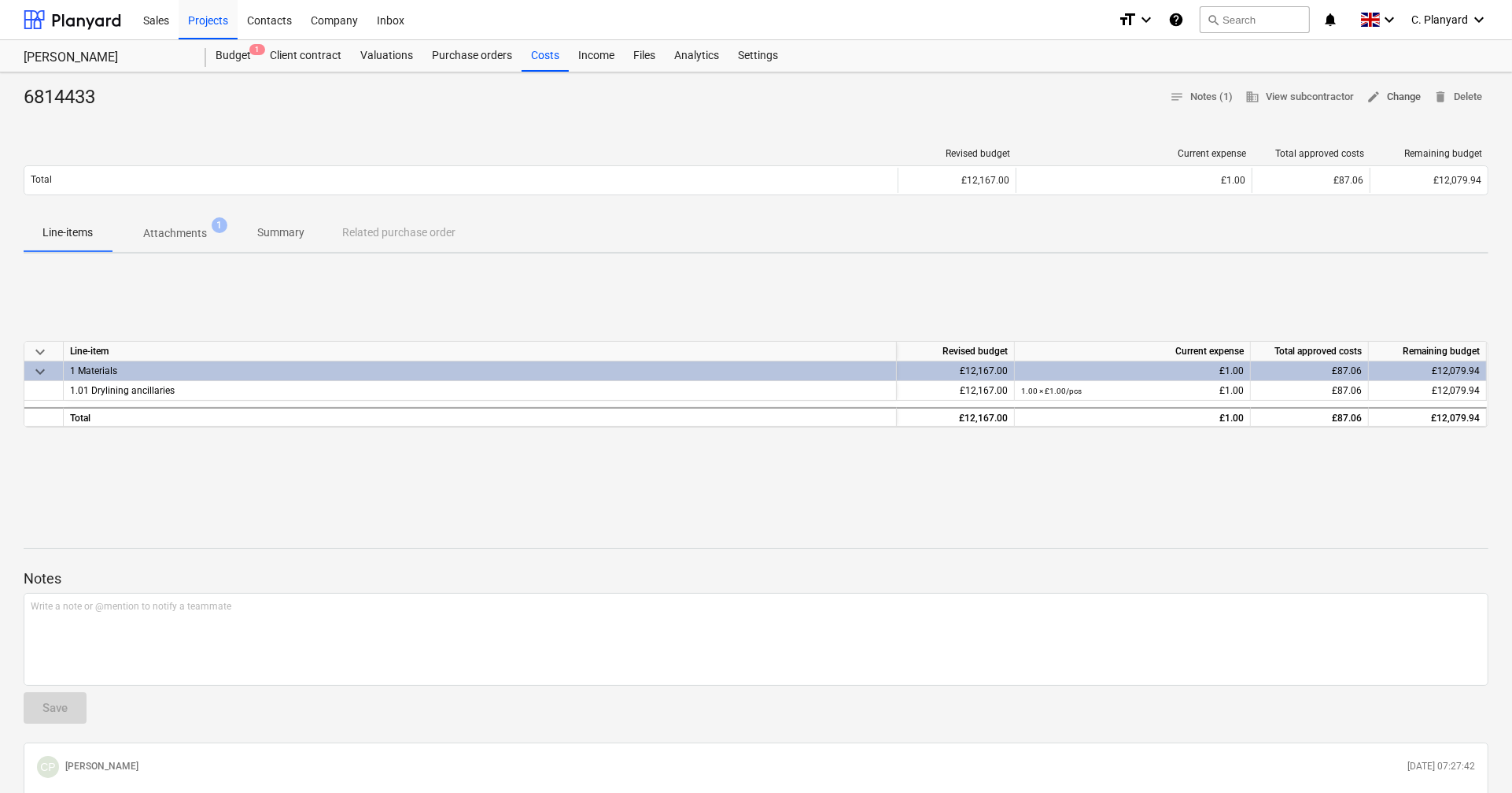
click at [1386, 100] on span "edit Change" at bounding box center [1393, 97] width 55 height 18
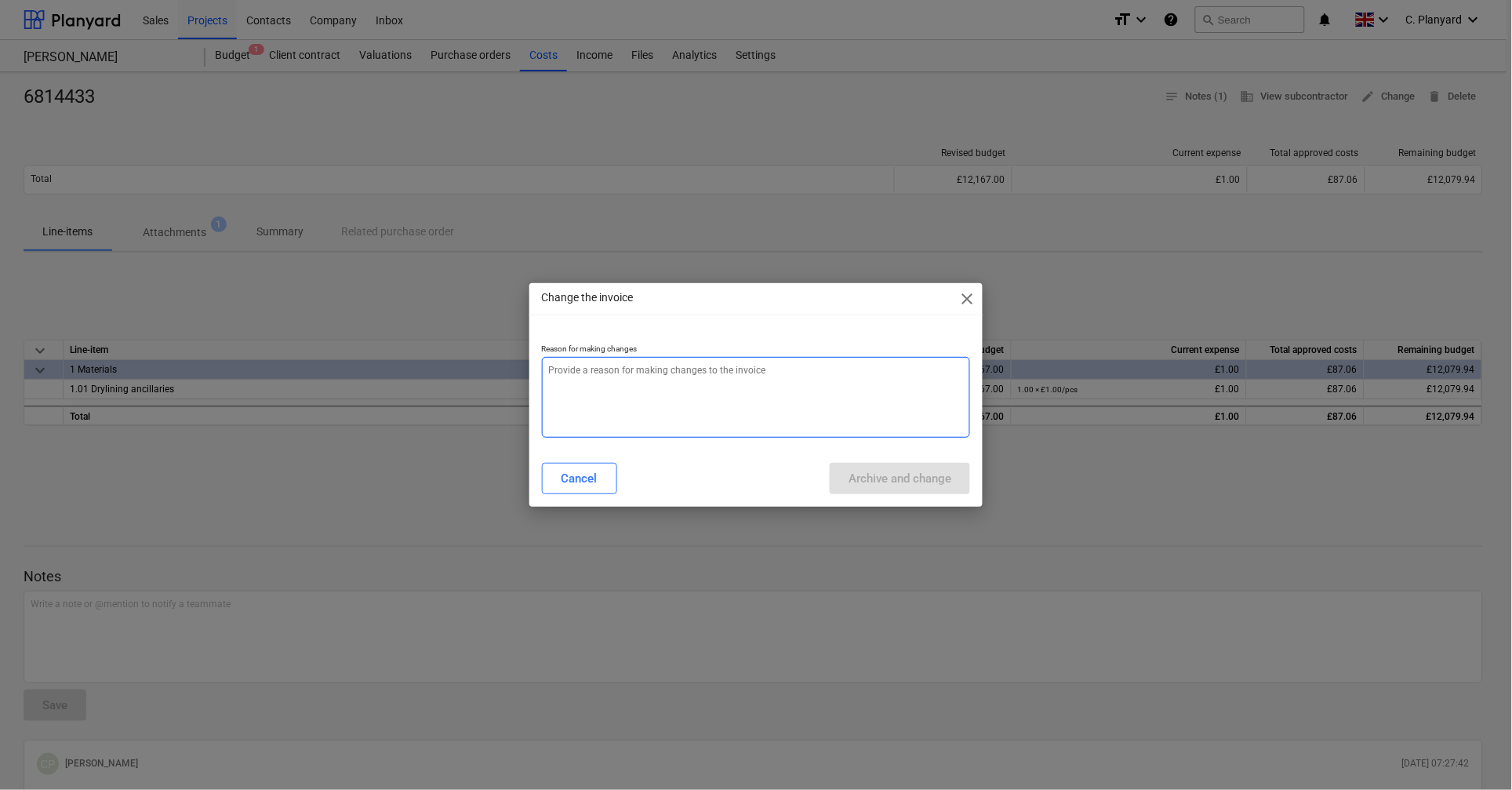
click at [635, 402] on textarea at bounding box center [756, 396] width 428 height 80
type textarea "Connect to PO"
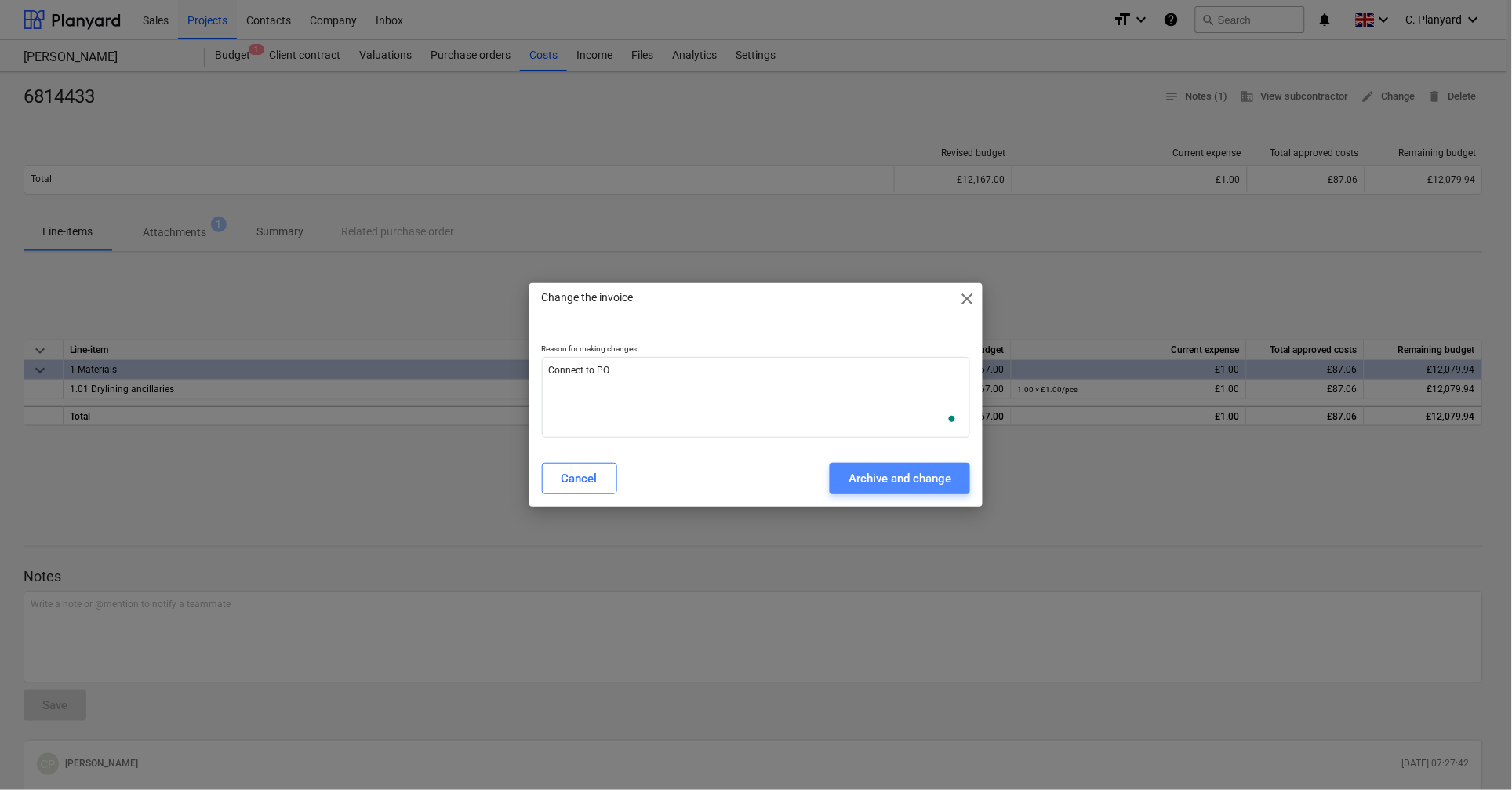
click at [857, 475] on div "Archive and change" at bounding box center [899, 478] width 102 height 21
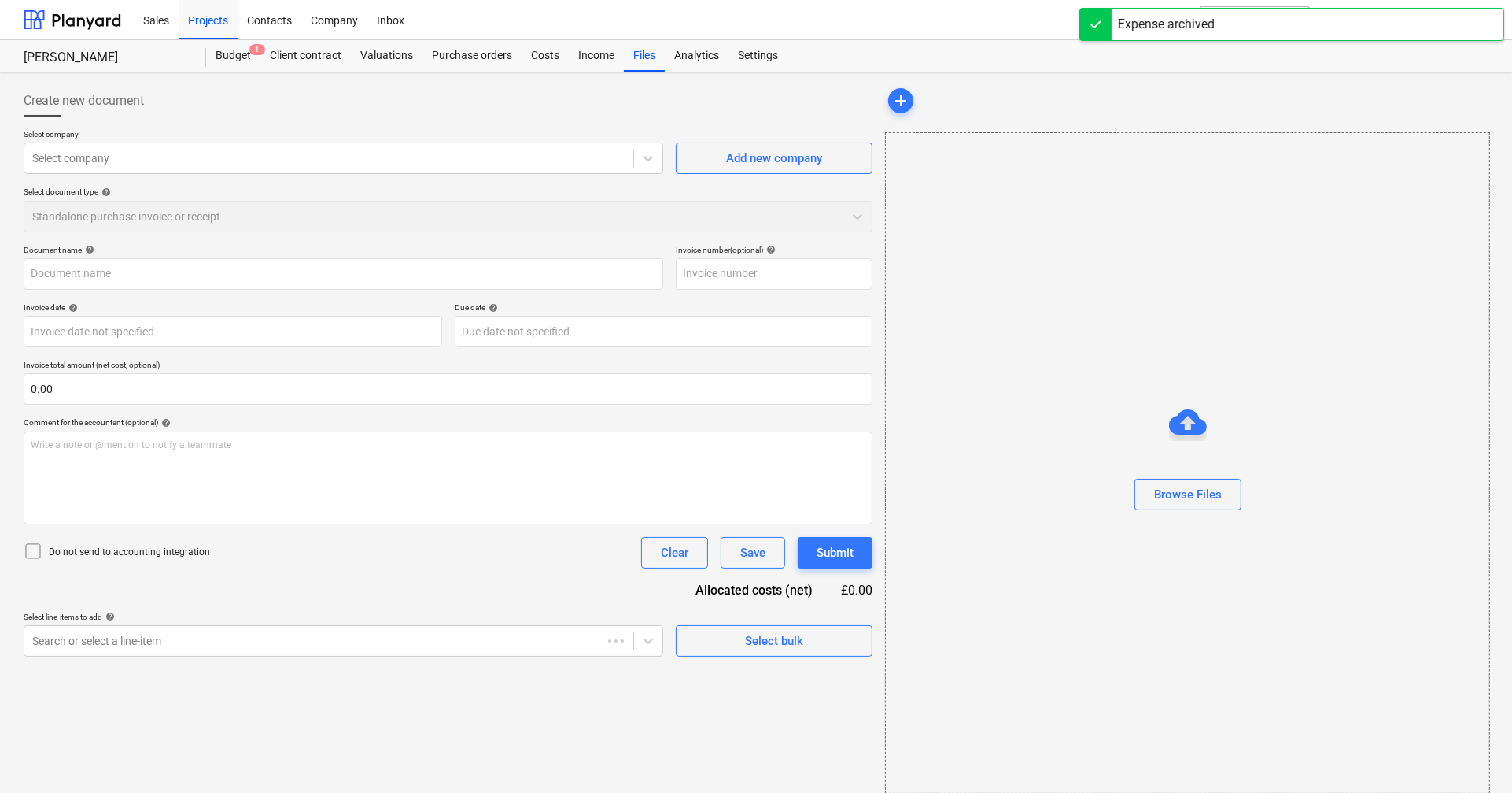
type input "6814433"
type input "[DATE]"
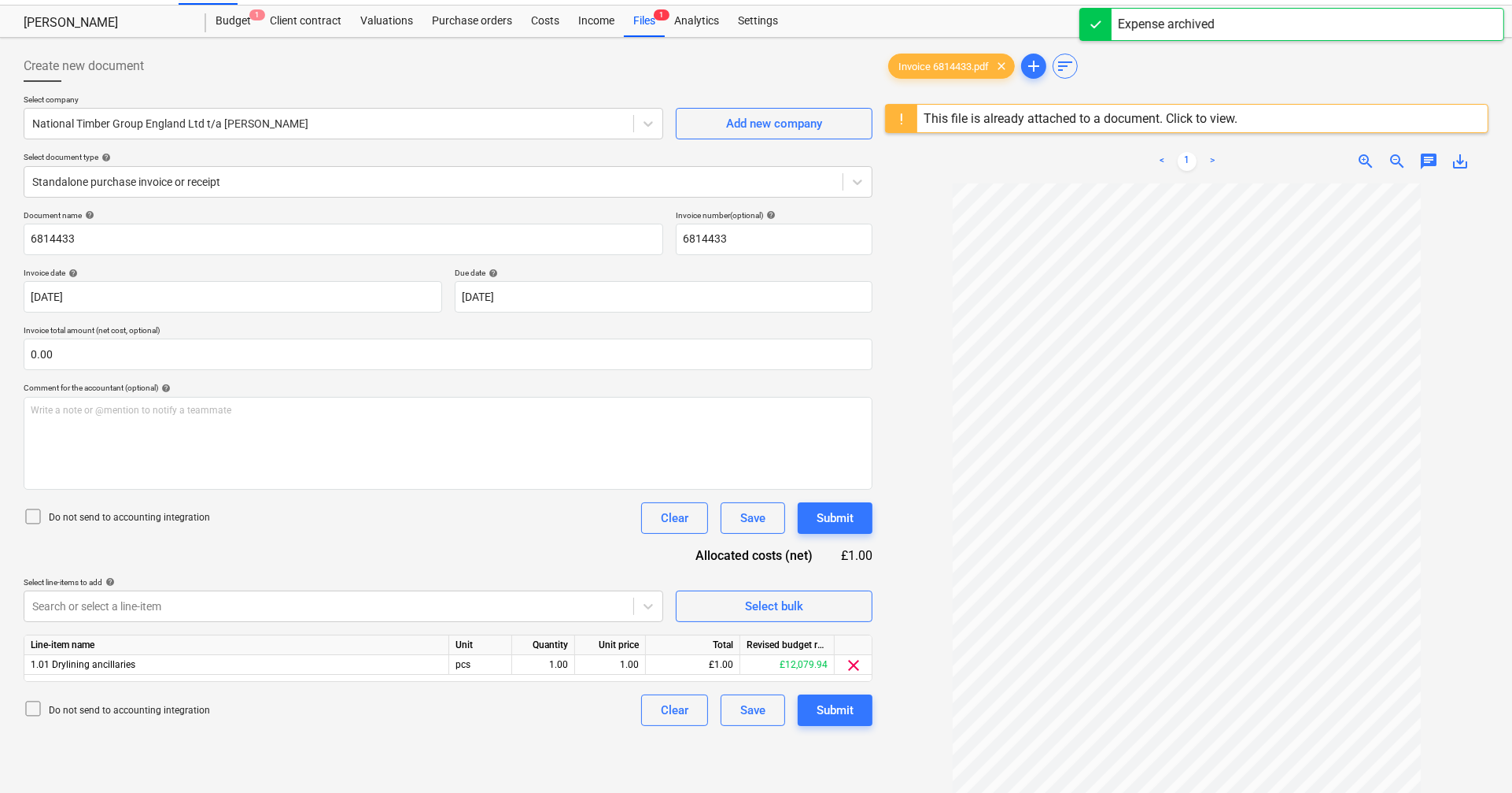
scroll to position [38, 0]
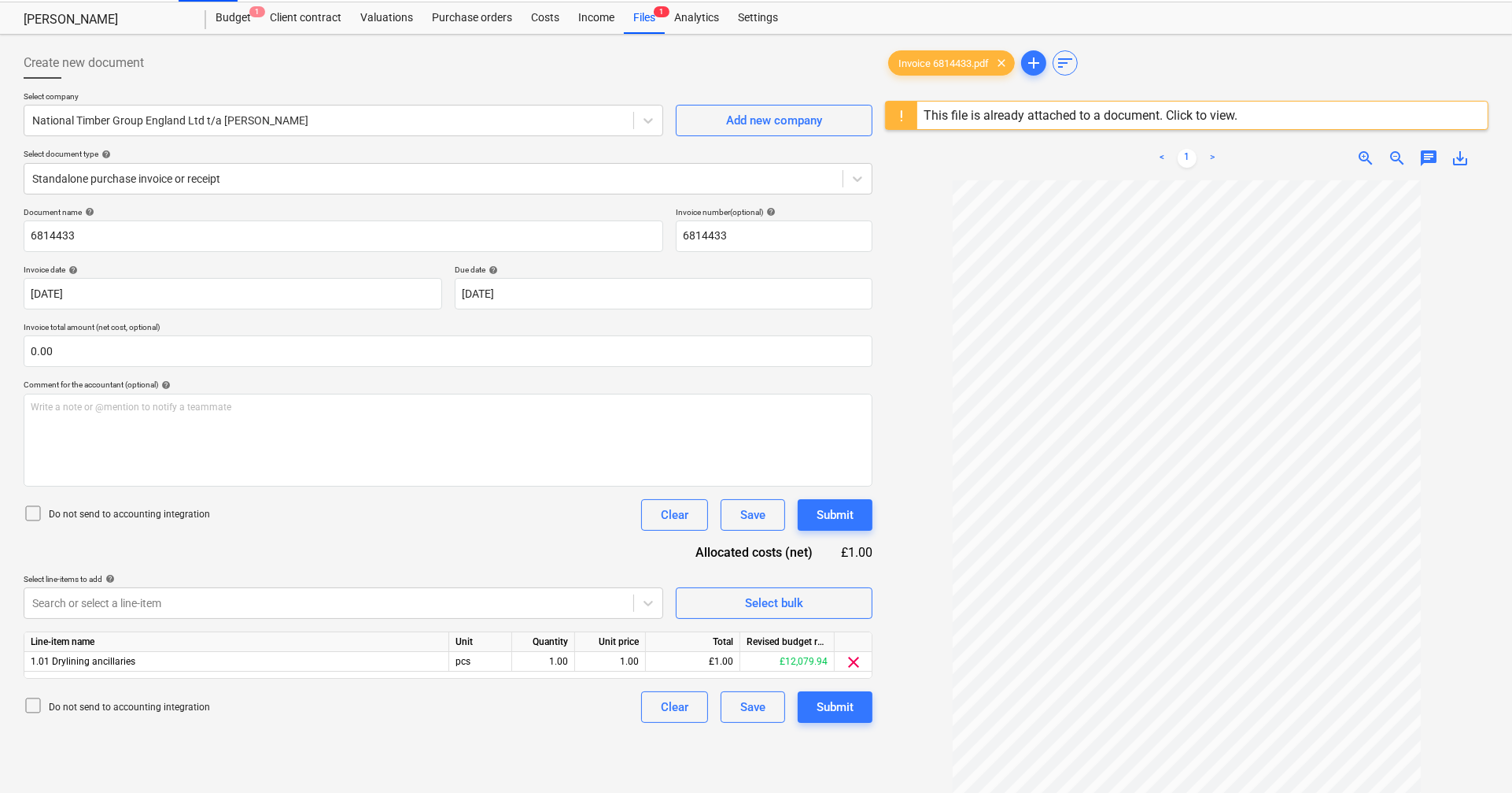
click at [38, 507] on icon at bounding box center [33, 513] width 19 height 19
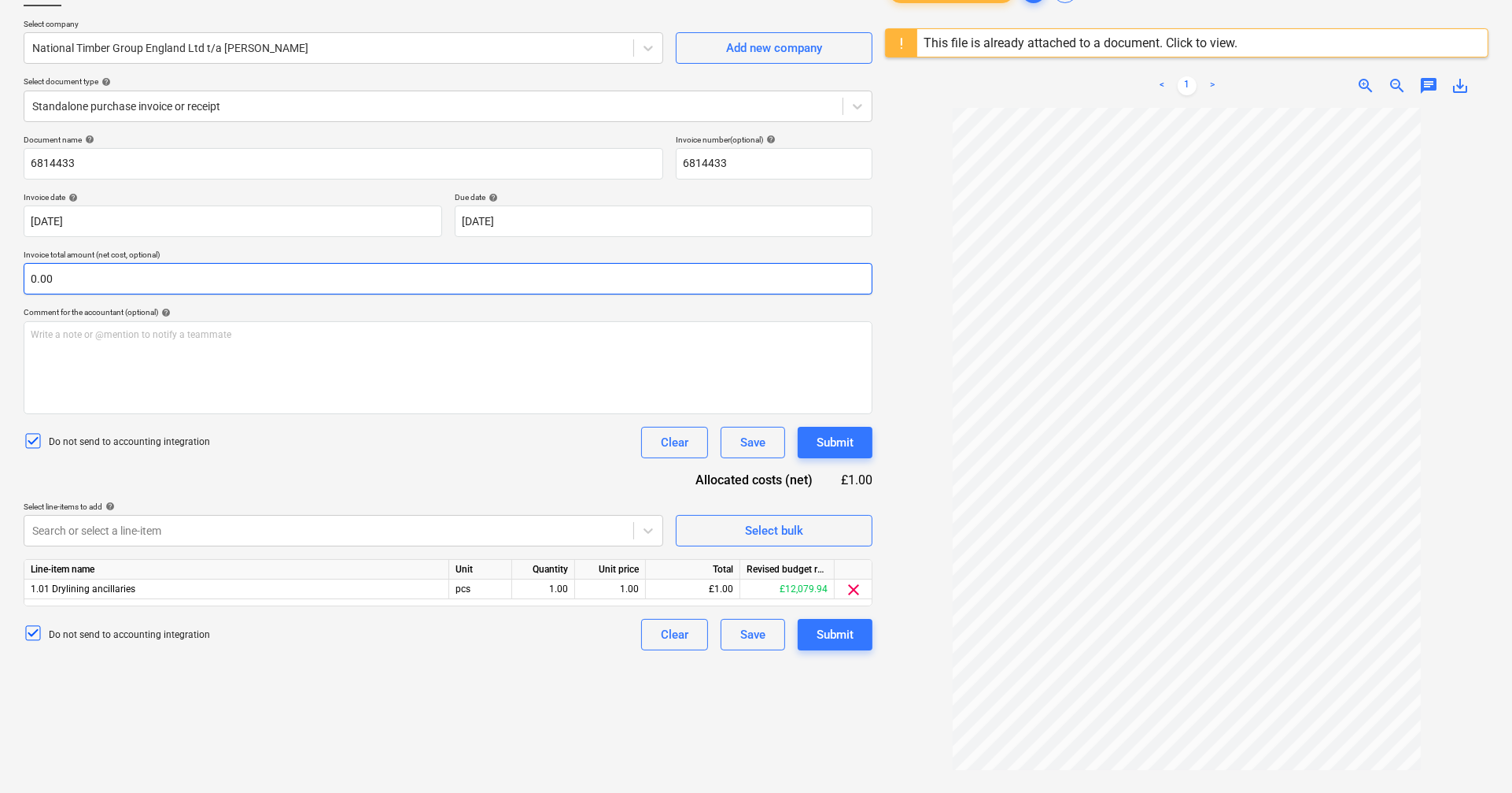
scroll to position [53, 0]
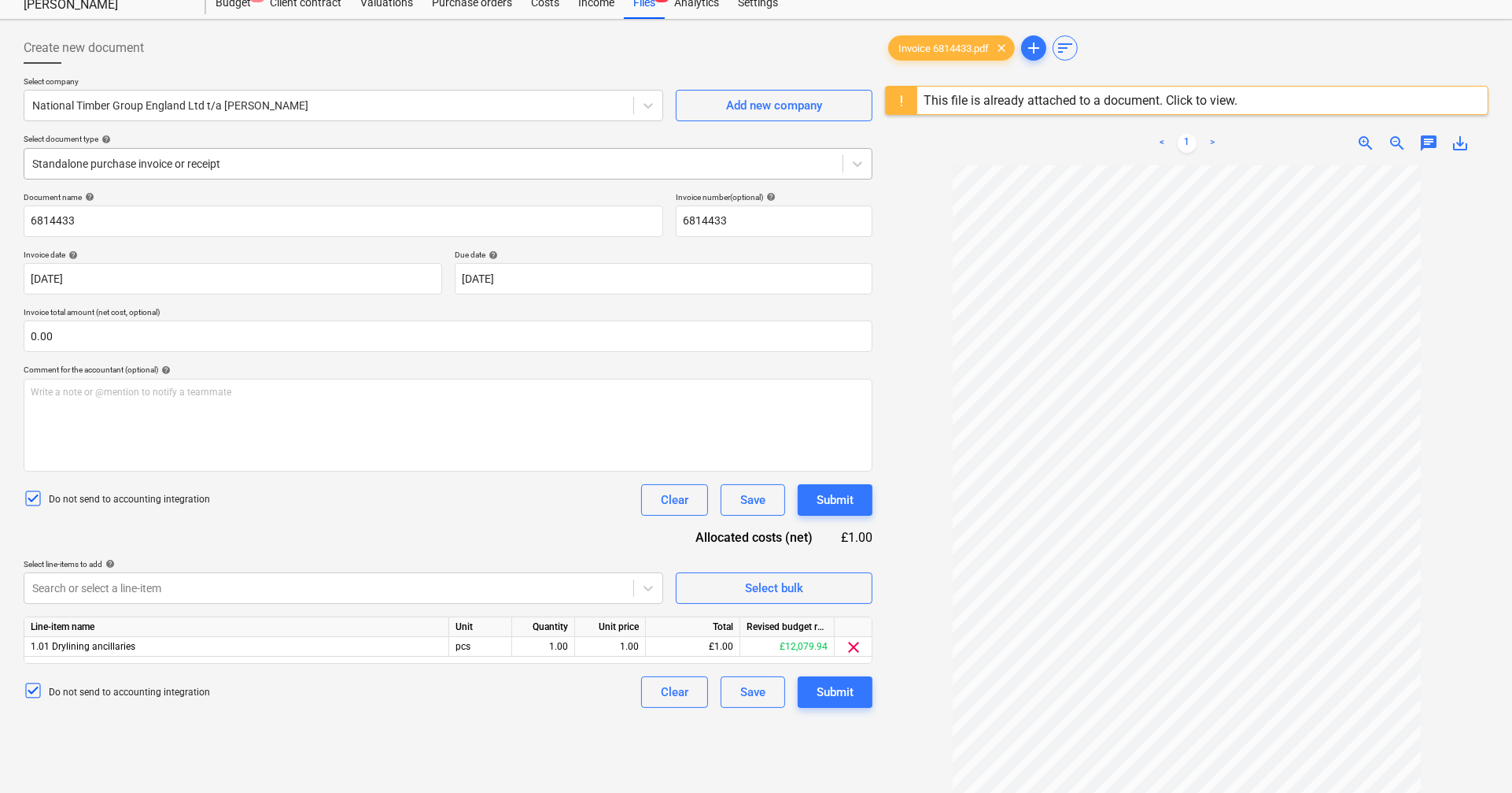
click at [280, 155] on div at bounding box center [433, 163] width 803 height 16
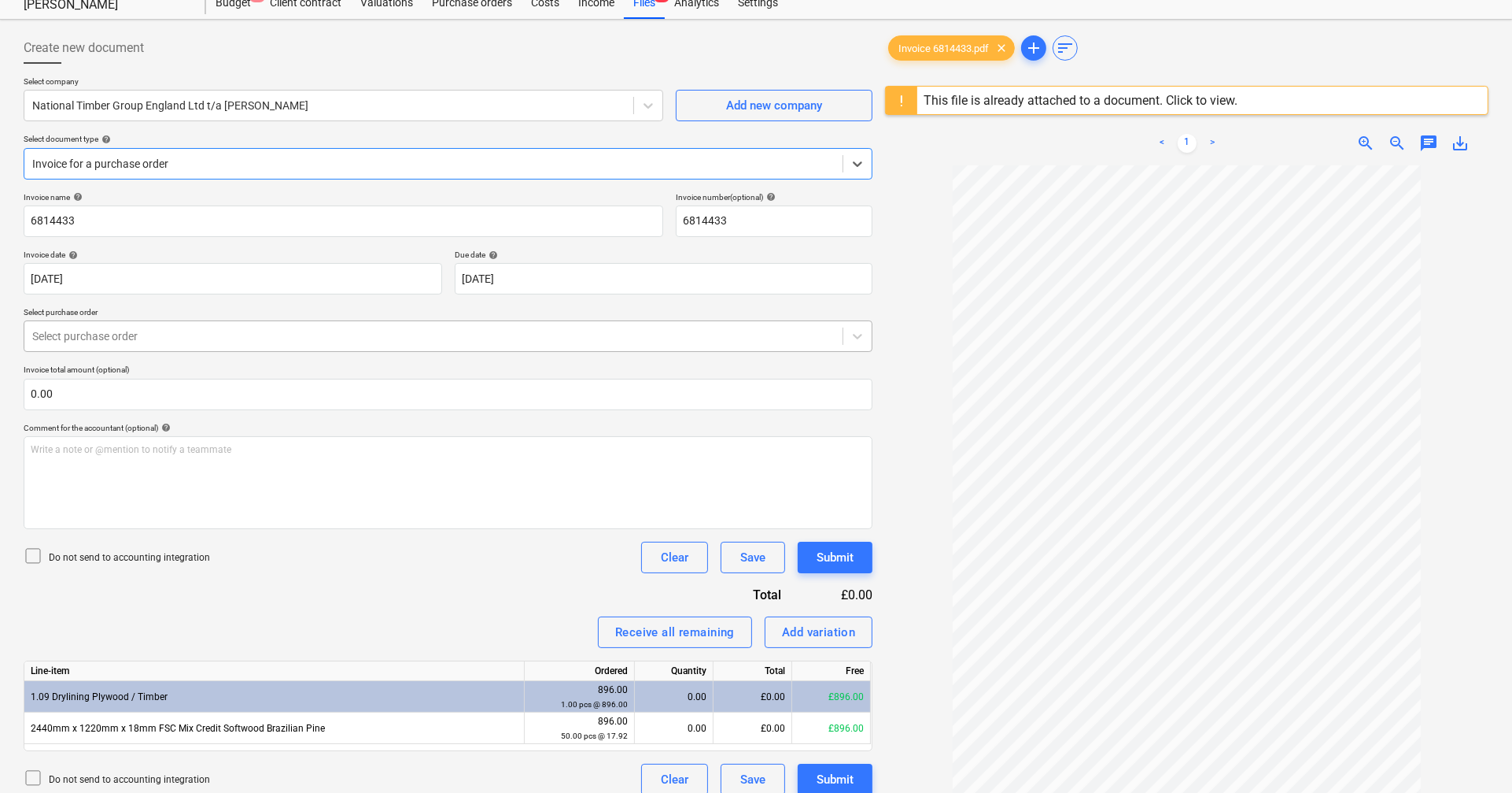
click at [161, 337] on div at bounding box center [433, 336] width 803 height 16
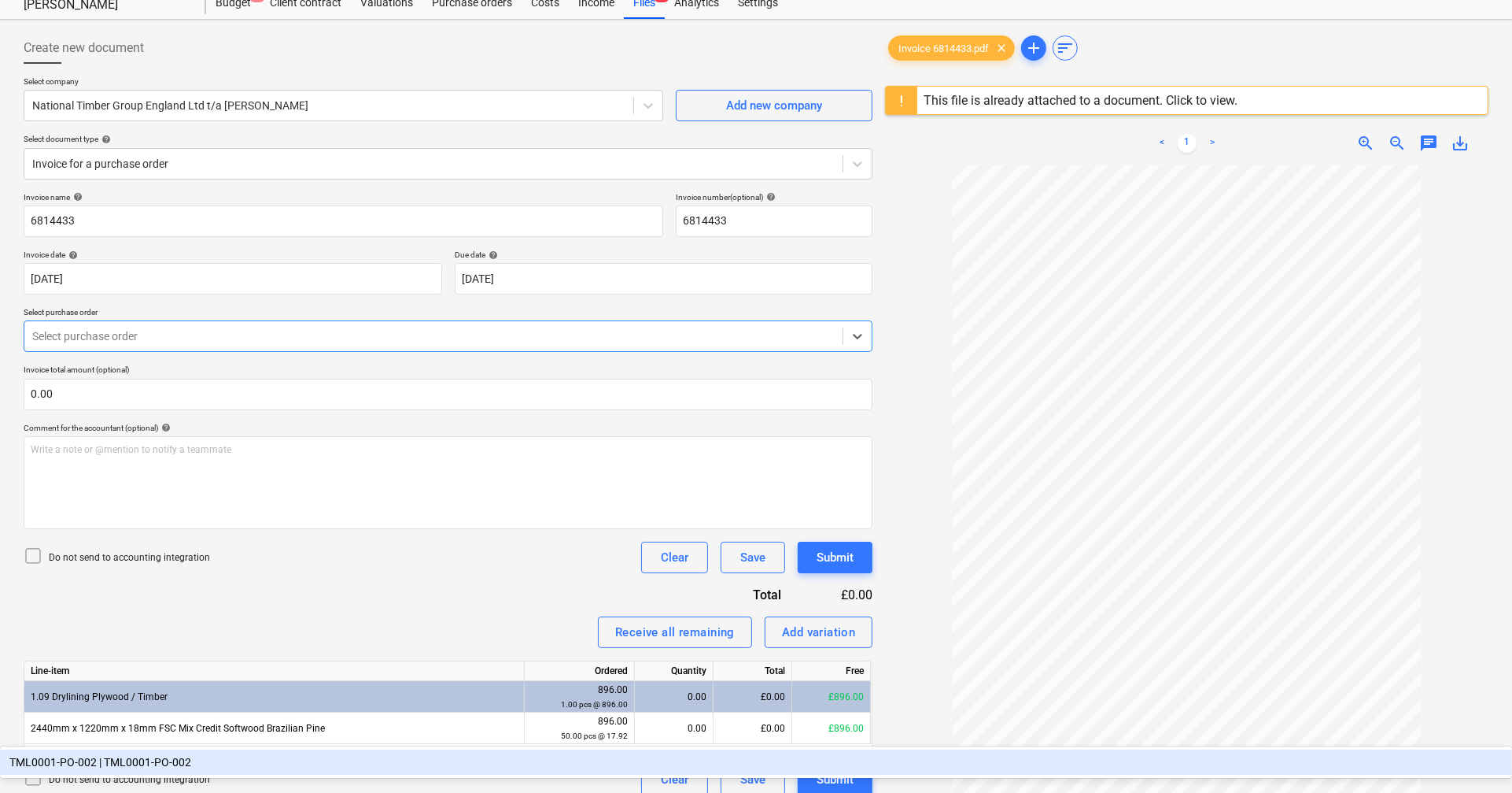
click at [179, 749] on div "TML0001-PO-002 | TML0001-PO-002" at bounding box center [756, 761] width 1512 height 25
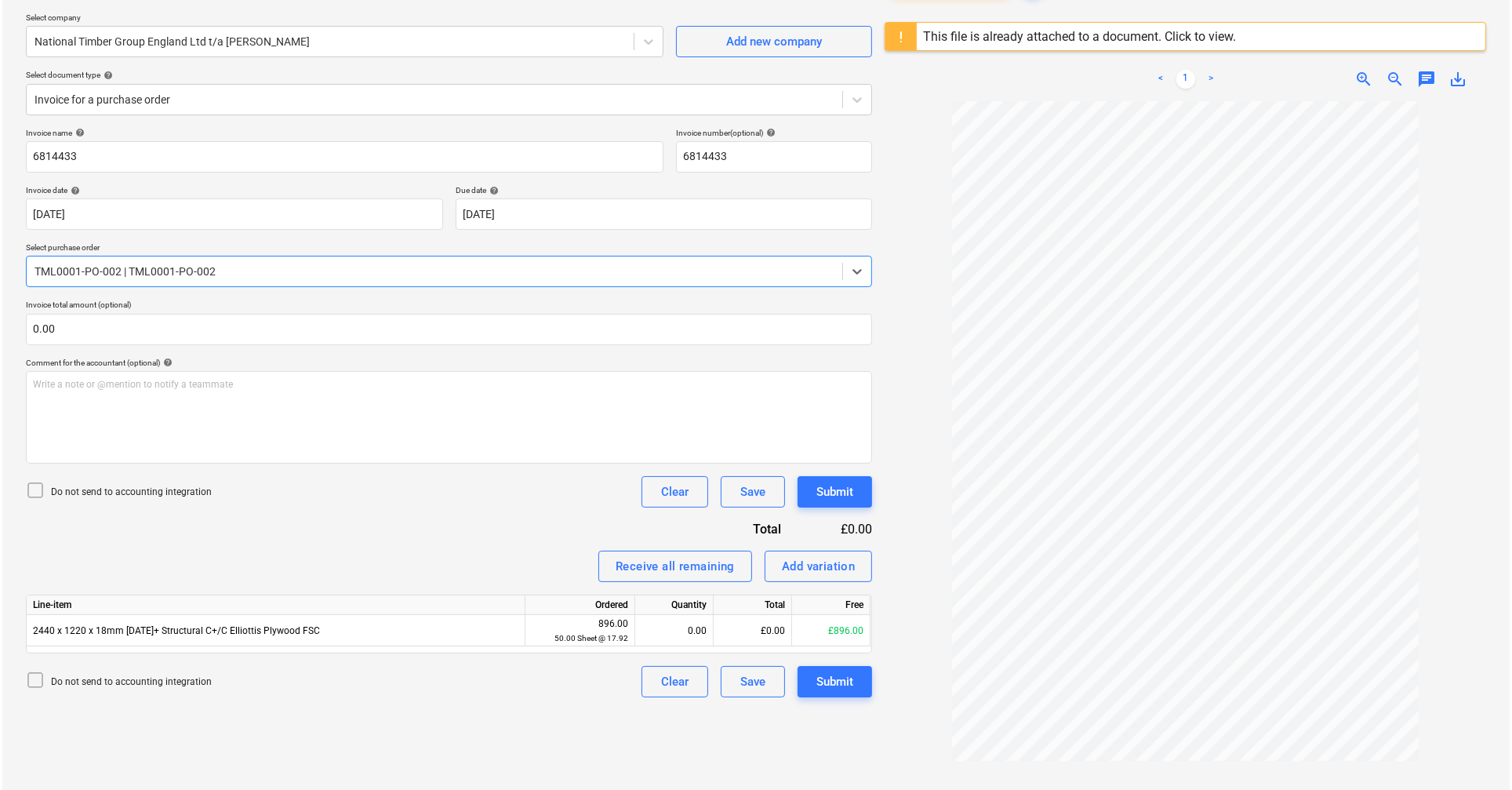
scroll to position [144, 0]
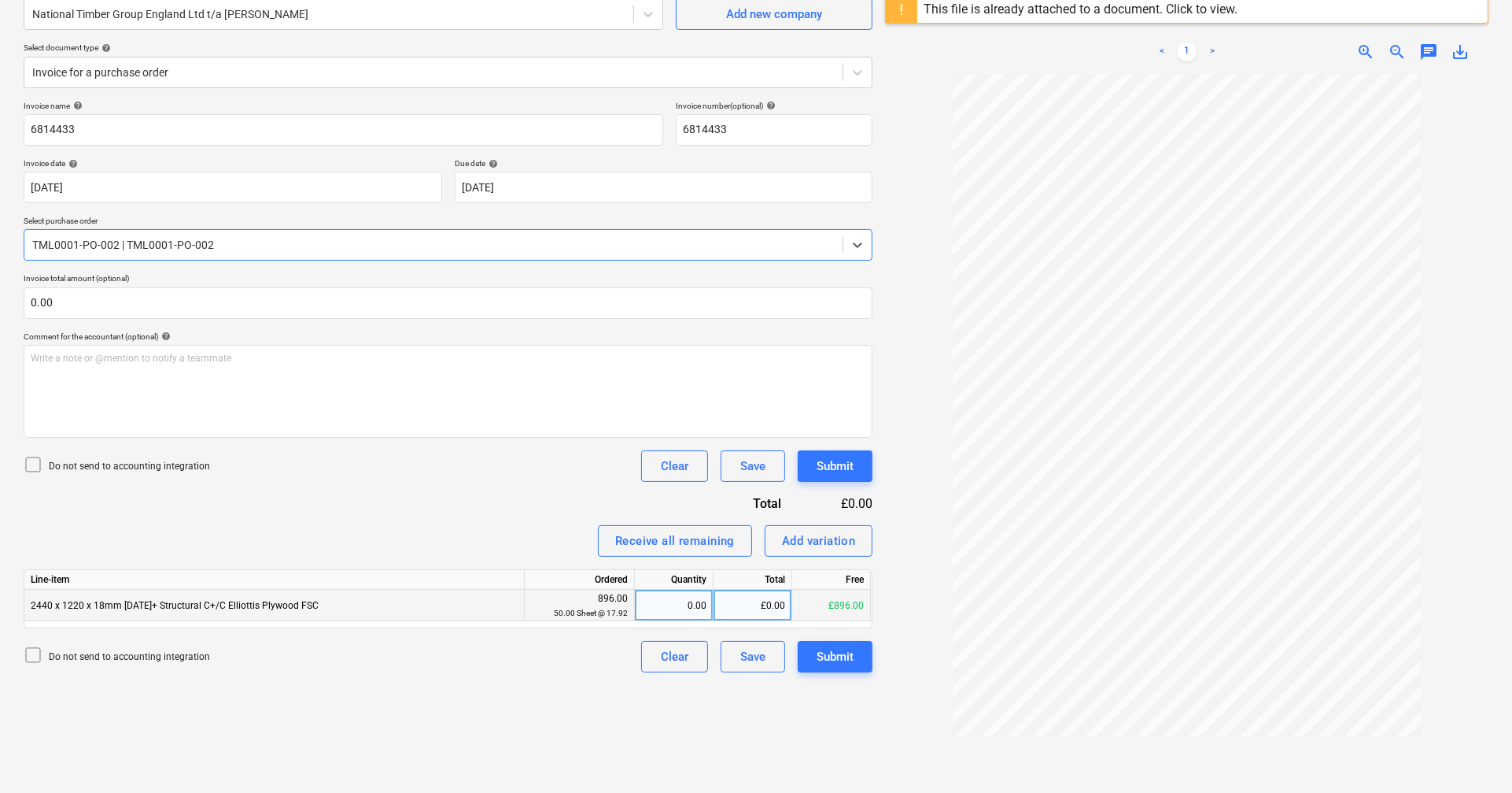
click at [679, 594] on div "0.00" at bounding box center [674, 606] width 66 height 32
type input "50"
click at [549, 494] on div "Invoice name help 6814433 Invoice number (optional) help 6814433 Invoice date h…" at bounding box center [448, 387] width 849 height 572
click at [35, 469] on icon at bounding box center [33, 464] width 19 height 19
click at [830, 653] on div "Submit" at bounding box center [835, 657] width 37 height 21
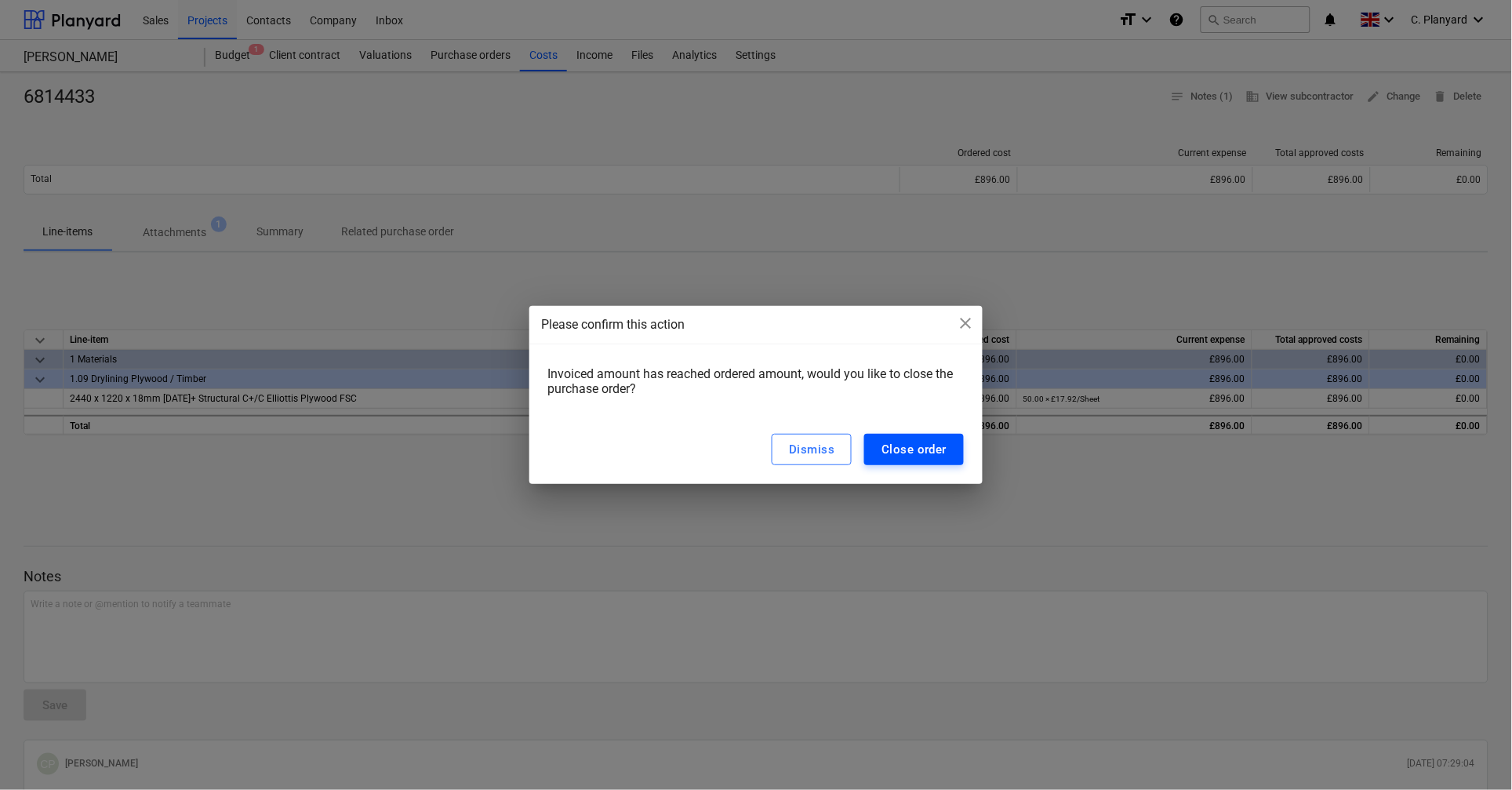
click at [888, 435] on button "Close order" at bounding box center [914, 450] width 99 height 32
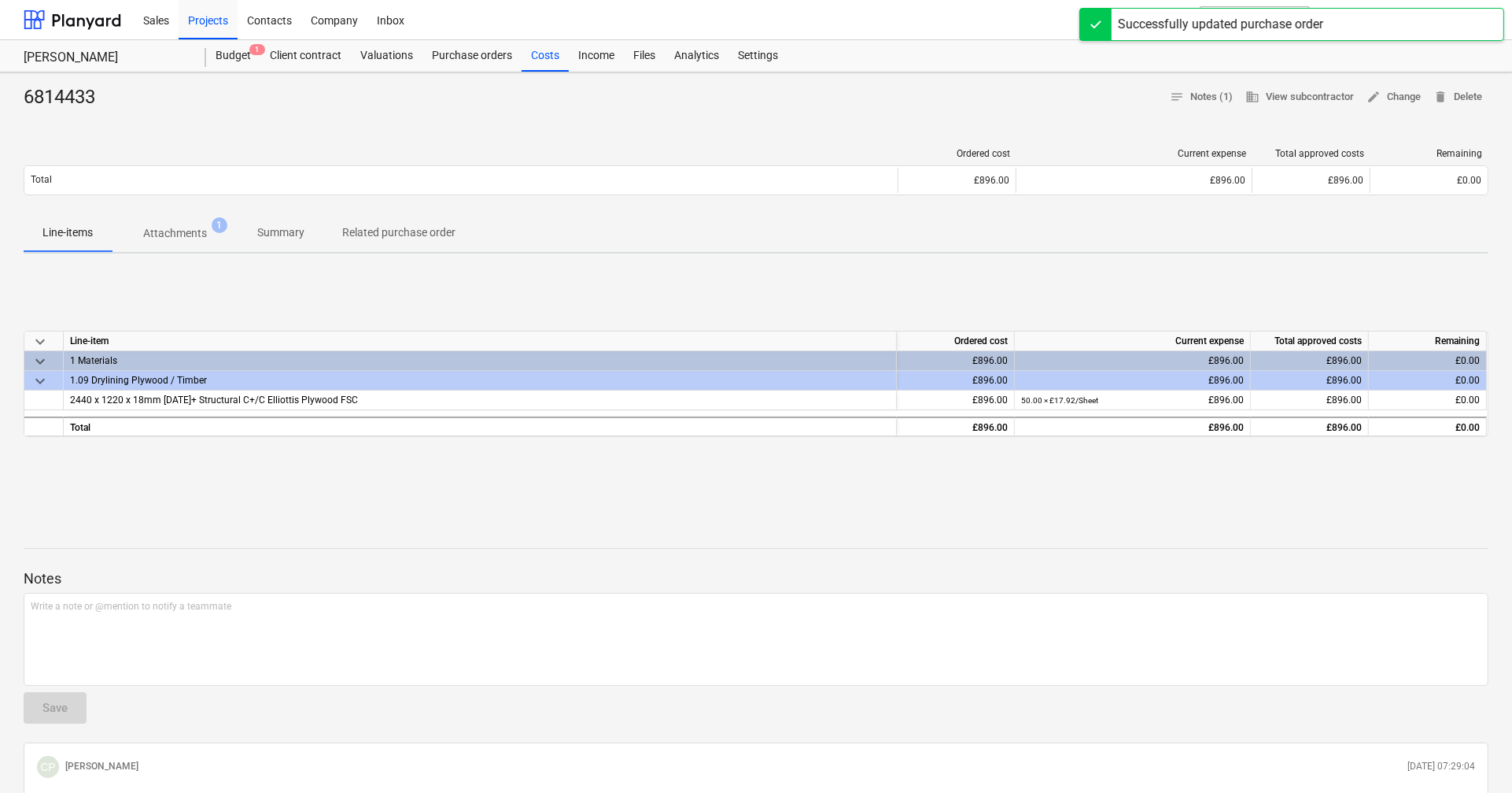
click at [490, 75] on div "6814433 notes Notes (1) business View subcontractor edit Change delete Delete O…" at bounding box center [756, 497] width 1512 height 849
click at [486, 59] on div "Purchase orders" at bounding box center [472, 56] width 100 height 32
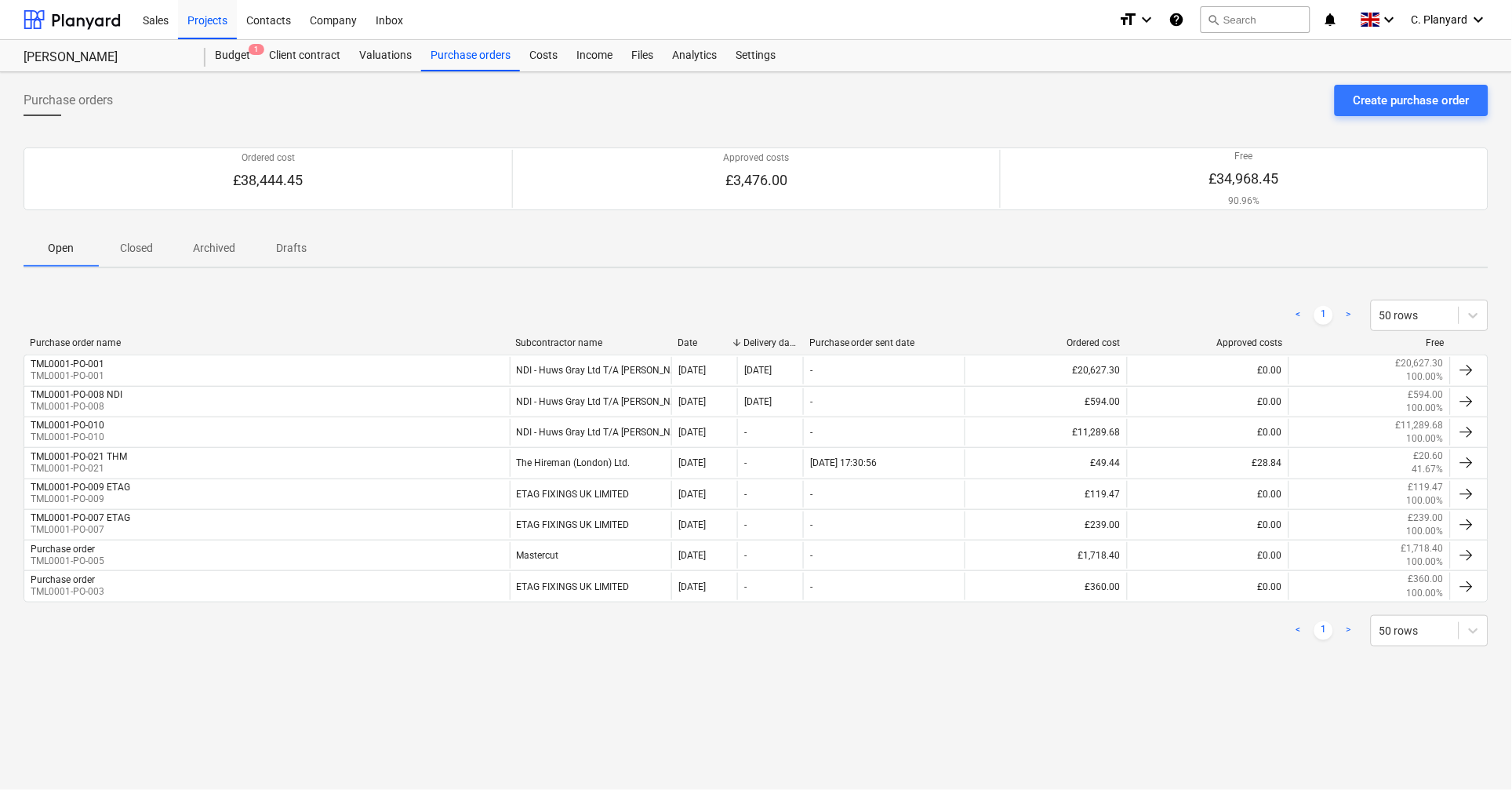
click at [199, 117] on div "Purchase orders Create purchase order" at bounding box center [756, 106] width 1465 height 44
click at [222, 29] on div "Projects" at bounding box center [206, 19] width 59 height 40
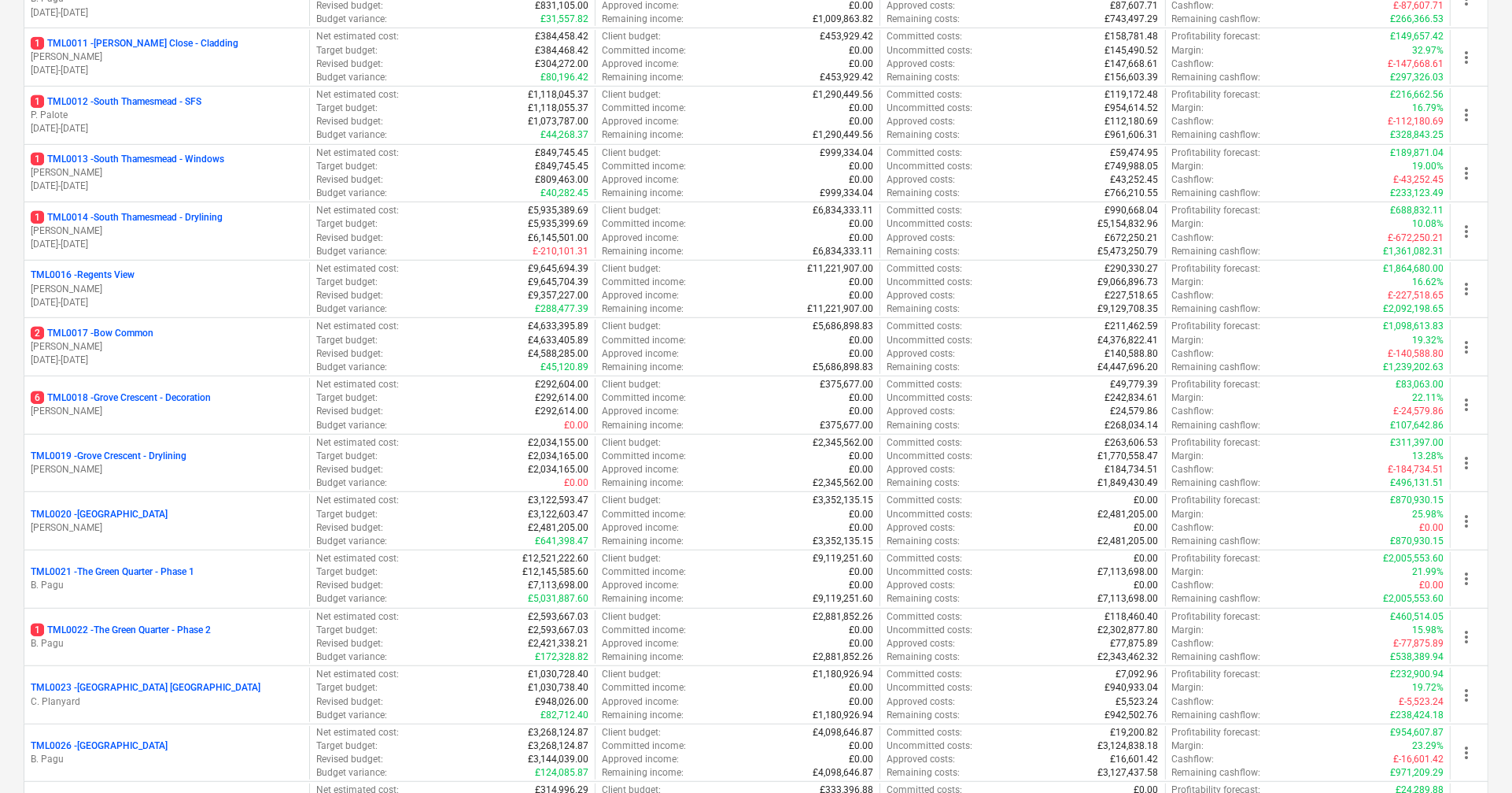
scroll to position [809, 0]
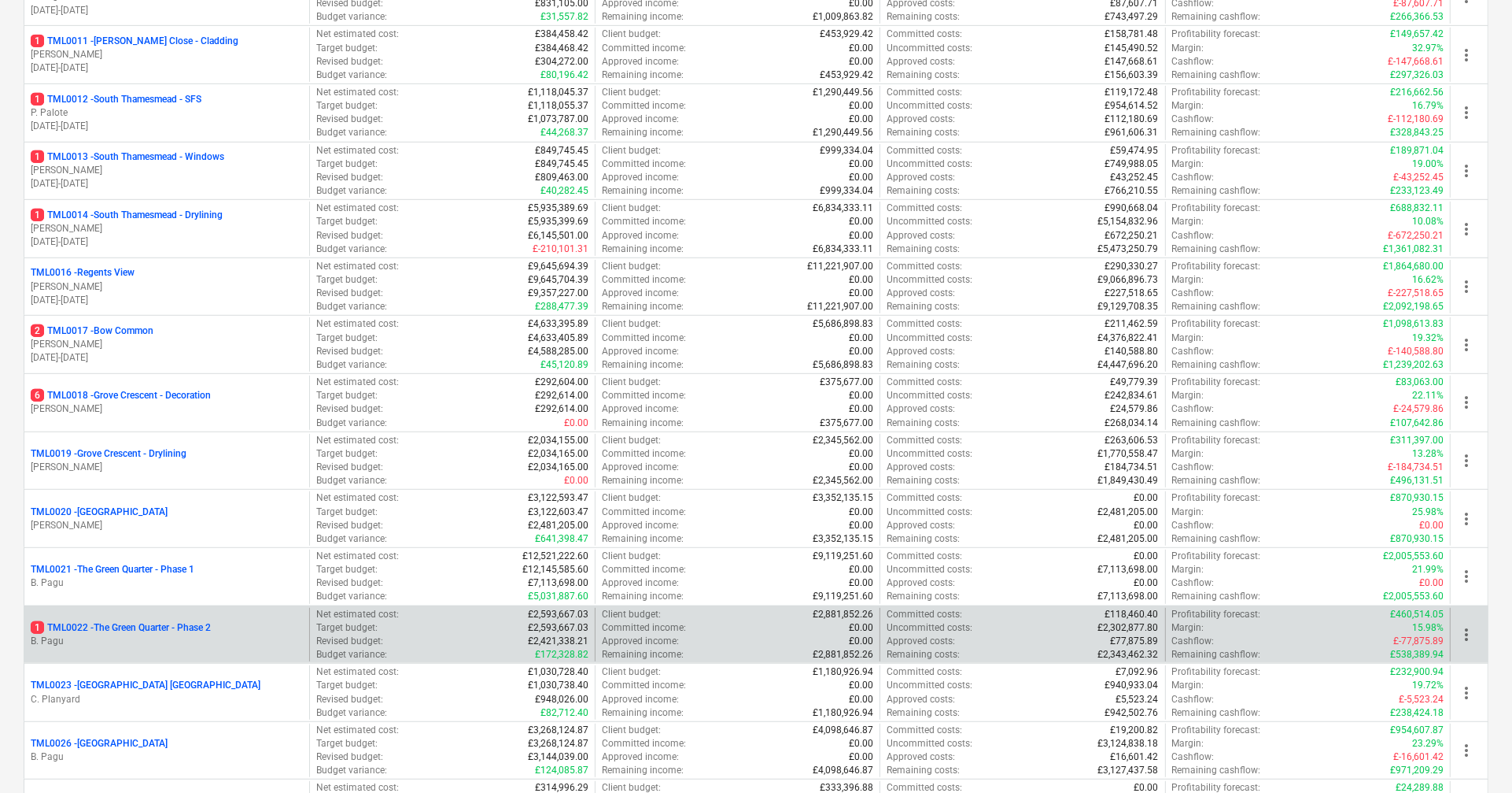
click at [154, 624] on p "1 TML0022 - The Green Quarter - Phase 2" at bounding box center [121, 627] width 180 height 13
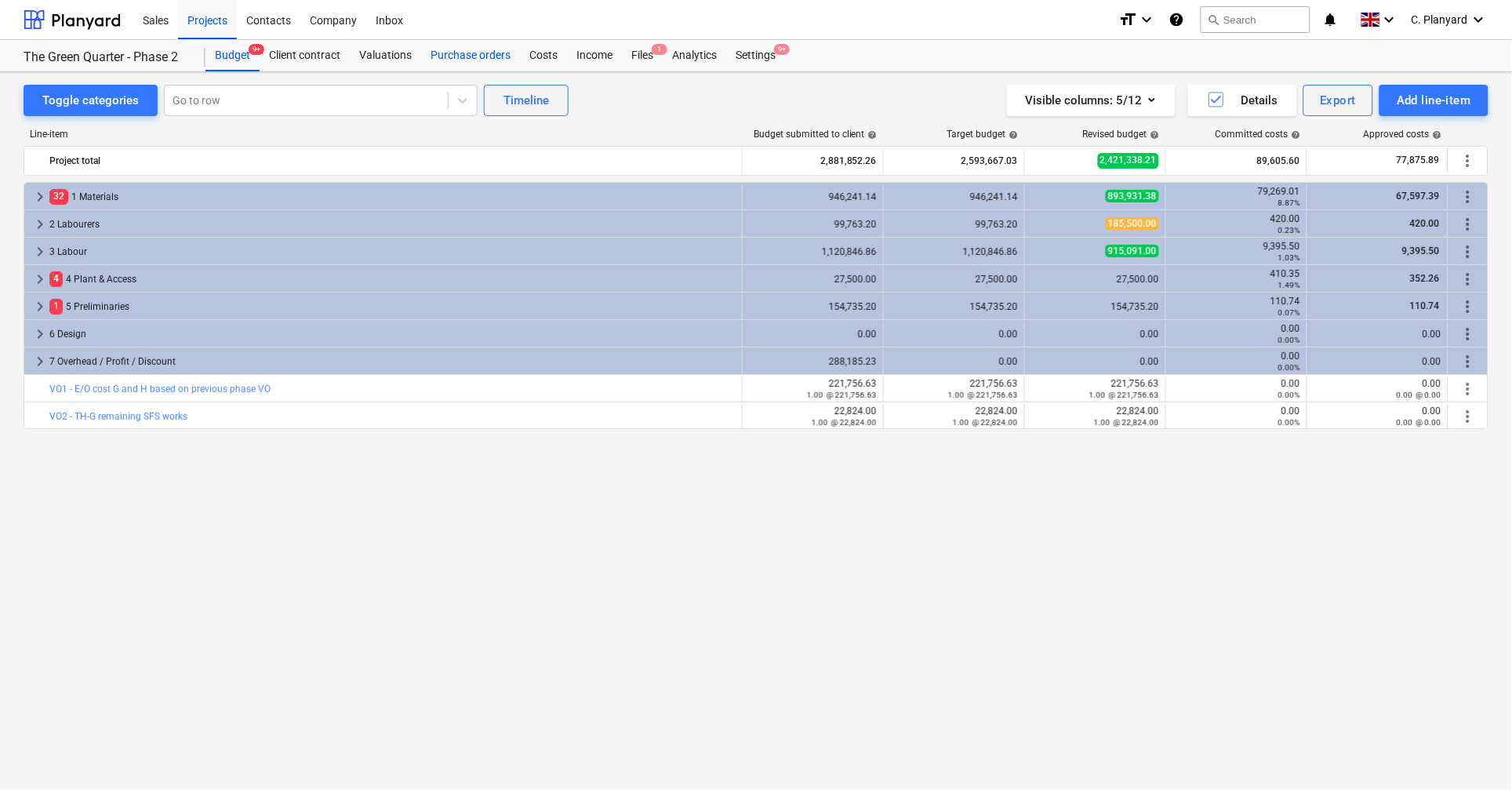
click at [480, 47] on div "Purchase orders" at bounding box center [471, 56] width 99 height 32
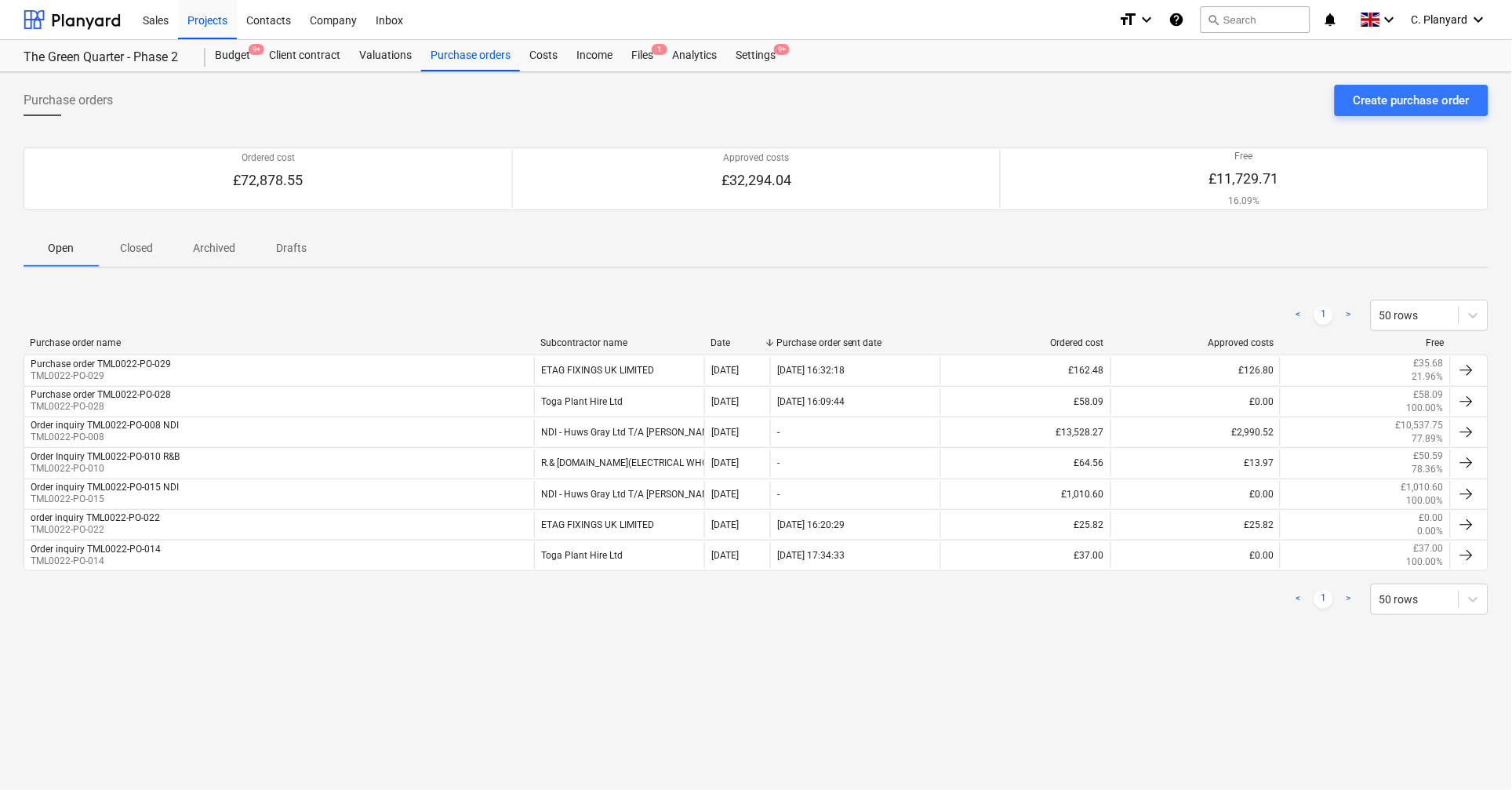
click at [143, 244] on p "Closed" at bounding box center [136, 248] width 38 height 17
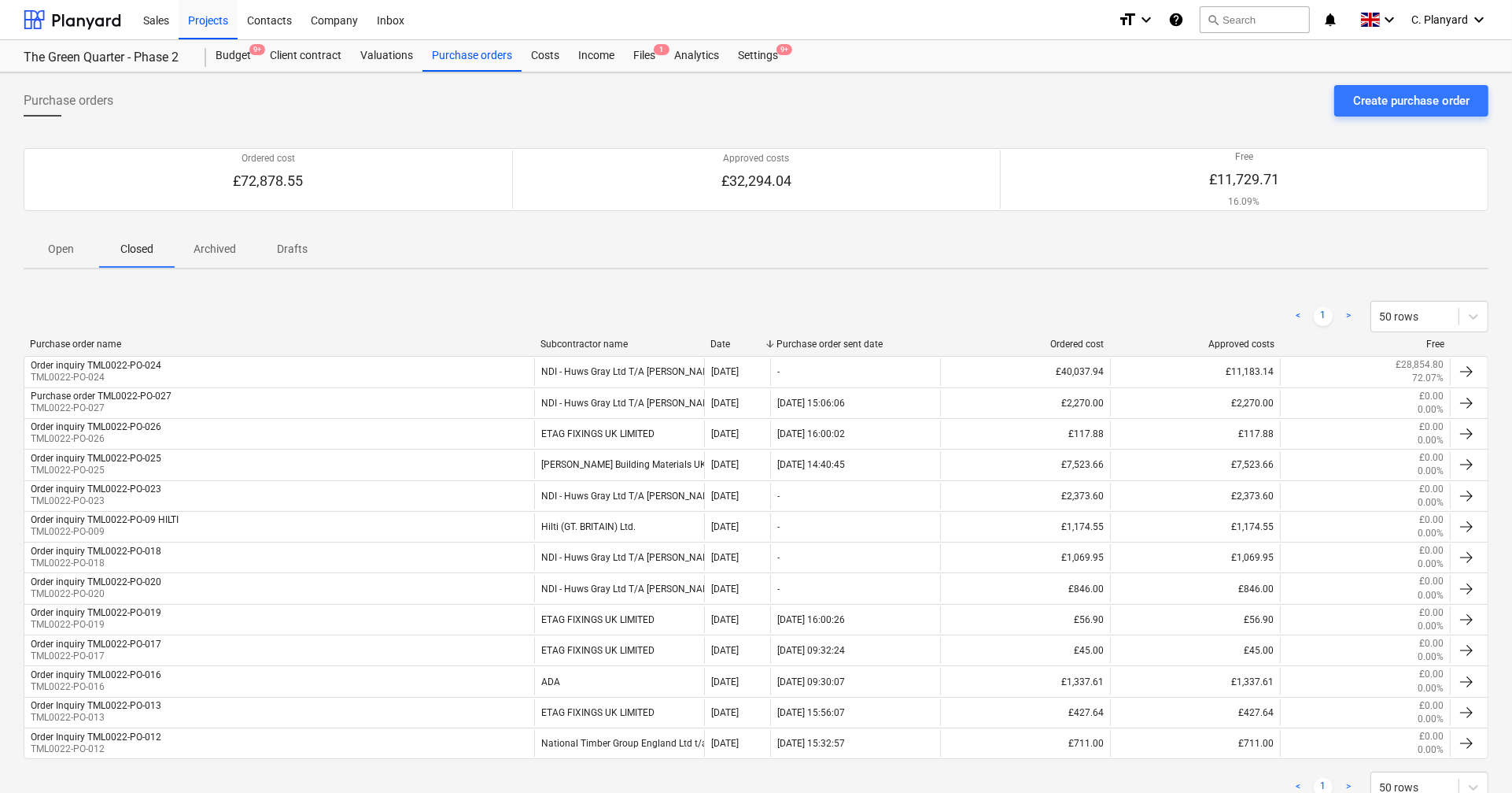
click at [75, 263] on button "Open" at bounding box center [62, 249] width 76 height 38
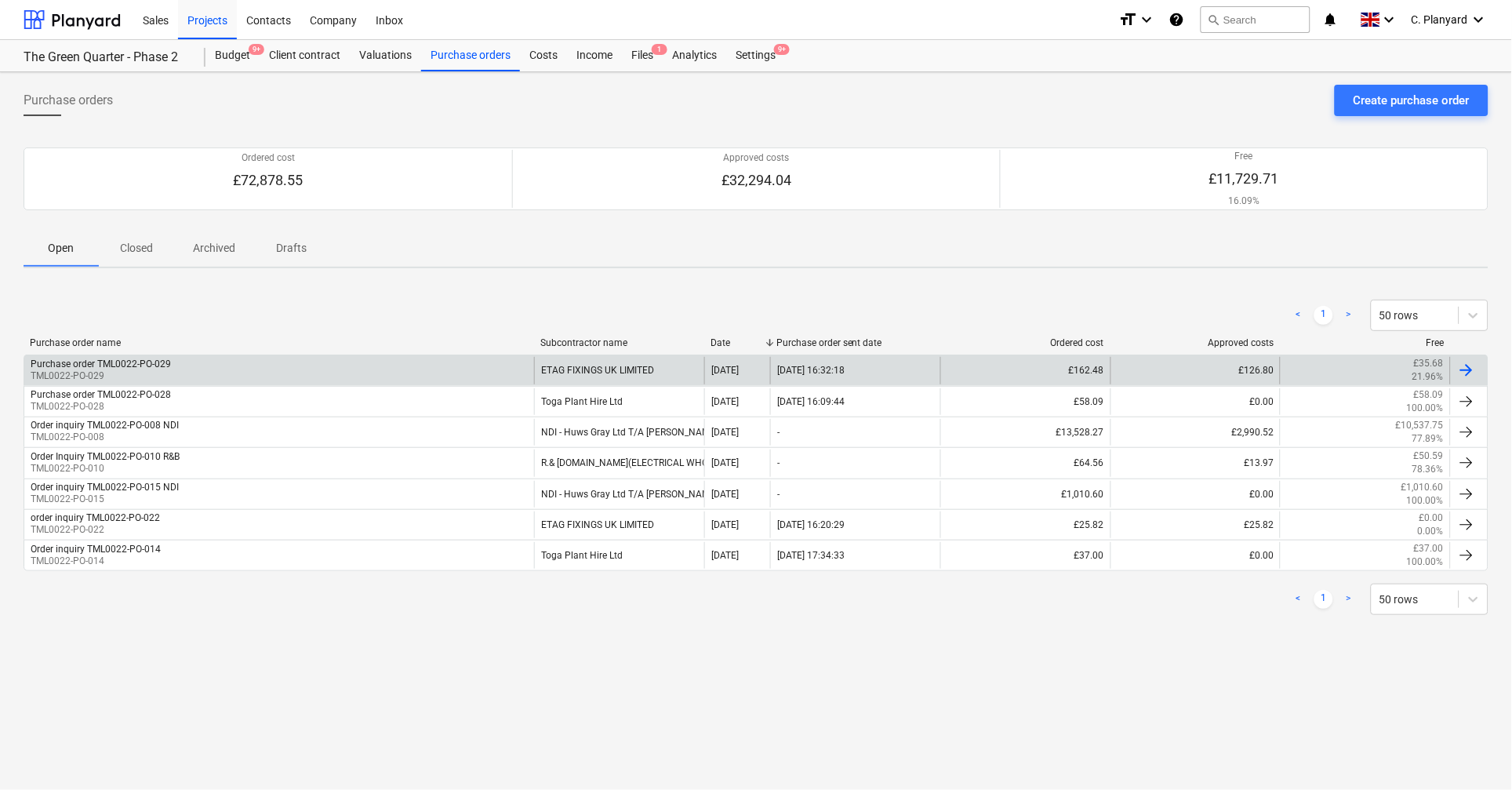
click at [204, 356] on div "Purchase order TML0022-PO-029 TML0022-PO-029" at bounding box center [278, 369] width 509 height 27
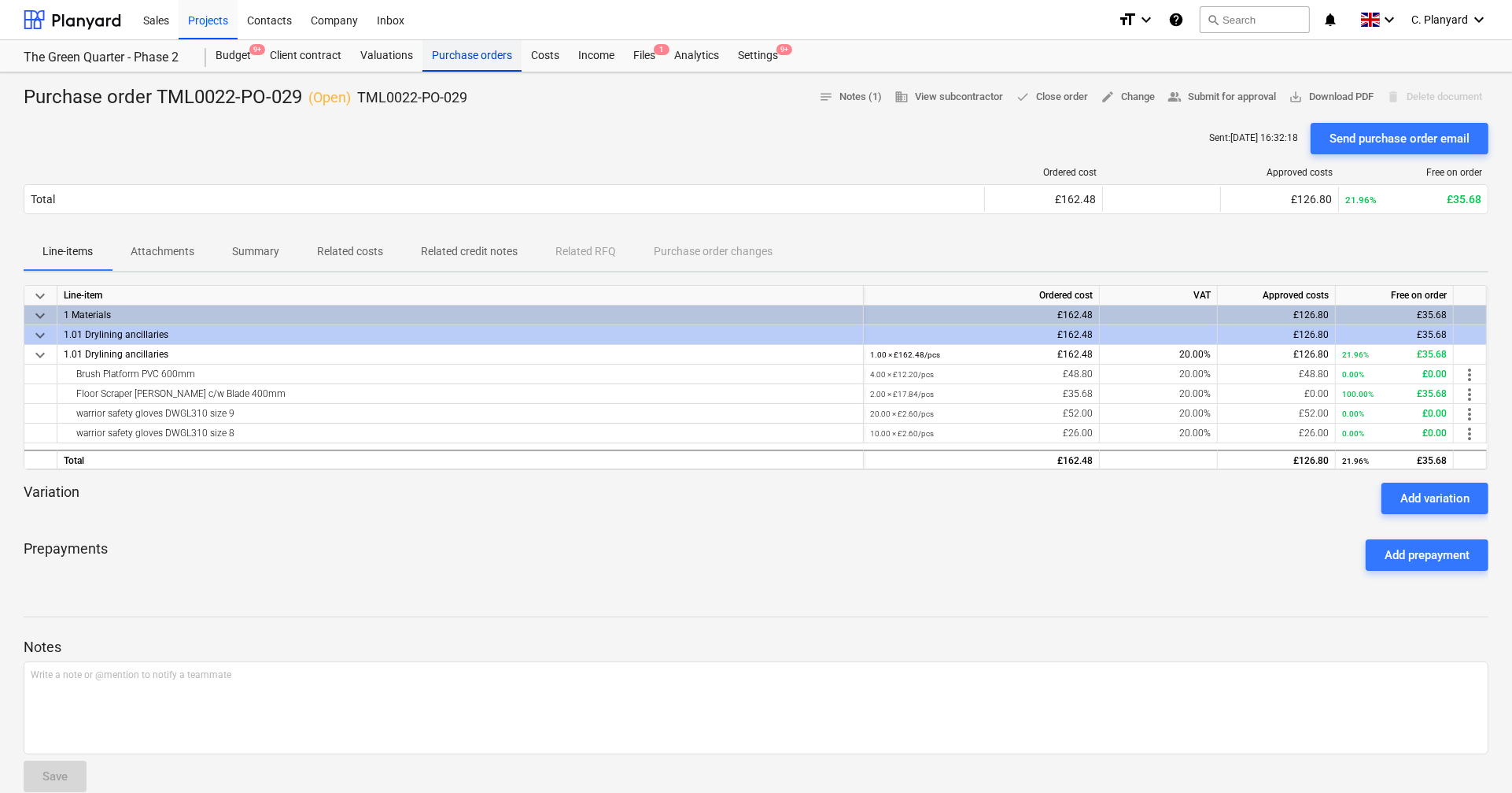
click at [462, 65] on div "Purchase orders" at bounding box center [472, 56] width 100 height 32
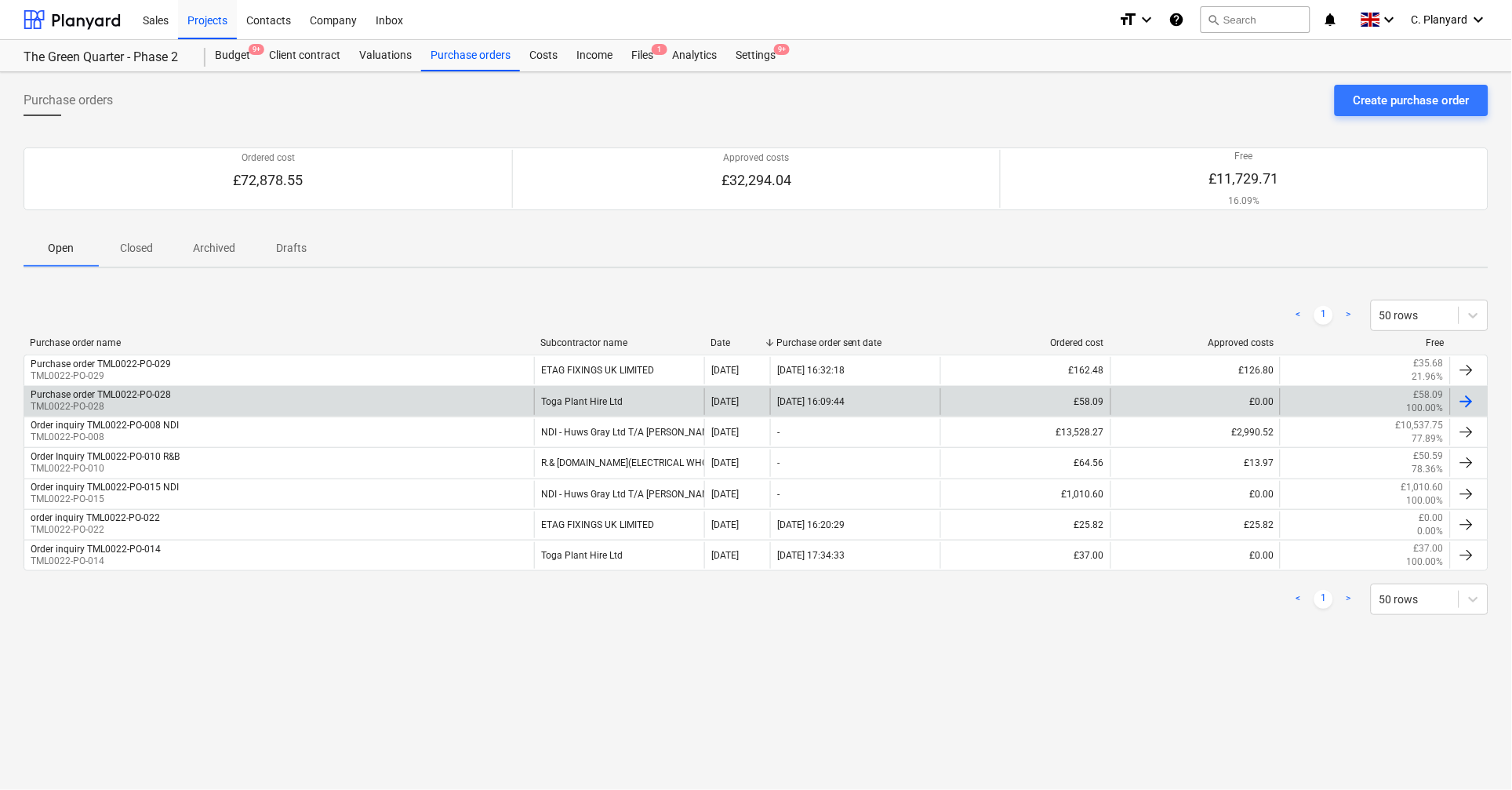
click at [336, 392] on div "Purchase order TML0022-PO-028 TML0022-PO-028" at bounding box center [278, 401] width 509 height 27
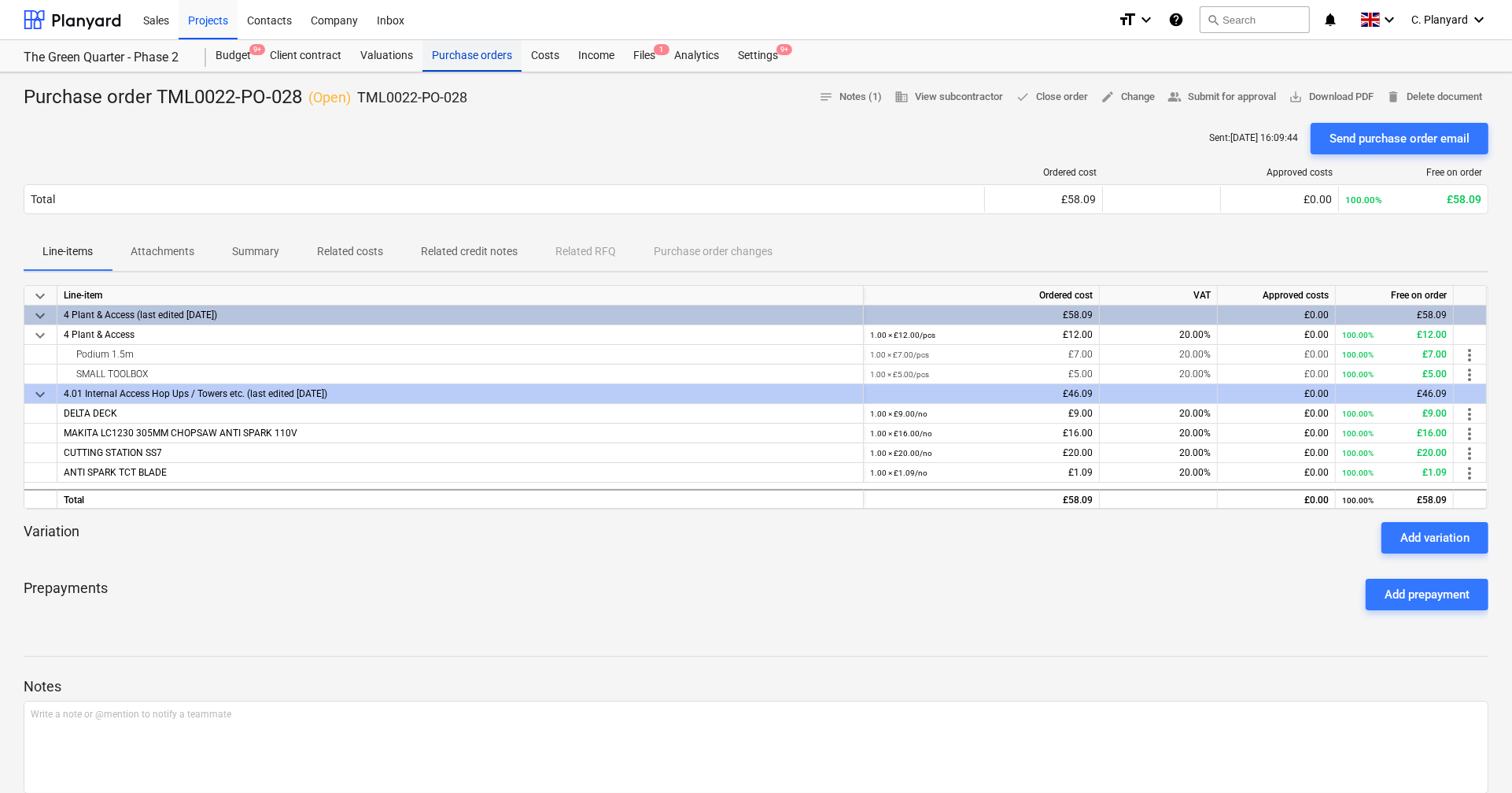
click at [459, 51] on div "Purchase orders" at bounding box center [472, 56] width 100 height 32
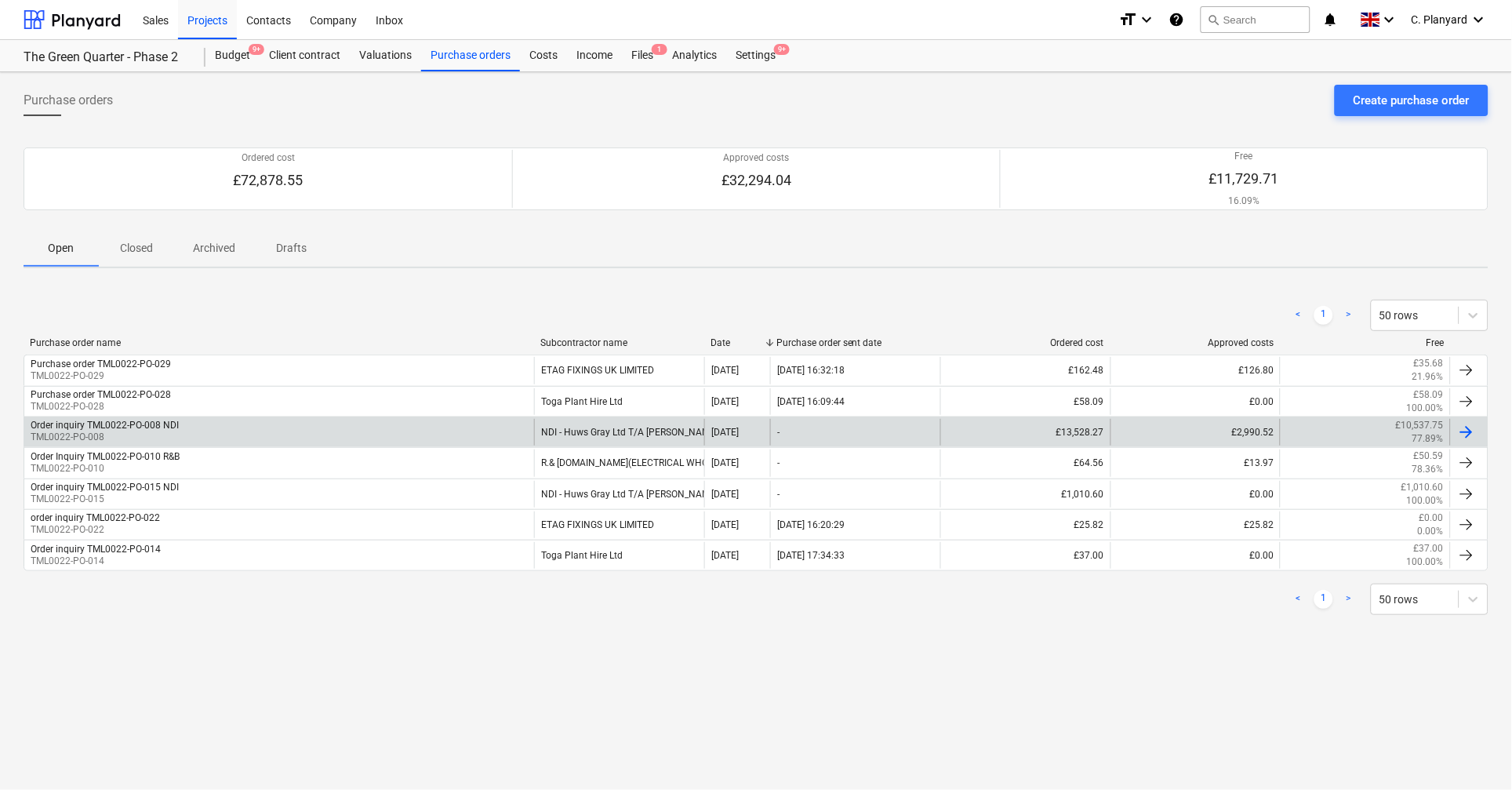
click at [152, 423] on div "Order inquiry TML0022-PO-008 NDI" at bounding box center [104, 425] width 148 height 11
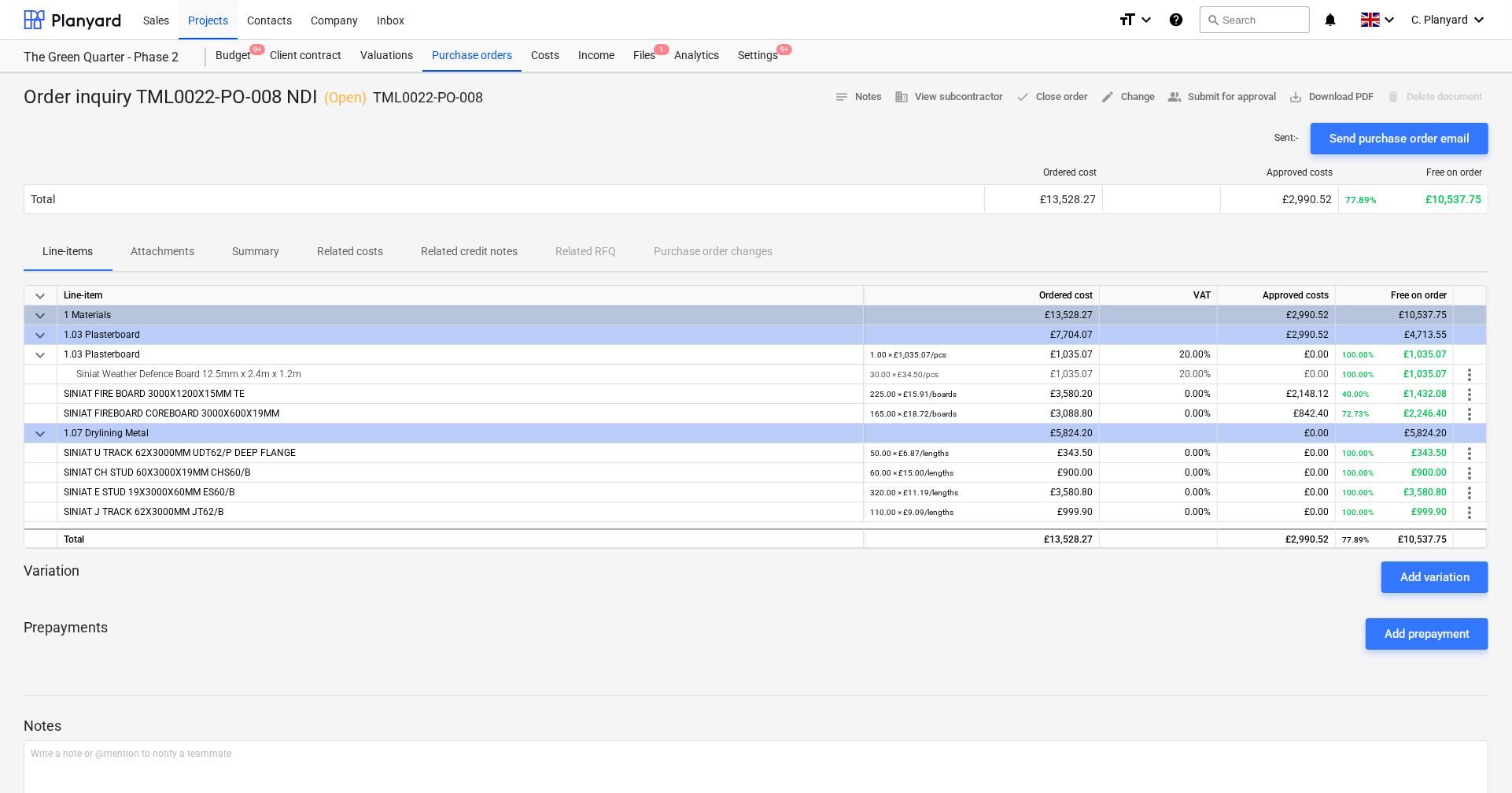
click at [426, 92] on p "TML0022-PO-008" at bounding box center [427, 97] width 111 height 19
click at [482, 97] on p "TML0022-PO-008" at bounding box center [427, 97] width 111 height 19
drag, startPoint x: 482, startPoint y: 97, endPoint x: 389, endPoint y: 97, distance: 93.0
click at [389, 97] on p "TML0022-PO-008" at bounding box center [427, 97] width 111 height 19
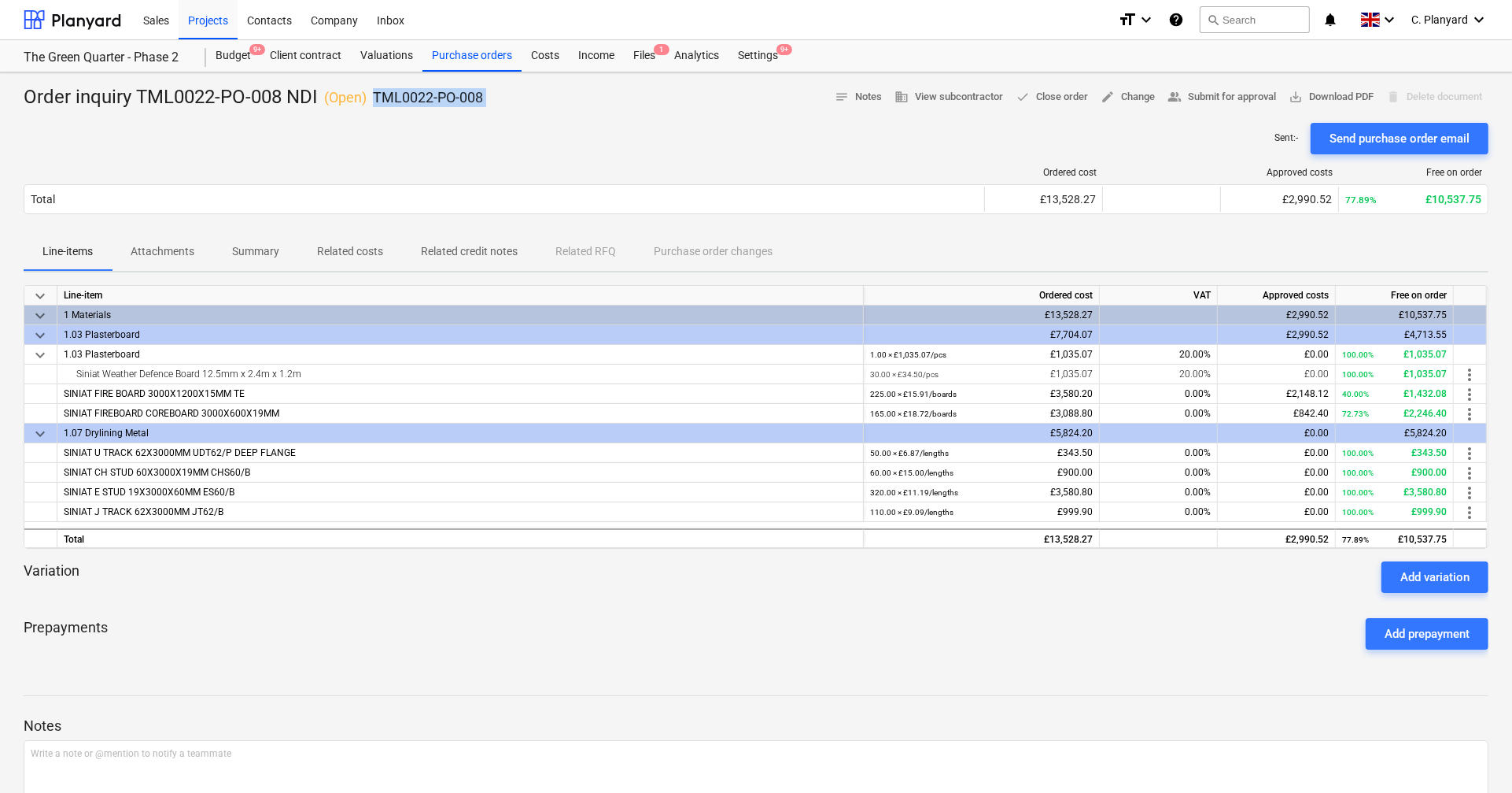
copy div "TML0022-PO-008 notes Notes business View subcontractor done Close order edit Ch…"
click at [455, 53] on div "Purchase orders" at bounding box center [472, 56] width 100 height 32
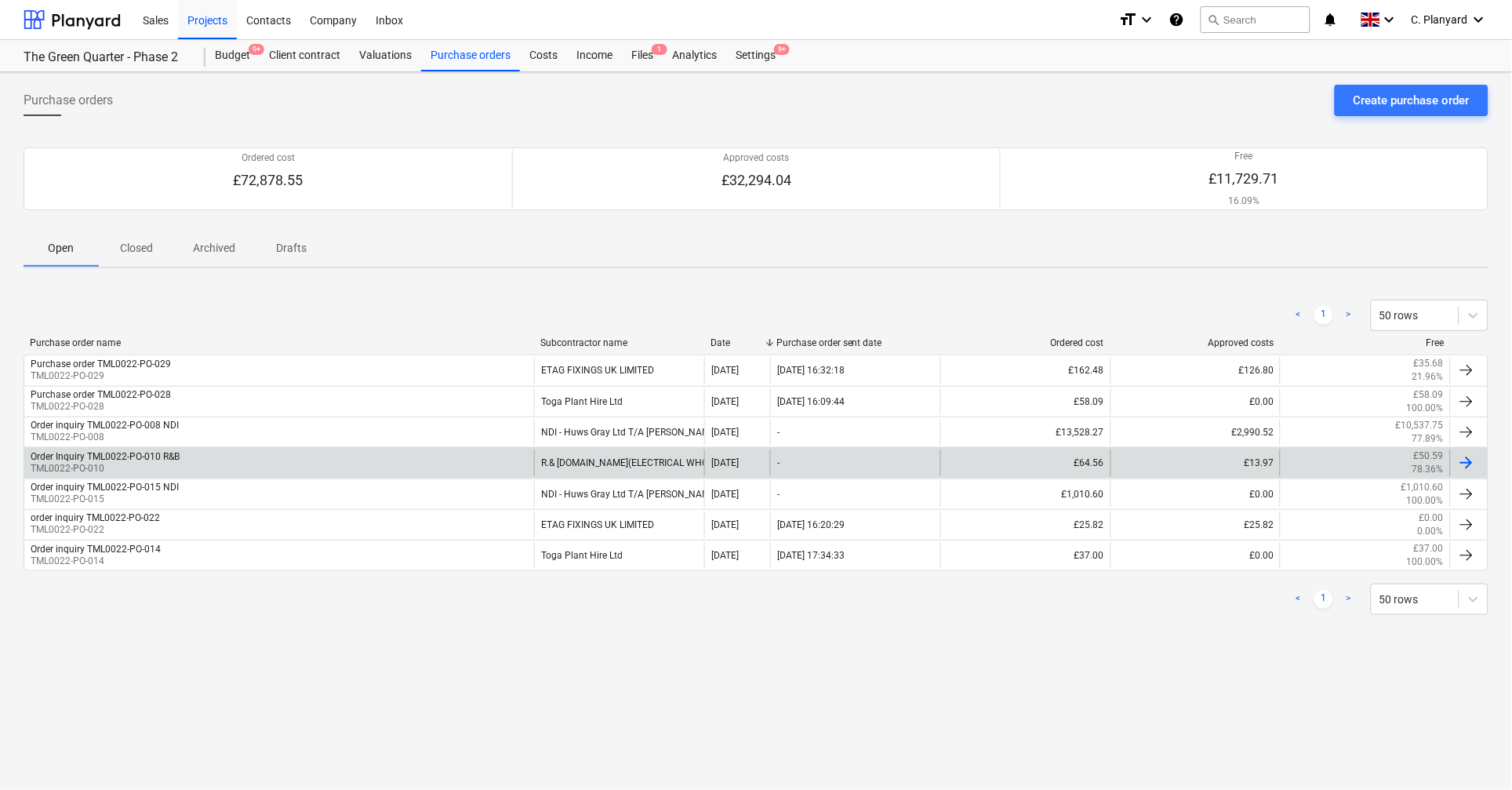
click at [192, 458] on div "Order Inquiry TML0022-PO-010 R&B TML0022-PO-010" at bounding box center [278, 462] width 509 height 27
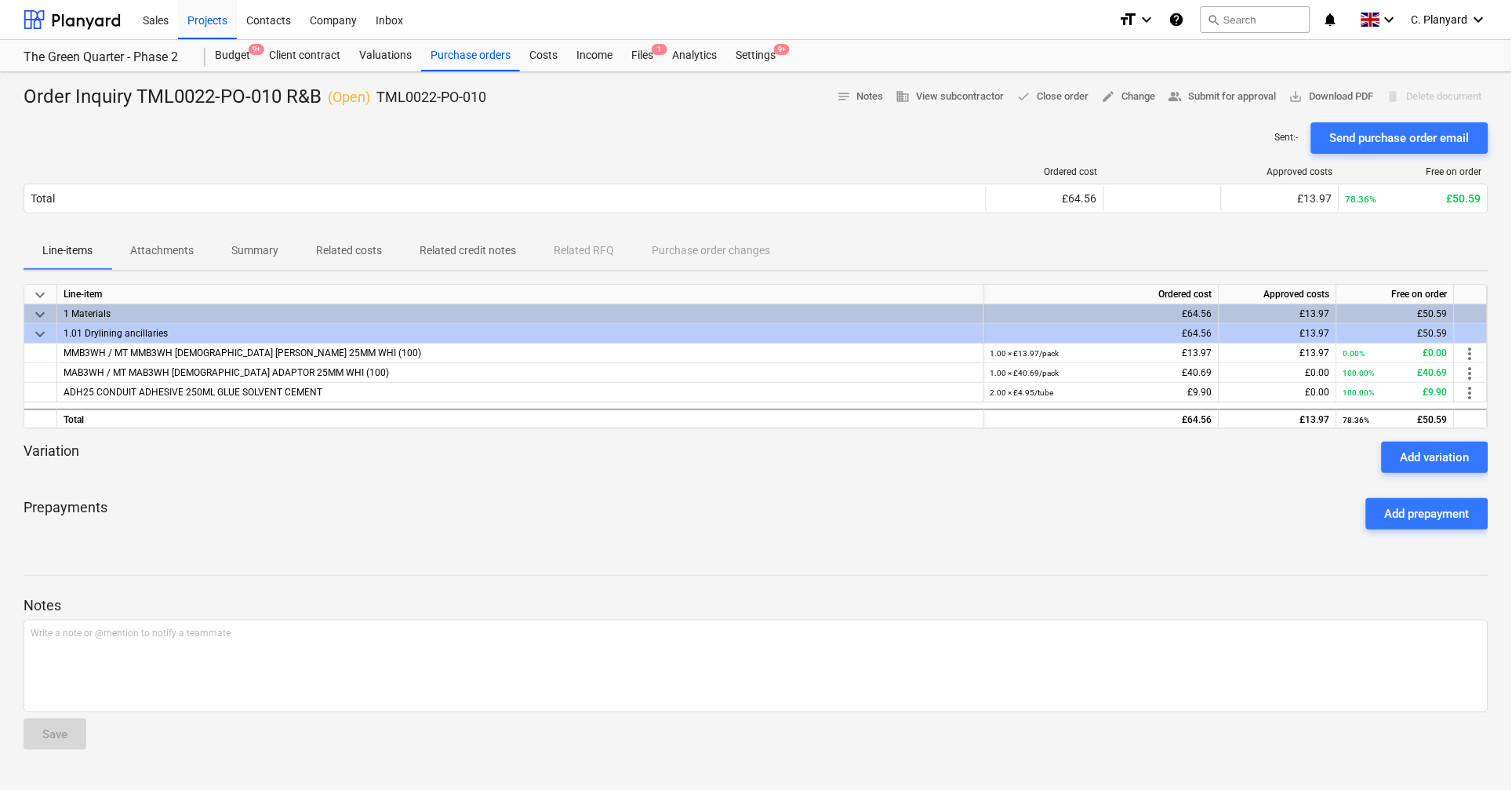
click at [38, 336] on span "keyboard_arrow_down" at bounding box center [40, 333] width 19 height 19
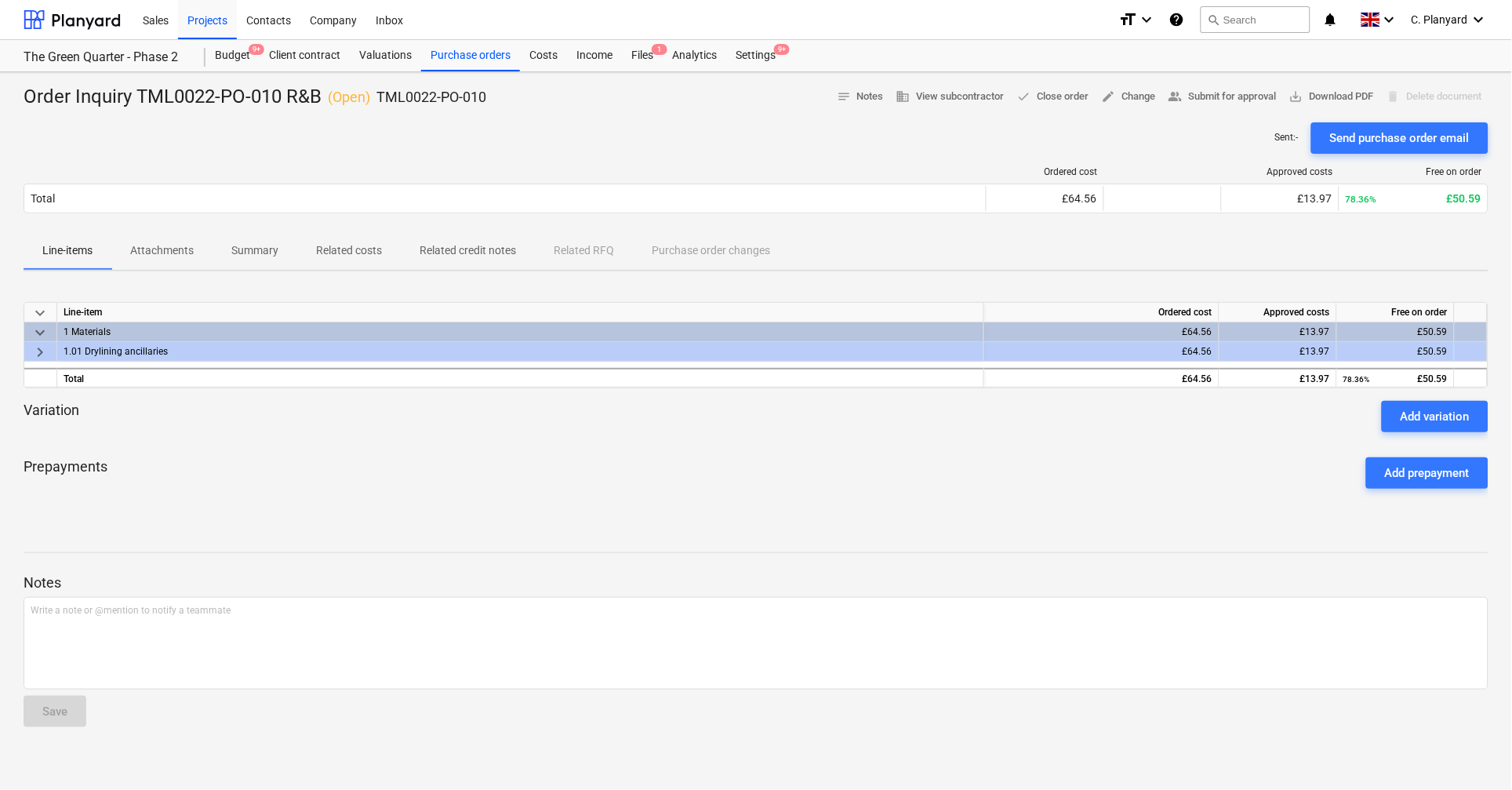
click at [38, 349] on span "keyboard_arrow_right" at bounding box center [40, 351] width 19 height 19
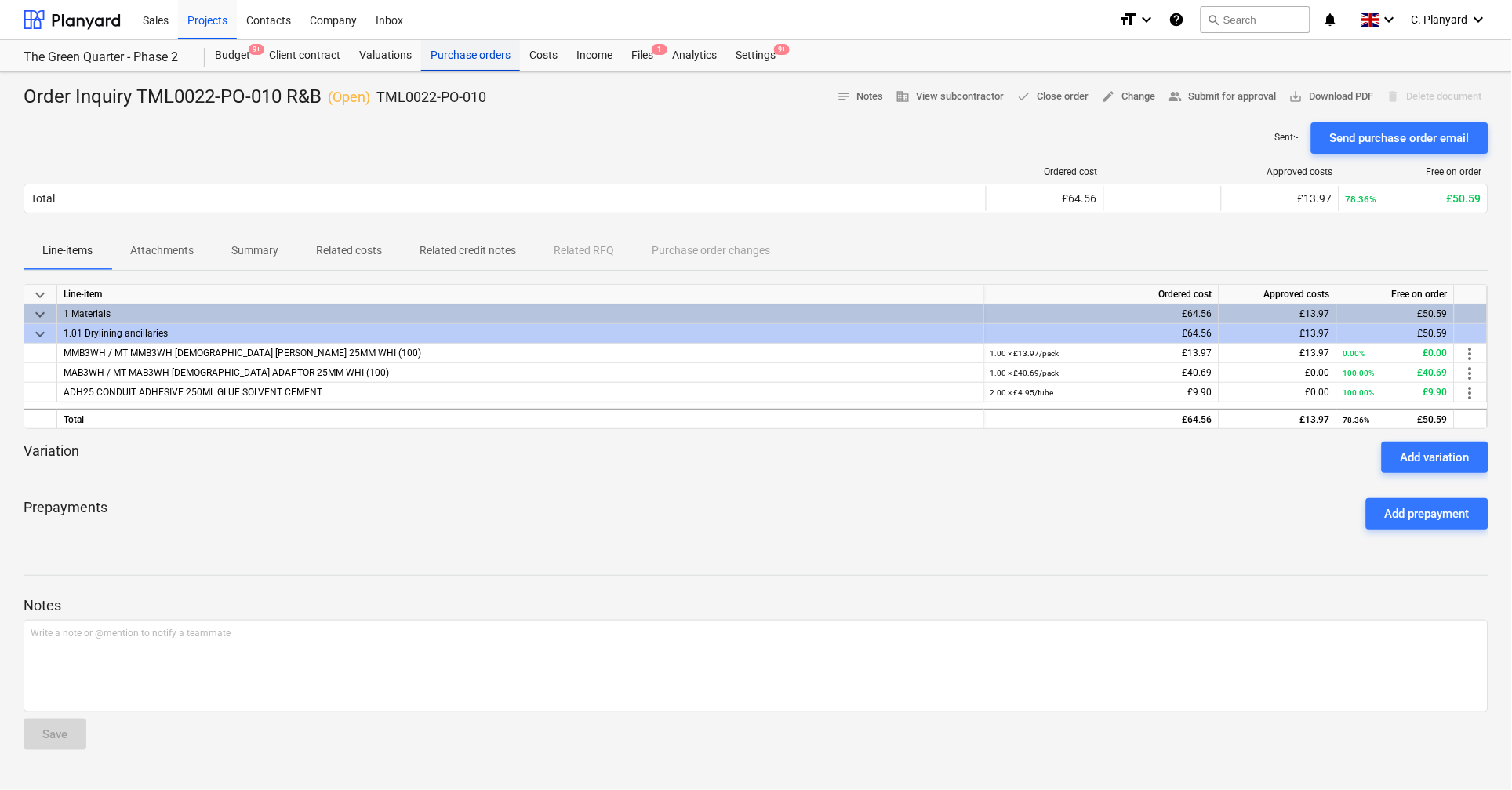
click at [462, 64] on div "Purchase orders" at bounding box center [471, 56] width 99 height 32
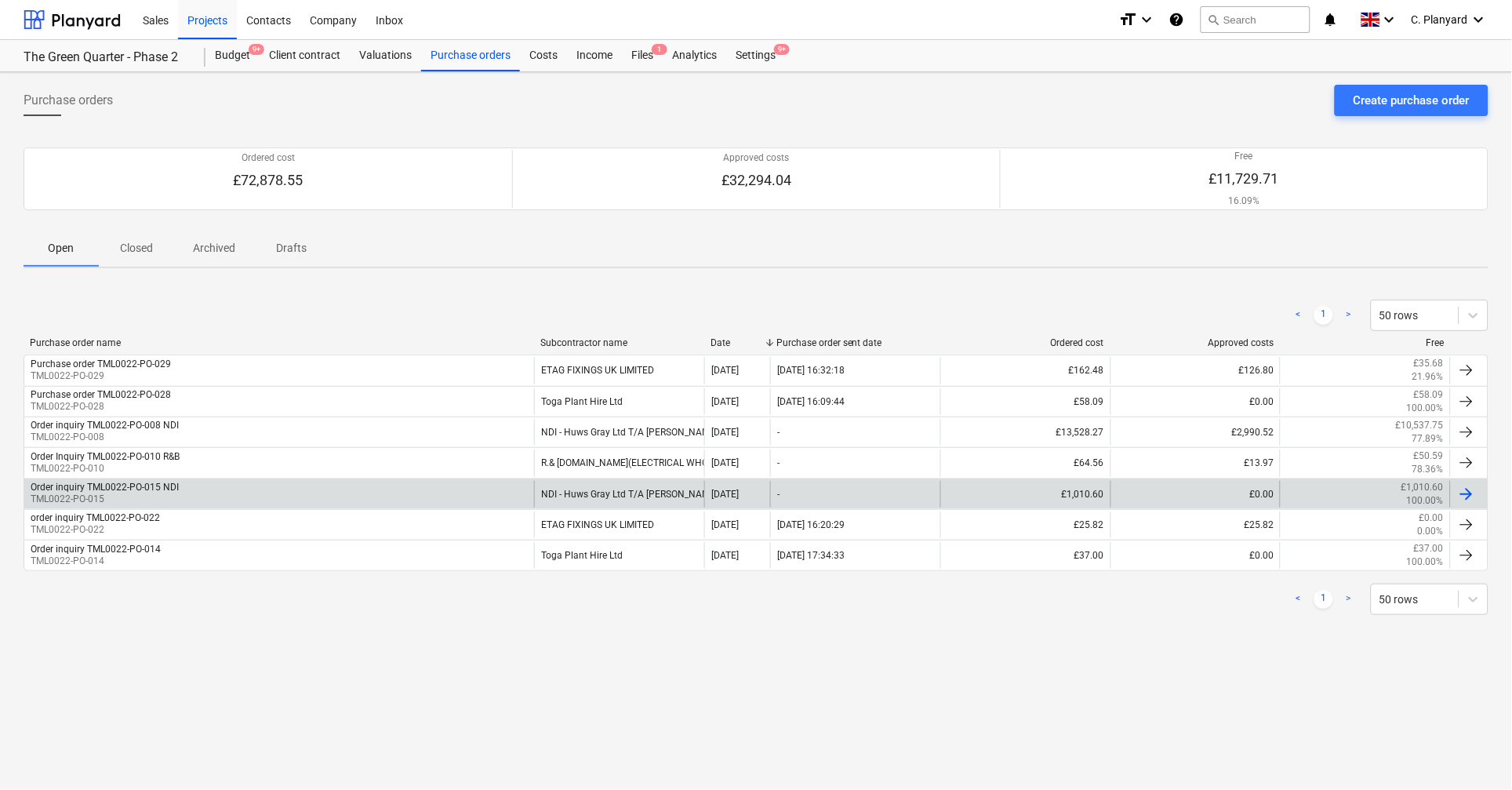
click at [184, 487] on div "Order inquiry TML0022-PO-015 NDI TML0022-PO-015" at bounding box center [278, 493] width 509 height 27
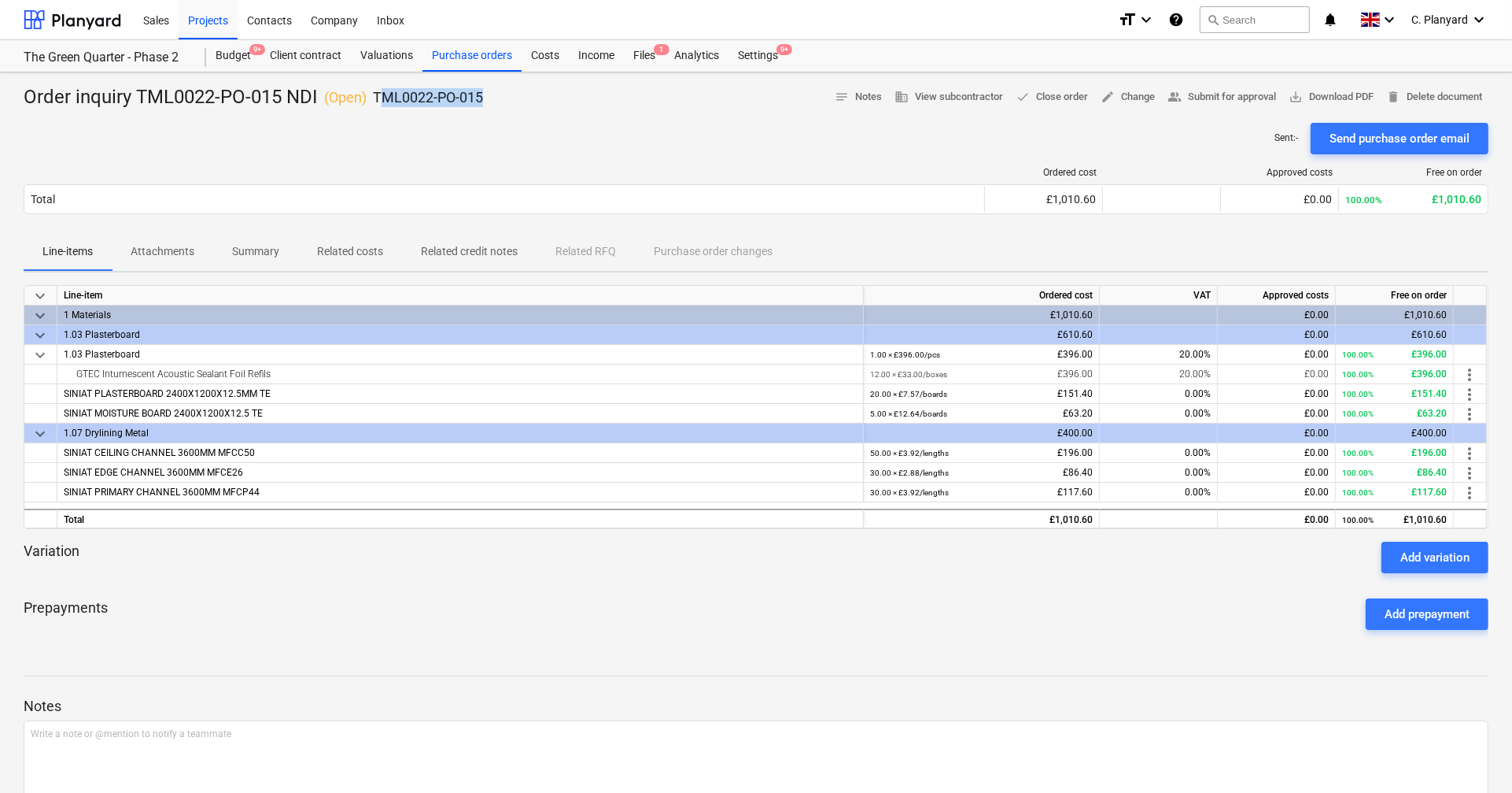
drag, startPoint x: 521, startPoint y: 103, endPoint x: 378, endPoint y: 100, distance: 143.0
click at [378, 100] on div "Order inquiry TML0022-PO-015 NDI ( Open ) TML0022-PO-015 notes Notes business V…" at bounding box center [756, 97] width 1465 height 25
click at [378, 100] on p "TML0022-PO-015" at bounding box center [427, 97] width 111 height 19
drag, startPoint x: 378, startPoint y: 100, endPoint x: 523, endPoint y: 107, distance: 145.2
click at [523, 107] on div "Order inquiry TML0022-PO-015 NDI ( Open ) TML0022-PO-015 notes Notes business V…" at bounding box center [756, 97] width 1465 height 25
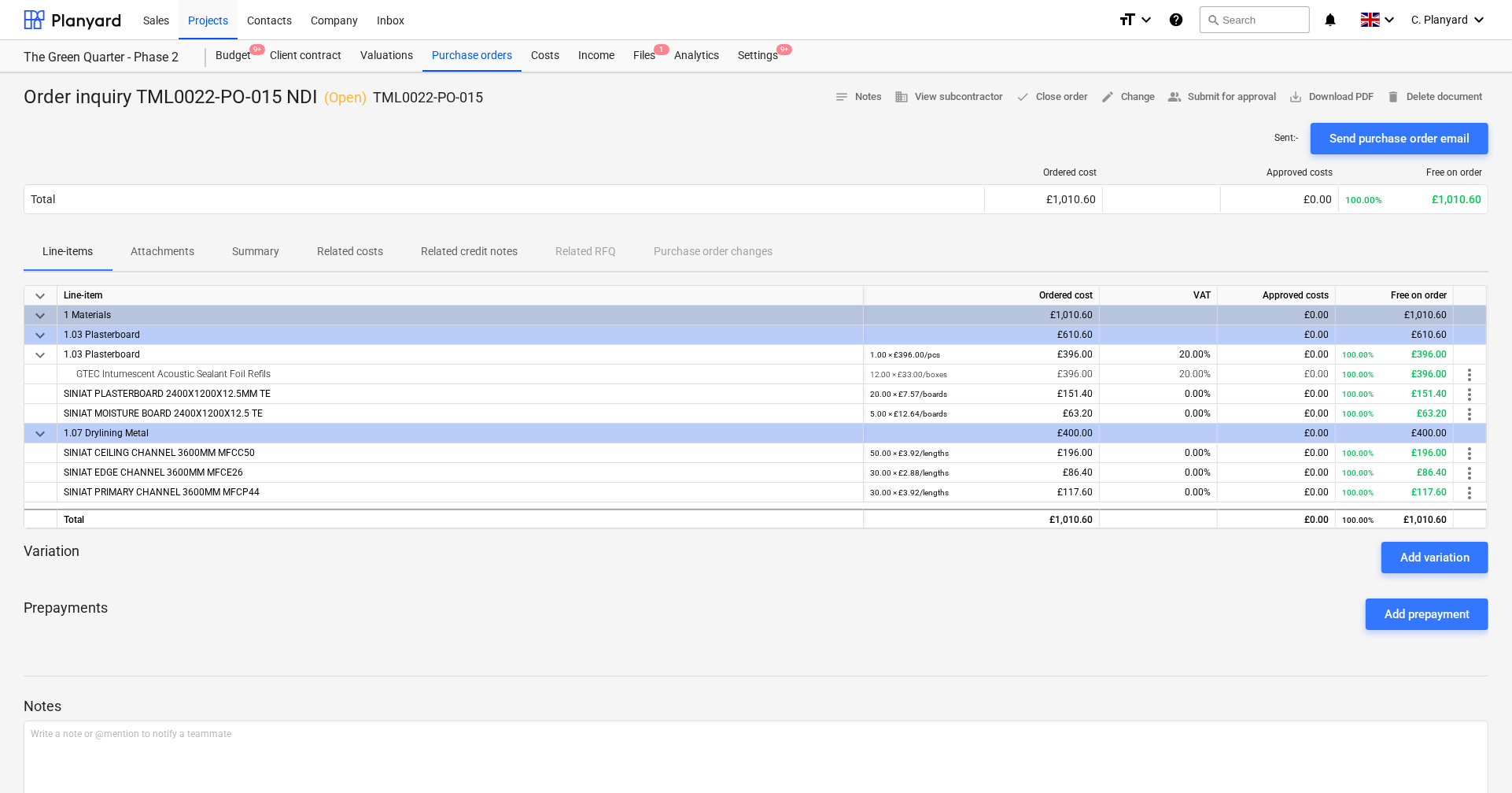
click at [476, 93] on p "TML0022-PO-015" at bounding box center [427, 97] width 111 height 19
drag, startPoint x: 493, startPoint y: 96, endPoint x: 376, endPoint y: 96, distance: 117.0
click at [376, 96] on div "Order inquiry TML0022-PO-015 NDI ( Open ) TML0022-PO-015 notes Notes business V…" at bounding box center [756, 97] width 1465 height 25
copy p "TML0022-PO-015"
click at [460, 58] on div "Purchase orders" at bounding box center [472, 56] width 100 height 32
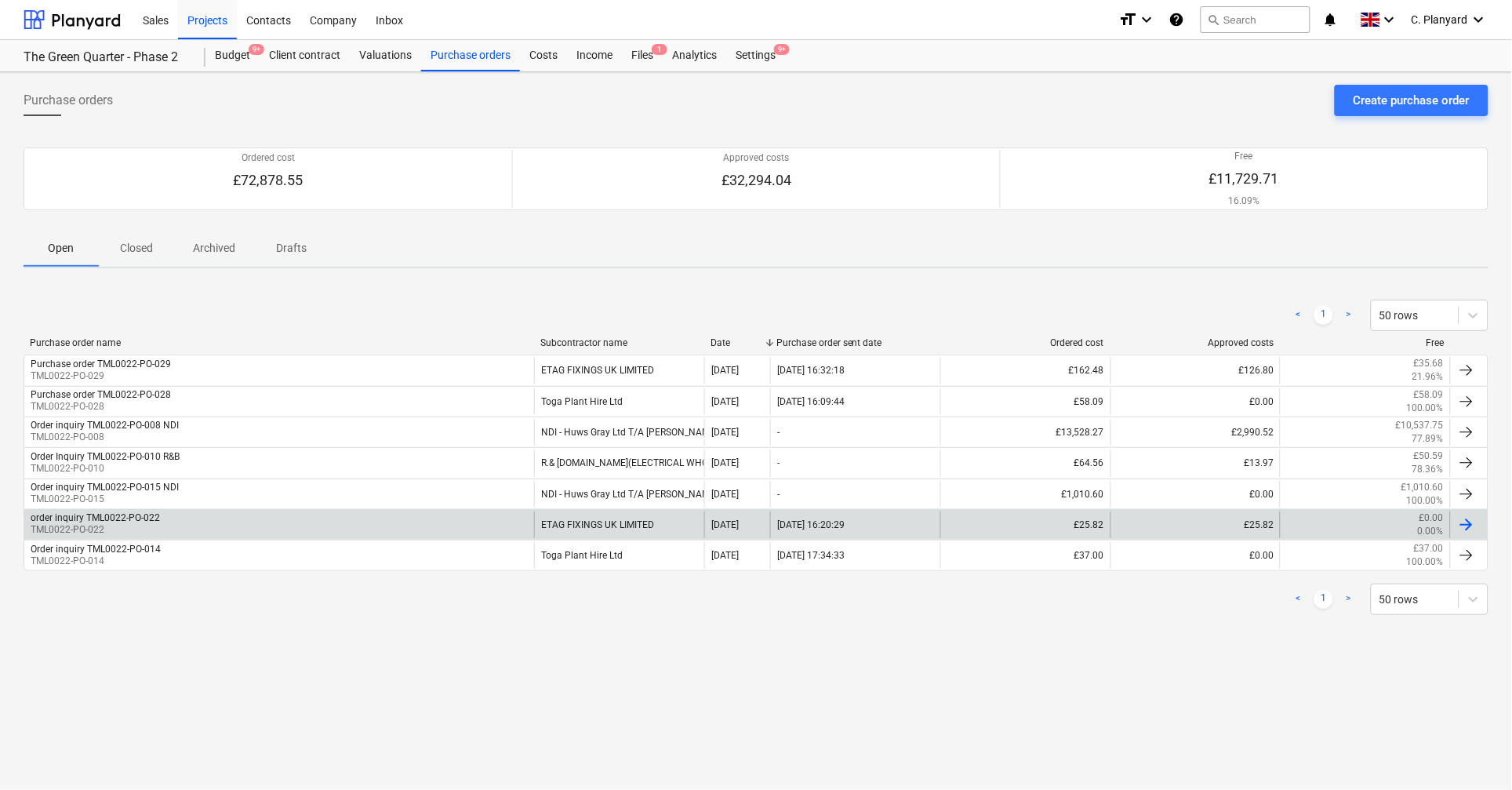
click at [230, 522] on div "order inquiry TML0022-PO-022 TML0022-PO-022" at bounding box center [278, 524] width 509 height 27
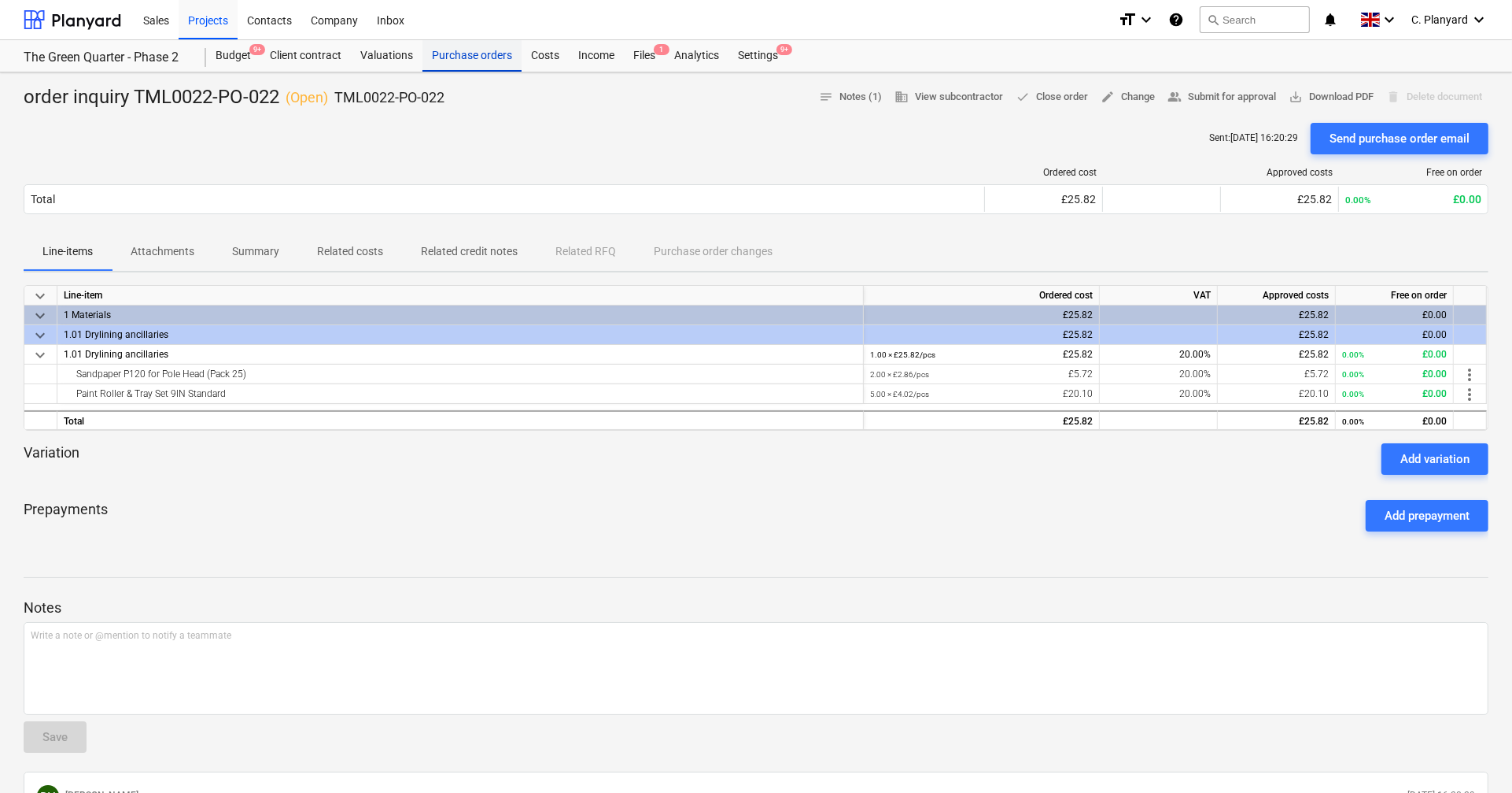
click at [459, 61] on div "Purchase orders" at bounding box center [472, 56] width 100 height 32
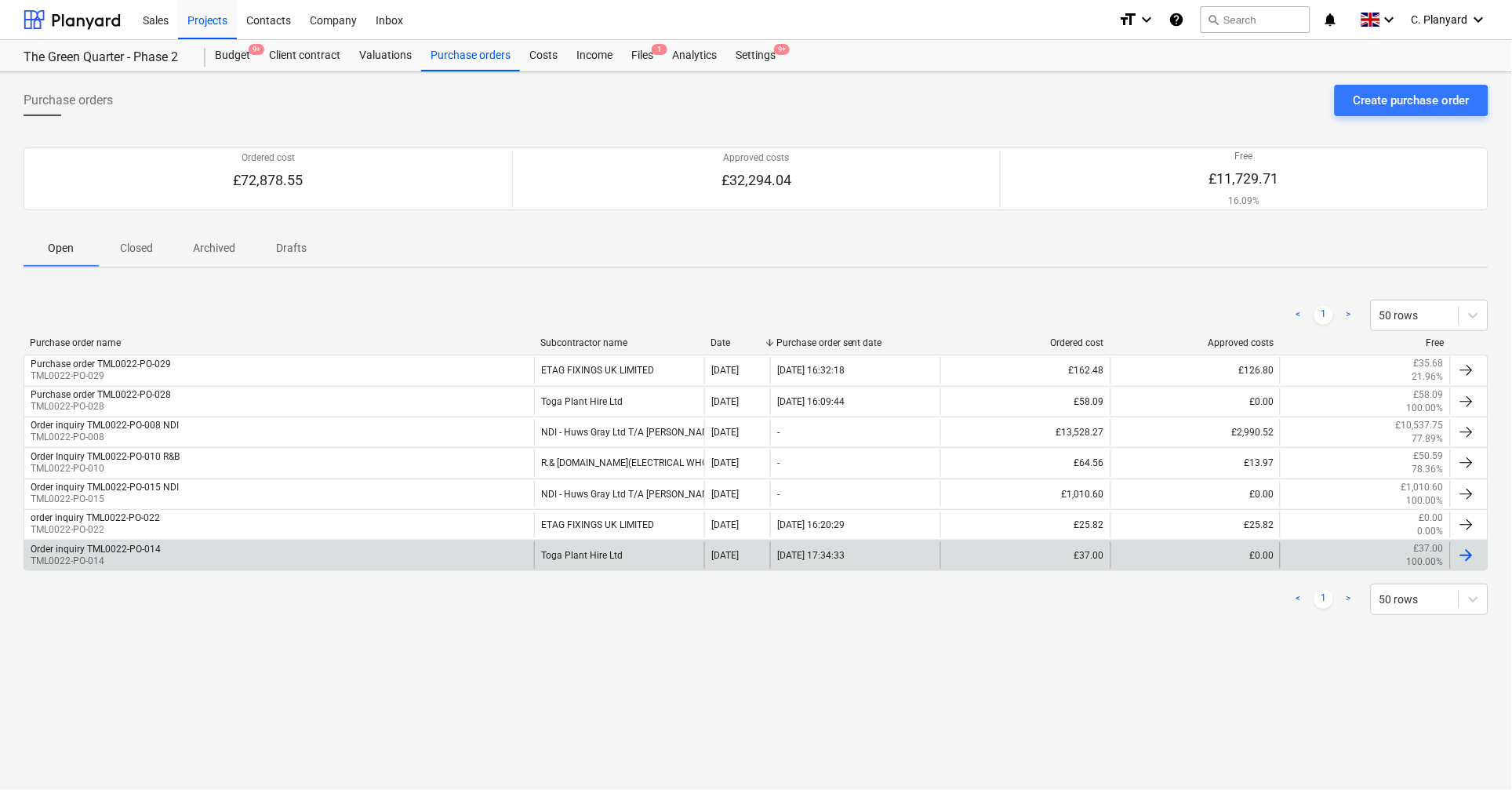
click at [137, 548] on div "Order inquiry TML0022-PO-014" at bounding box center [95, 548] width 130 height 11
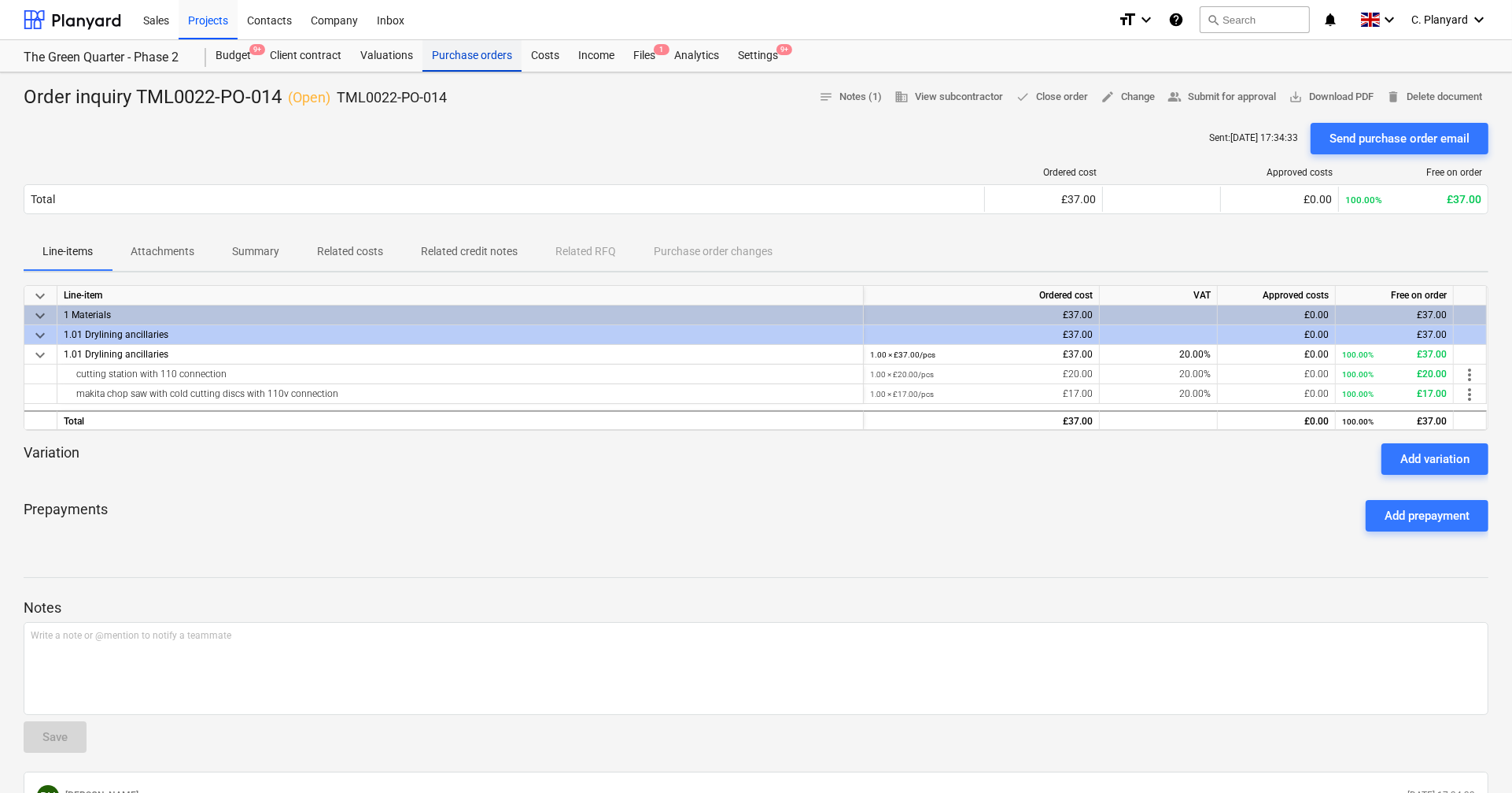
click at [447, 69] on div "Purchase orders" at bounding box center [472, 56] width 100 height 32
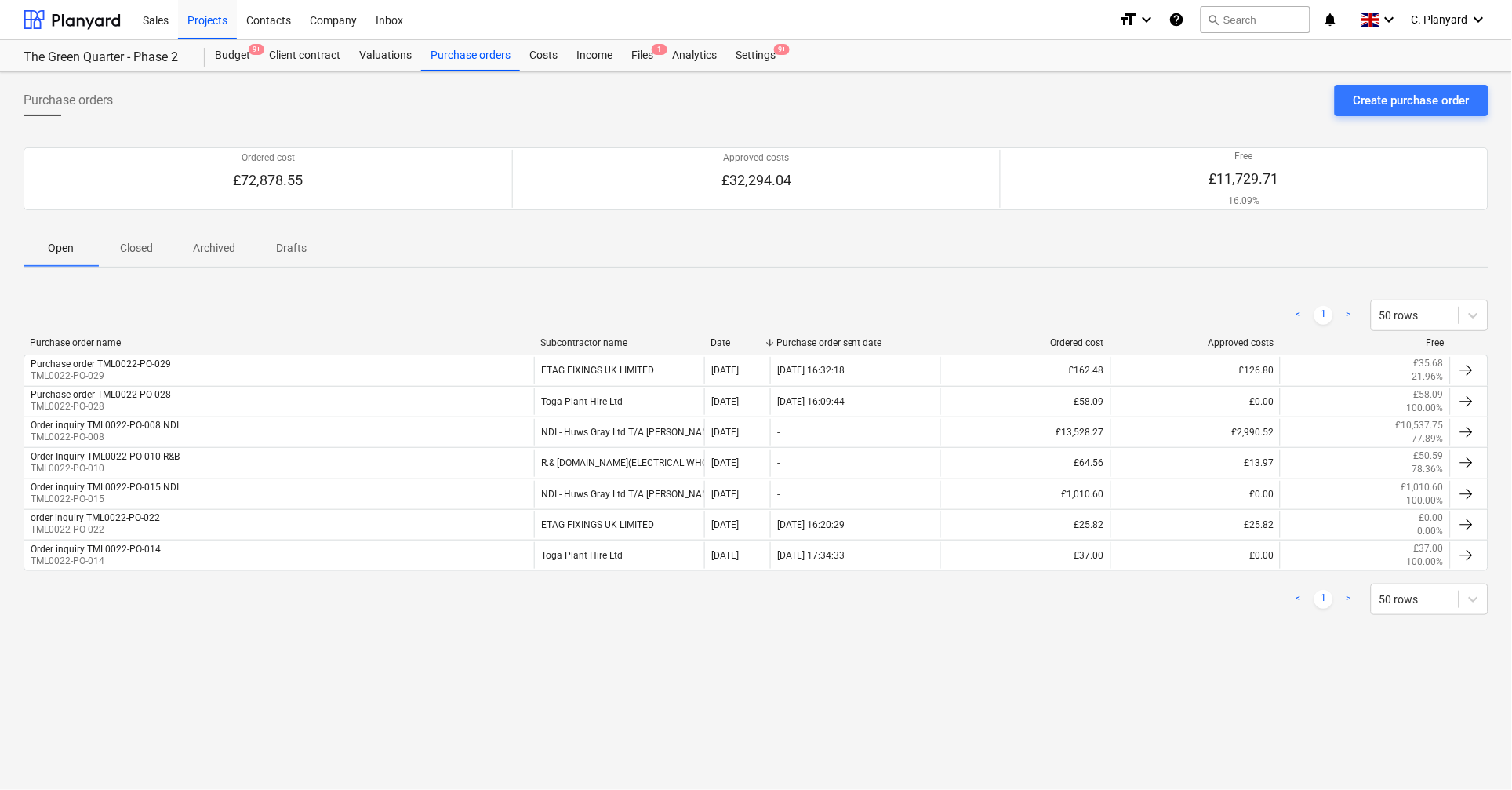
click at [144, 246] on p "Closed" at bounding box center [136, 248] width 38 height 17
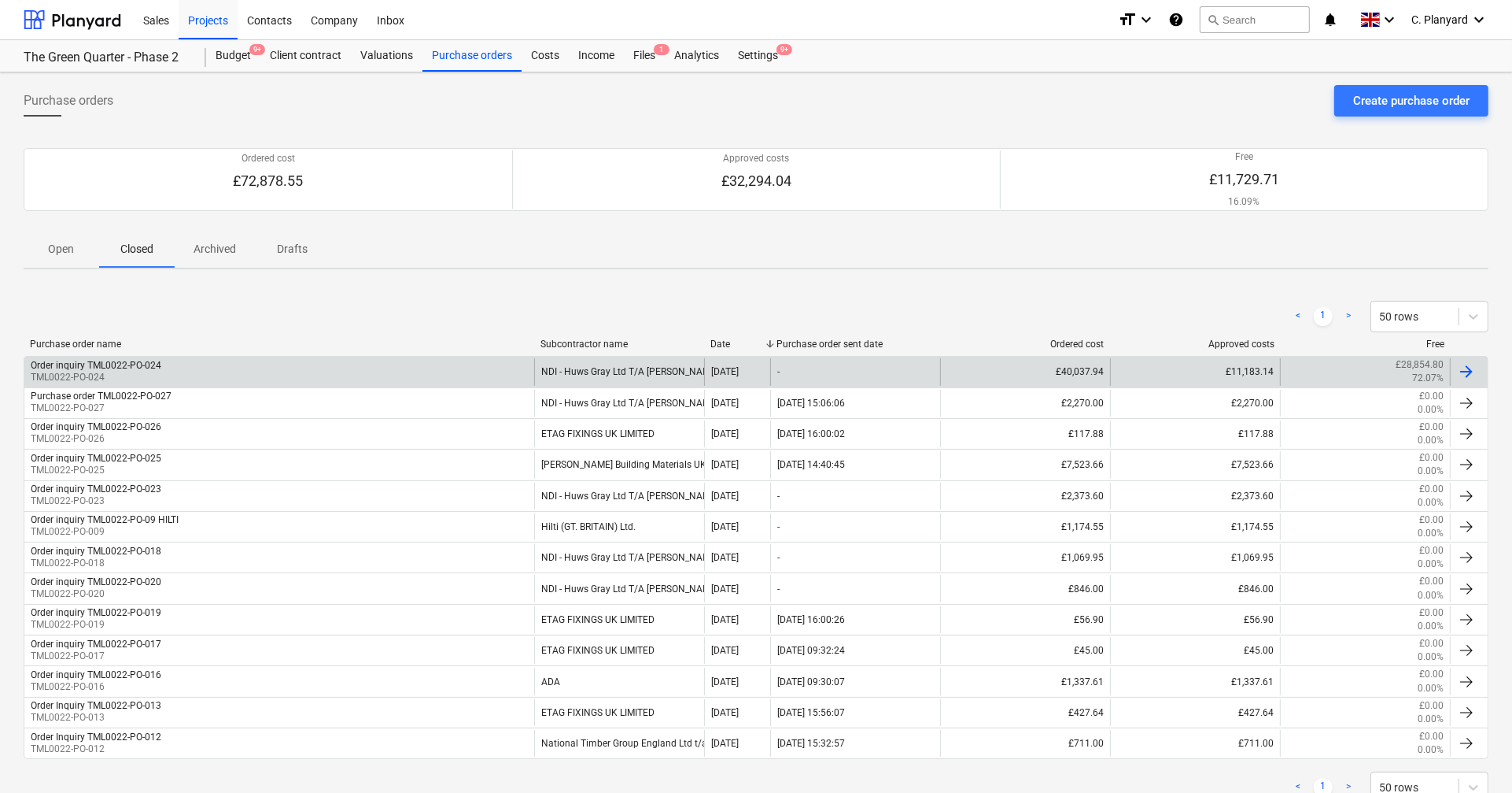
click at [215, 369] on div "Order inquiry TML0022-PO-024 TML0022-PO-024" at bounding box center [279, 371] width 510 height 27
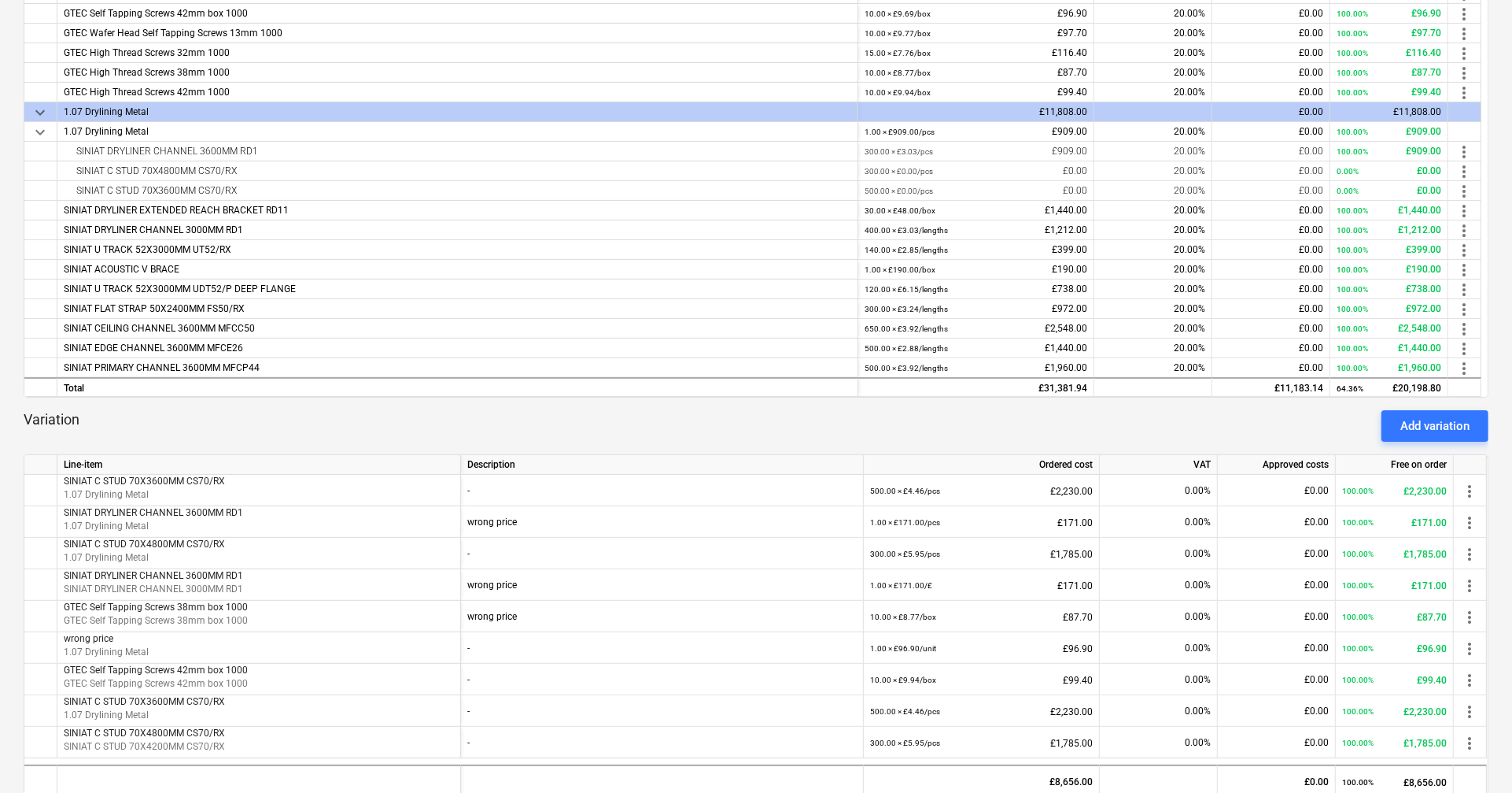
scroll to position [421, 0]
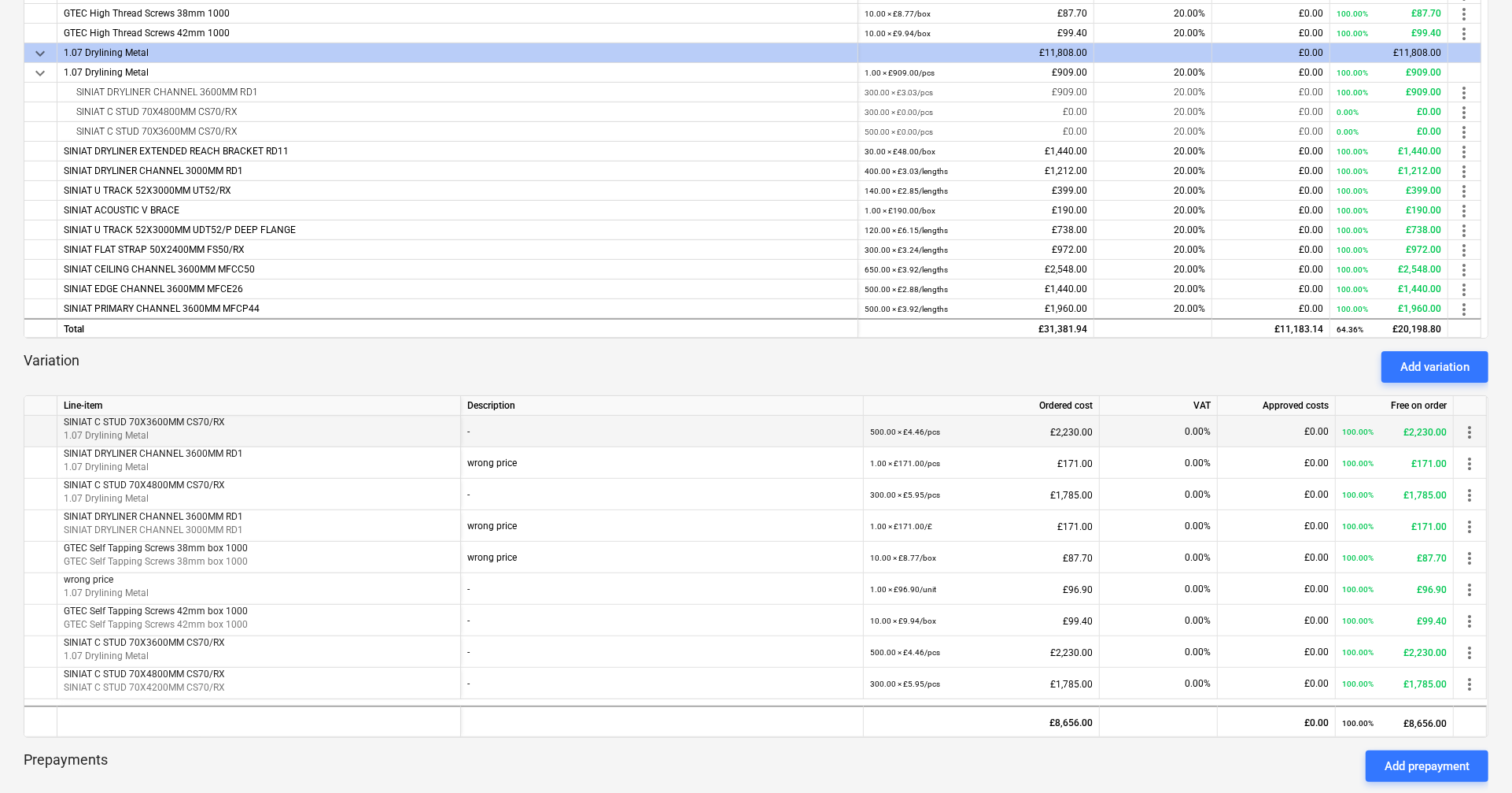
click at [1466, 432] on span "more_vert" at bounding box center [1469, 431] width 19 height 19
click at [1466, 432] on li "Edit" at bounding box center [1481, 431] width 47 height 36
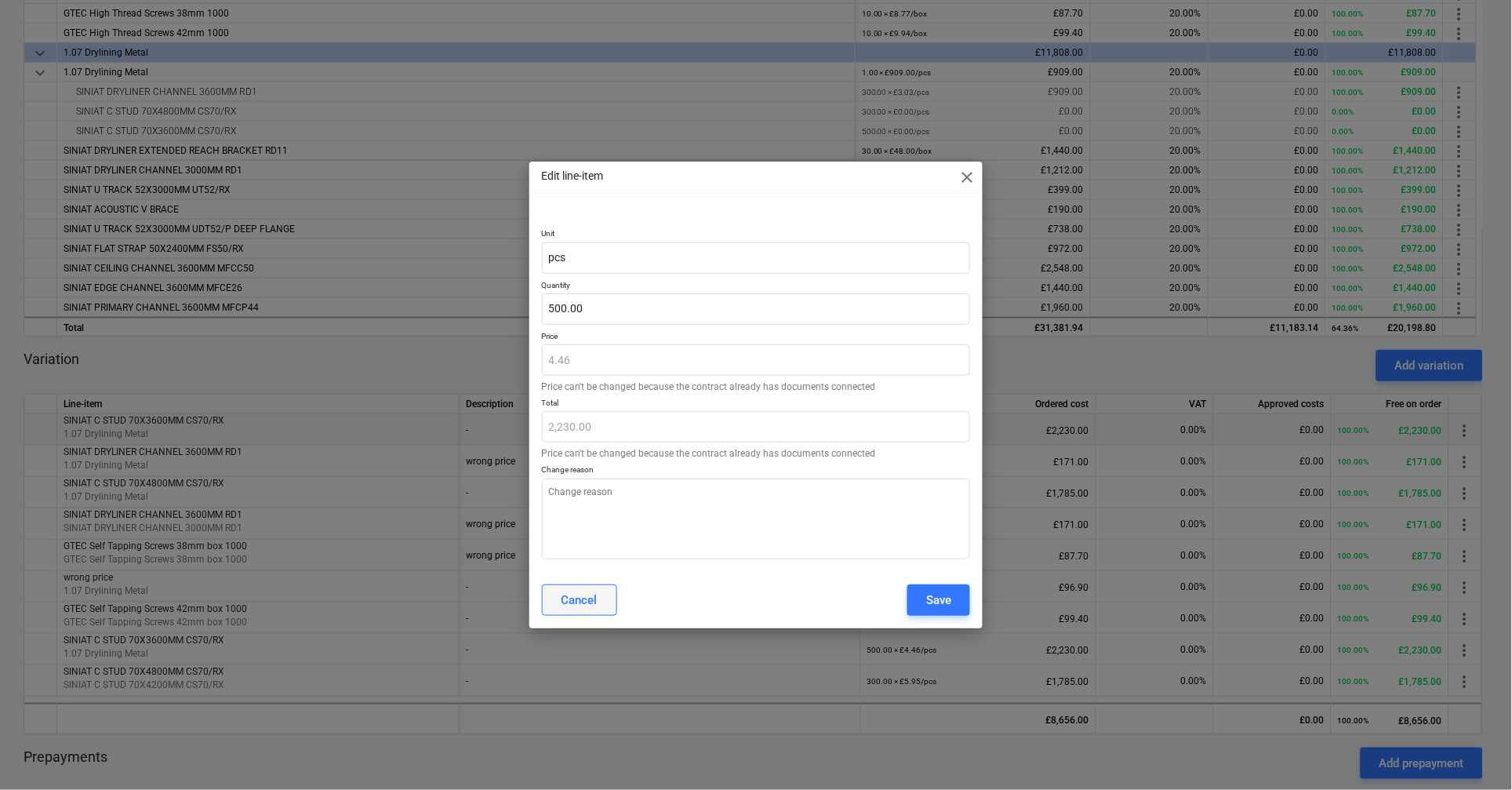
click at [583, 613] on button "Cancel" at bounding box center [580, 600] width 75 height 32
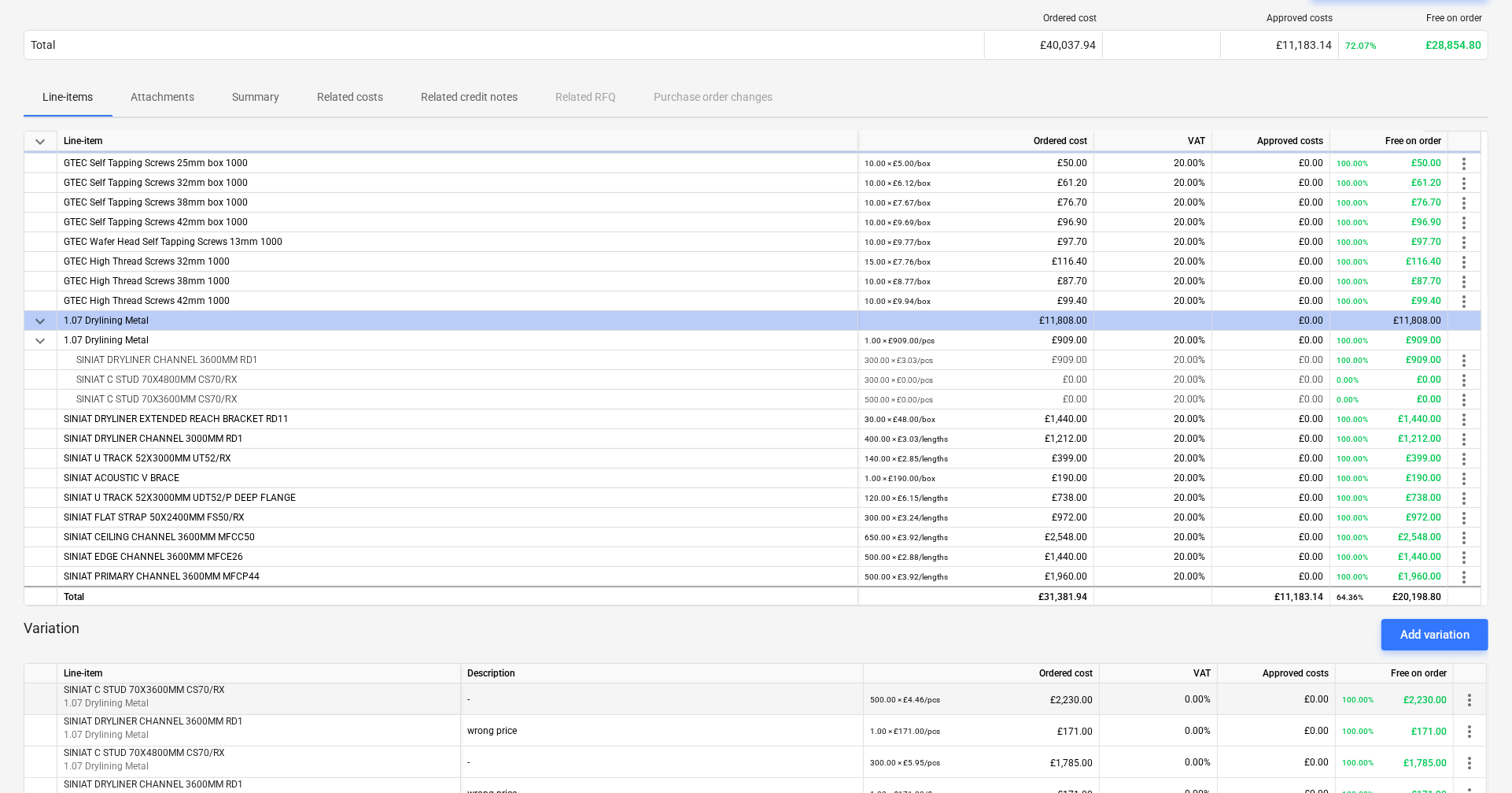
scroll to position [0, 0]
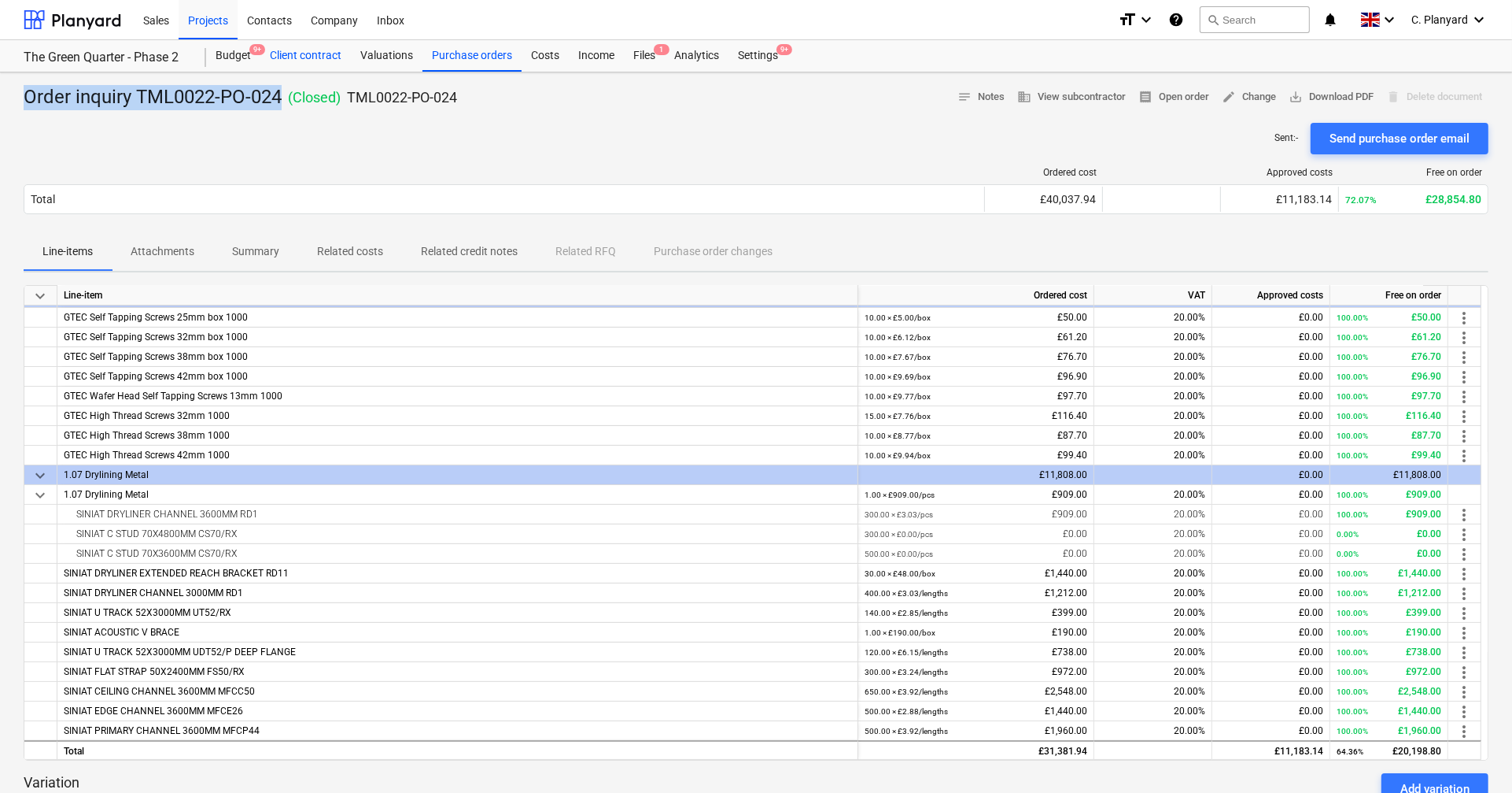
drag, startPoint x: 281, startPoint y: 95, endPoint x: 297, endPoint y: 68, distance: 31.4
click at [297, 68] on div "Sales Projects Contacts Company Inbox format_size keyboard_arrow_down help sear…" at bounding box center [756, 724] width 1512 height 1450
click at [403, 99] on p "TML0022-PO-024" at bounding box center [401, 97] width 111 height 19
drag, startPoint x: 468, startPoint y: 99, endPoint x: 352, endPoint y: 98, distance: 116.0
click at [352, 98] on div "Order inquiry TML0022-PO-024 ( Closed ) TML0022-PO-024 notes Notes business Vie…" at bounding box center [756, 97] width 1465 height 25
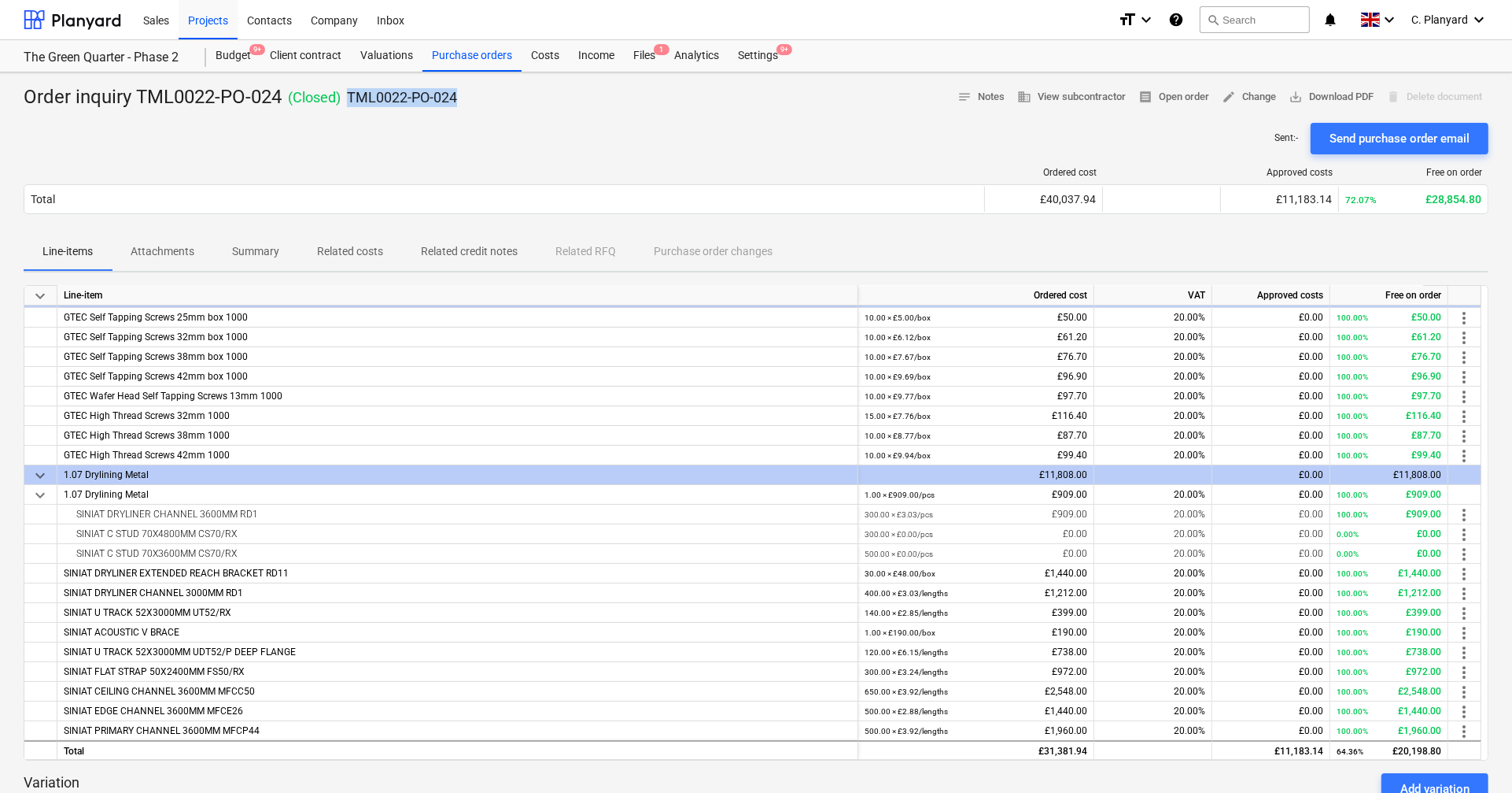
copy p "TML0022-PO-024"
click at [463, 60] on div "Purchase orders" at bounding box center [472, 56] width 100 height 32
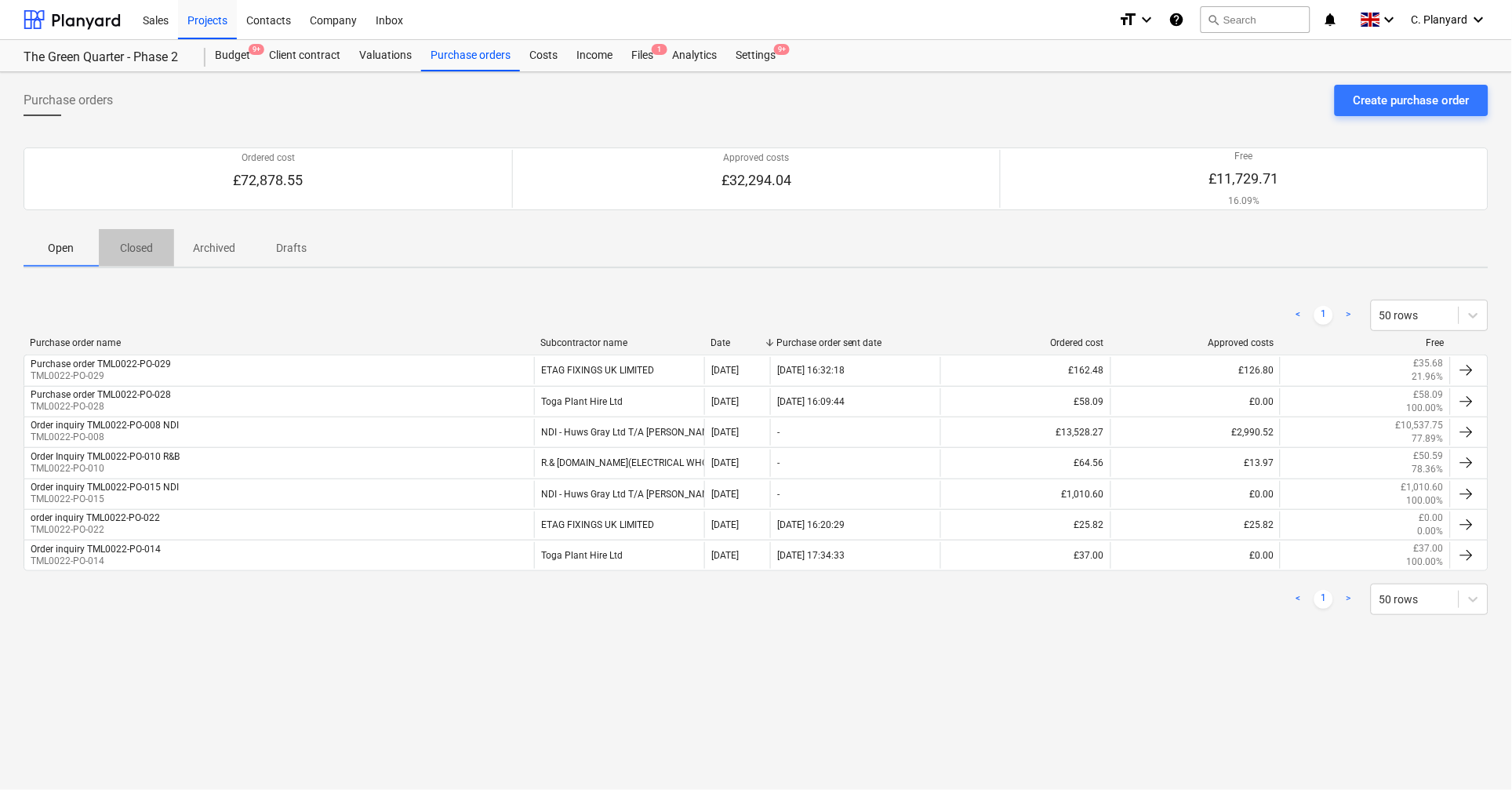
click at [128, 255] on p "Closed" at bounding box center [136, 248] width 38 height 17
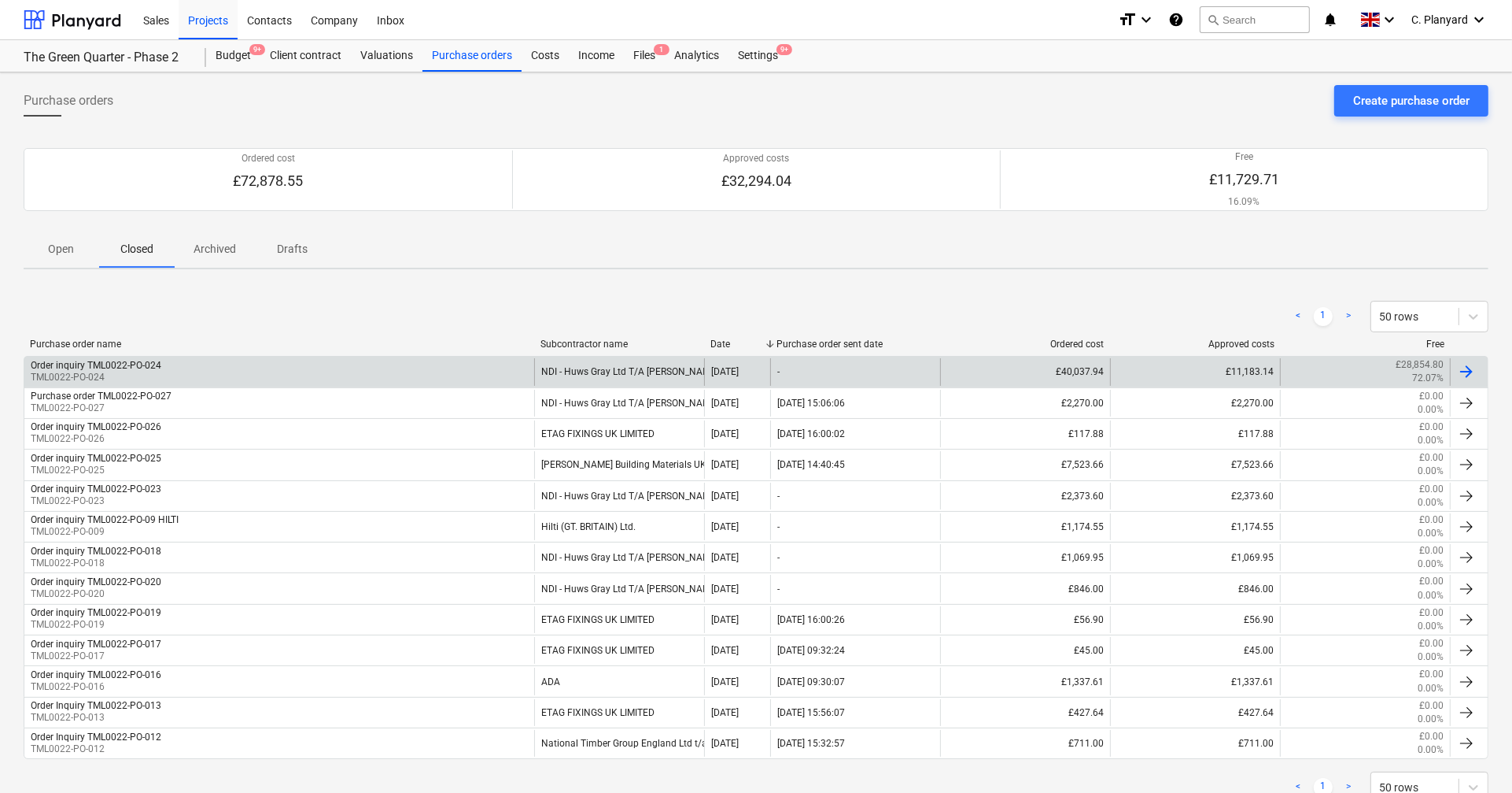
click at [275, 372] on div "Order inquiry TML0022-PO-024 TML0022-PO-024" at bounding box center [279, 371] width 510 height 27
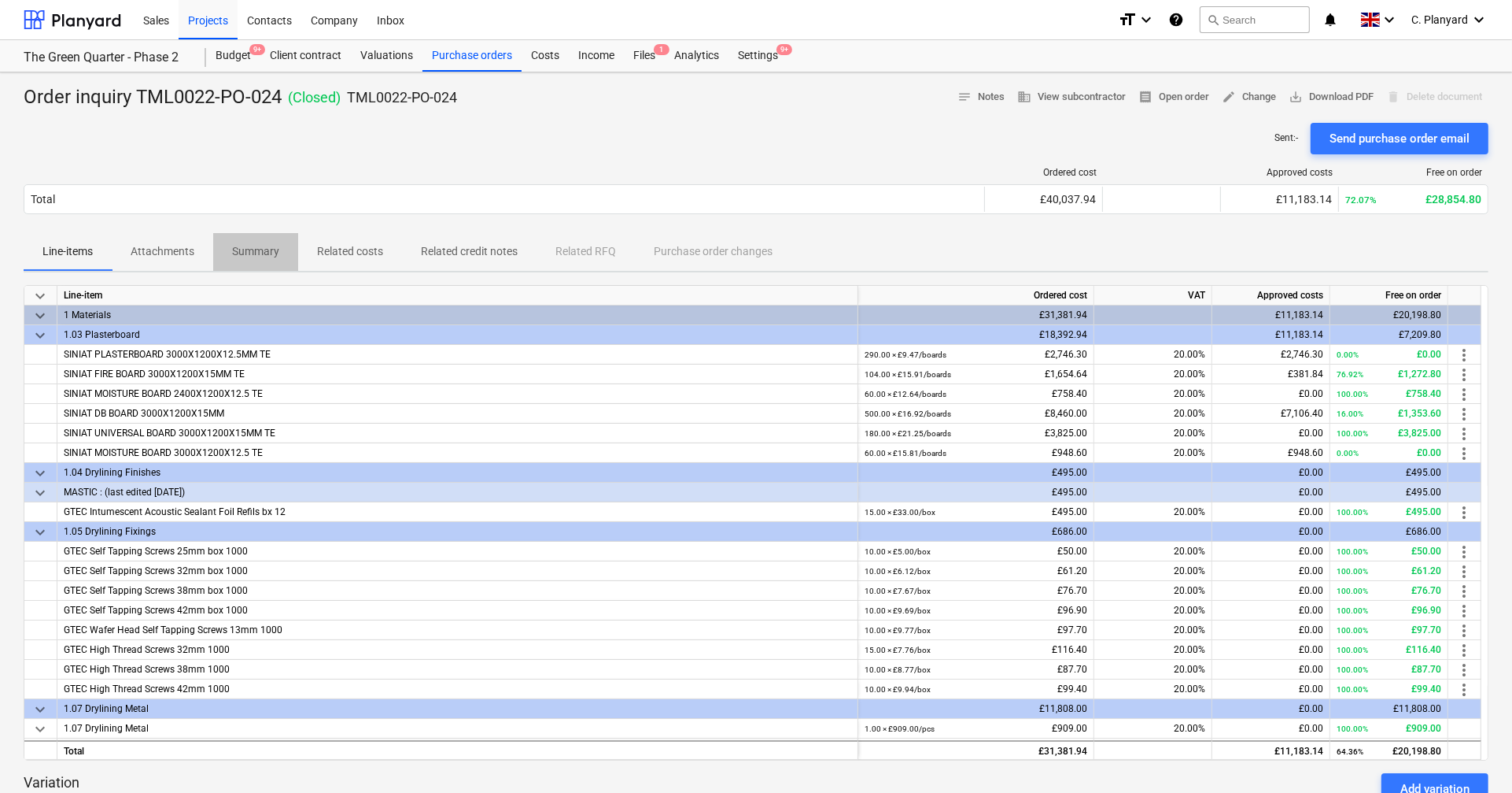
click at [245, 242] on span "Summary" at bounding box center [255, 251] width 85 height 26
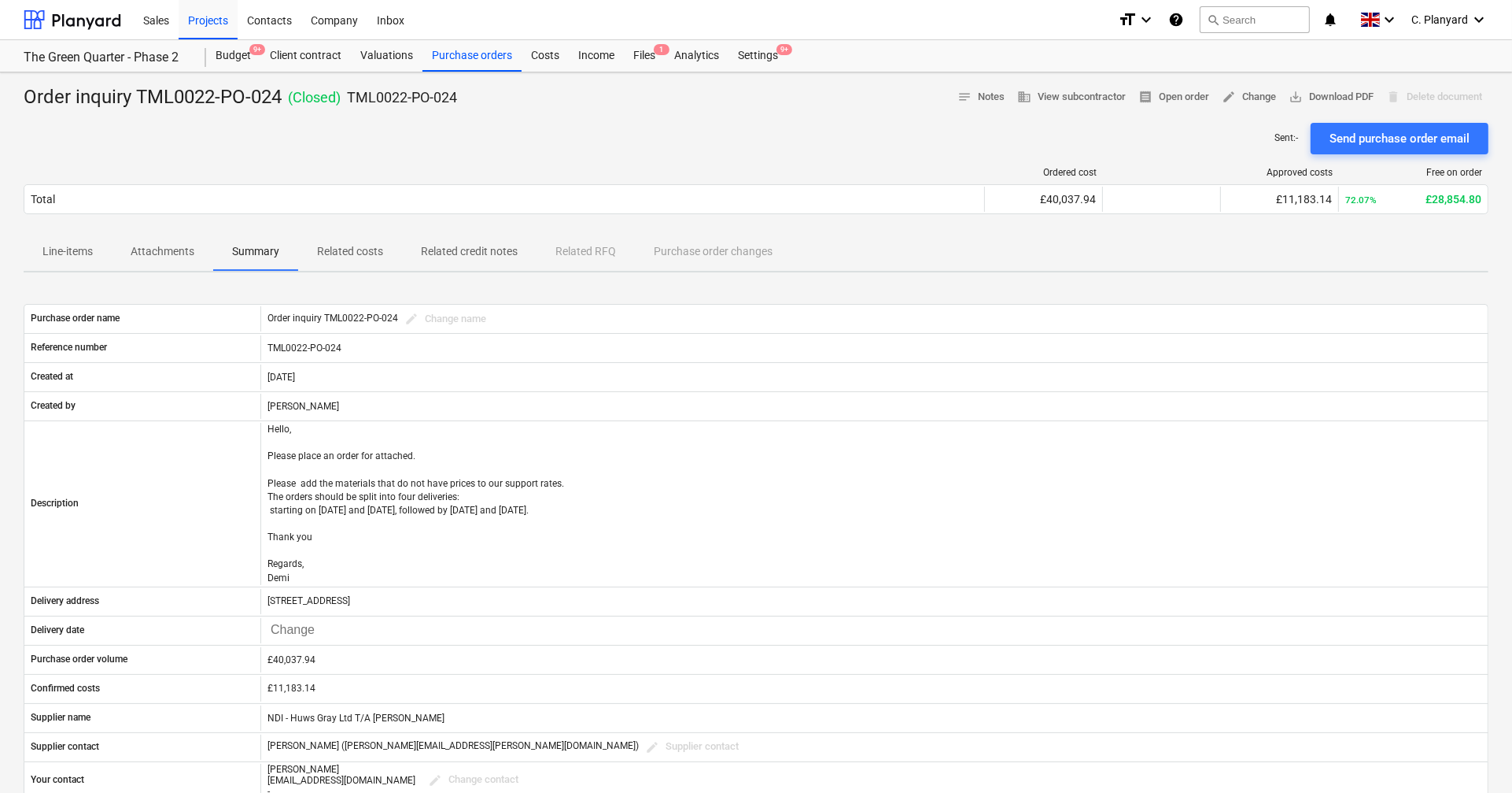
click at [161, 240] on span "Attachments" at bounding box center [162, 251] width 102 height 26
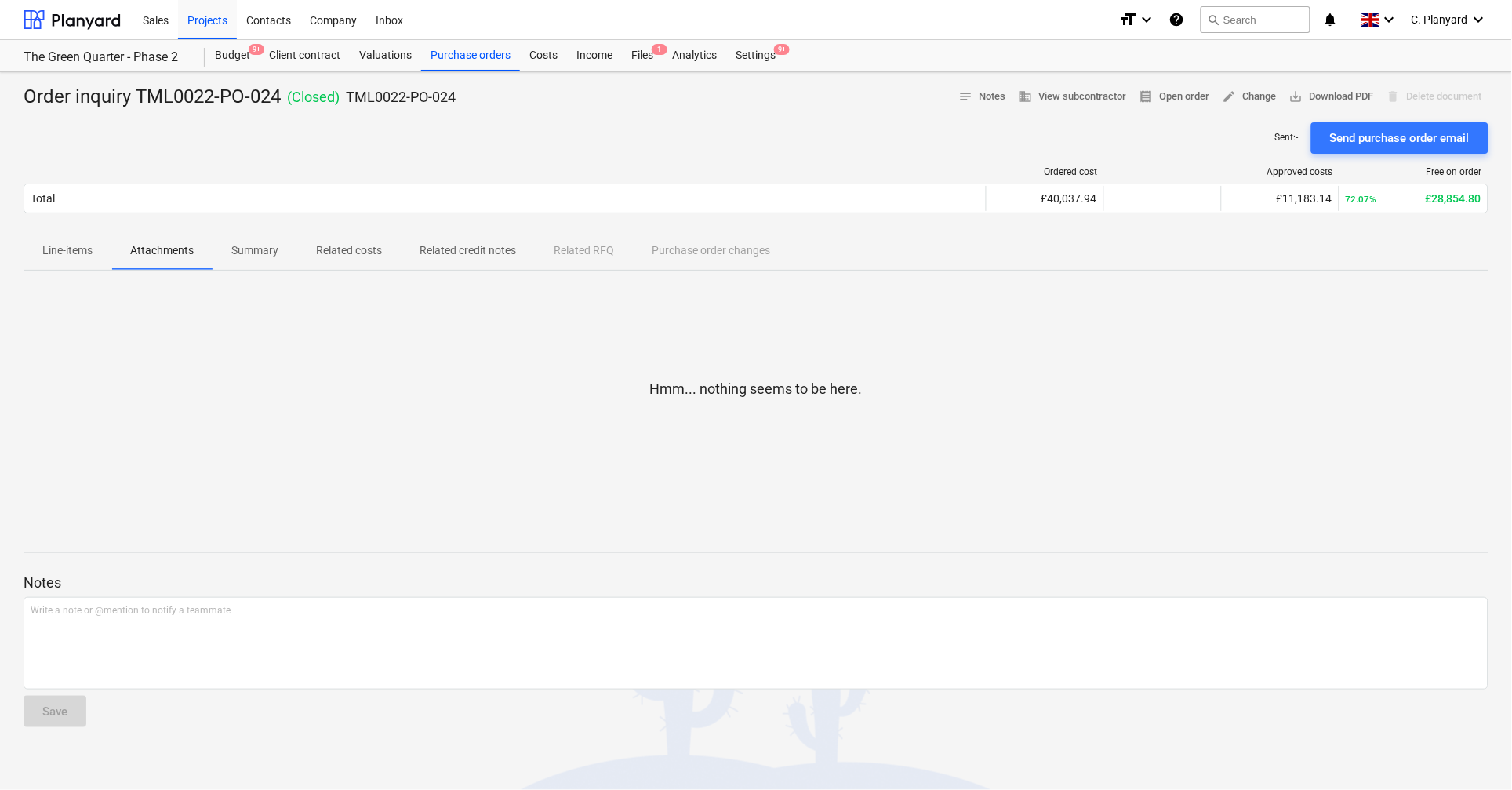
click at [83, 254] on p "Line-items" at bounding box center [68, 250] width 51 height 17
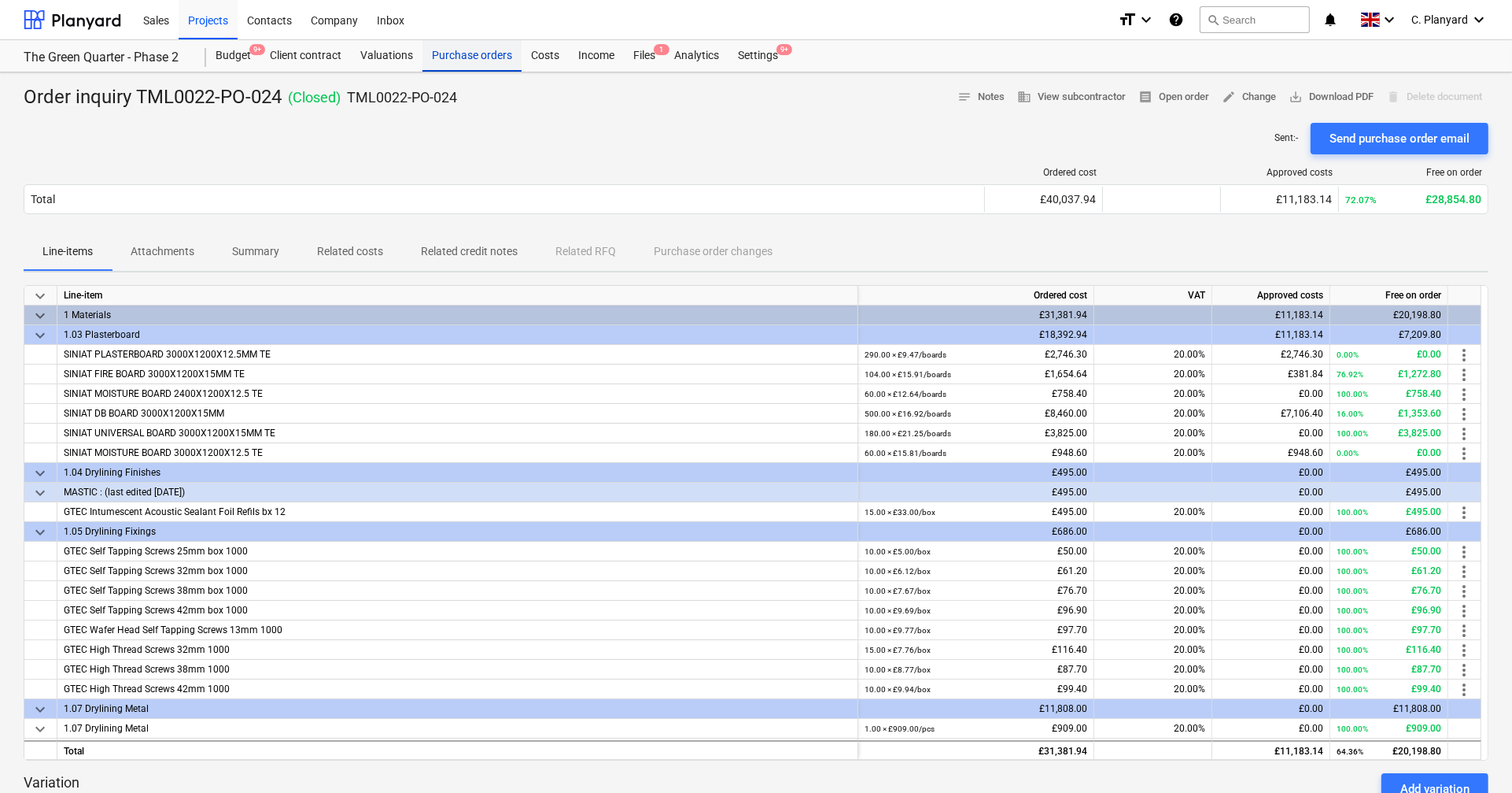
click at [460, 51] on div "Purchase orders" at bounding box center [472, 56] width 100 height 32
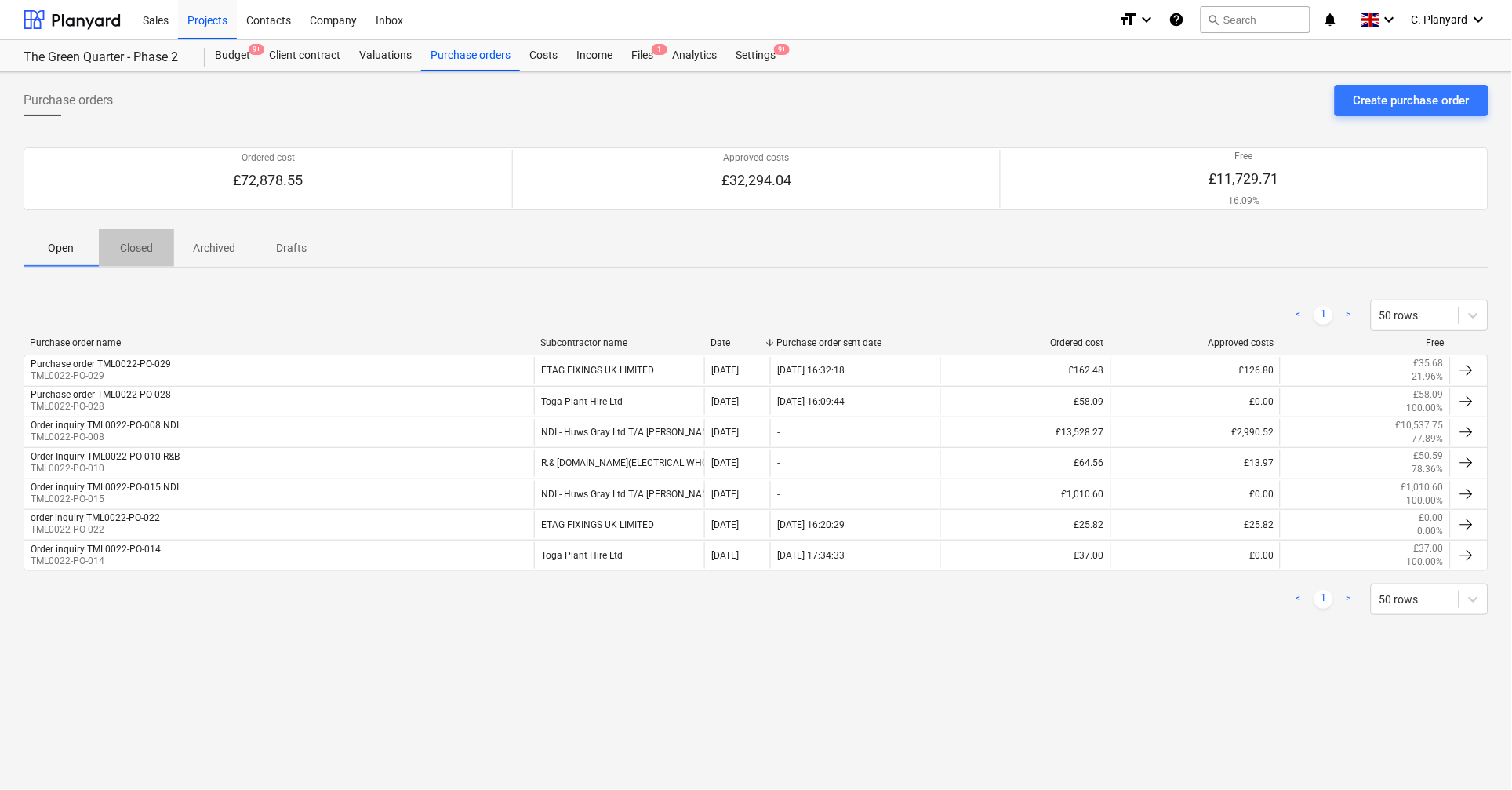
click at [127, 244] on p "Closed" at bounding box center [136, 248] width 38 height 17
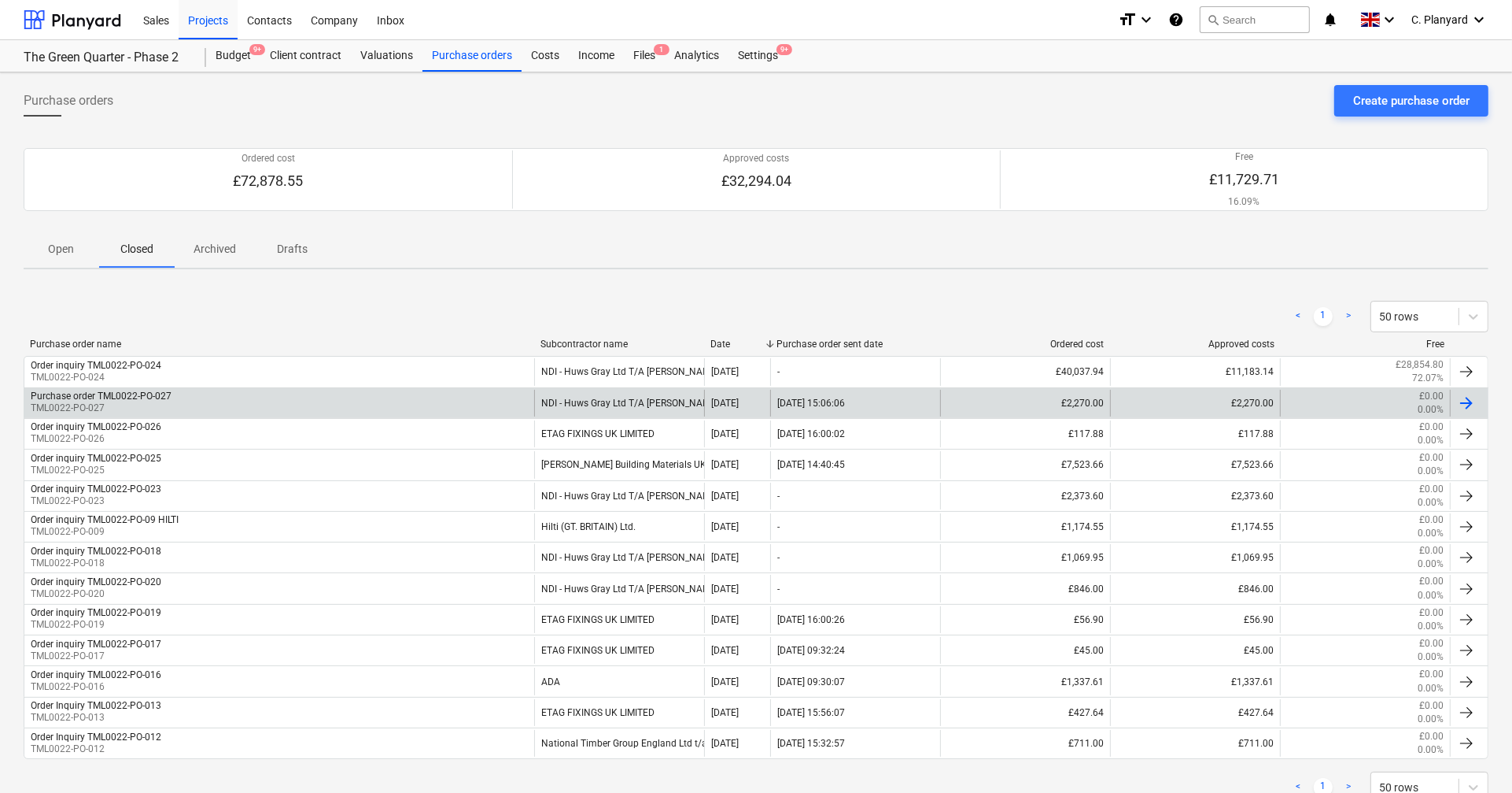
click at [139, 391] on div "Purchase order TML0022-PO-027" at bounding box center [101, 396] width 140 height 11
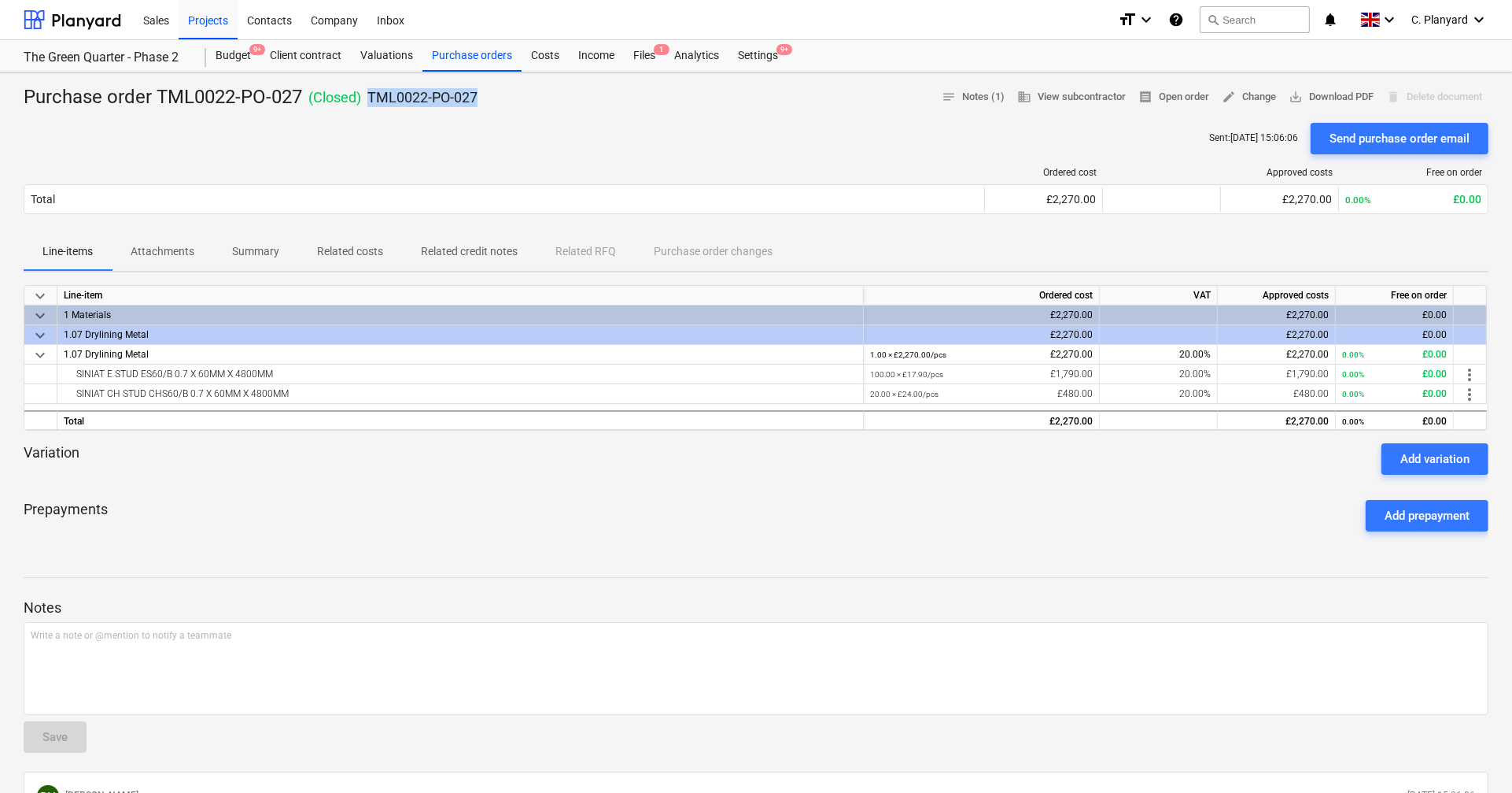
drag, startPoint x: 503, startPoint y: 96, endPoint x: 371, endPoint y: 100, distance: 132.1
click at [371, 100] on div "Purchase order TML0022-PO-027 ( Closed ) TML0022-PO-027 notes Notes (1) busines…" at bounding box center [756, 97] width 1465 height 25
copy p "TML0022-PO-027"
click at [435, 159] on div "Ordered cost Approved costs Free on order Total £2,270.00 £2,270.00 0.00% £0.00…" at bounding box center [756, 193] width 1465 height 79
drag, startPoint x: 303, startPoint y: 92, endPoint x: 158, endPoint y: 92, distance: 145.0
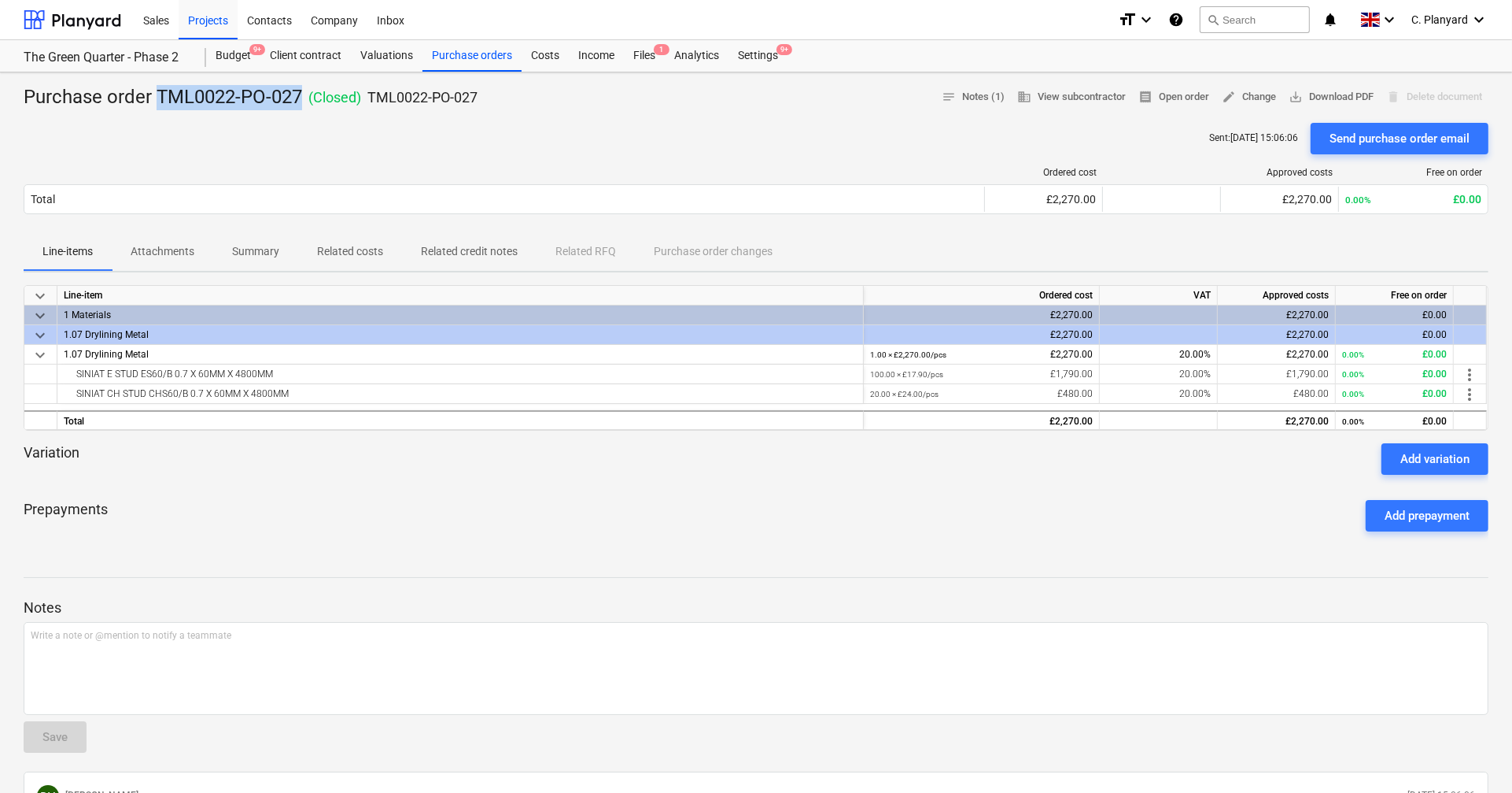
click at [158, 92] on div "Purchase order TML0022-PO-027 ( Closed ) TML0022-PO-027" at bounding box center [251, 97] width 454 height 25
copy div "TML0022-PO-027"
click at [463, 49] on div "Purchase orders" at bounding box center [472, 56] width 100 height 32
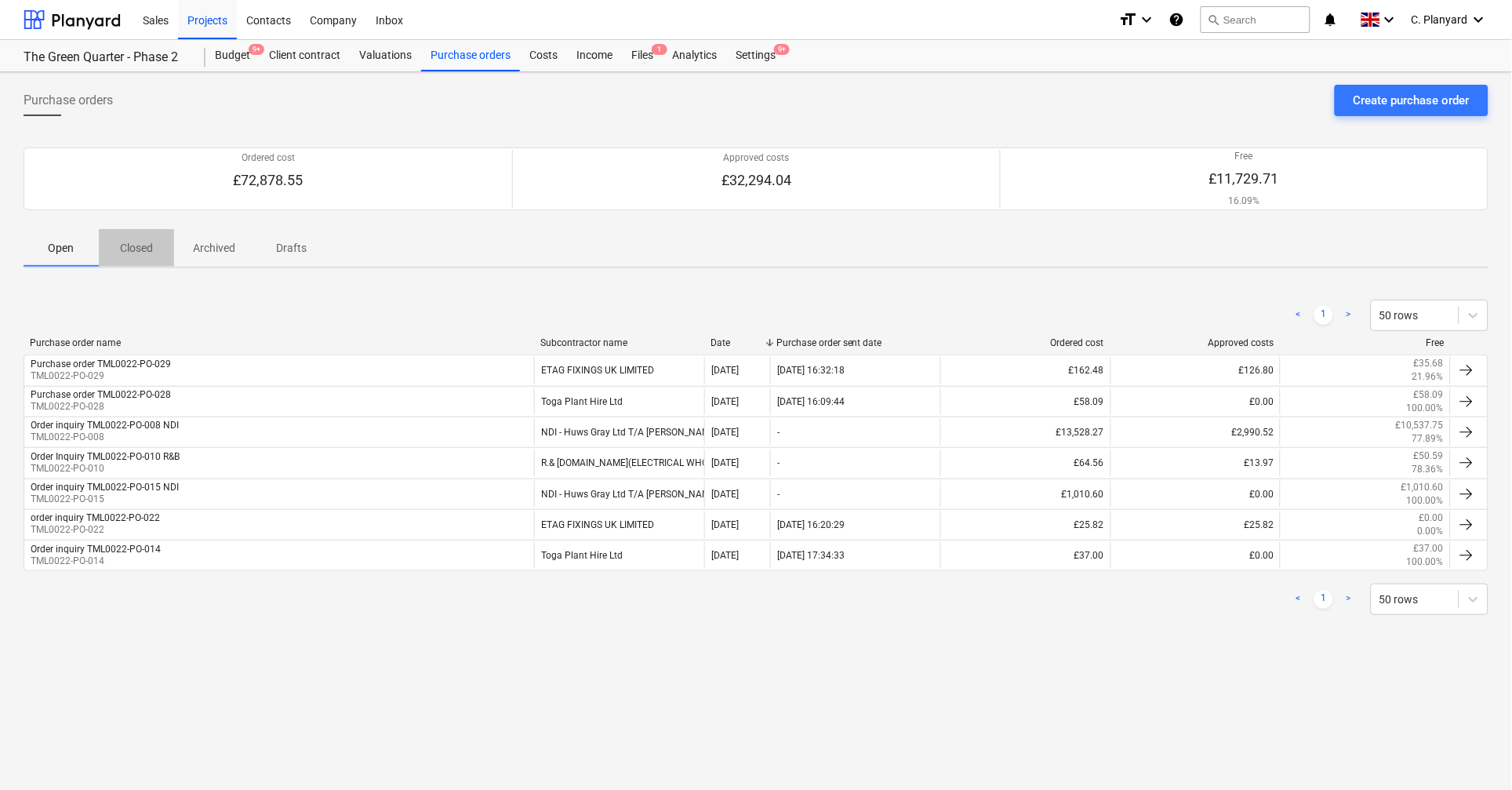
click at [132, 233] on button "Closed" at bounding box center [137, 248] width 75 height 38
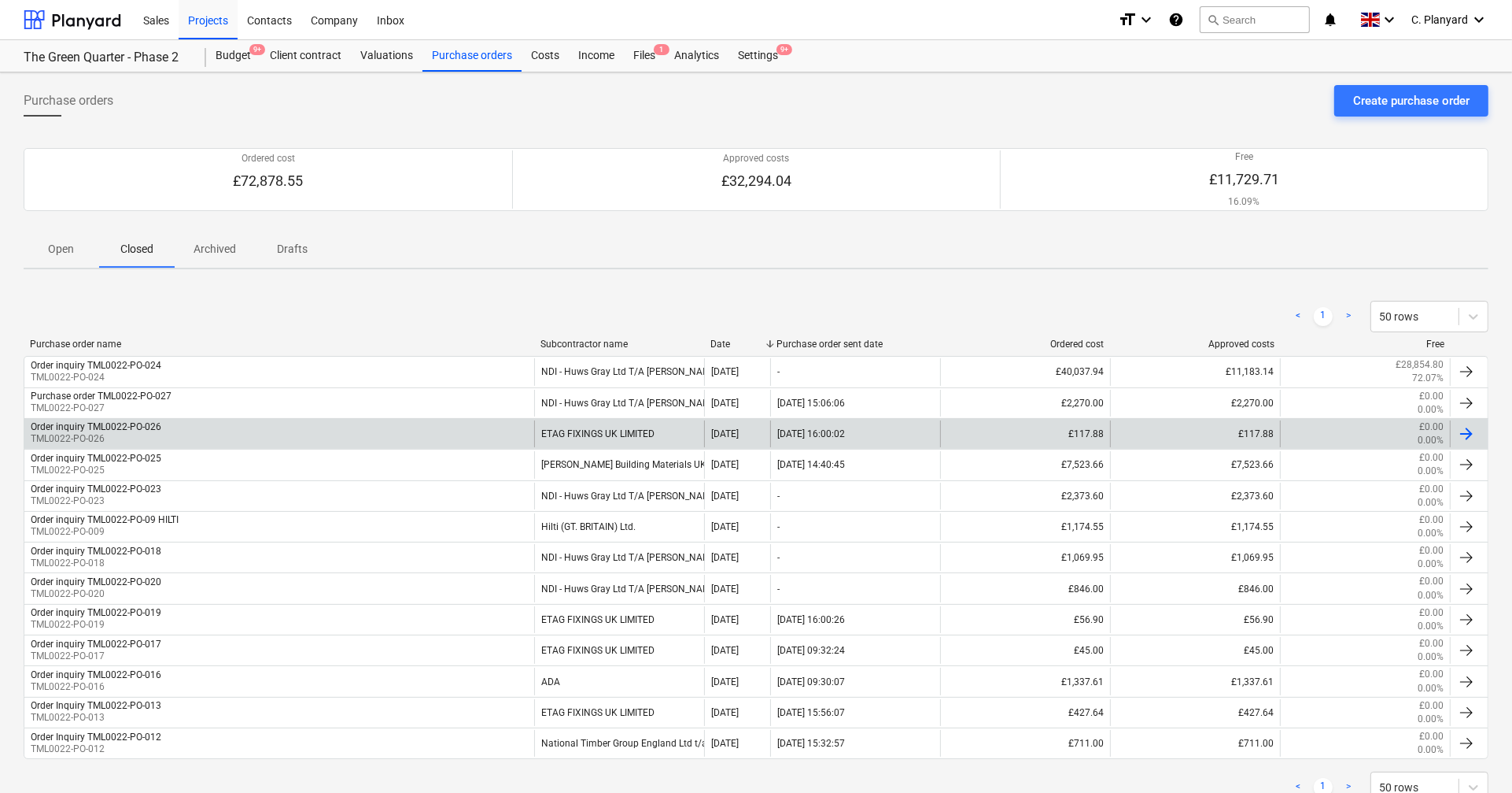
click at [149, 425] on div "Order inquiry TML0022-PO-026" at bounding box center [96, 426] width 130 height 11
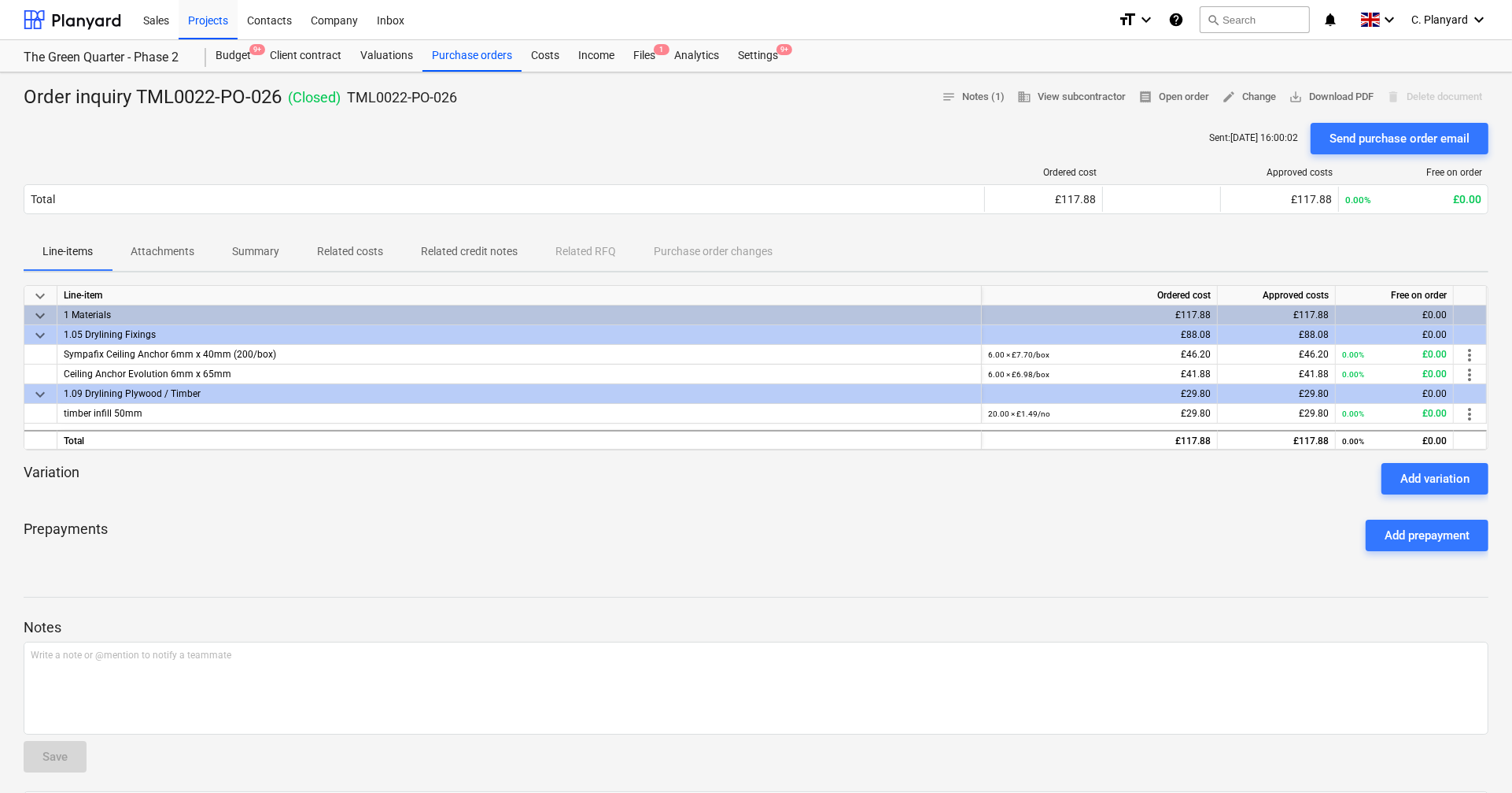
click at [36, 335] on span "keyboard_arrow_down" at bounding box center [40, 335] width 19 height 19
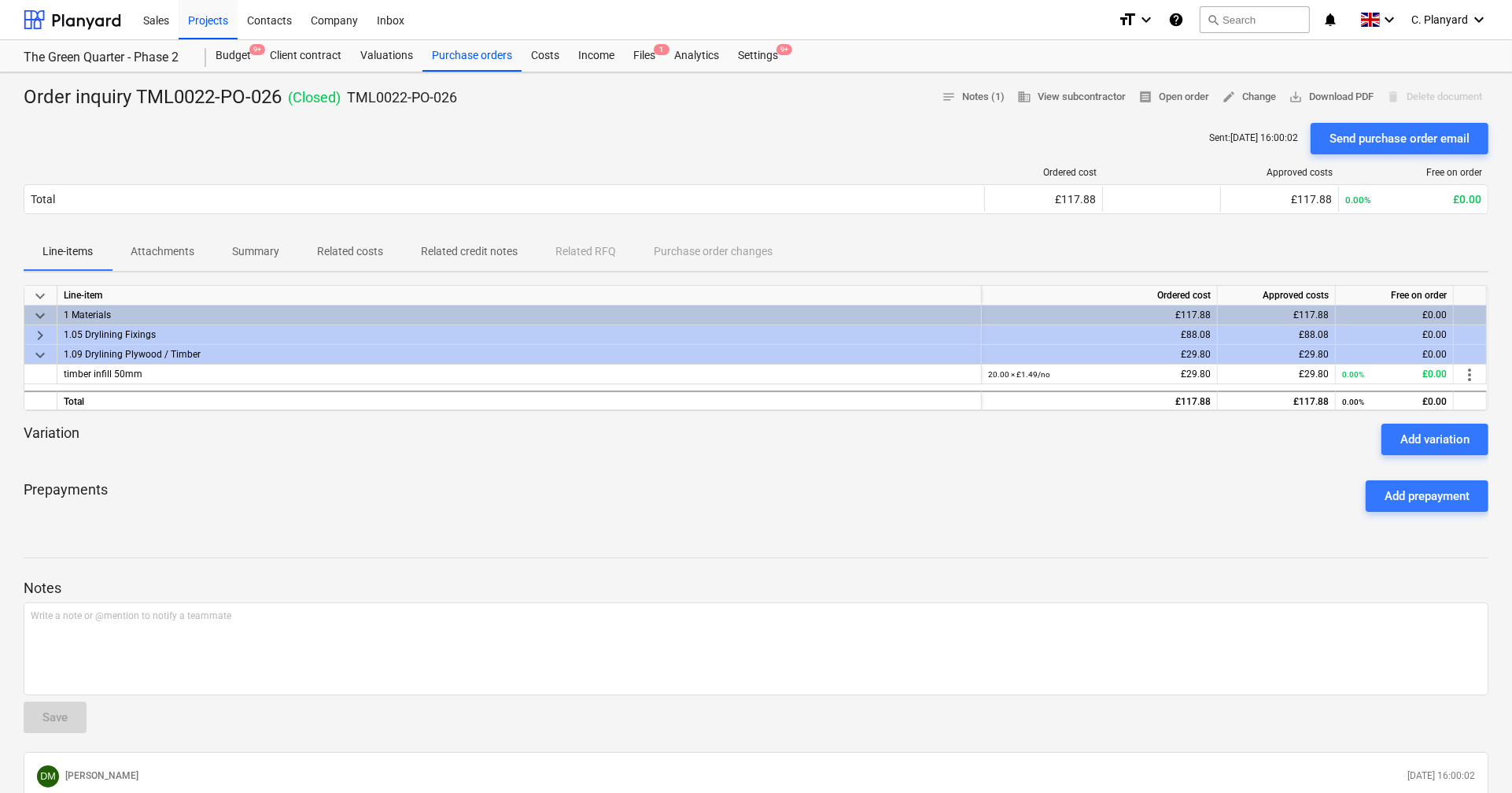
click at [36, 335] on span "keyboard_arrow_right" at bounding box center [40, 335] width 19 height 19
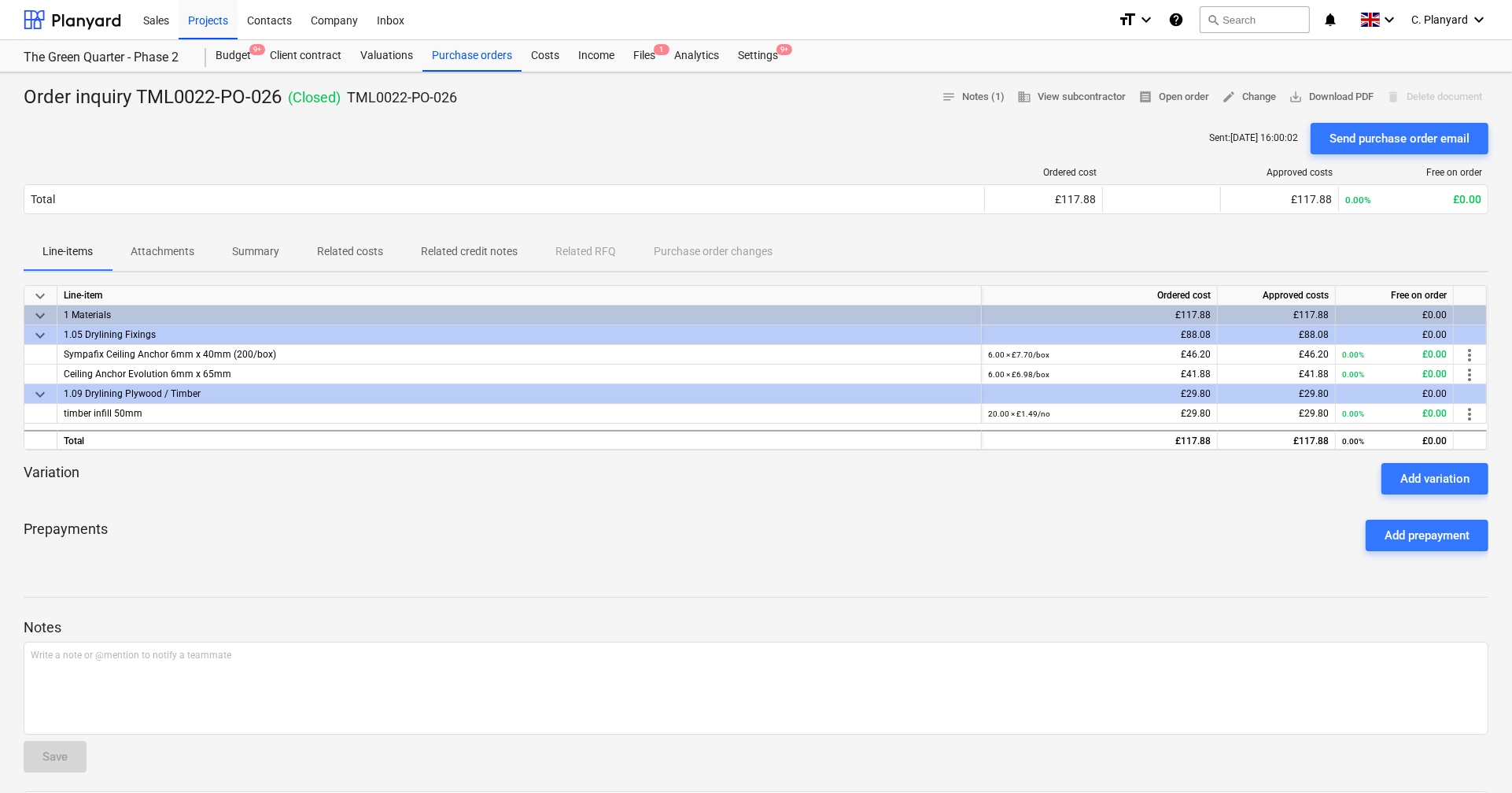
click at [268, 242] on span "Summary" at bounding box center [255, 251] width 85 height 26
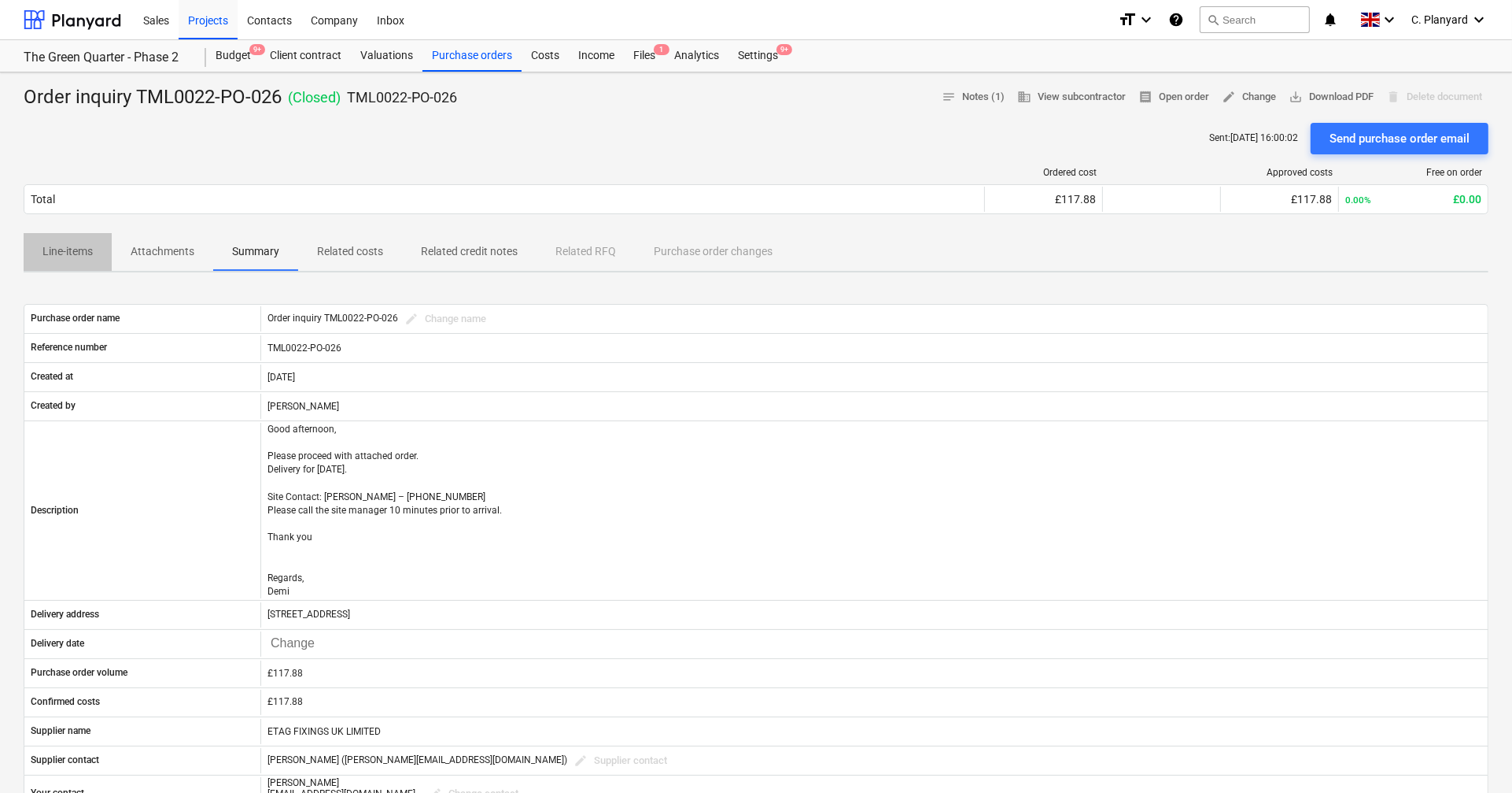
click at [81, 249] on p "Line-items" at bounding box center [68, 251] width 51 height 17
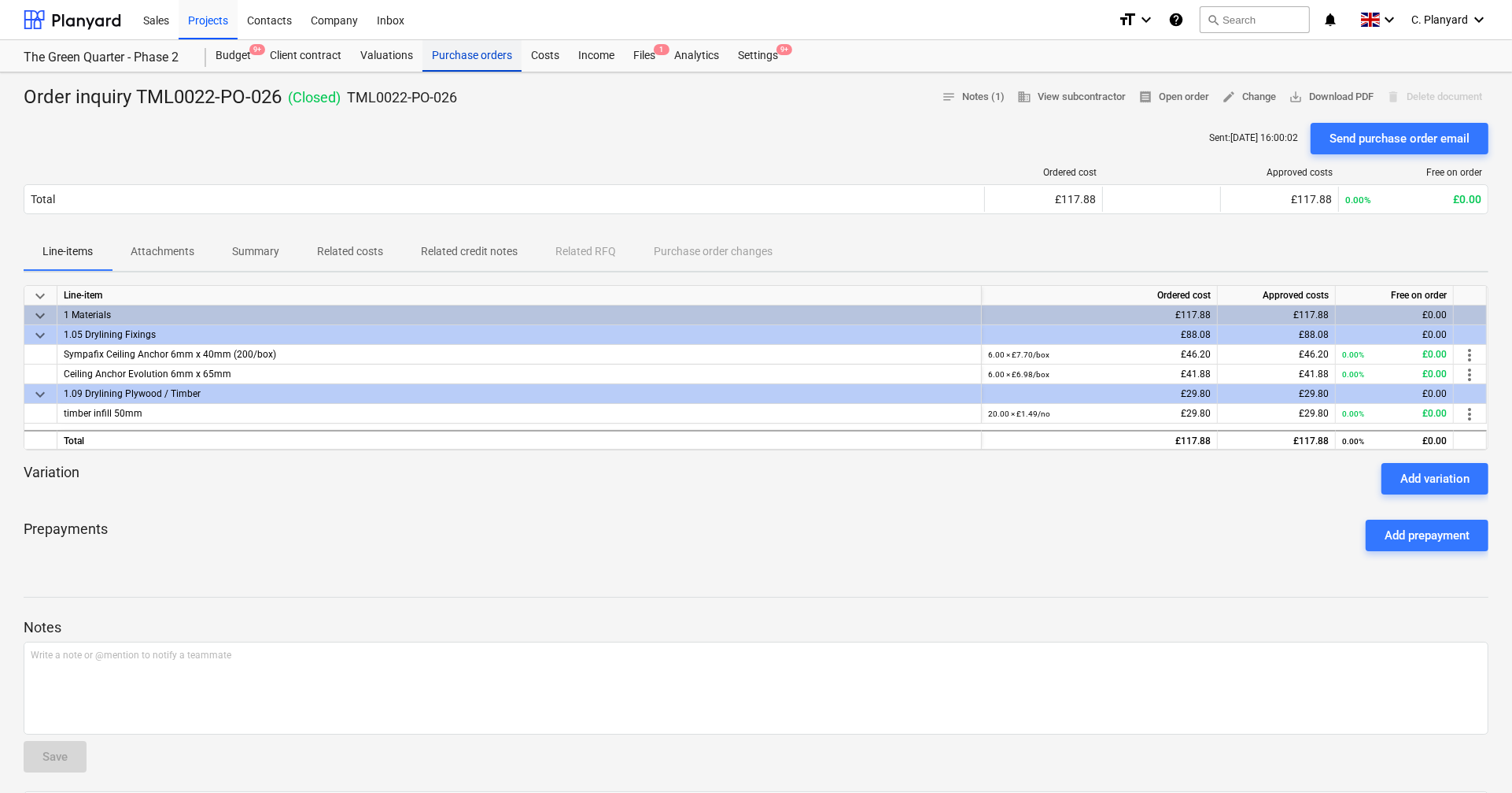
click at [457, 55] on div "Purchase orders" at bounding box center [472, 56] width 100 height 32
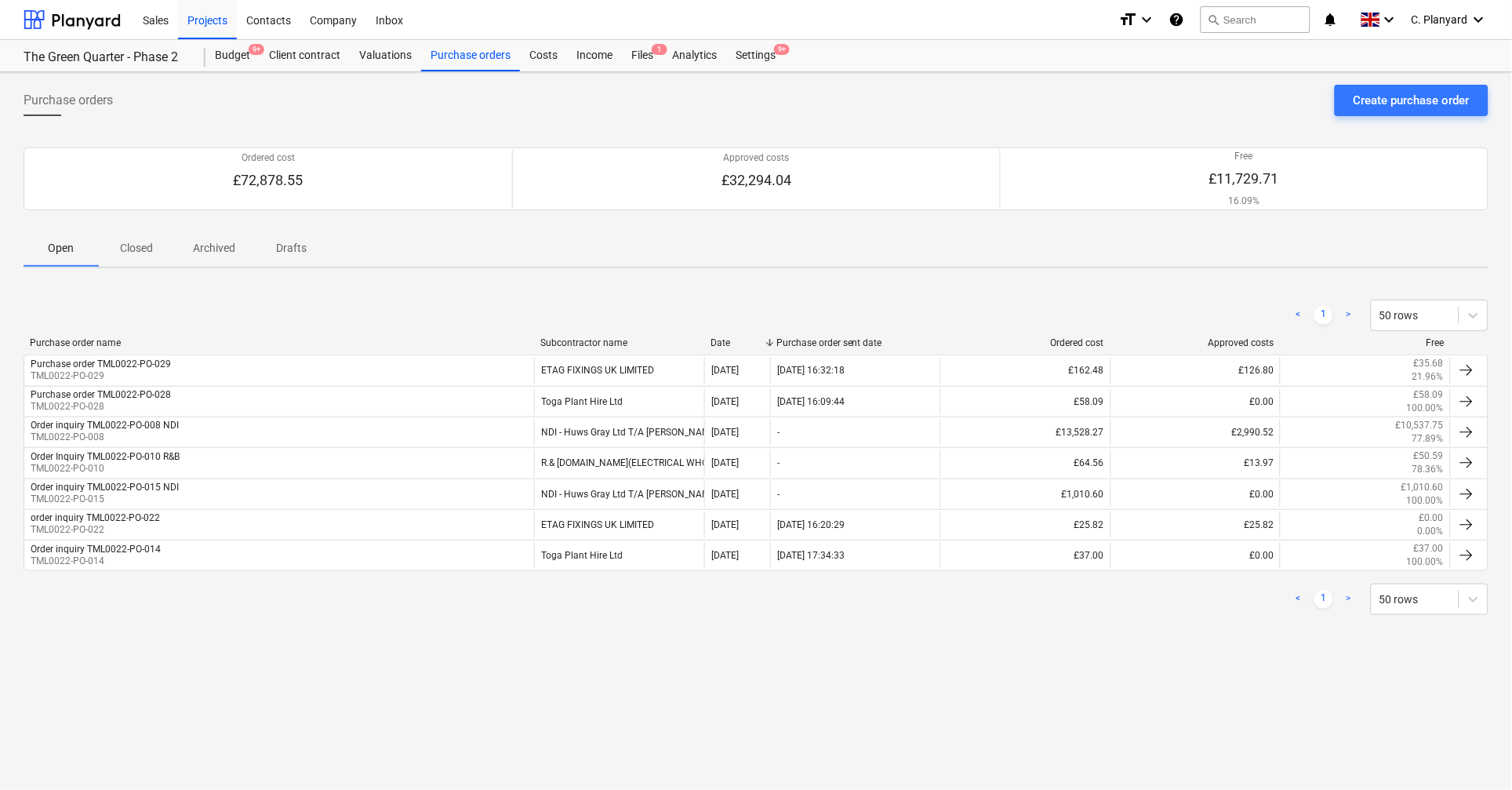
click at [142, 247] on p "Closed" at bounding box center [136, 248] width 38 height 17
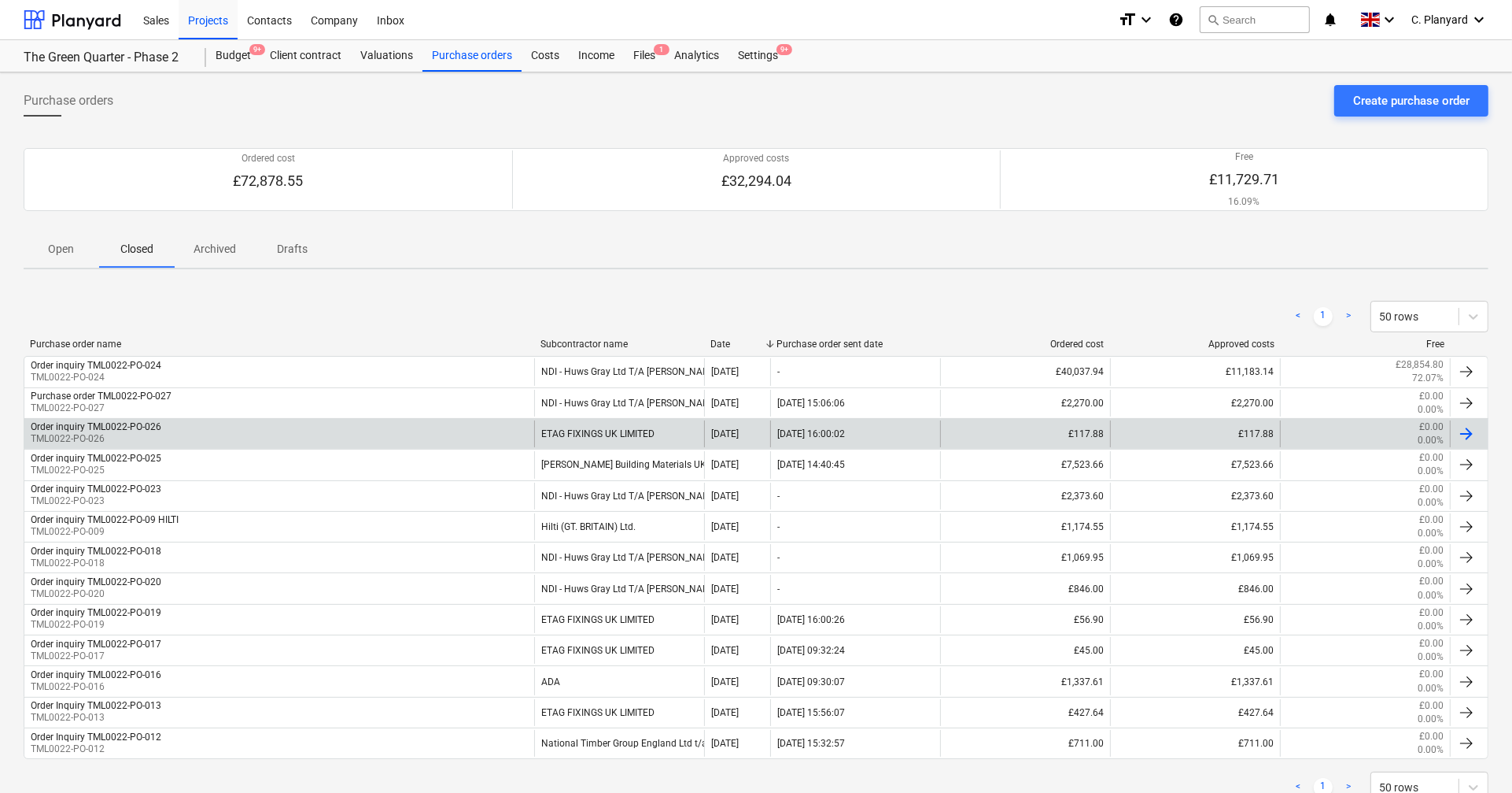
click at [170, 429] on div "Order inquiry TML0022-PO-026 TML0022-PO-026" at bounding box center [279, 433] width 510 height 27
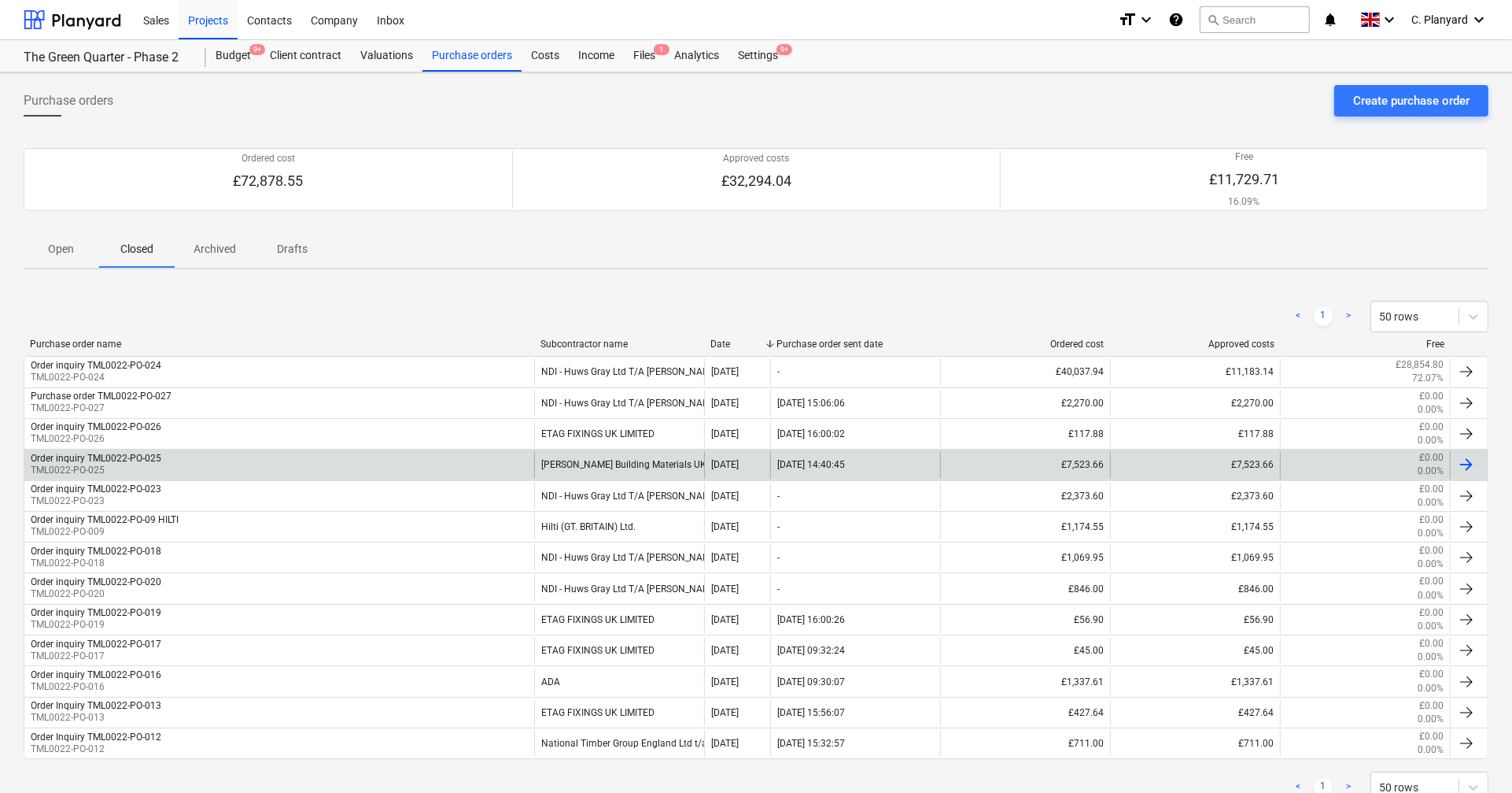
click at [234, 454] on div "Order inquiry TML0022-PO-025 TML0022-PO-025" at bounding box center [279, 464] width 510 height 27
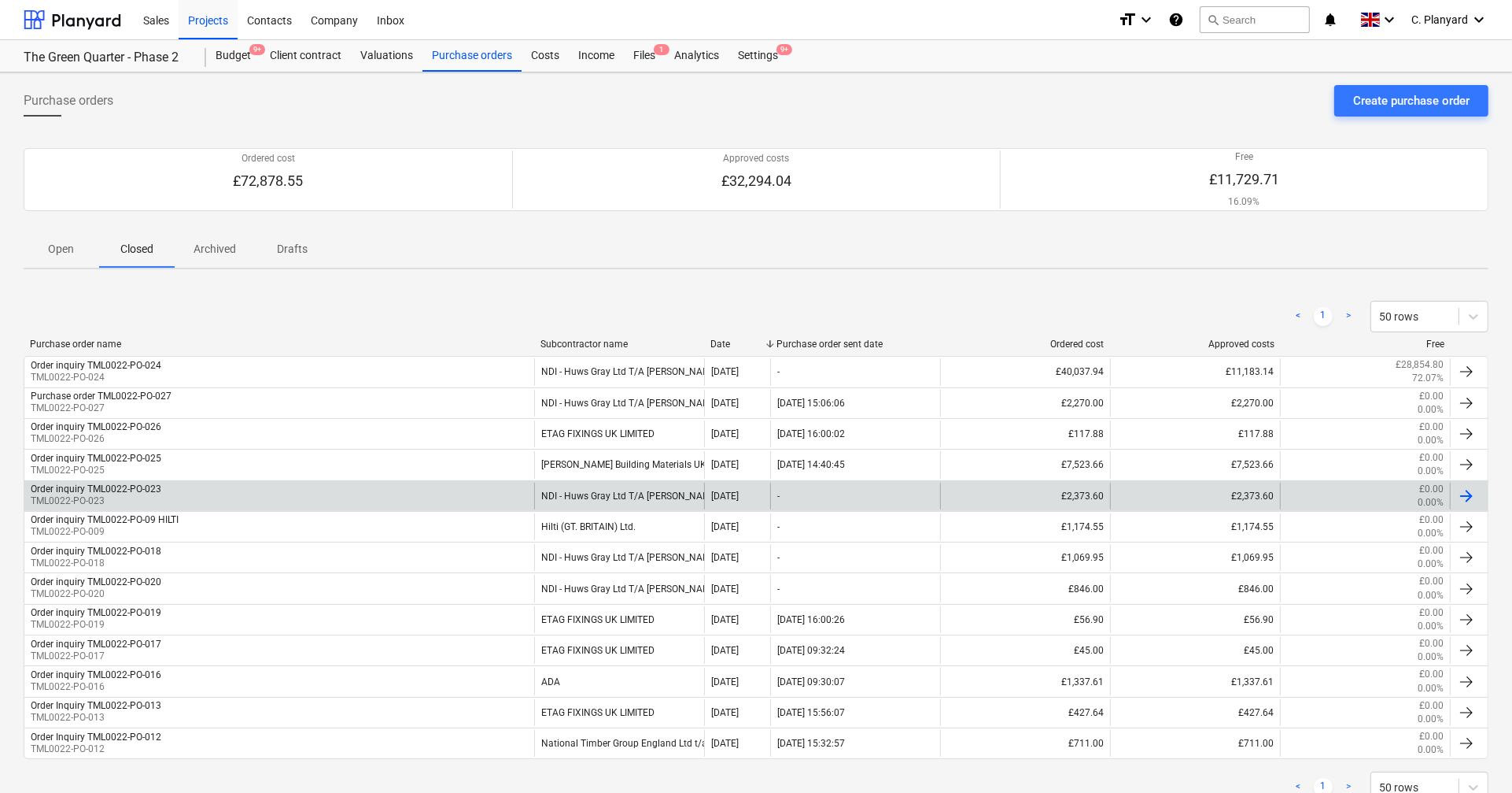
click at [239, 496] on div "Order inquiry TML0022-PO-023 TML0022-PO-023" at bounding box center [279, 495] width 510 height 27
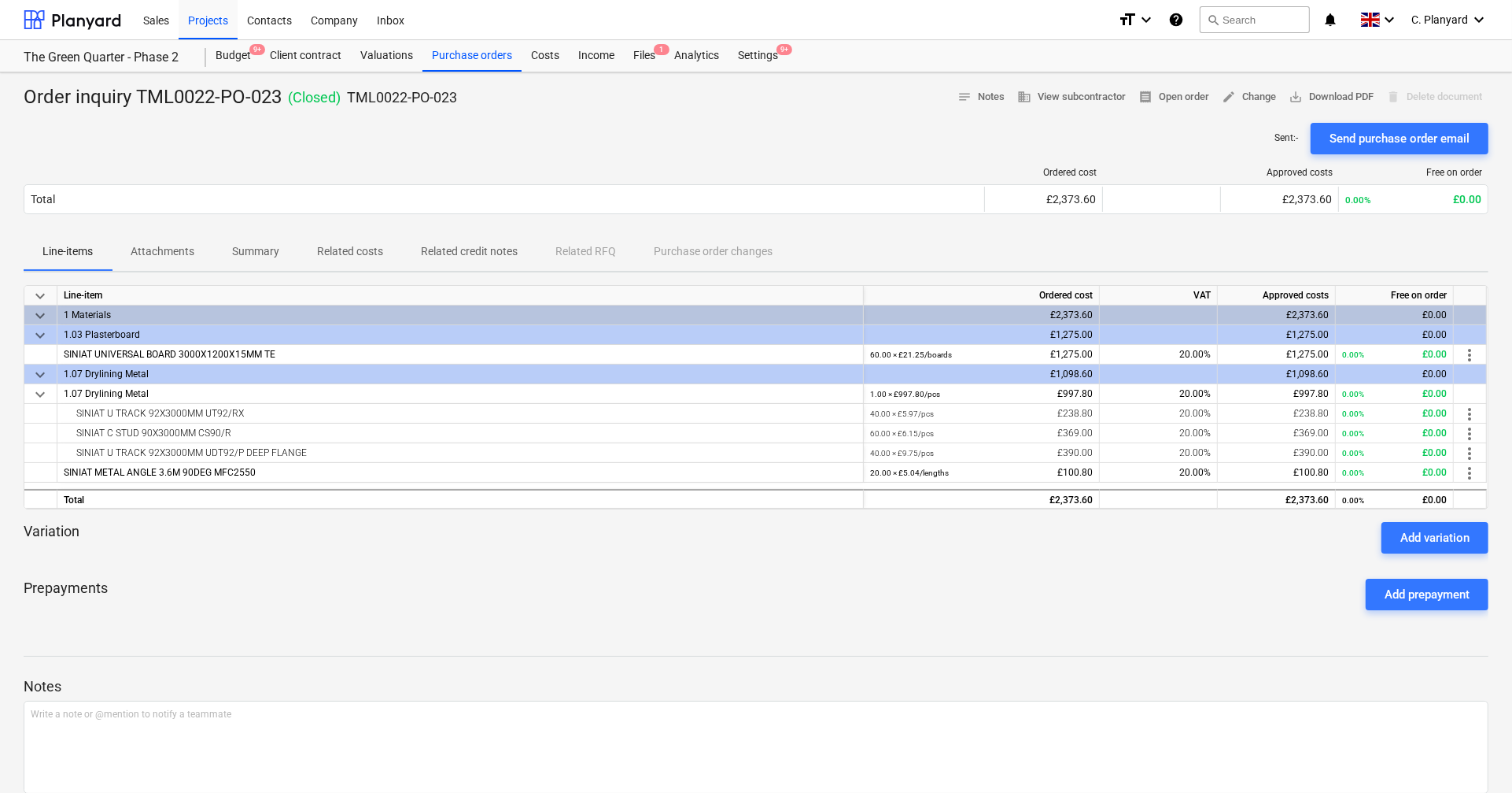
click at [253, 257] on p "Summary" at bounding box center [255, 251] width 47 height 17
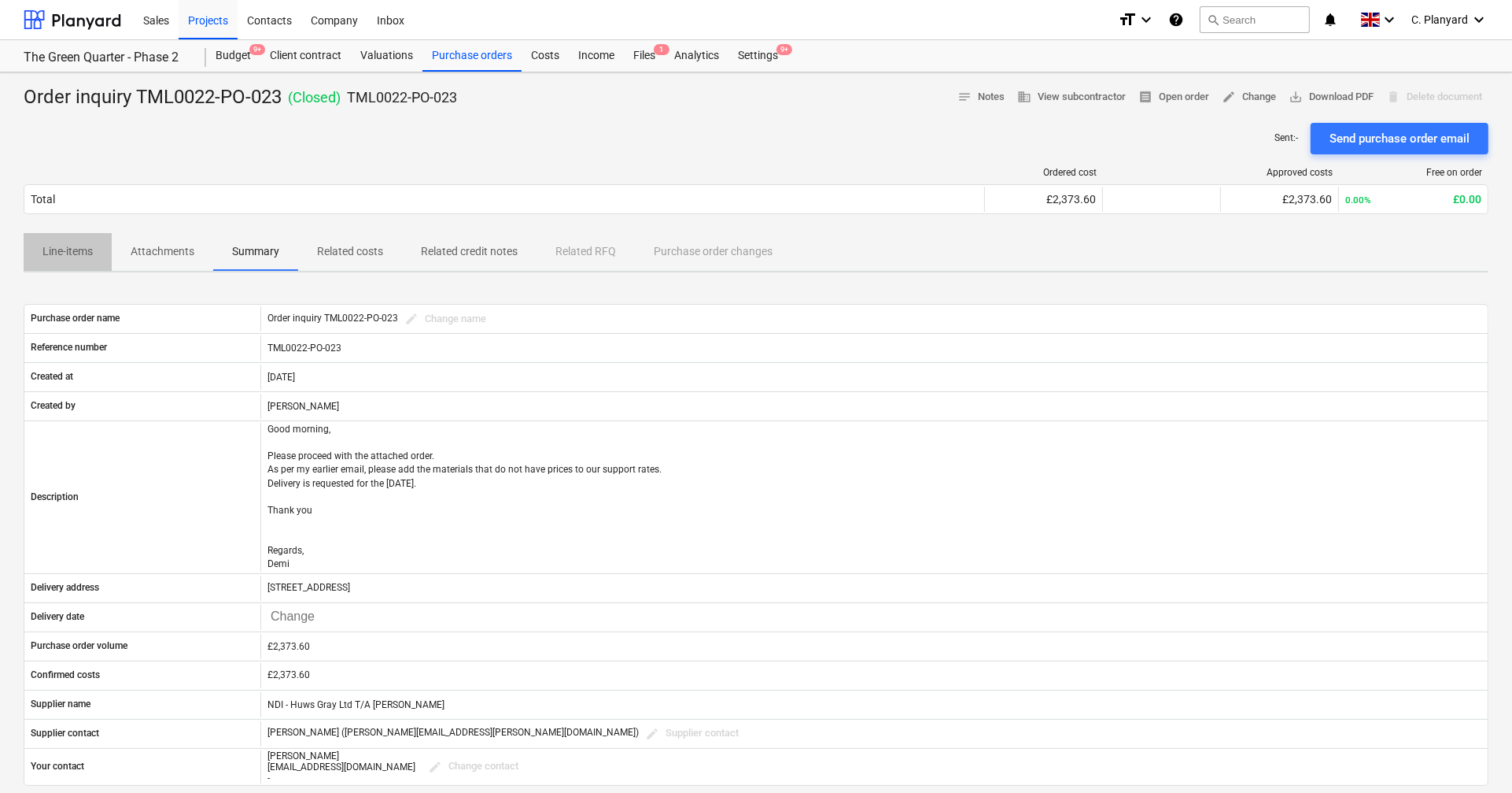
click at [85, 252] on p "Line-items" at bounding box center [68, 251] width 51 height 17
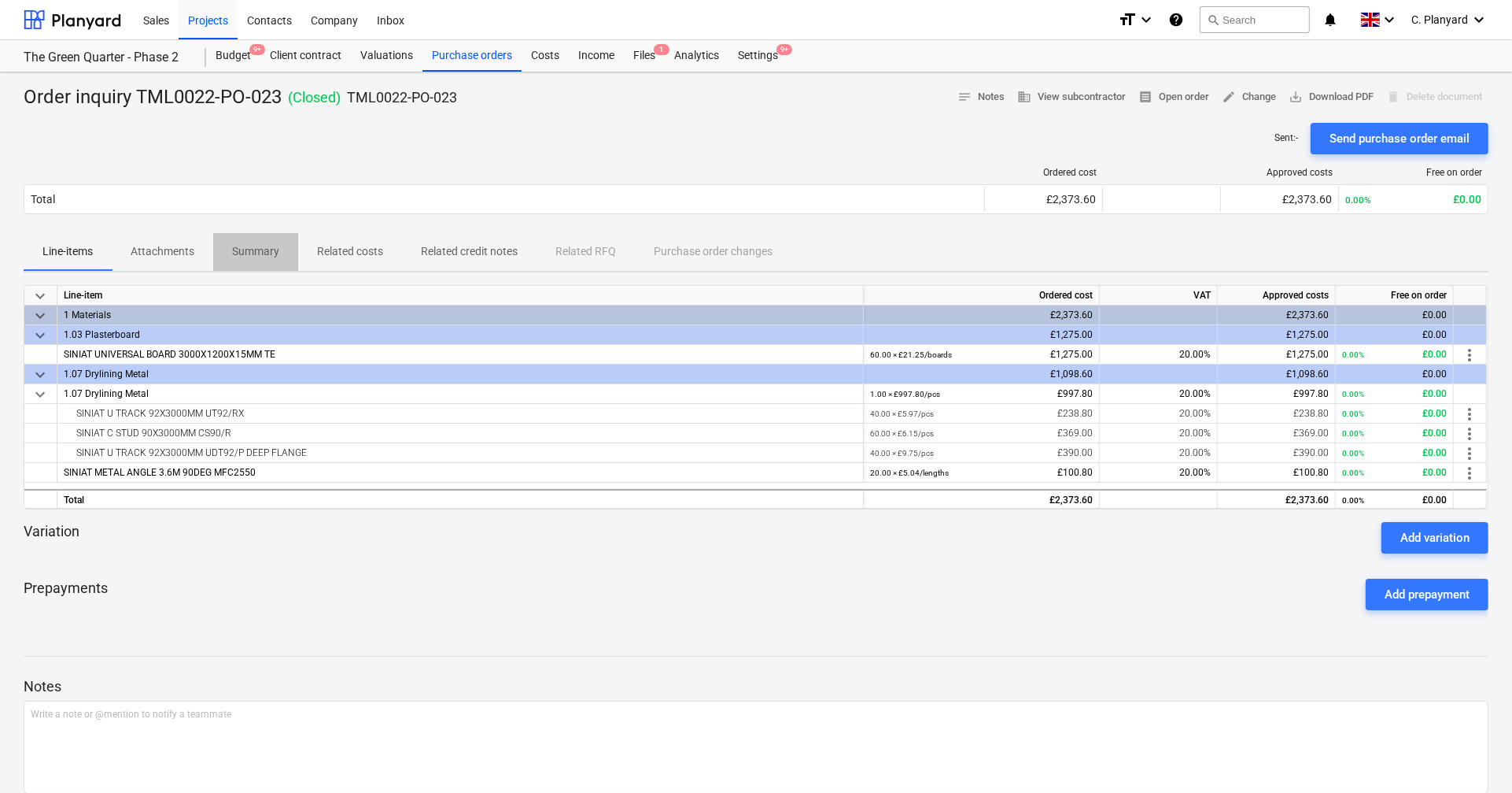
click at [264, 260] on span "Summary" at bounding box center [255, 251] width 85 height 26
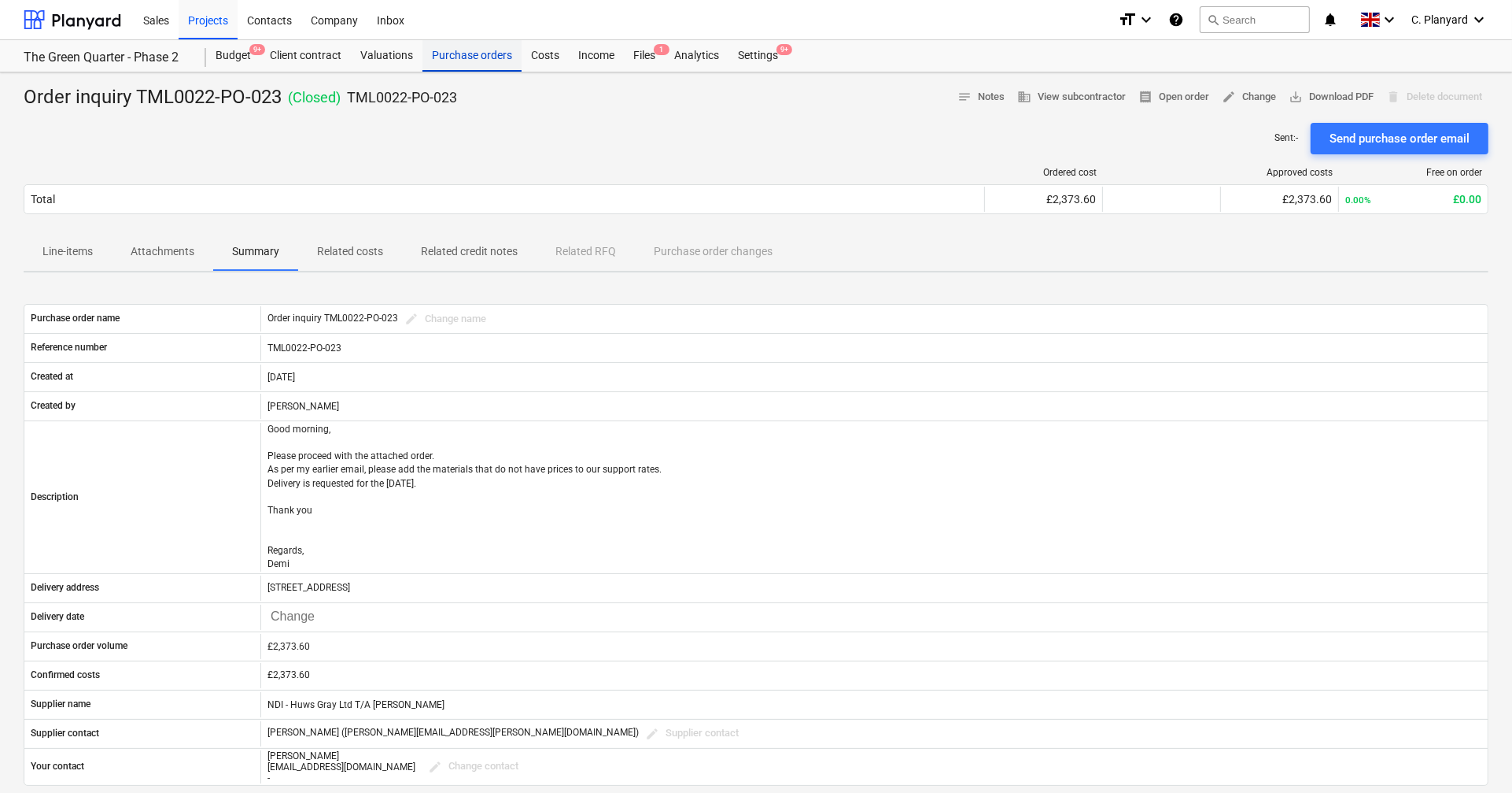
click at [455, 54] on div "Purchase orders" at bounding box center [472, 56] width 100 height 32
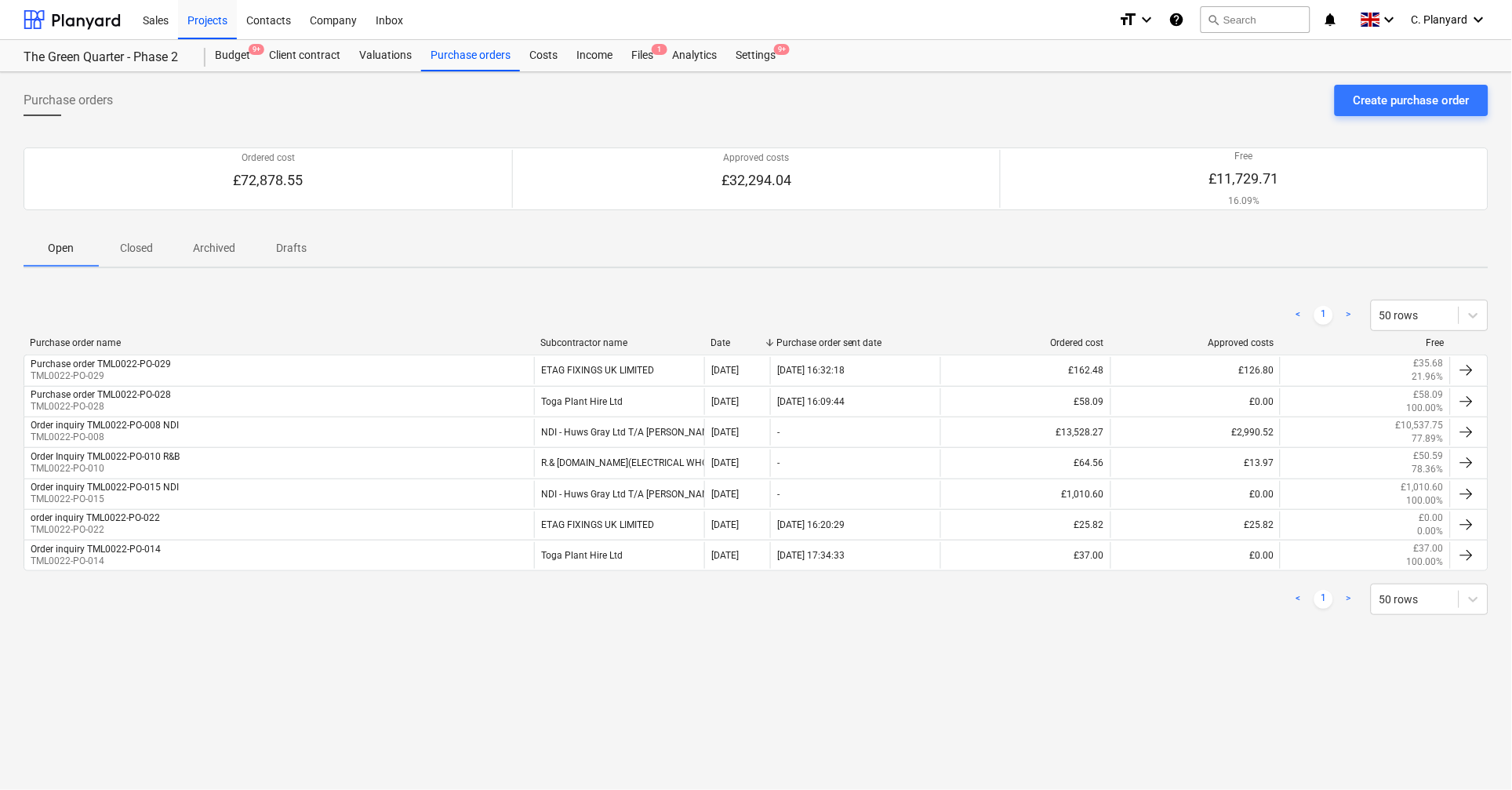
click at [135, 251] on p "Closed" at bounding box center [136, 248] width 38 height 17
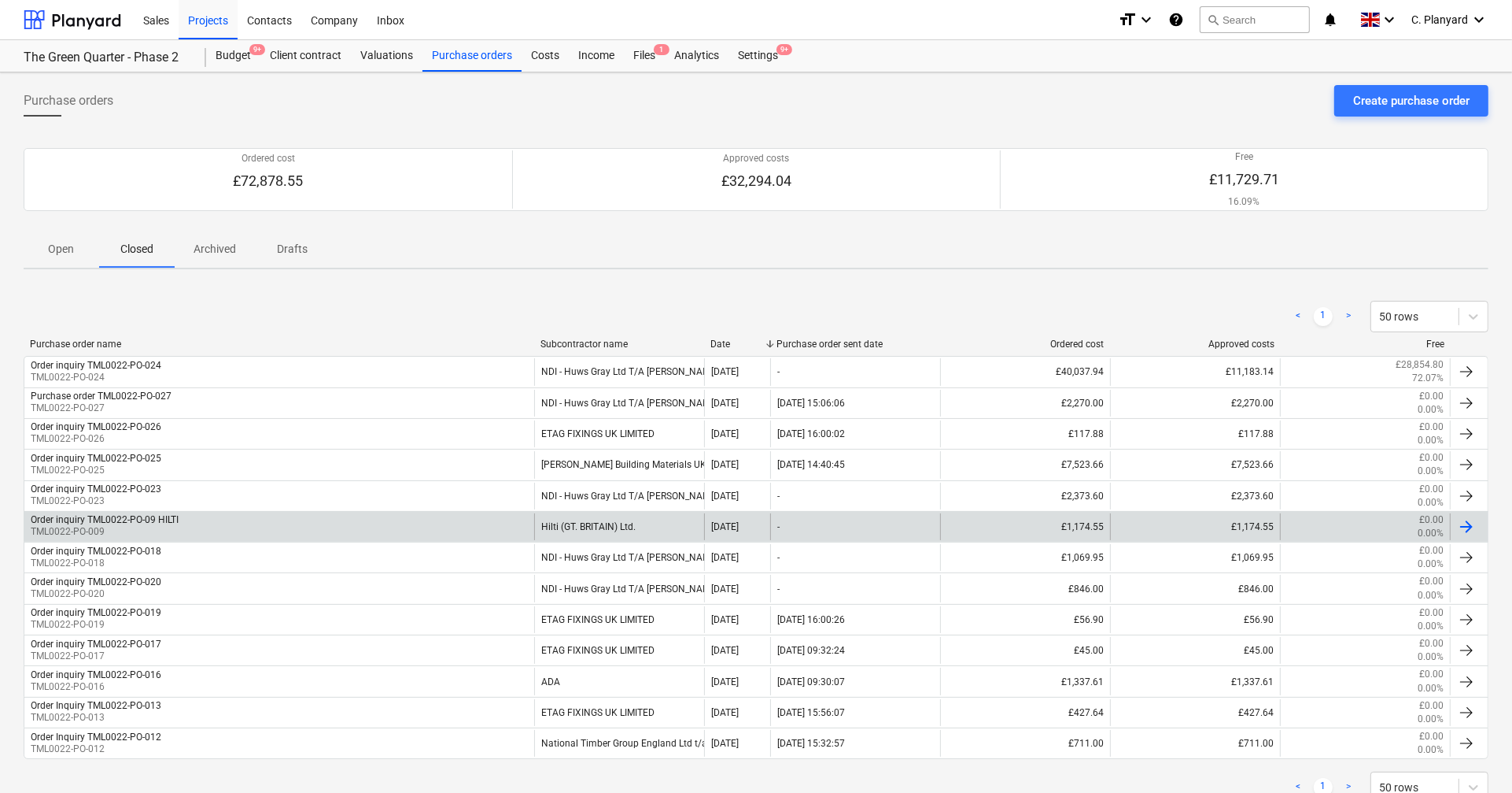
click at [159, 513] on div "Order inquiry TML0022-PO-09 HILTI TML0022-PO-009" at bounding box center [279, 526] width 510 height 27
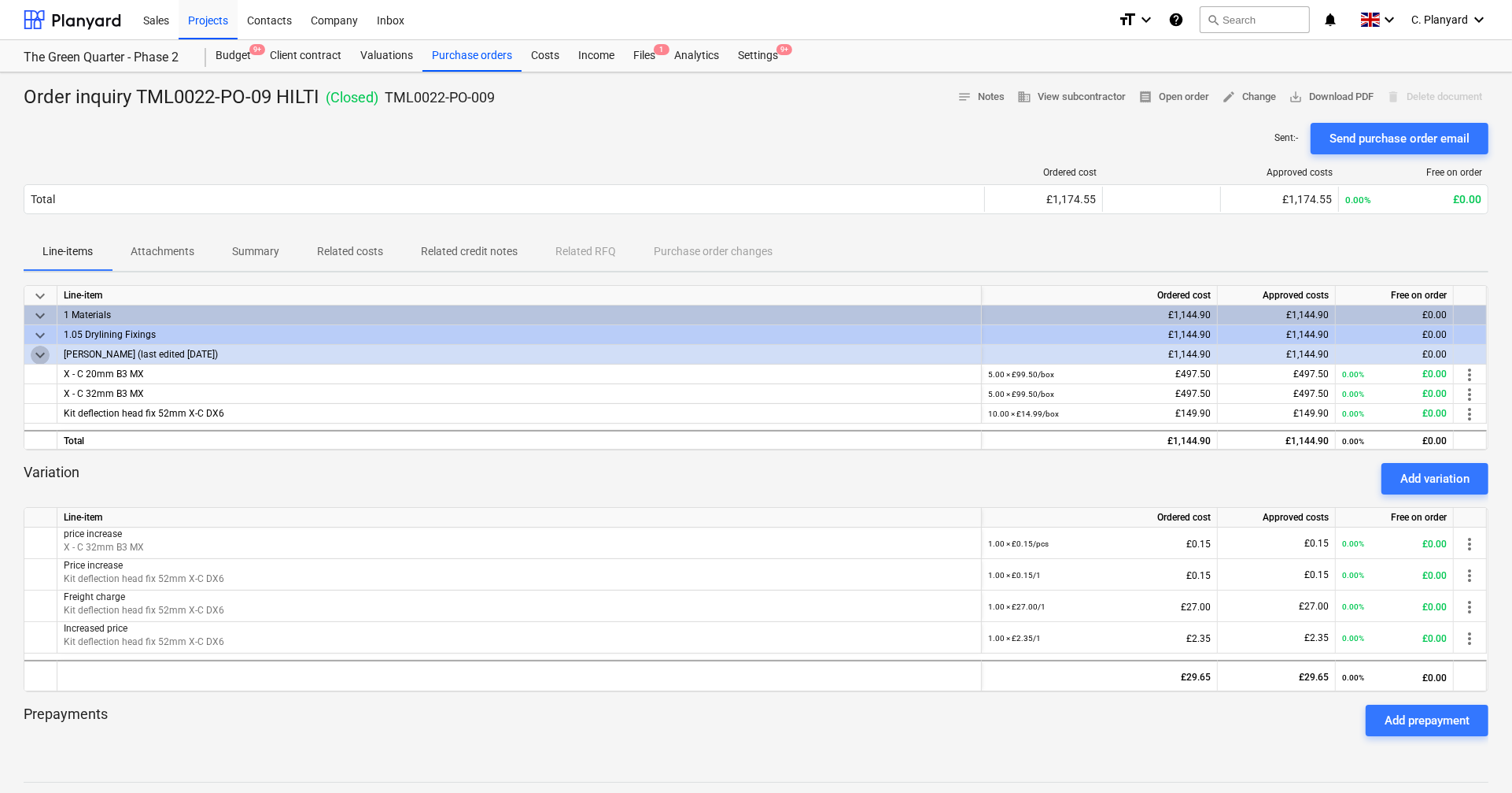
click at [43, 349] on span "keyboard_arrow_down" at bounding box center [40, 355] width 19 height 19
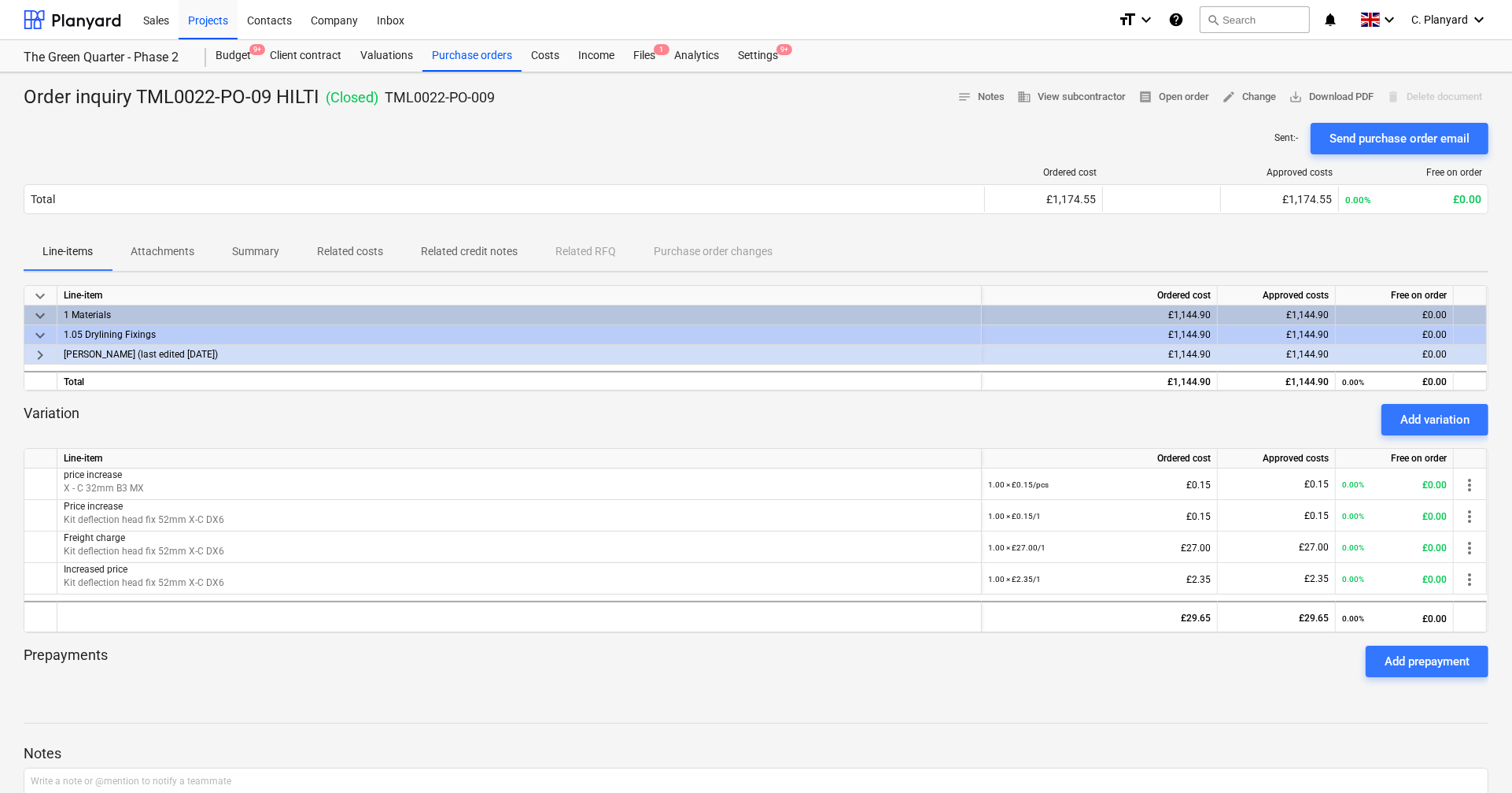
click at [43, 349] on span "keyboard_arrow_right" at bounding box center [40, 355] width 19 height 19
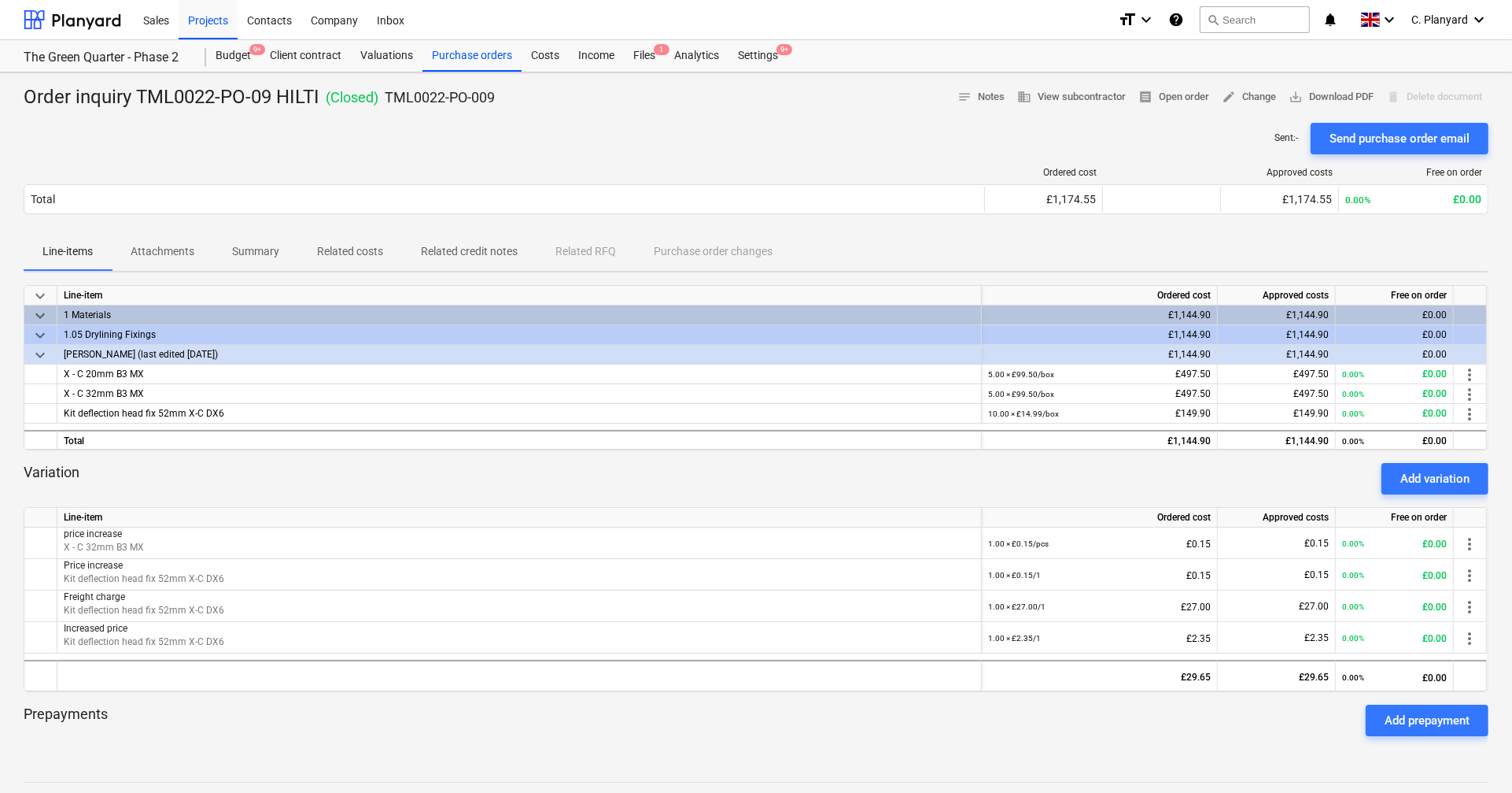
click at [258, 256] on p "Summary" at bounding box center [255, 251] width 47 height 17
click at [268, 266] on button "Summary" at bounding box center [255, 252] width 85 height 38
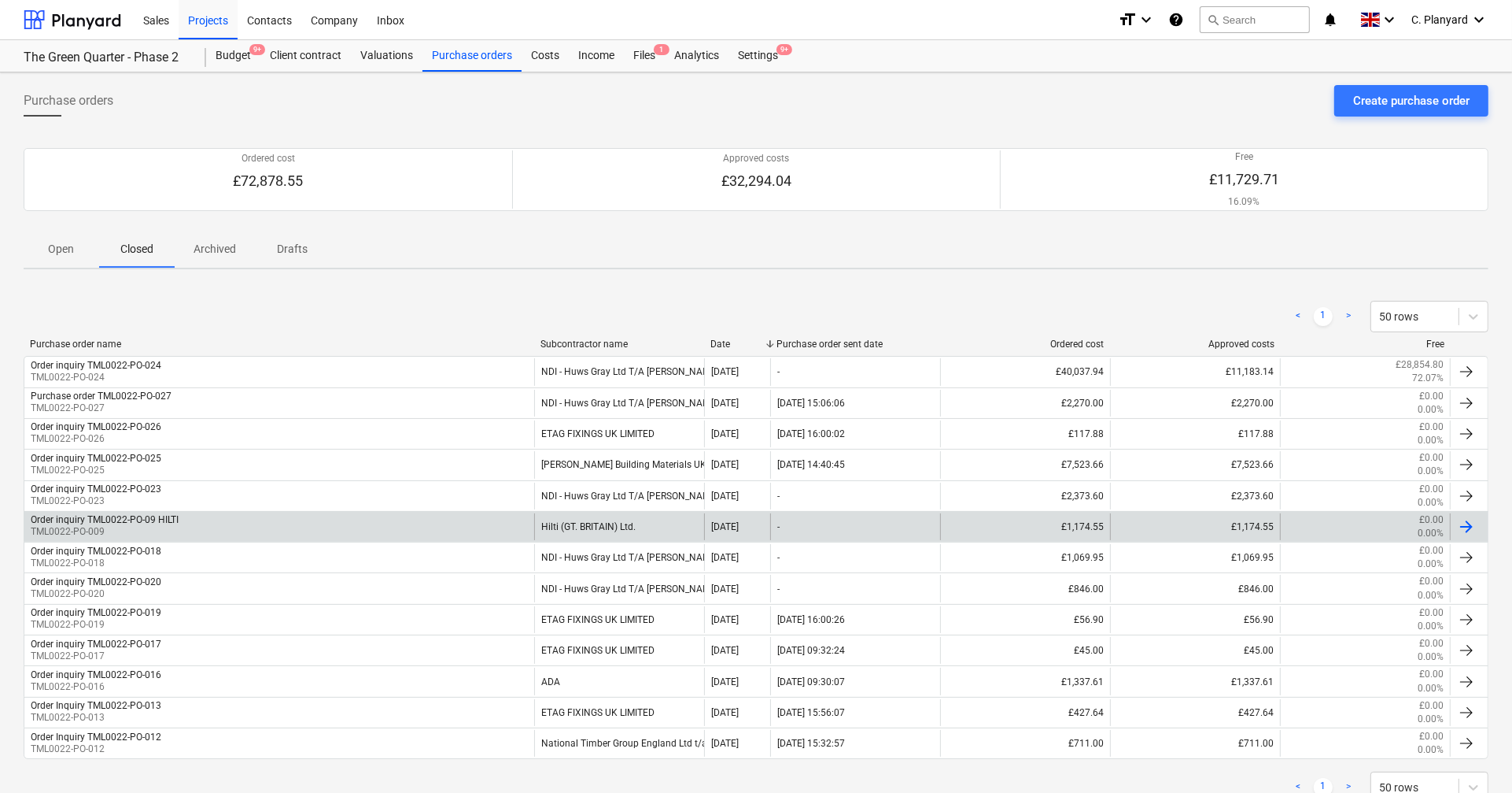
scroll to position [24, 0]
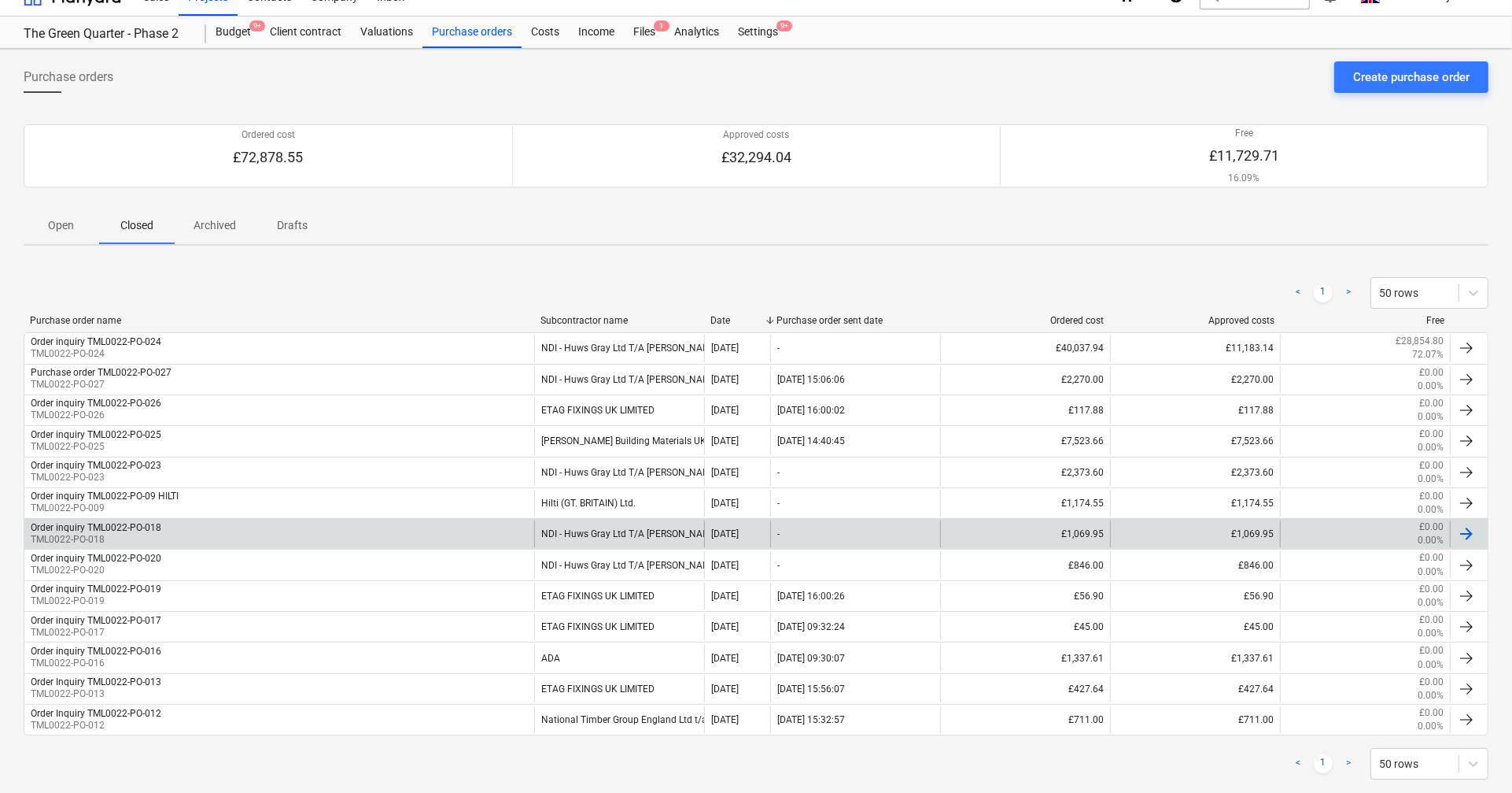
click at [137, 532] on div "Order inquiry TML0022-PO-018" at bounding box center [96, 527] width 130 height 11
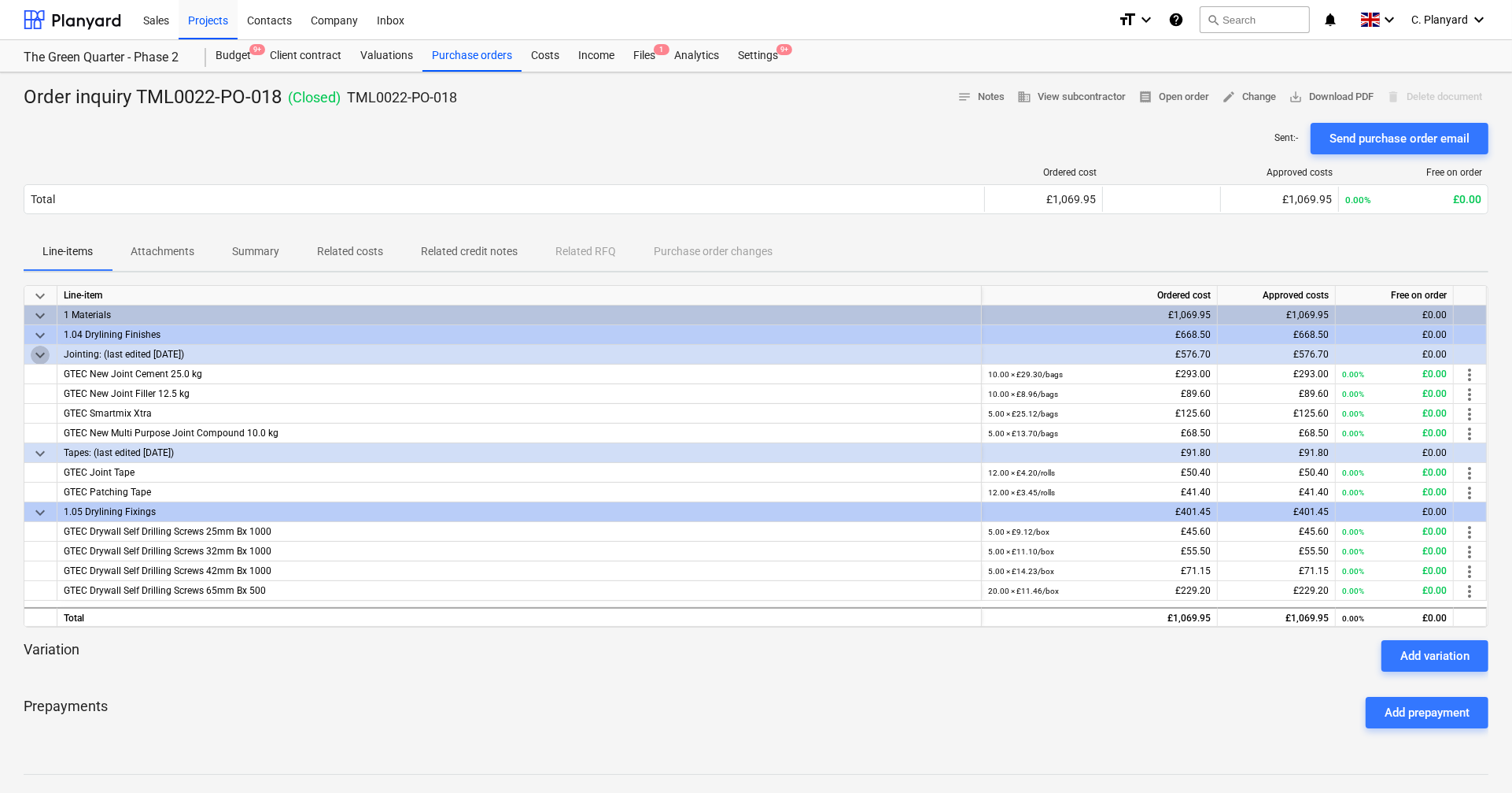
click at [39, 361] on span "keyboard_arrow_down" at bounding box center [40, 355] width 19 height 19
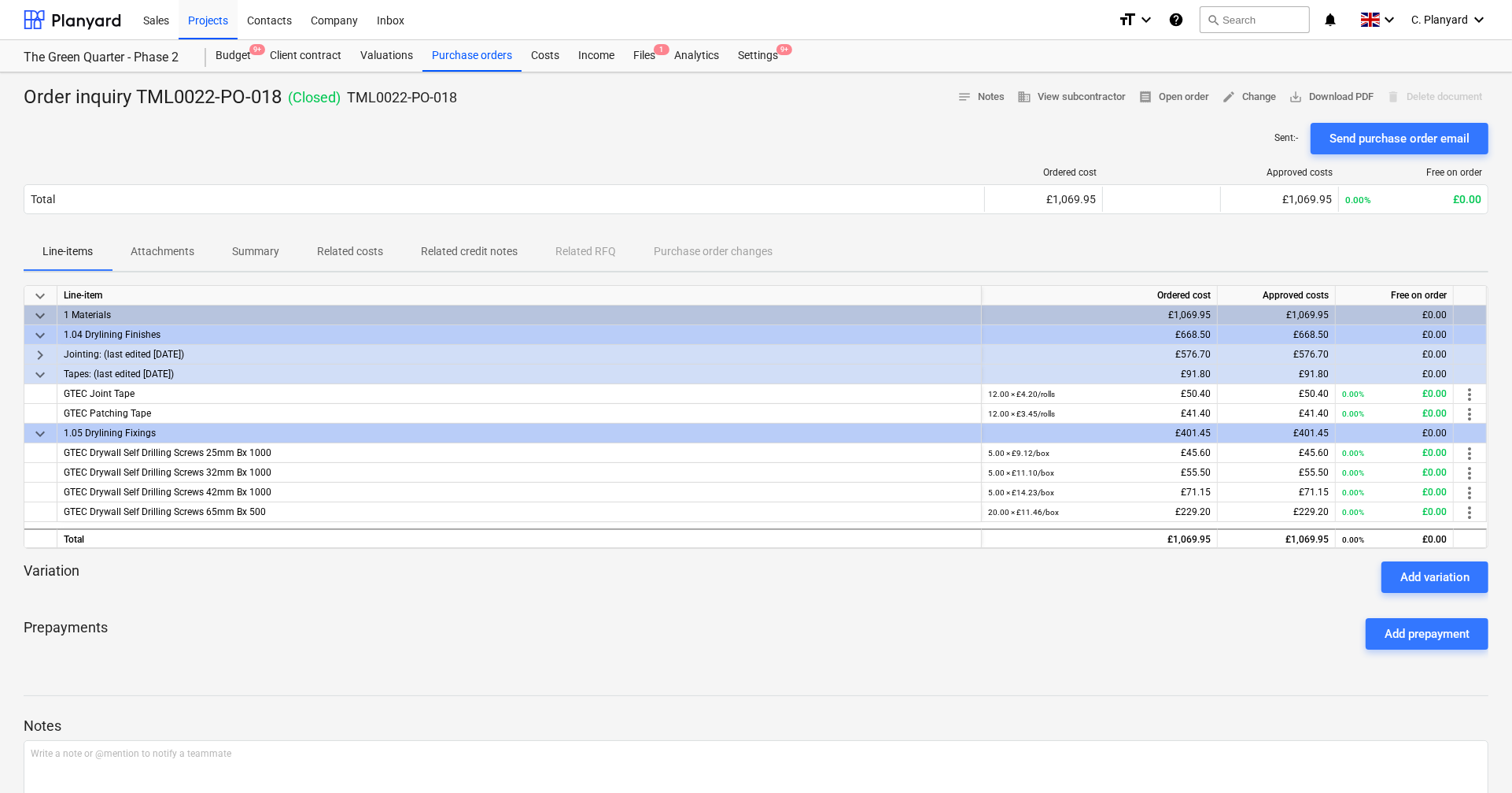
click at [39, 359] on span "keyboard_arrow_right" at bounding box center [40, 355] width 19 height 19
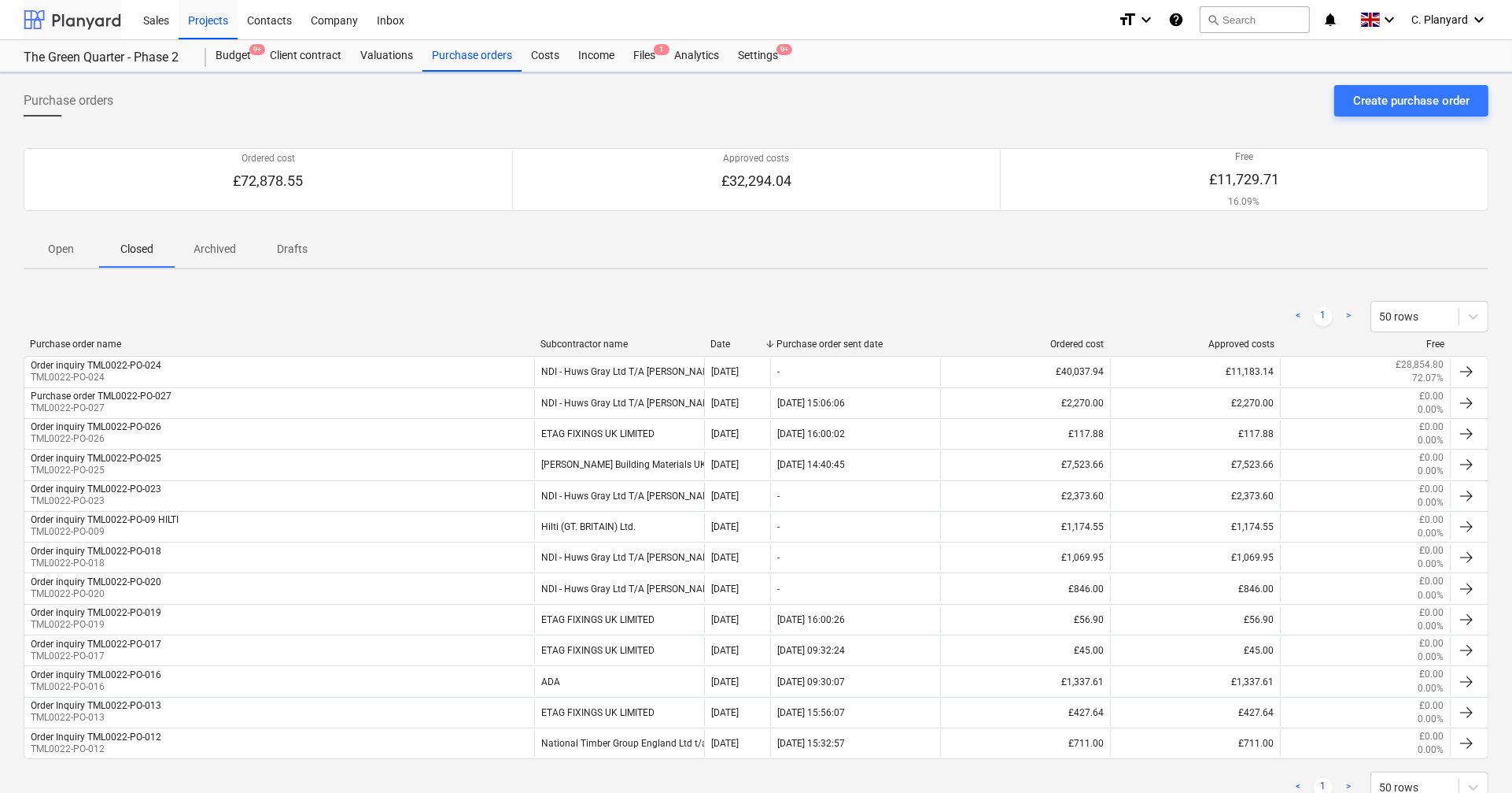
scroll to position [24, 0]
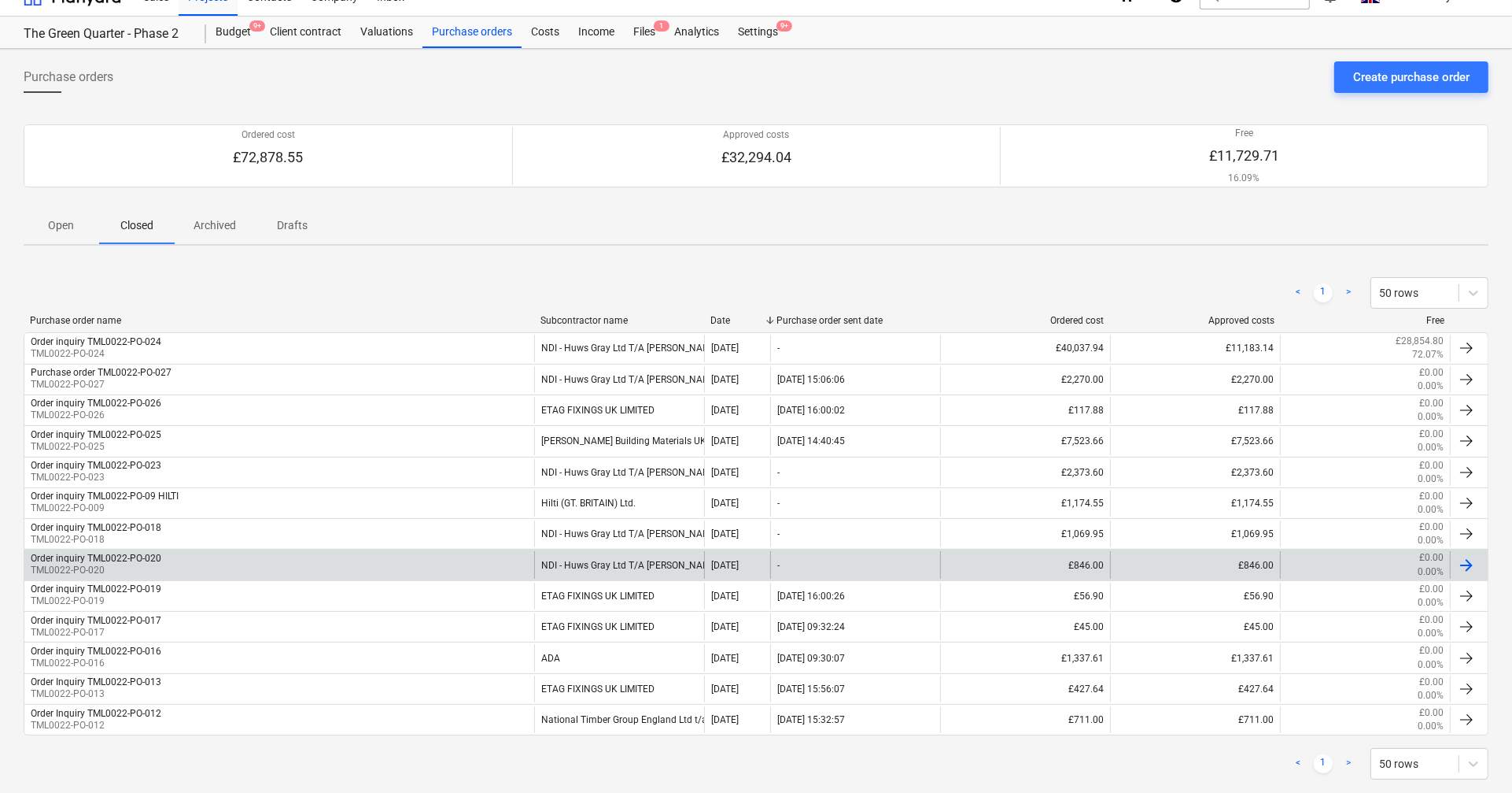
click at [140, 562] on div "Order inquiry TML0022-PO-020" at bounding box center [96, 558] width 130 height 11
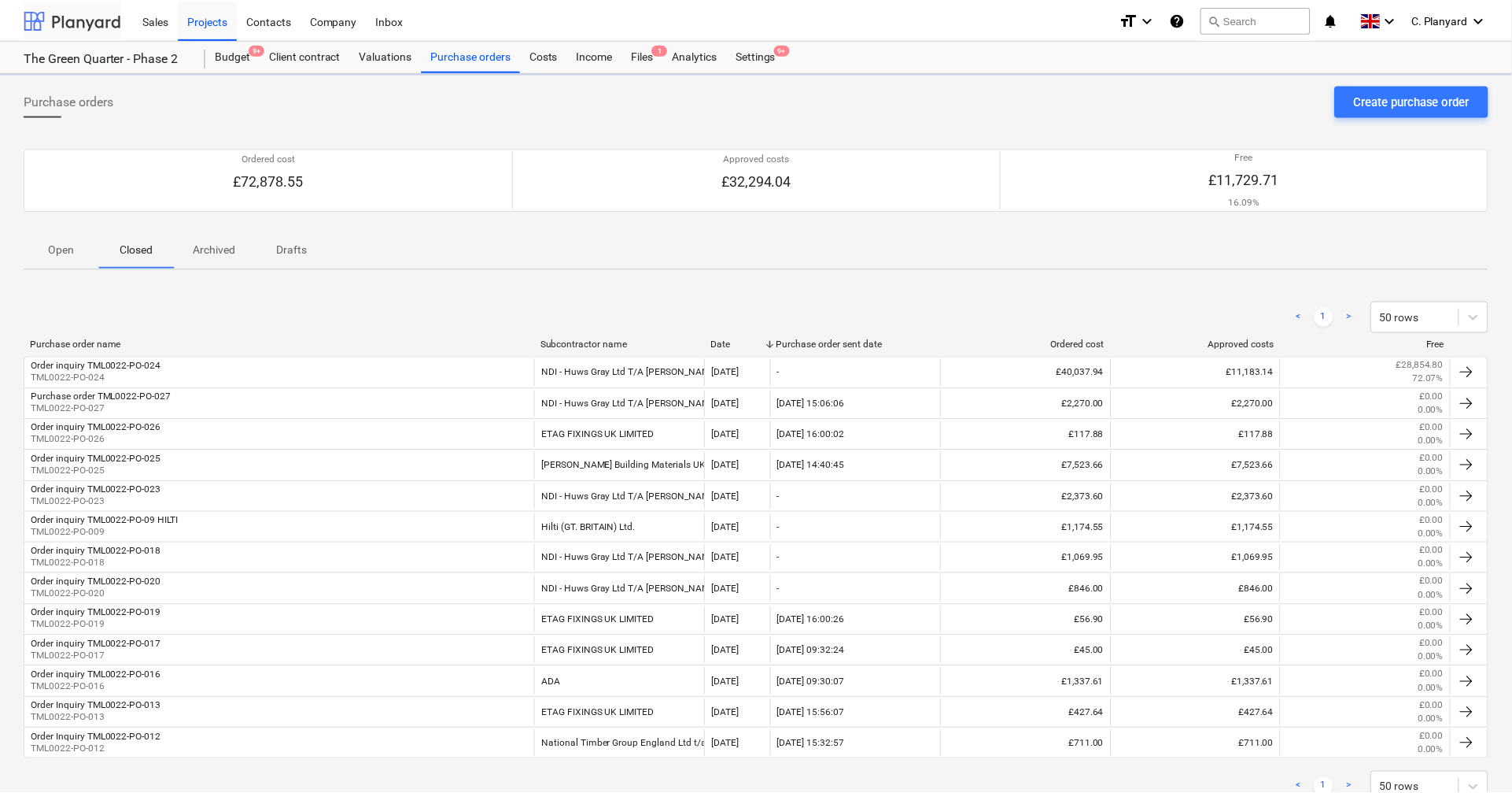
scroll to position [24, 0]
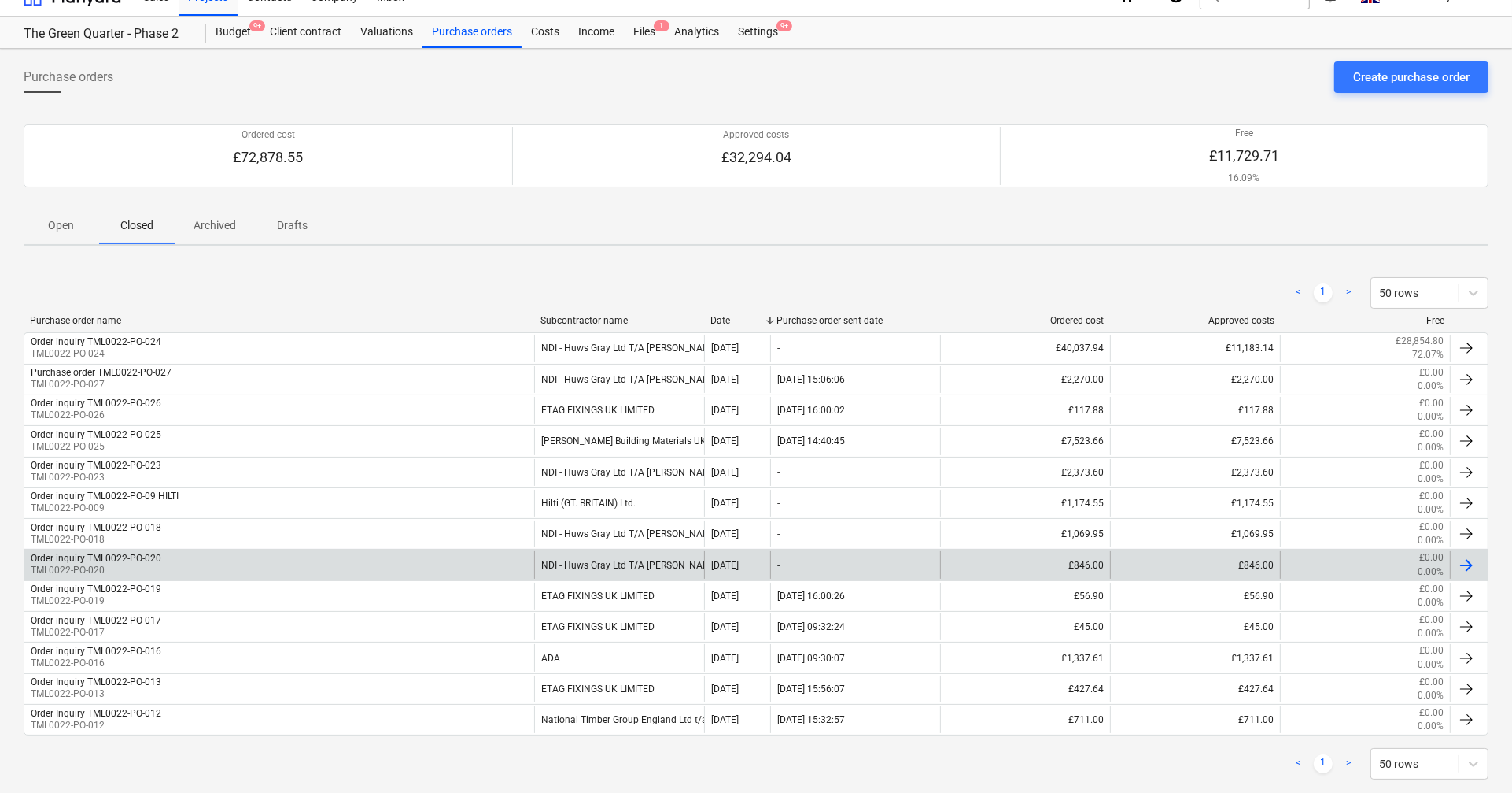
click at [136, 556] on div "Order inquiry TML0022-PO-020" at bounding box center [96, 558] width 130 height 11
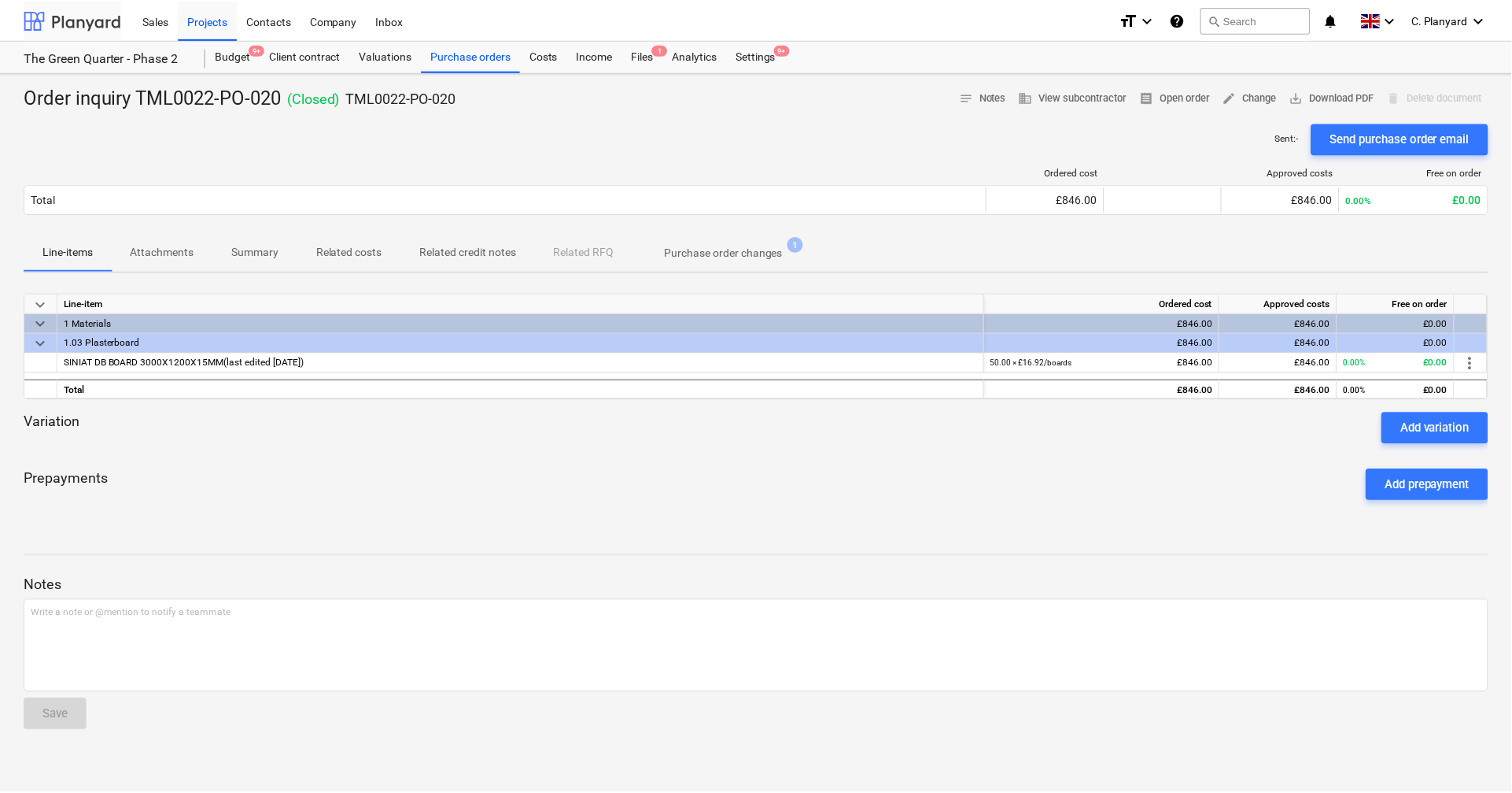
scroll to position [24, 0]
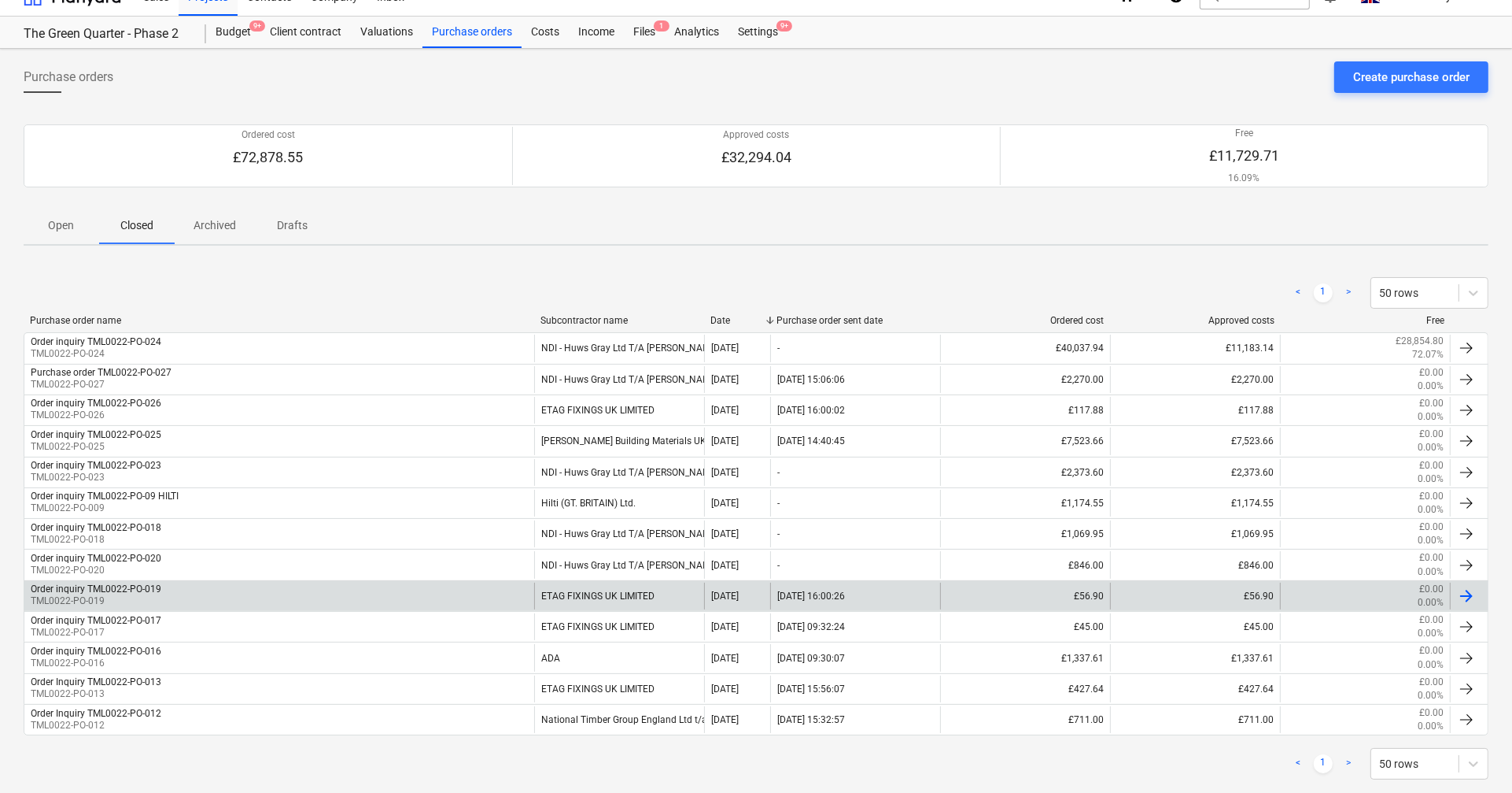
click at [142, 593] on div "Order inquiry TML0022-PO-019" at bounding box center [96, 588] width 130 height 11
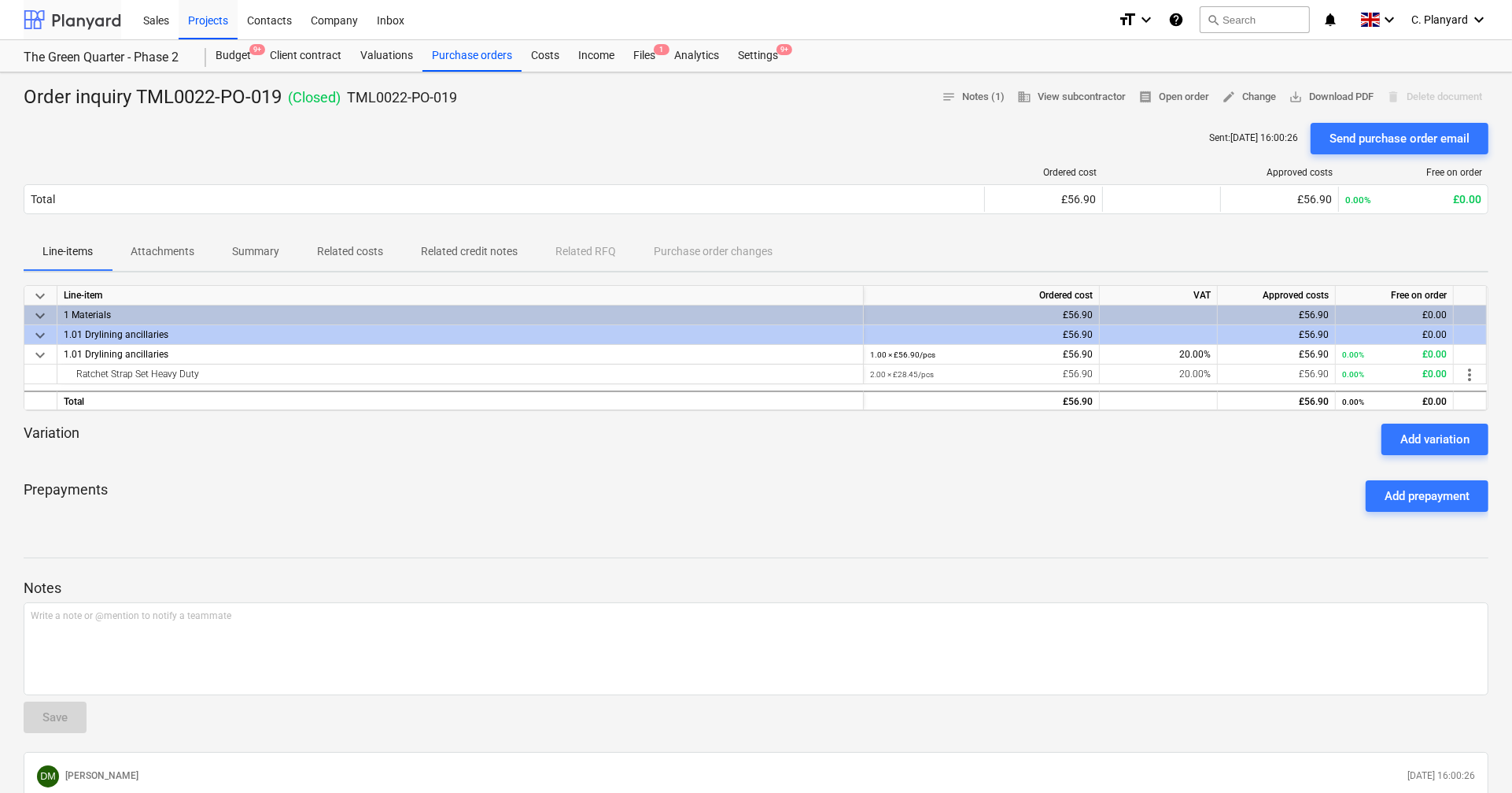
scroll to position [24, 0]
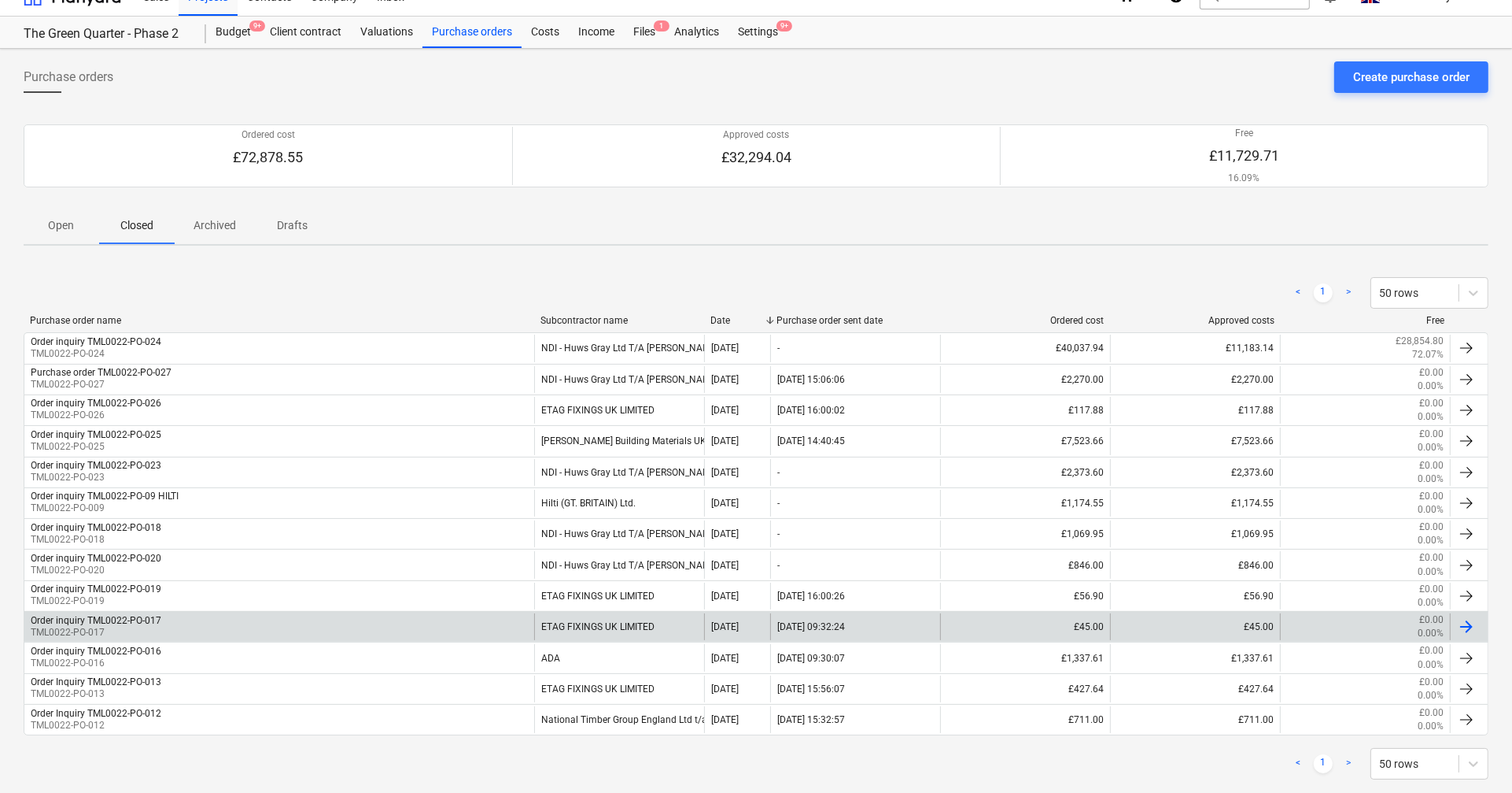
click at [149, 624] on div "Order inquiry TML0022-PO-017" at bounding box center [96, 620] width 130 height 11
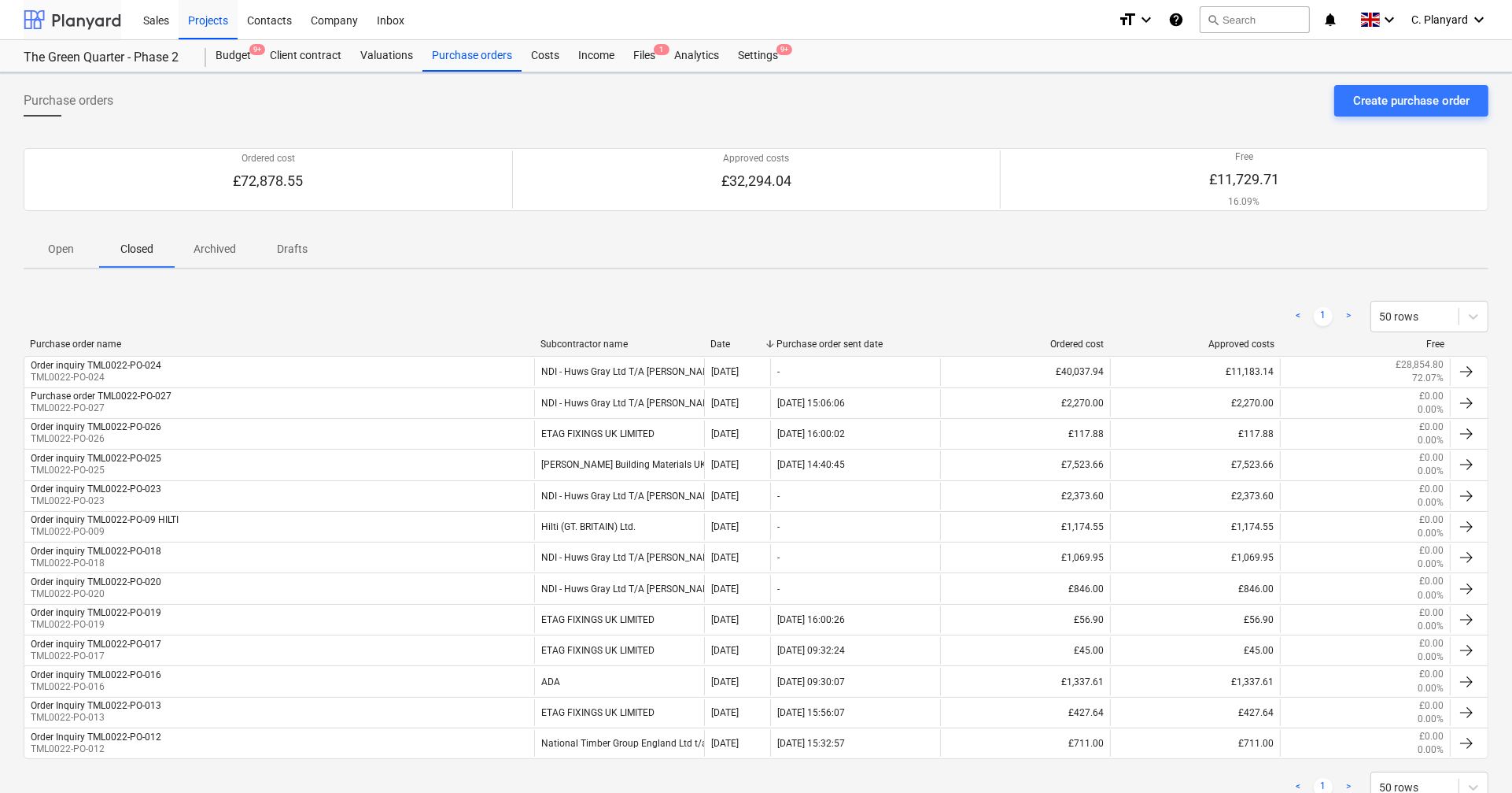
scroll to position [24, 0]
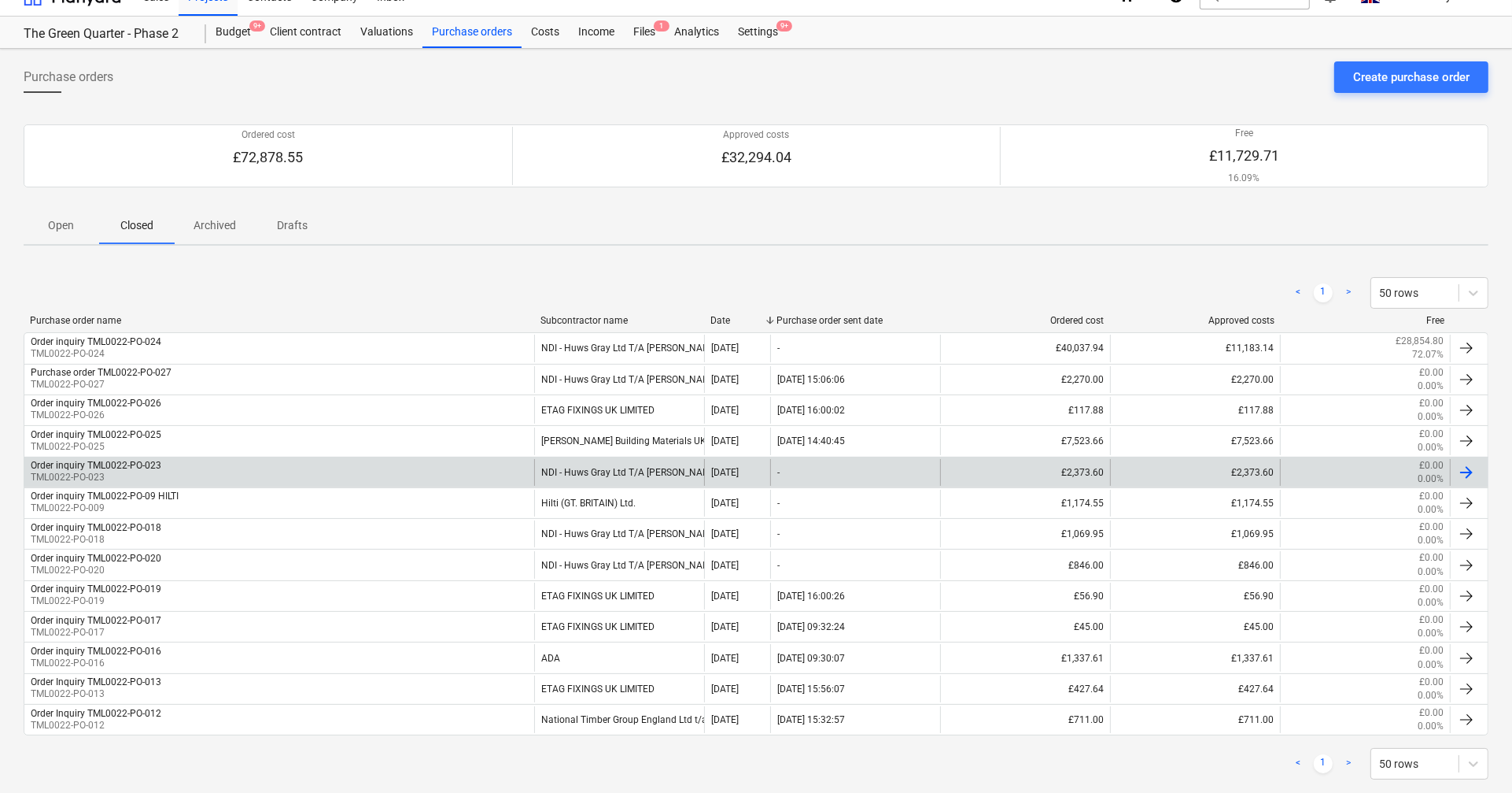
scroll to position [55, 0]
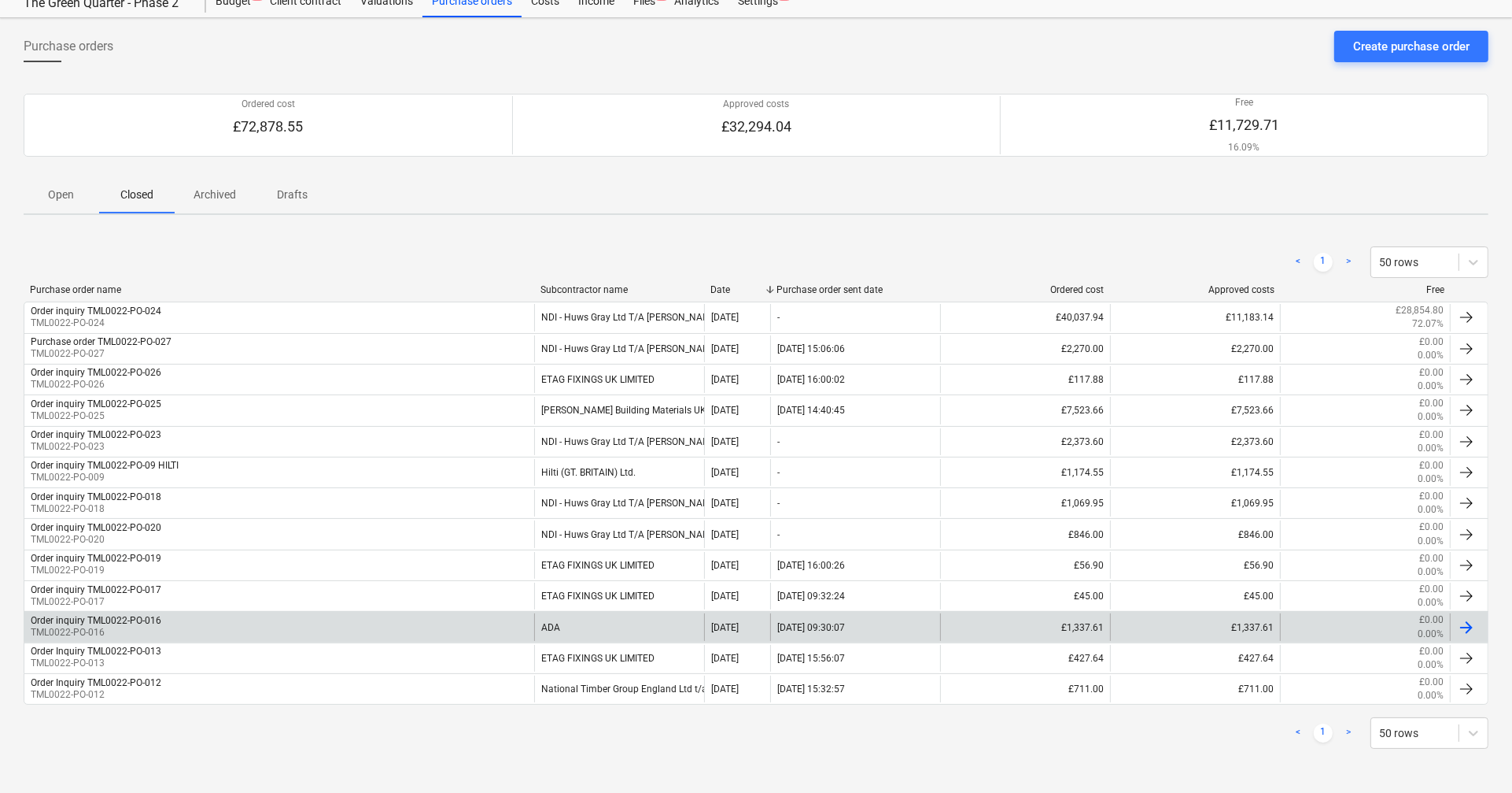
click at [148, 615] on div "Order inquiry TML0022-PO-016" at bounding box center [96, 620] width 130 height 11
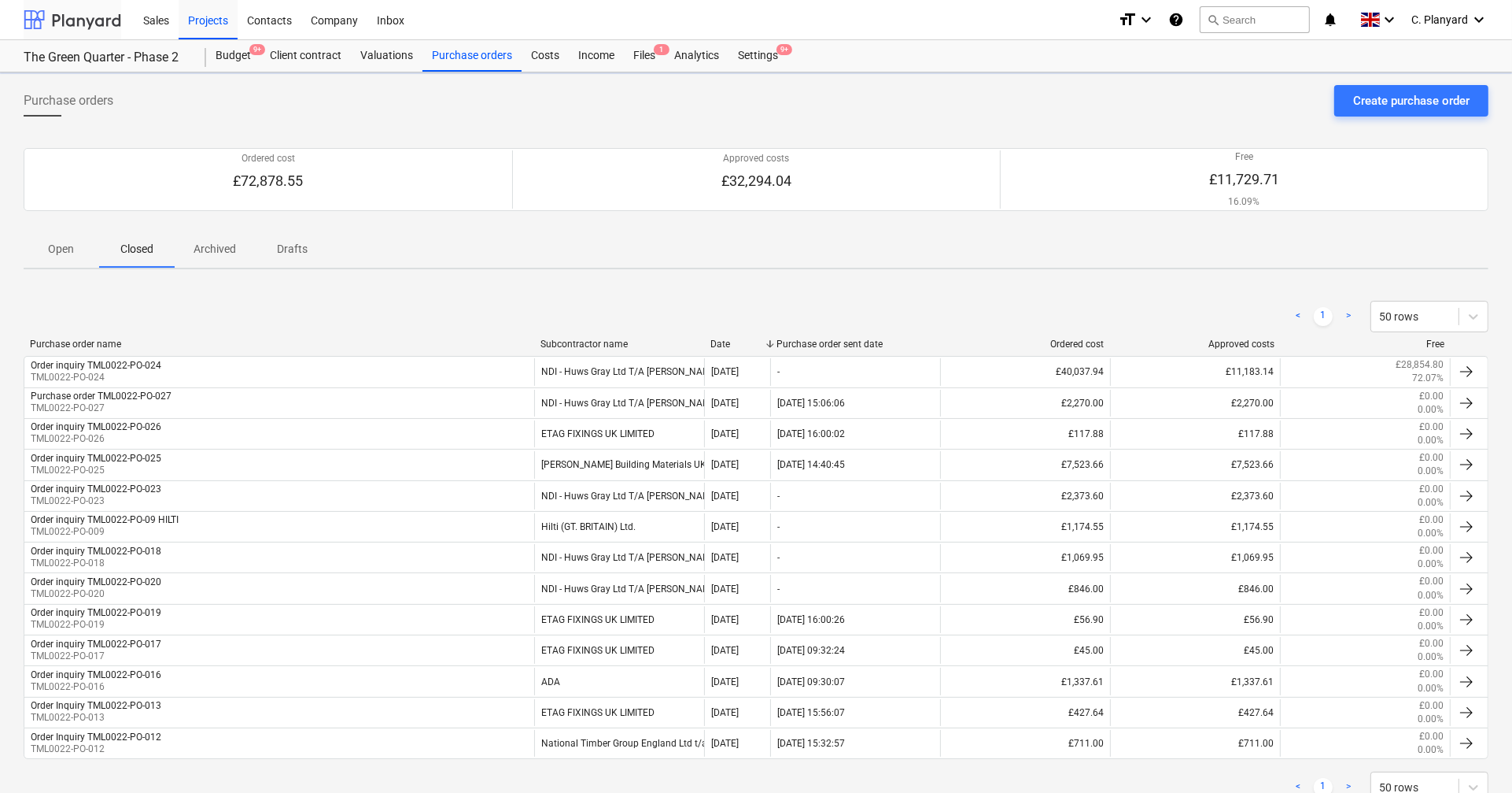
scroll to position [55, 0]
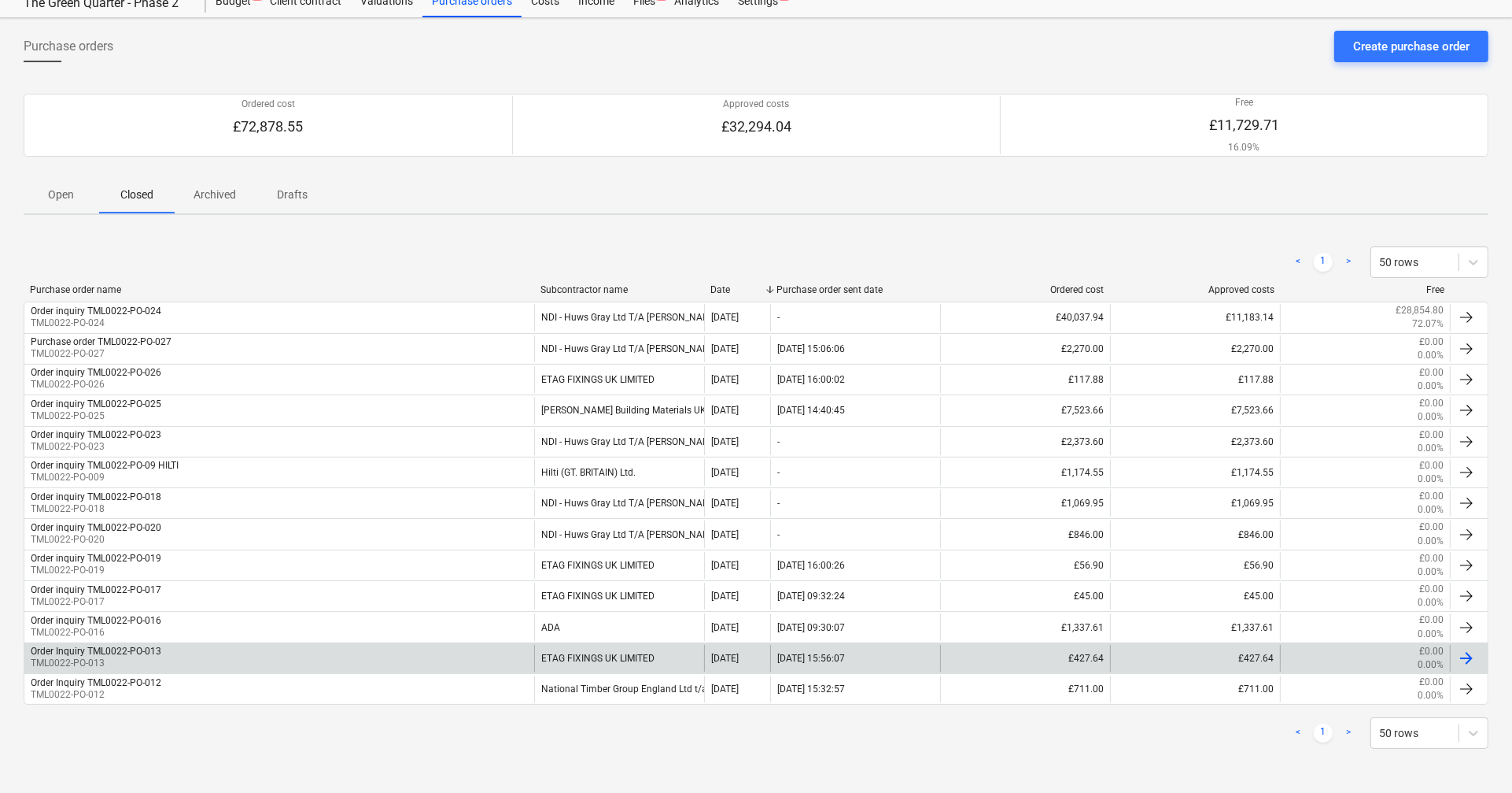
click at [147, 657] on p "TML0022-PO-013" at bounding box center [96, 662] width 130 height 13
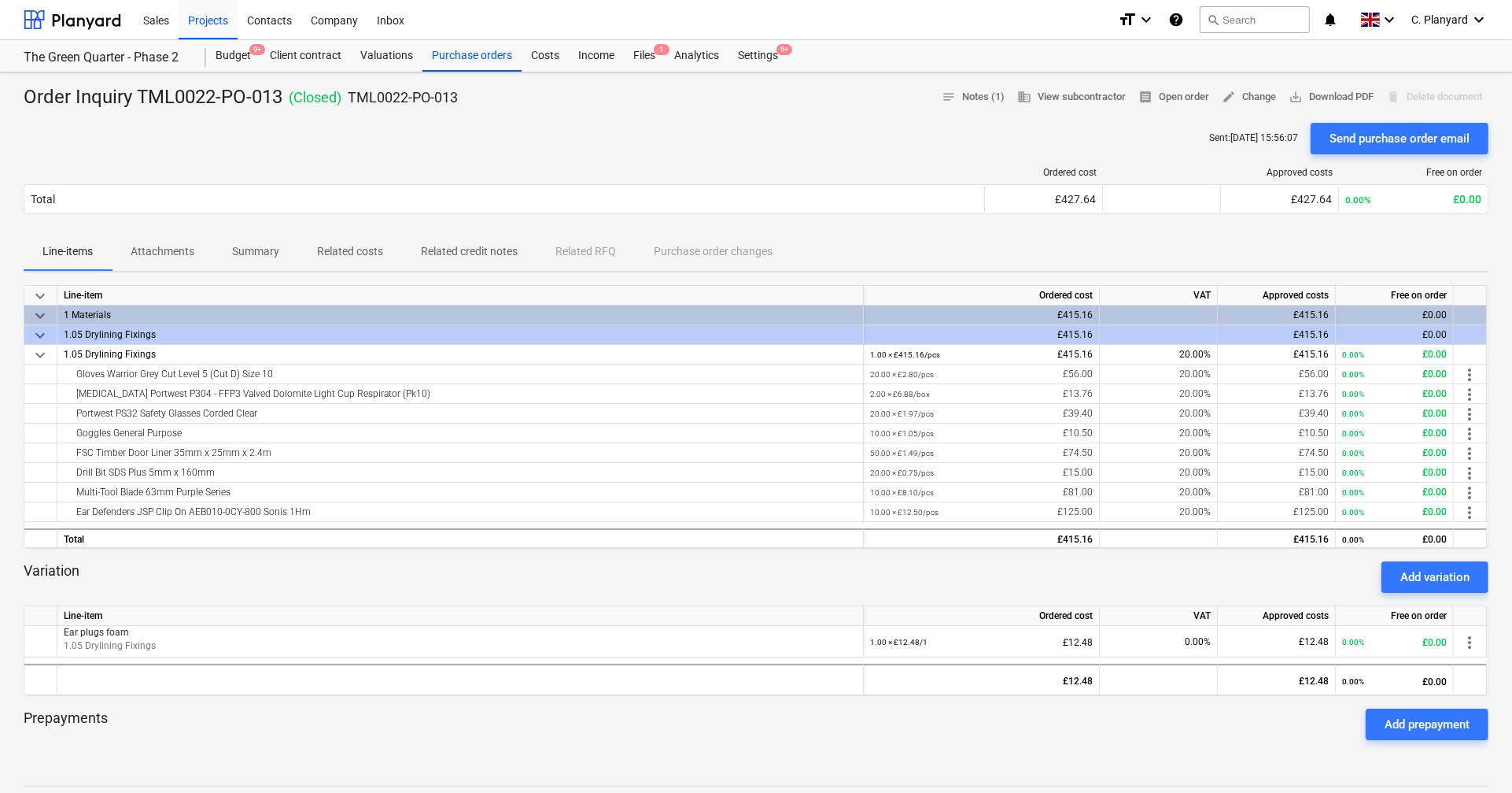
scroll to position [55, 0]
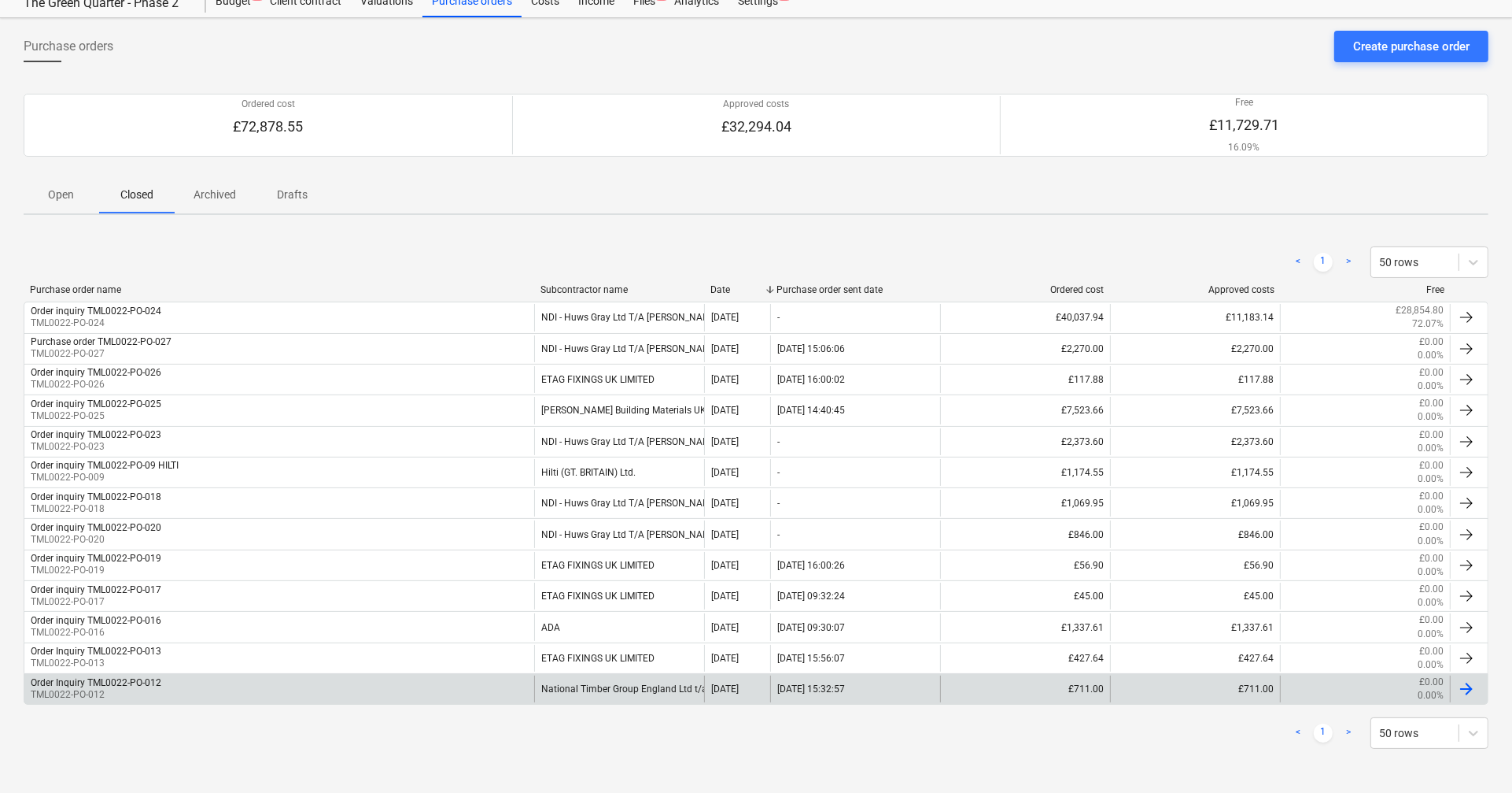
click at [147, 676] on div "Order Inquiry TML0022-PO-012" at bounding box center [96, 681] width 130 height 11
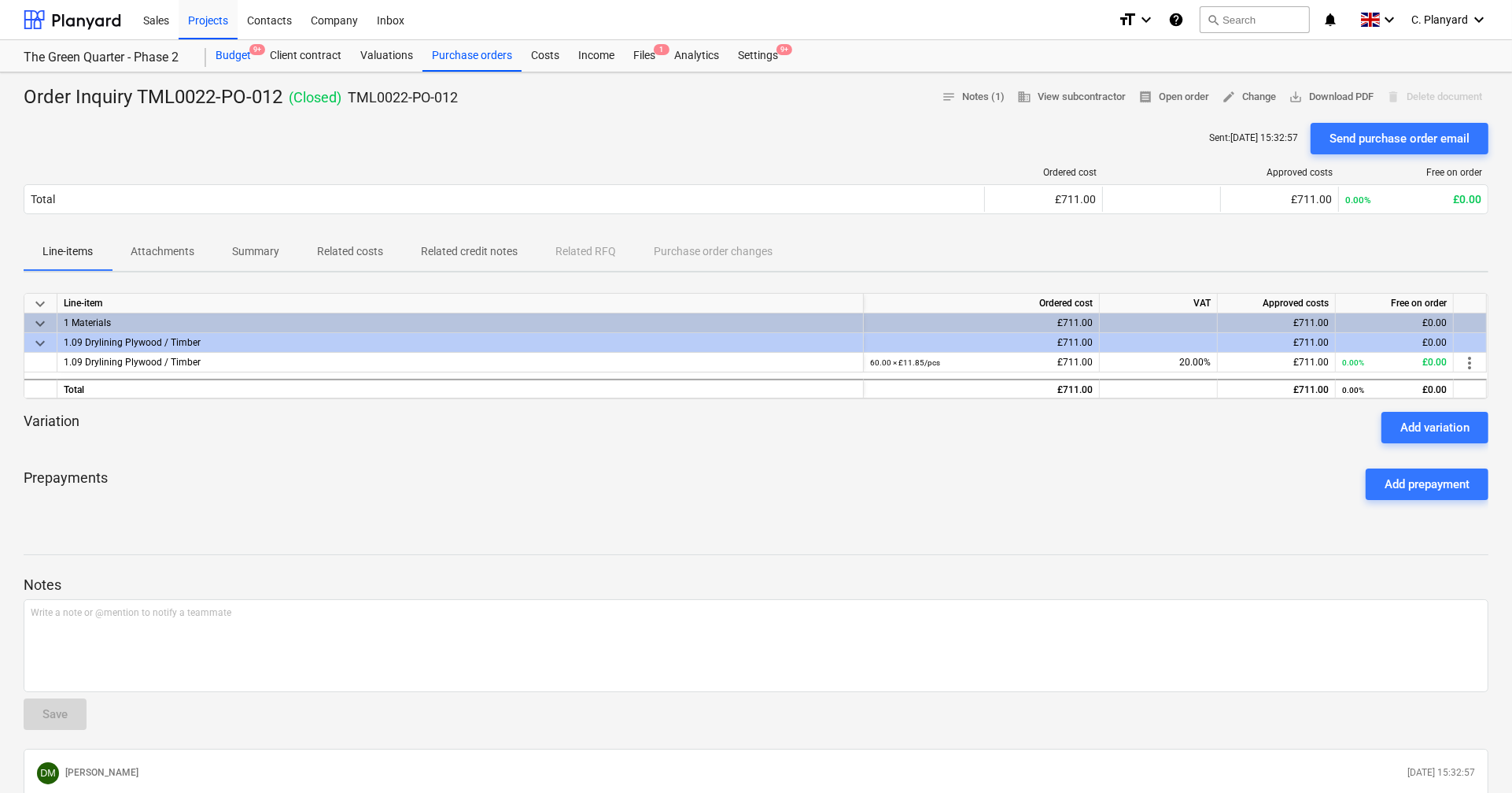
click at [252, 60] on div "Budget 9+" at bounding box center [233, 56] width 55 height 32
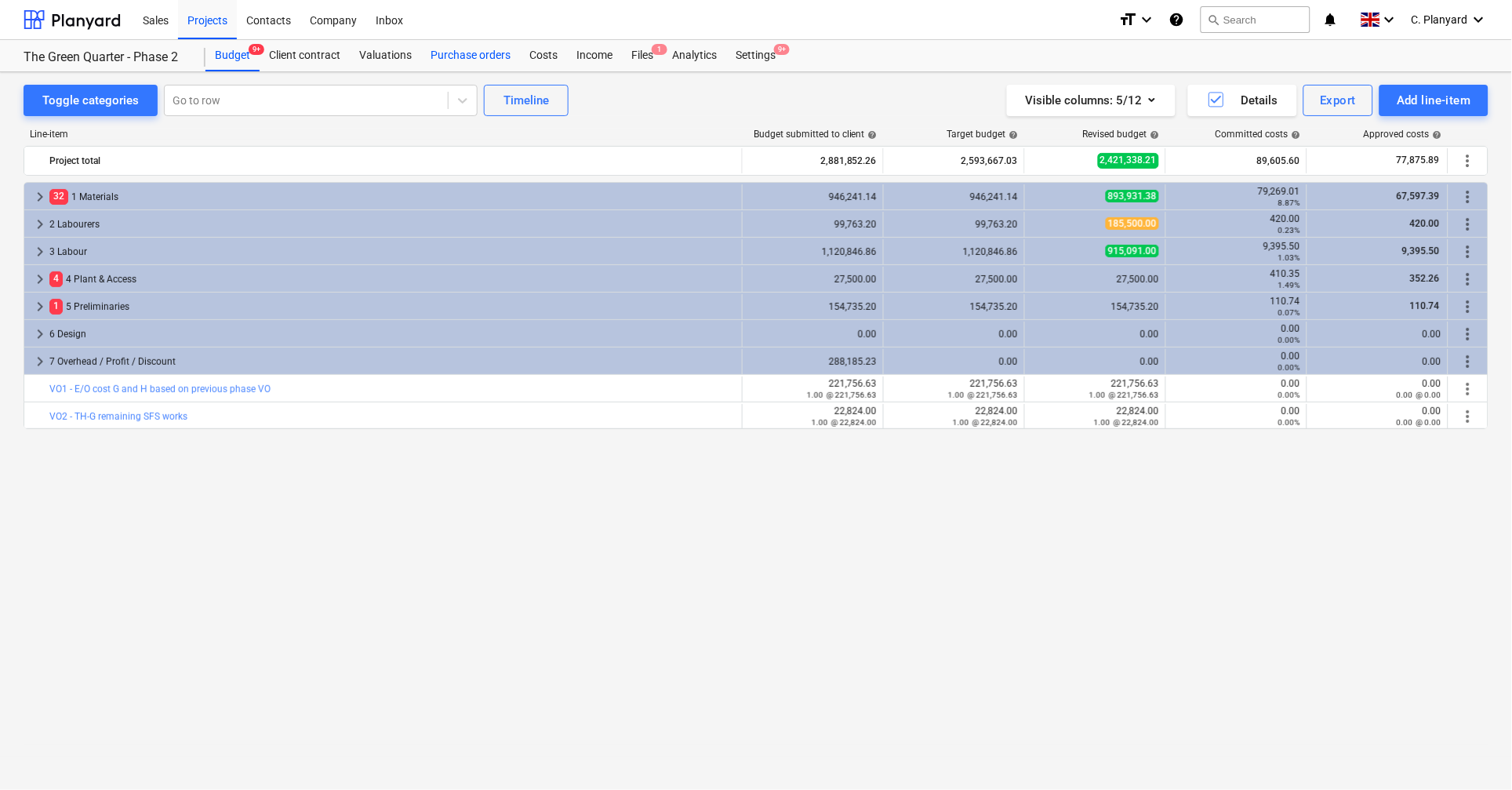
click at [471, 62] on div "Purchase orders" at bounding box center [471, 56] width 99 height 32
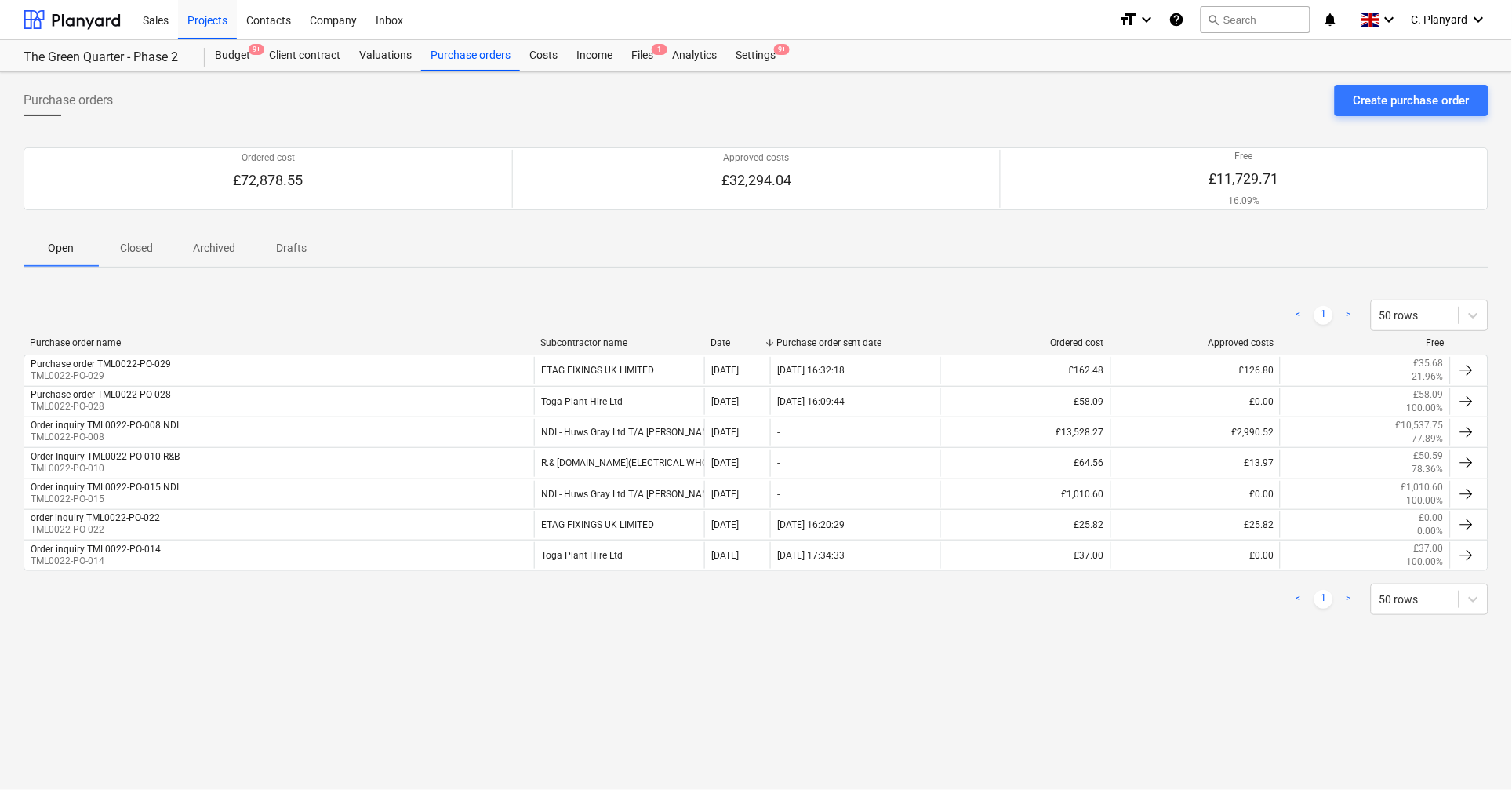
click at [125, 237] on span "Closed" at bounding box center [137, 248] width 75 height 26
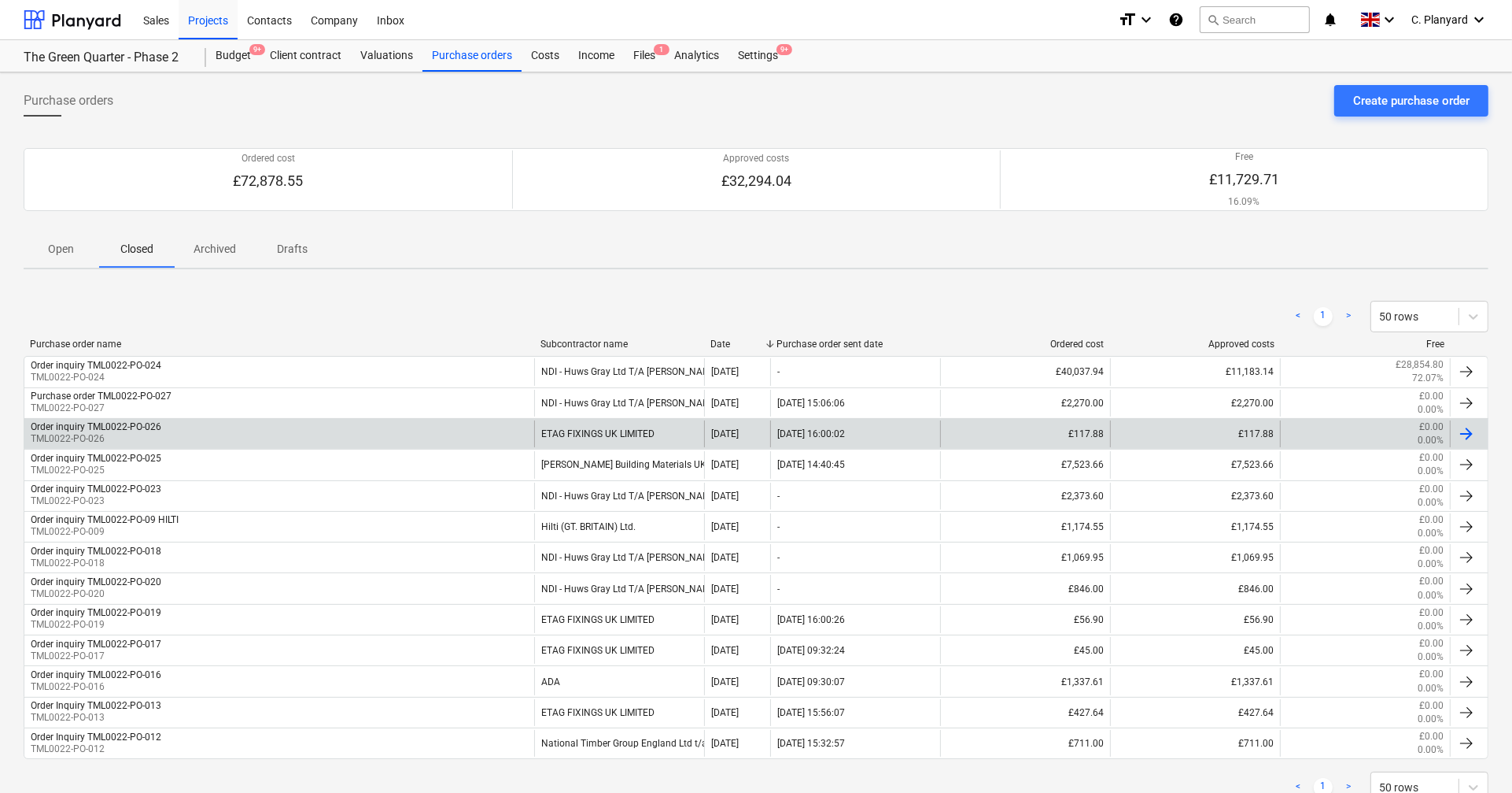
scroll to position [55, 0]
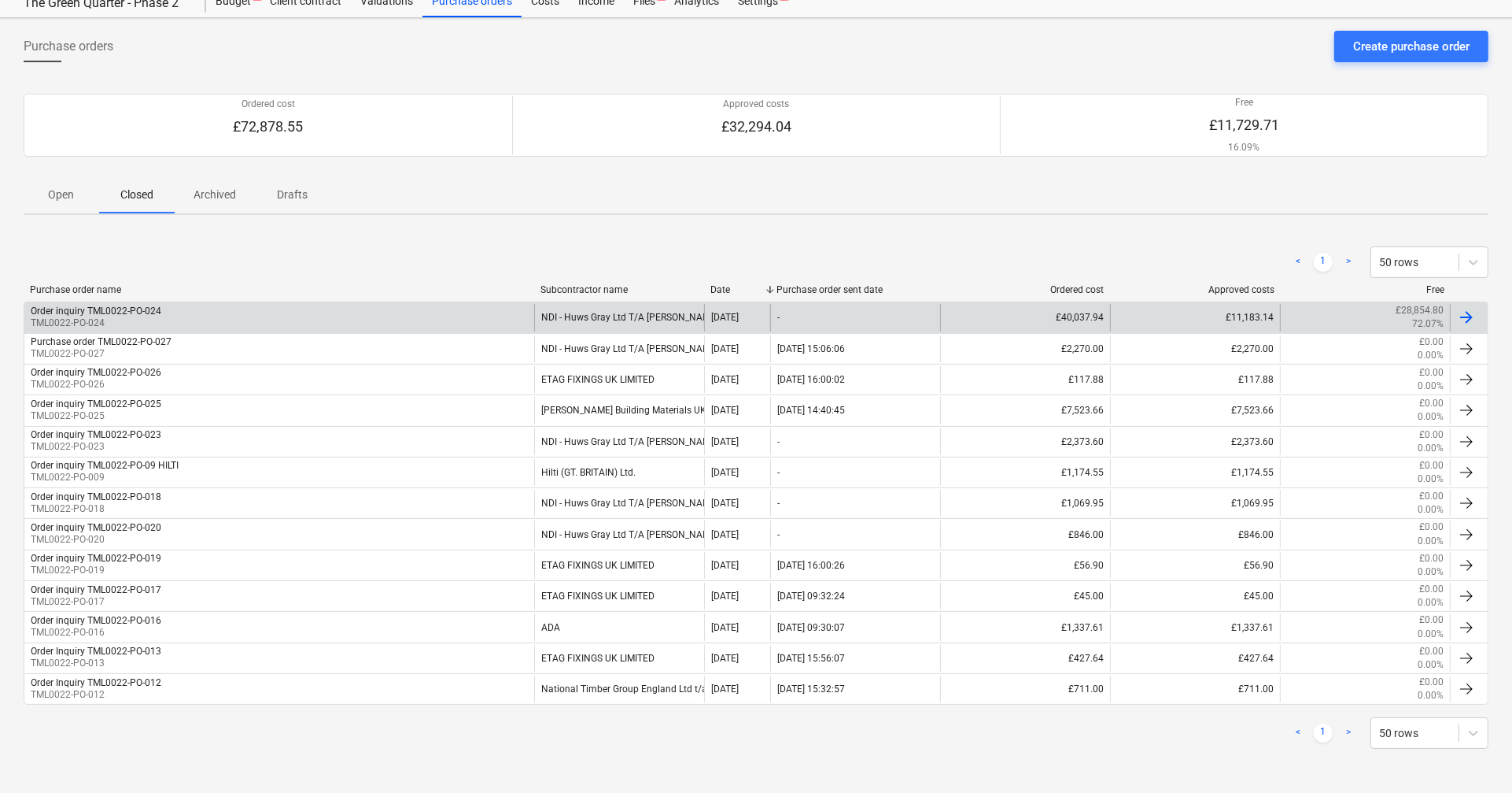
click at [123, 304] on div "Order inquiry TML0022-PO-024 TML0022-PO-024" at bounding box center [279, 317] width 510 height 27
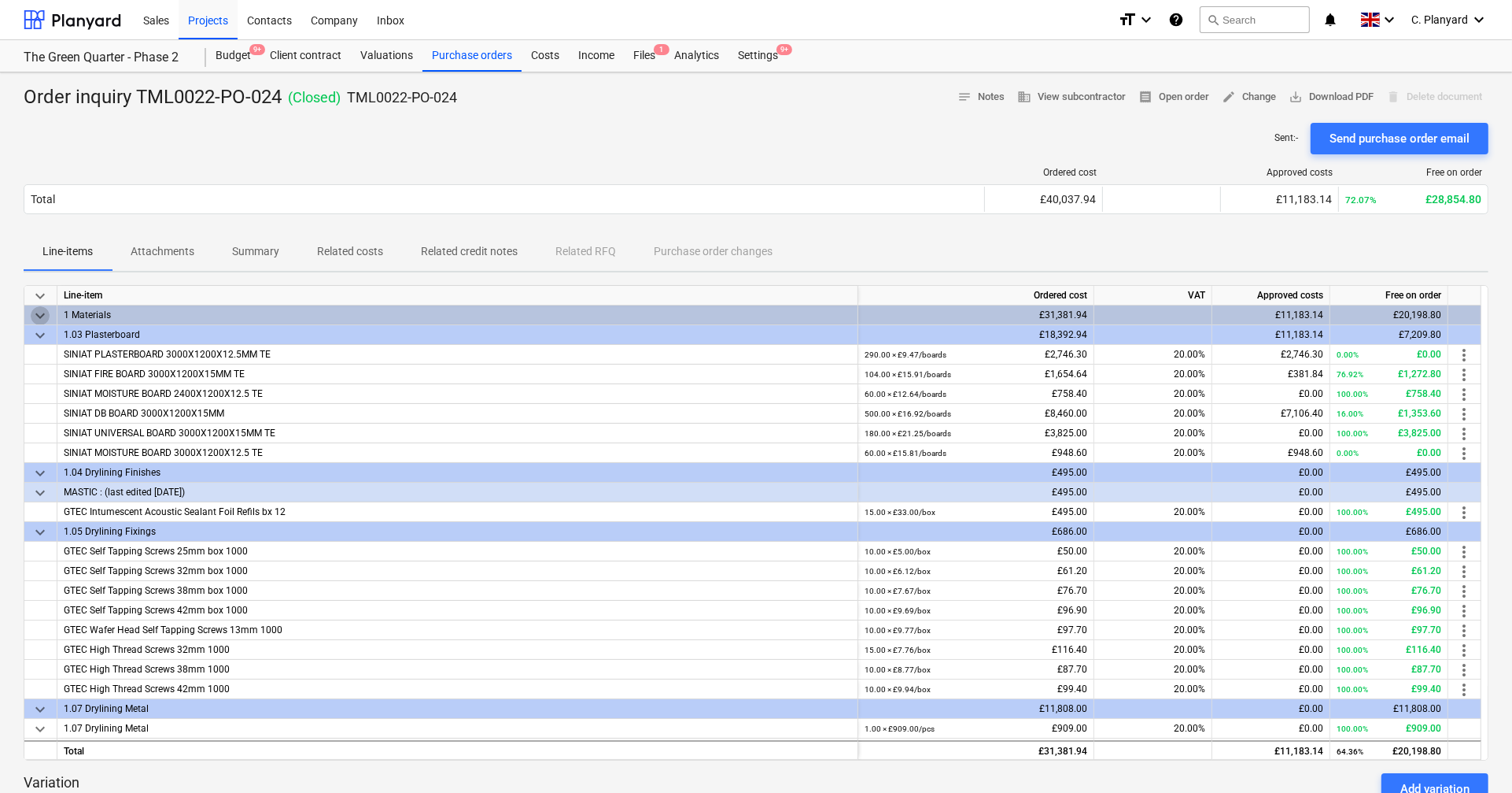
click at [48, 320] on span "keyboard_arrow_down" at bounding box center [40, 315] width 19 height 19
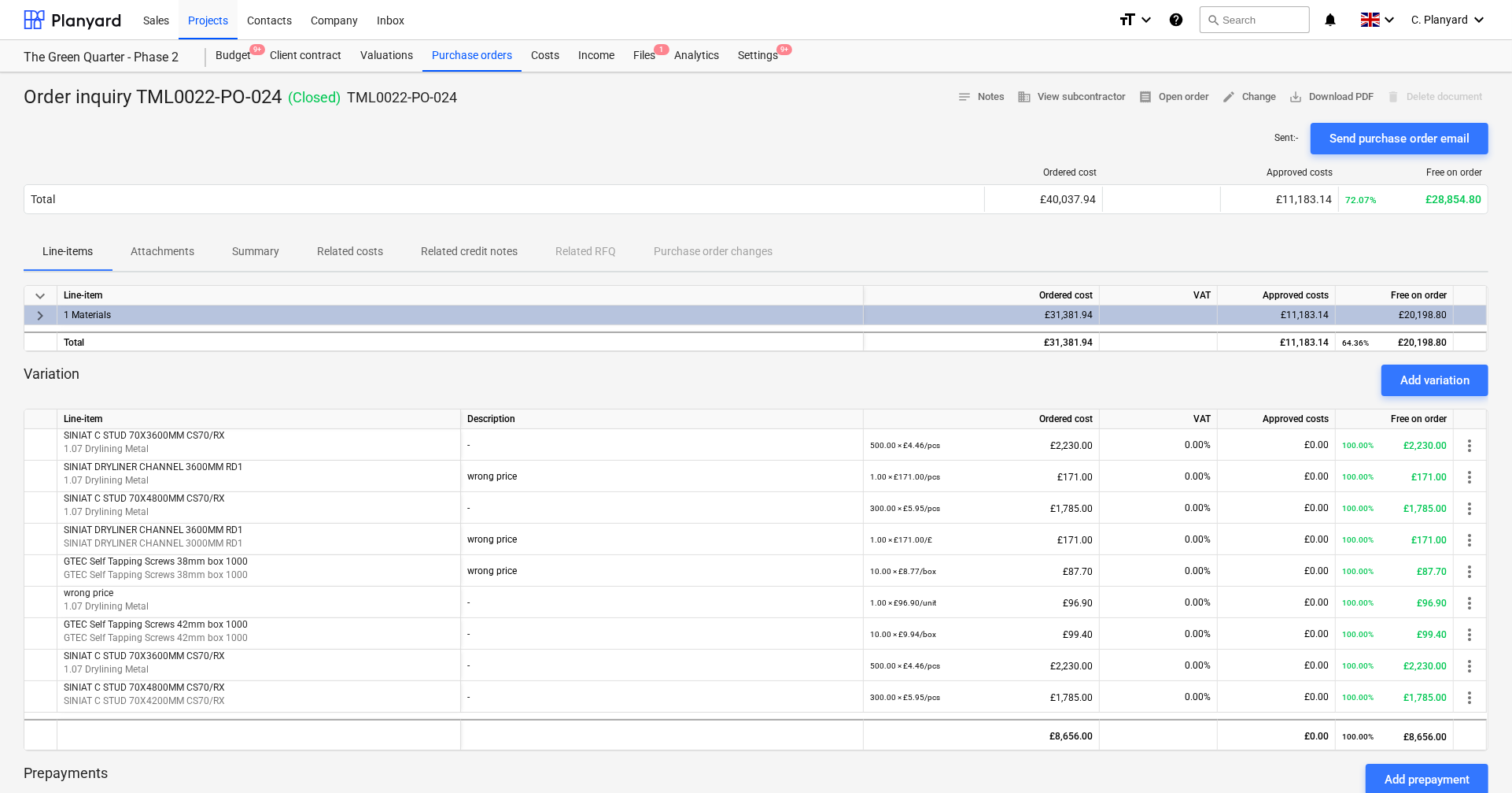
click at [42, 309] on span "keyboard_arrow_right" at bounding box center [40, 315] width 19 height 19
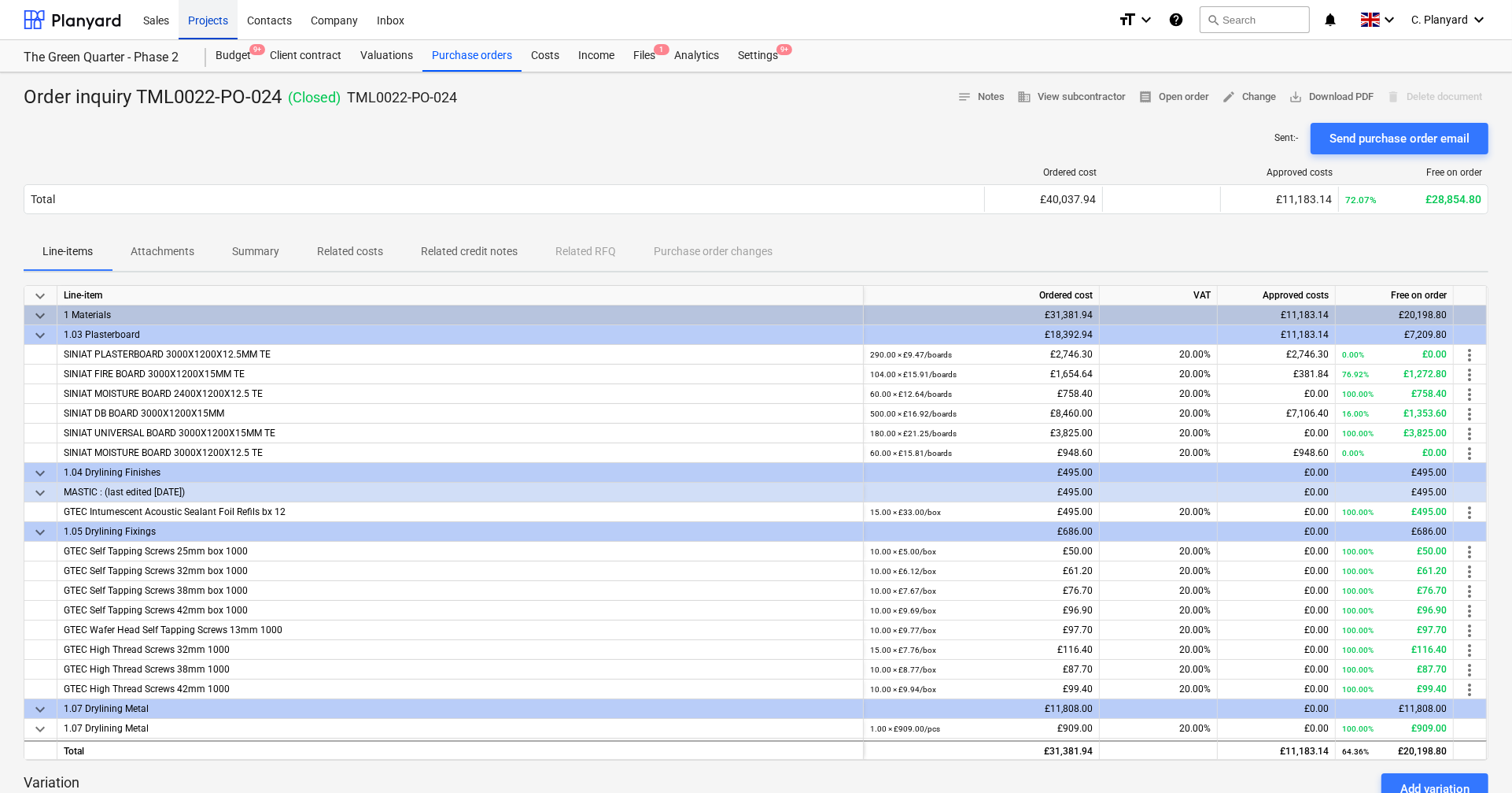
click at [203, 35] on div "Projects" at bounding box center [207, 19] width 59 height 40
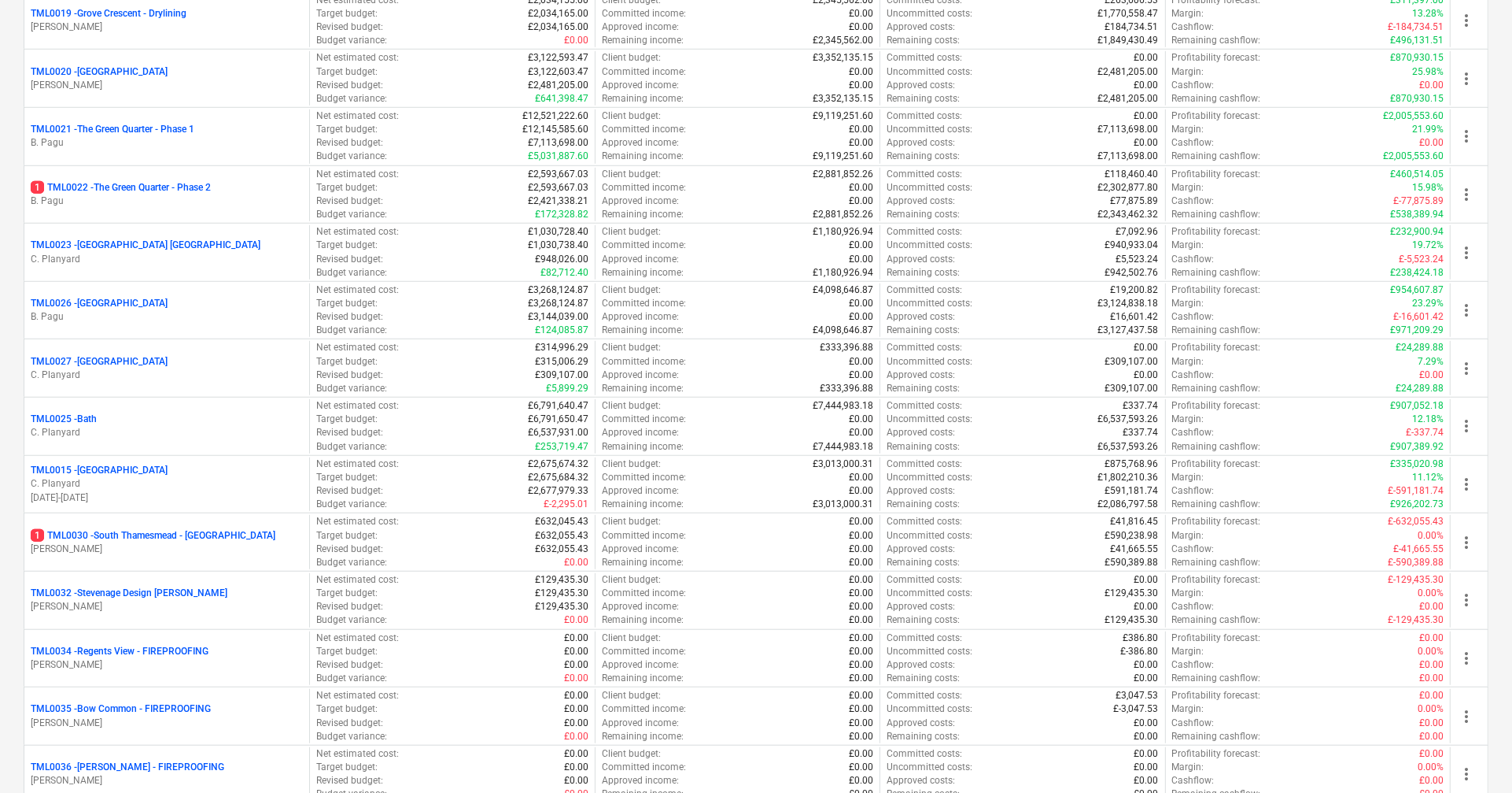
scroll to position [1261, 0]
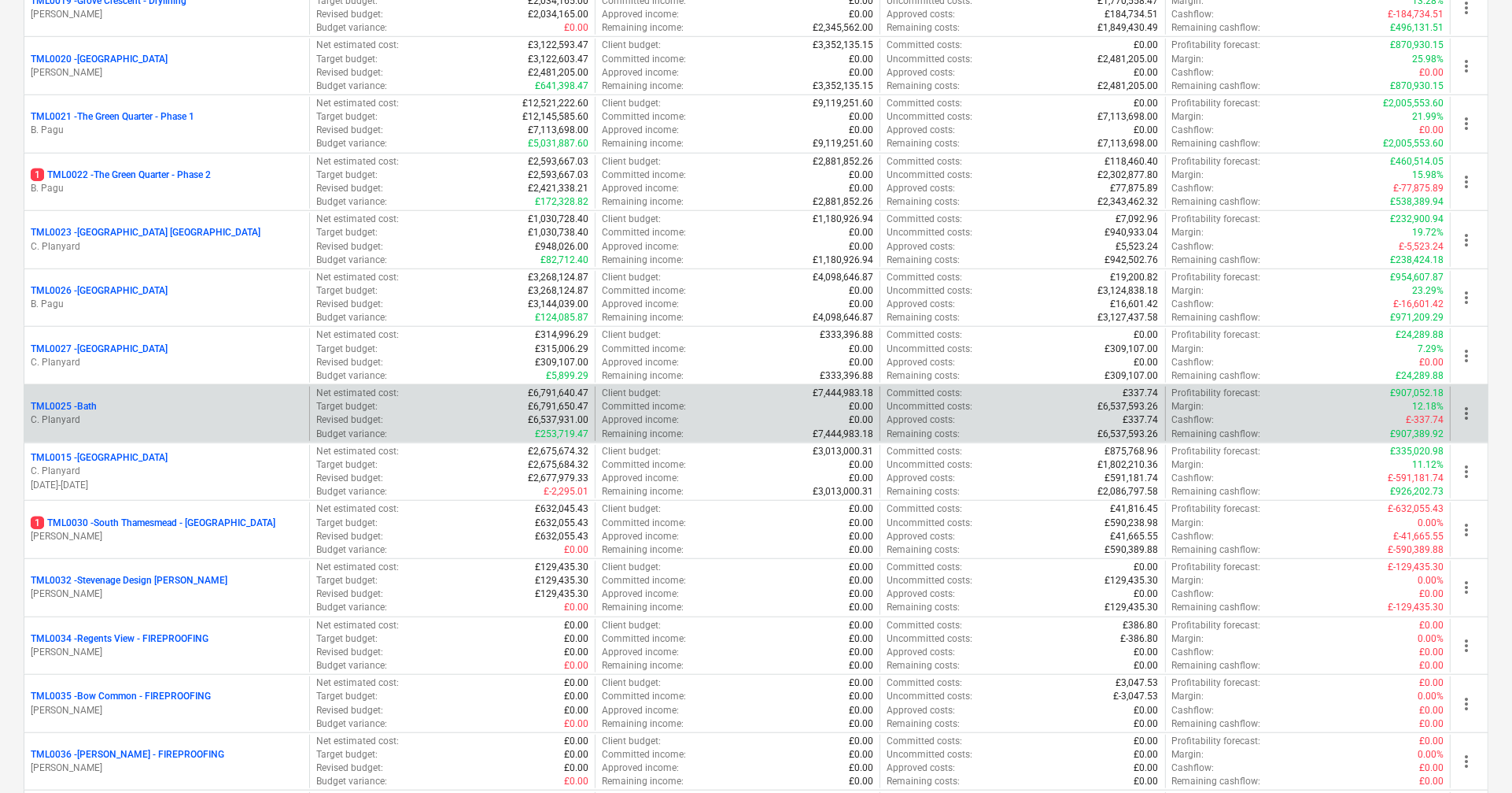
click at [162, 440] on div "TML0025 - Bath C. Planyard" at bounding box center [166, 413] width 285 height 55
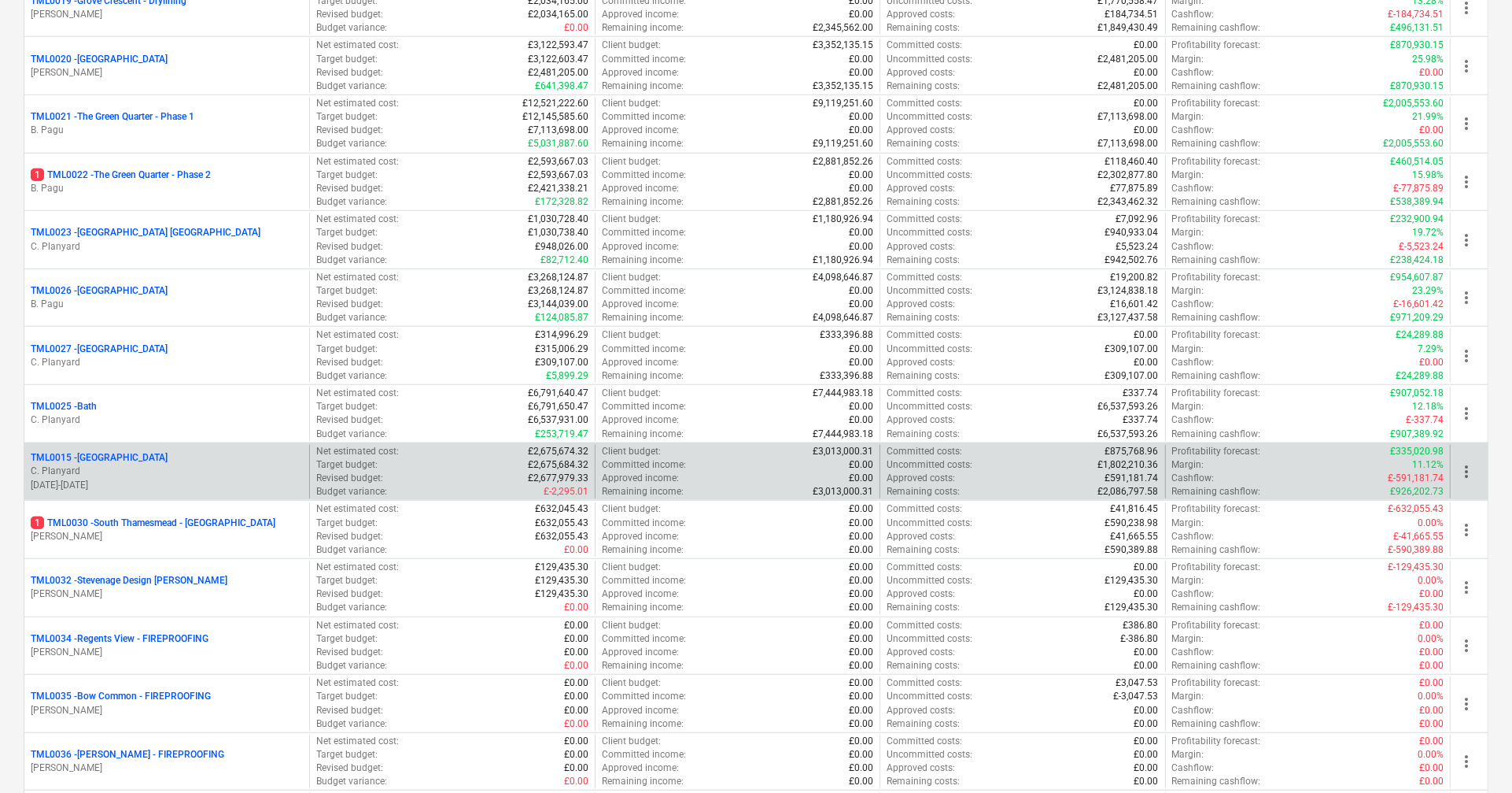
click at [155, 462] on p "TML0015 - Camden Goods Yard" at bounding box center [99, 457] width 136 height 13
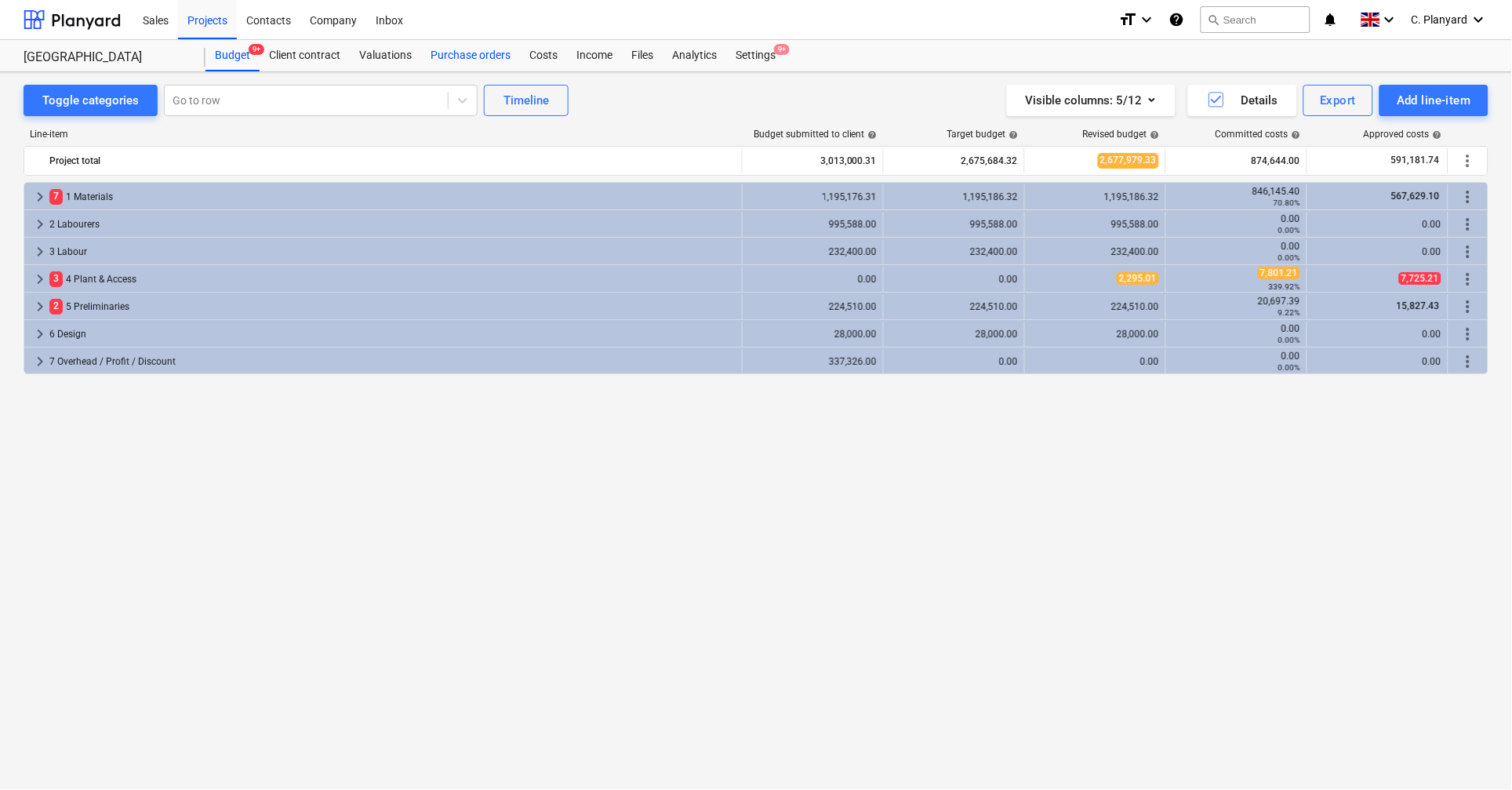
click at [473, 55] on div "Purchase orders" at bounding box center [471, 56] width 99 height 32
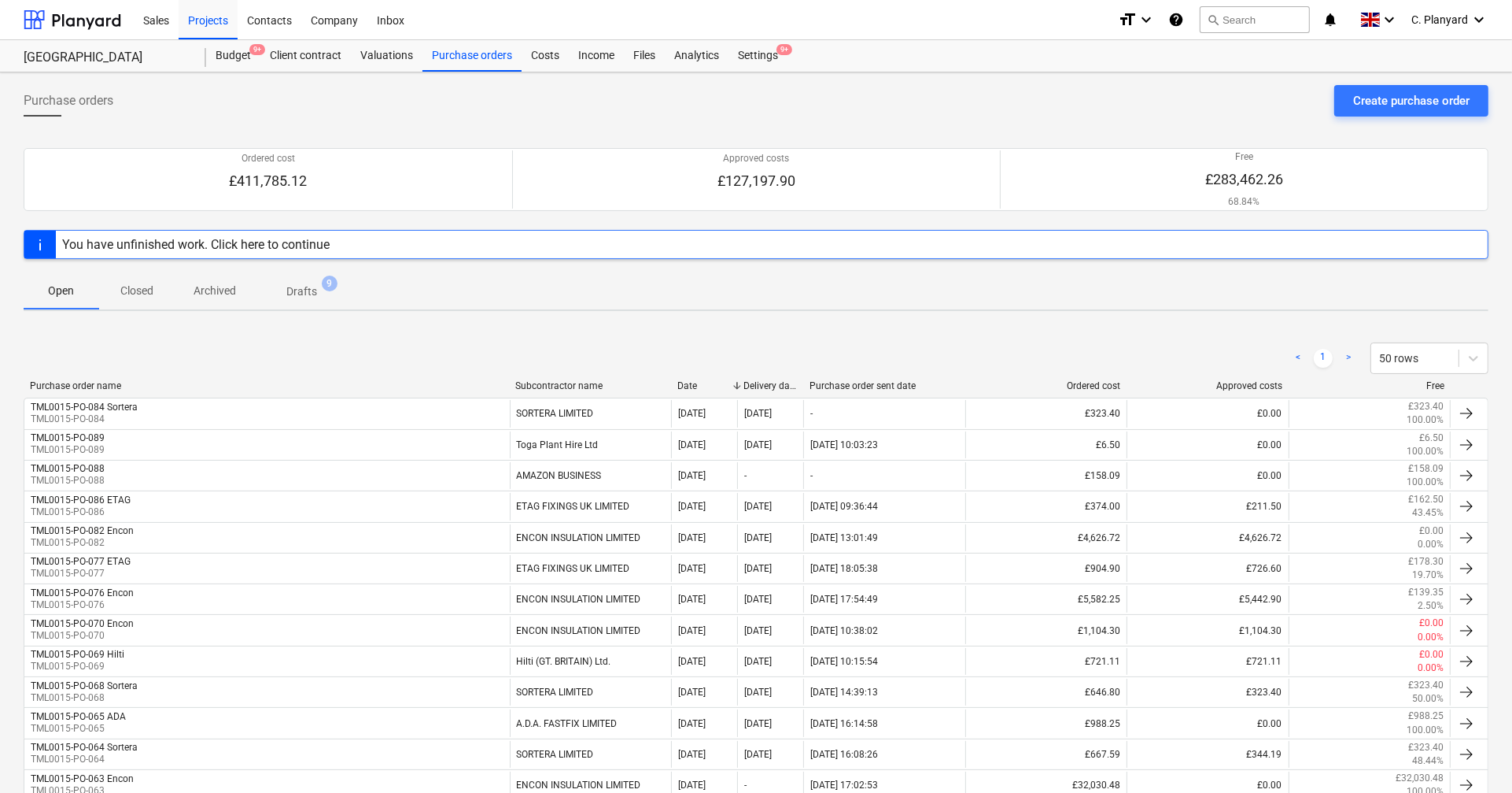
click at [143, 285] on p "Closed" at bounding box center [136, 291] width 38 height 17
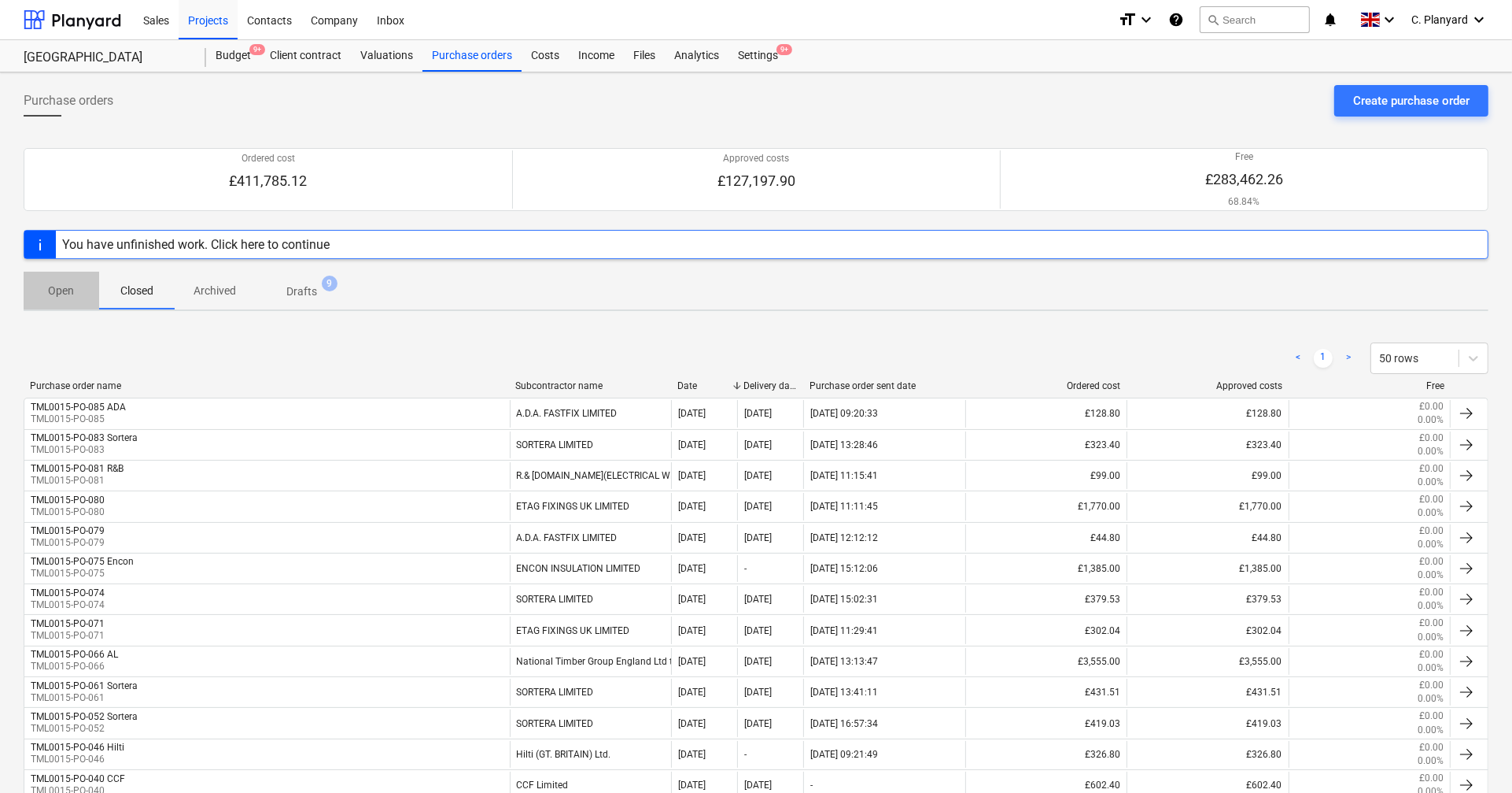
click at [62, 291] on p "Open" at bounding box center [62, 291] width 38 height 17
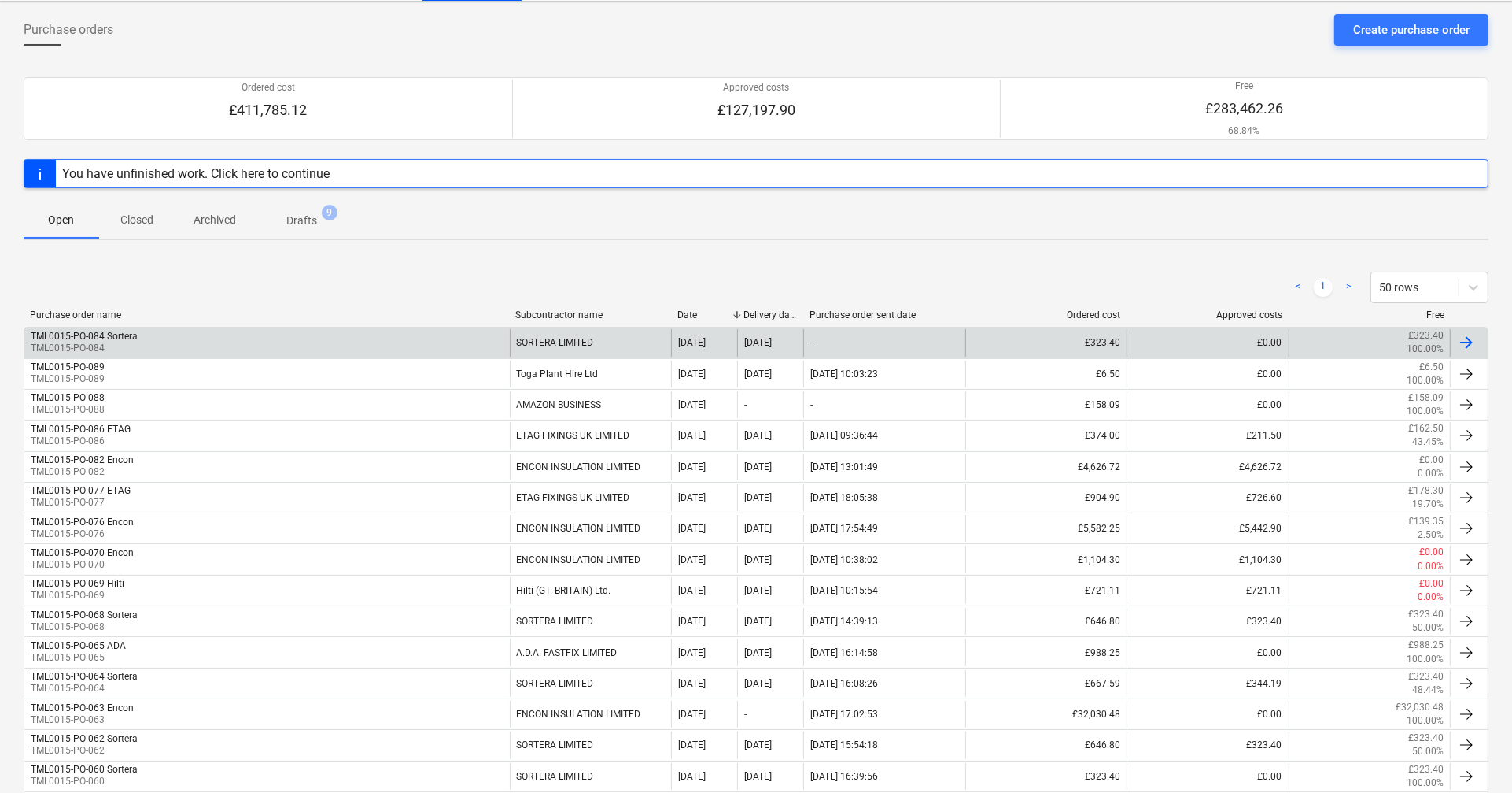
scroll to position [69, 0]
click at [343, 342] on div "TML0015-PO-084 Sortera TML0015-PO-084" at bounding box center [266, 345] width 485 height 27
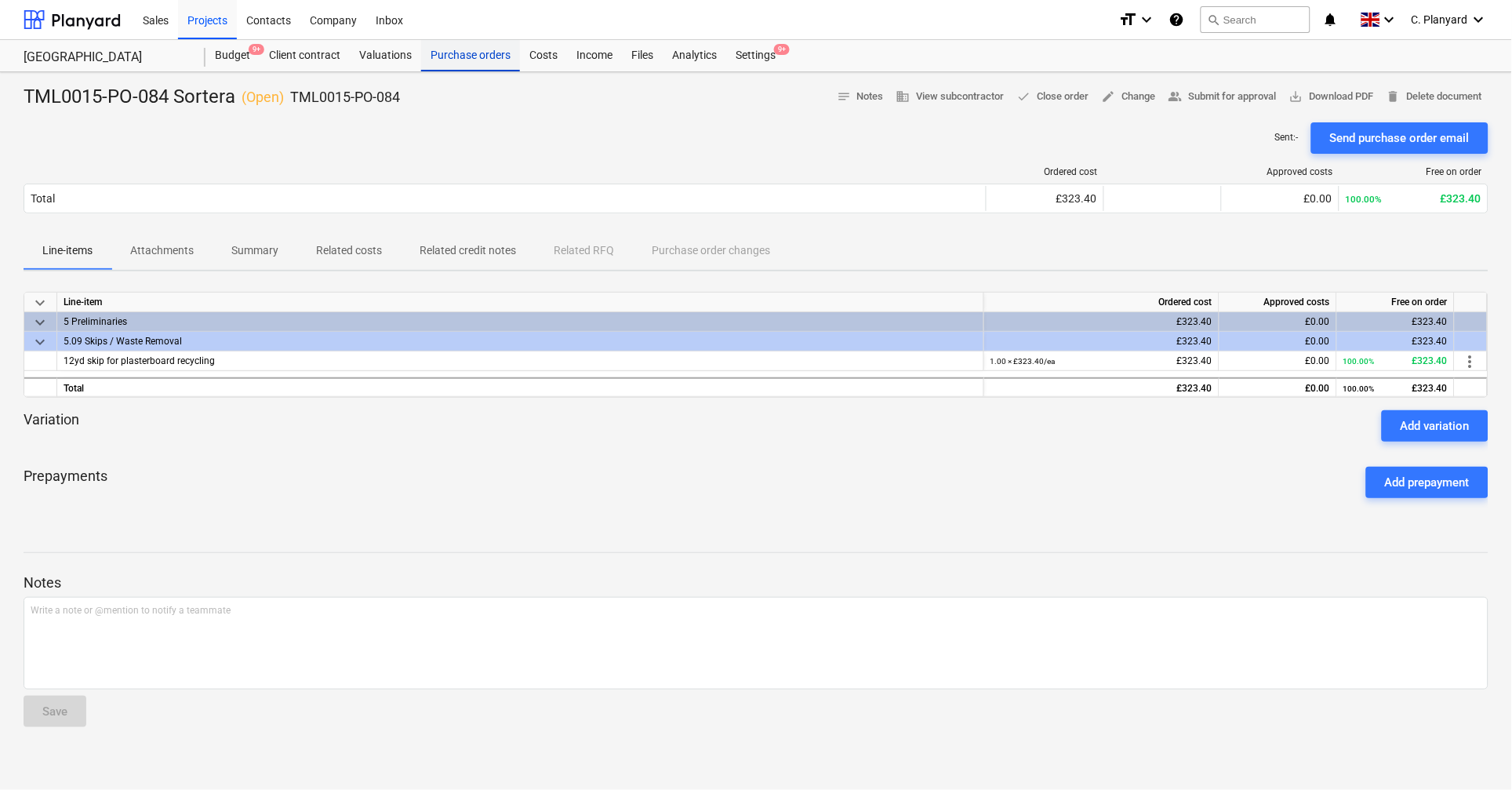
click at [481, 55] on div "Purchase orders" at bounding box center [471, 56] width 99 height 32
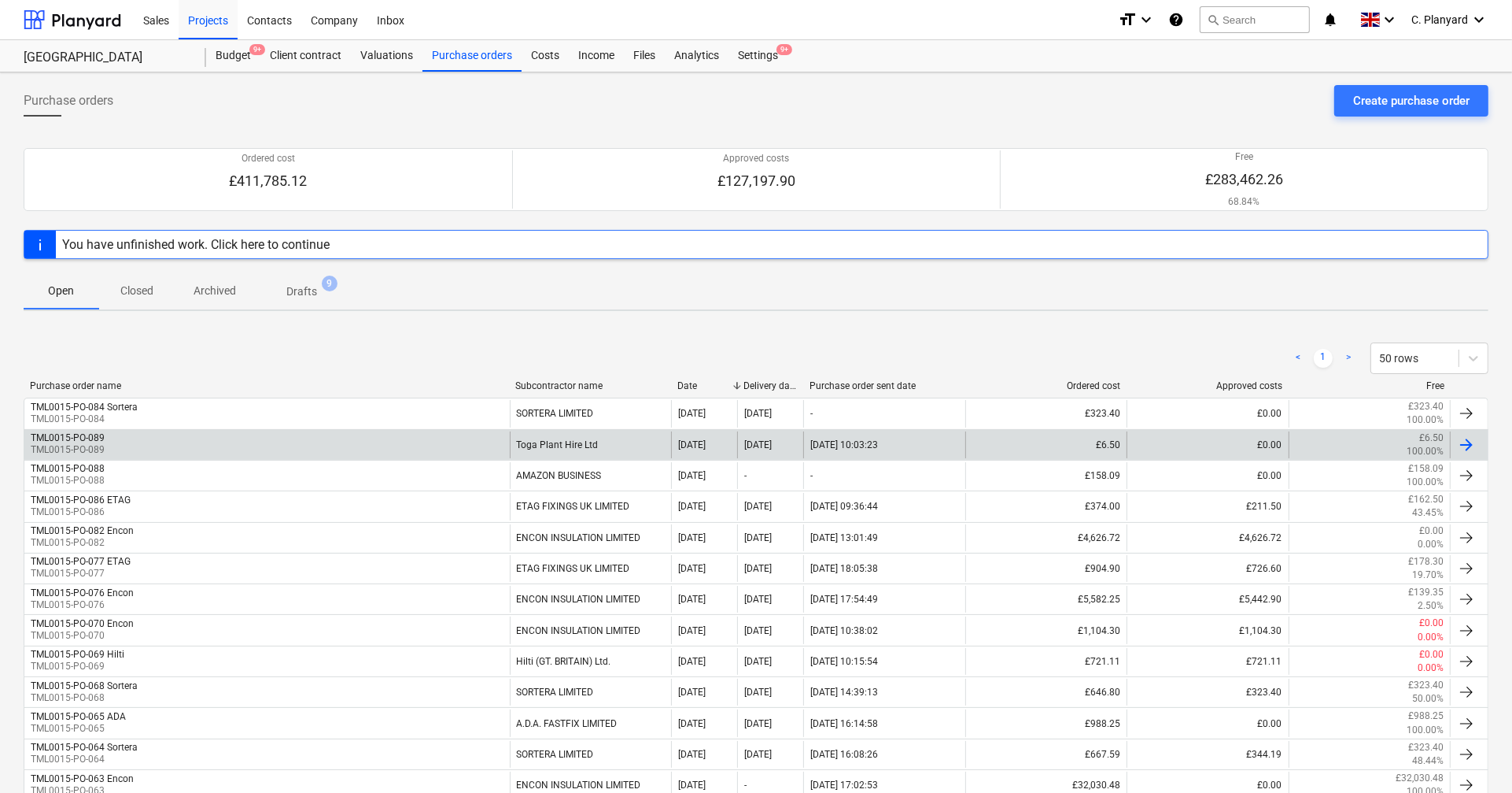
click at [148, 450] on div "TML0015-PO-089 TML0015-PO-089" at bounding box center [266, 444] width 485 height 27
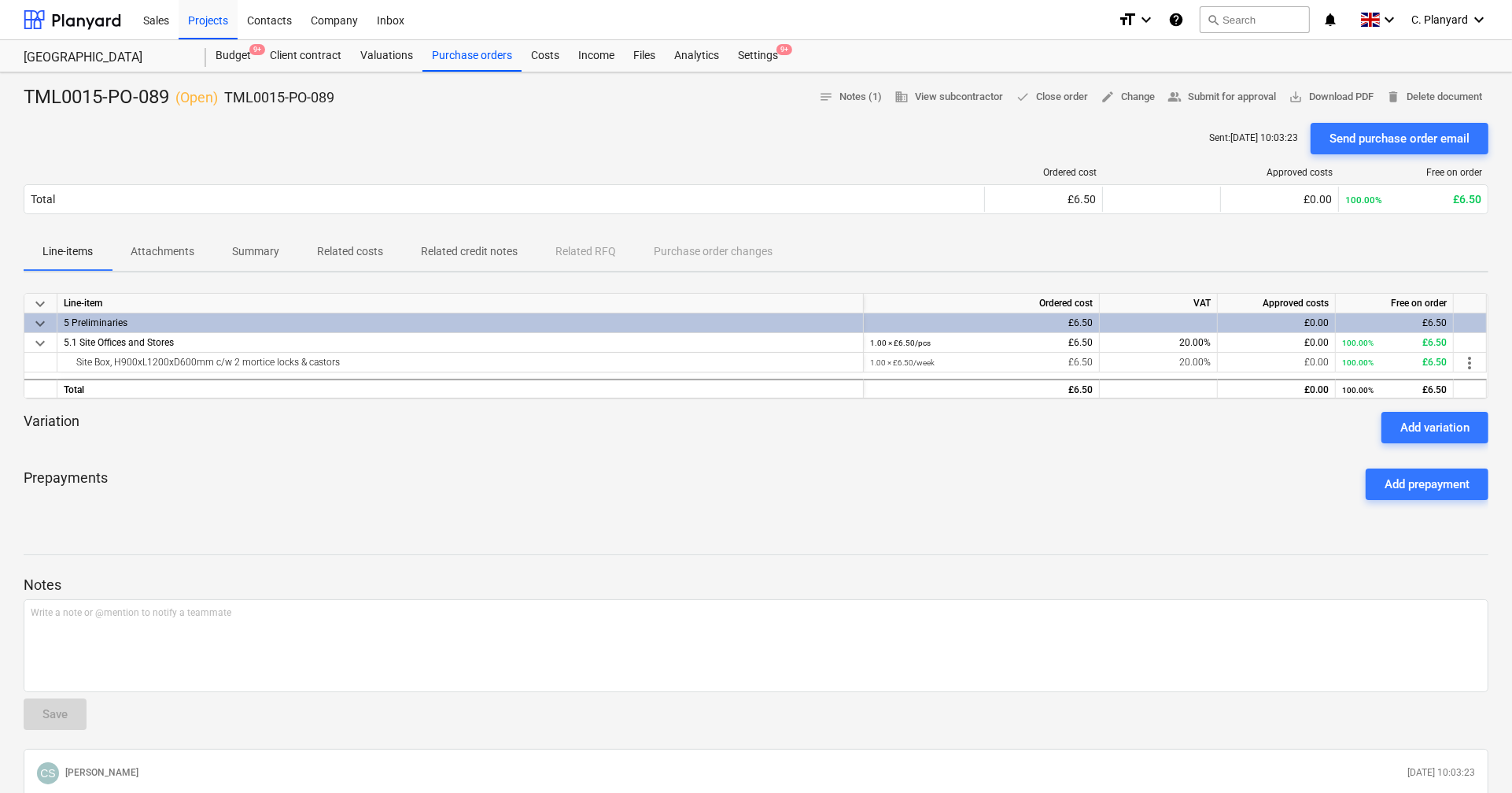
click at [263, 251] on p "Summary" at bounding box center [255, 251] width 47 height 17
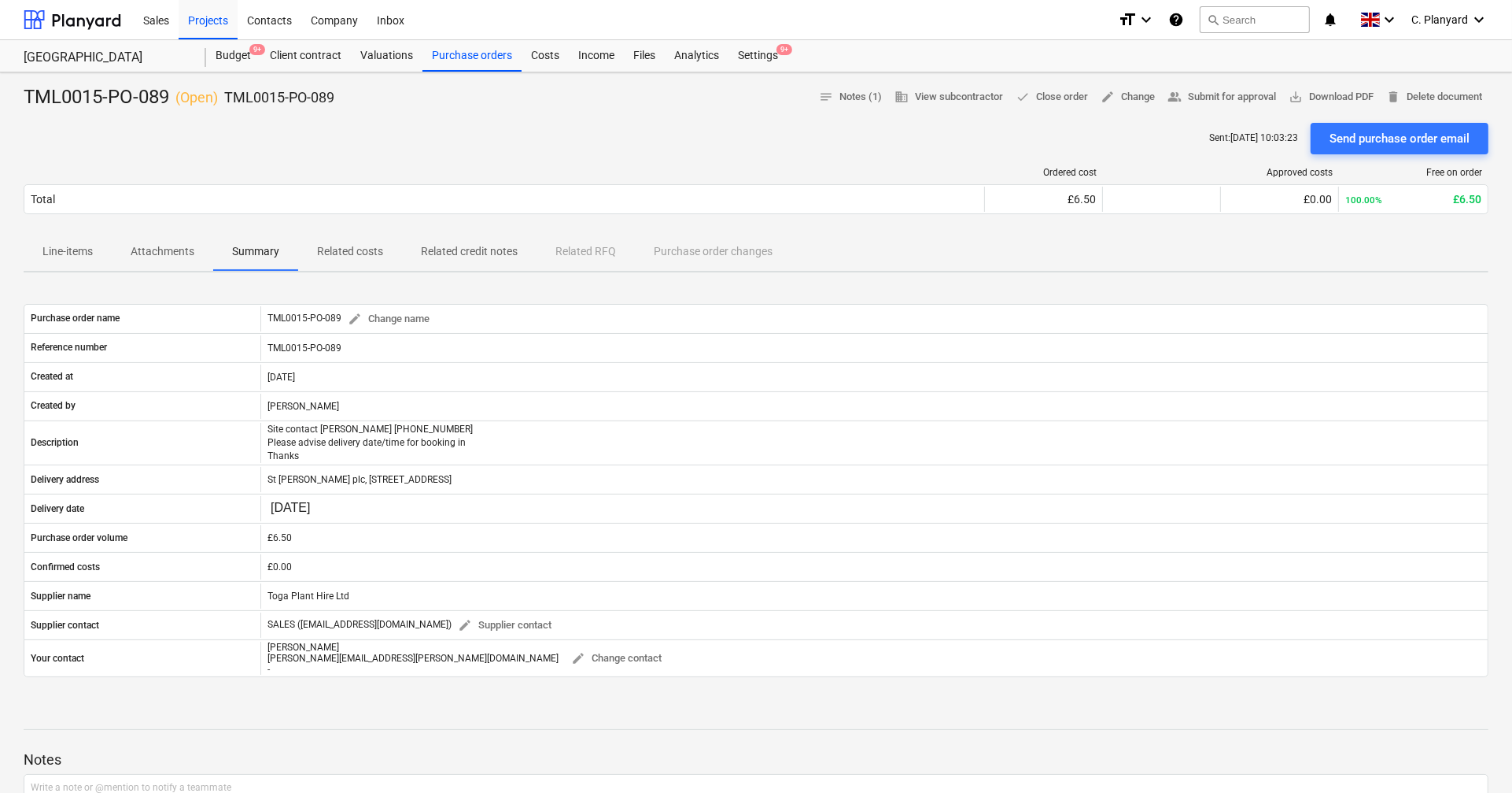
click at [87, 246] on p "Line-items" at bounding box center [68, 251] width 51 height 17
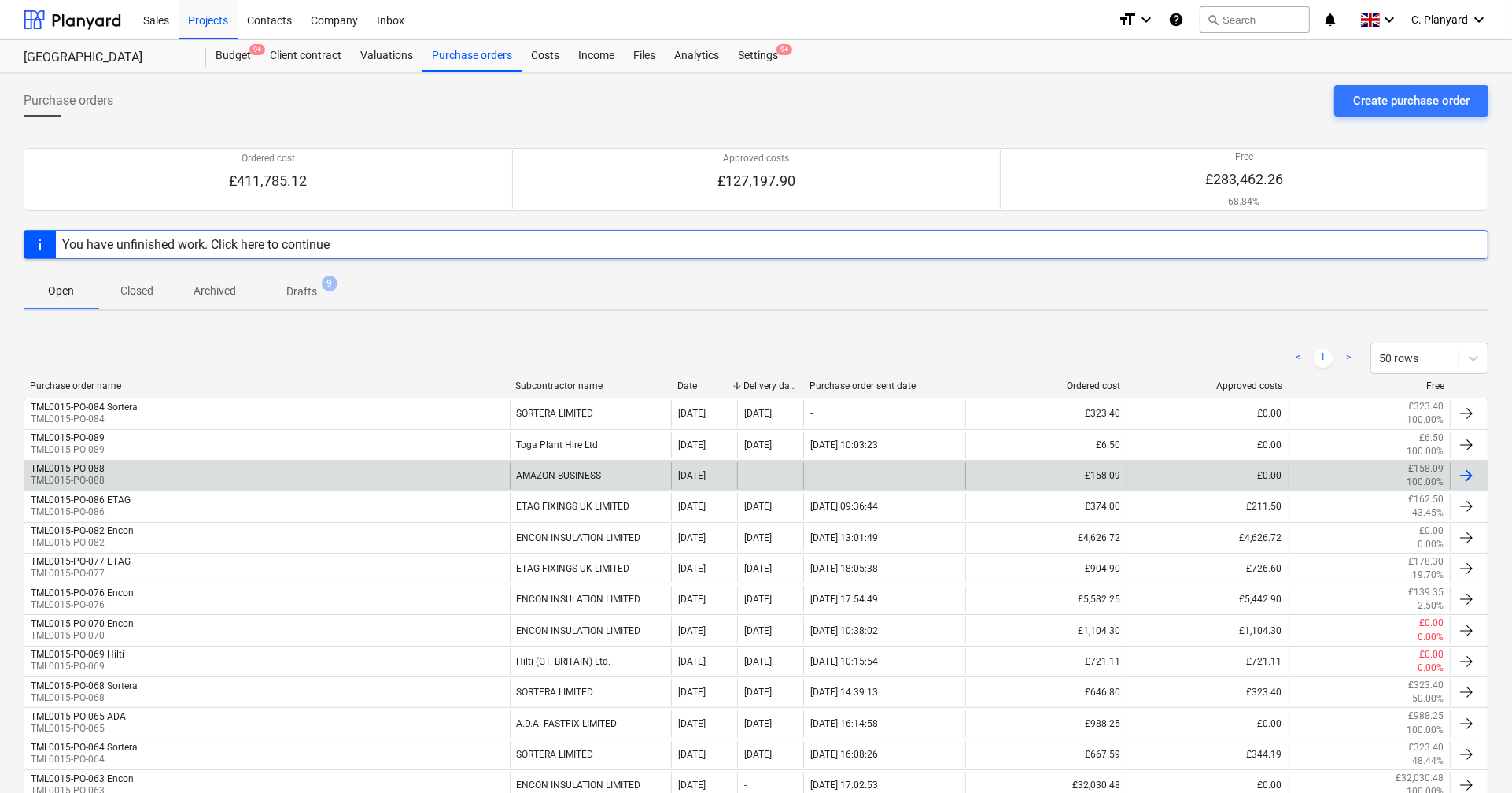
click at [96, 466] on div "TML0015-PO-088" at bounding box center [68, 468] width 74 height 11
click at [126, 478] on div "TML0015-PO-088 TML0015-PO-088" at bounding box center [266, 475] width 485 height 27
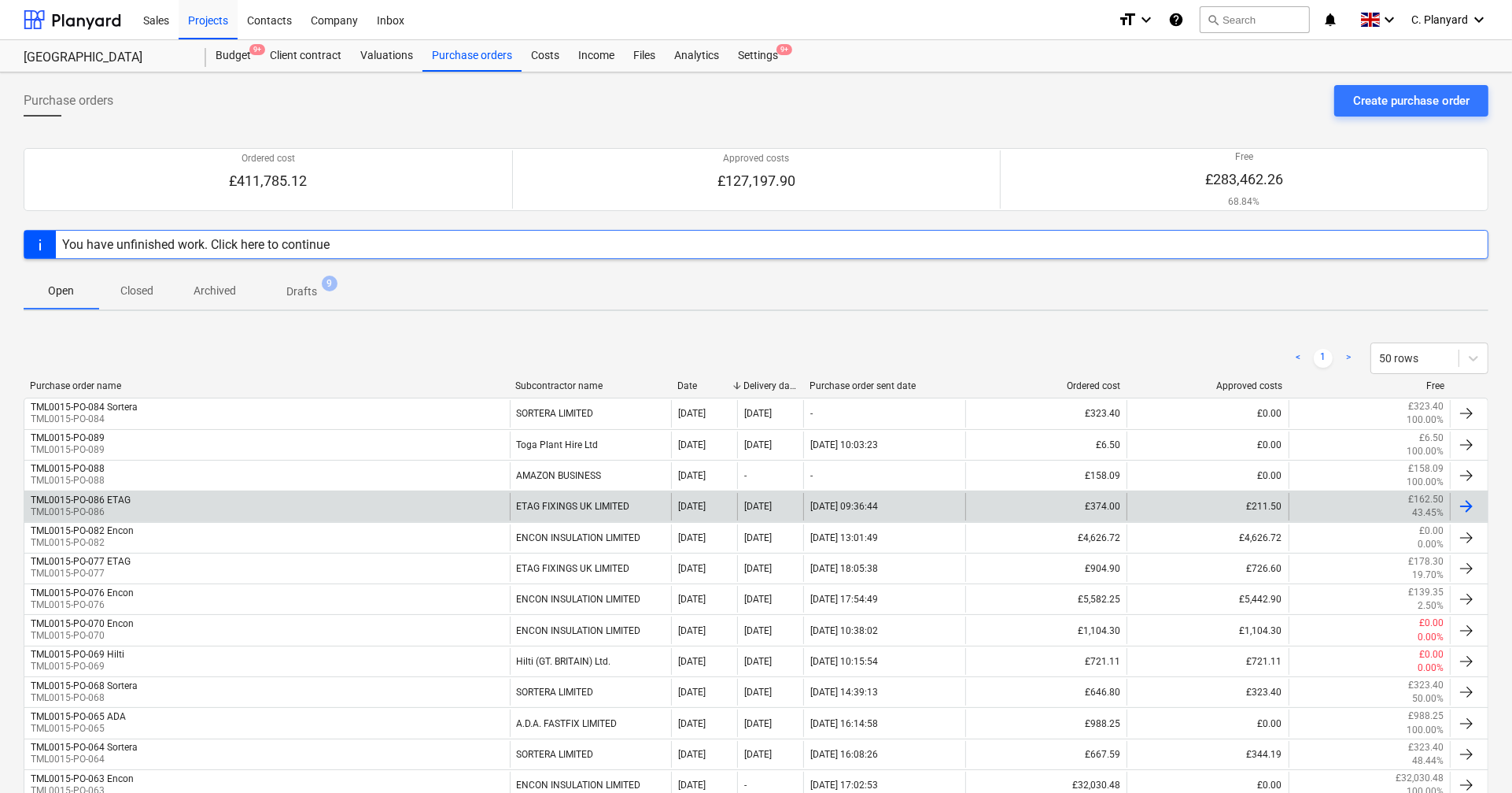
click at [109, 508] on p "TML0015-PO-086" at bounding box center [81, 511] width 100 height 13
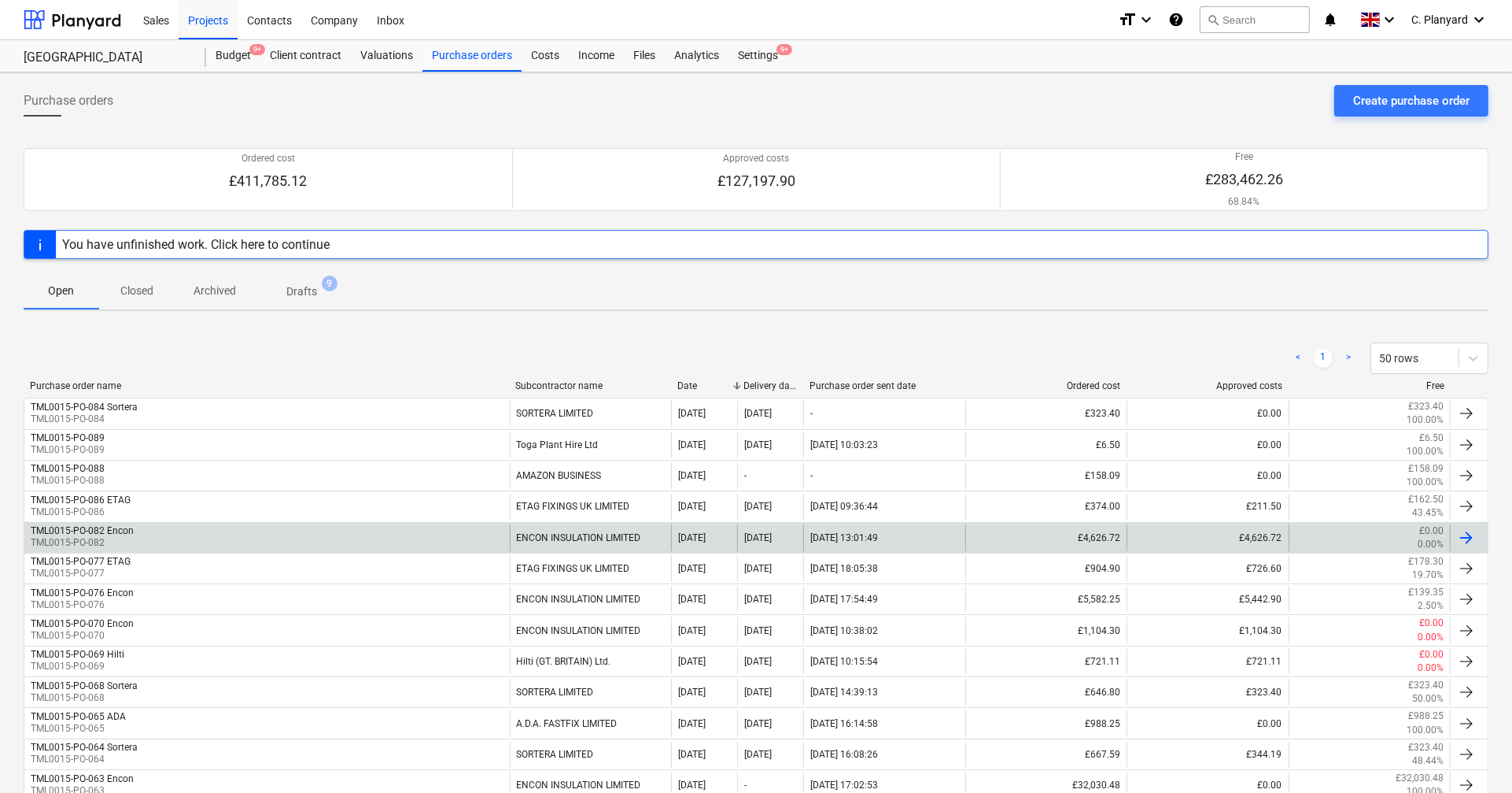
click at [151, 529] on div "TML0015-PO-082 Encon TML0015-PO-082" at bounding box center [266, 537] width 485 height 27
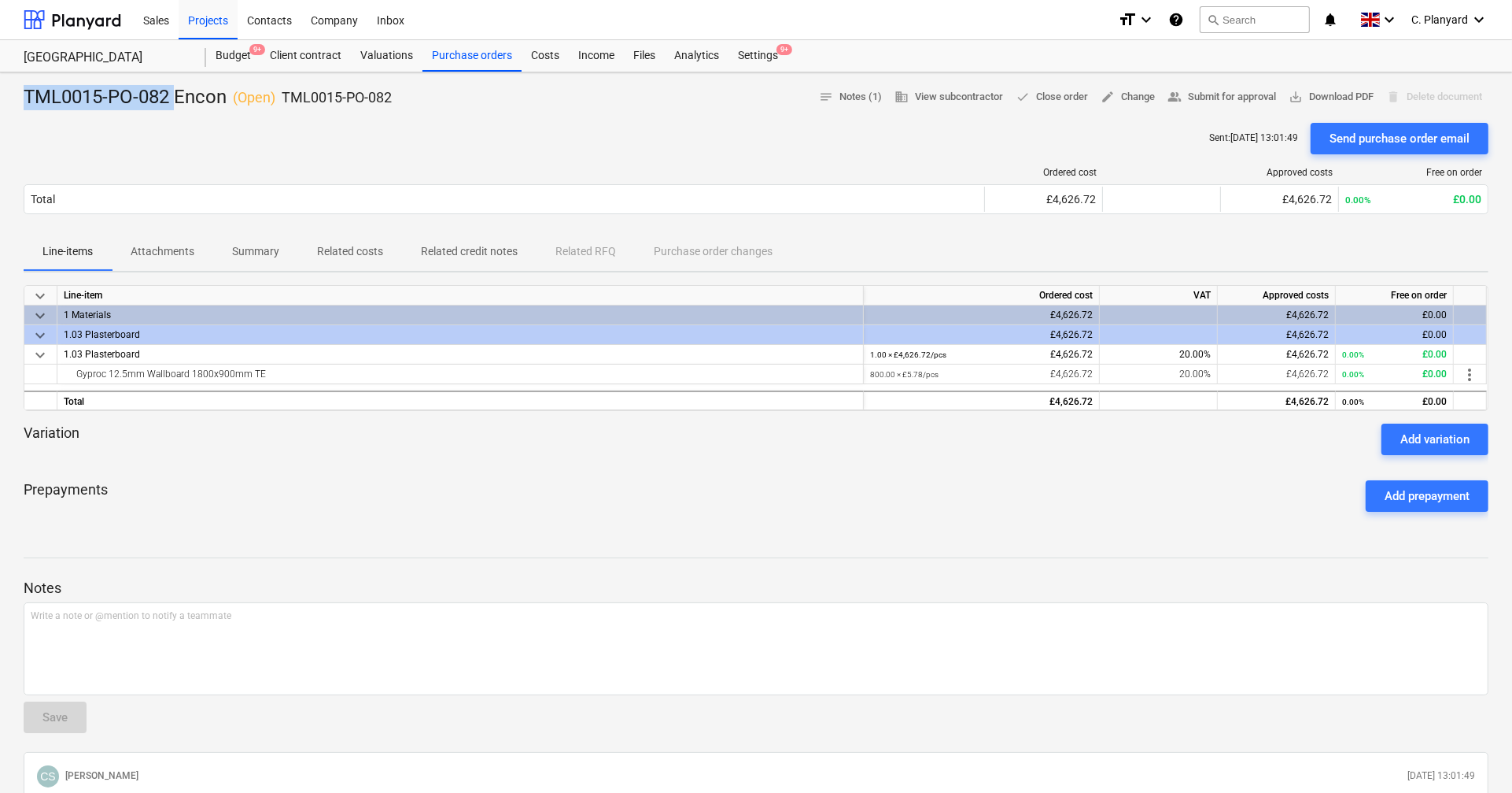
drag, startPoint x: 175, startPoint y: 96, endPoint x: 25, endPoint y: 99, distance: 150.0
click at [25, 99] on div "TML0015-PO-082 Encon ( Open ) TML0015-PO-082" at bounding box center [208, 97] width 369 height 25
copy div "TML0015-PO-082"
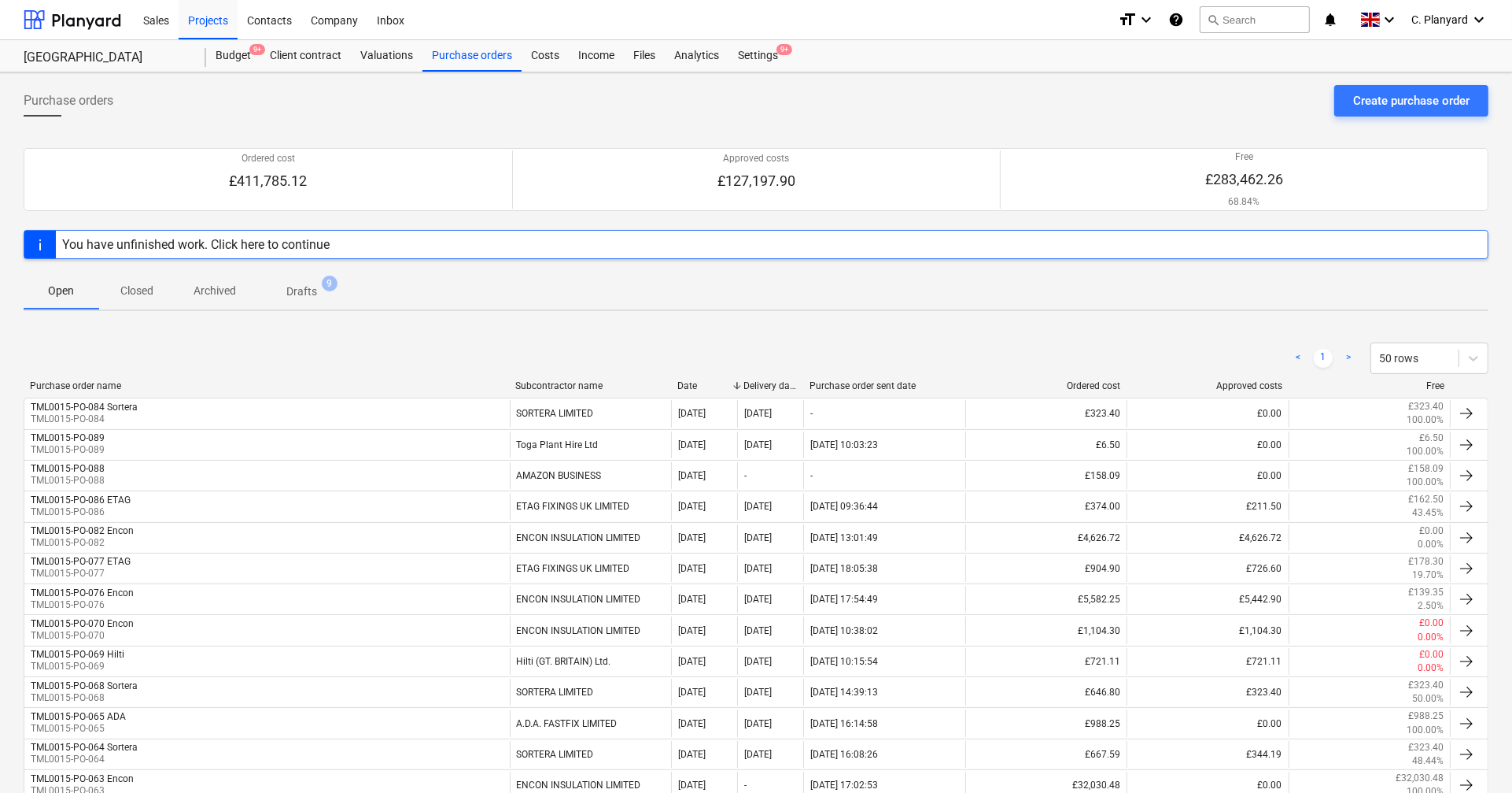
click at [212, 500] on div "TML0015-PO-086 ETAG TML0015-PO-086" at bounding box center [266, 506] width 485 height 27
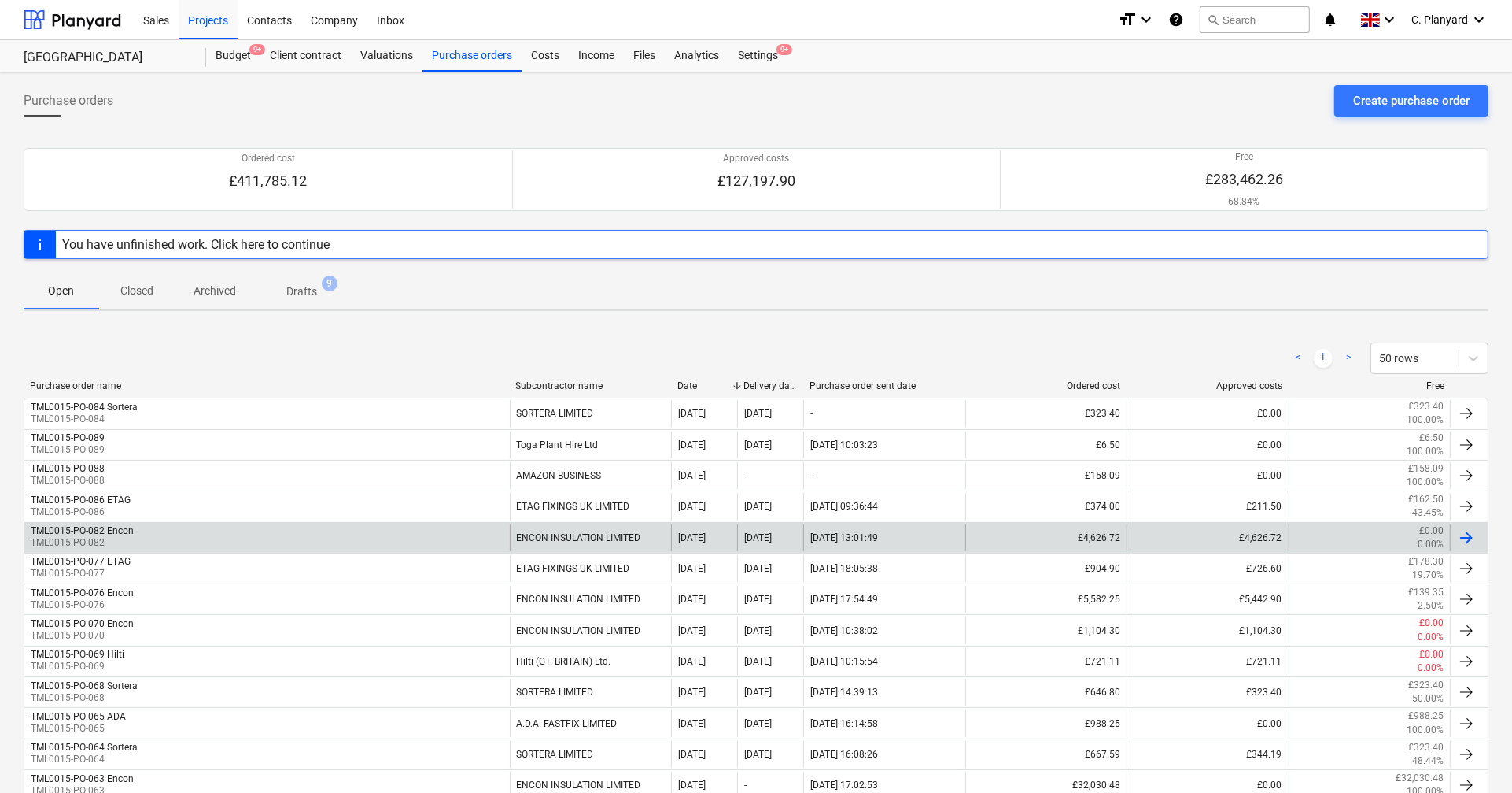
click at [202, 543] on div "TML0015-PO-082 Encon TML0015-PO-082" at bounding box center [266, 537] width 485 height 27
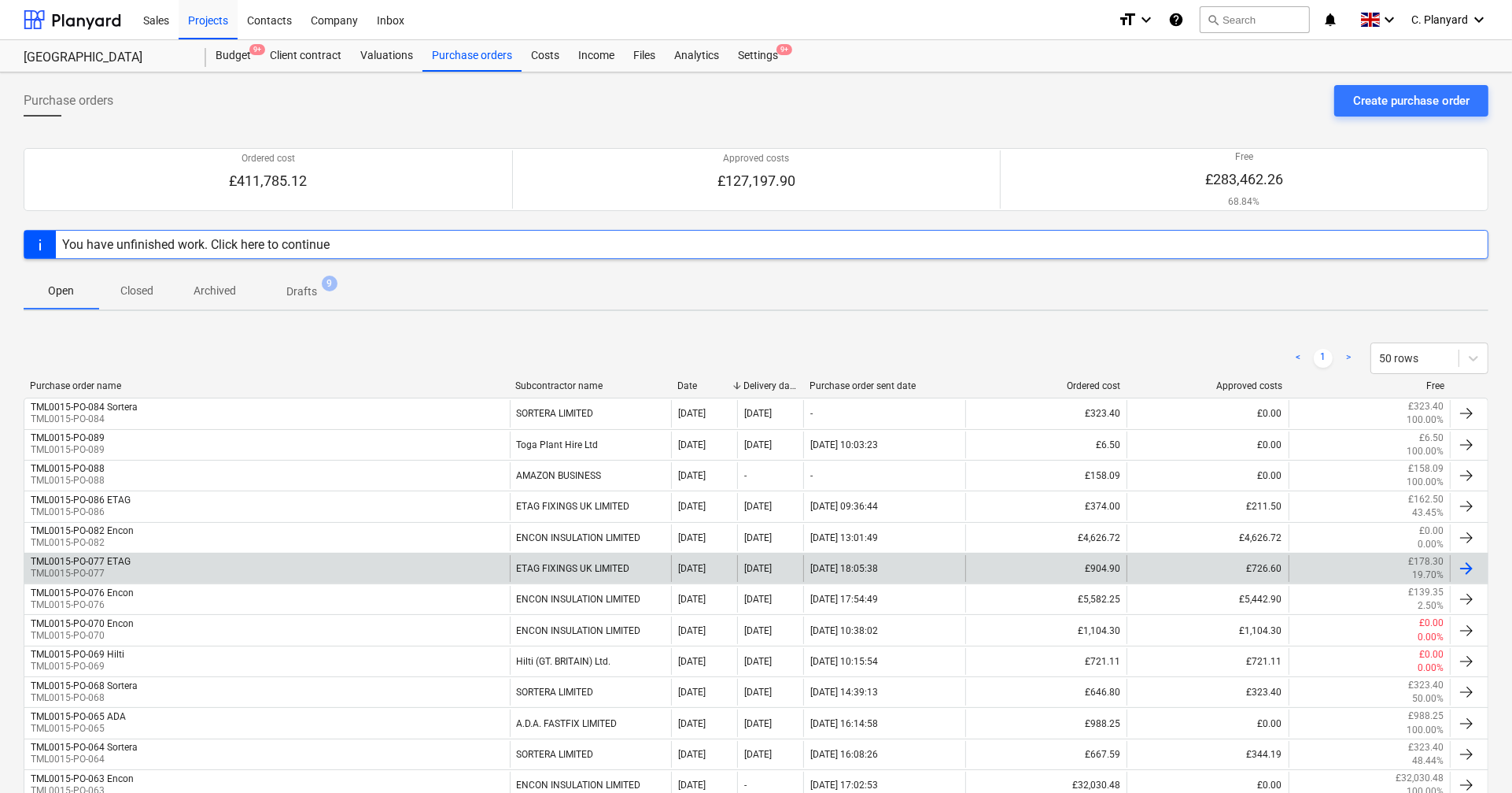
click at [175, 567] on div "TML0015-PO-077 ETAG TML0015-PO-077" at bounding box center [266, 568] width 485 height 27
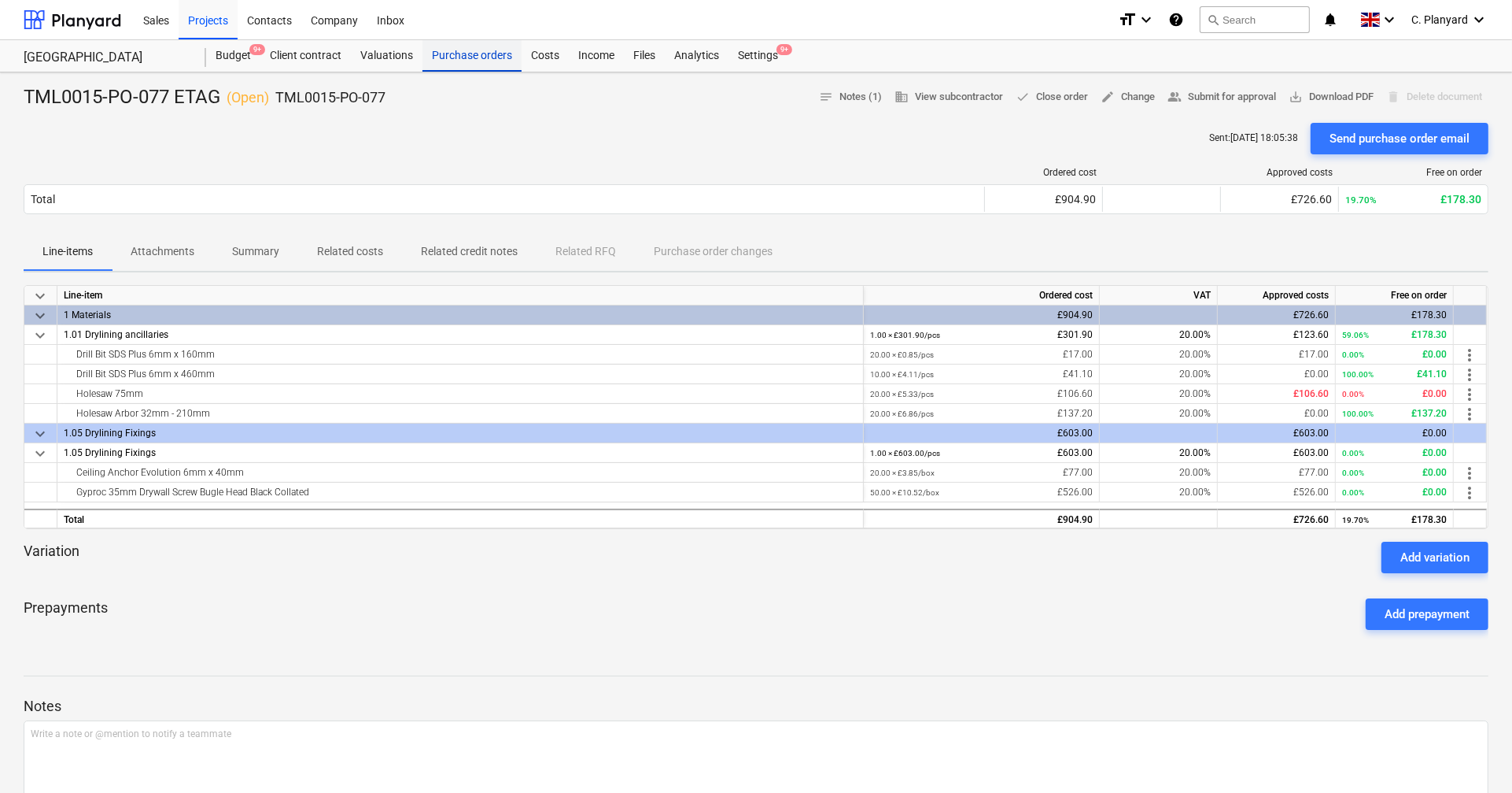
click at [450, 62] on div "Purchase orders" at bounding box center [472, 56] width 100 height 32
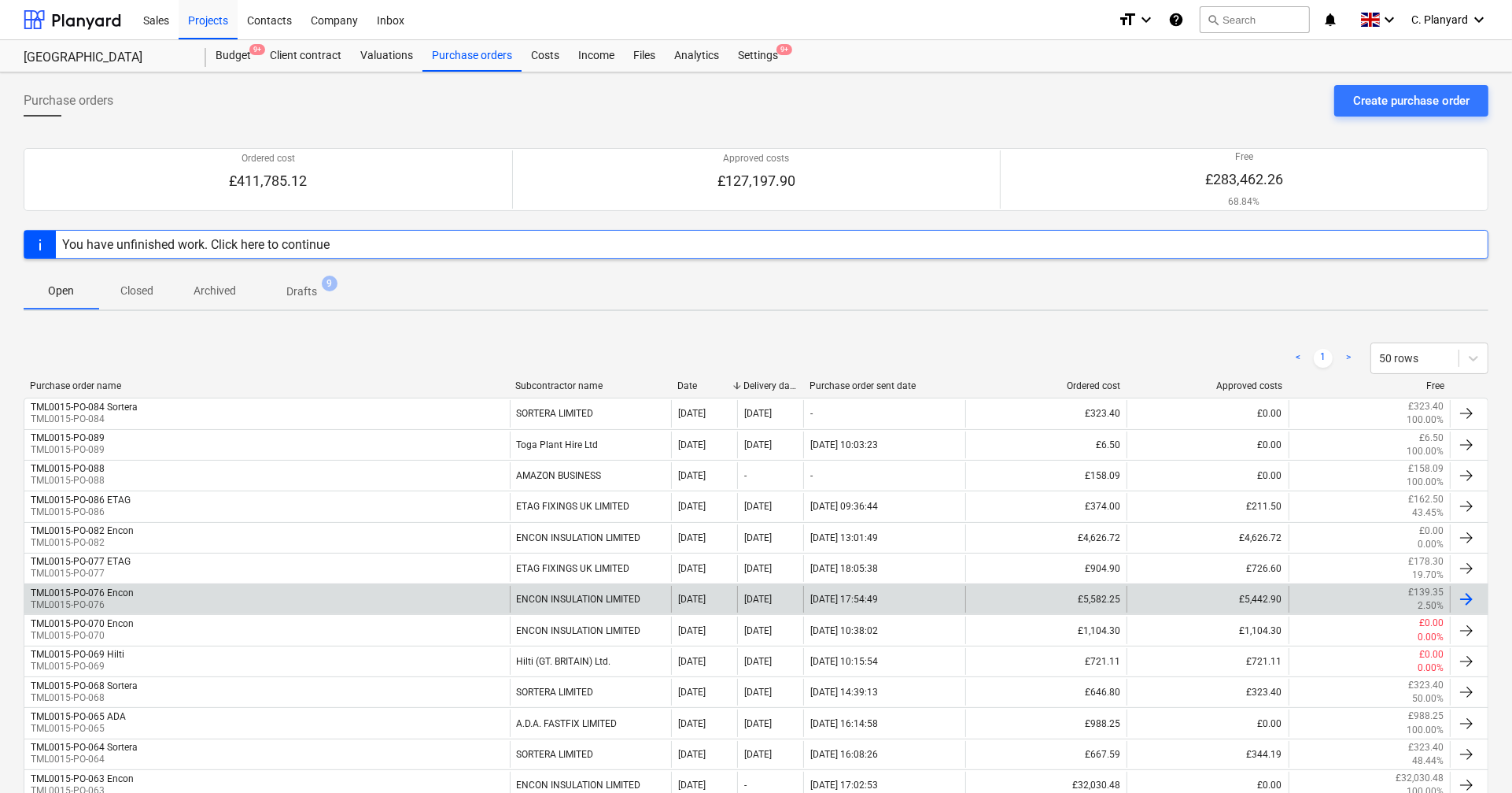
click at [118, 593] on div "TML0015-PO-076 Encon" at bounding box center [82, 592] width 103 height 11
